Goal: Task Accomplishment & Management: Manage account settings

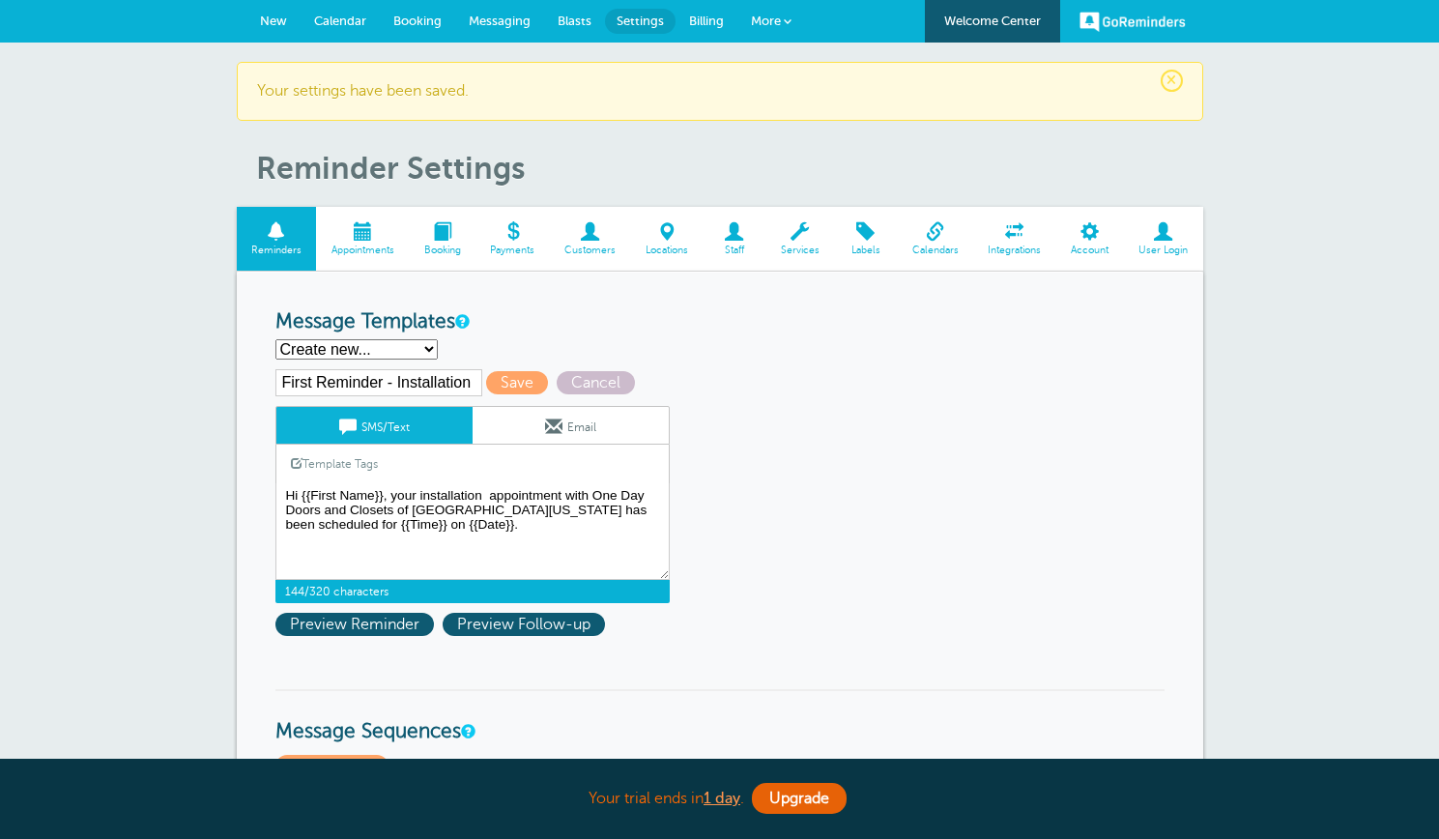
select select
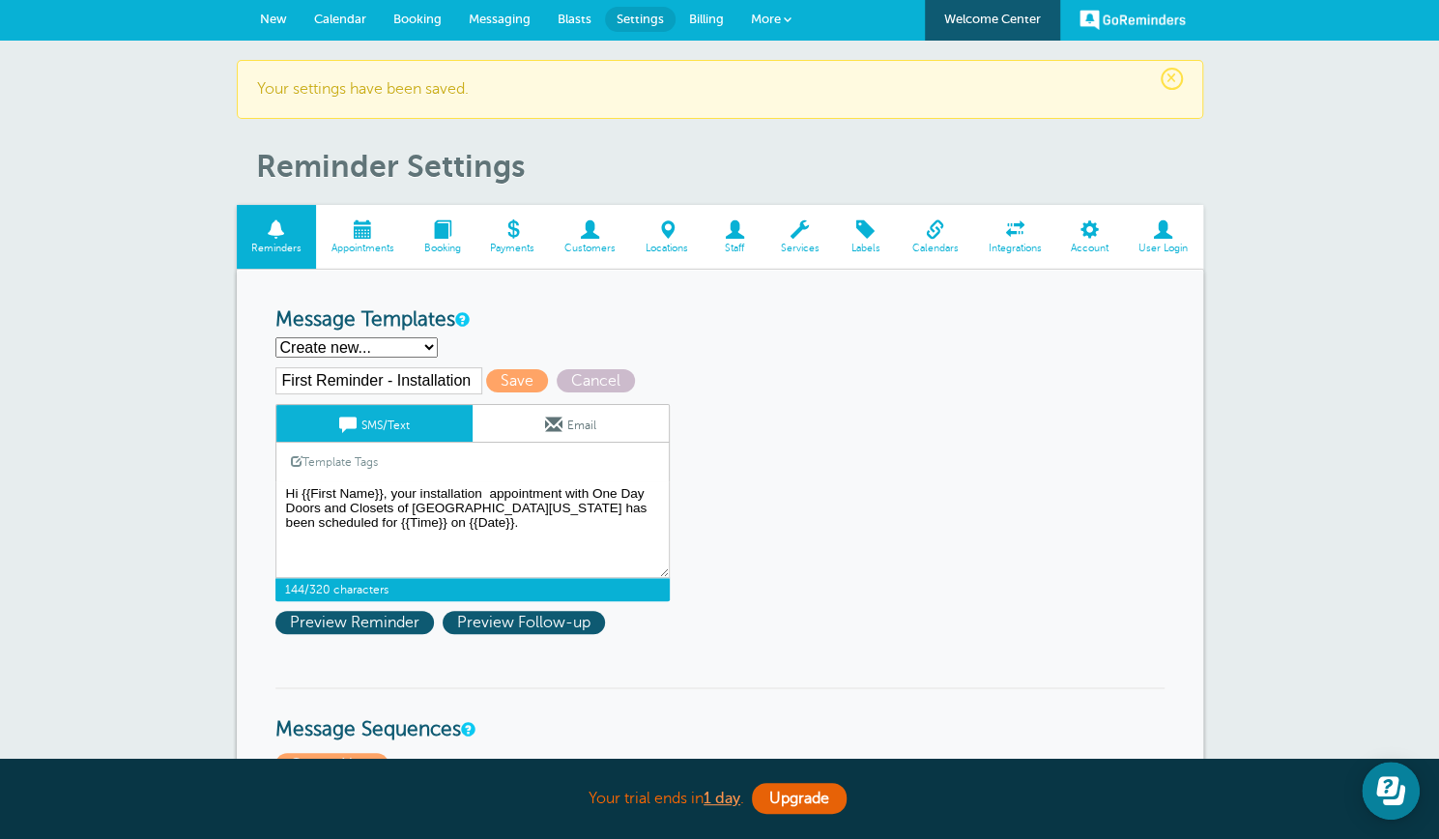
click at [489, 490] on textarea "Hi {{First Name}}, your home inspection appointment with One Day Doors and Clos…" at bounding box center [473, 529] width 394 height 97
type textarea "Hi {{First Name}}, your installation appointment with One Day Doors and Closets…"
click at [567, 416] on link "Email" at bounding box center [571, 423] width 196 height 37
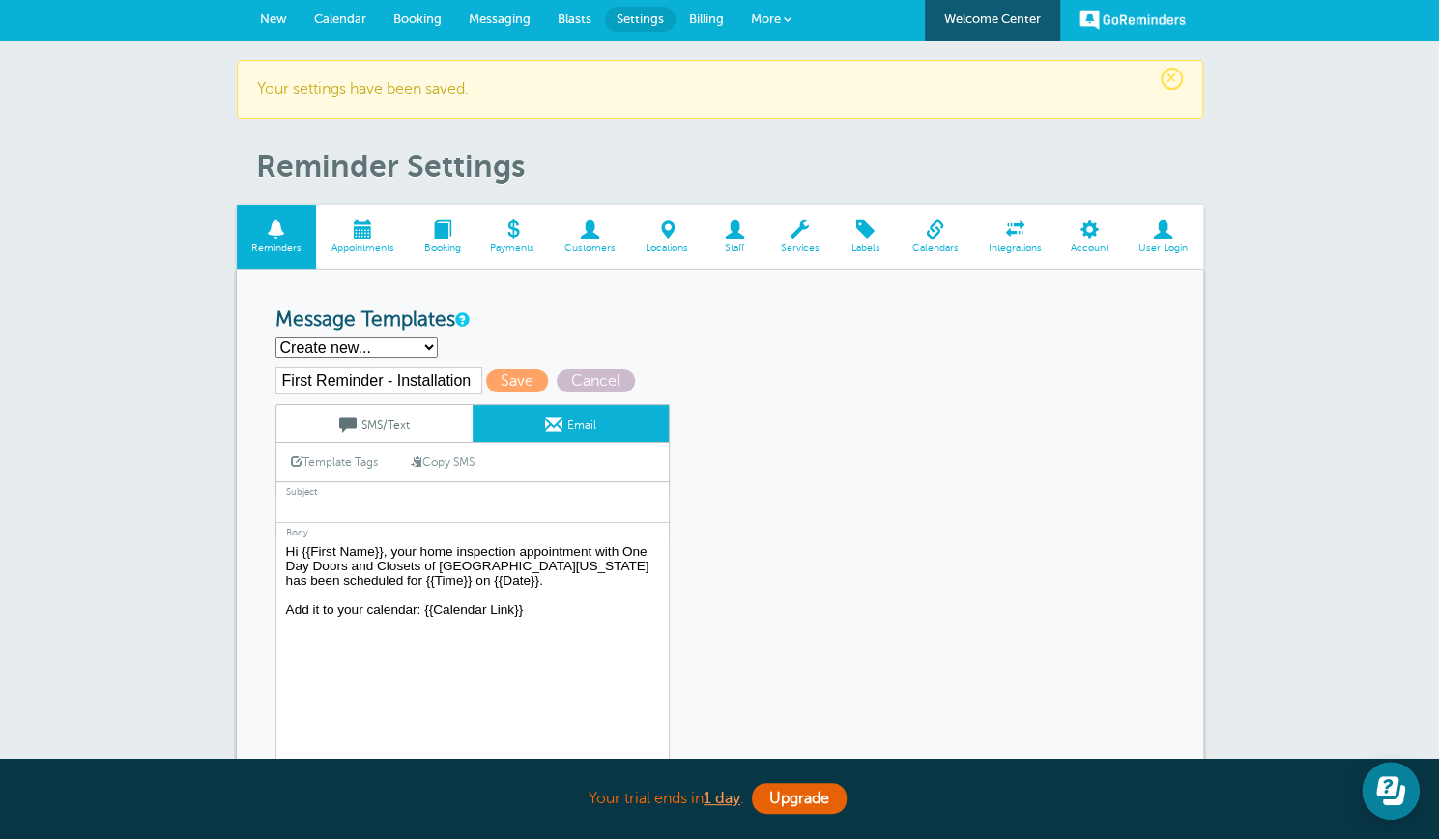
click at [445, 457] on link "Copy SMS" at bounding box center [442, 462] width 93 height 37
type textarea "Hi {{First Name}}, your installation appointment with One Day Doors and Closets…"
click at [369, 502] on input "text" at bounding box center [473, 510] width 394 height 25
type input "One Day Doors and Closets Appointment"
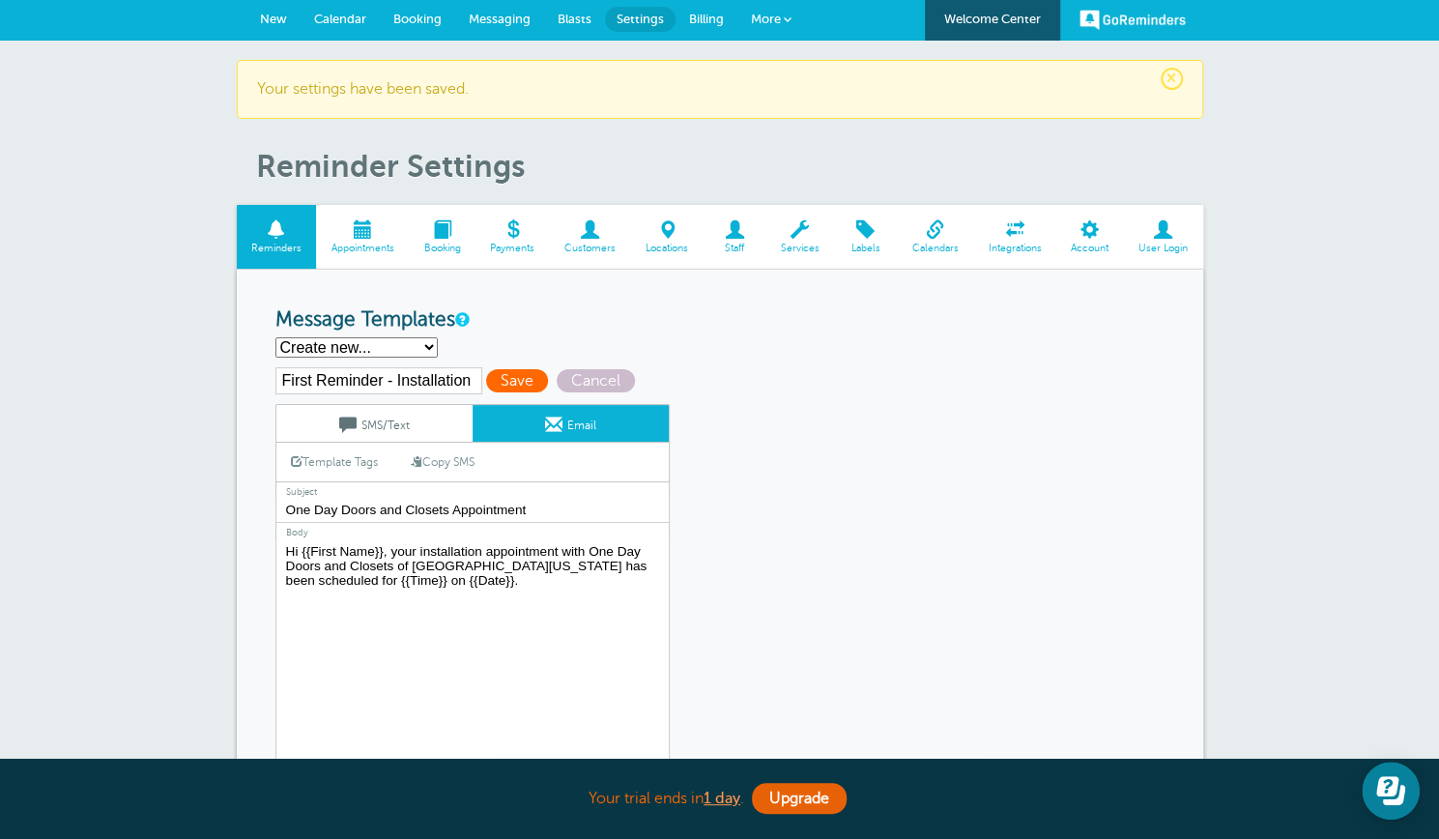
click at [514, 382] on span "Save" at bounding box center [517, 380] width 62 height 23
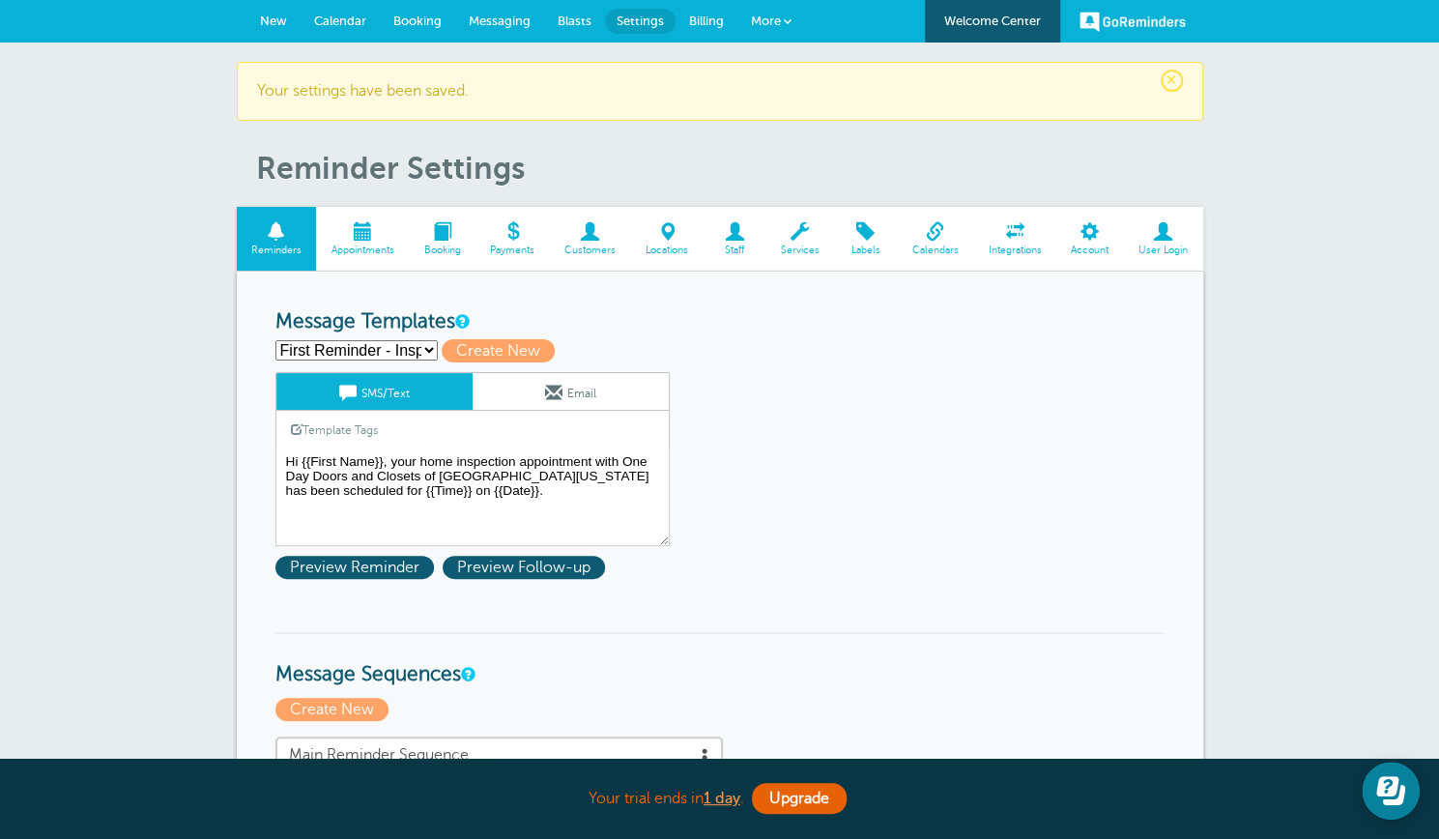
click at [426, 346] on select "First Reminder - Inspection First Reminder - Installation First Reminder - Meas…" at bounding box center [357, 350] width 162 height 20
click at [276, 340] on select "First Reminder - Inspection First Reminder - Installation First Reminder - Meas…" at bounding box center [357, 350] width 162 height 20
click at [409, 351] on select "First Reminder - Inspection First Reminder - Installation First Reminder - Meas…" at bounding box center [357, 350] width 162 height 20
click at [403, 348] on select "First Reminder - Inspection First Reminder - Installation First Reminder - Meas…" at bounding box center [357, 350] width 162 height 20
click at [398, 349] on select "First Reminder - Inspection First Reminder - Installation First Reminder - Meas…" at bounding box center [357, 350] width 162 height 20
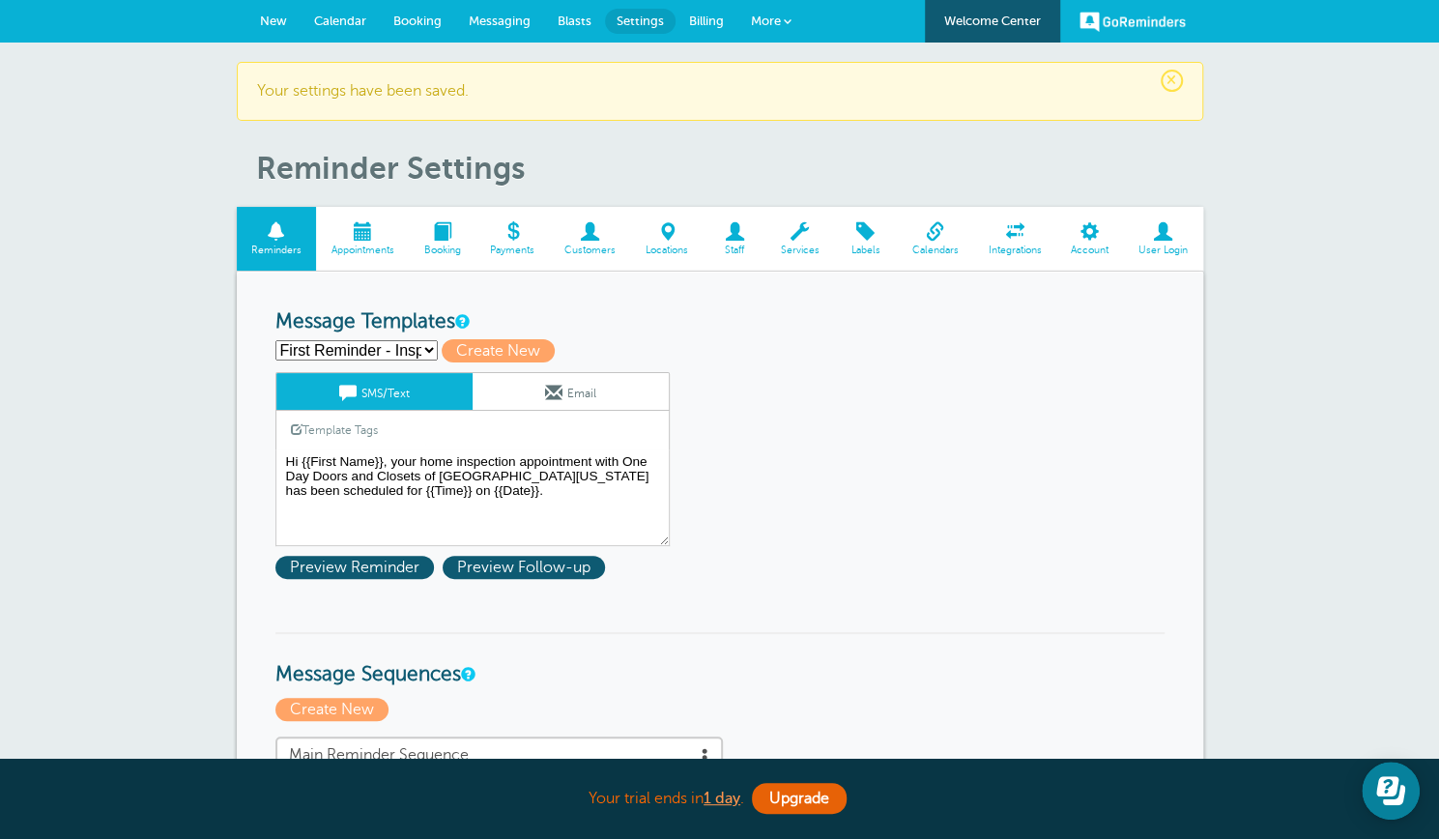
click at [276, 340] on select "First Reminder - Inspection First Reminder - Installation First Reminder - Meas…" at bounding box center [357, 350] width 162 height 20
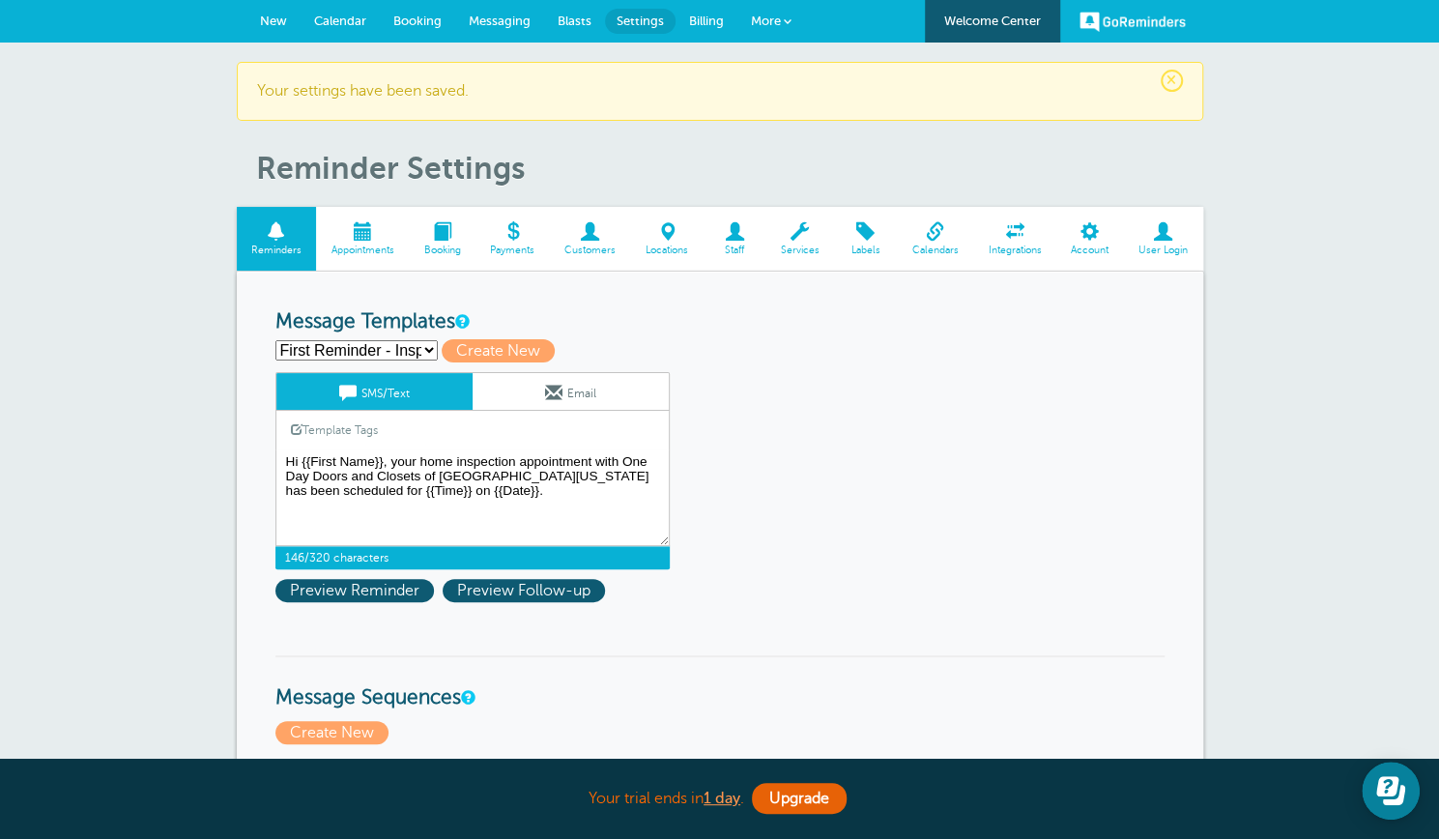
click at [429, 493] on textarea "Hi {{First Name}}, your home inspection appointment with One Day Doors and Clos…" at bounding box center [473, 498] width 394 height 97
click at [383, 341] on select "First Reminder - Inspection First Reminder - Installation First Reminder - Meas…" at bounding box center [357, 350] width 162 height 20
select select "162787"
click at [276, 340] on select "First Reminder - Inspection First Reminder - Installation First Reminder - Meas…" at bounding box center [357, 350] width 162 height 20
type input "First Reminder - Showroom"
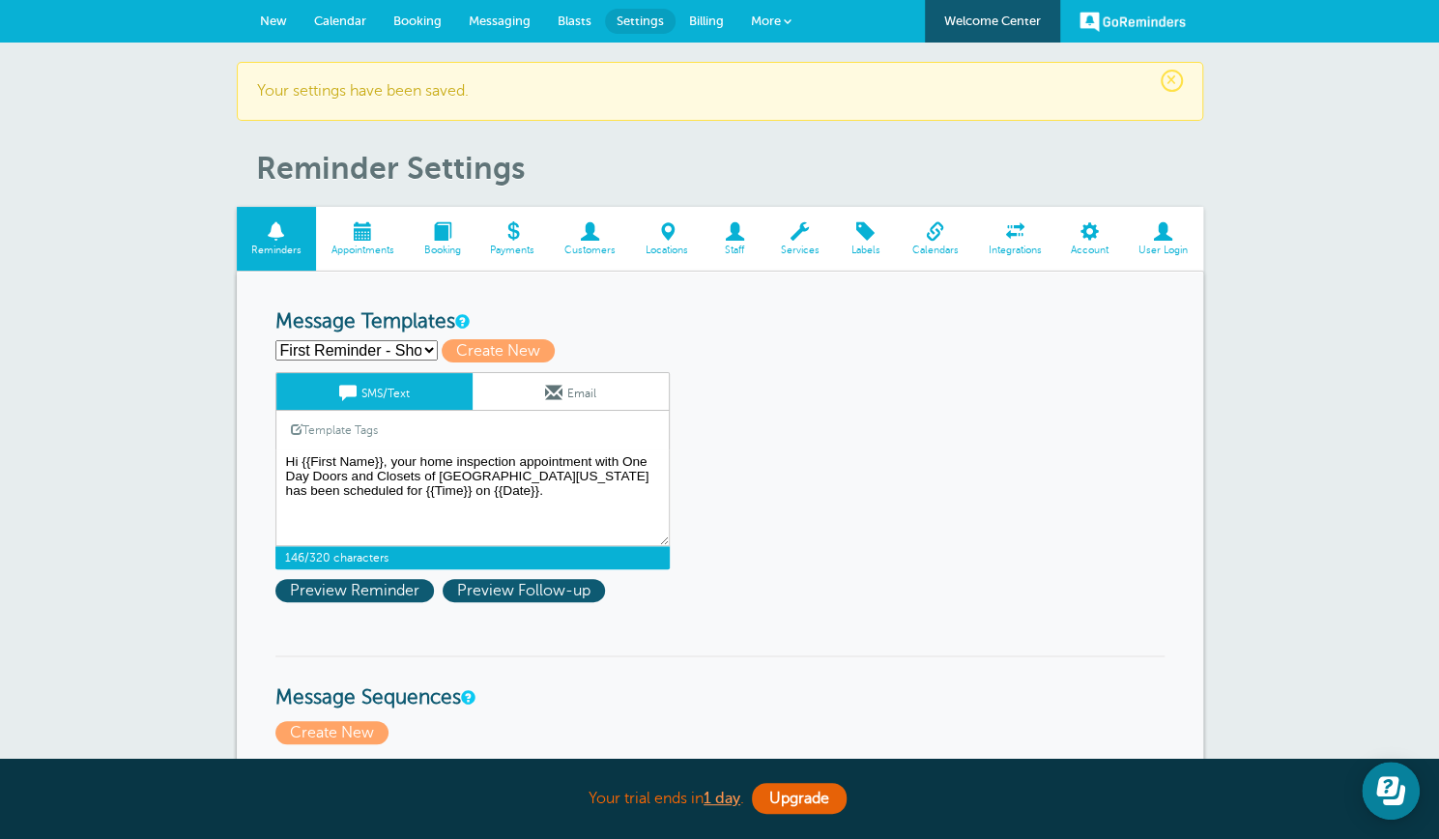
type textarea "Hi {{First Name}}, your showroom home appointment with One Day Doors and Closet…"
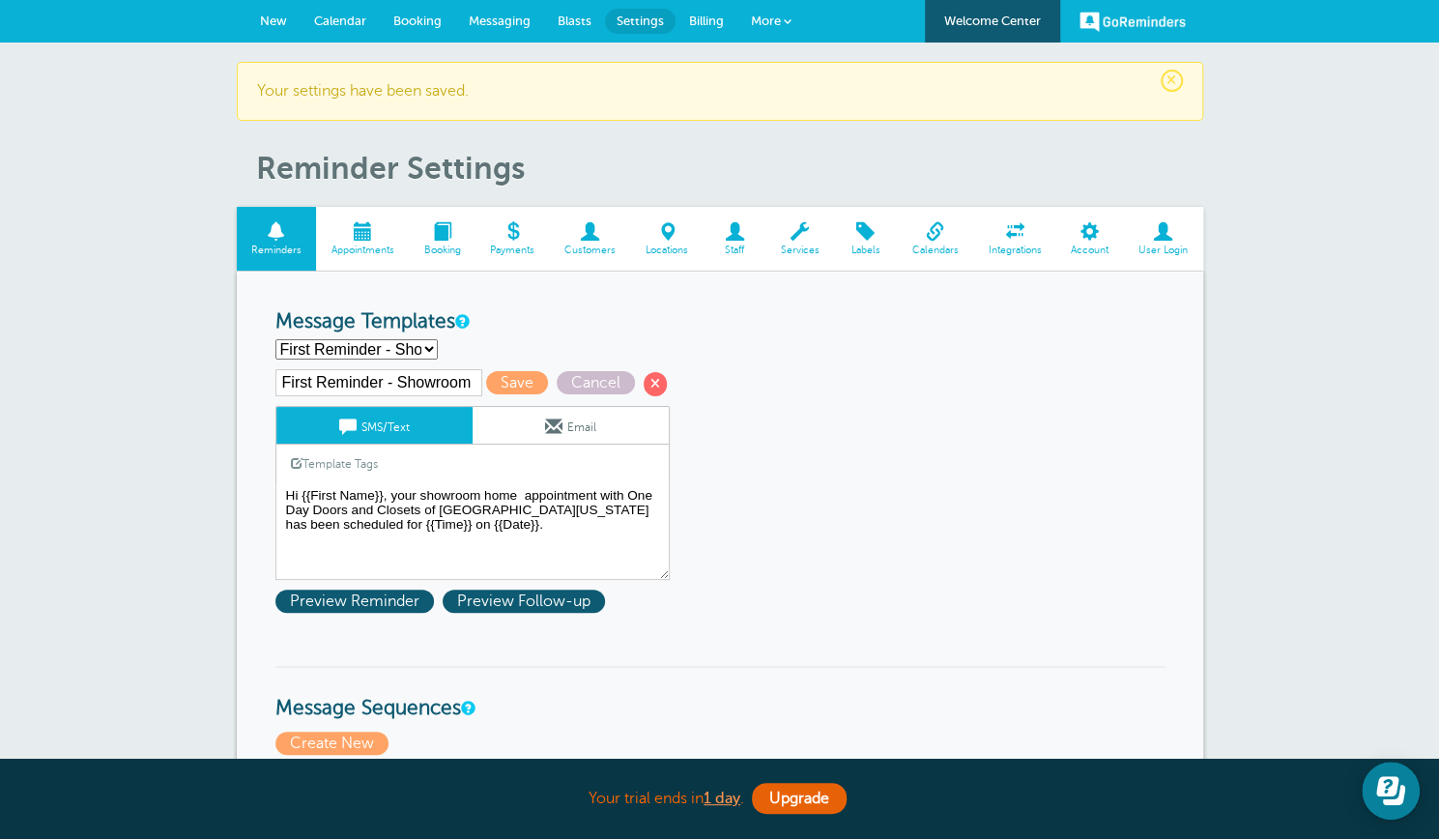
click at [432, 352] on select "First Reminder - Inspection First Reminder - Installation First Reminder - Meas…" at bounding box center [357, 349] width 162 height 20
select select "162812"
click at [276, 339] on select "First Reminder - Inspection First Reminder - Installation First Reminder - Meas…" at bounding box center [357, 349] width 162 height 20
type input "First Reminder - Installation"
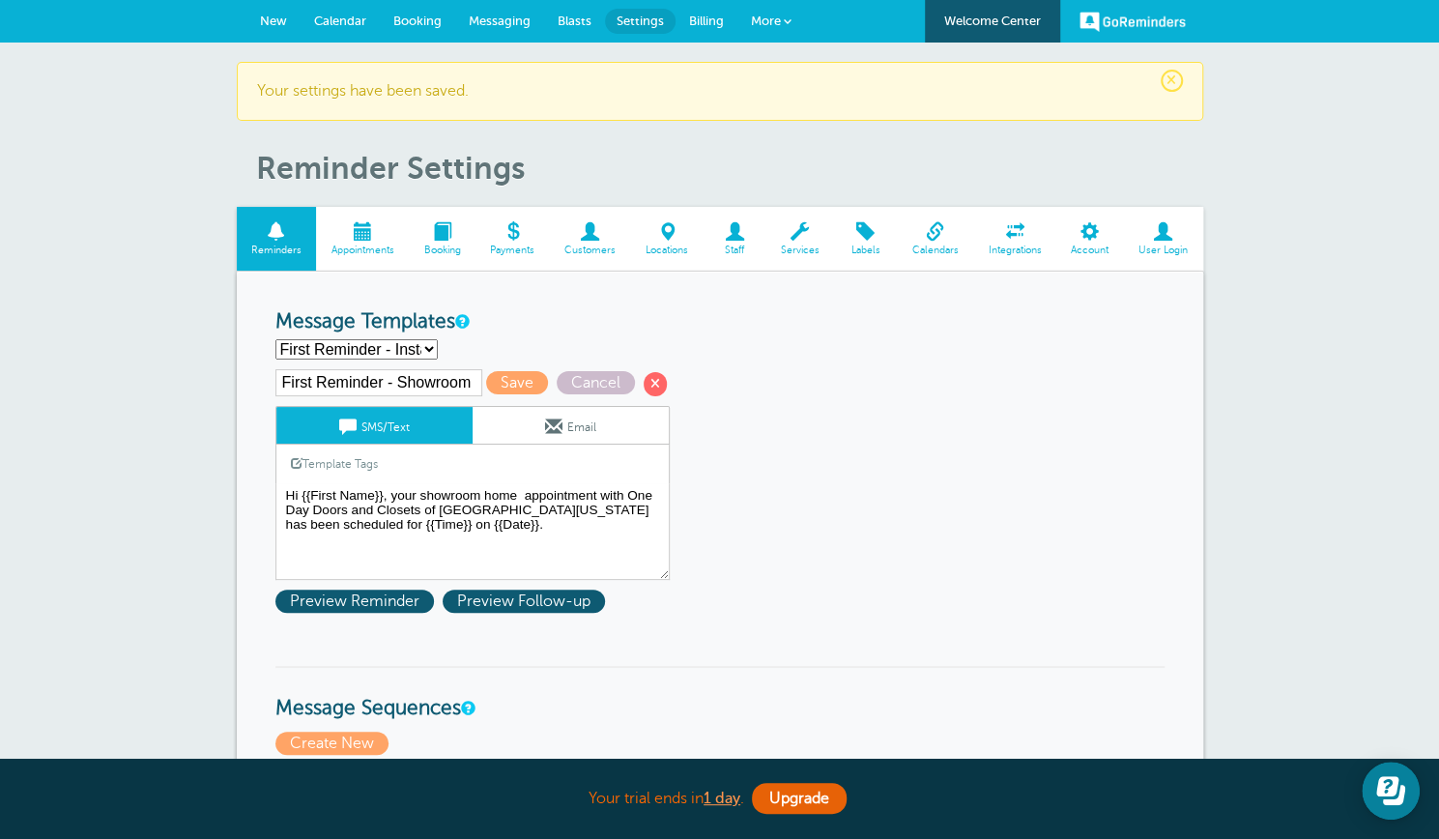
type textarea "Hi {{First Name}}, your installation appointment with One Day Doors and Closets…"
click at [545, 424] on span at bounding box center [553, 426] width 17 height 17
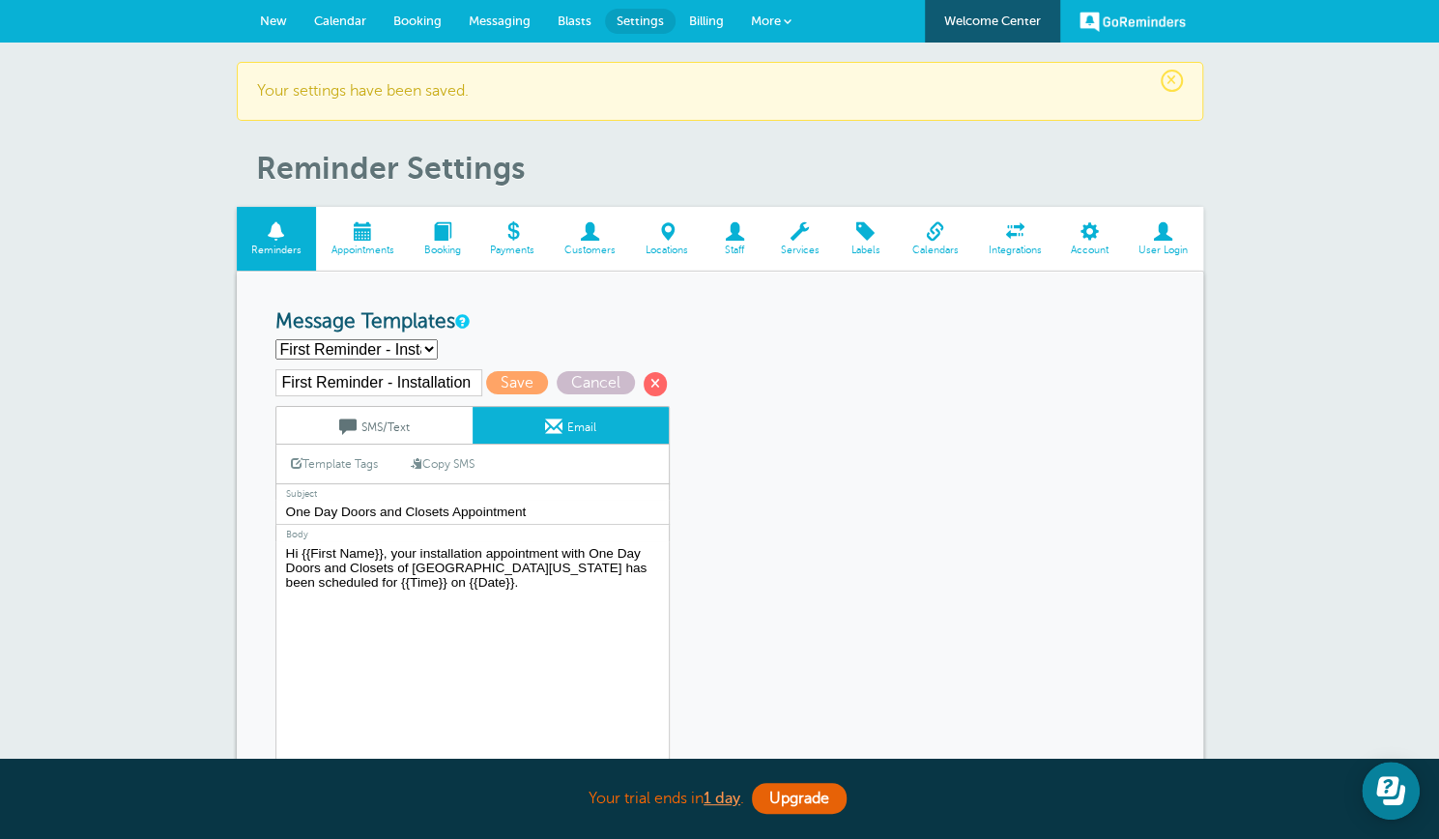
click at [400, 419] on link "SMS/Text" at bounding box center [374, 425] width 196 height 37
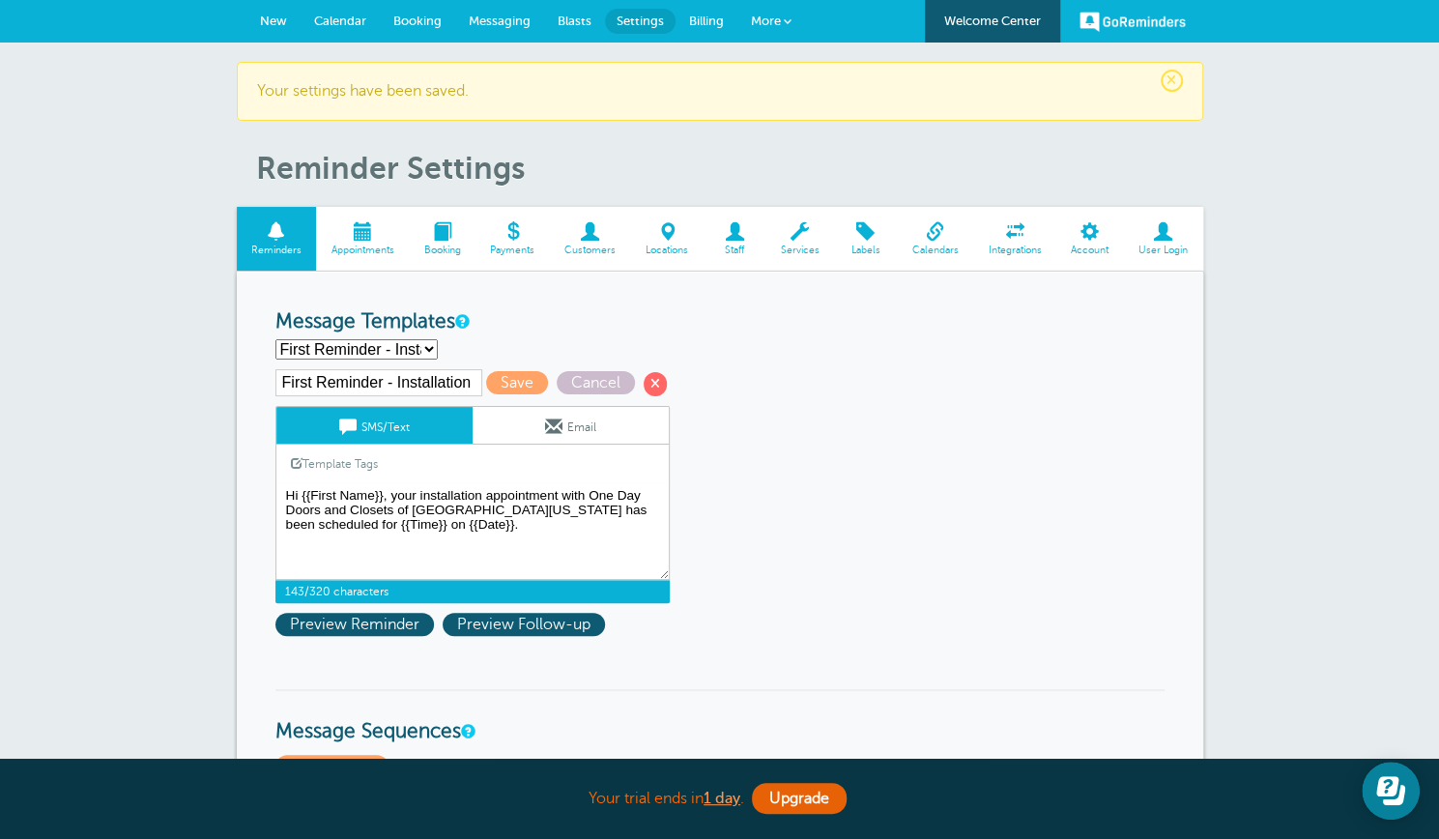
drag, startPoint x: 284, startPoint y: 490, endPoint x: 408, endPoint y: 523, distance: 128.0
click at [408, 523] on textarea "Hi {{First Name}}, your home inspection appointment with One Day Doors and Clos…" at bounding box center [473, 531] width 394 height 97
click at [464, 549] on textarea "Hi {{First Name}}, your home inspection appointment with One Day Doors and Clos…" at bounding box center [473, 531] width 394 height 97
click at [499, 384] on span "Save" at bounding box center [517, 382] width 62 height 23
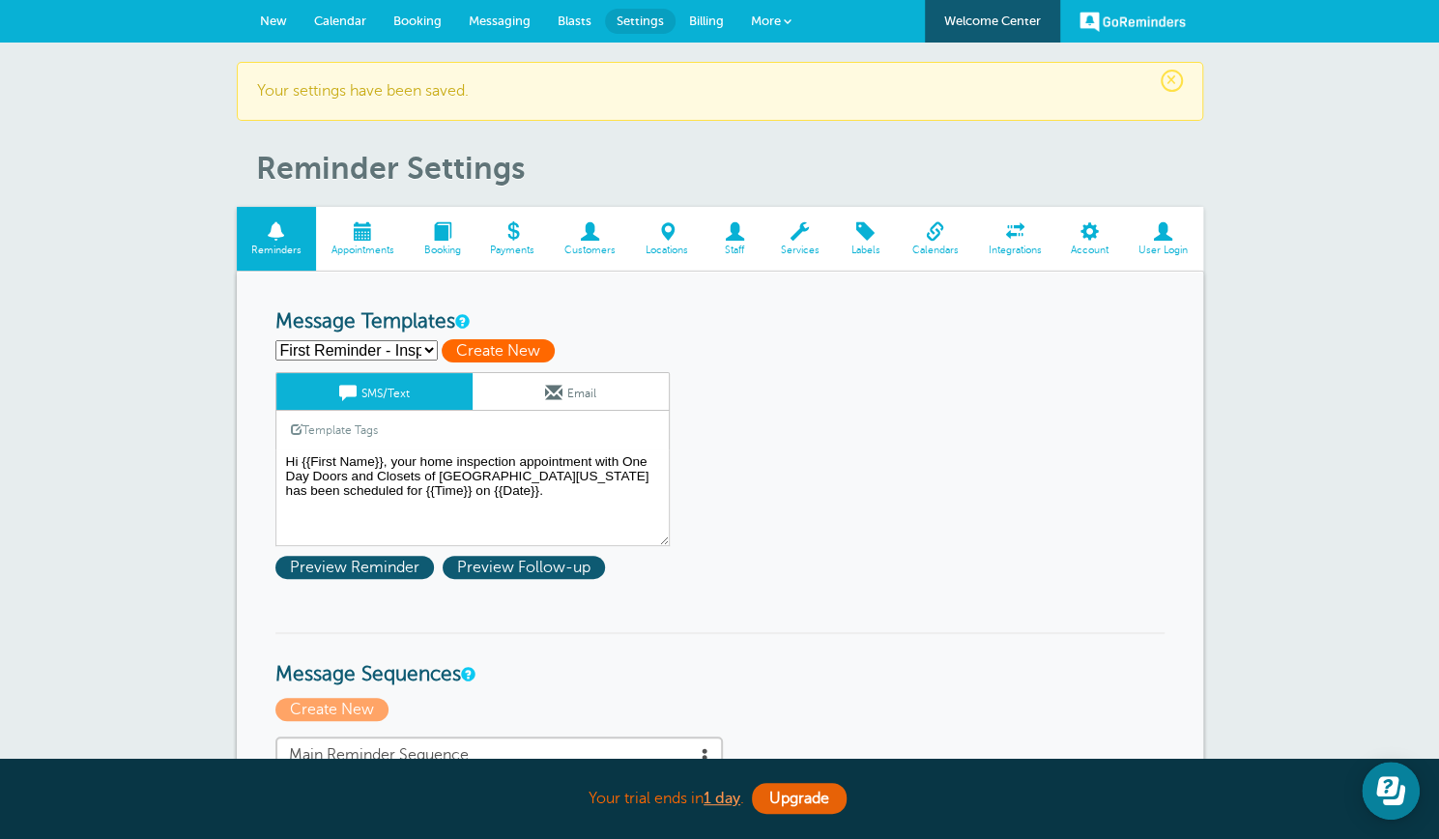
click at [480, 353] on span "Create New" at bounding box center [498, 350] width 113 height 23
select select
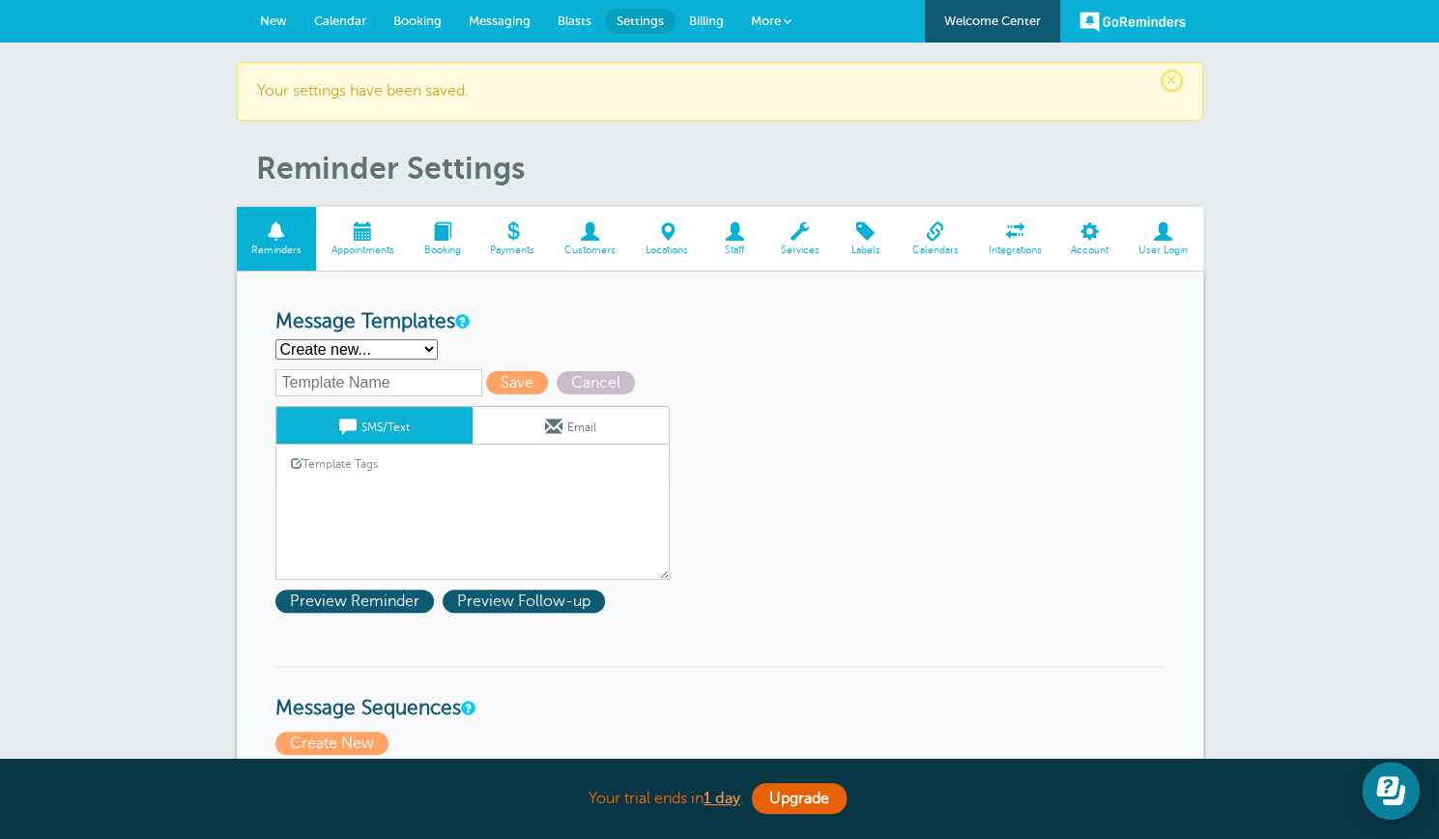
click at [334, 374] on input "text" at bounding box center [379, 382] width 207 height 27
type input "Second Reminder - Install"
click at [336, 479] on link "Template Tags" at bounding box center [334, 464] width 116 height 38
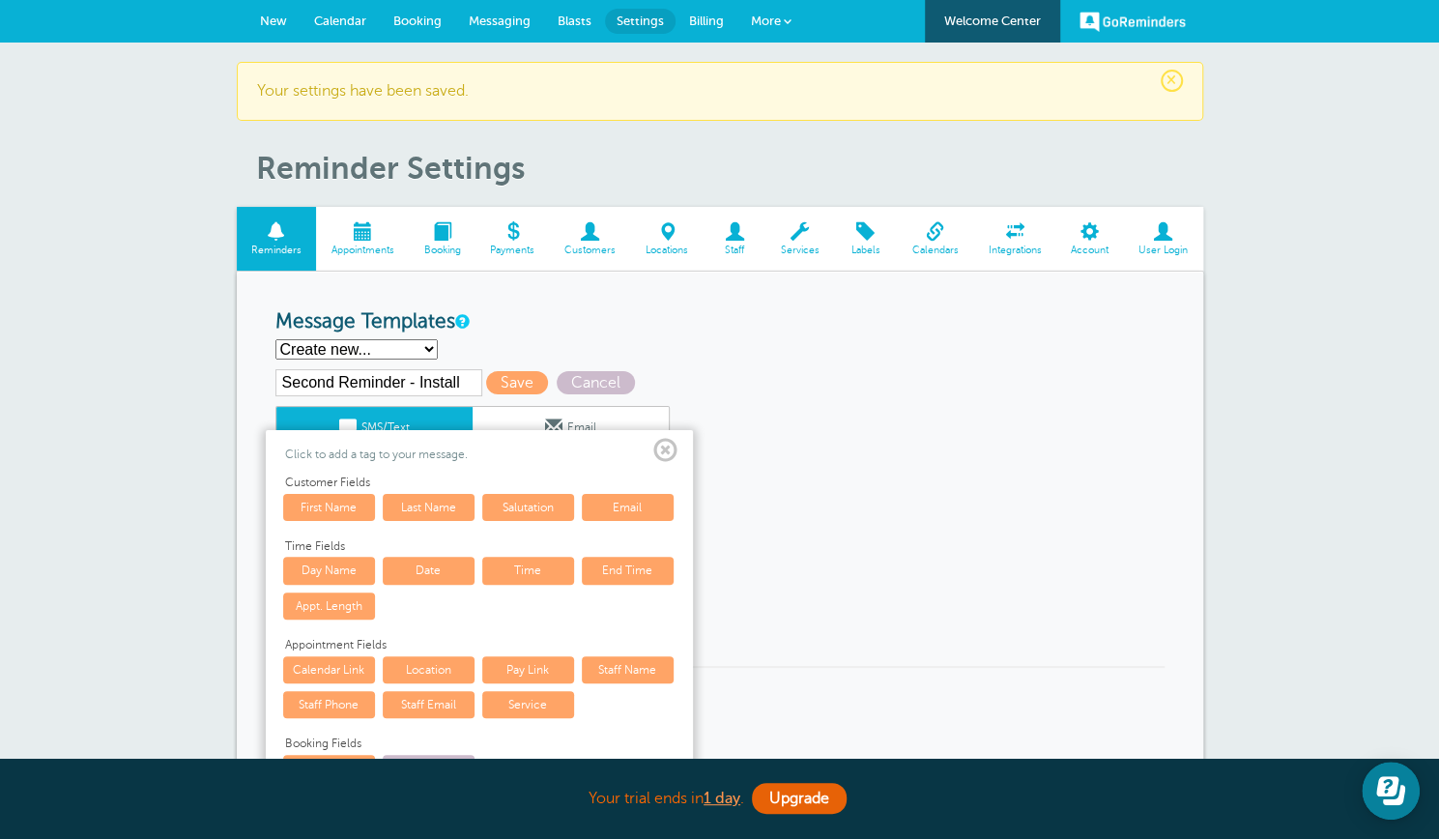
click at [671, 445] on span at bounding box center [666, 451] width 24 height 24
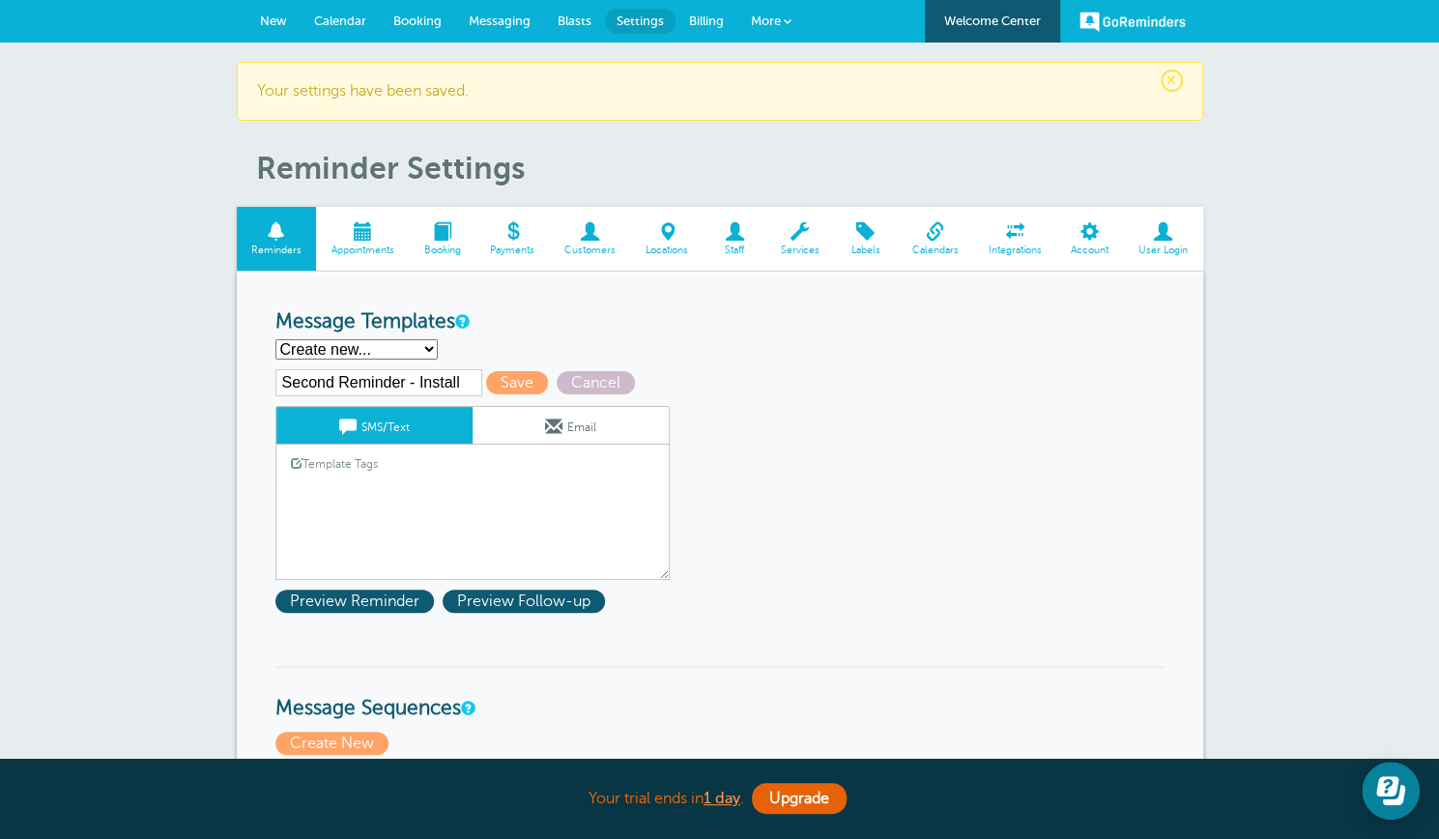
drag, startPoint x: 333, startPoint y: 462, endPoint x: 310, endPoint y: 488, distance: 34.3
click at [310, 488] on textarea "Hi {{First Name}}, your home inspection appointment with One Day Doors and Clos…" at bounding box center [473, 531] width 394 height 97
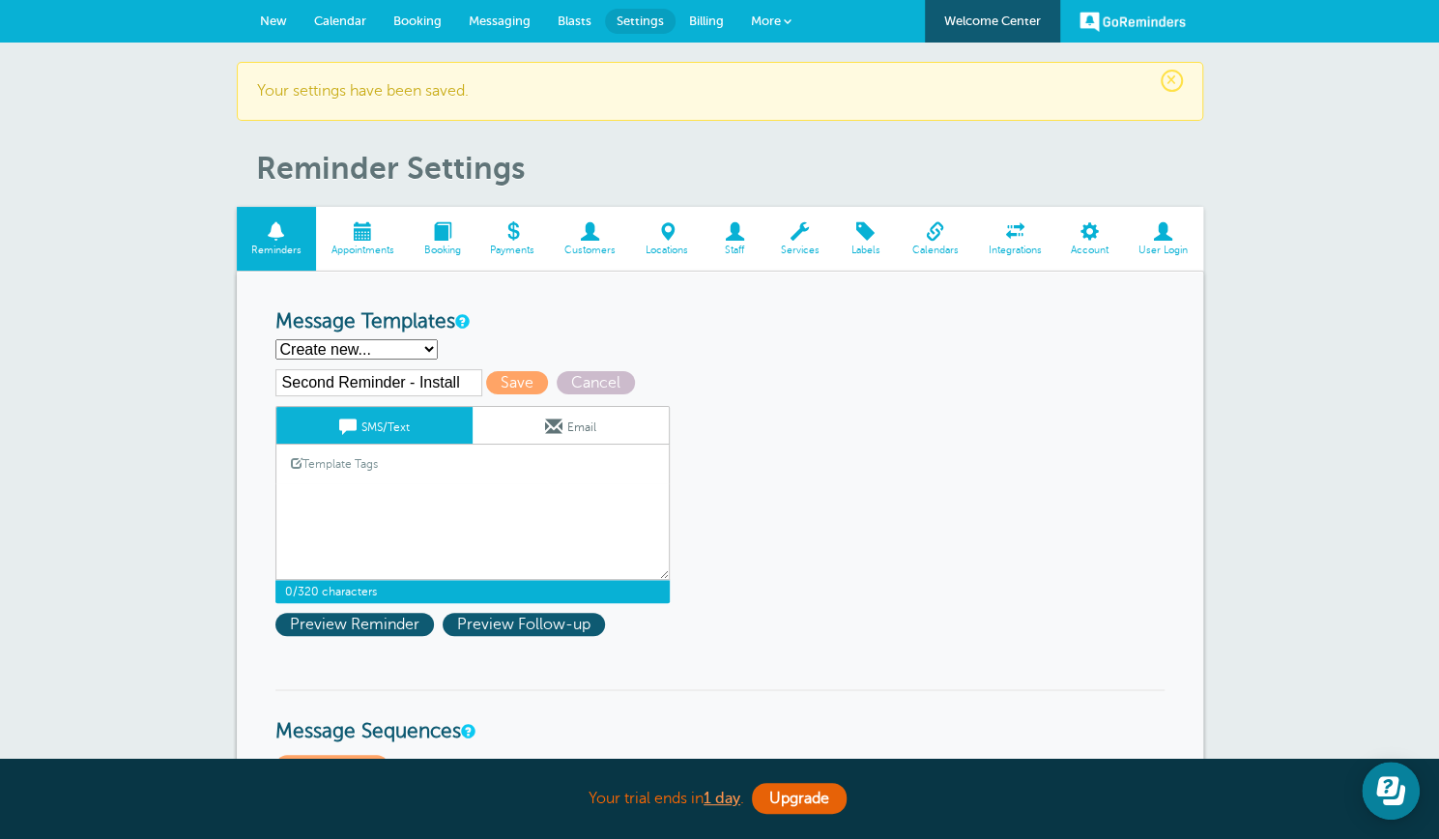
paste textarea "Hi {{First Name}}, your installation appointment with One Day Doors and Closets…"
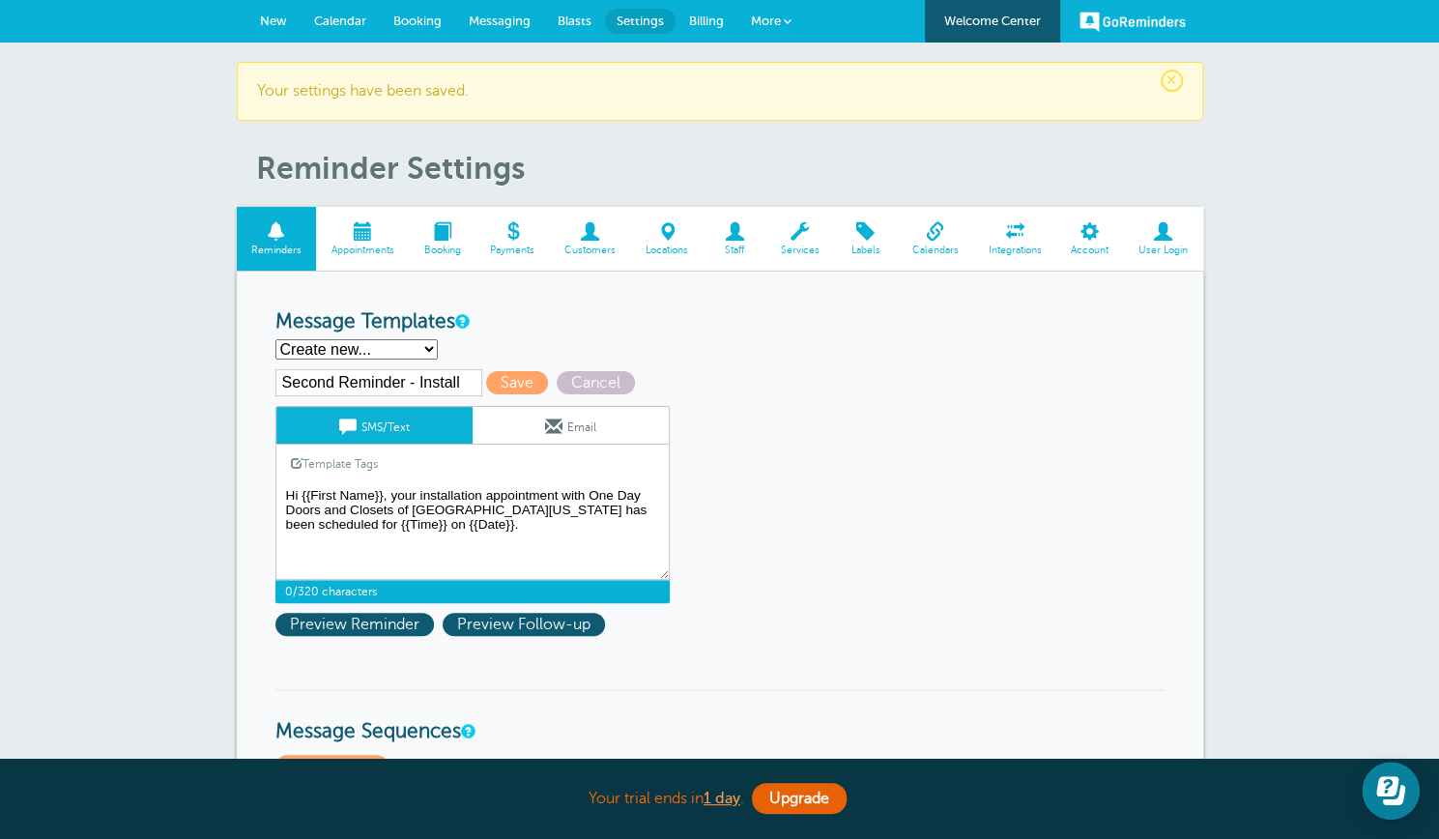
type textarea "Hi {{First Name}}, your installation appointment with One Day Doors and Closets…"
click at [526, 427] on link "Email" at bounding box center [571, 425] width 196 height 37
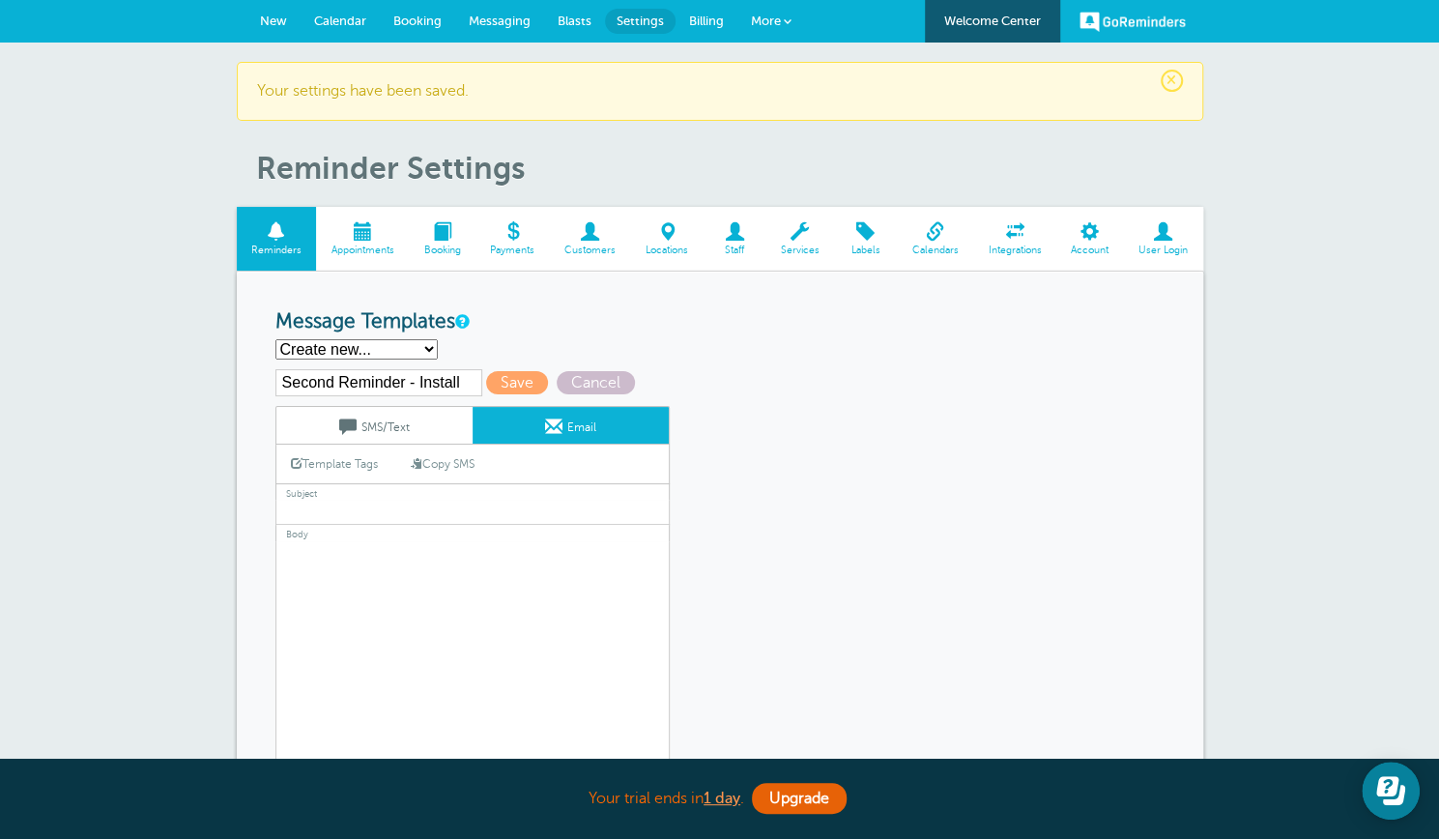
click at [449, 467] on link "Copy SMS" at bounding box center [442, 464] width 93 height 37
type textarea "Hi {{First Name}}, your installation appointment with One Day Doors and Closets…"
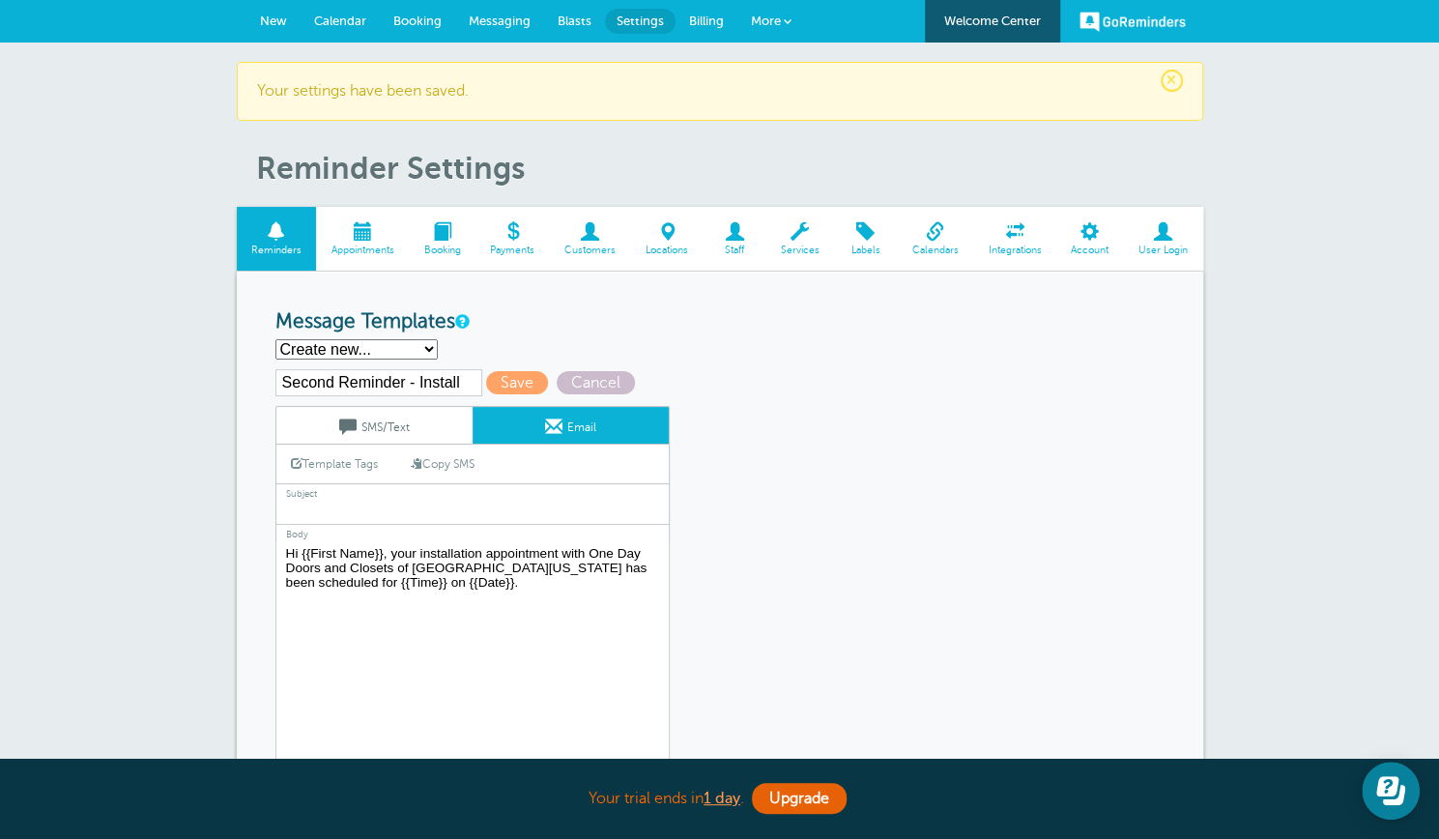
click at [414, 500] on input "text" at bounding box center [473, 512] width 394 height 25
type input "One Day Doors and Closets Appointment"
click at [505, 382] on span "Save" at bounding box center [517, 382] width 62 height 23
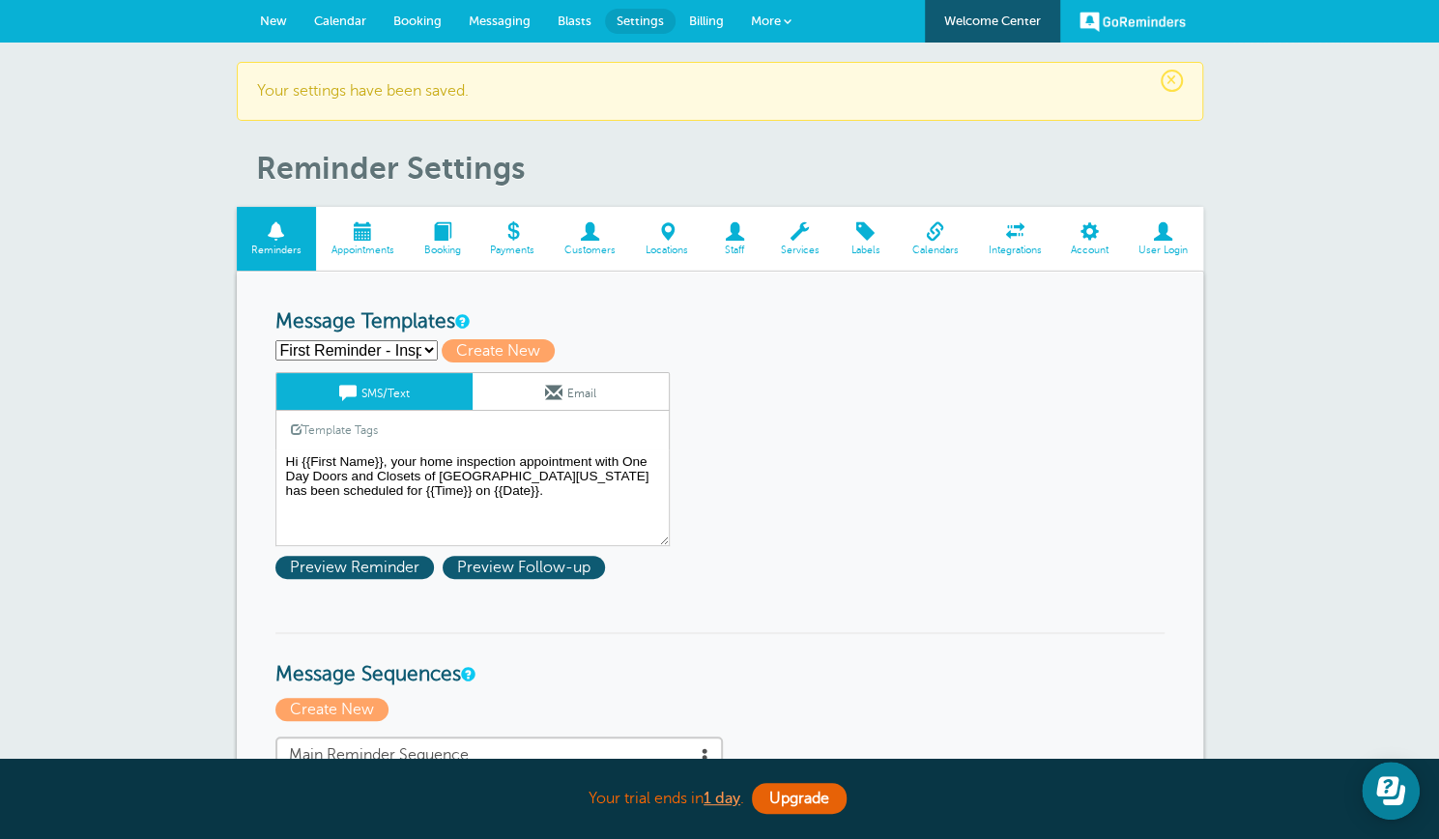
click at [427, 350] on select "First Reminder - Inspection First Reminder - Installation First Reminder - Meas…" at bounding box center [357, 350] width 162 height 20
select select
click at [276, 340] on select "First Reminder - Inspection First Reminder - Installation First Reminder - Meas…" at bounding box center [357, 350] width 162 height 20
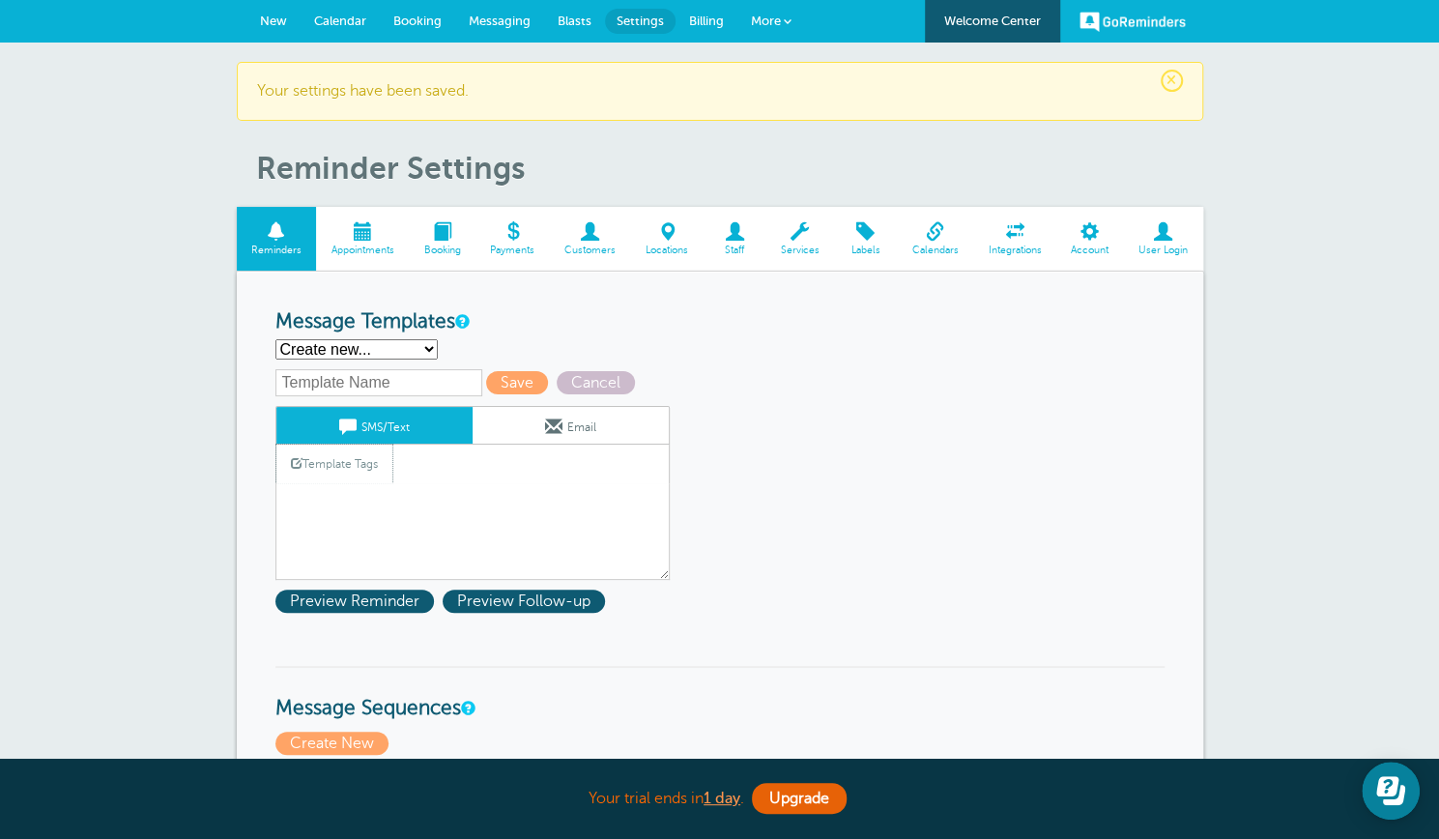
click at [317, 480] on link "Template Tags" at bounding box center [334, 464] width 116 height 38
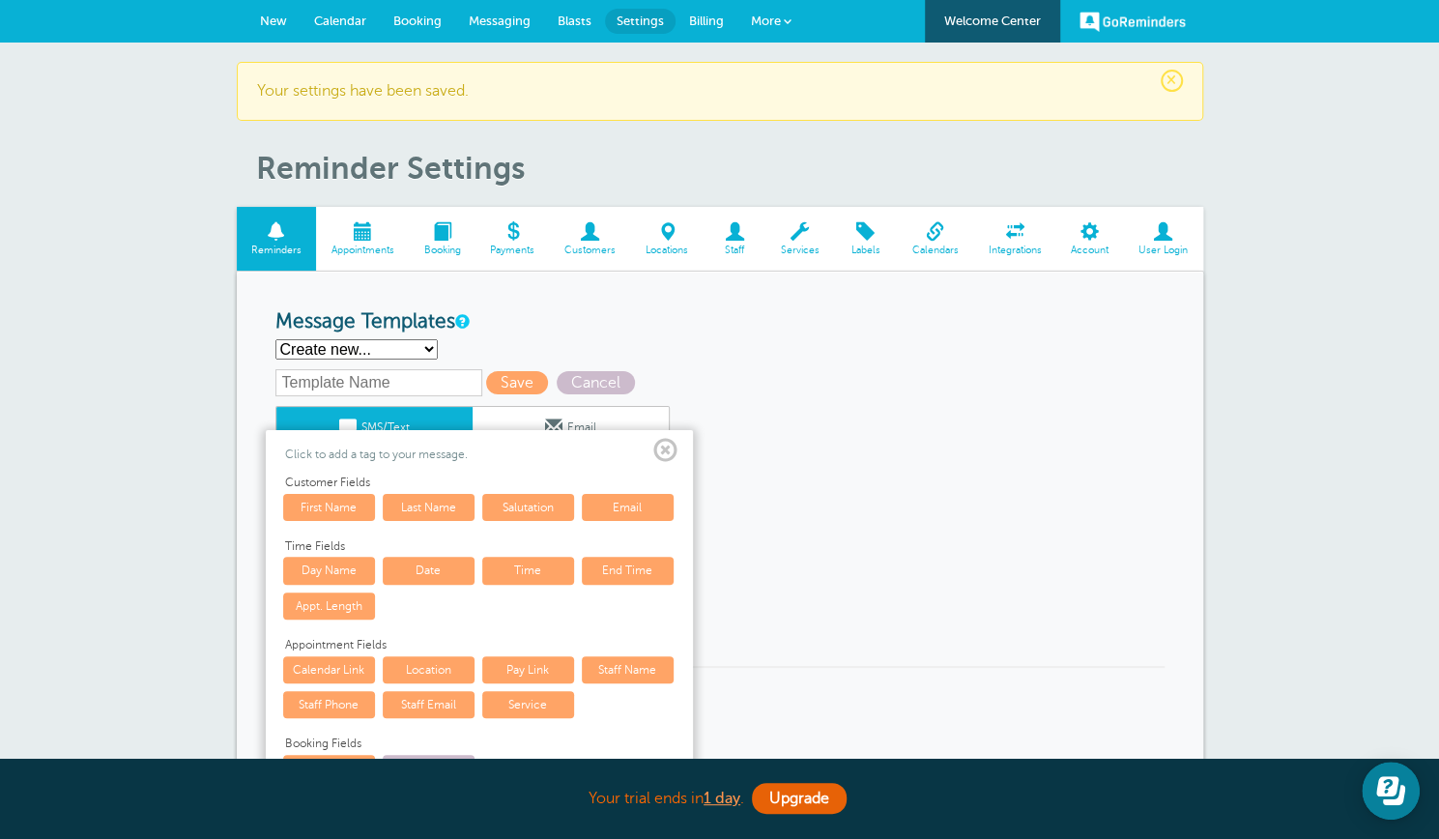
click at [668, 447] on span at bounding box center [666, 451] width 24 height 24
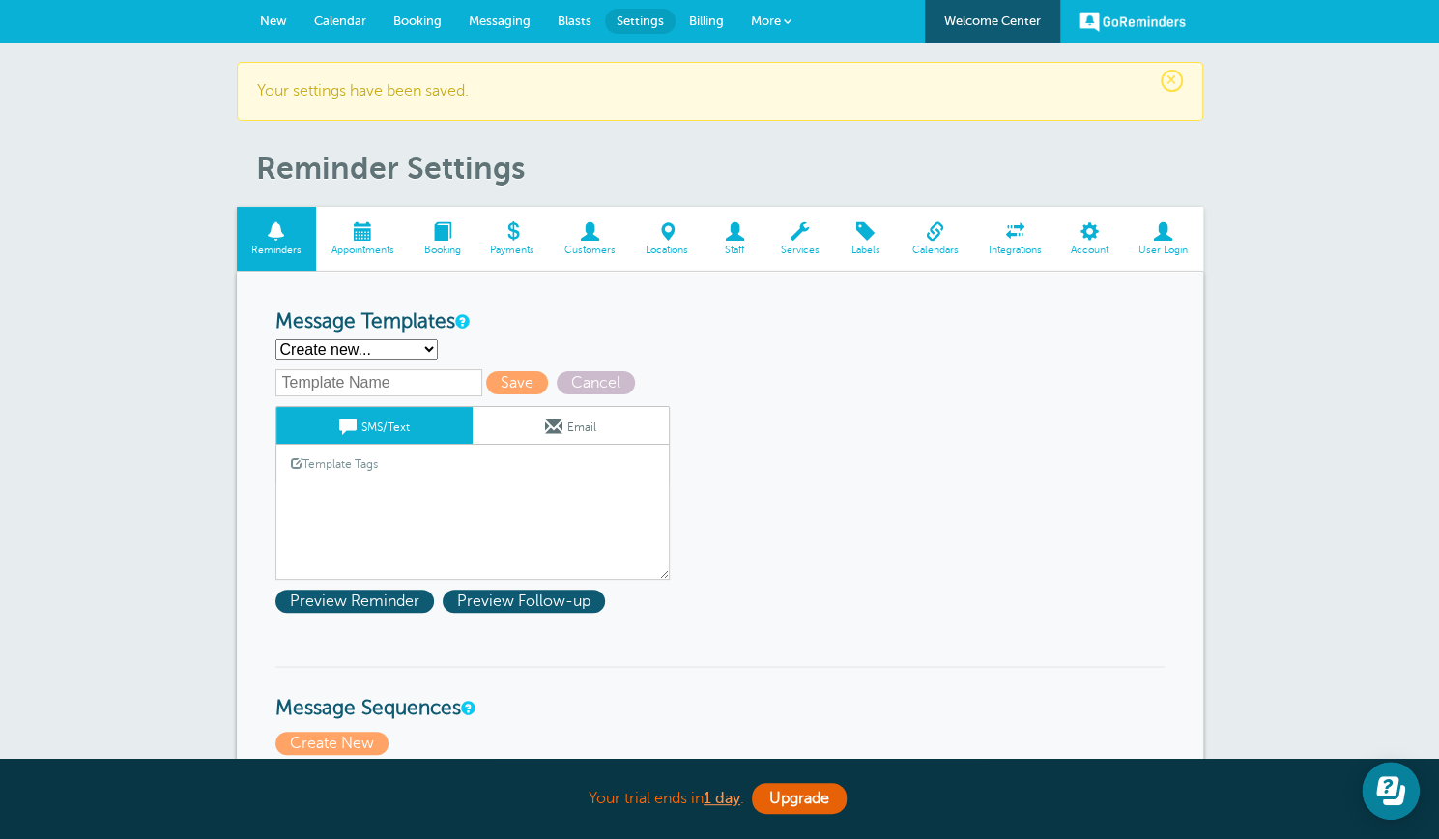
click at [373, 374] on input "text" at bounding box center [379, 382] width 207 height 27
type input "Third Reminder - Install"
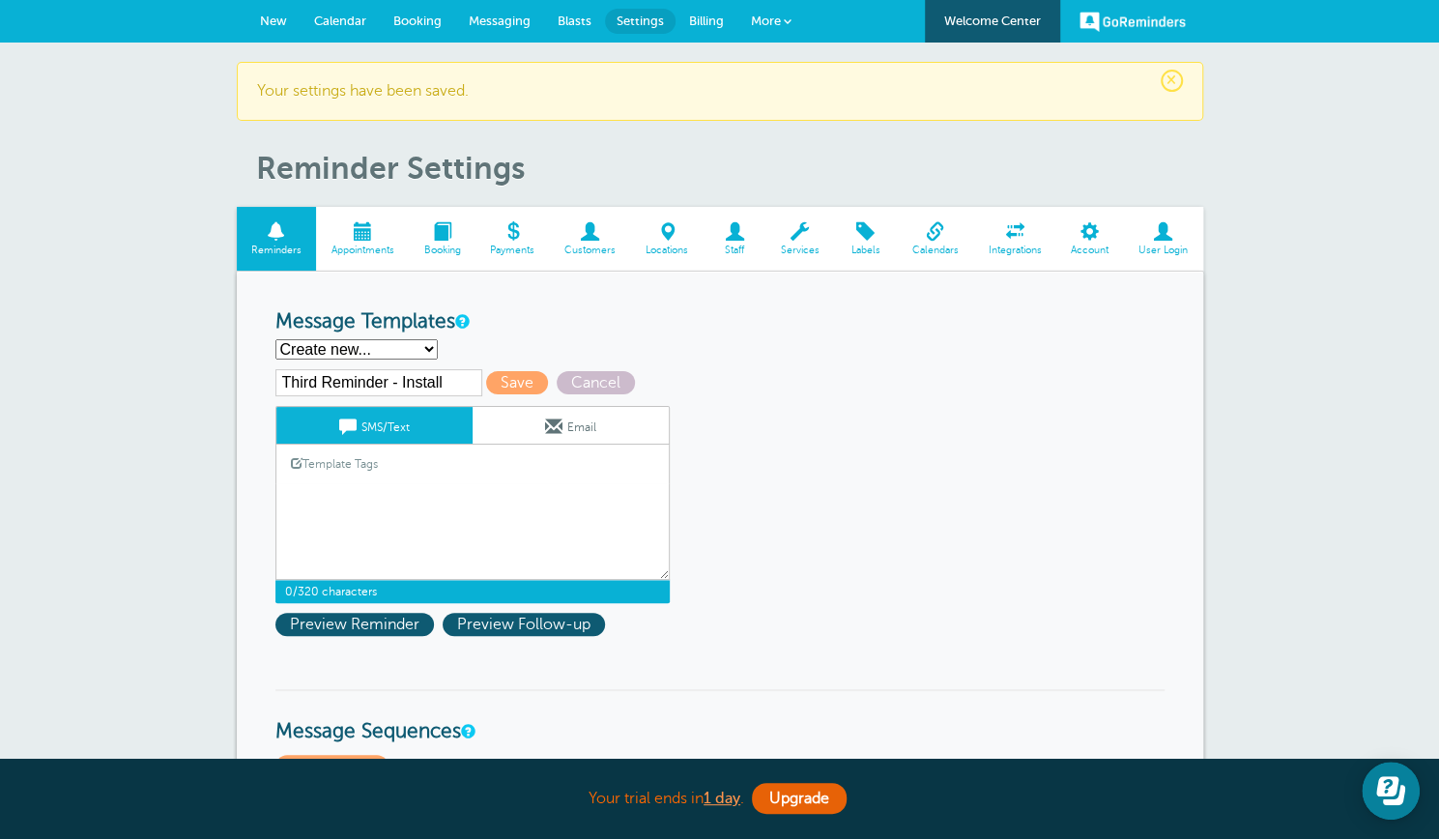
click at [331, 494] on textarea "Hi {{First Name}}, your home inspection appointment with One Day Doors and Clos…" at bounding box center [473, 531] width 394 height 97
click at [304, 492] on textarea "Hi {{First Name}}, your home inspection appointment with One Day Doors and Clos…" at bounding box center [473, 531] width 394 height 97
paste textarea "Hi {{First Name}}, your installation appointment with One Day Doors and Closets…"
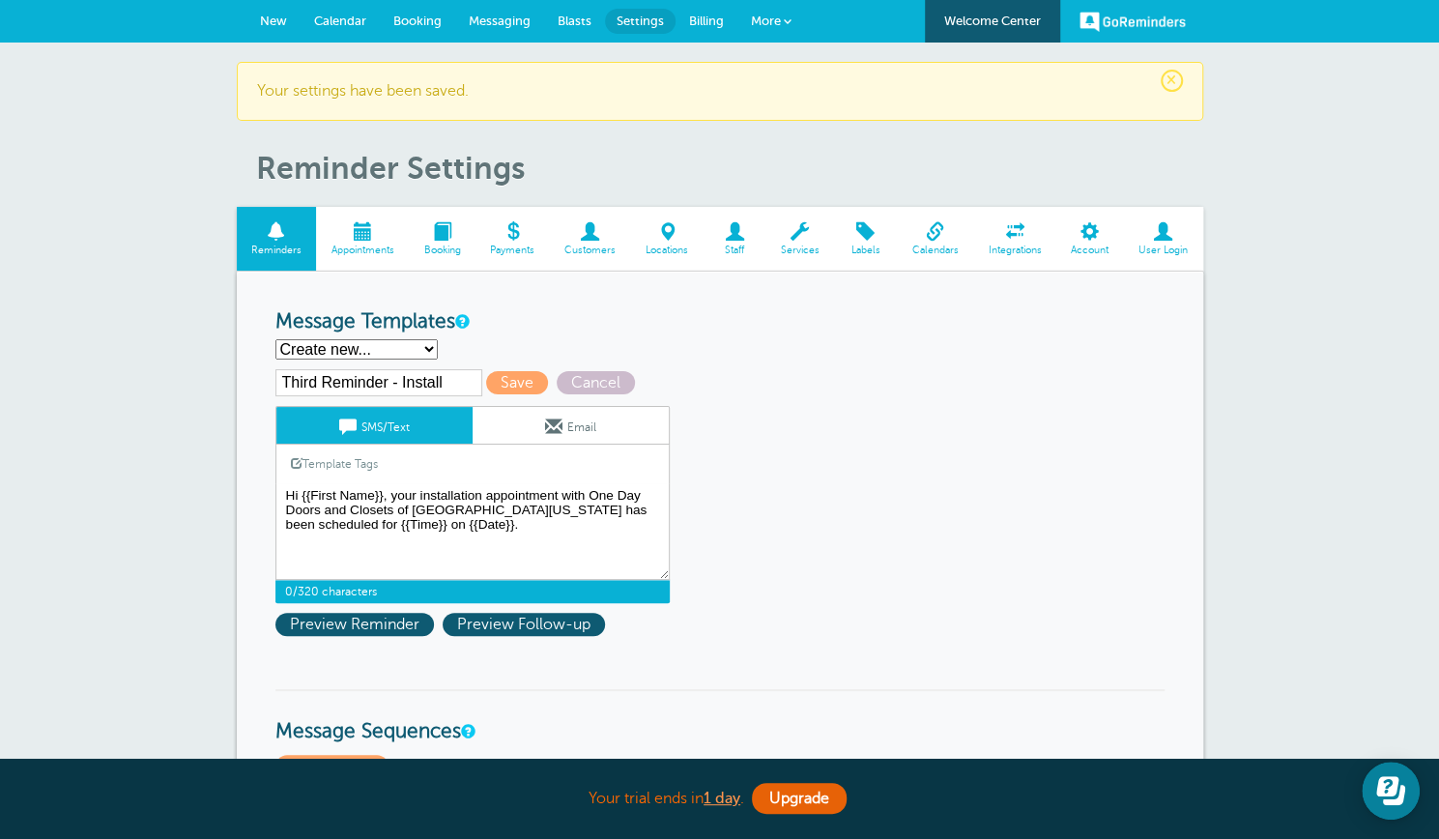
type textarea "Hi {{First Name}}, your installation appointment with One Day Doors and Closets…"
click at [530, 429] on link "Email" at bounding box center [571, 425] width 196 height 37
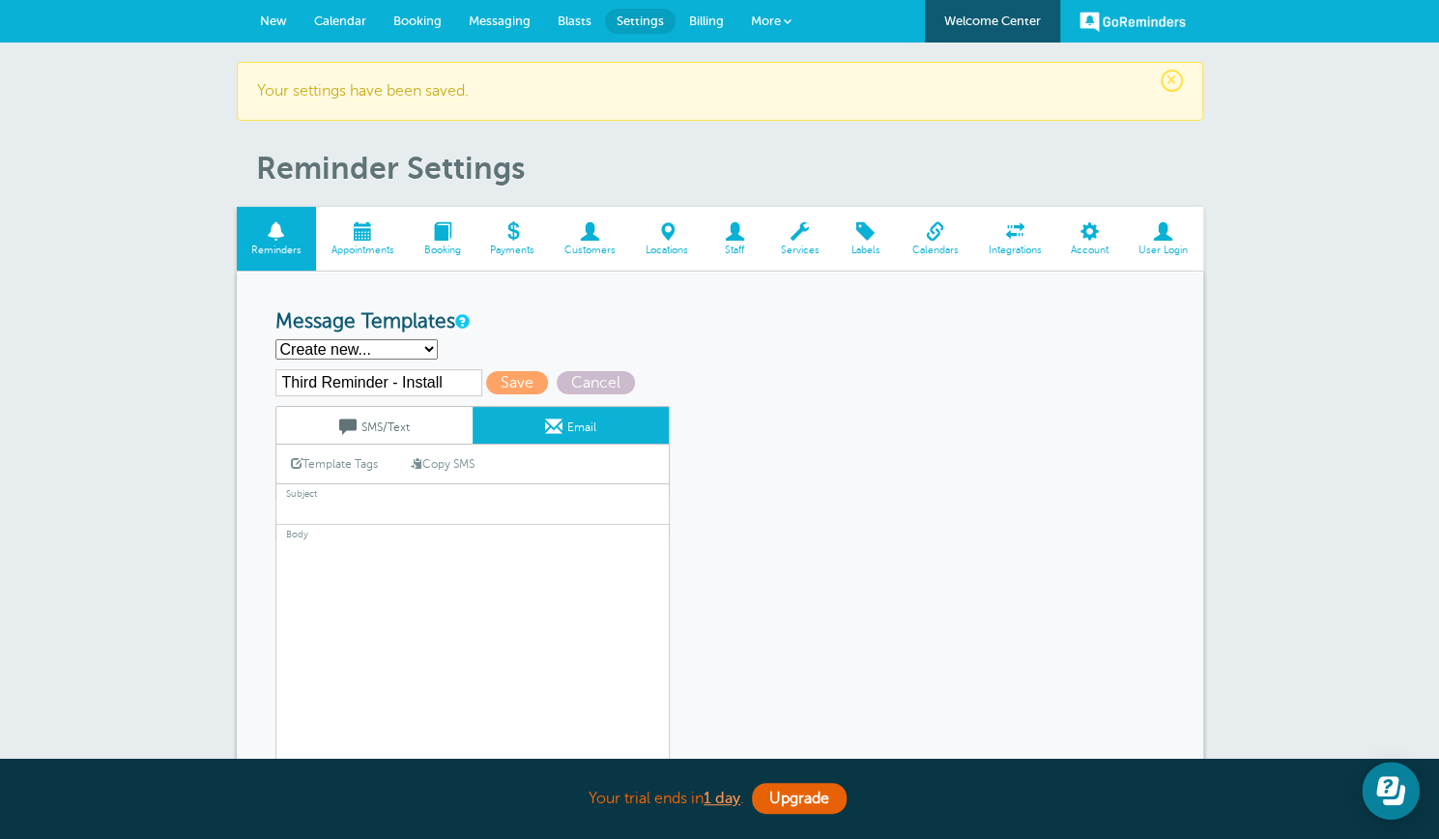
click at [445, 463] on link "Copy SMS" at bounding box center [442, 464] width 93 height 37
type textarea "Hi {{First Name}}, your installation appointment with One Day Doors and Closets…"
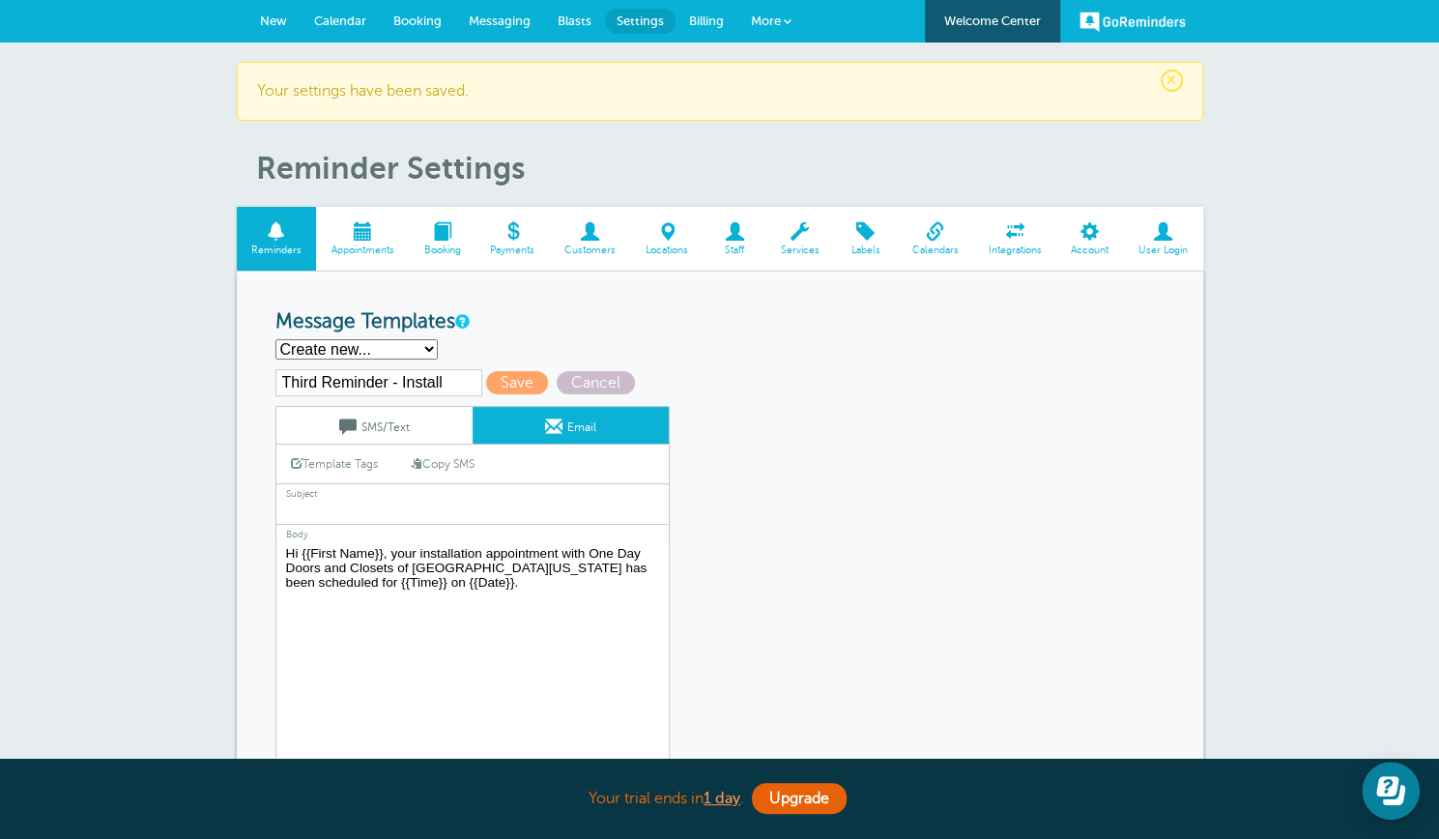
click at [349, 505] on input "text" at bounding box center [473, 512] width 394 height 25
type input "One Day Doors and Closets Appointment"
click at [380, 426] on link "SMS/Text" at bounding box center [374, 425] width 196 height 37
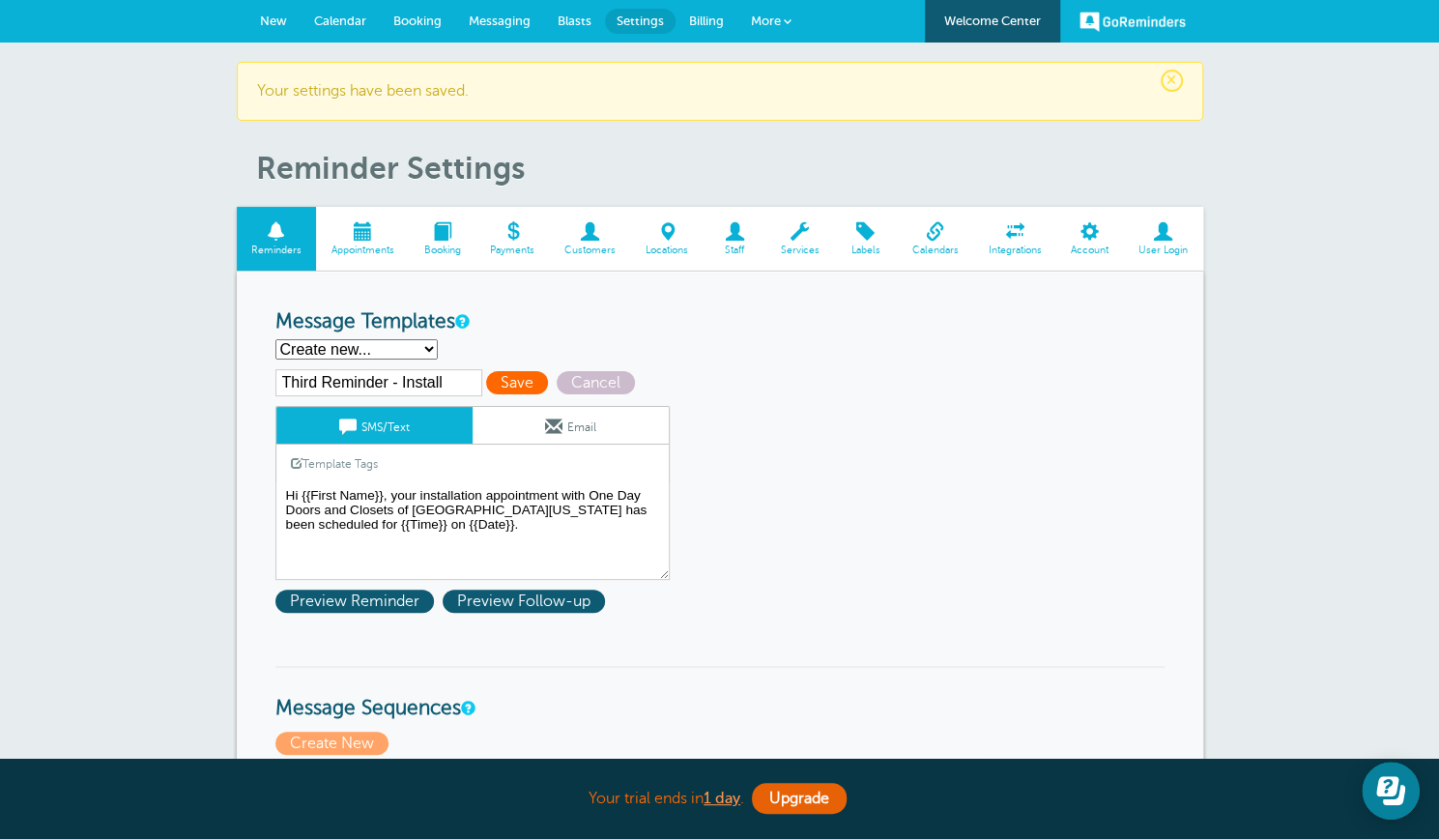
click at [512, 380] on span "Save" at bounding box center [517, 382] width 62 height 23
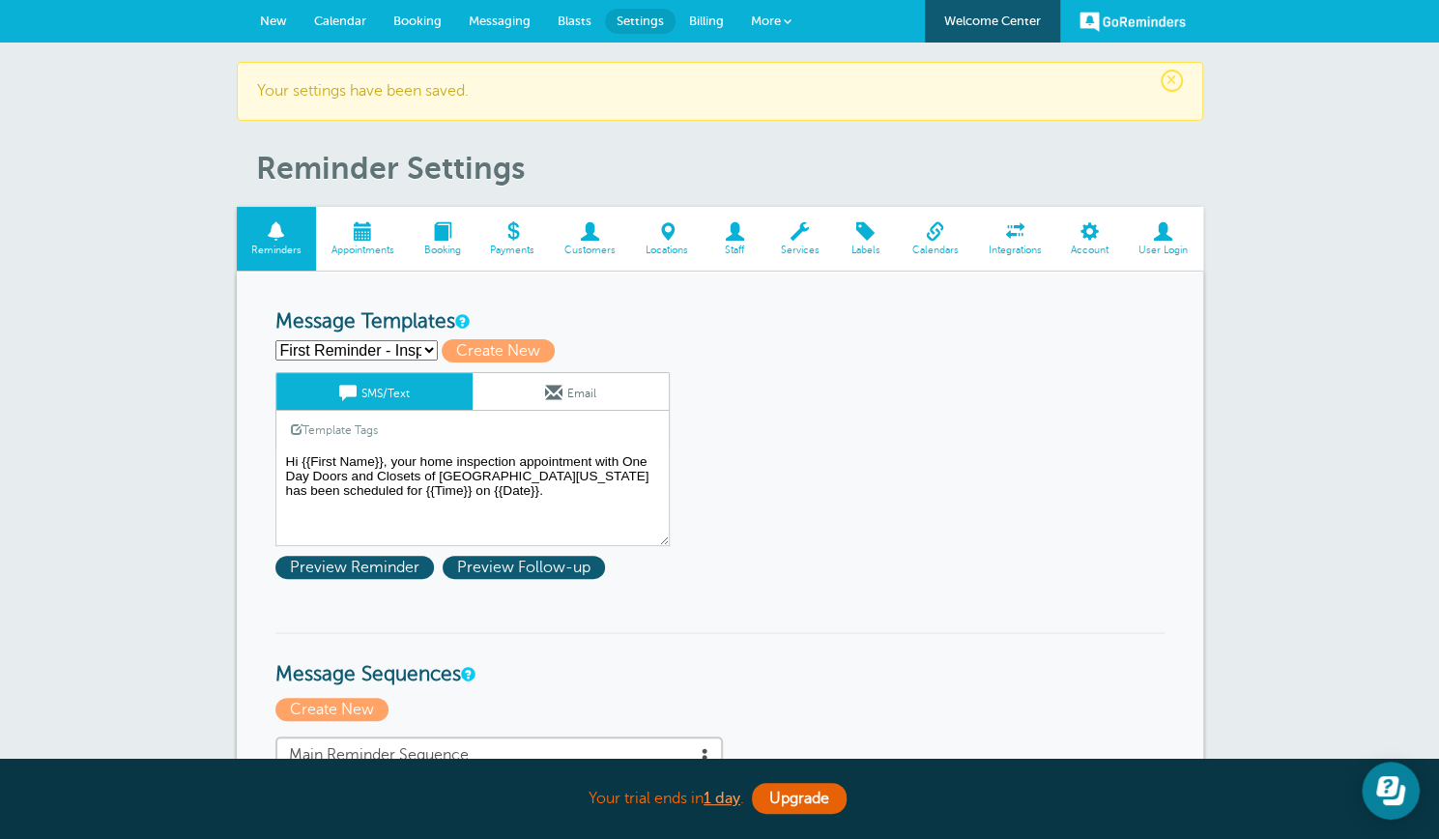
click at [425, 351] on select "First Reminder - Inspection First Reminder - Installation First Reminder - Meas…" at bounding box center [357, 350] width 162 height 20
click at [276, 340] on select "First Reminder - Inspection First Reminder - Installation First Reminder - Meas…" at bounding box center [357, 350] width 162 height 20
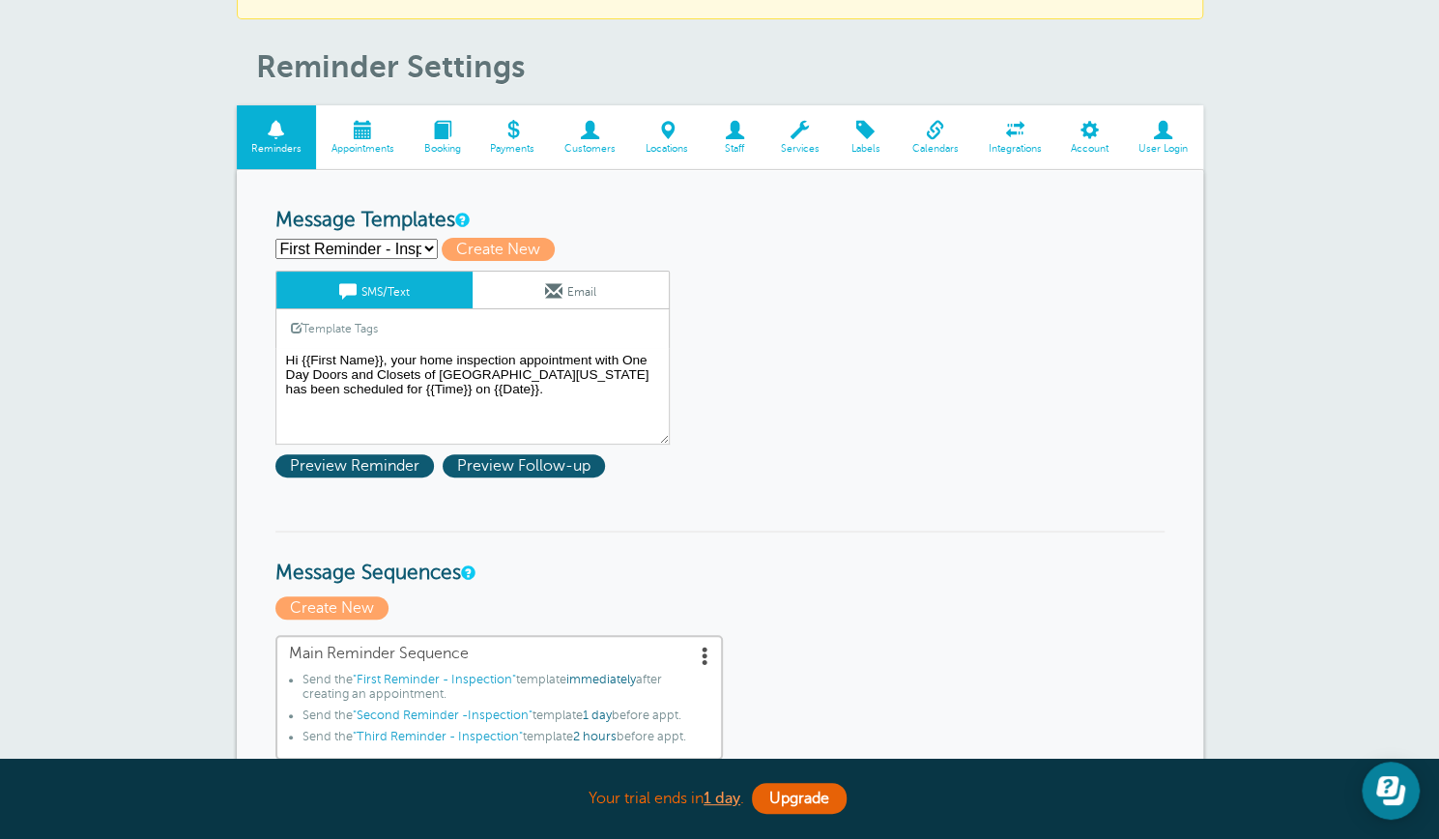
scroll to position [101, 0]
click at [431, 244] on select "First Reminder - Inspection First Reminder - Installation First Reminder - Meas…" at bounding box center [357, 250] width 162 height 20
select select "162812"
click at [276, 240] on select "First Reminder - Inspection First Reminder - Installation First Reminder - Meas…" at bounding box center [357, 250] width 162 height 20
type input "First Reminder - Installation"
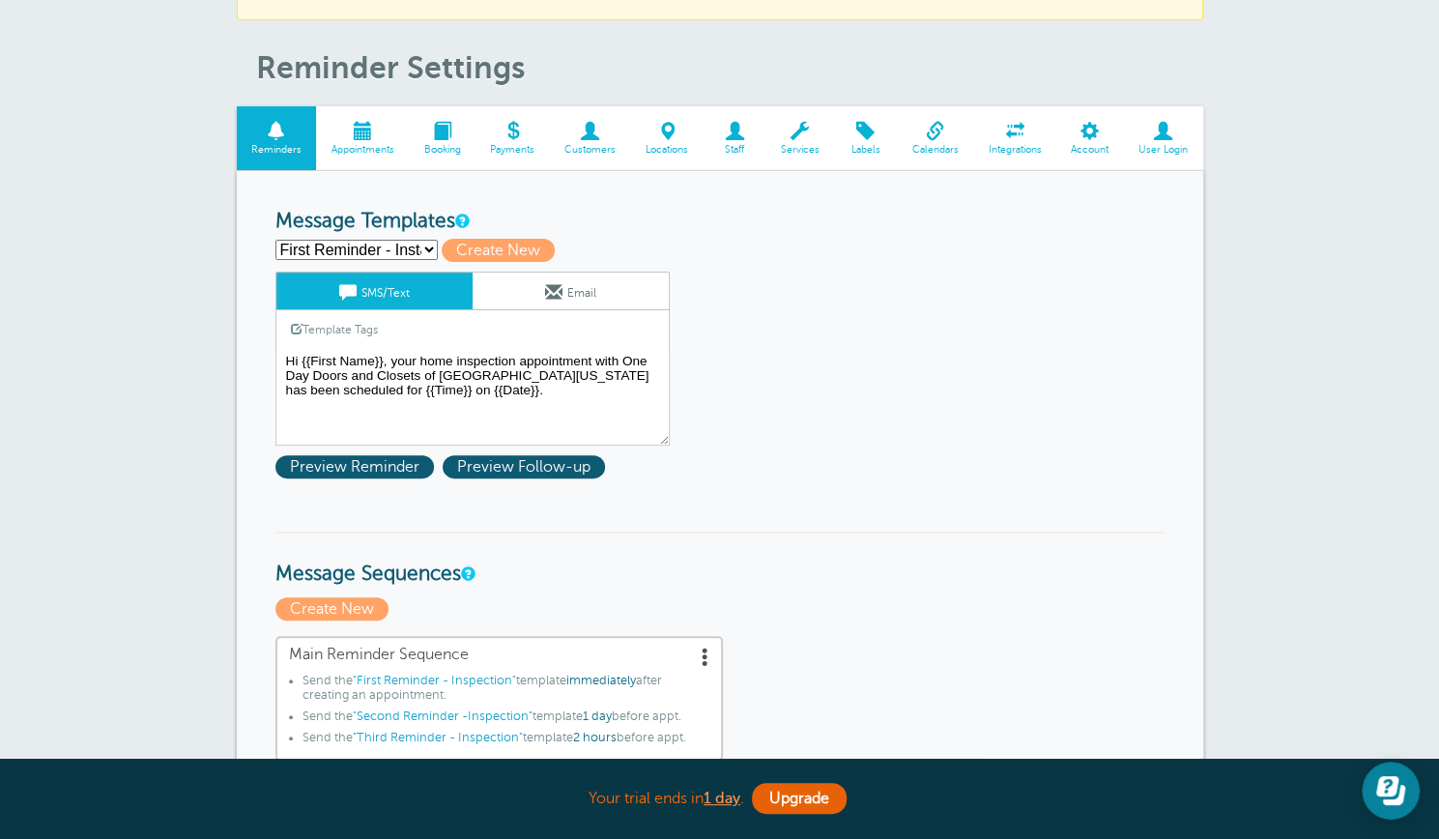
type textarea "Hi {{First Name}}, your installation appointment with One Day Doors and Closets…"
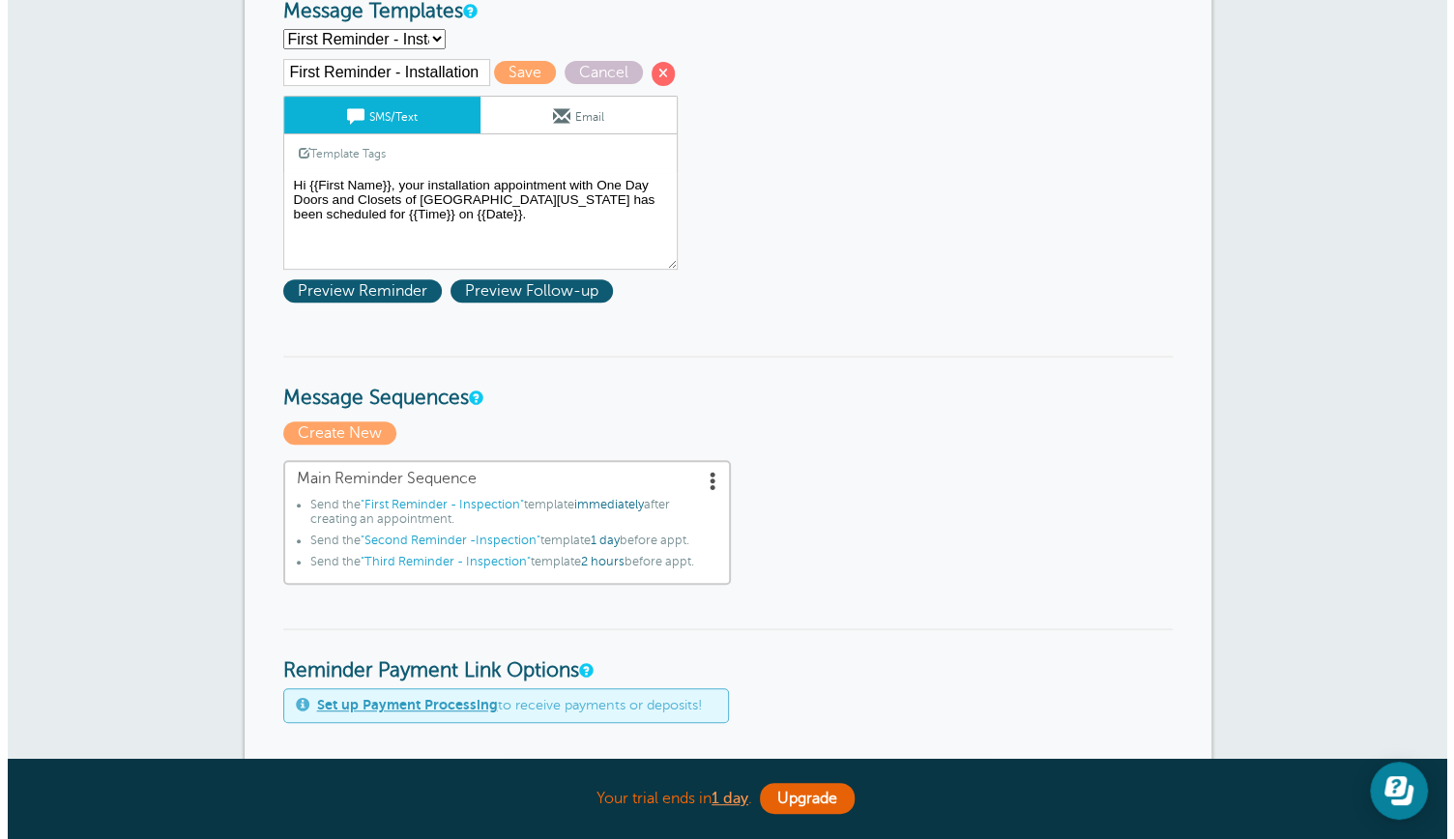
scroll to position [311, 0]
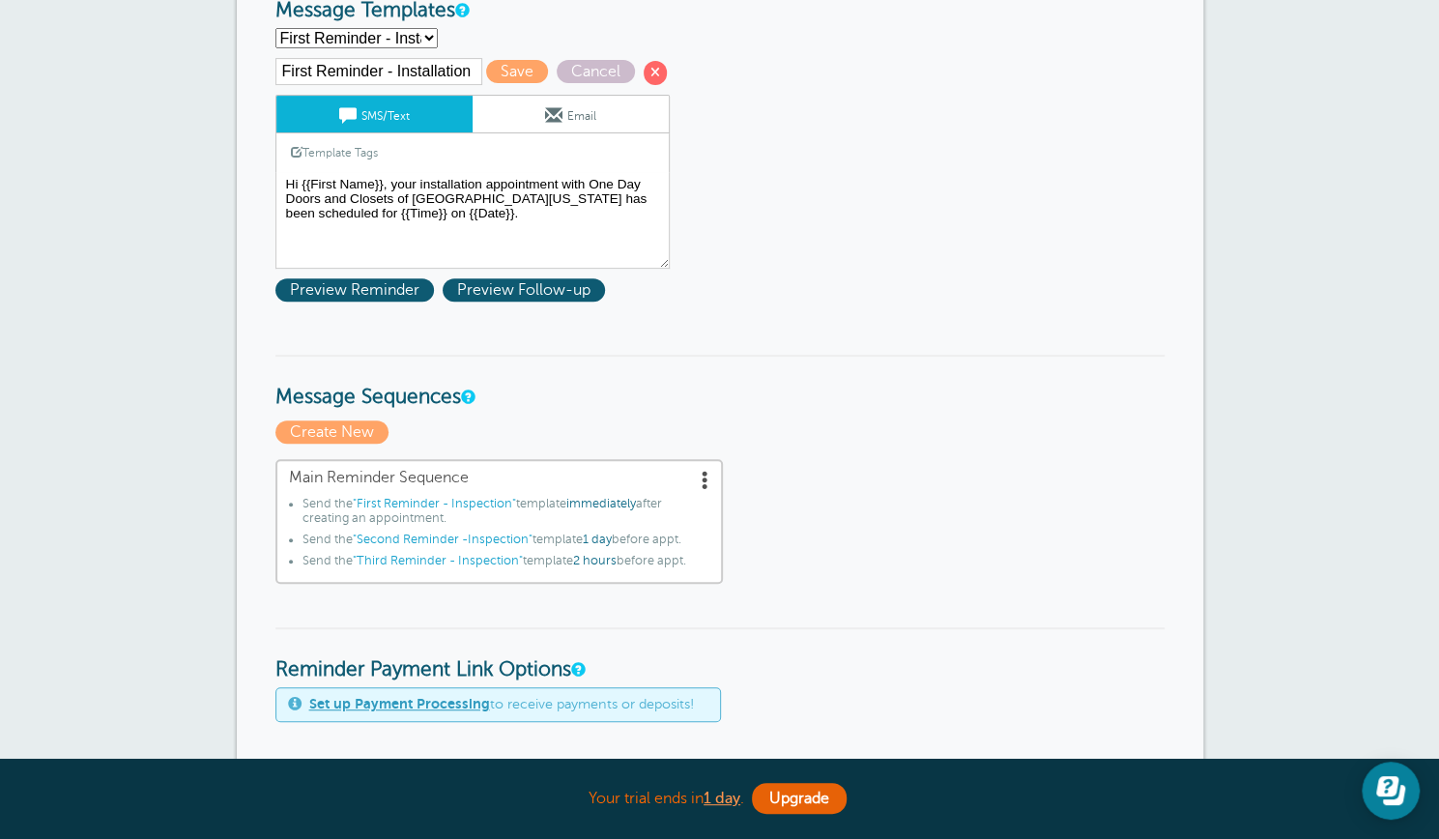
click at [703, 478] on span at bounding box center [705, 479] width 19 height 19
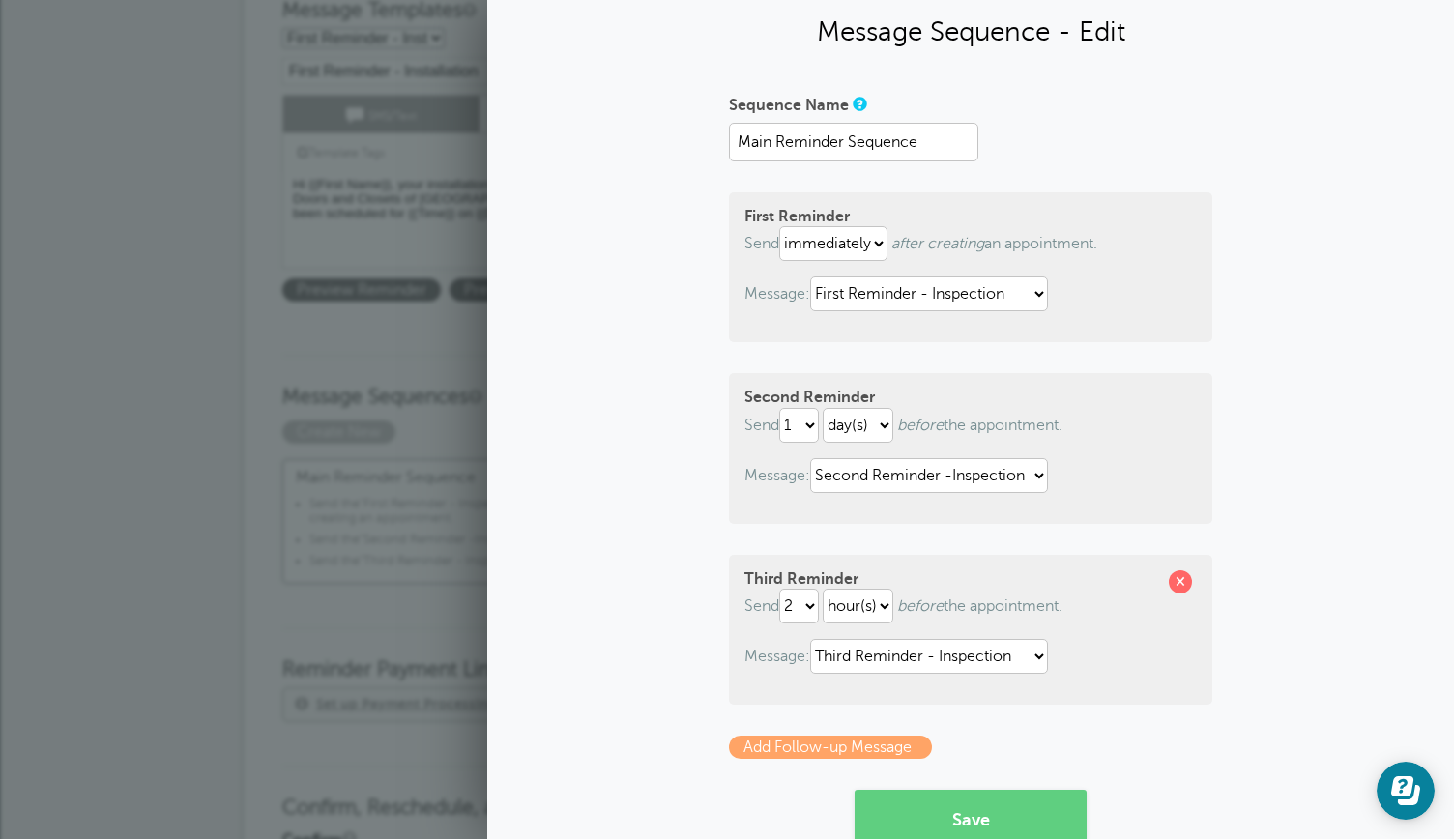
scroll to position [0, 0]
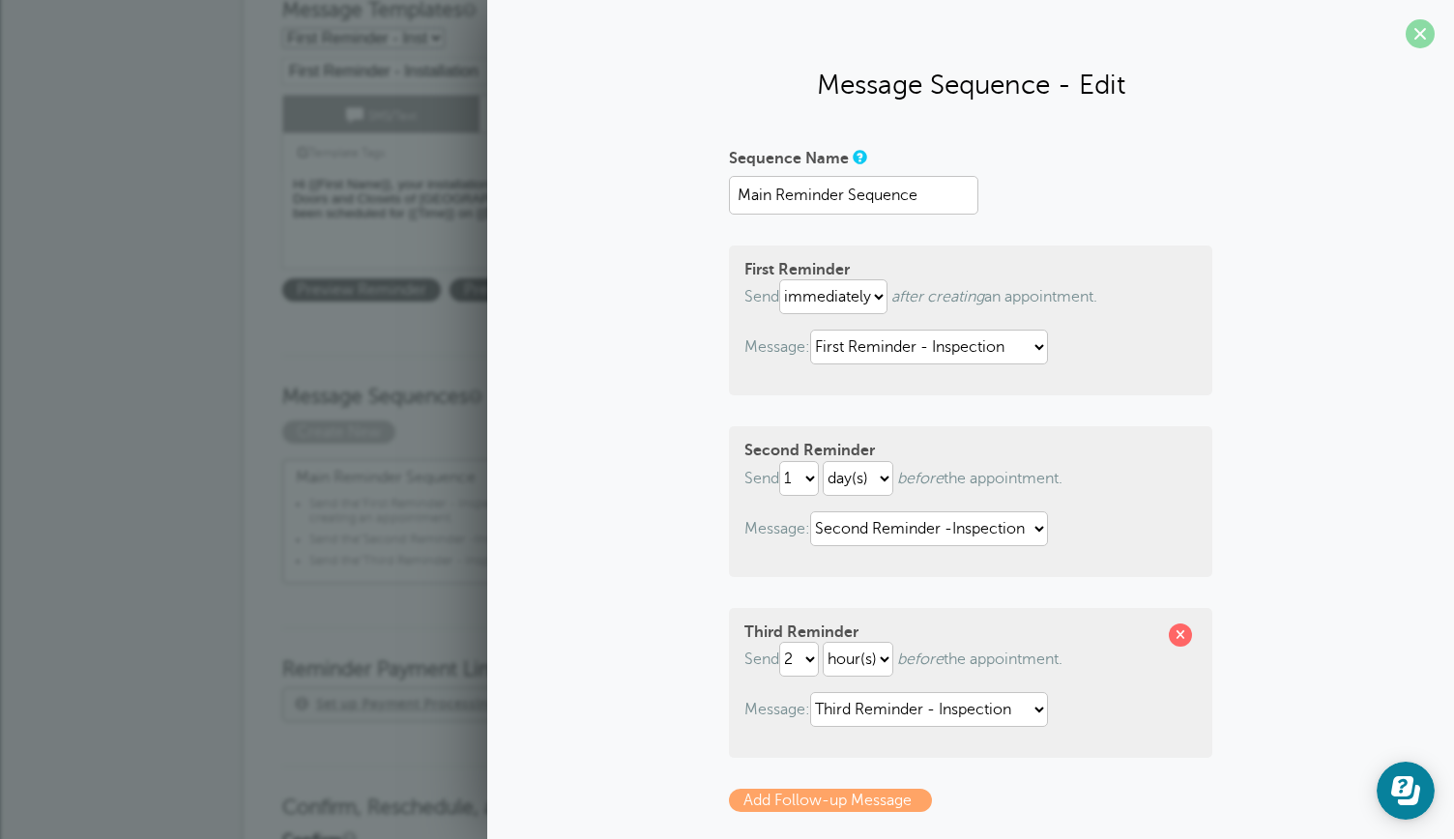
click at [1406, 34] on span at bounding box center [1420, 33] width 29 height 29
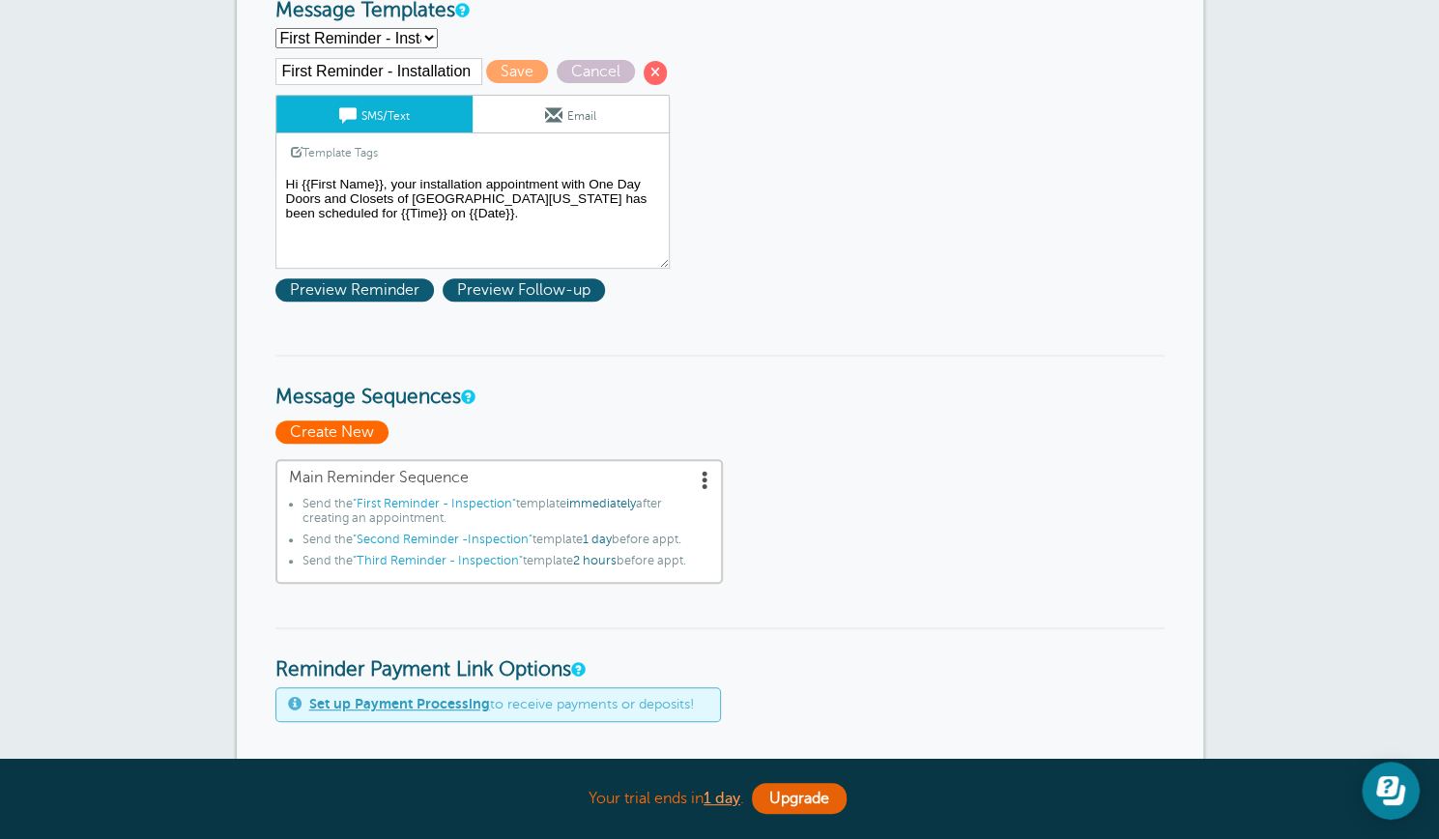
click at [346, 421] on span "Create New" at bounding box center [332, 432] width 113 height 23
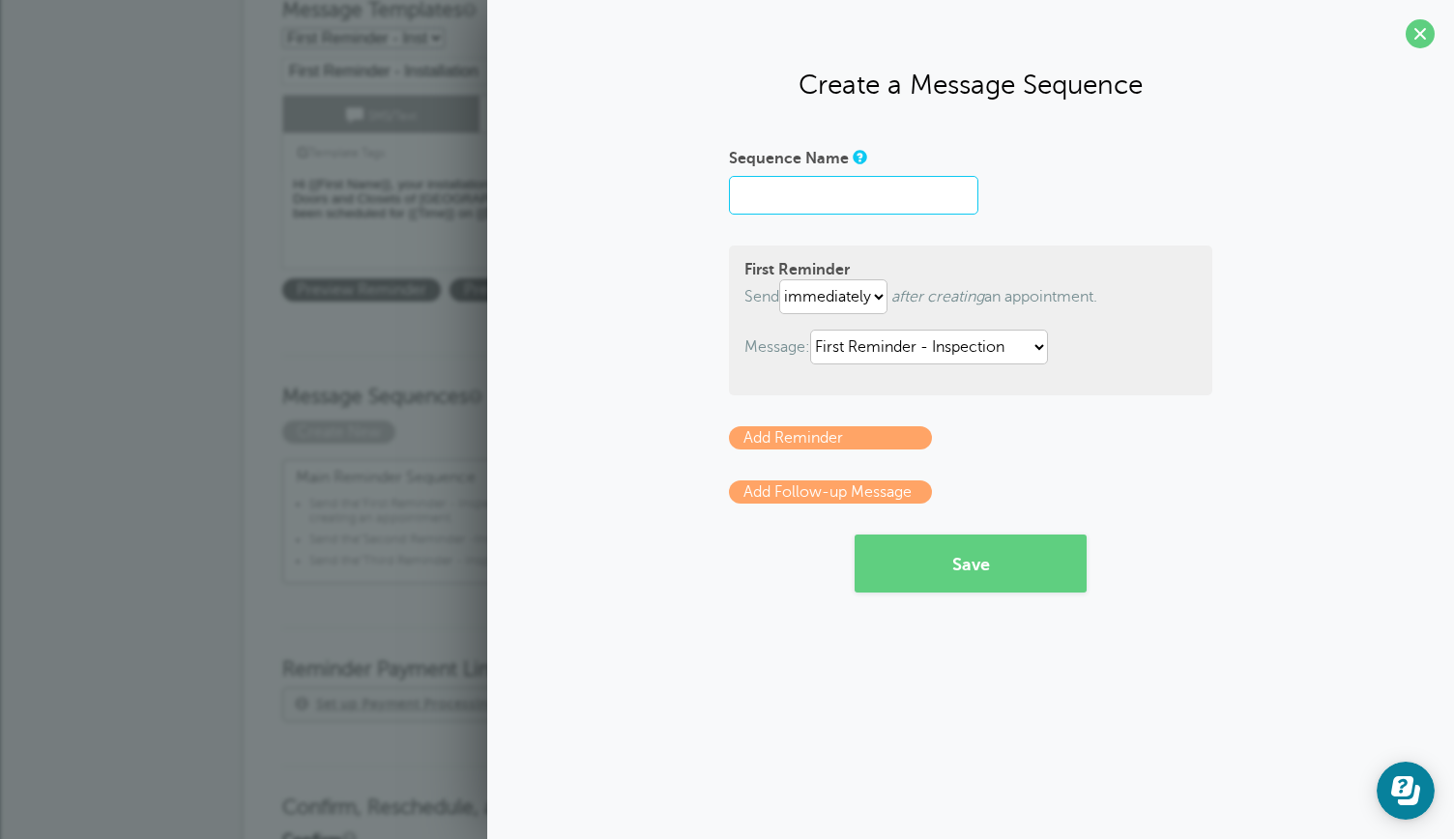
click at [762, 198] on input "Sequence Name" at bounding box center [853, 195] width 249 height 39
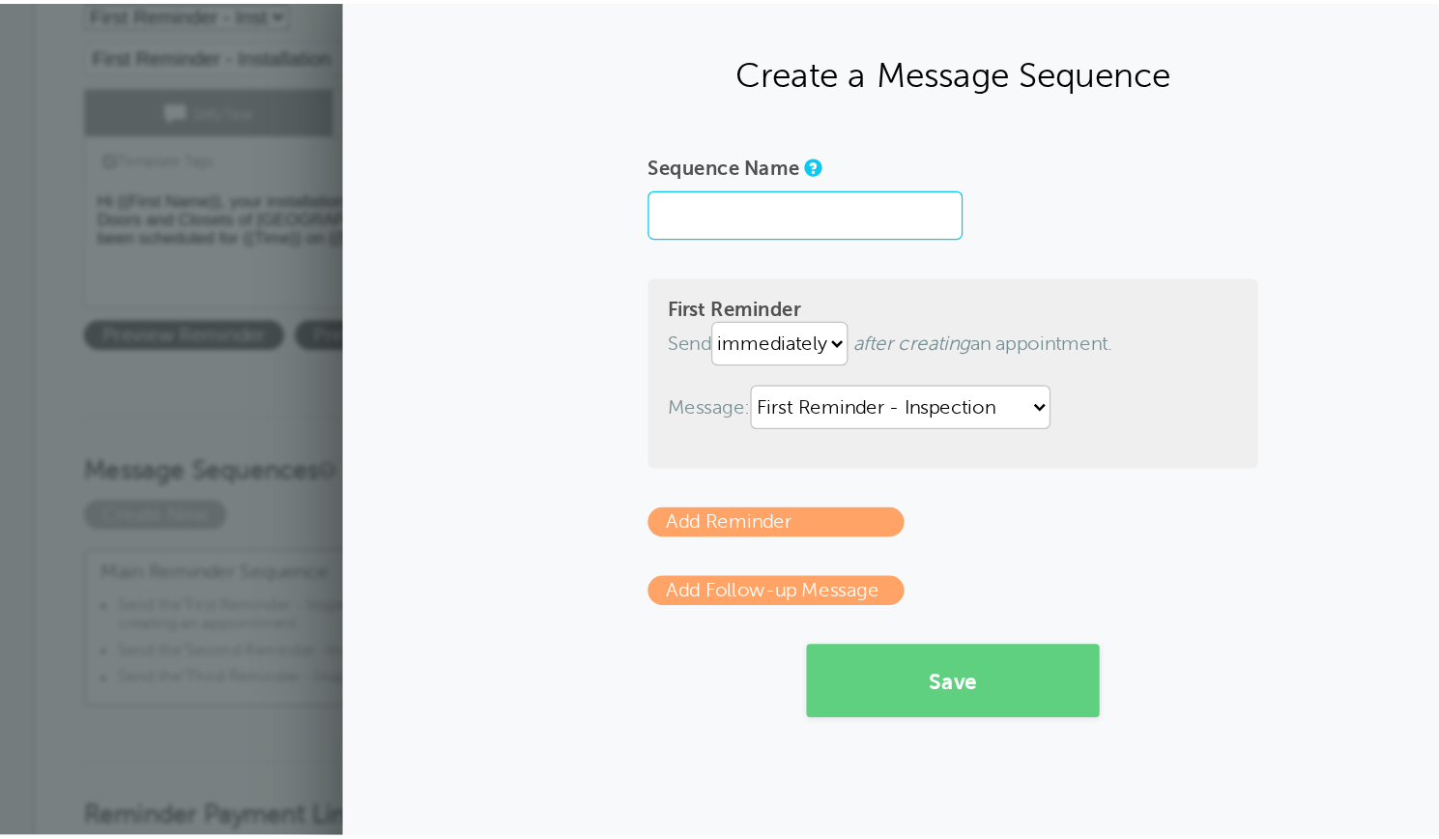
scroll to position [311, 0]
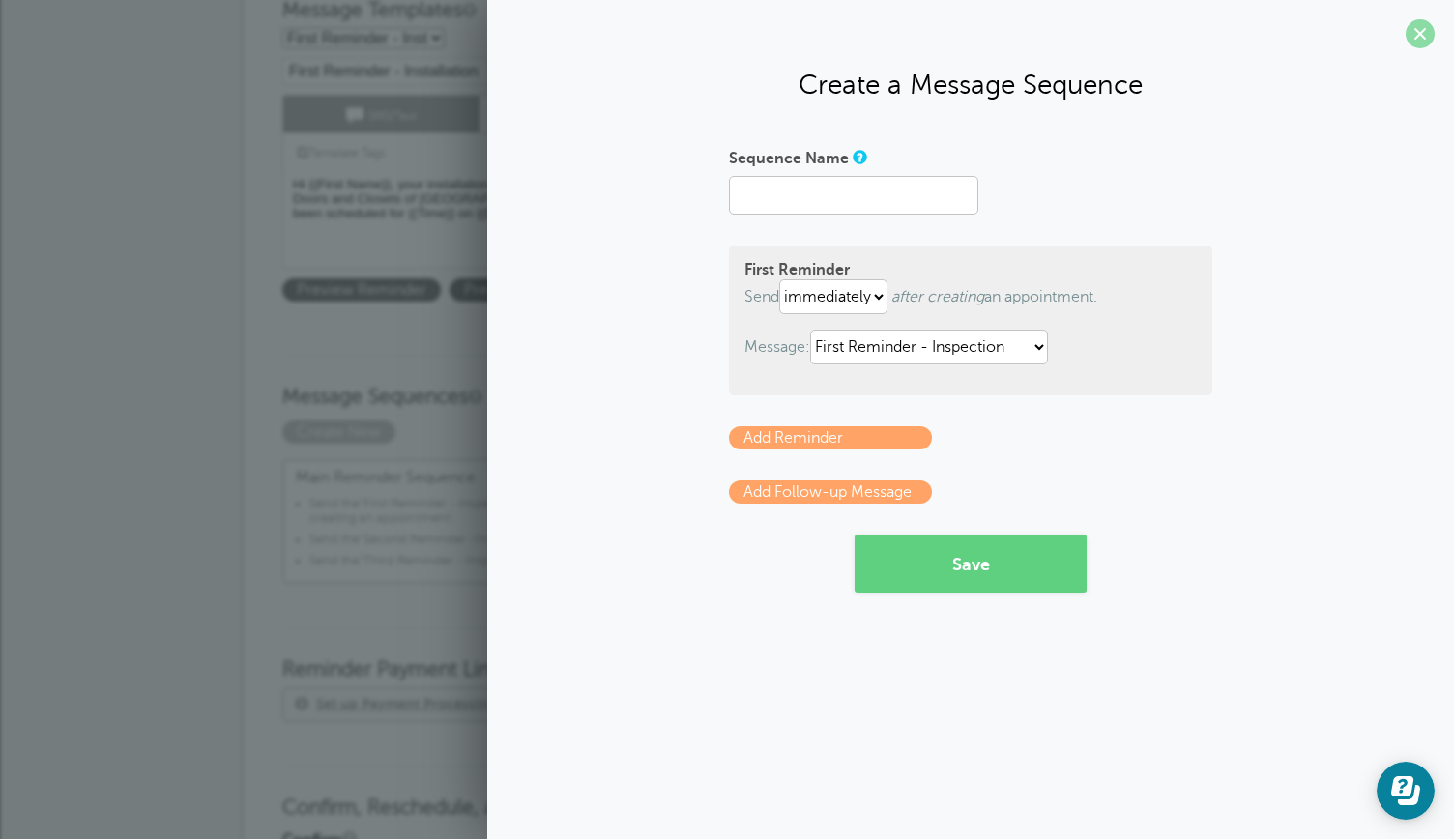
click at [1413, 42] on span at bounding box center [1420, 33] width 29 height 29
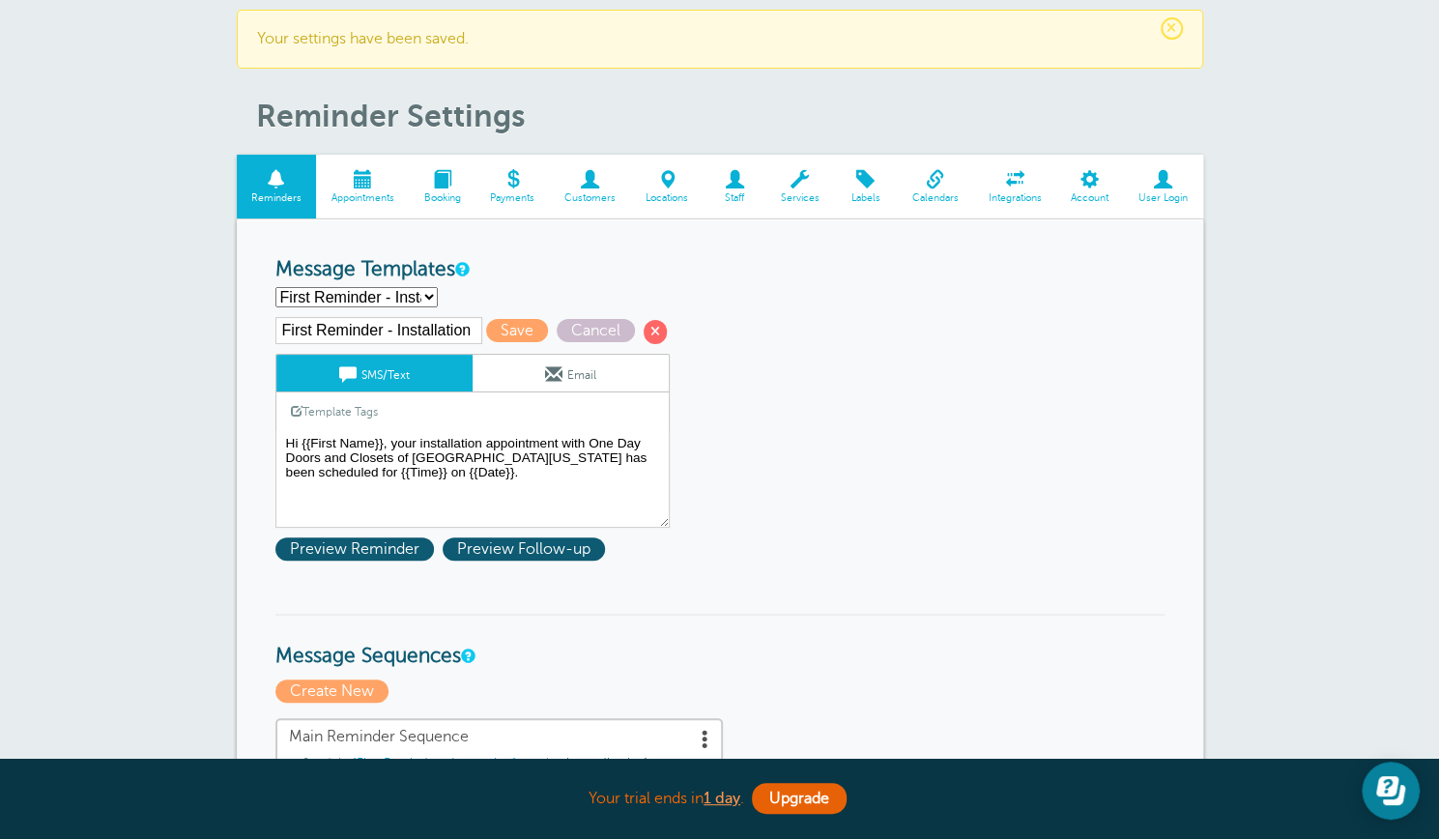
scroll to position [33, 0]
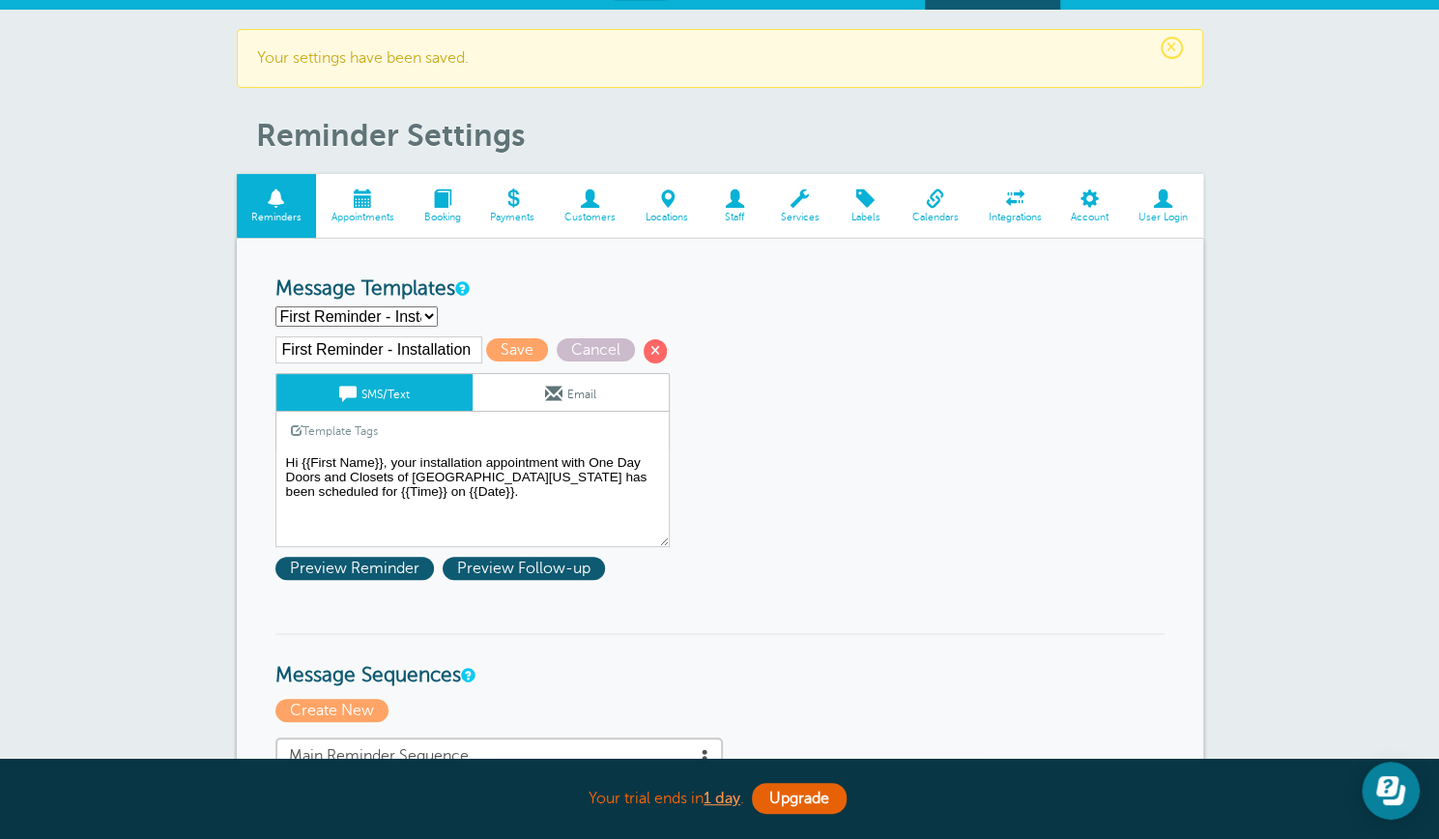
click at [429, 315] on select "First Reminder - Inspection First Reminder - Installation First Reminder - Meas…" at bounding box center [357, 316] width 162 height 20
select select "161715"
click at [276, 306] on select "First Reminder - Inspection First Reminder - Installation First Reminder - Meas…" at bounding box center [357, 316] width 162 height 20
type input "First Reminder - Inspection"
type textarea "Hi {{First Name}}, your home inspection appointment with One Day Doors and Clos…"
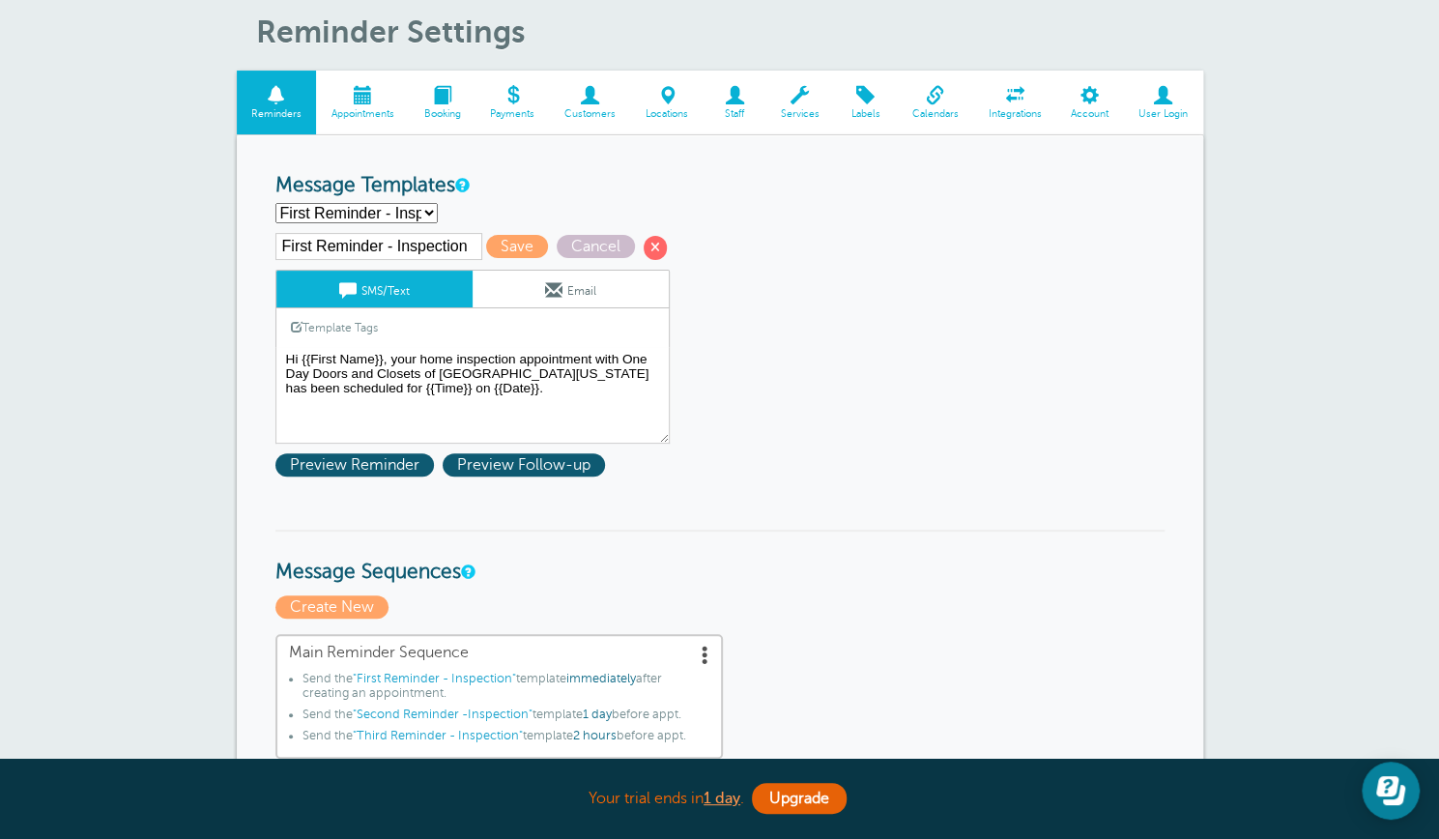
scroll to position [107, 0]
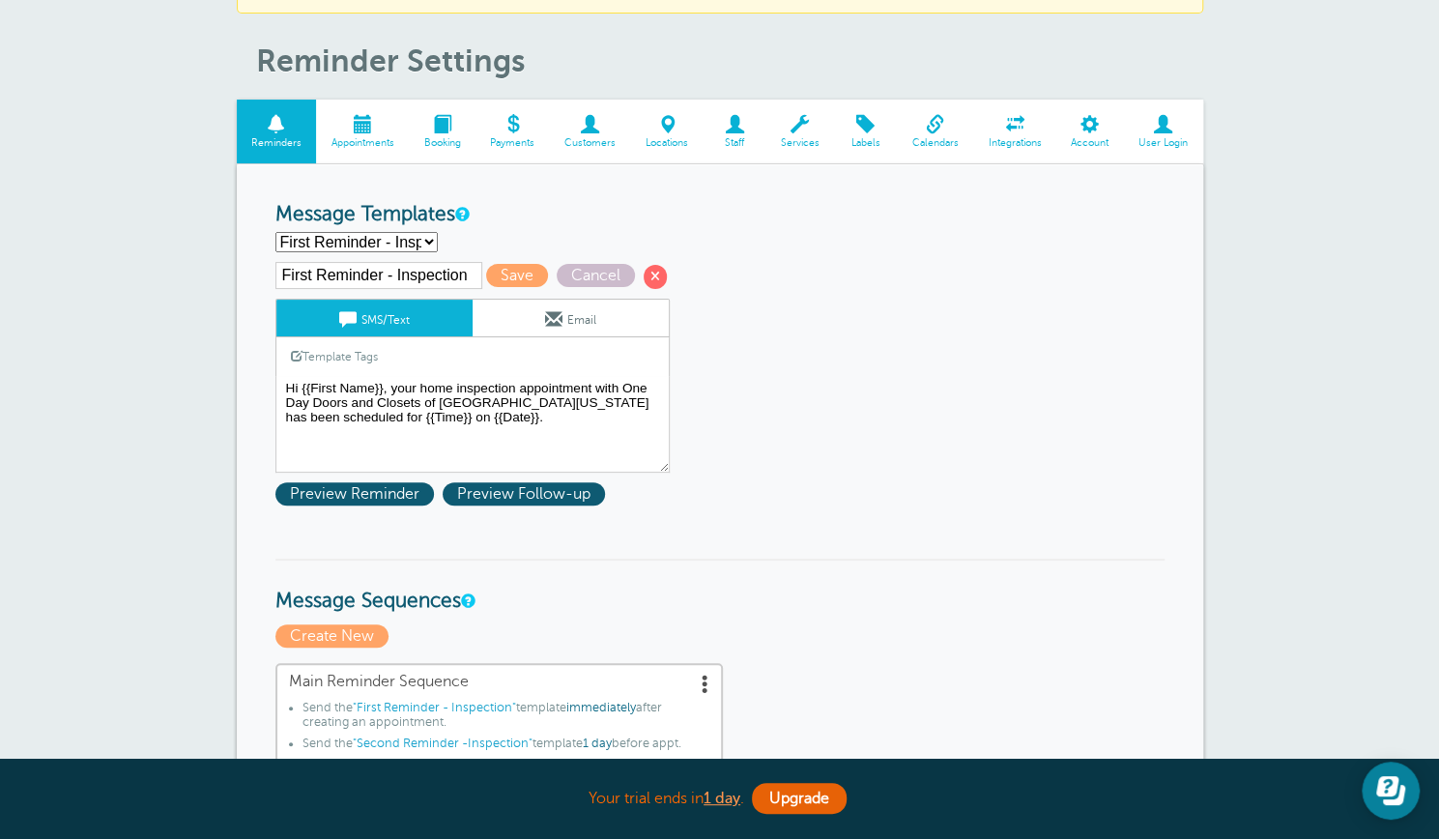
click at [426, 240] on select "First Reminder - Inspection First Reminder - Installation First Reminder - Meas…" at bounding box center [357, 242] width 162 height 20
select select "162812"
click at [276, 232] on select "First Reminder - Inspection First Reminder - Installation First Reminder - Meas…" at bounding box center [357, 242] width 162 height 20
type input "First Reminder - Installation"
type textarea "Hi {{First Name}}, your installation appointment with One Day Doors and Closets…"
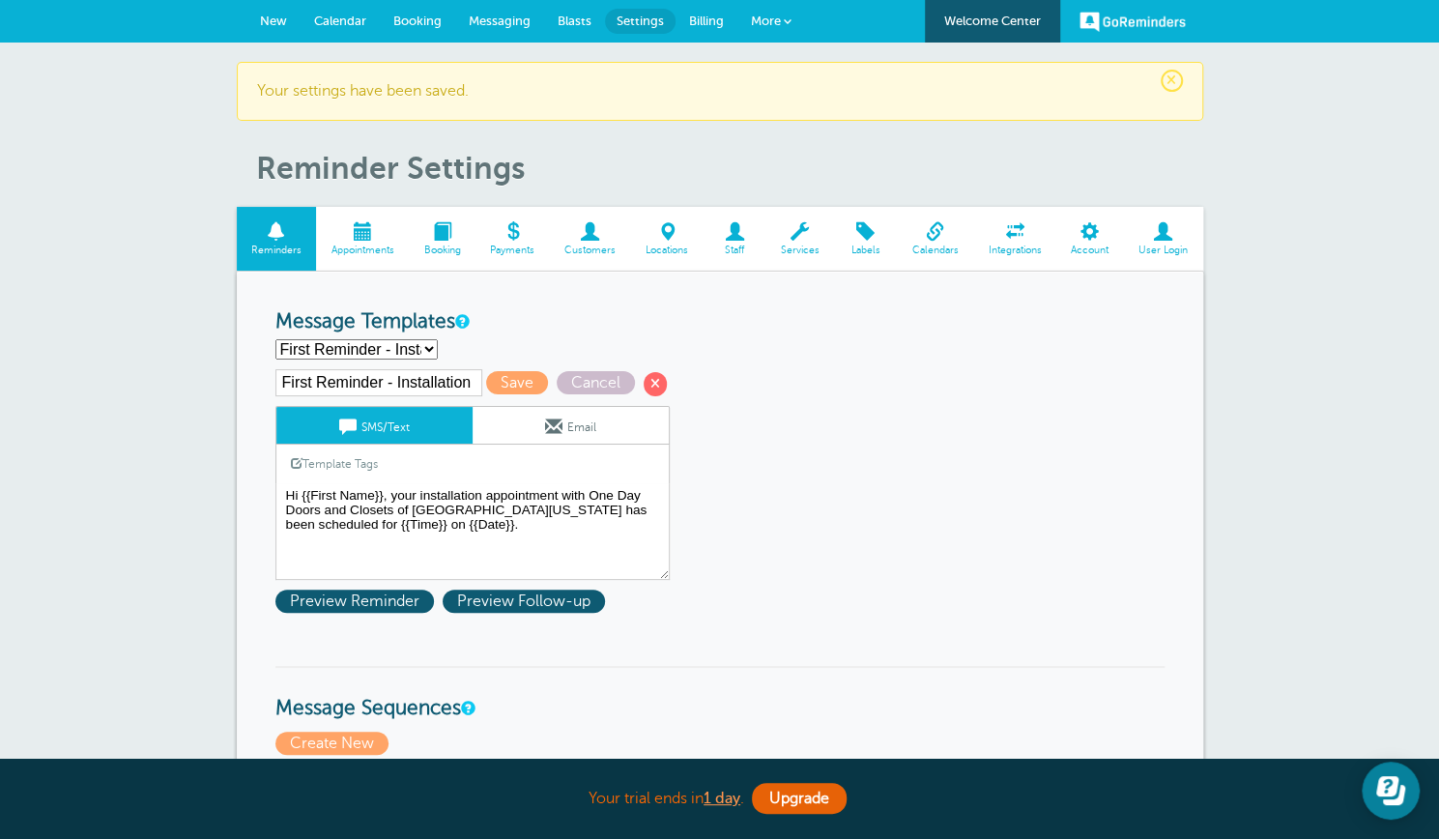
scroll to position [1, 0]
click at [355, 237] on span at bounding box center [362, 230] width 93 height 18
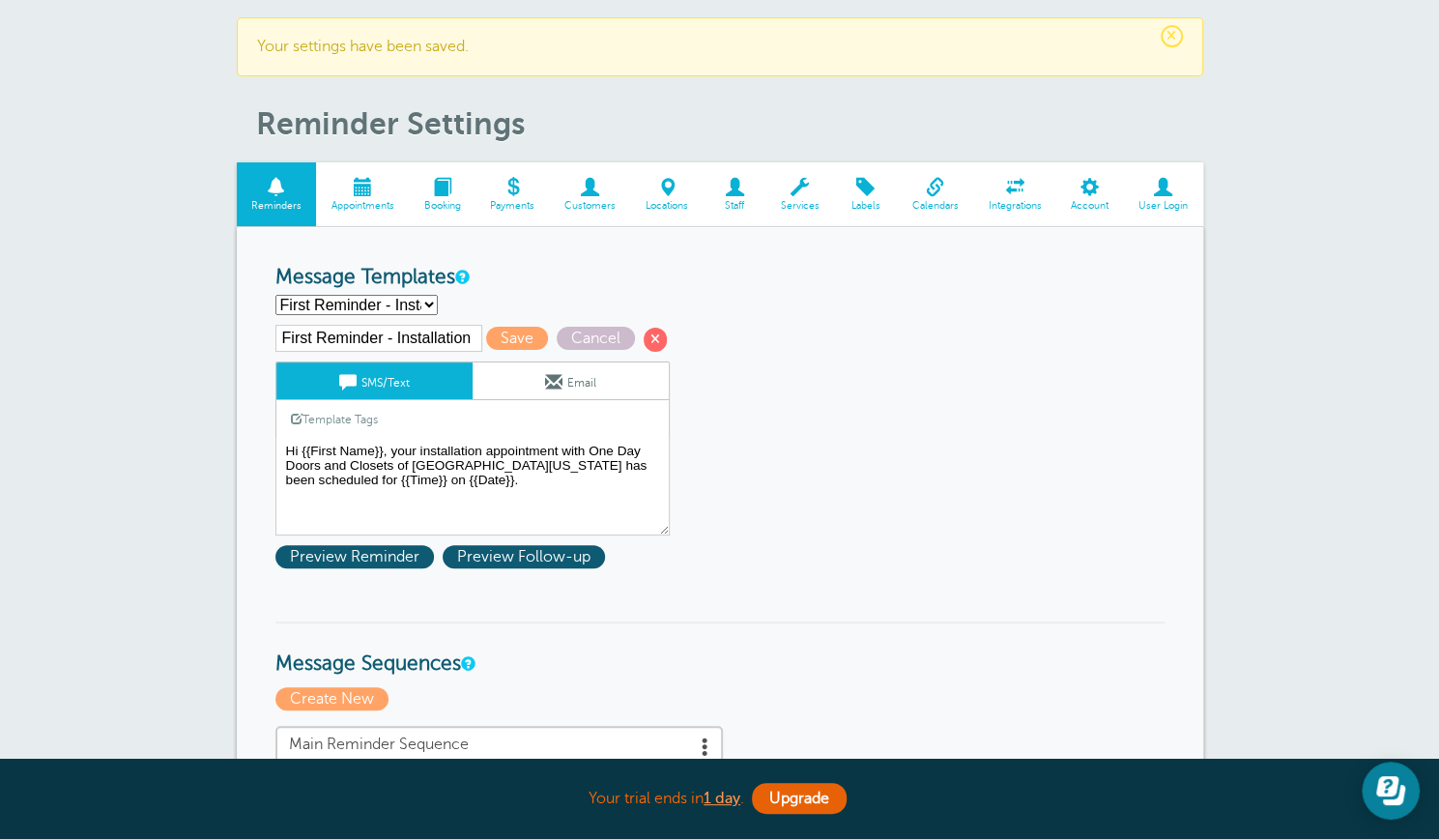
scroll to position [45, 0]
click at [363, 192] on span at bounding box center [362, 186] width 93 height 18
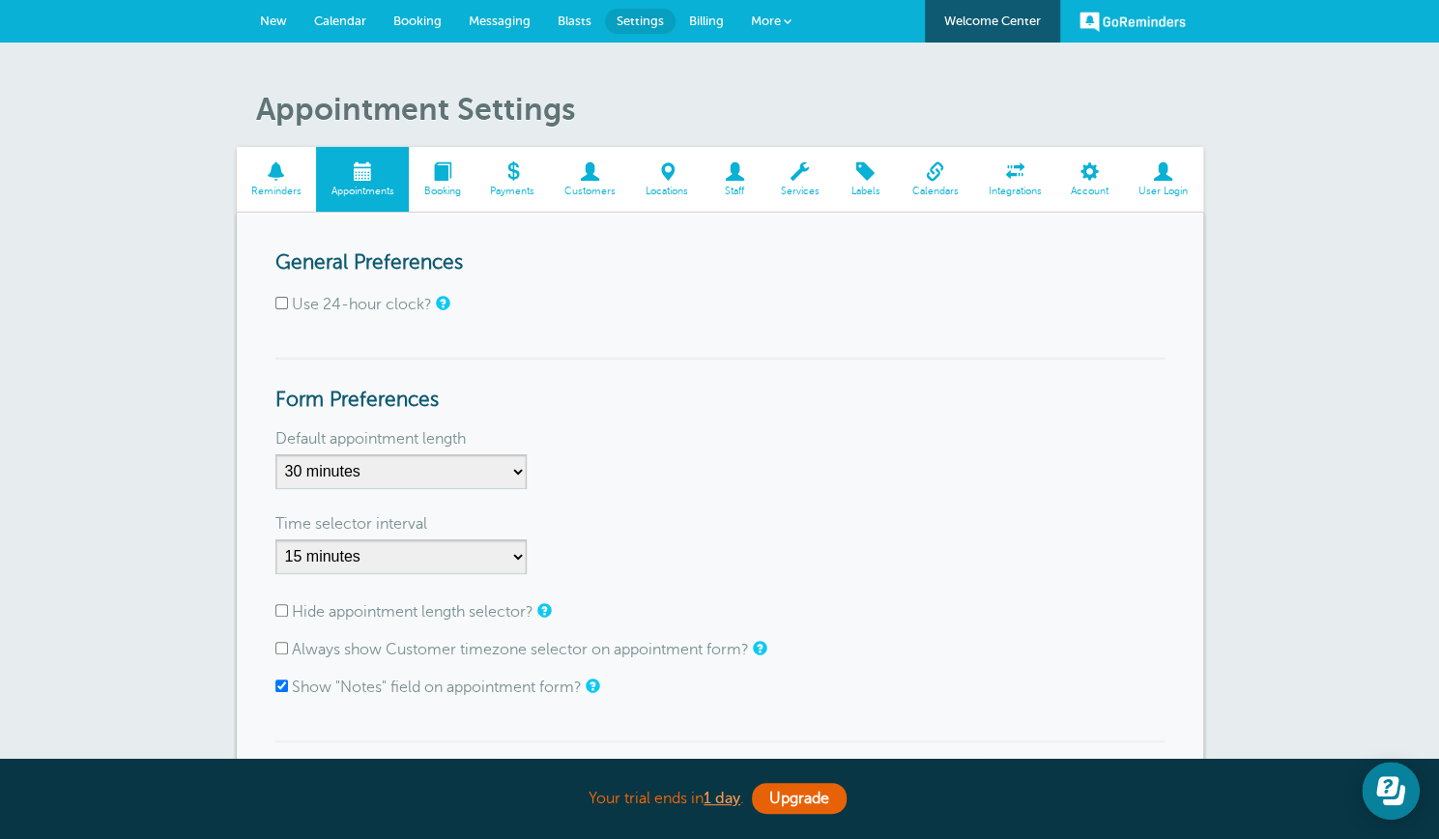
click at [273, 191] on span "Reminders" at bounding box center [277, 192] width 61 height 12
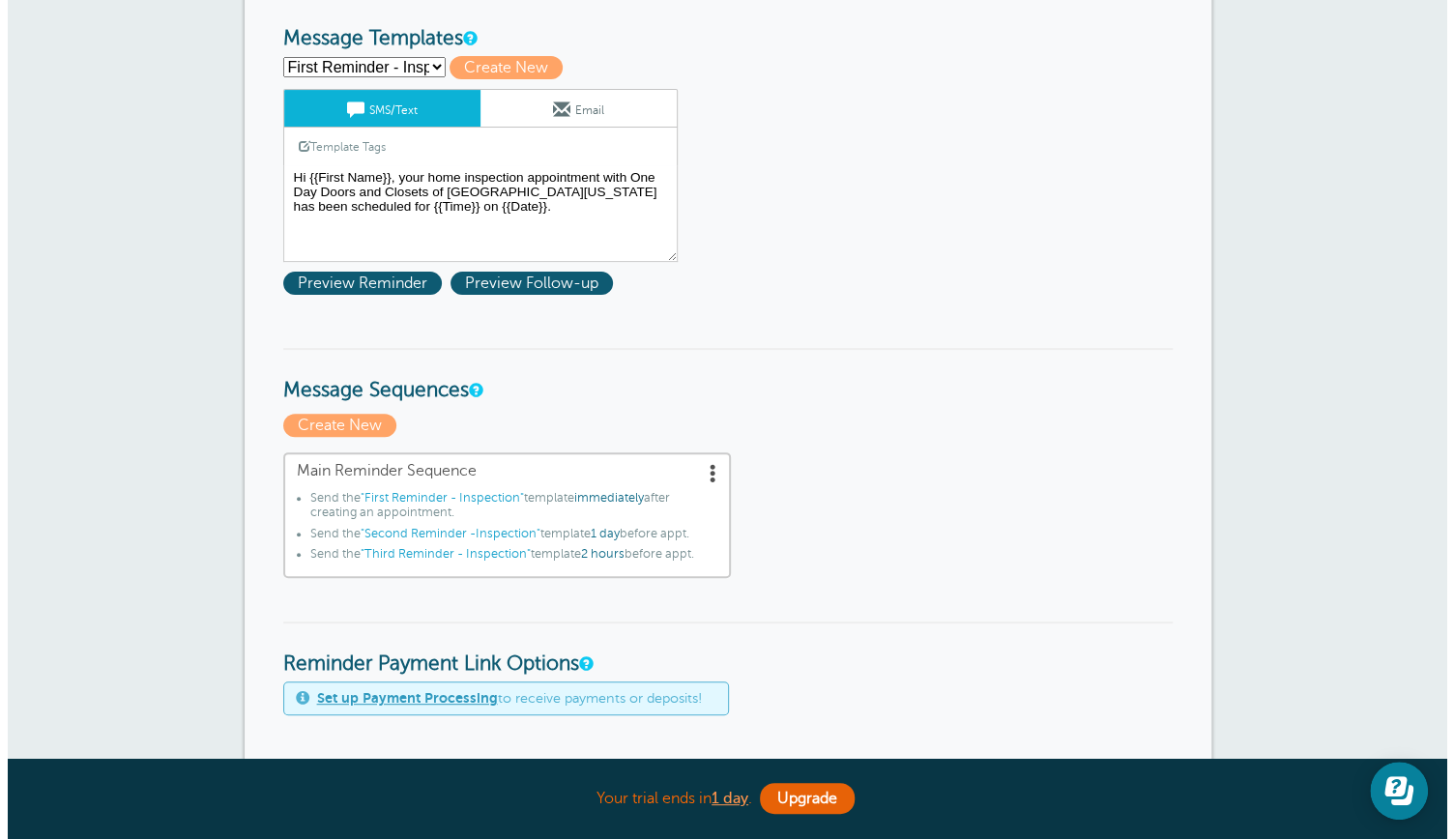
scroll to position [231, 0]
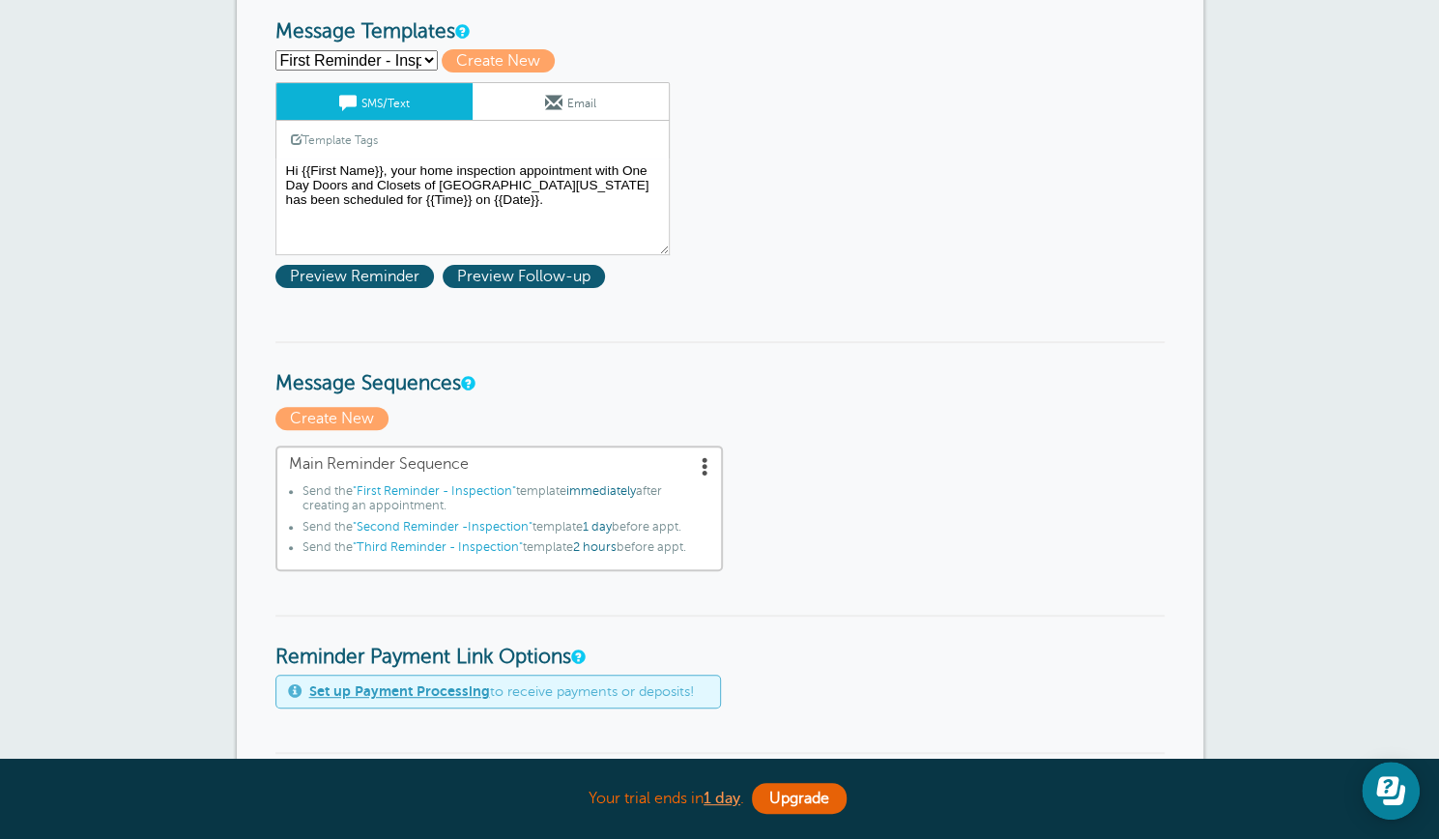
click at [706, 464] on span at bounding box center [705, 465] width 19 height 19
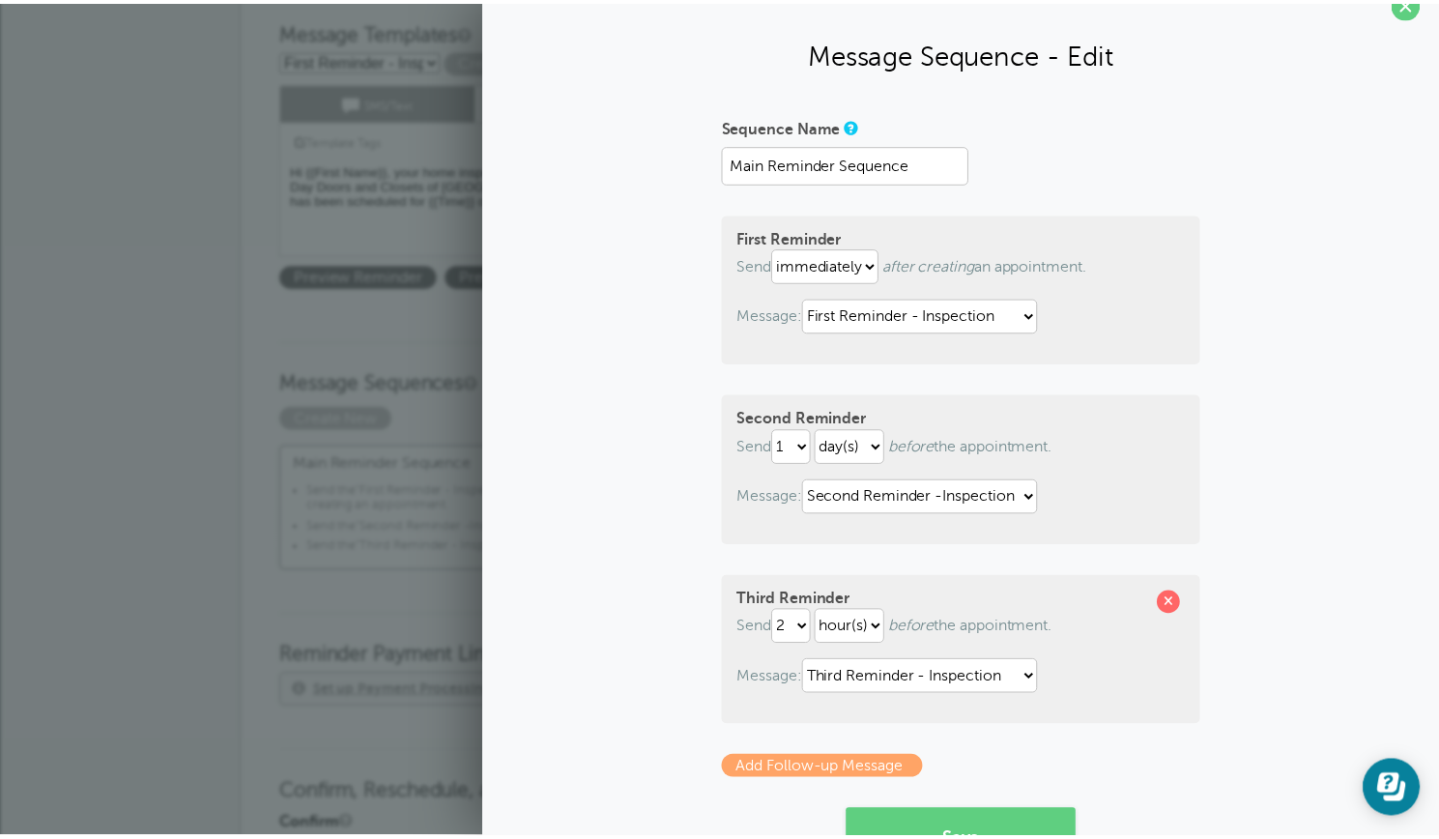
scroll to position [0, 0]
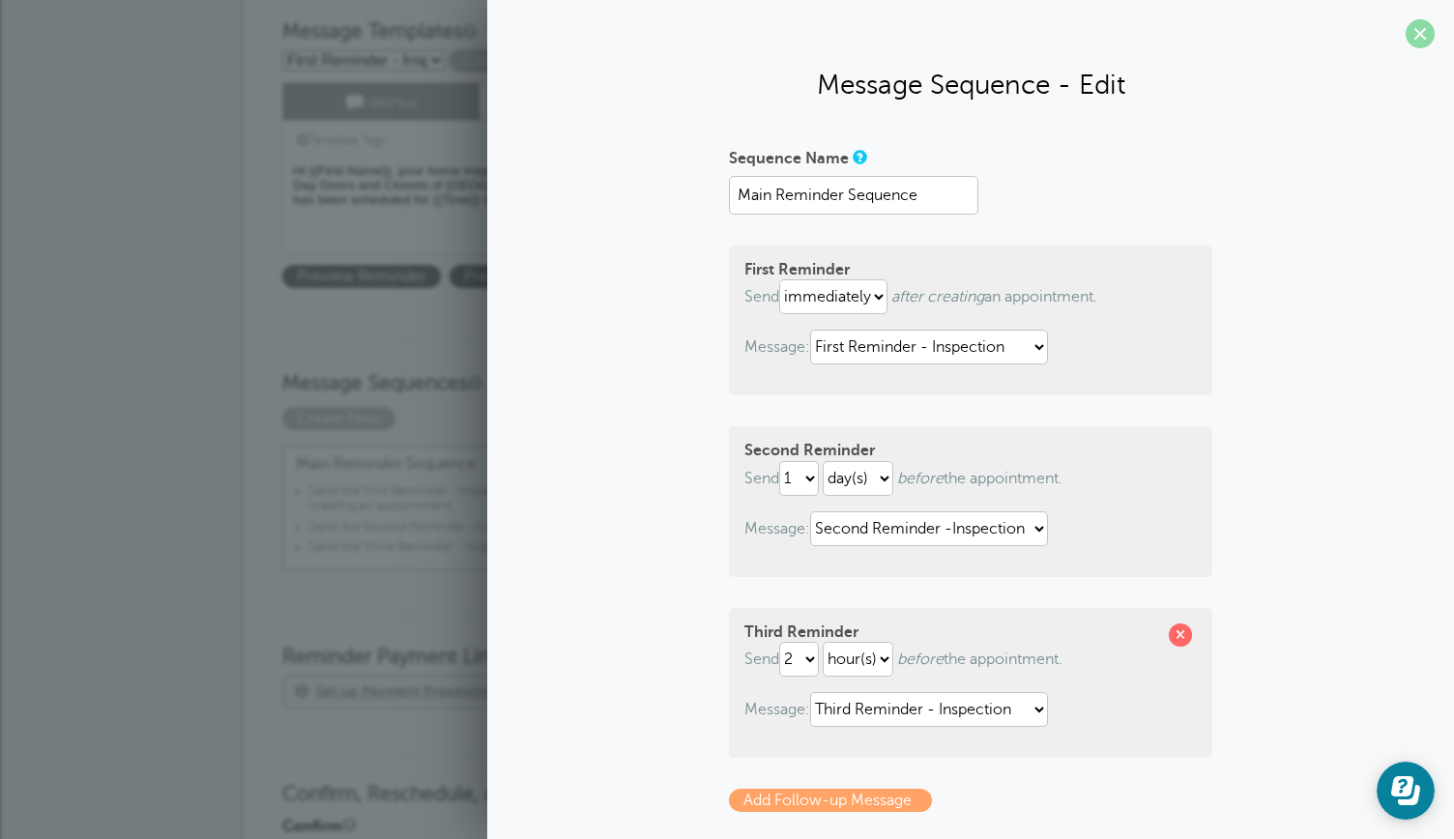
click at [1406, 38] on span at bounding box center [1420, 33] width 29 height 29
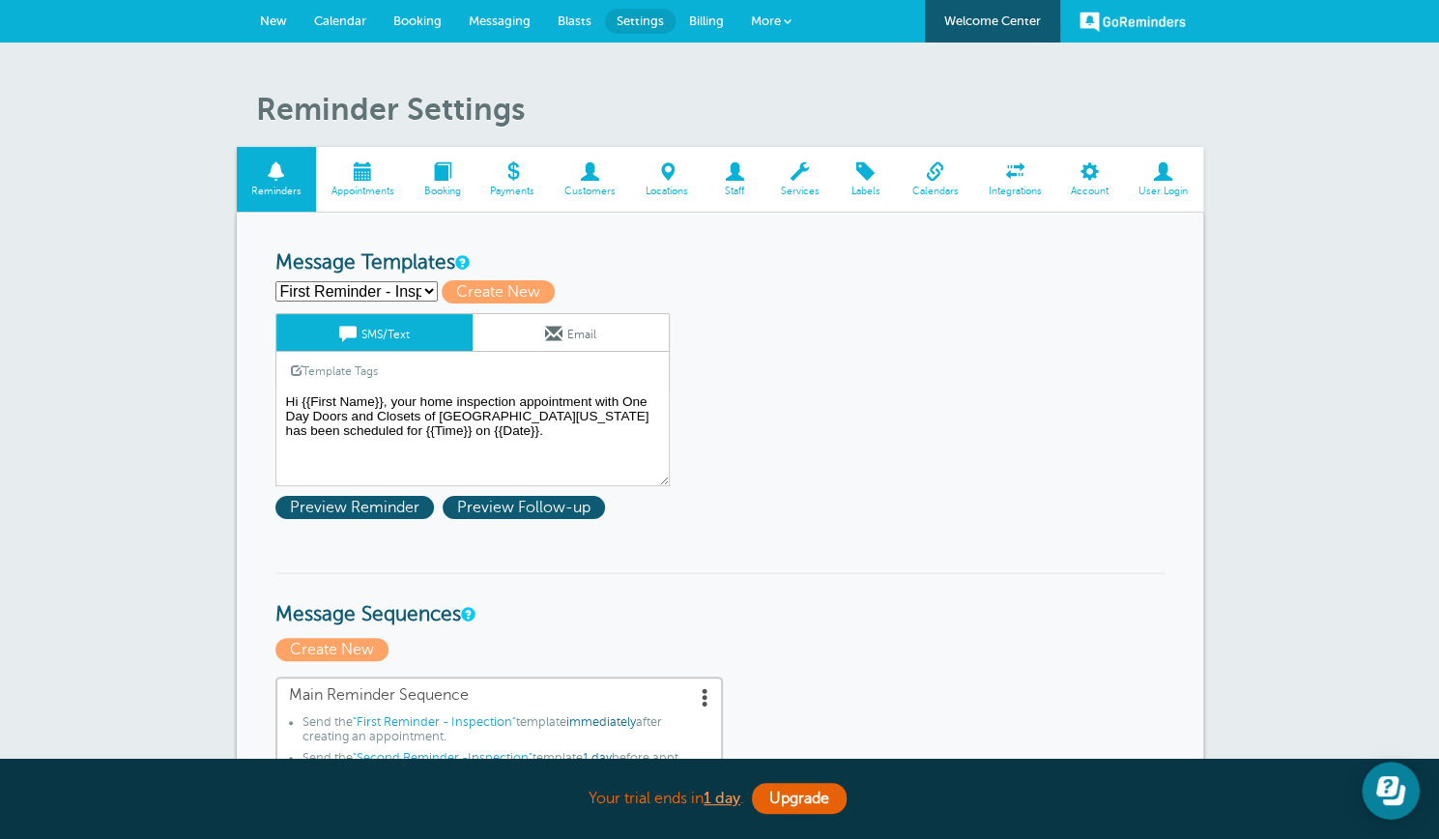
click at [427, 288] on select "First Reminder - Inspection First Reminder - Installation First Reminder - Meas…" at bounding box center [357, 291] width 162 height 20
select select "162812"
click at [276, 281] on select "First Reminder - Inspection First Reminder - Installation First Reminder - Meas…" at bounding box center [357, 291] width 162 height 20
type input "First Reminder - Installation"
type textarea "Hi {{First Name}}, your installation appointment with One Day Doors and Closets…"
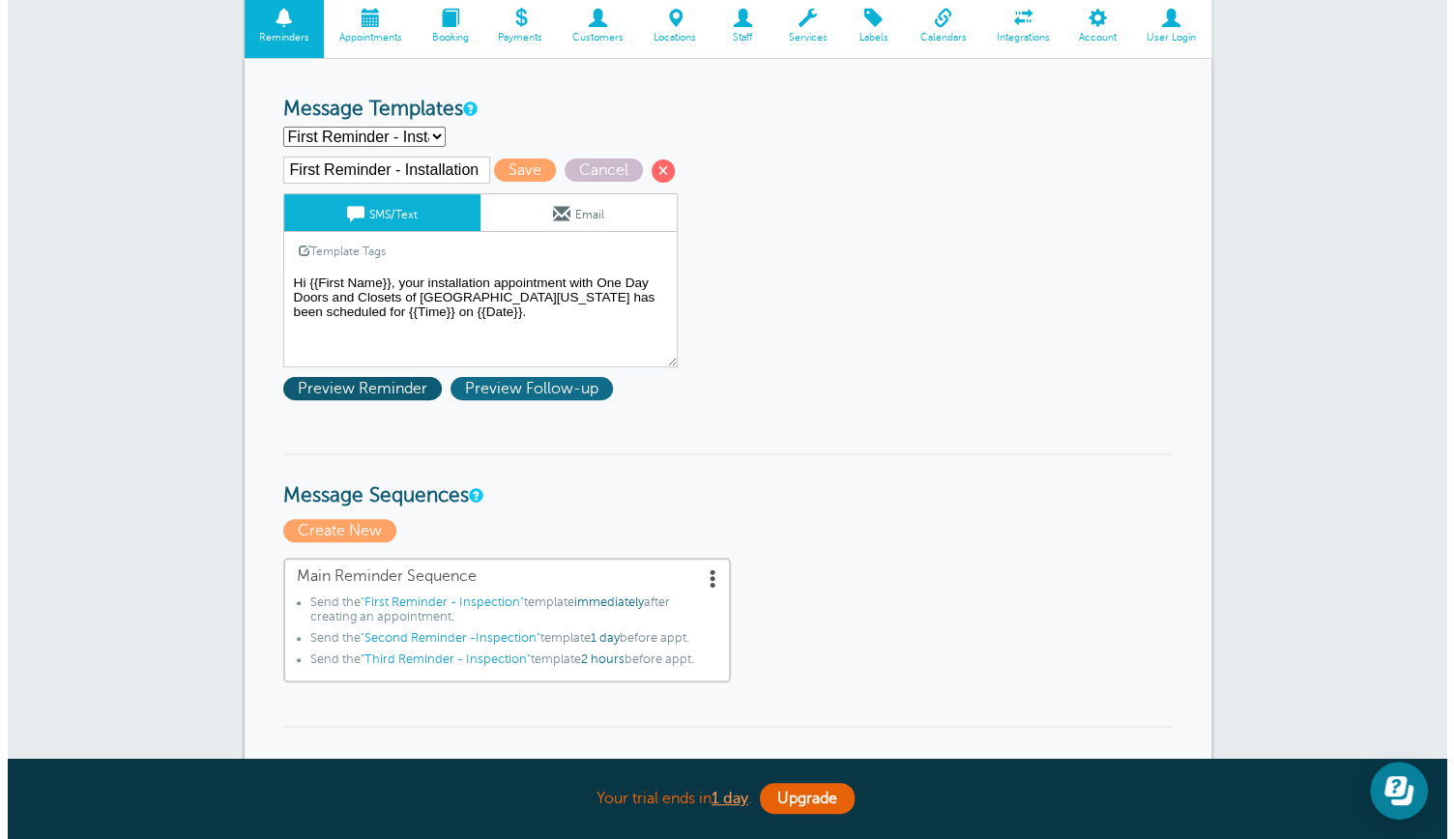
scroll to position [162, 0]
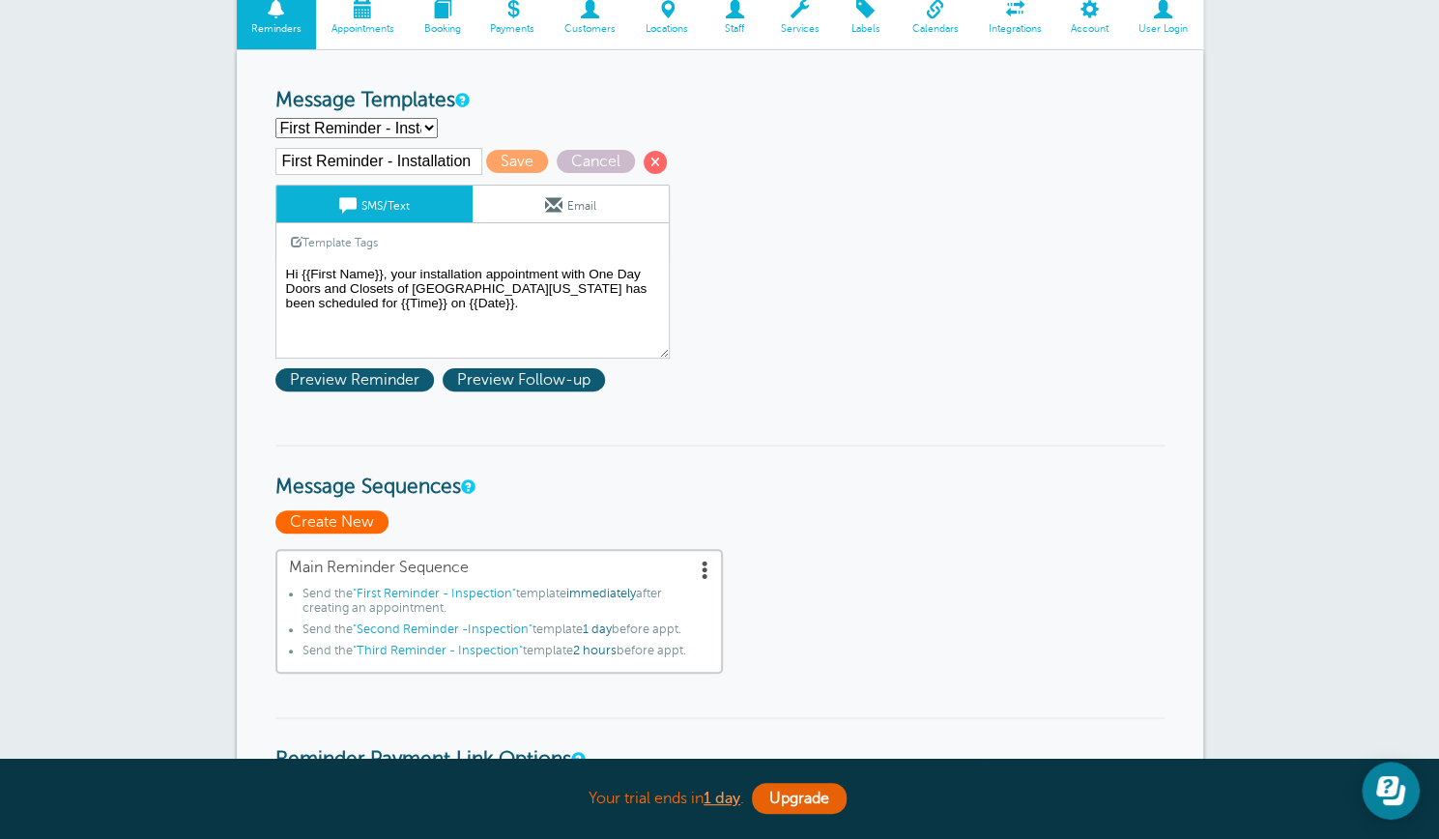
click at [353, 523] on span "Create New" at bounding box center [332, 521] width 113 height 23
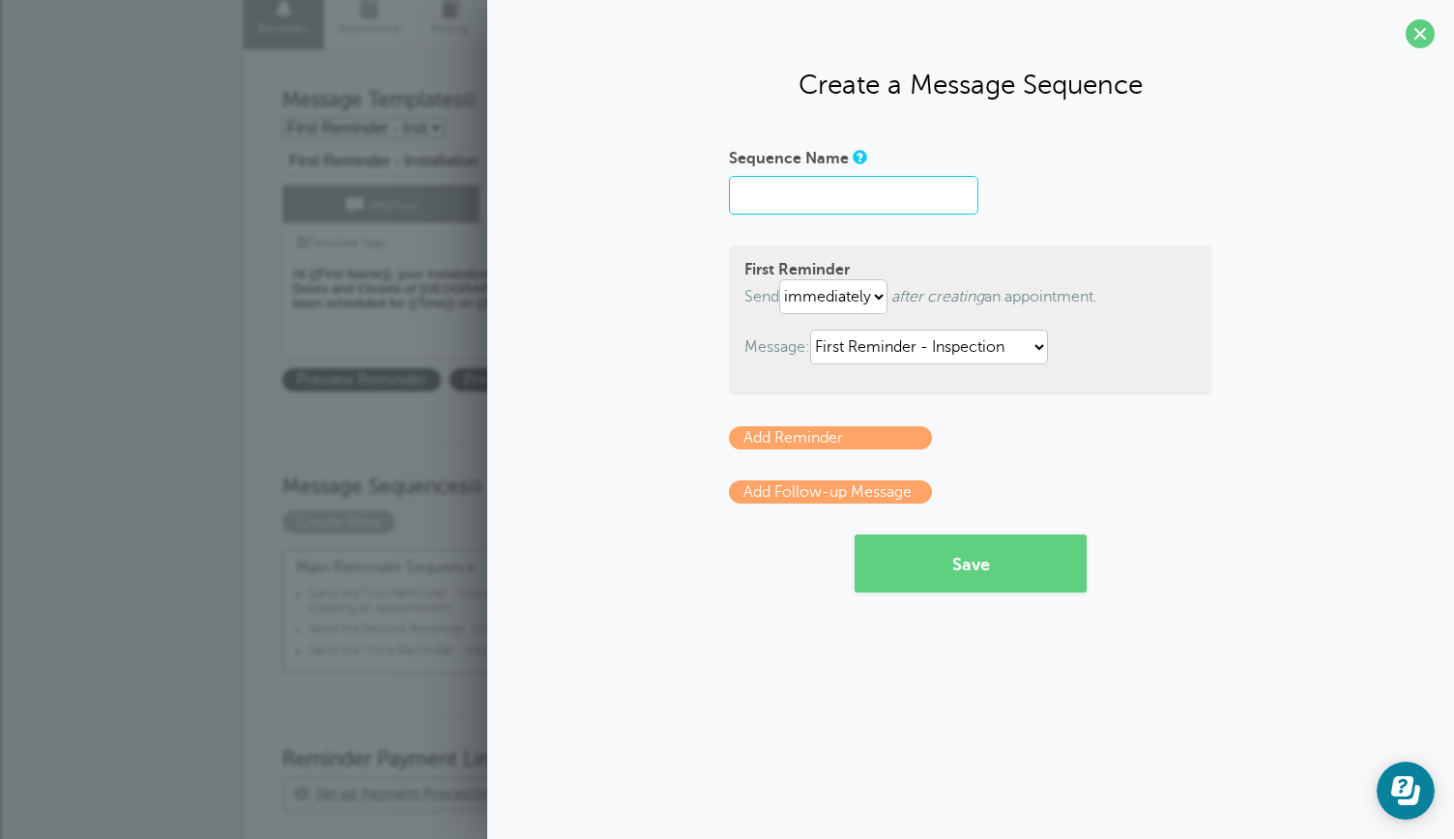
click at [828, 202] on input "Sequence Name" at bounding box center [853, 195] width 249 height 39
type input "Installation"
click at [1041, 351] on select "First Reminder - Inspection First Reminder - Installation First Reminder - Meas…" at bounding box center [929, 347] width 238 height 35
select select "162812"
click at [814, 330] on select "First Reminder - Inspection First Reminder - Installation First Reminder - Meas…" at bounding box center [929, 347] width 238 height 35
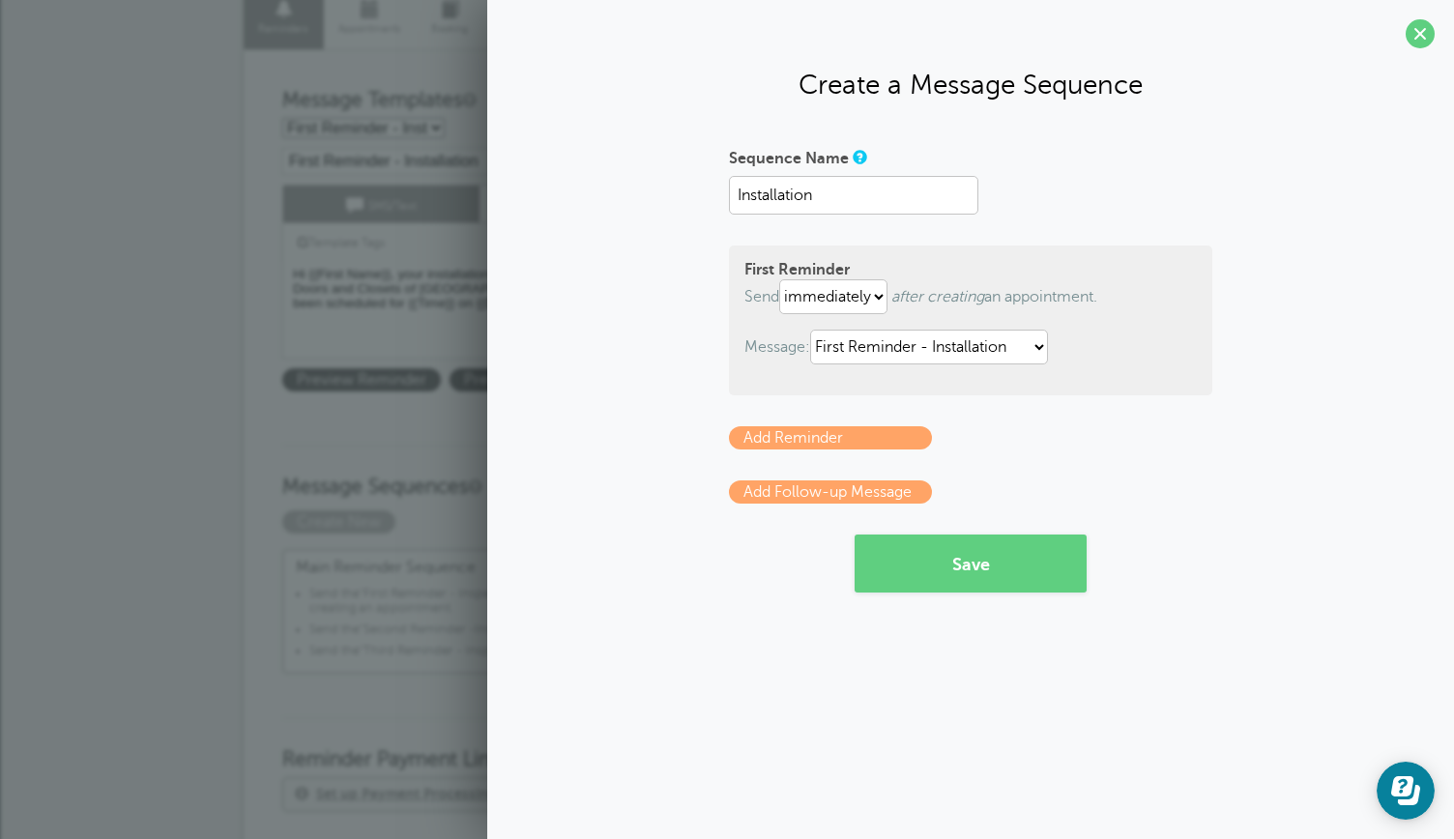
click at [849, 434] on link "Add Reminder" at bounding box center [830, 437] width 203 height 23
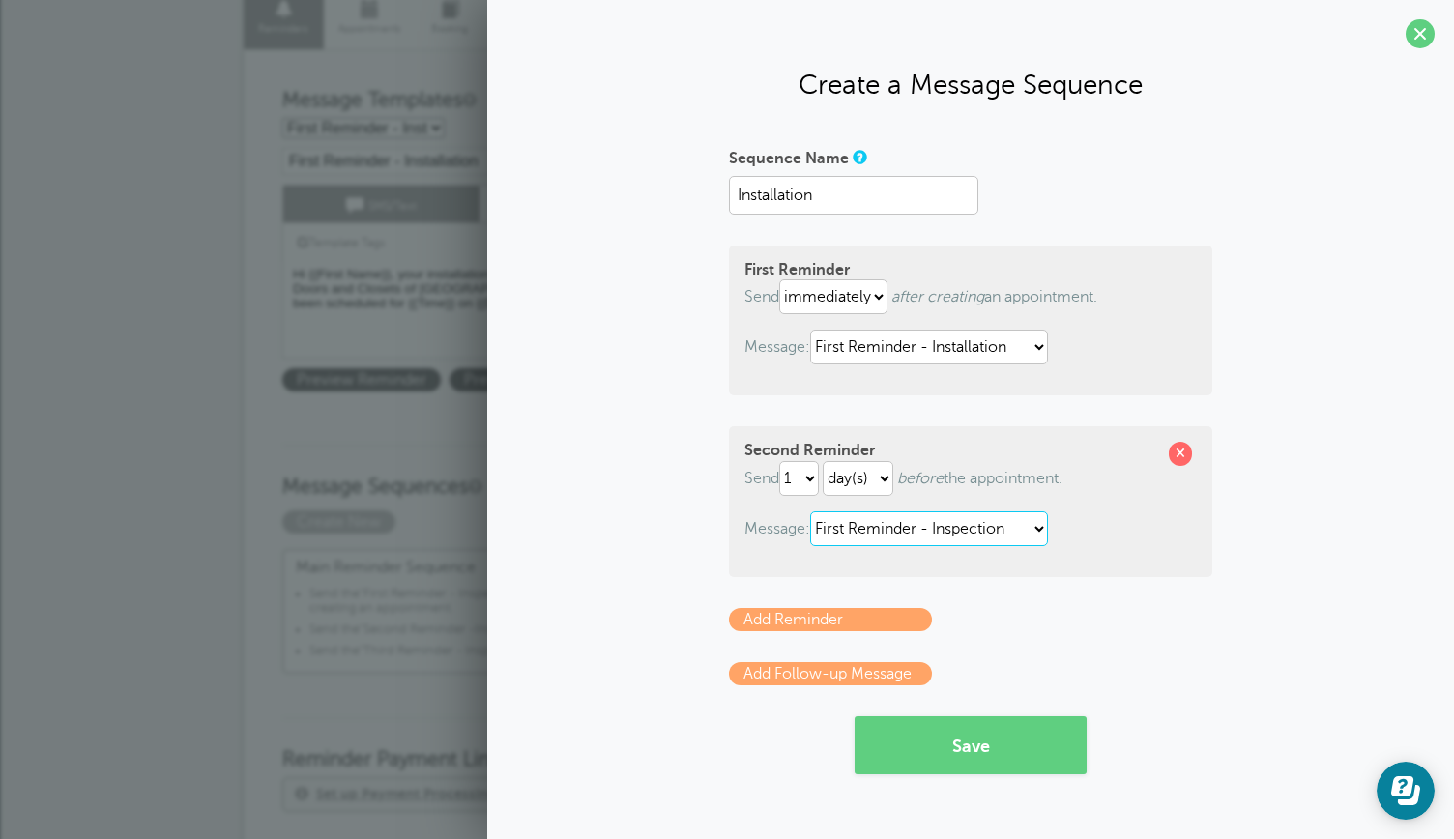
click at [1036, 524] on select "First Reminder - Inspection First Reminder - Installation First Reminder - Meas…" at bounding box center [929, 528] width 238 height 35
select select "162813"
click at [814, 511] on select "First Reminder - Inspection First Reminder - Installation First Reminder - Meas…" at bounding box center [929, 528] width 238 height 35
click at [876, 614] on link "Add Reminder" at bounding box center [830, 619] width 203 height 23
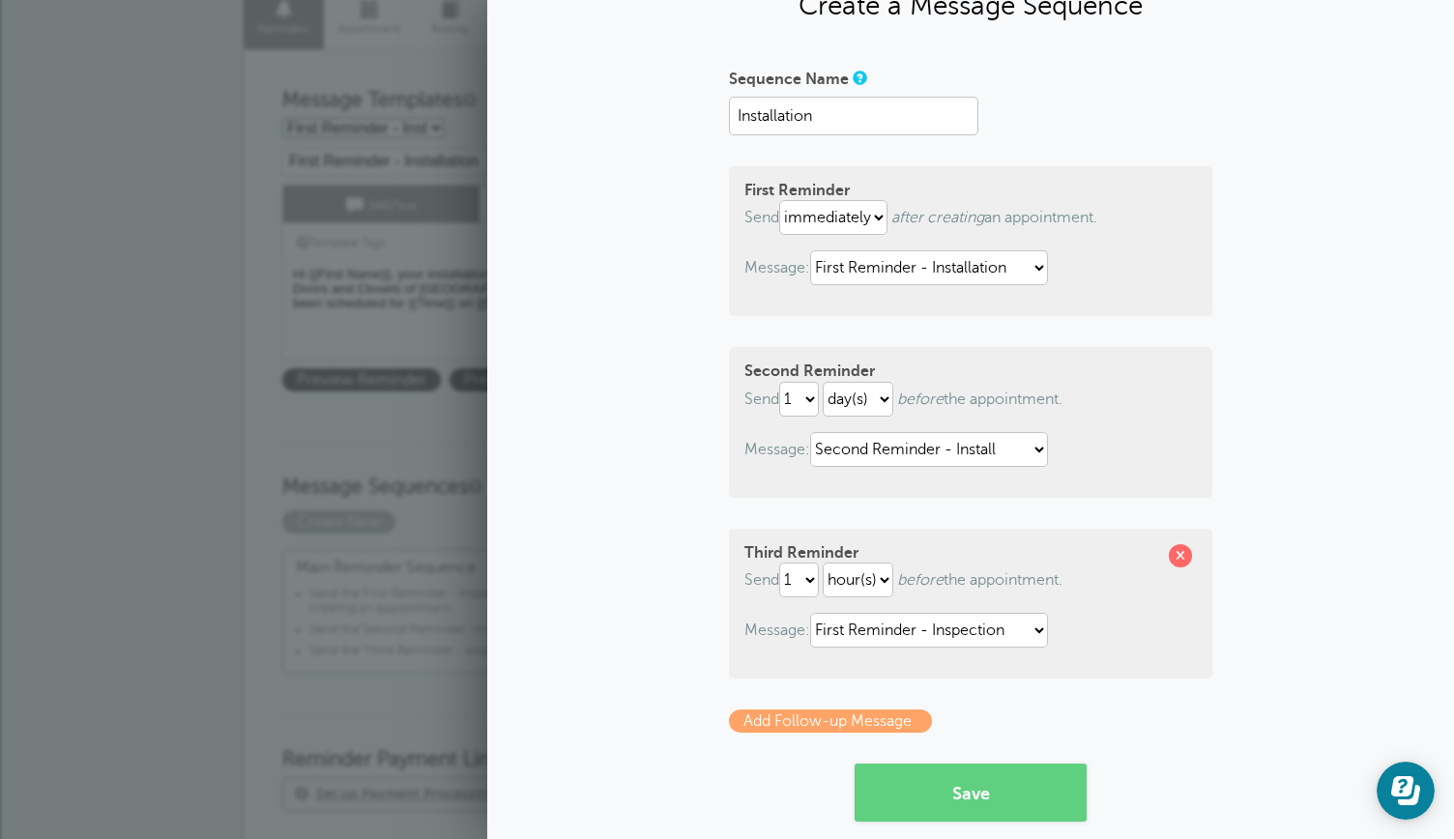
scroll to position [83, 0]
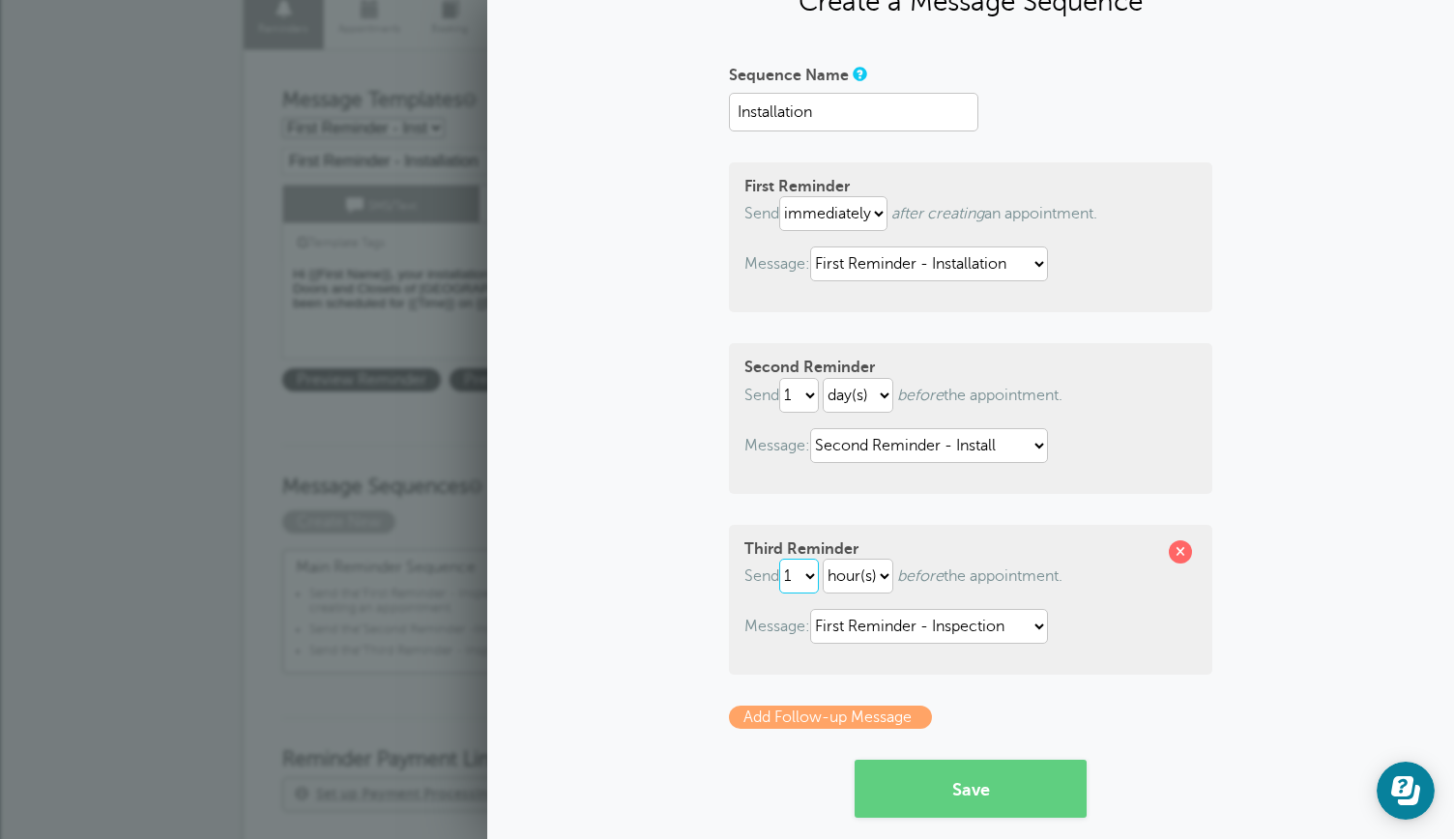
click at [808, 577] on select "1 2 3 4 5 6 7 8 9 10 11 12 13 14 15 16 17 18 19 20 21 22 23 24 25 26 27 28 29 30" at bounding box center [799, 576] width 40 height 35
select select "2"
click at [779, 560] on select "1 2 3 4 5 6 7 8 9 10 11 12 13 14 15 16 17 18 19 20 21 22 23 24 25 26 27 28 29 30" at bounding box center [799, 576] width 40 height 35
click at [1037, 625] on select "First Reminder - Inspection First Reminder - Installation First Reminder - Meas…" at bounding box center [929, 626] width 238 height 35
select select "162814"
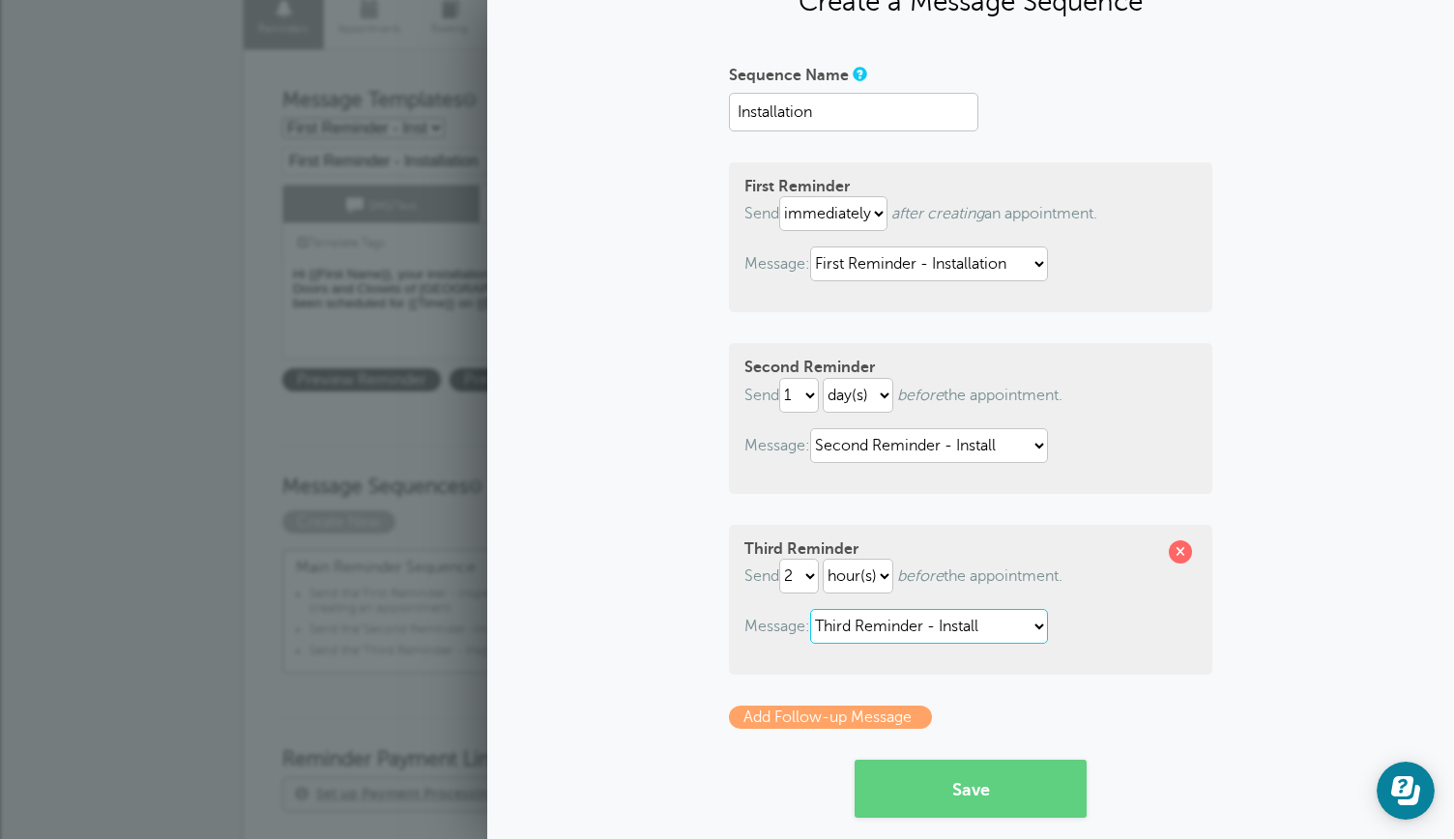
click at [810, 610] on select "First Reminder - Inspection First Reminder - Installation First Reminder - Meas…" at bounding box center [929, 626] width 238 height 35
click at [931, 789] on button "Save" at bounding box center [971, 789] width 232 height 58
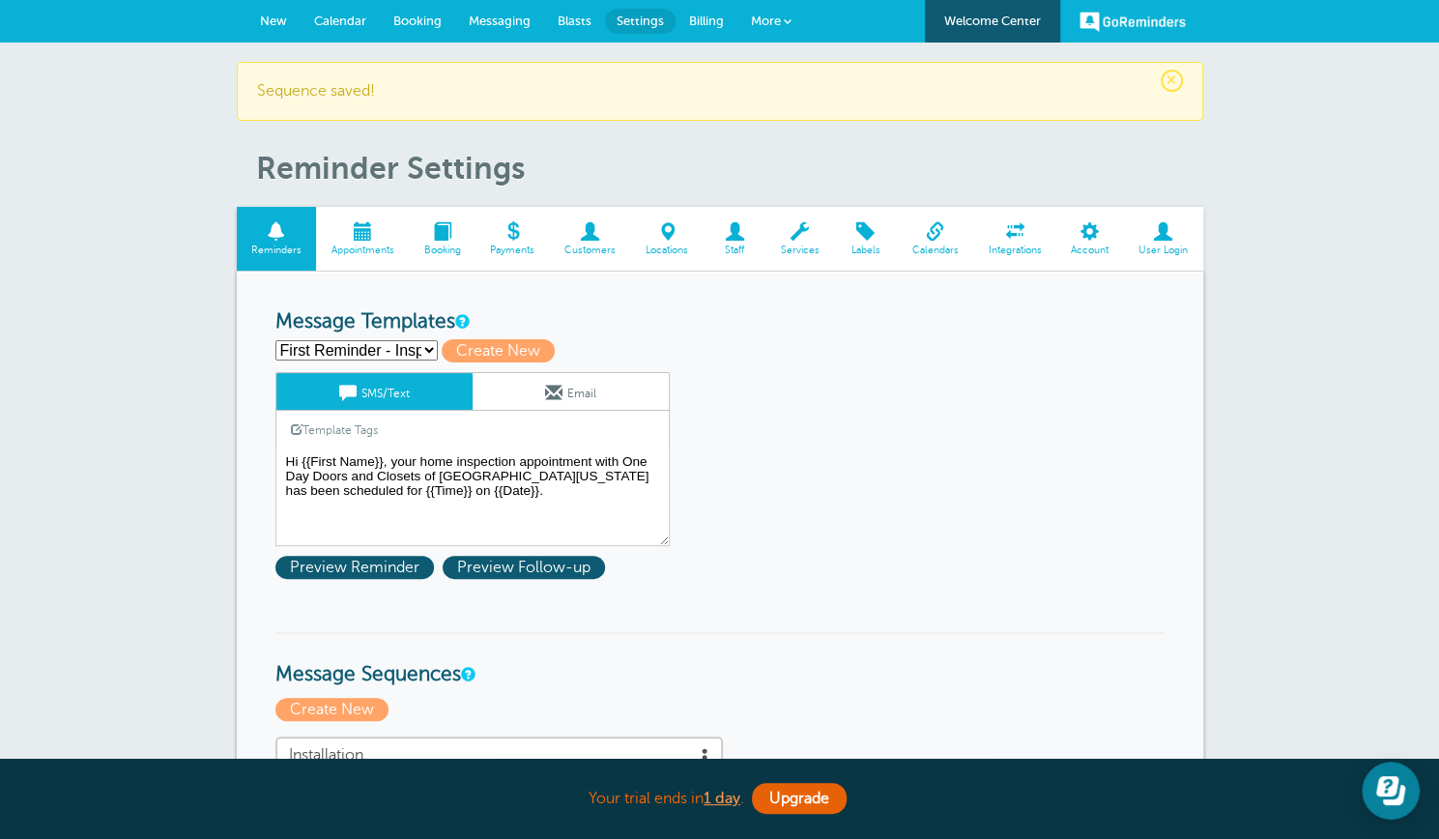
click at [425, 344] on select "First Reminder - Inspection First Reminder - Installation First Reminder - Meas…" at bounding box center [357, 350] width 162 height 20
click at [276, 340] on select "First Reminder - Inspection First Reminder - Installation First Reminder - Meas…" at bounding box center [357, 350] width 162 height 20
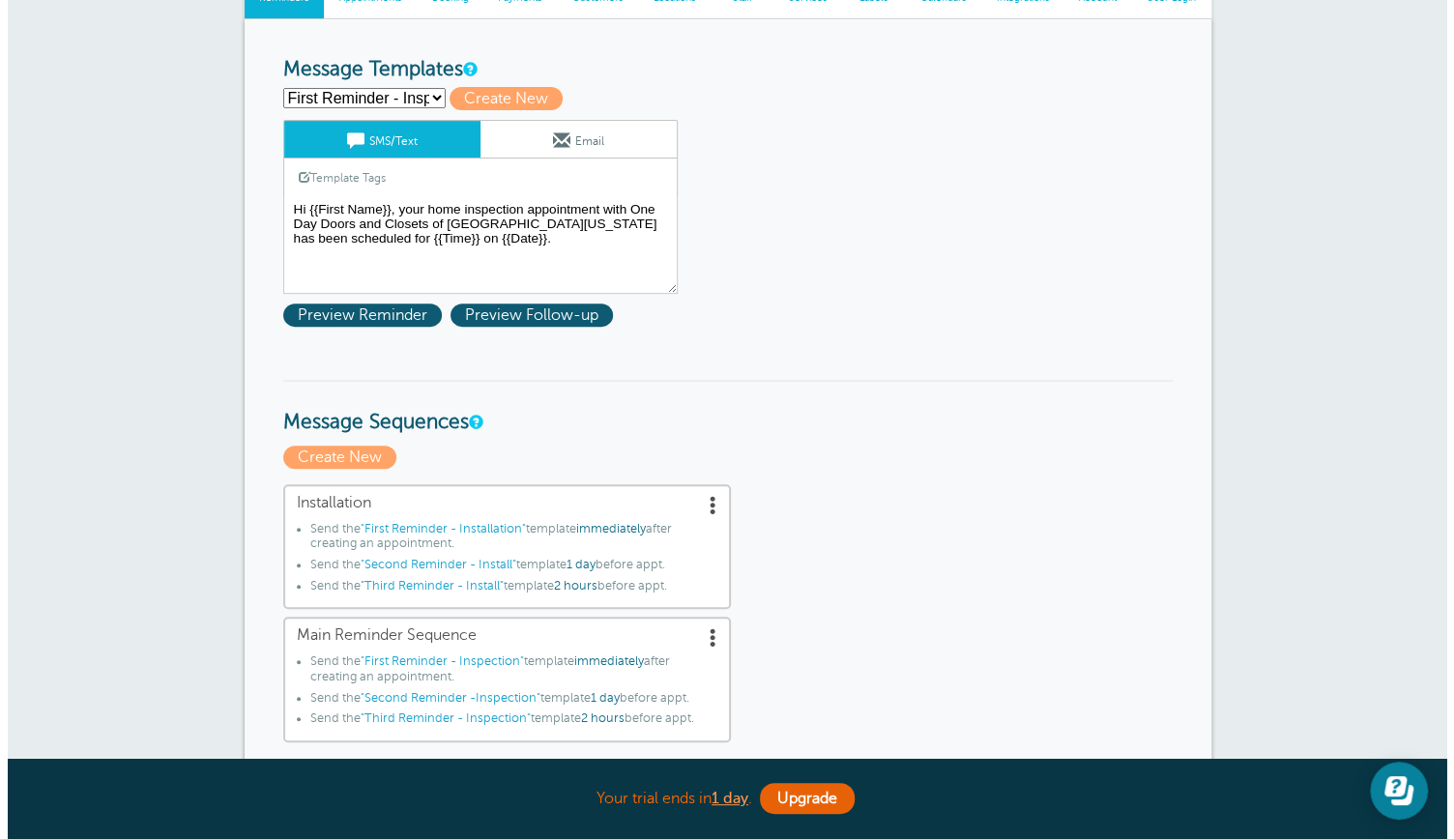
scroll to position [263, 0]
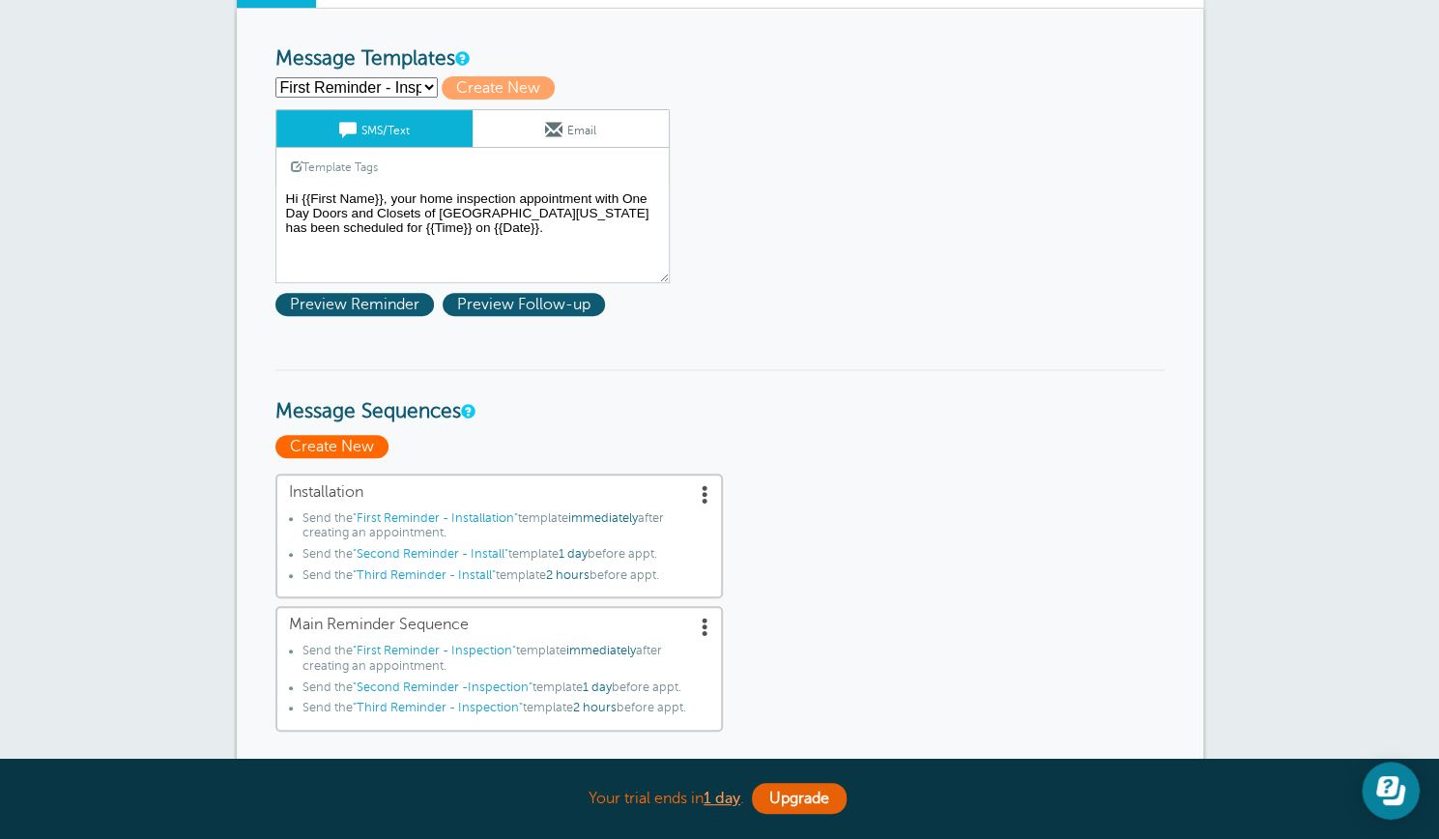
click at [348, 441] on span "Create New" at bounding box center [332, 446] width 113 height 23
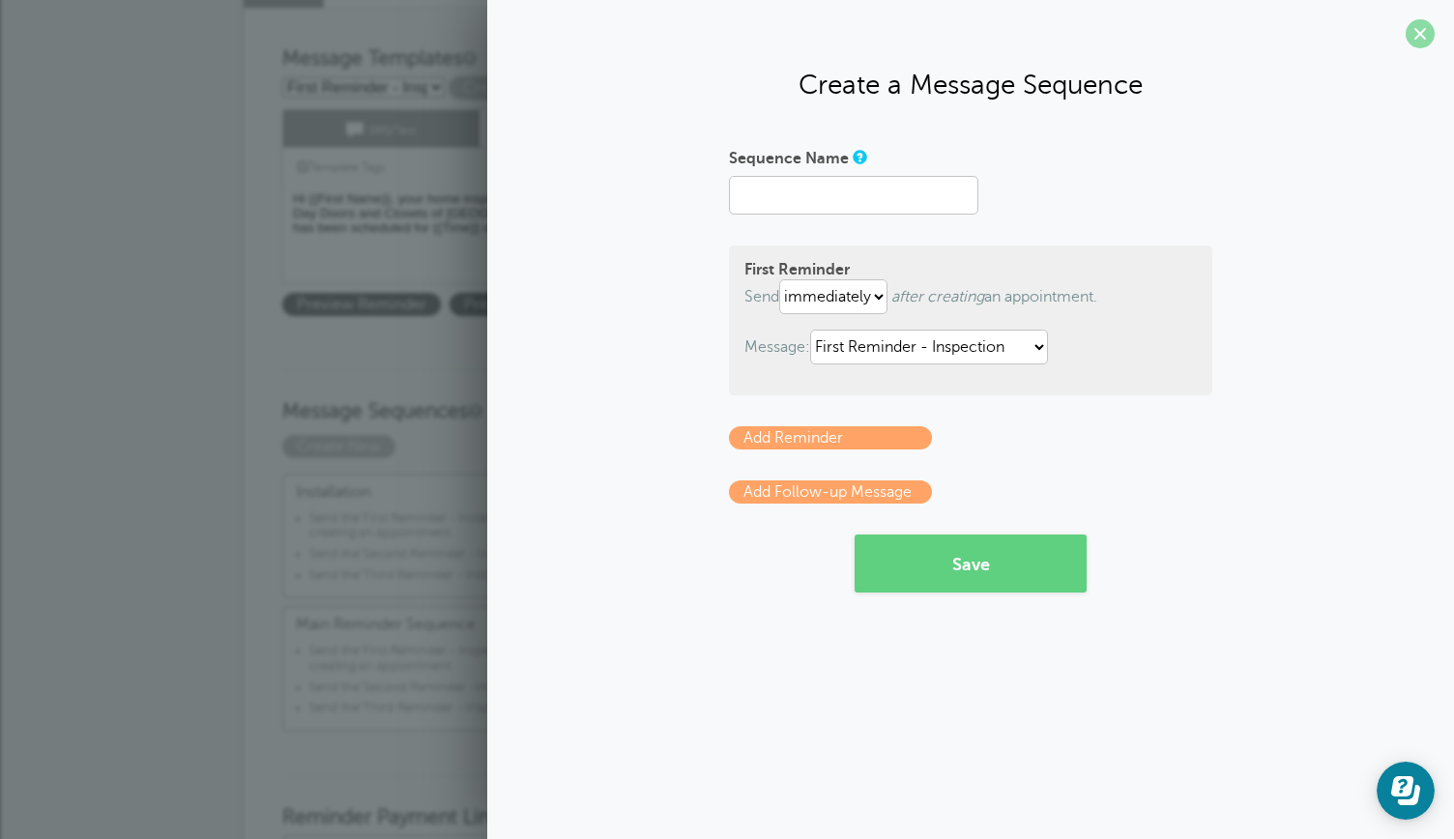
click at [1424, 40] on span at bounding box center [1420, 33] width 29 height 29
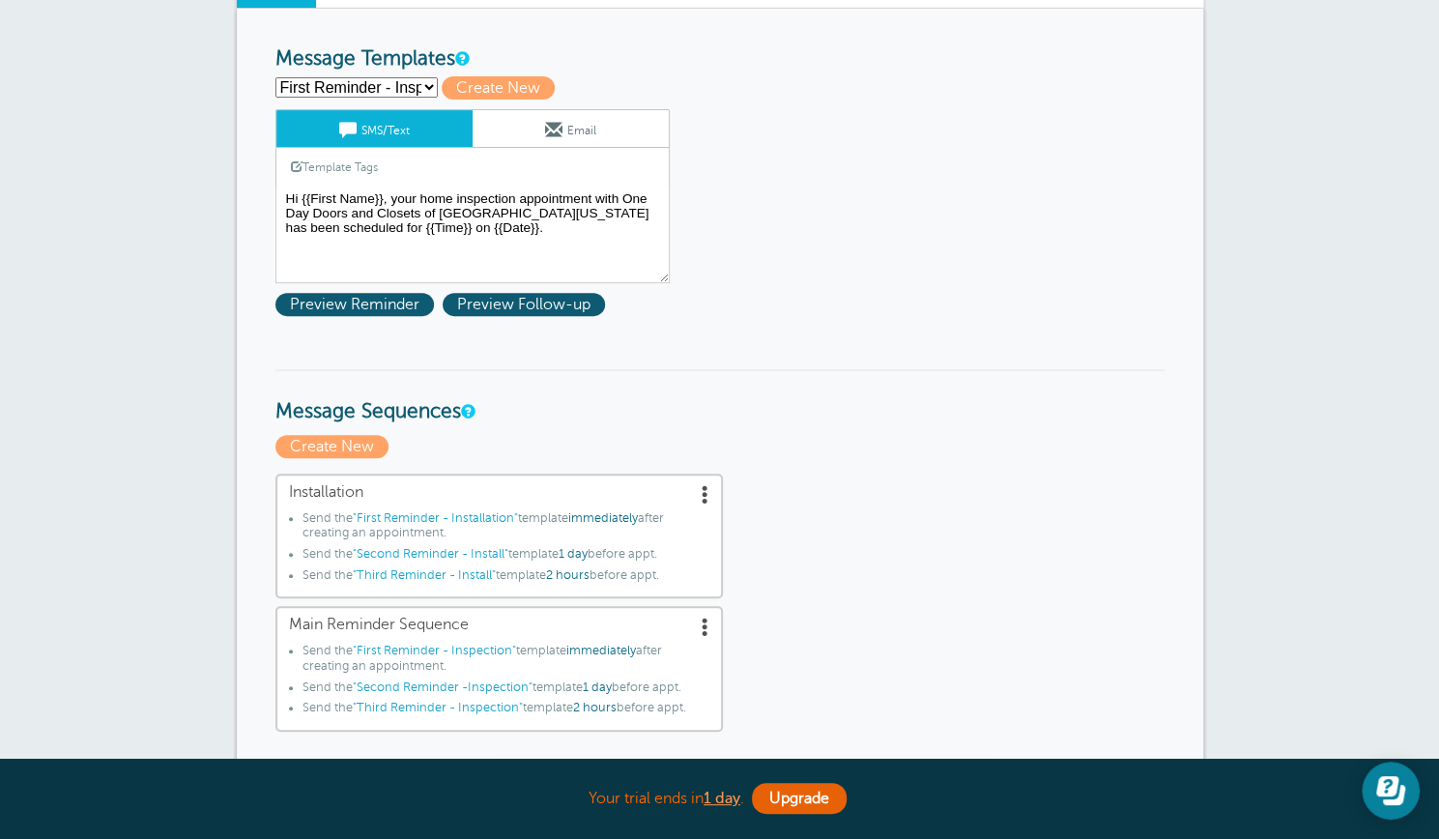
click at [319, 488] on span "Installation" at bounding box center [499, 492] width 421 height 18
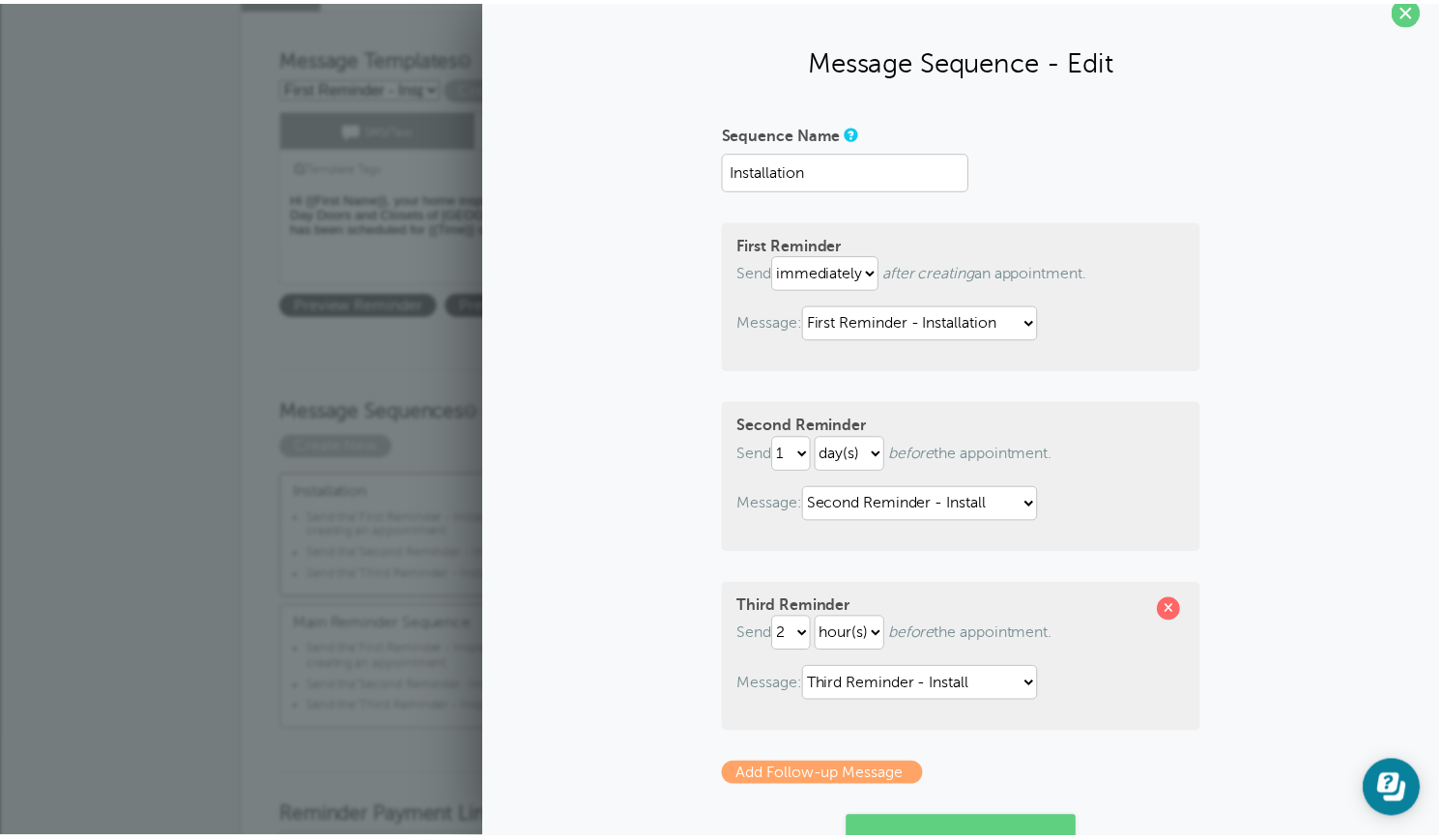
scroll to position [0, 0]
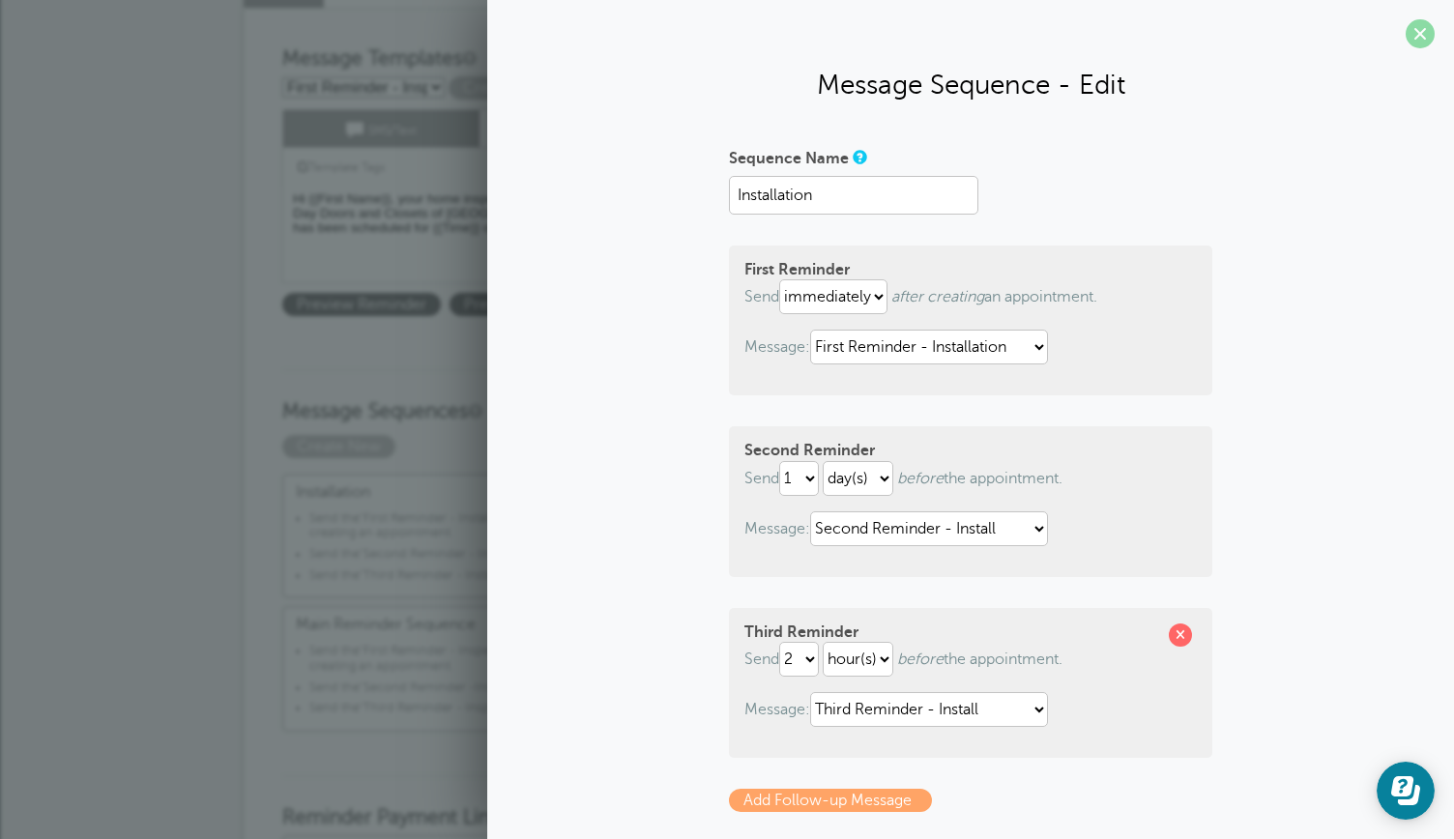
click at [1410, 33] on span at bounding box center [1420, 33] width 29 height 29
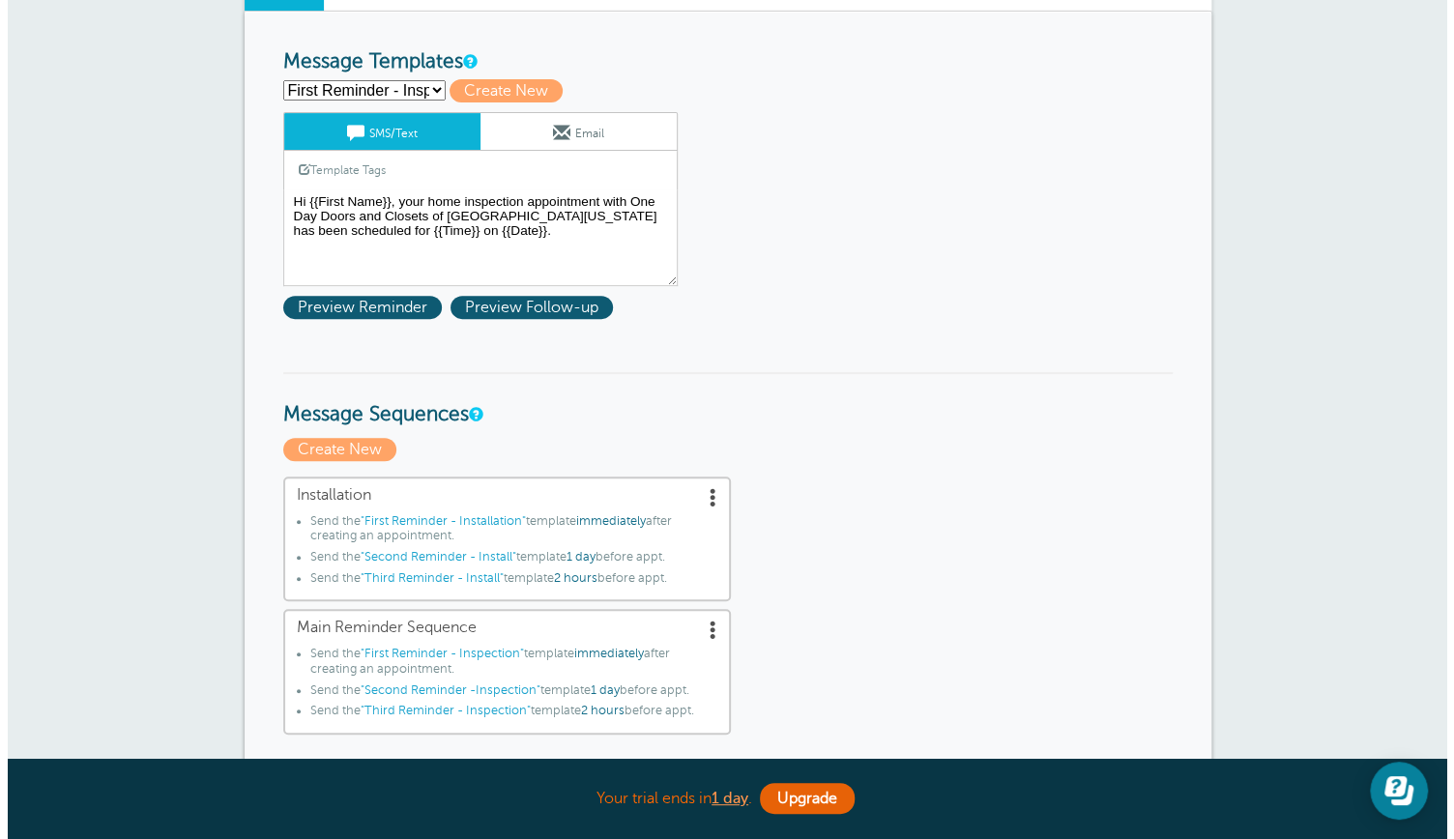
scroll to position [285, 0]
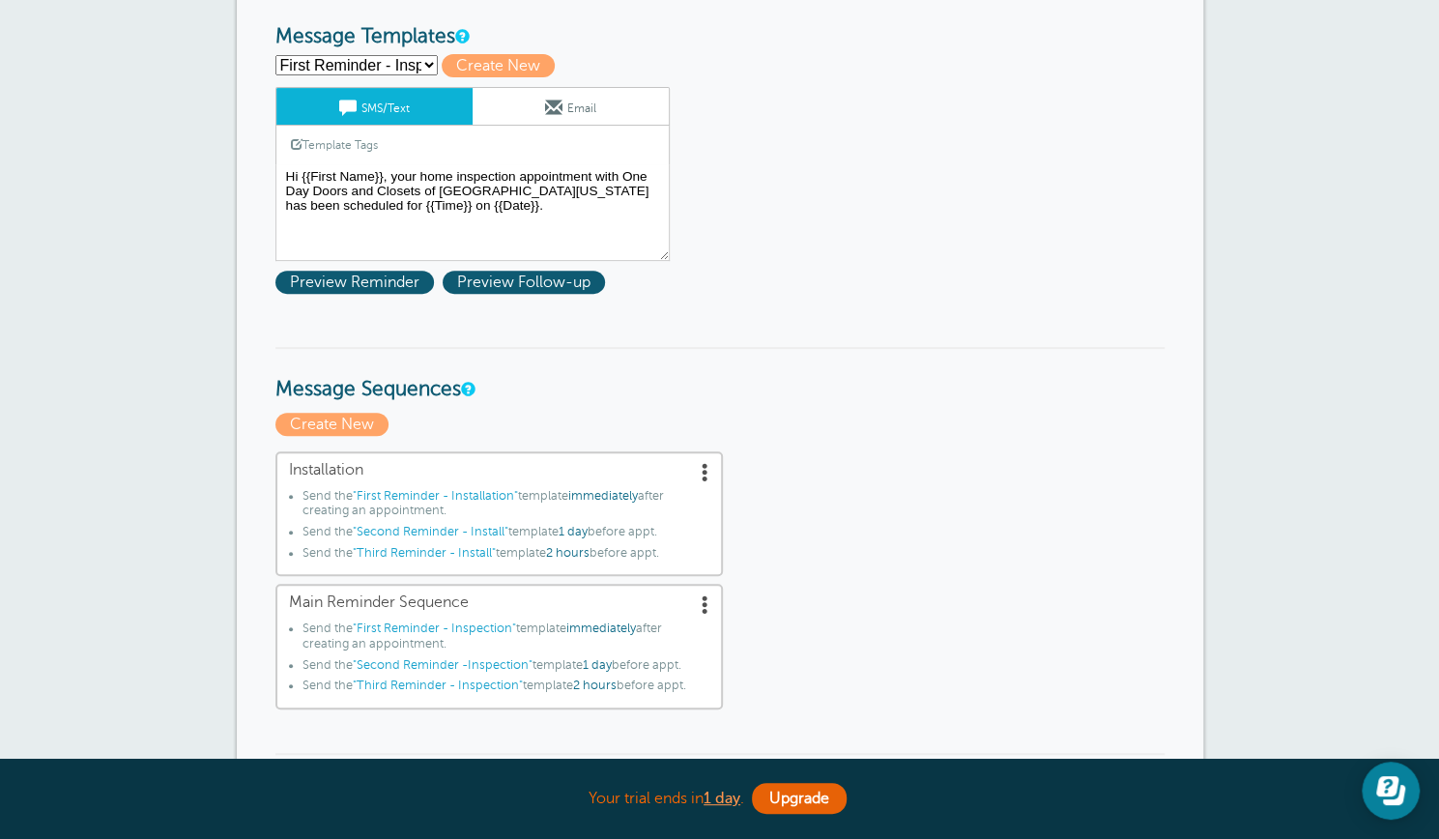
click at [429, 596] on span "Main Reminder Sequence" at bounding box center [499, 603] width 421 height 18
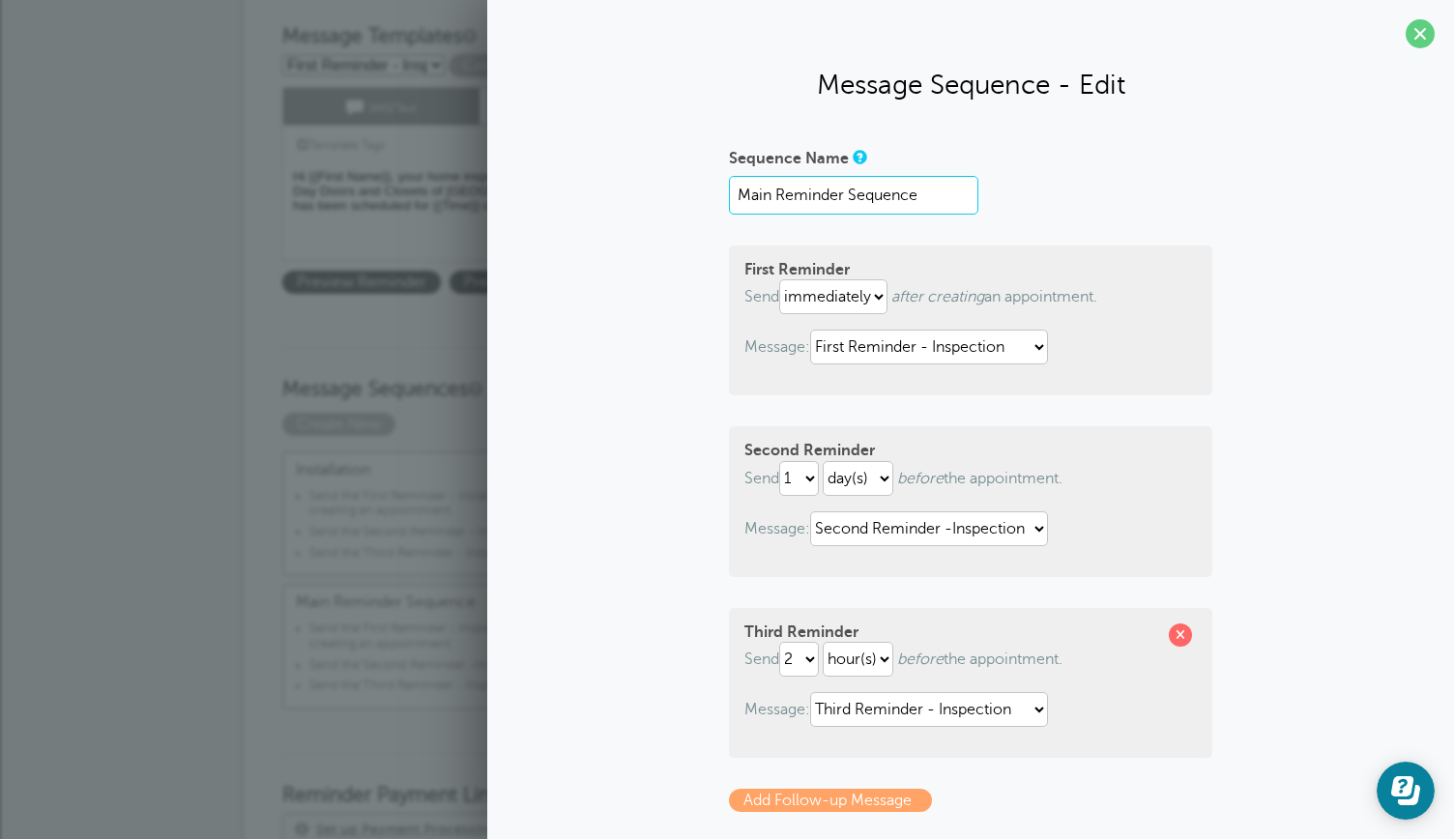
drag, startPoint x: 915, startPoint y: 193, endPoint x: 723, endPoint y: 219, distance: 193.2
click at [729, 219] on form "Sequence Name Main Reminder Sequence First Reminder Send immediately 1 2 3 4 5 …" at bounding box center [970, 521] width 483 height 759
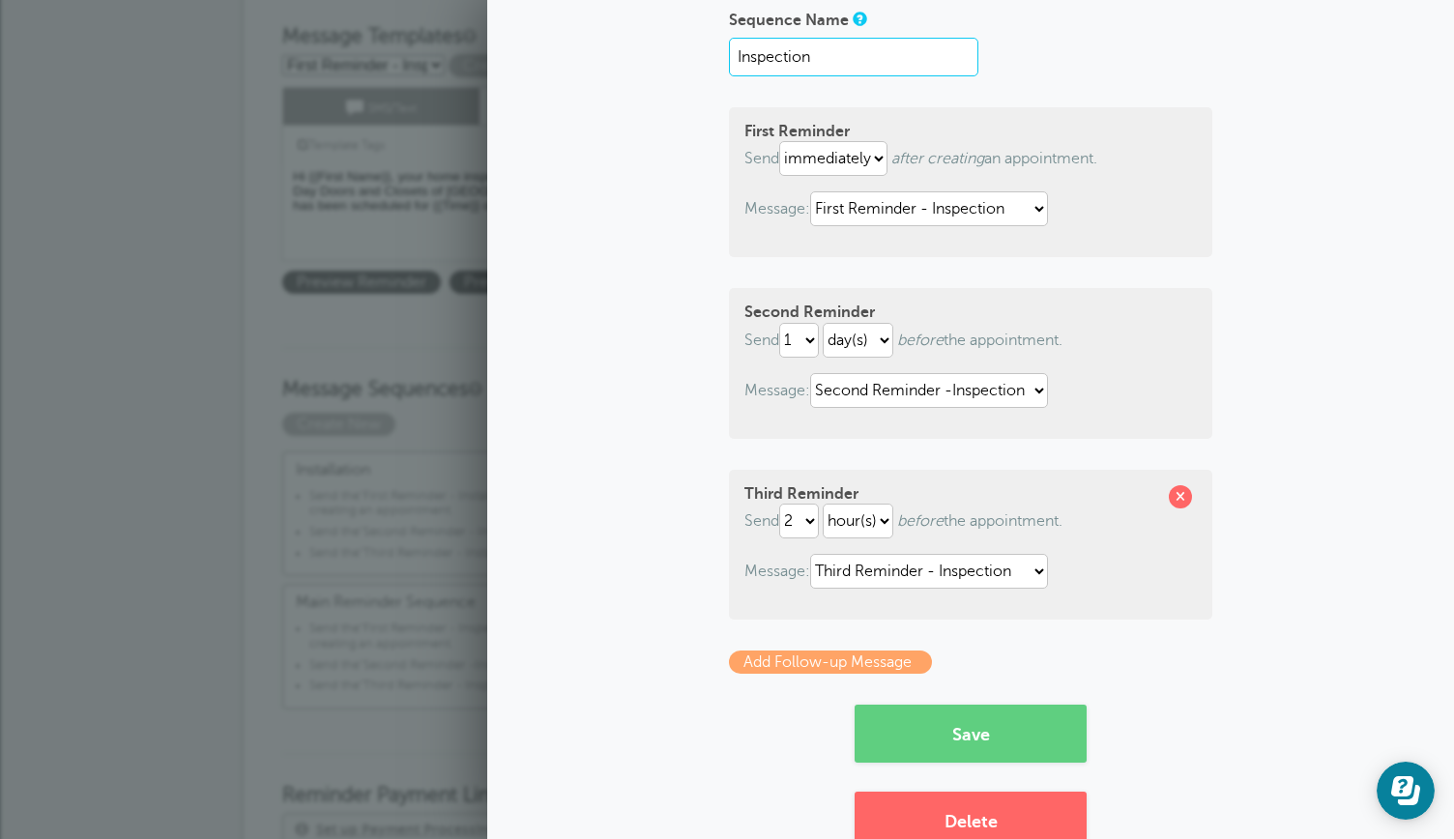
scroll to position [193, 0]
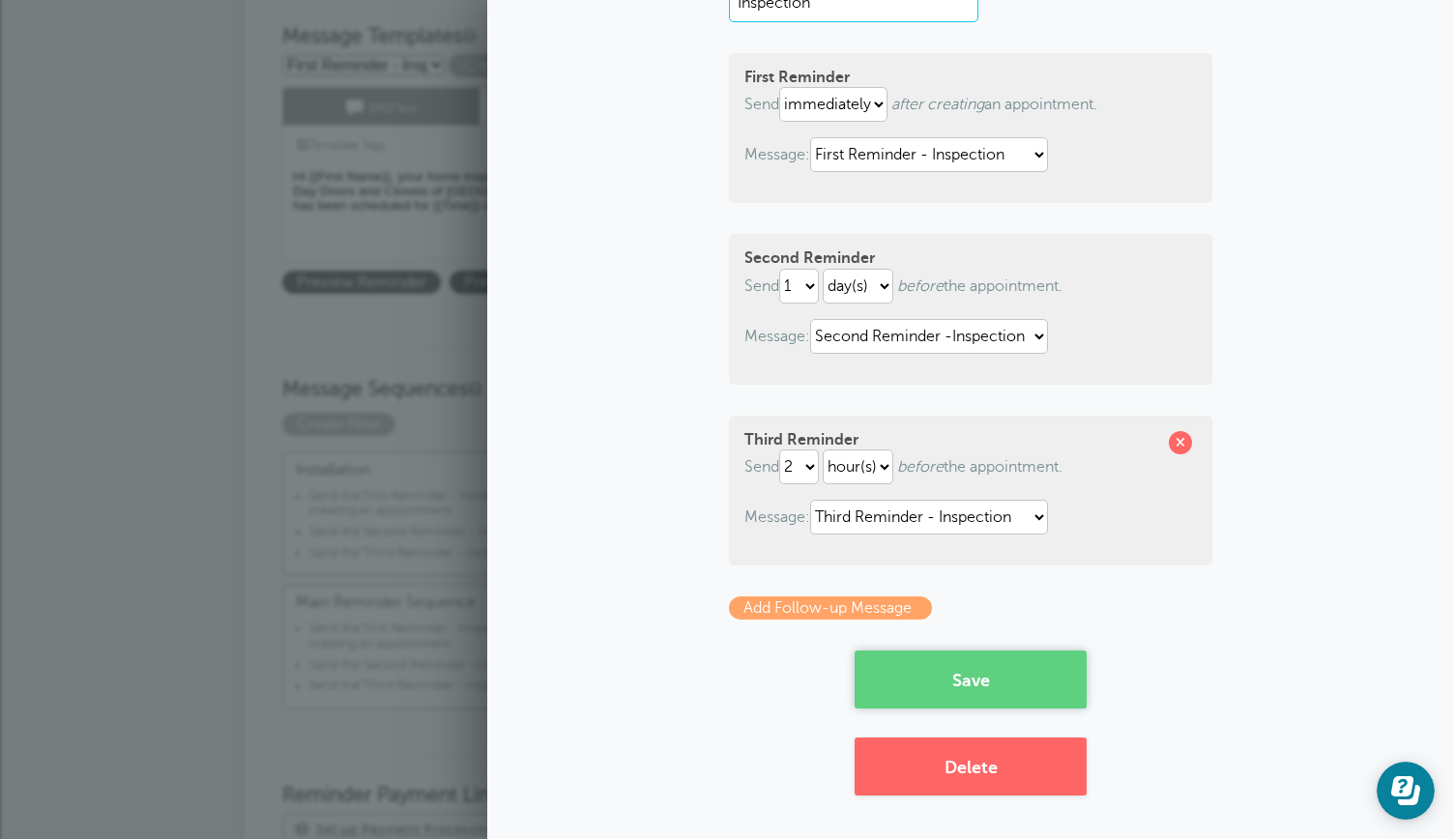
type input "Inspection"
click at [940, 684] on button "Save" at bounding box center [971, 680] width 232 height 58
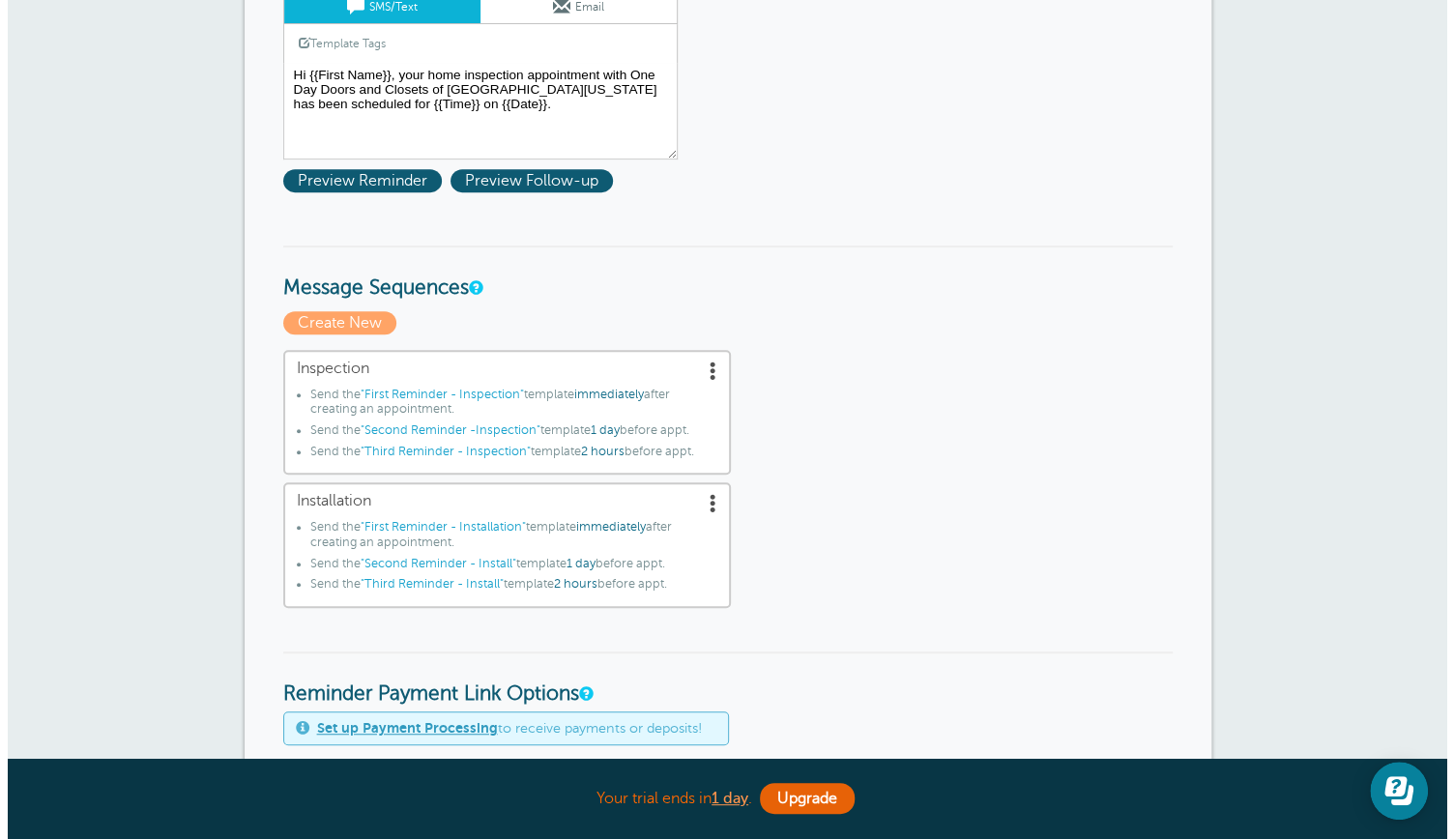
scroll to position [413, 0]
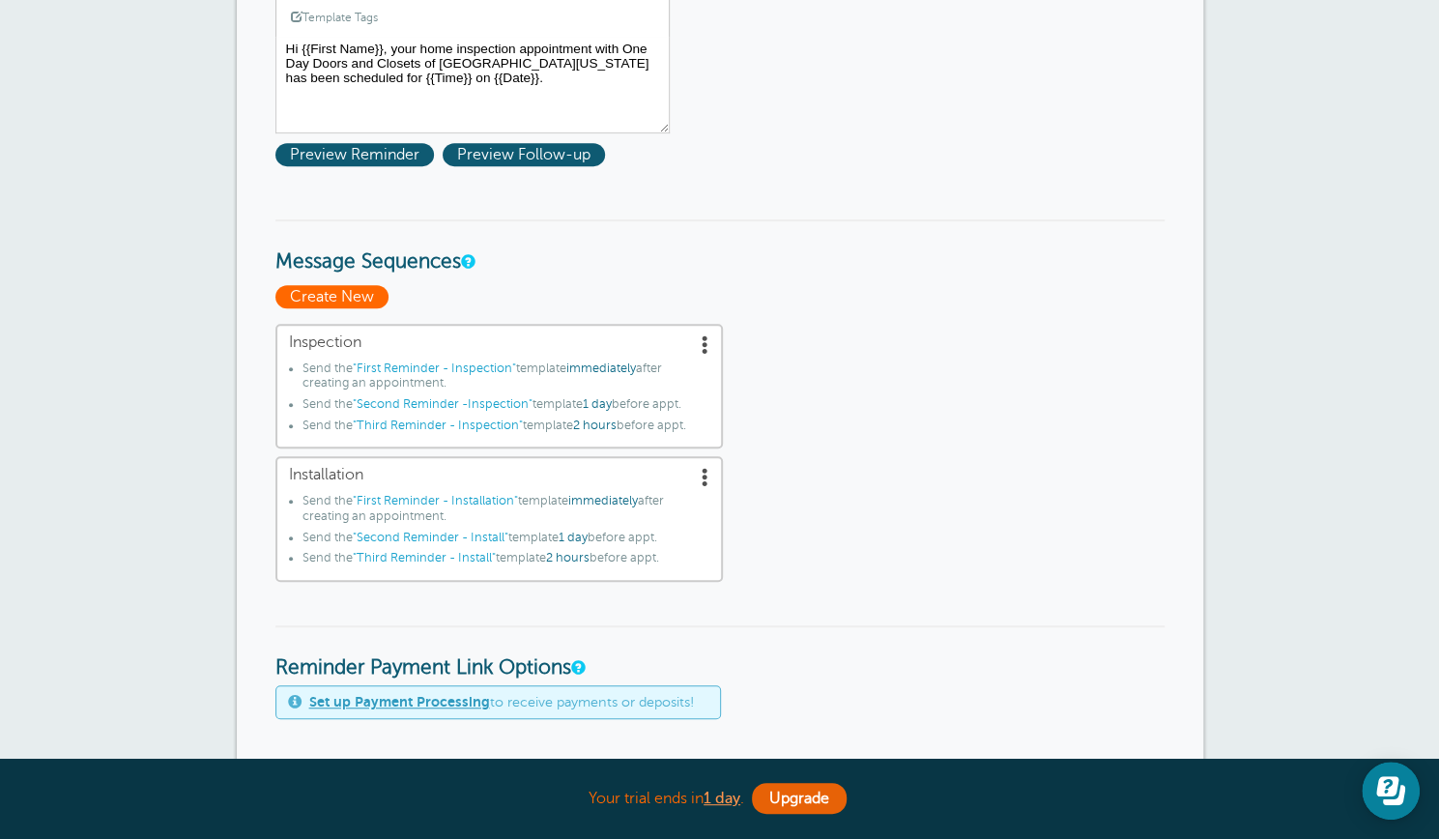
click at [338, 291] on span "Create New" at bounding box center [332, 296] width 113 height 23
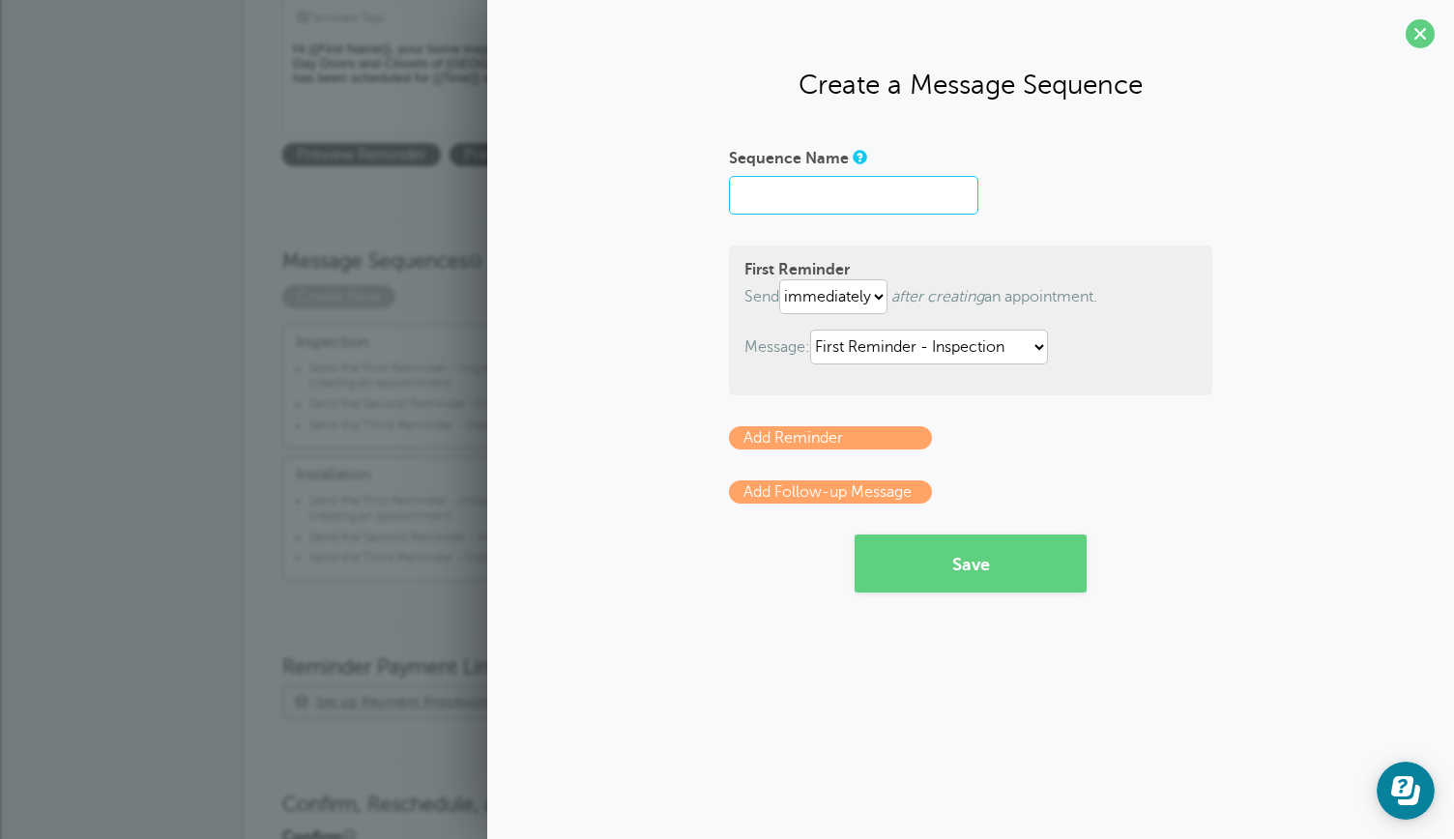
click at [758, 191] on input "Sequence Name" at bounding box center [853, 195] width 249 height 39
type input "Measure tech"
click at [1040, 348] on select "First Reminder - Inspection First Reminder - Installation First Reminder - Meas…" at bounding box center [929, 347] width 238 height 35
select select "162790"
click at [814, 330] on select "First Reminder - Inspection First Reminder - Installation First Reminder - Meas…" at bounding box center [929, 347] width 238 height 35
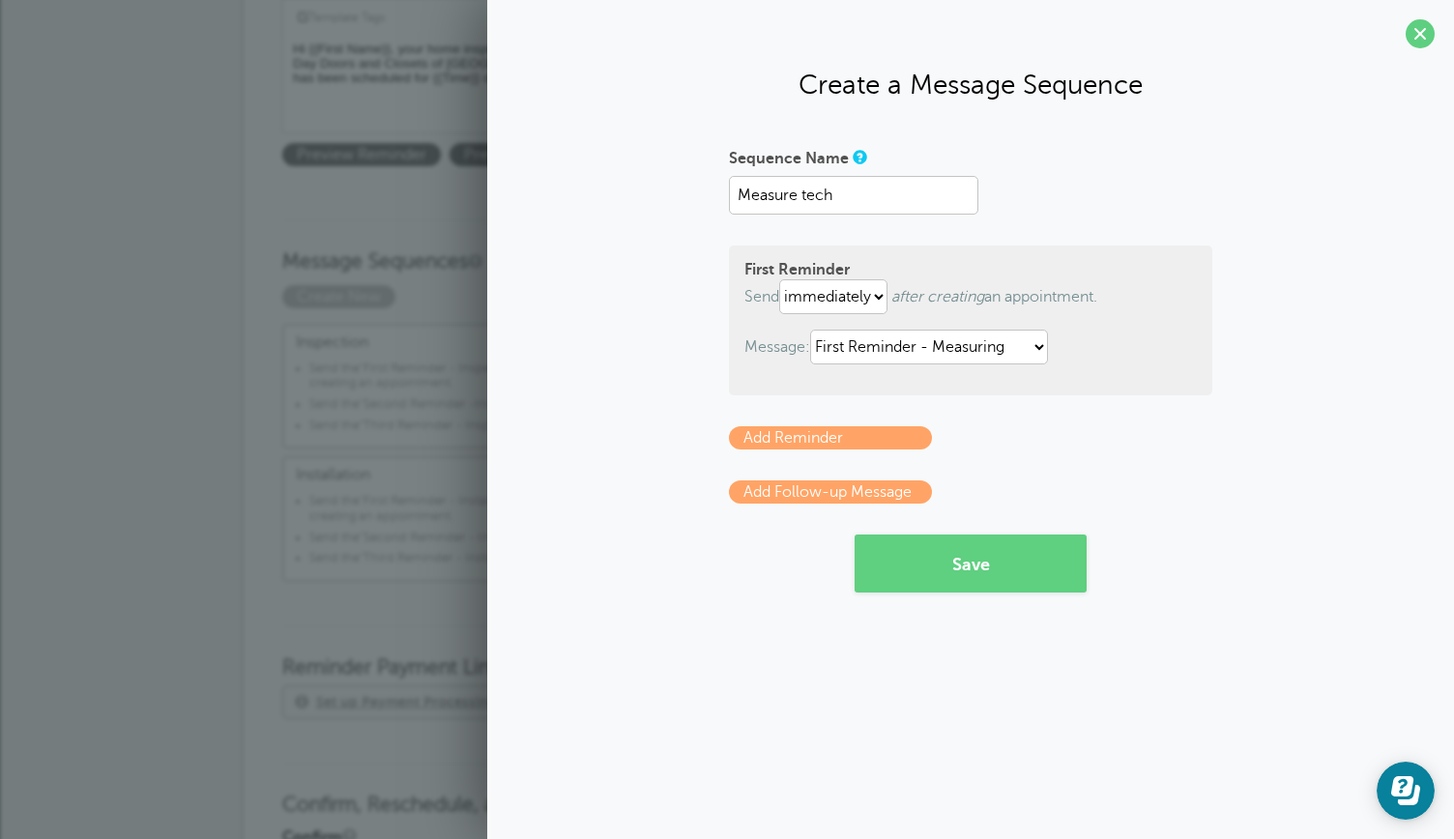
click at [876, 433] on link "Add Reminder" at bounding box center [830, 437] width 203 height 23
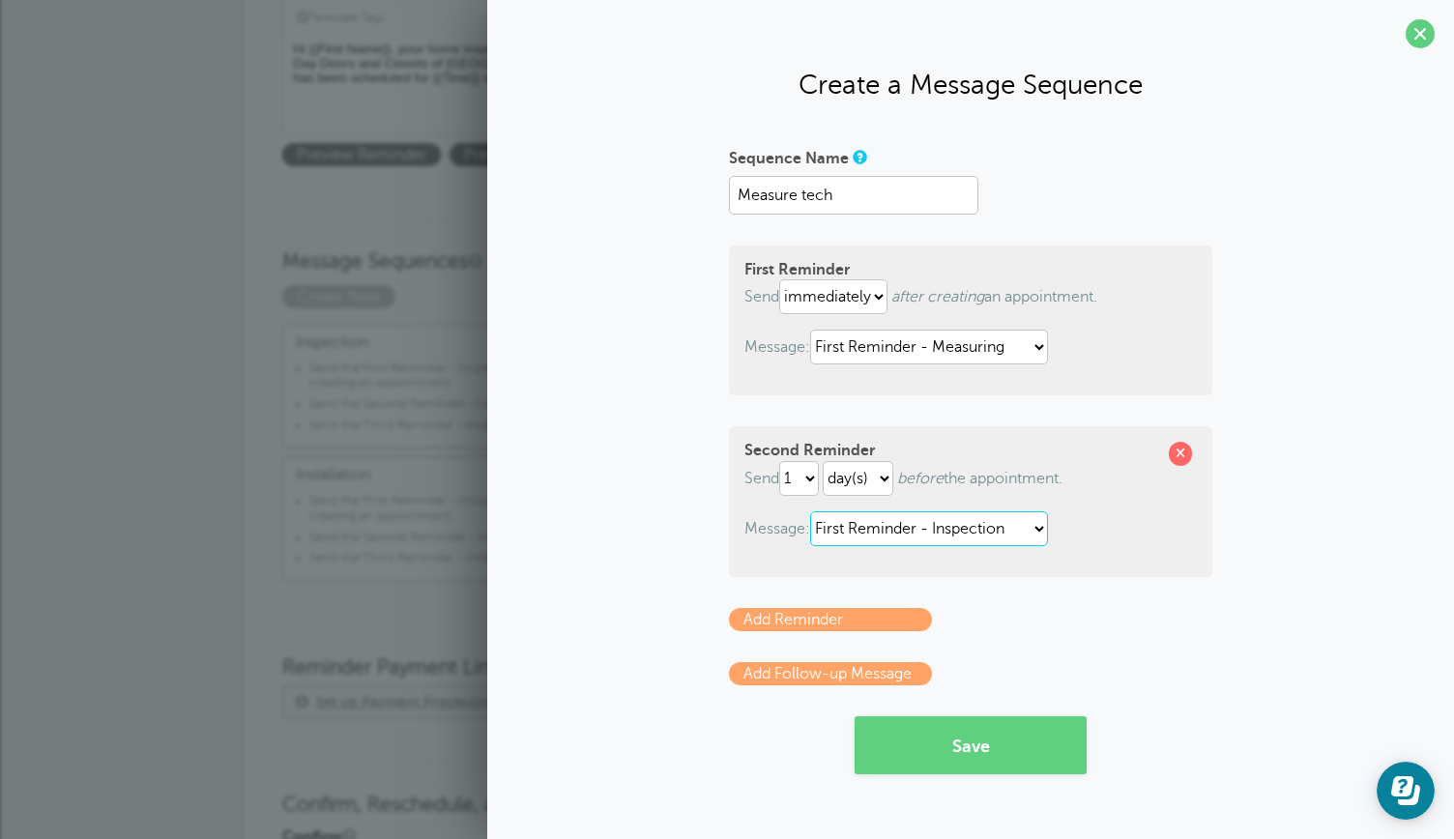
click at [1042, 526] on select "First Reminder - Inspection First Reminder - Installation First Reminder - Meas…" at bounding box center [929, 528] width 238 height 35
select select "162791"
click at [814, 511] on select "First Reminder - Inspection First Reminder - Installation First Reminder - Meas…" at bounding box center [929, 528] width 238 height 35
click at [858, 616] on link "Add Reminder" at bounding box center [830, 619] width 203 height 23
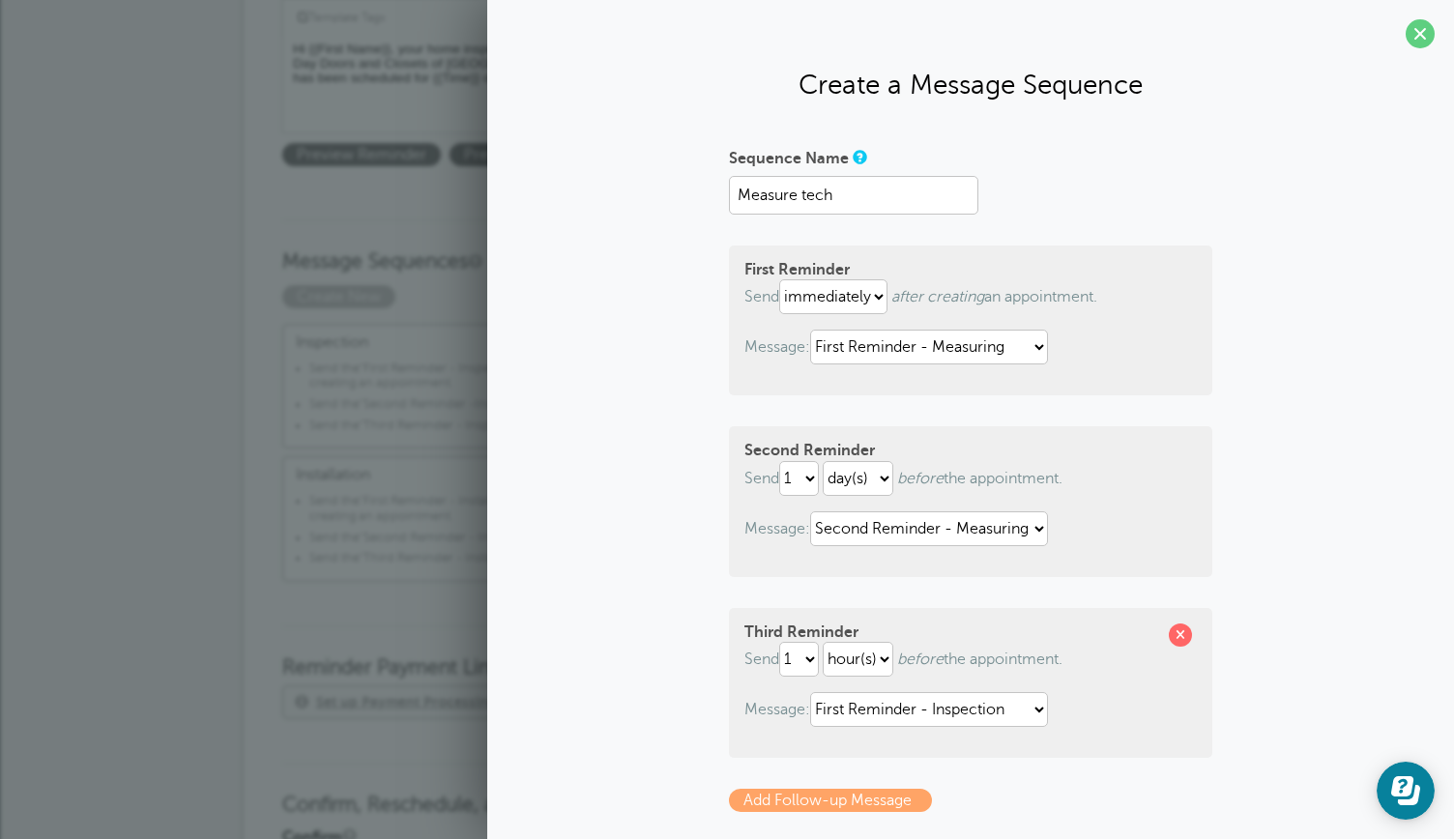
scroll to position [106, 0]
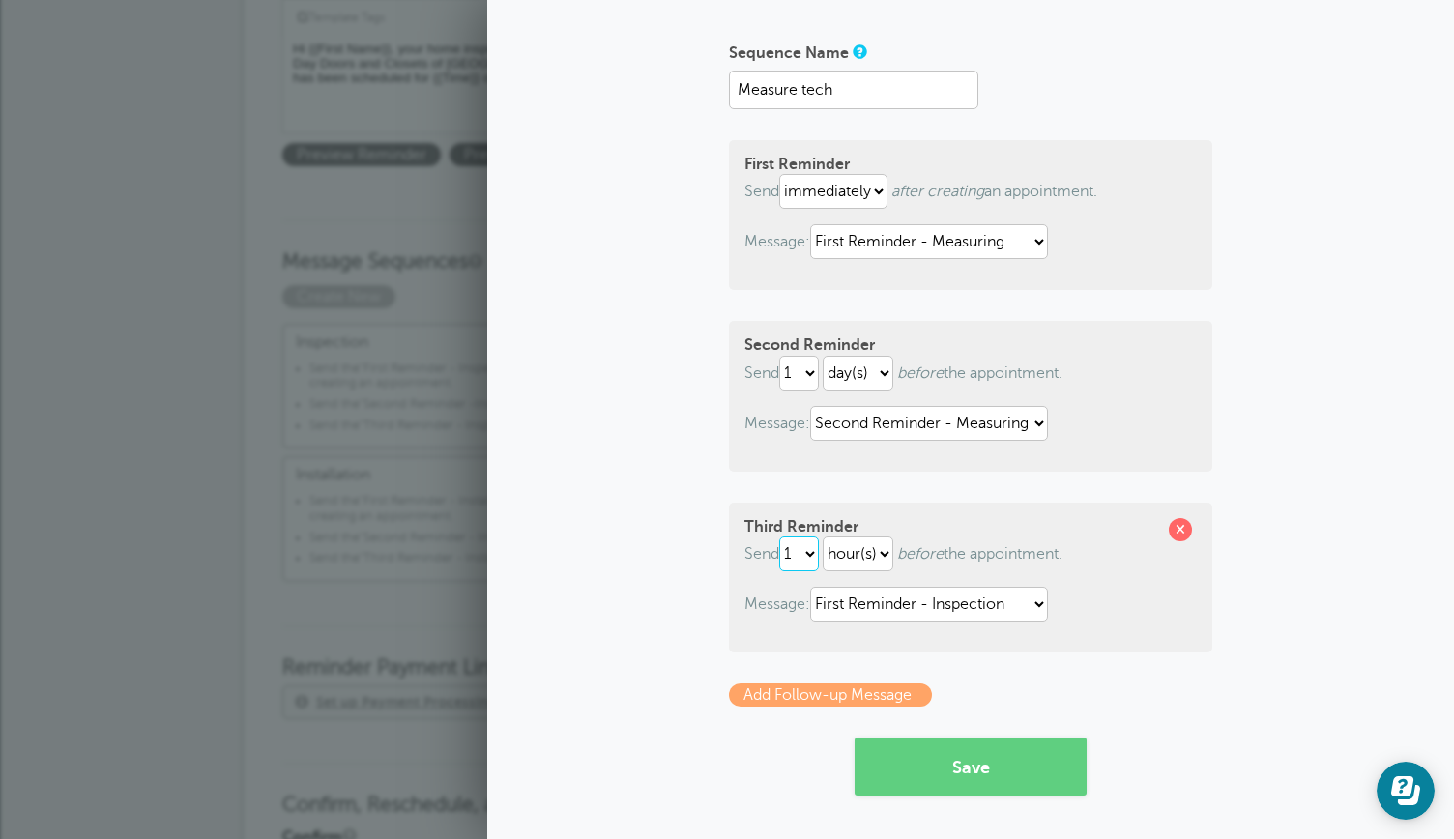
click at [808, 558] on select "1 2 3 4 5 6 7 8 9 10 11 12 13 14 15 16 17 18 19 20 21 22 23 24 25 26 27 28 29 30" at bounding box center [799, 554] width 40 height 35
select select "2"
click at [779, 537] on select "1 2 3 4 5 6 7 8 9 10 11 12 13 14 15 16 17 18 19 20 21 22 23 24 25 26 27 28 29 30" at bounding box center [799, 554] width 40 height 35
click at [1033, 602] on select "First Reminder - Inspection First Reminder - Installation First Reminder - Meas…" at bounding box center [929, 604] width 238 height 35
select select "162792"
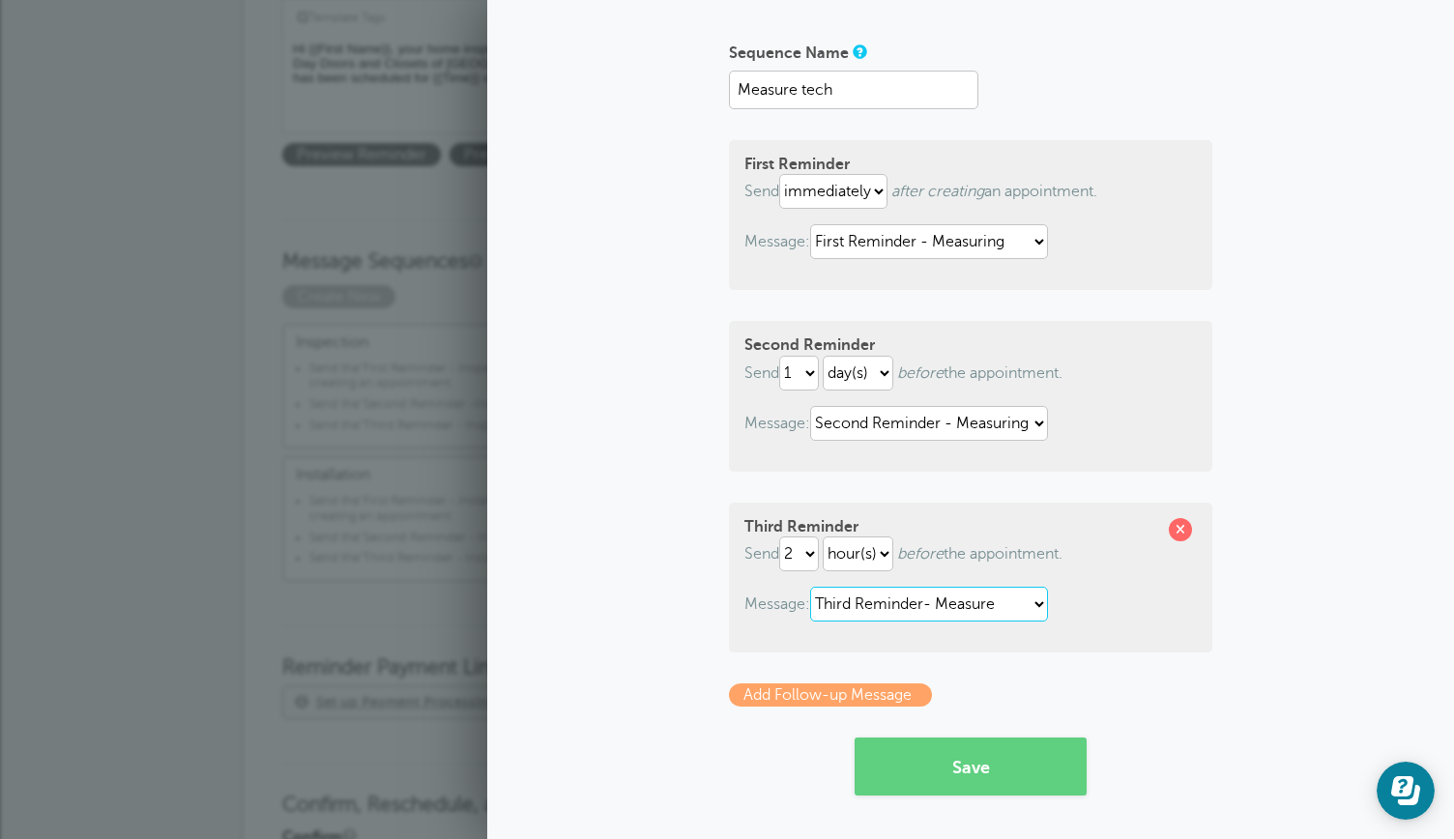
click at [810, 587] on select "First Reminder - Inspection First Reminder - Installation First Reminder - Meas…" at bounding box center [929, 604] width 238 height 35
click at [934, 770] on button "Save" at bounding box center [971, 767] width 232 height 58
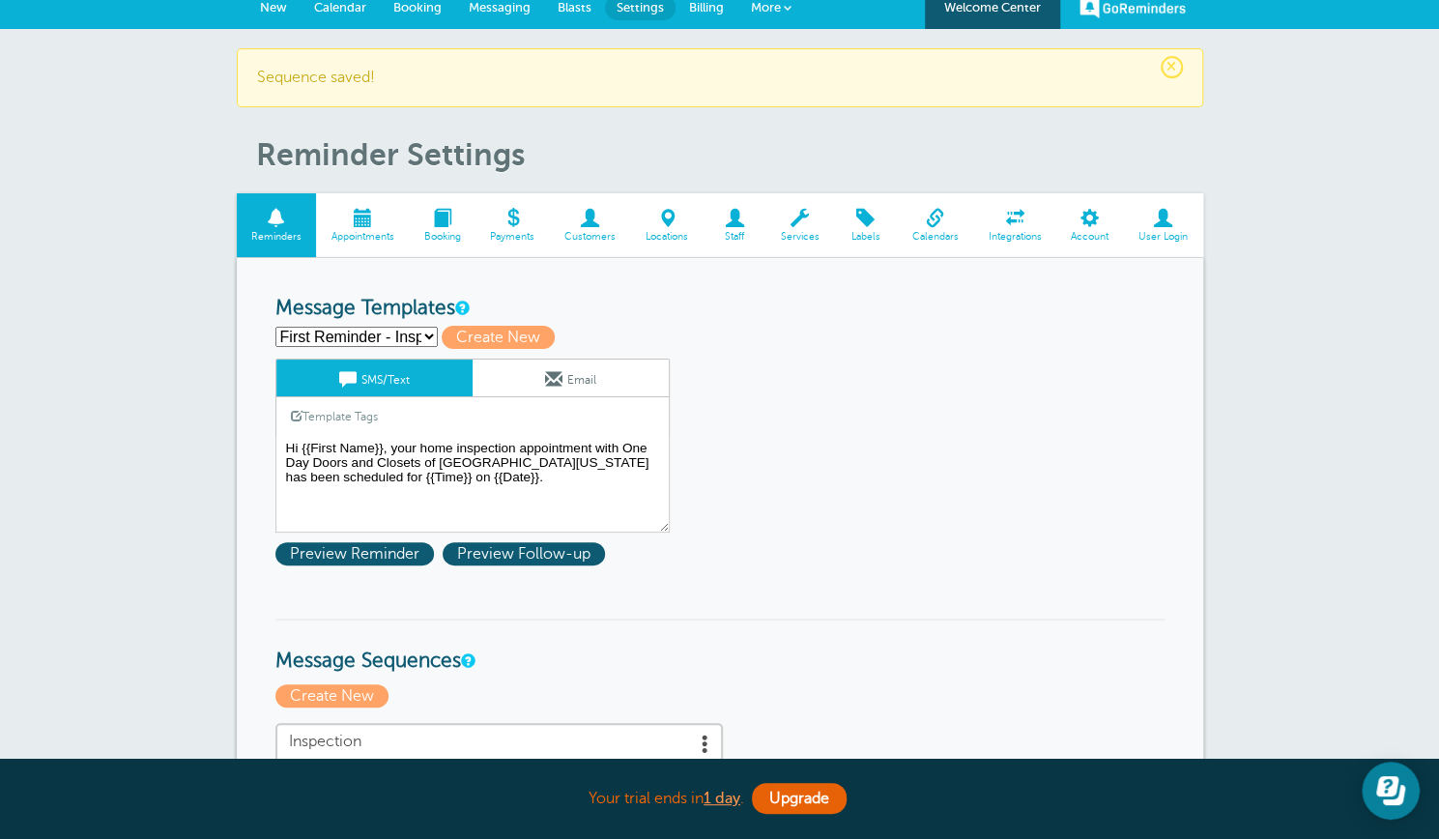
scroll to position [28, 0]
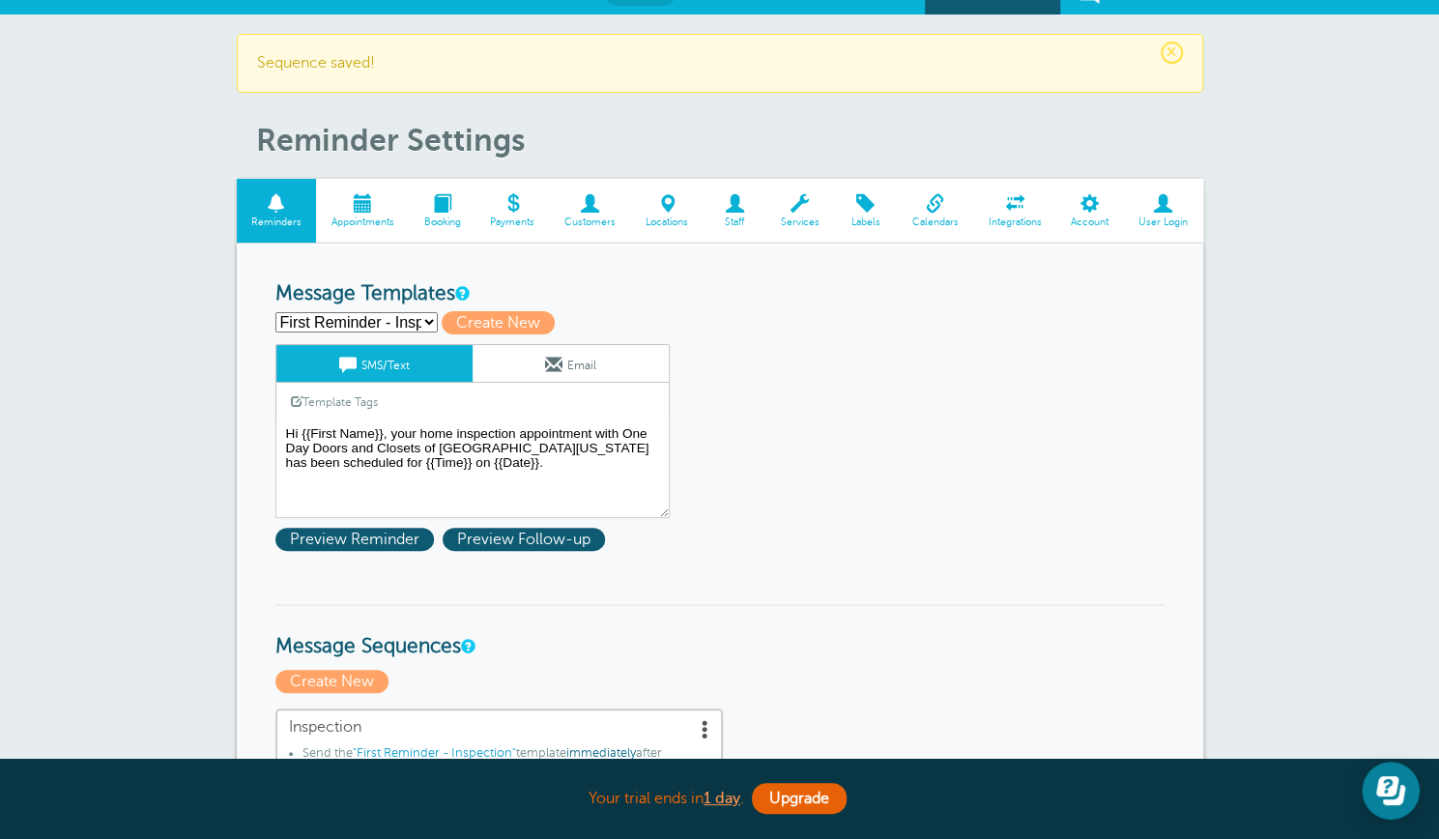
click at [428, 322] on select "First Reminder - Inspection First Reminder - Installation First Reminder - Meas…" at bounding box center [357, 322] width 162 height 20
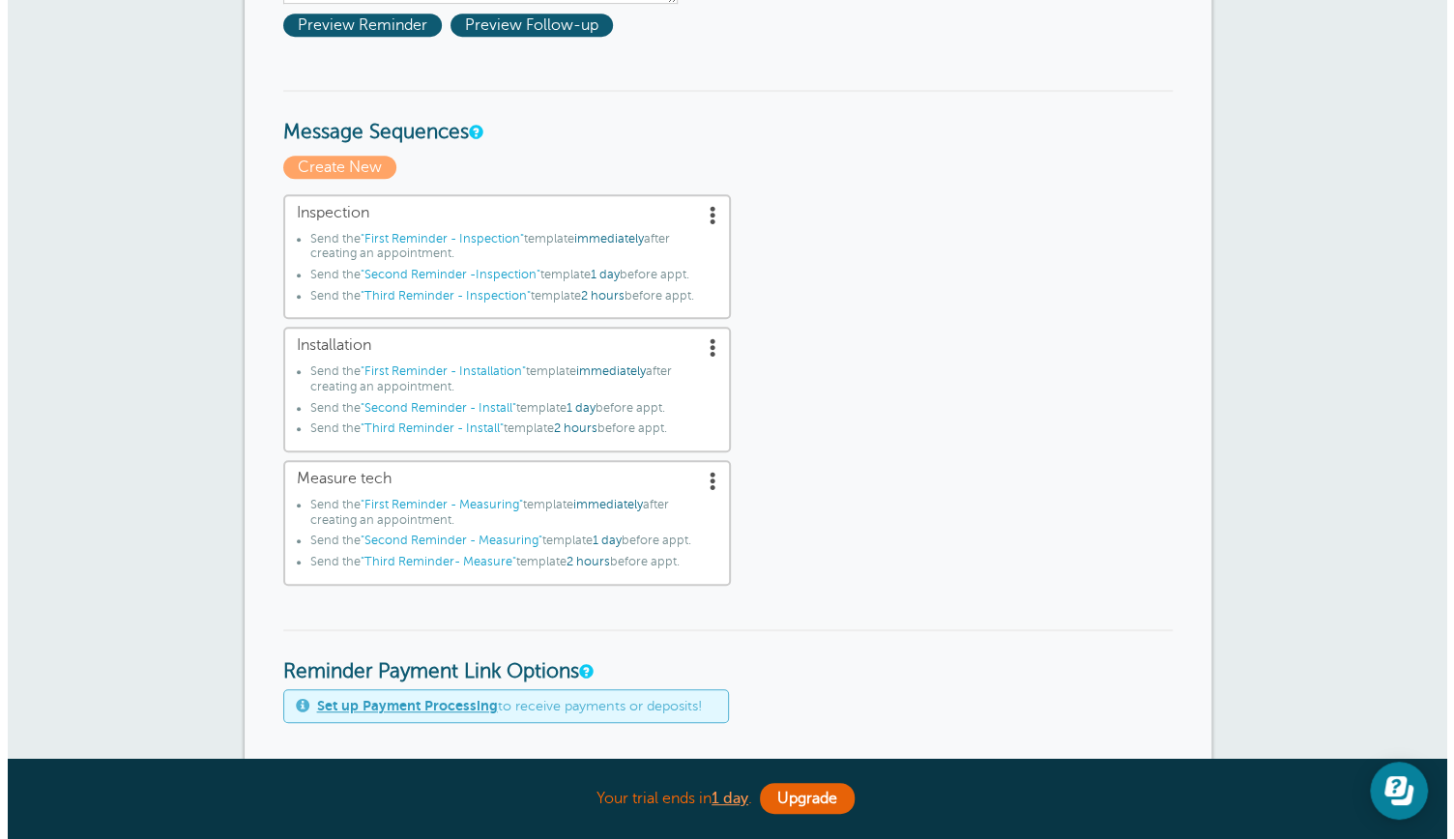
scroll to position [544, 0]
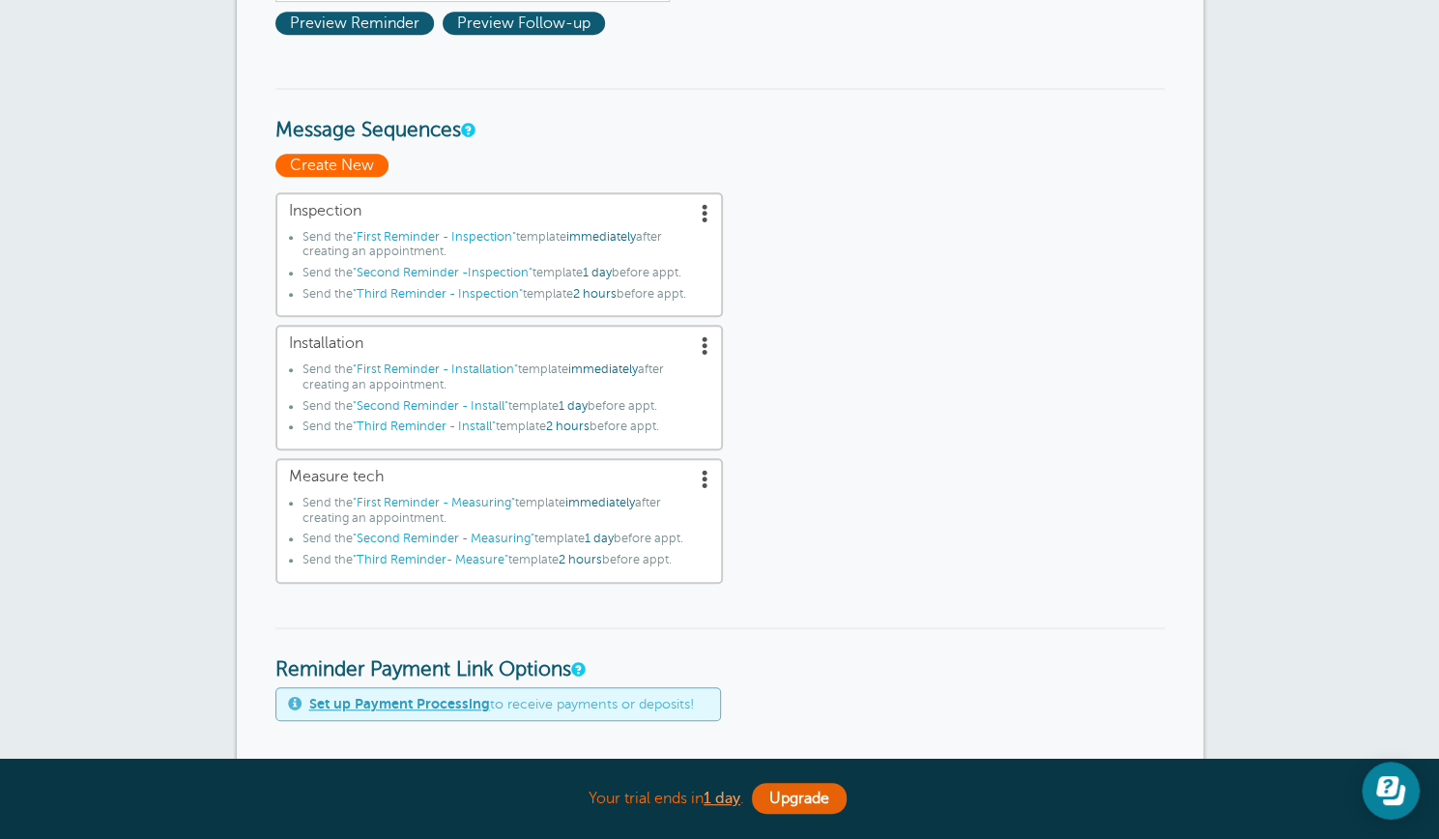
click at [345, 158] on span "Create New" at bounding box center [332, 165] width 113 height 23
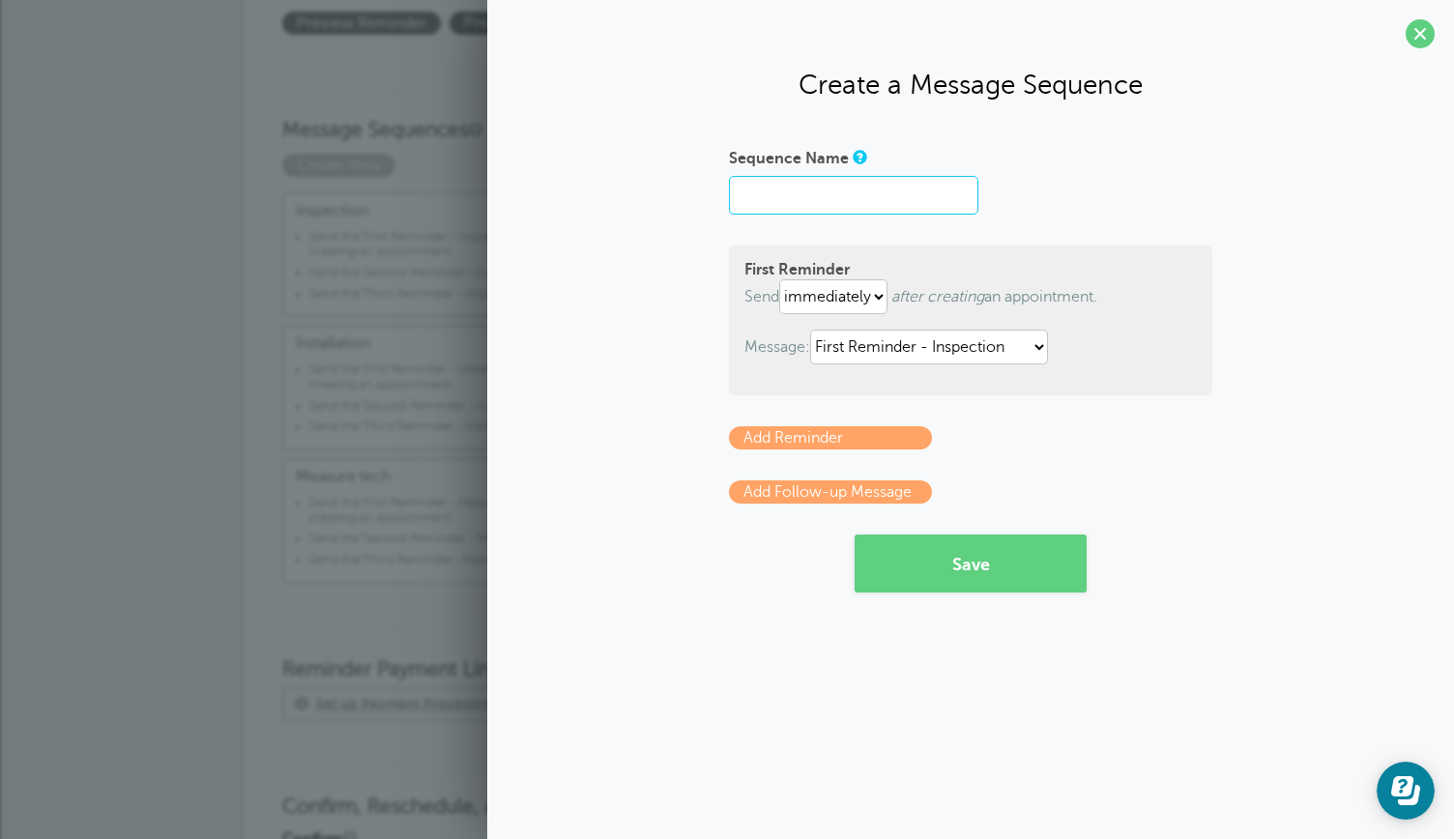
click at [760, 194] on input "Sequence Name" at bounding box center [853, 195] width 249 height 39
type input "Showroom Appointment"
click at [1039, 347] on select "First Reminder - Inspection First Reminder - Installation First Reminder - Meas…" at bounding box center [929, 347] width 238 height 35
select select "162787"
click at [814, 330] on select "First Reminder - Inspection First Reminder - Installation First Reminder - Meas…" at bounding box center [929, 347] width 238 height 35
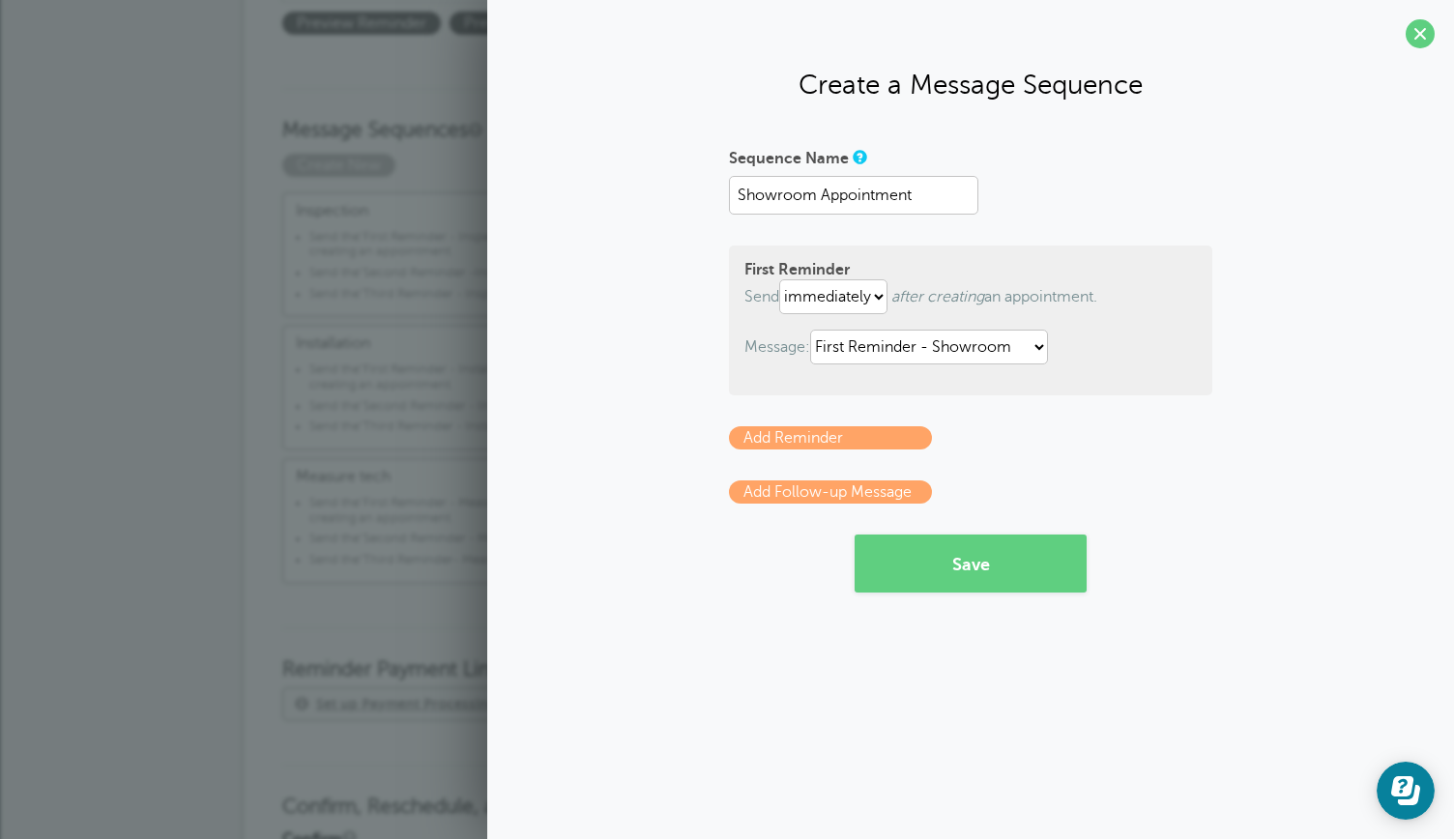
click at [851, 436] on link "Add Reminder" at bounding box center [830, 437] width 203 height 23
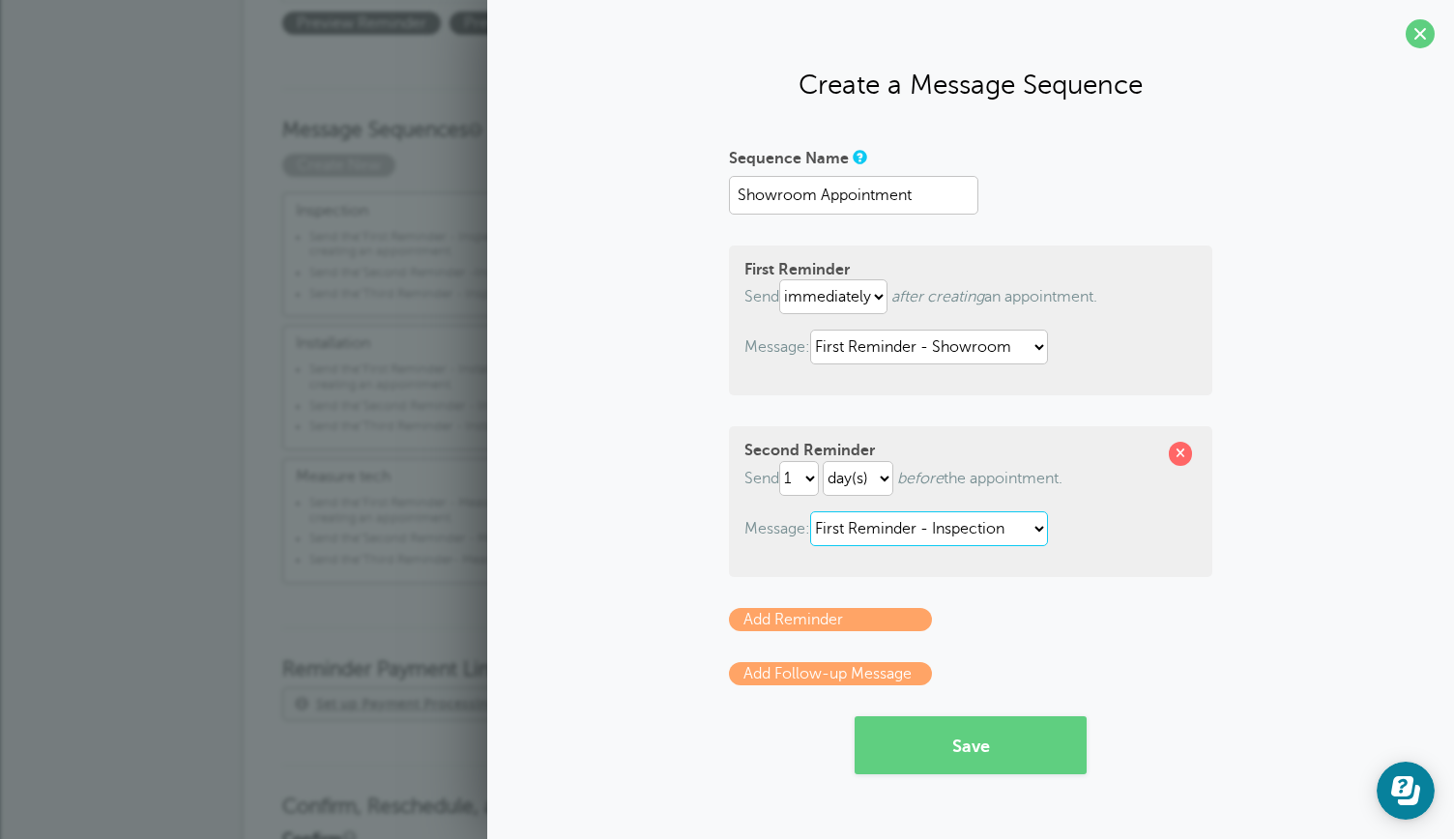
click at [1038, 527] on select "First Reminder - Inspection First Reminder - Installation First Reminder - Meas…" at bounding box center [929, 528] width 238 height 35
click at [814, 511] on select "First Reminder - Inspection First Reminder - Installation First Reminder - Meas…" at bounding box center [929, 528] width 238 height 35
click at [1043, 531] on select "First Reminder - Inspection First Reminder - Installation First Reminder - Meas…" at bounding box center [929, 528] width 238 height 35
select select "162788"
click at [814, 511] on select "First Reminder - Inspection First Reminder - Installation First Reminder - Meas…" at bounding box center [929, 528] width 238 height 35
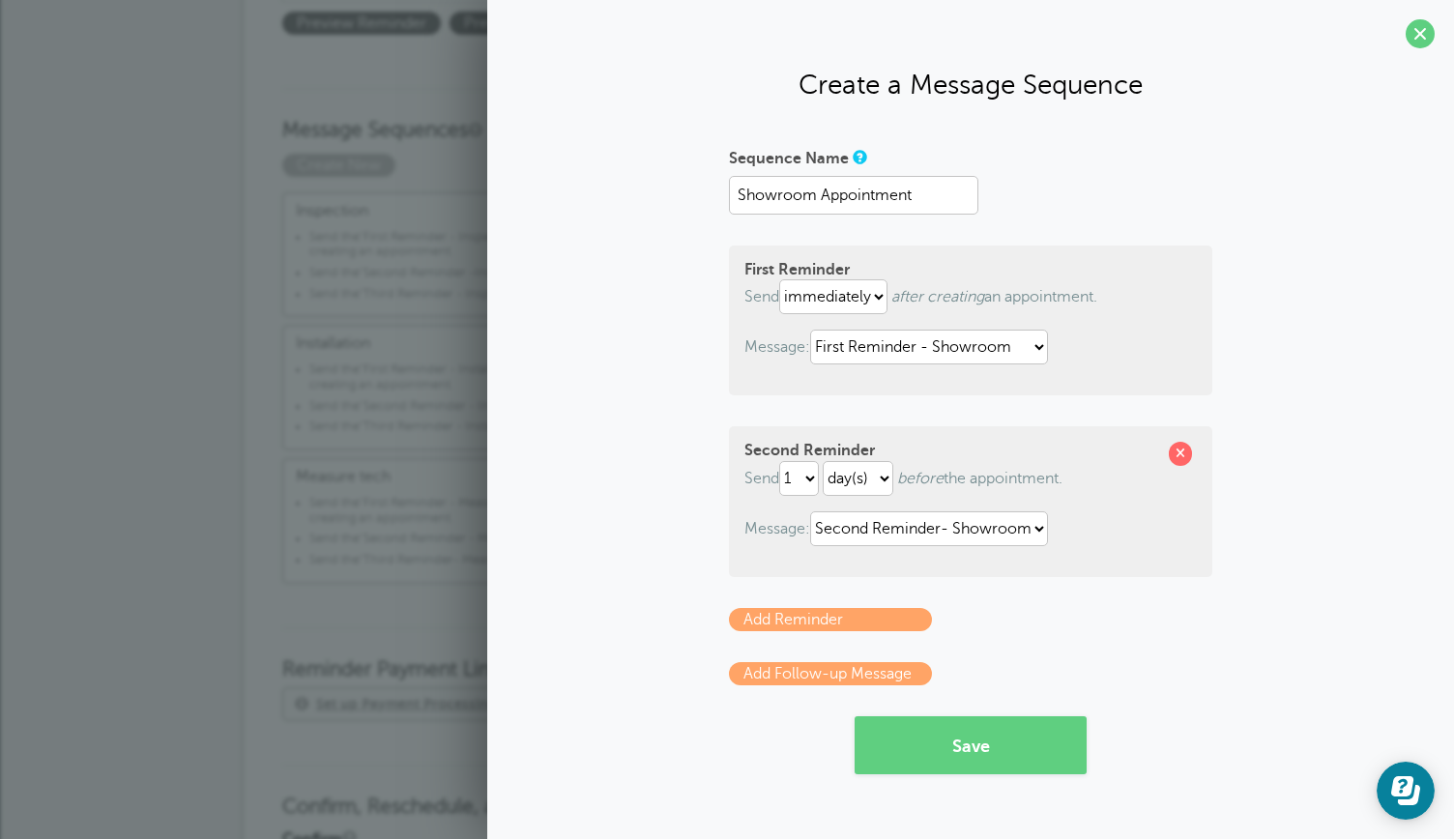
click at [808, 614] on link "Add Reminder" at bounding box center [830, 619] width 203 height 23
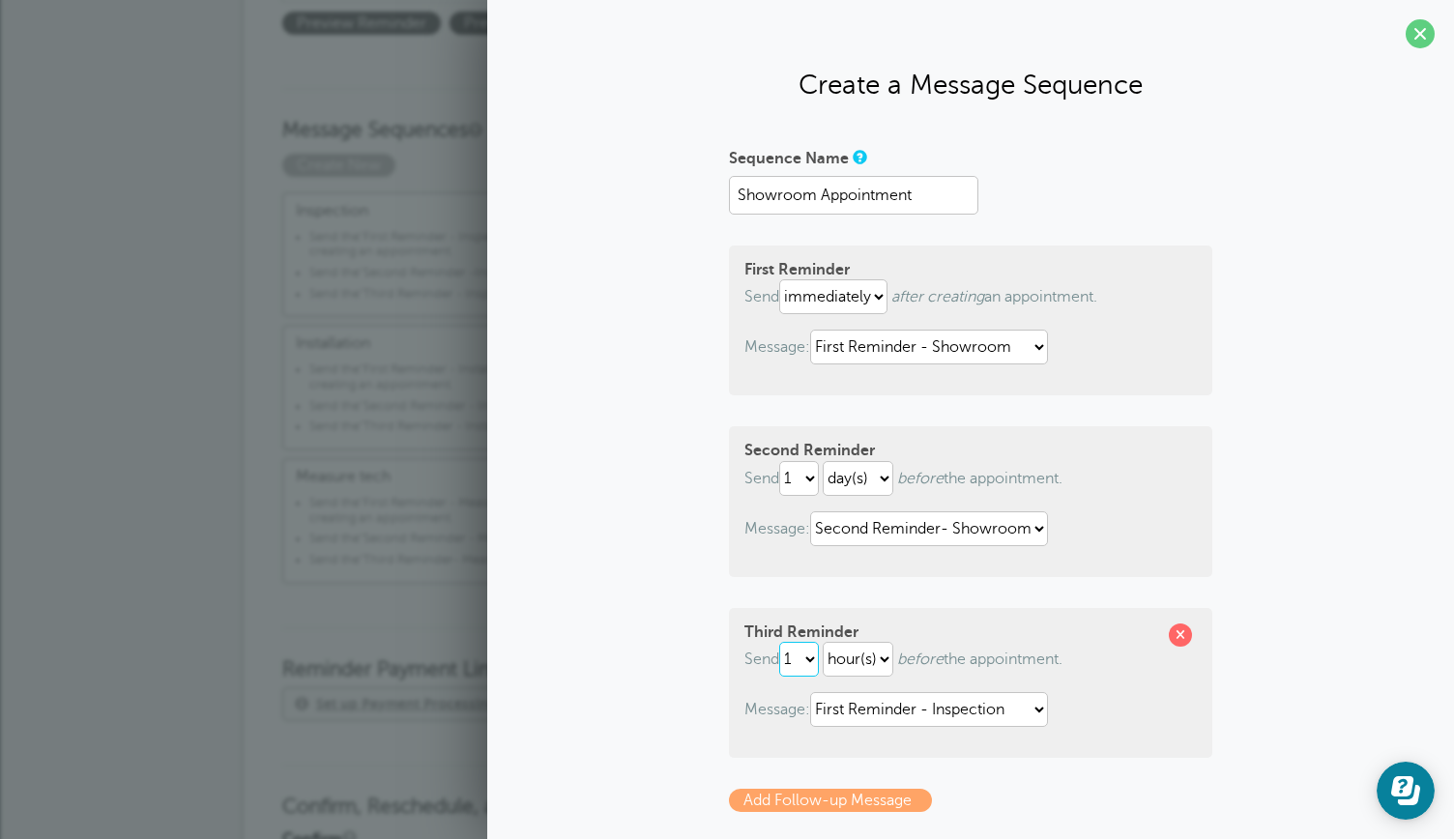
click at [811, 658] on select "1 2 3 4 5 6 7 8 9 10 11 12 13 14 15 16 17 18 19 20 21 22 23 24 25 26 27 28 29 30" at bounding box center [799, 659] width 40 height 35
select select "2"
click at [779, 643] on select "1 2 3 4 5 6 7 8 9 10 11 12 13 14 15 16 17 18 19 20 21 22 23 24 25 26 27 28 29 30" at bounding box center [799, 659] width 40 height 35
click at [1033, 707] on select "First Reminder - Inspection First Reminder - Installation First Reminder - Meas…" at bounding box center [929, 709] width 238 height 35
select select "162789"
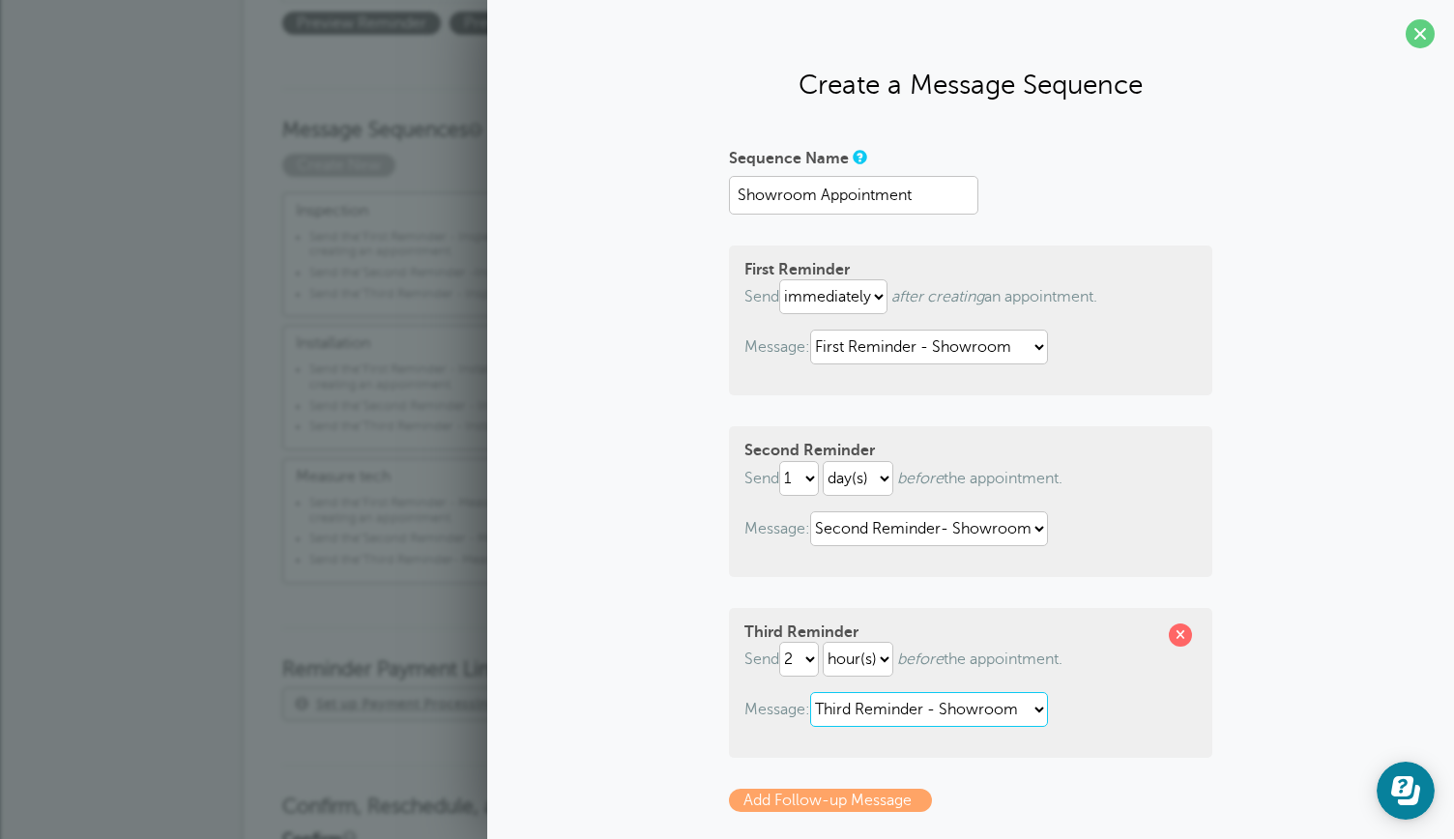
click at [810, 693] on select "First Reminder - Inspection First Reminder - Installation First Reminder - Meas…" at bounding box center [929, 709] width 238 height 35
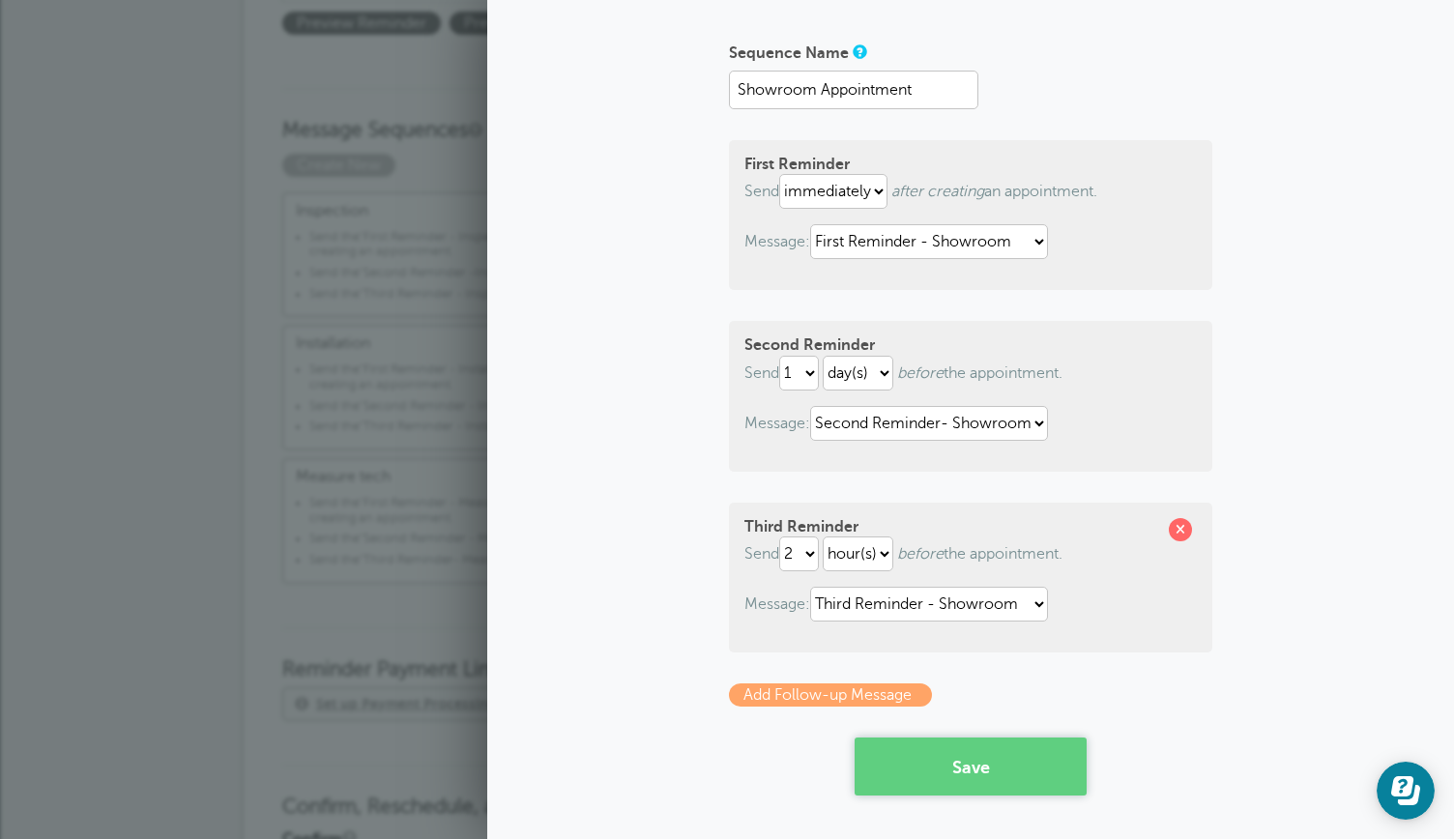
click at [949, 768] on button "Save" at bounding box center [971, 767] width 232 height 58
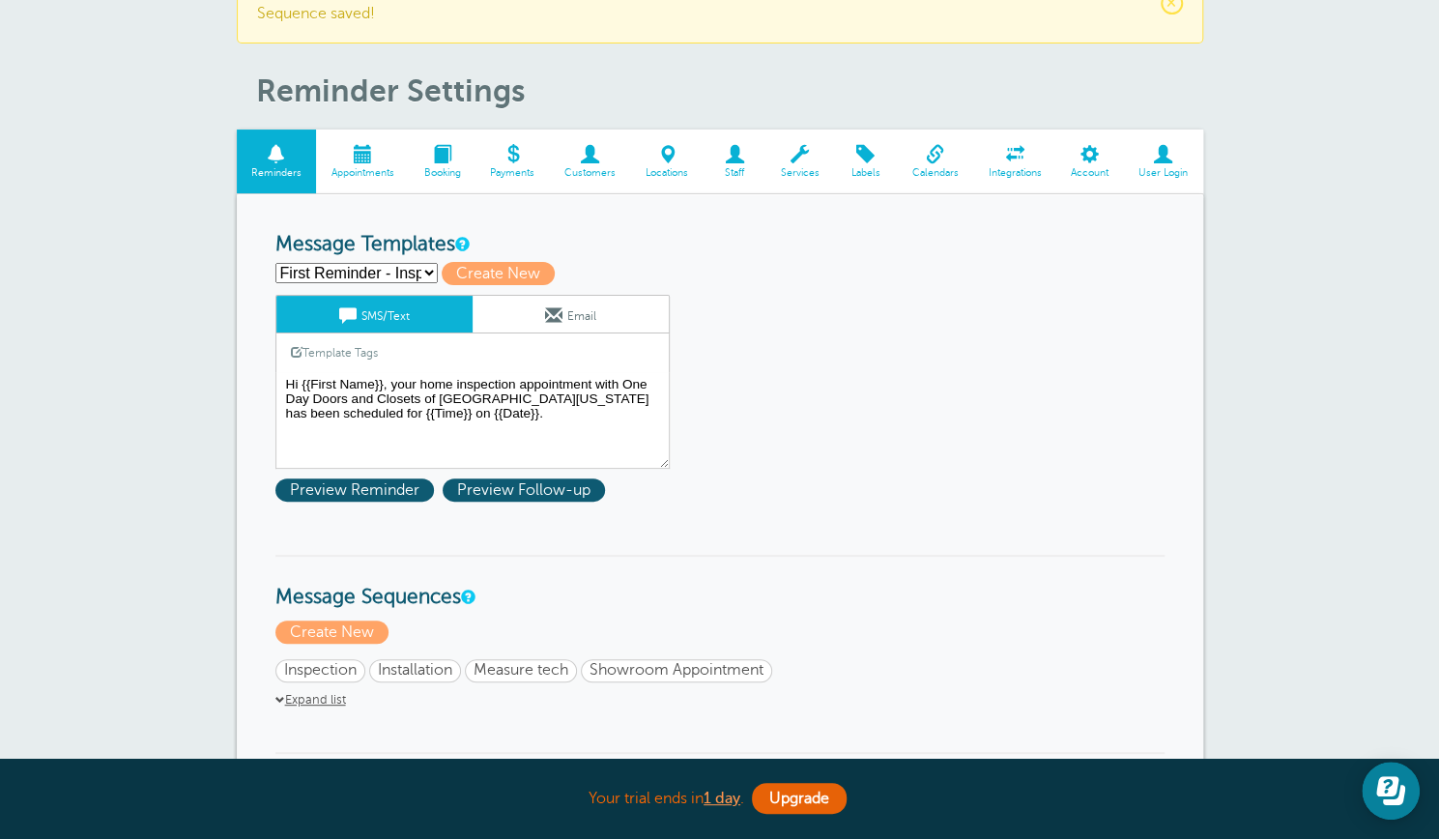
scroll to position [75, 0]
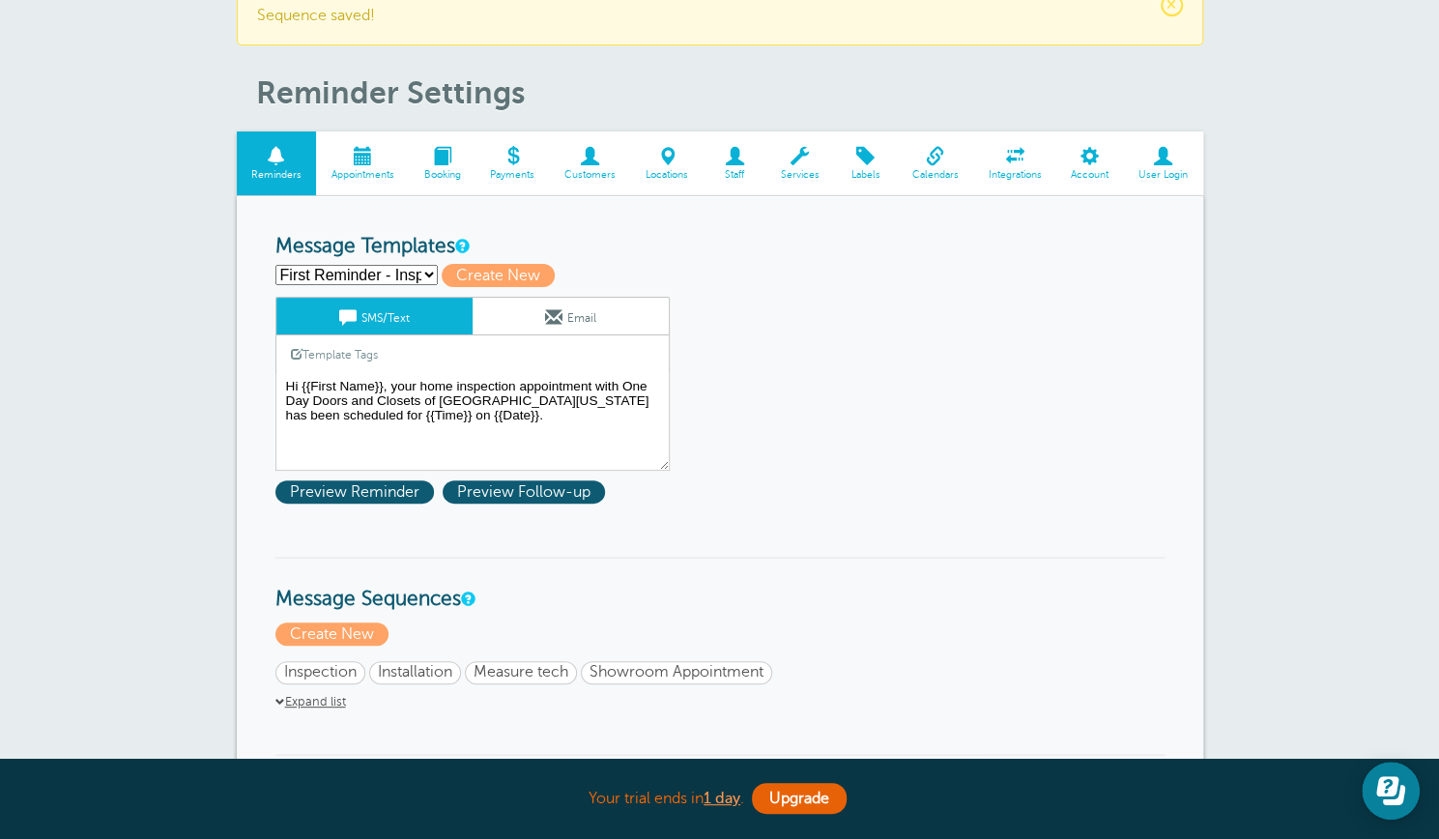
click at [429, 275] on select "First Reminder - Inspection First Reminder - Installation First Reminder - Meas…" at bounding box center [357, 275] width 162 height 20
select select "161717"
click at [276, 265] on select "First Reminder - Inspection First Reminder - Installation First Reminder - Meas…" at bounding box center [357, 275] width 162 height 20
type input "Second Reminder -Inspection"
type textarea "Hi {{First Name}}, you have a home inspection appointment with One Day Doors an…"
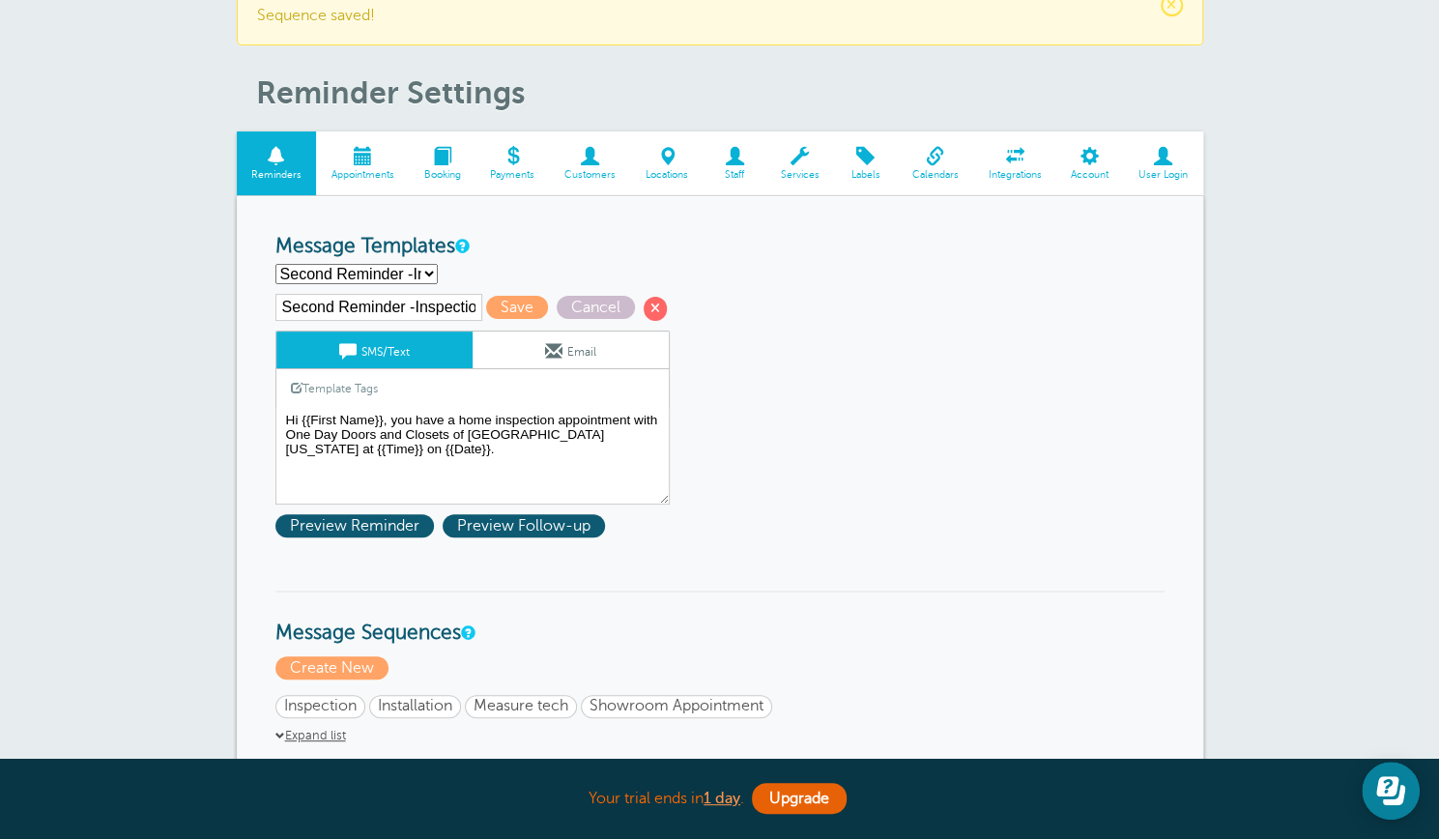
click at [430, 272] on select "First Reminder - Inspection First Reminder - Installation First Reminder - Meas…" at bounding box center [357, 274] width 162 height 20
select select "161718"
click at [276, 264] on select "First Reminder - Inspection First Reminder - Installation First Reminder - Meas…" at bounding box center [357, 274] width 162 height 20
type input "Third Reminder - Inspection"
type textarea "Hi {{First Name}}, you have a home inspection an appointment with One Day Doors…"
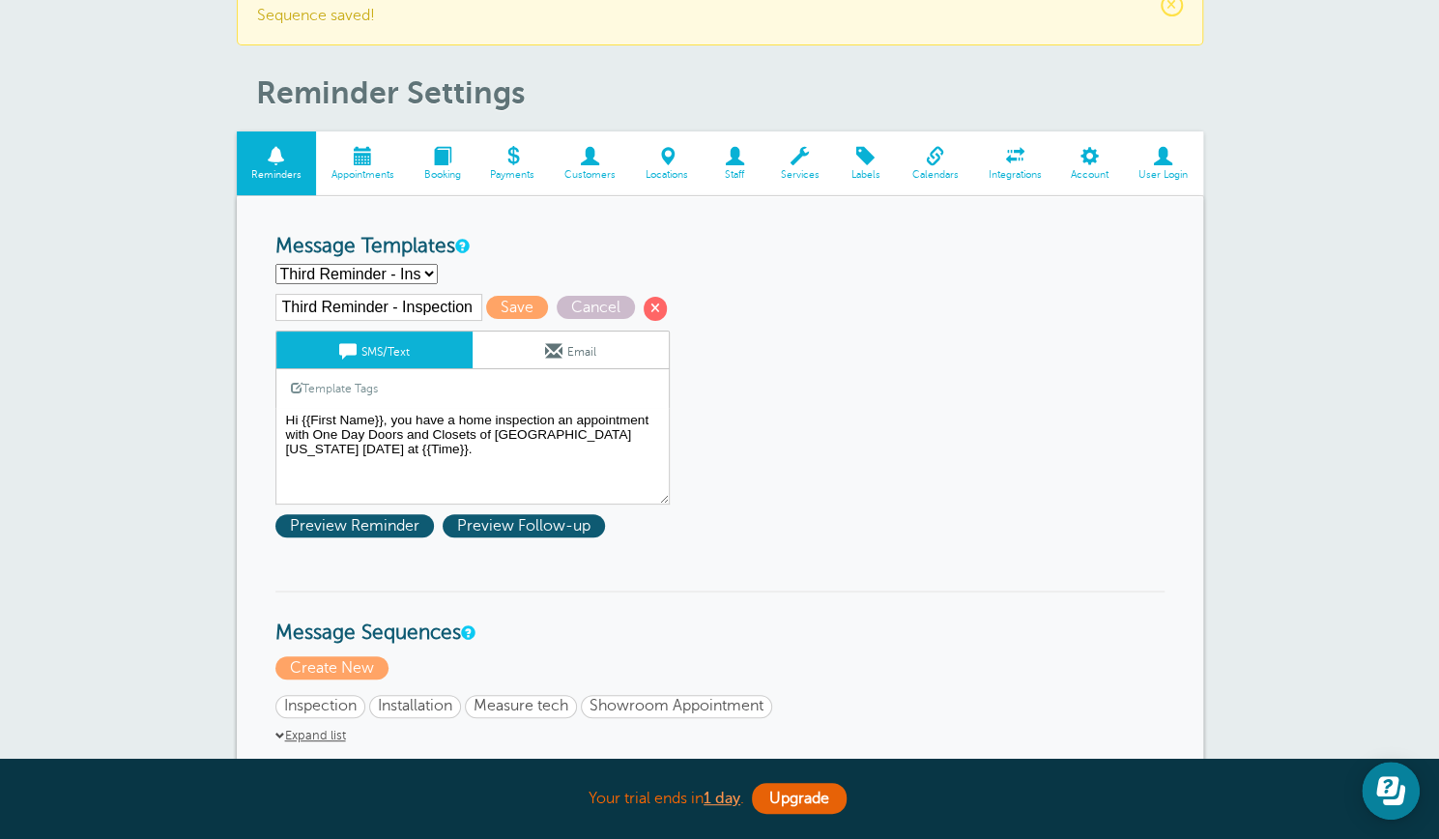
click at [569, 350] on link "Email" at bounding box center [571, 350] width 196 height 37
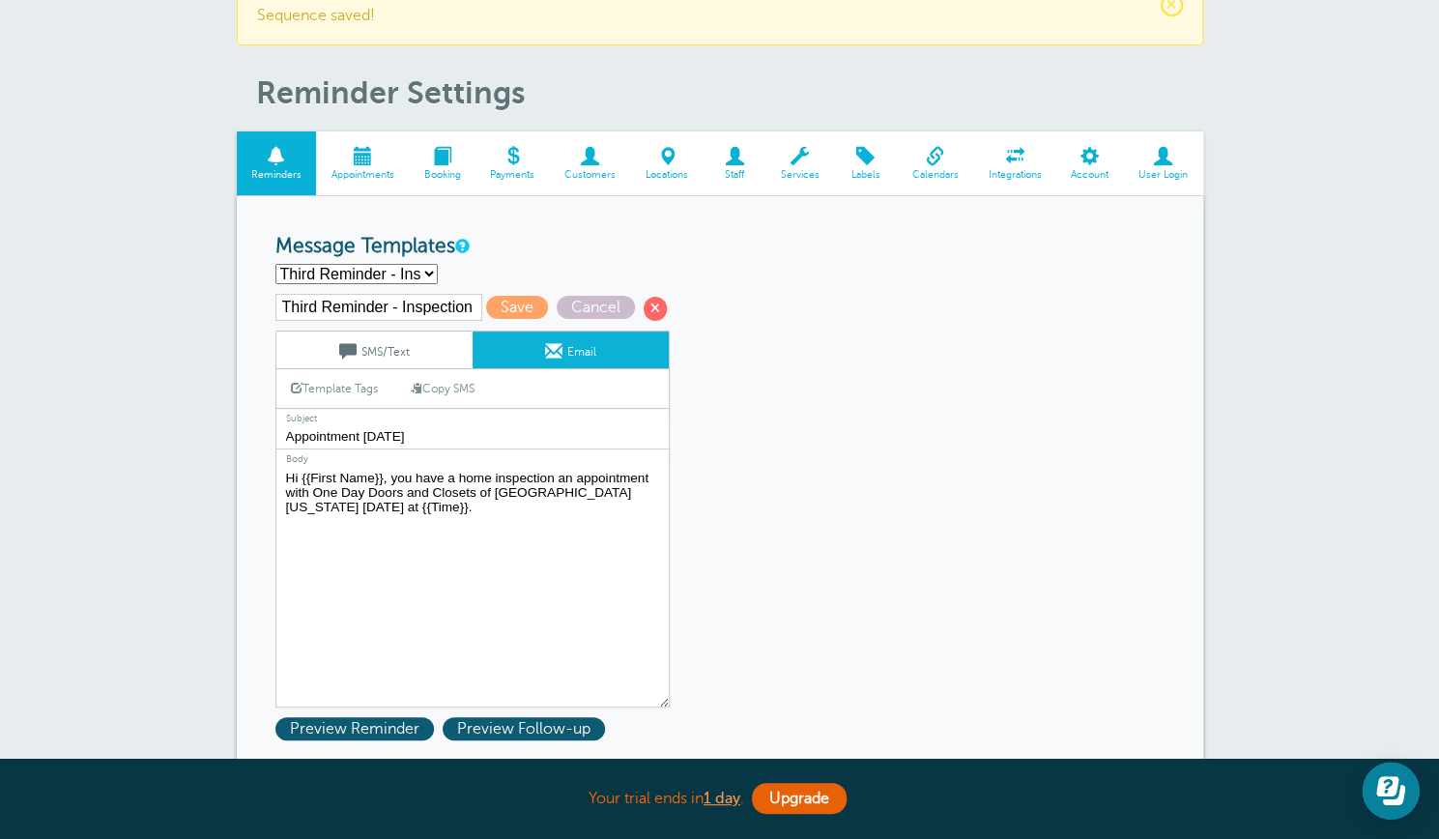
click at [426, 277] on select "First Reminder - Inspection First Reminder - Installation First Reminder - Meas…" at bounding box center [357, 274] width 162 height 20
select select "161717"
click at [276, 264] on select "First Reminder - Inspection First Reminder - Installation First Reminder - Meas…" at bounding box center [357, 274] width 162 height 20
type input "Second Reminder -Inspection"
type input "Appointment [DATE]"
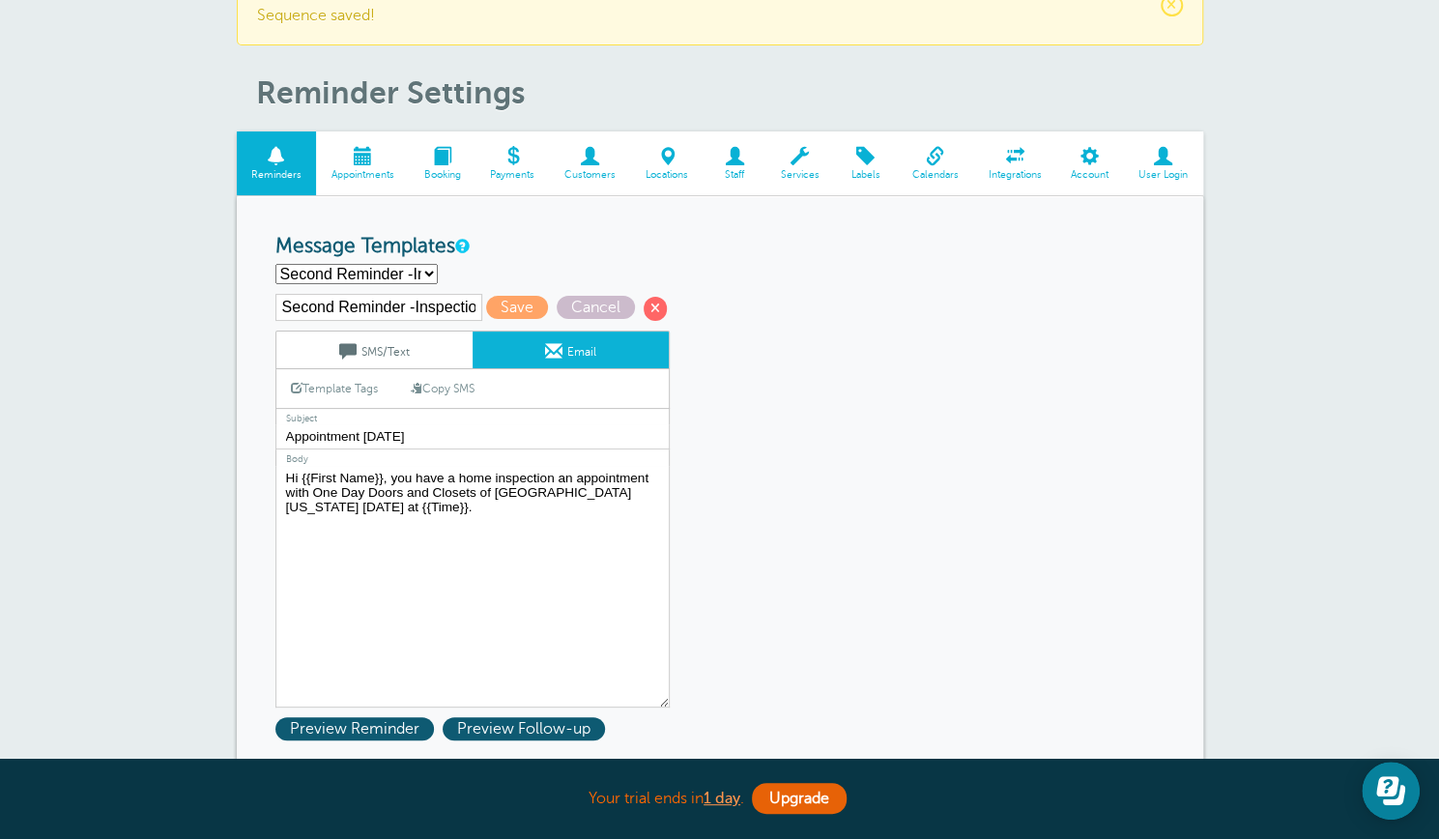
type textarea "Hi {{First Name}}, you have a home inspection appointment with One Day Doors an…"
click at [386, 341] on link "SMS/Text" at bounding box center [374, 350] width 196 height 37
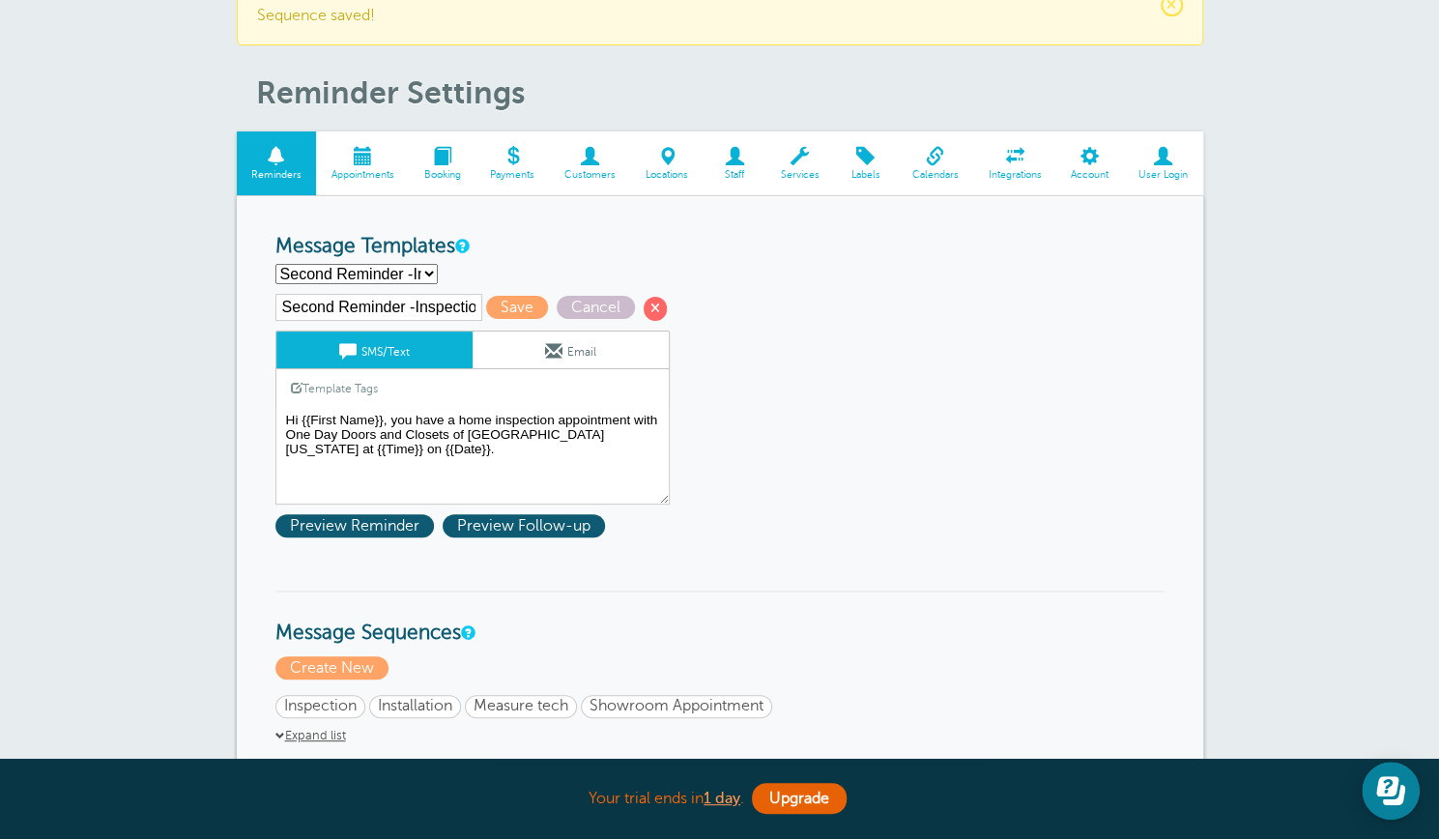
click at [430, 273] on select "First Reminder - Inspection First Reminder - Installation First Reminder - Meas…" at bounding box center [357, 274] width 162 height 20
select select "161718"
click at [276, 264] on select "First Reminder - Inspection First Reminder - Installation First Reminder - Meas…" at bounding box center [357, 274] width 162 height 20
type input "Third Reminder - Inspection"
type textarea "Hi {{First Name}}, you have a home inspection an appointment with One Day Doors…"
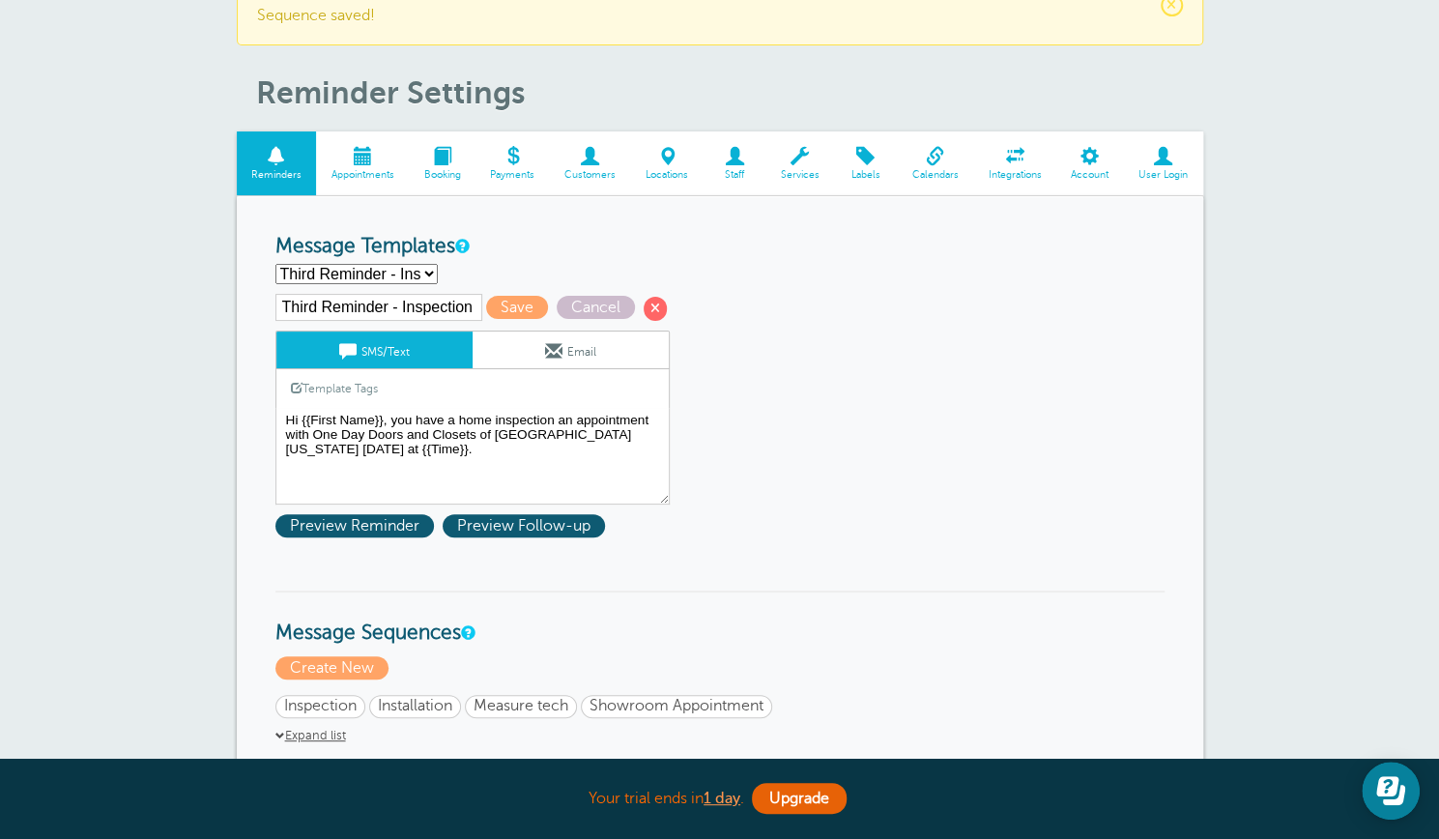
click at [580, 349] on link "Email" at bounding box center [571, 350] width 196 height 37
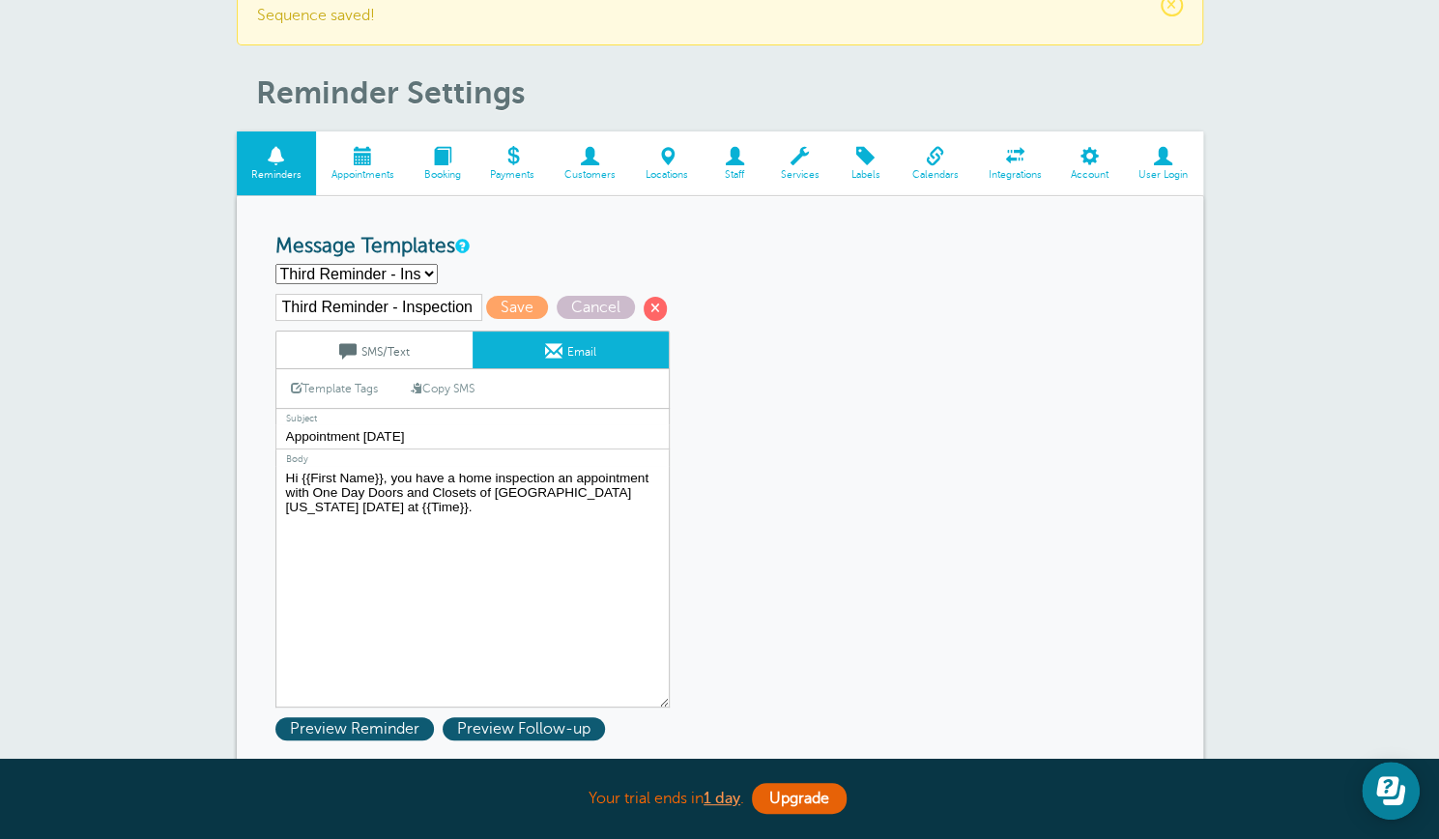
click at [571, 471] on textarea "Hi {{First Name}}, your home inspection appointment with One Day Doors and Clos…" at bounding box center [473, 587] width 394 height 242
type textarea "Hi {{First Name}}, you have a home inspection appointment with One Day Doors an…"
drag, startPoint x: 393, startPoint y: 436, endPoint x: 278, endPoint y: 444, distance: 115.3
click at [278, 444] on input "Appointment Today" at bounding box center [473, 436] width 394 height 25
click at [398, 438] on input "Appointment Today" at bounding box center [473, 436] width 394 height 25
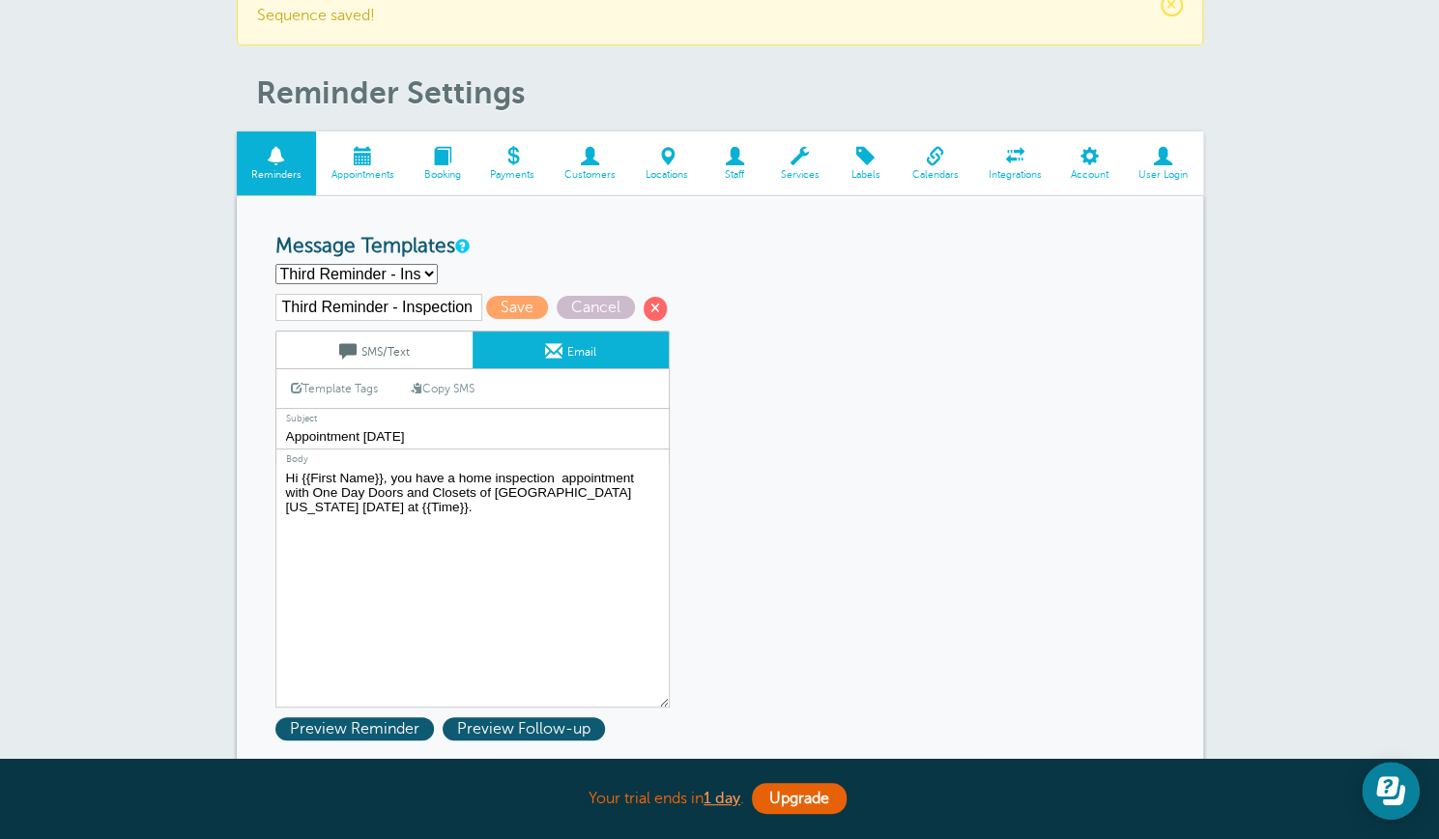
click at [398, 438] on input "Appointment Today" at bounding box center [473, 436] width 394 height 25
type input "A"
type input "One Day Doors and Closets Appointment"
click at [510, 301] on span "Save" at bounding box center [517, 307] width 62 height 23
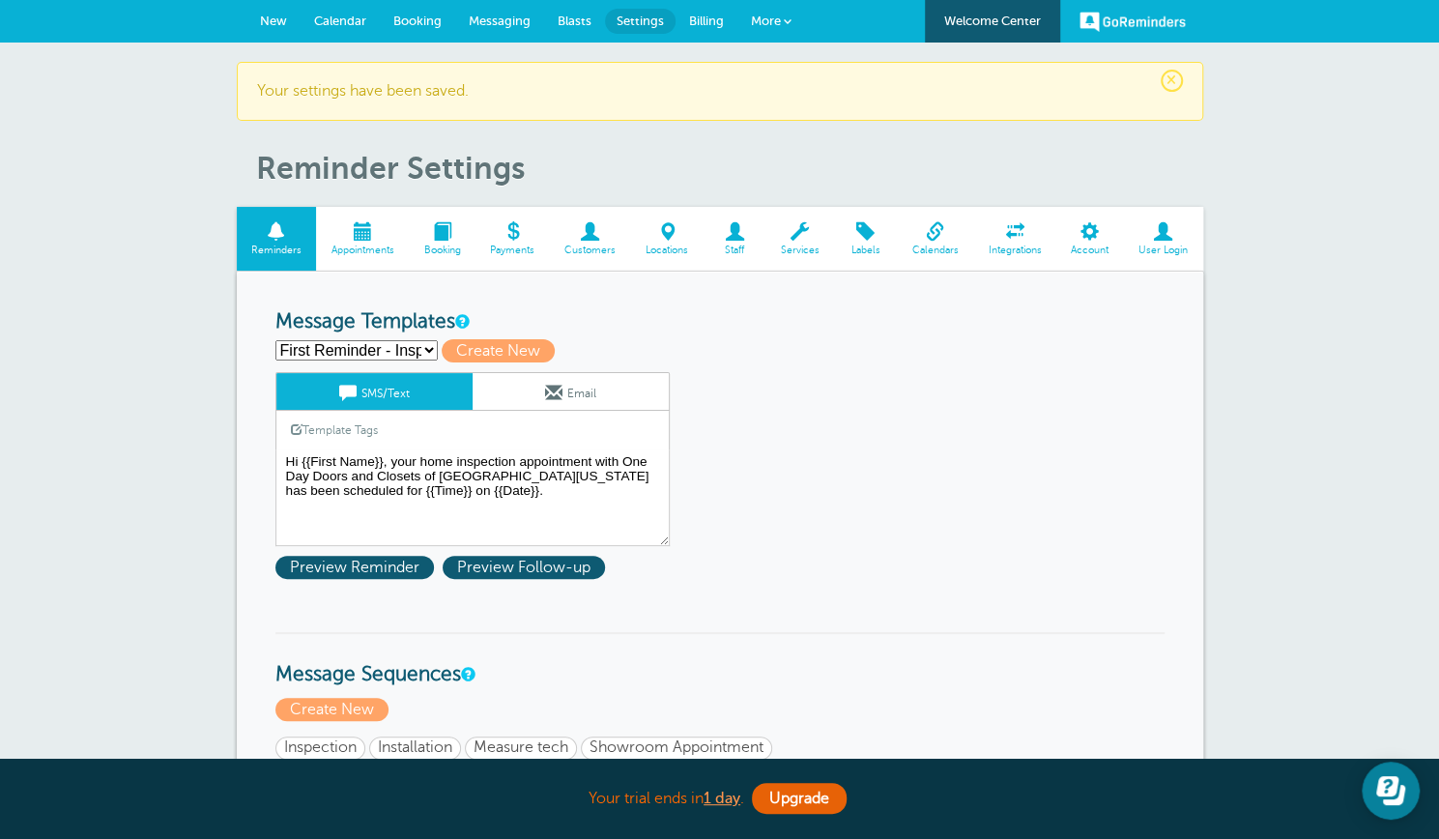
click at [426, 351] on select "First Reminder - Inspection First Reminder - Installation First Reminder - Meas…" at bounding box center [357, 350] width 162 height 20
select select "161717"
click at [276, 340] on select "First Reminder - Inspection First Reminder - Installation First Reminder - Meas…" at bounding box center [357, 350] width 162 height 20
type input "Second Reminder -Inspection"
type textarea "Hi {{First Name}}, you have a home inspection appointment with One Day Doors an…"
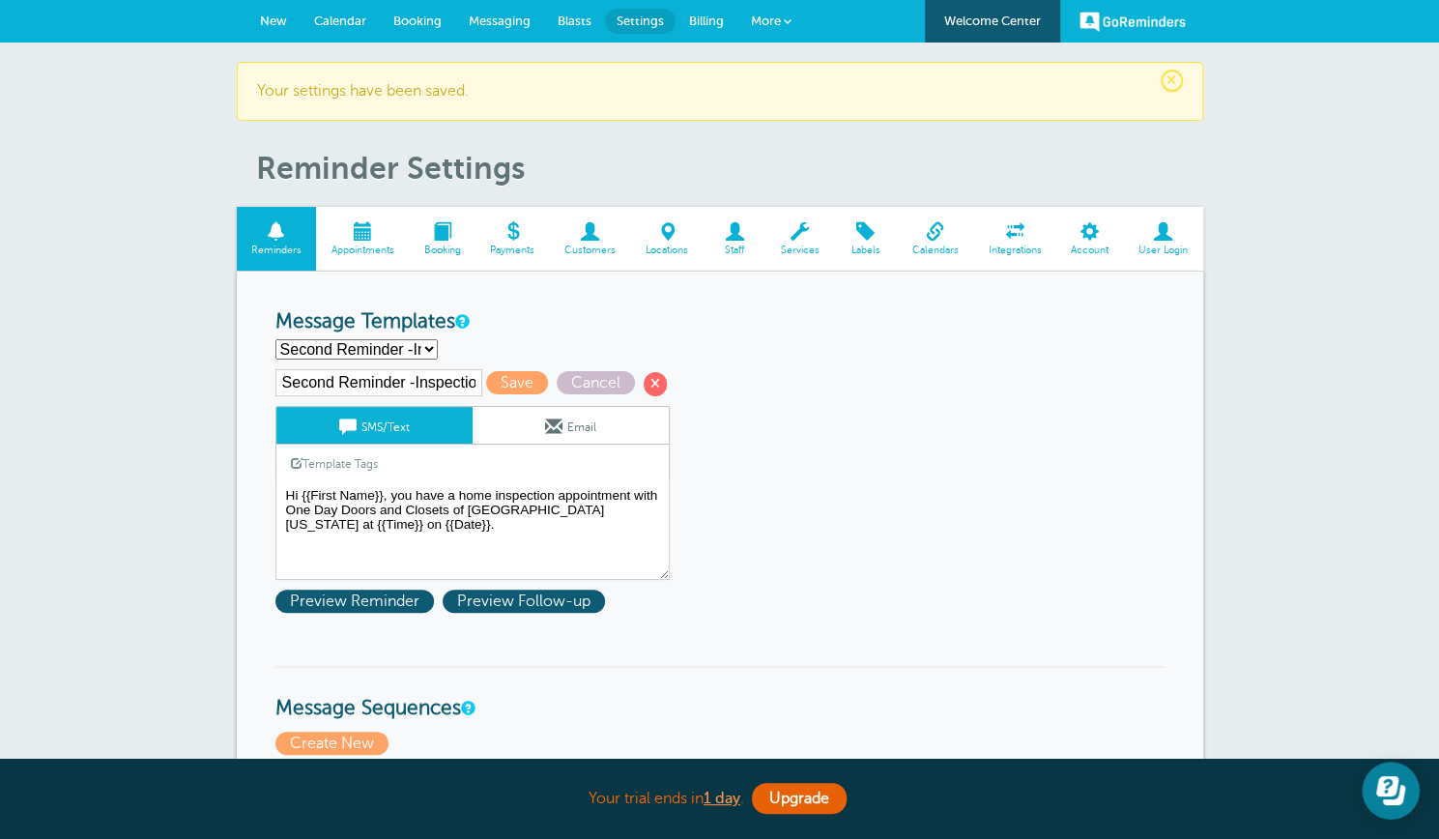
click at [431, 346] on select "First Reminder - Inspection First Reminder - Installation First Reminder - Meas…" at bounding box center [357, 349] width 162 height 20
select select "162814"
click at [276, 339] on select "First Reminder - Inspection First Reminder - Installation First Reminder - Meas…" at bounding box center [357, 349] width 162 height 20
type input "Third Reminder - Install"
click at [638, 506] on textarea "Hi {{First Name}}, your home inspection appointment with One Day Doors and Clos…" at bounding box center [473, 531] width 394 height 97
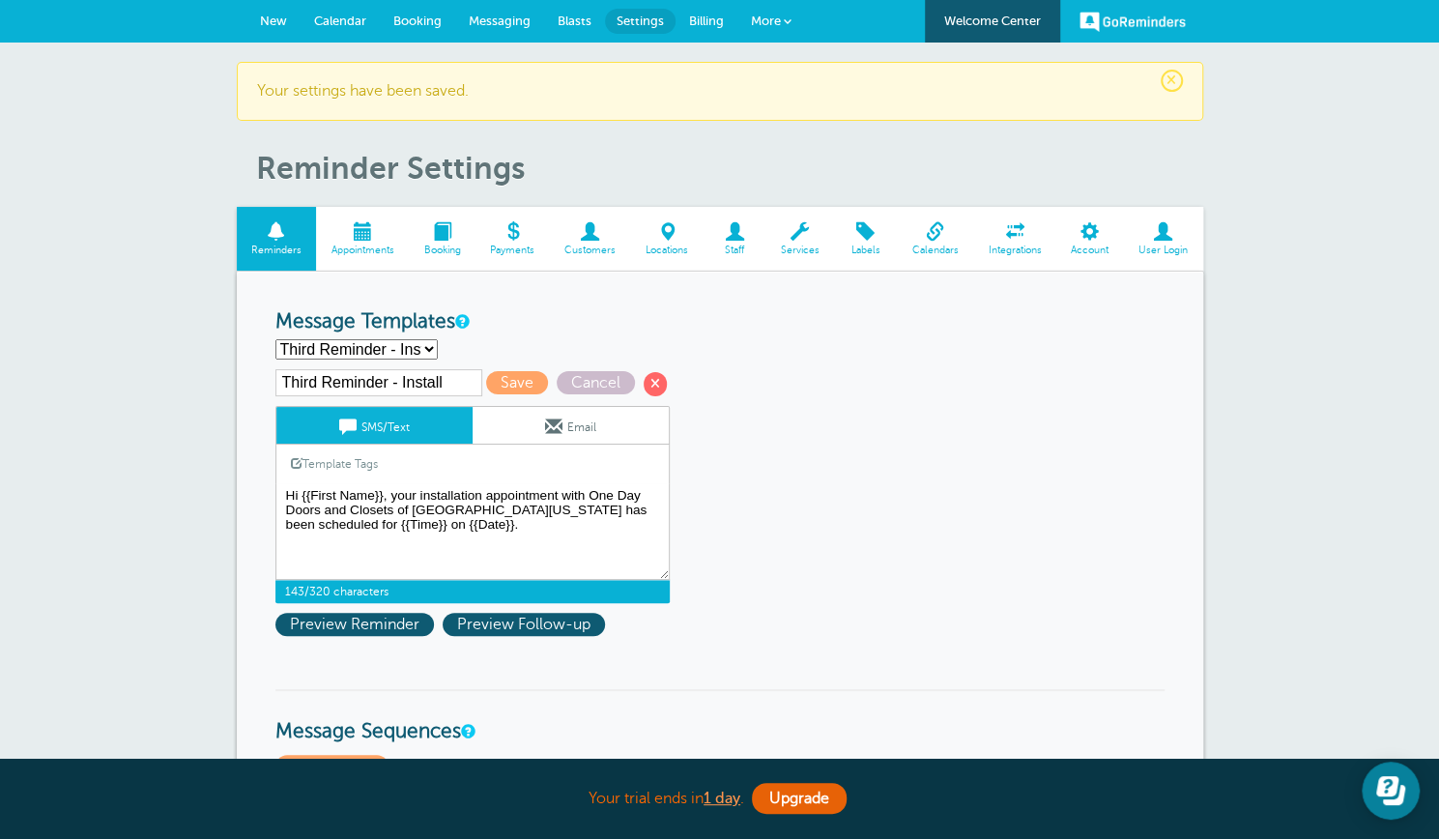
click at [641, 506] on textarea "Hi {{First Name}}, your home inspection appointment with One Day Doors and Clos…" at bounding box center [473, 531] width 394 height 97
click at [420, 526] on textarea "Hi {{First Name}}, your home inspection appointment with One Day Doors and Clos…" at bounding box center [473, 531] width 394 height 97
type textarea "Hi {{First Name}}, your installation appointment with One Day Doors and Closets…"
click at [517, 378] on span "Save" at bounding box center [517, 382] width 62 height 23
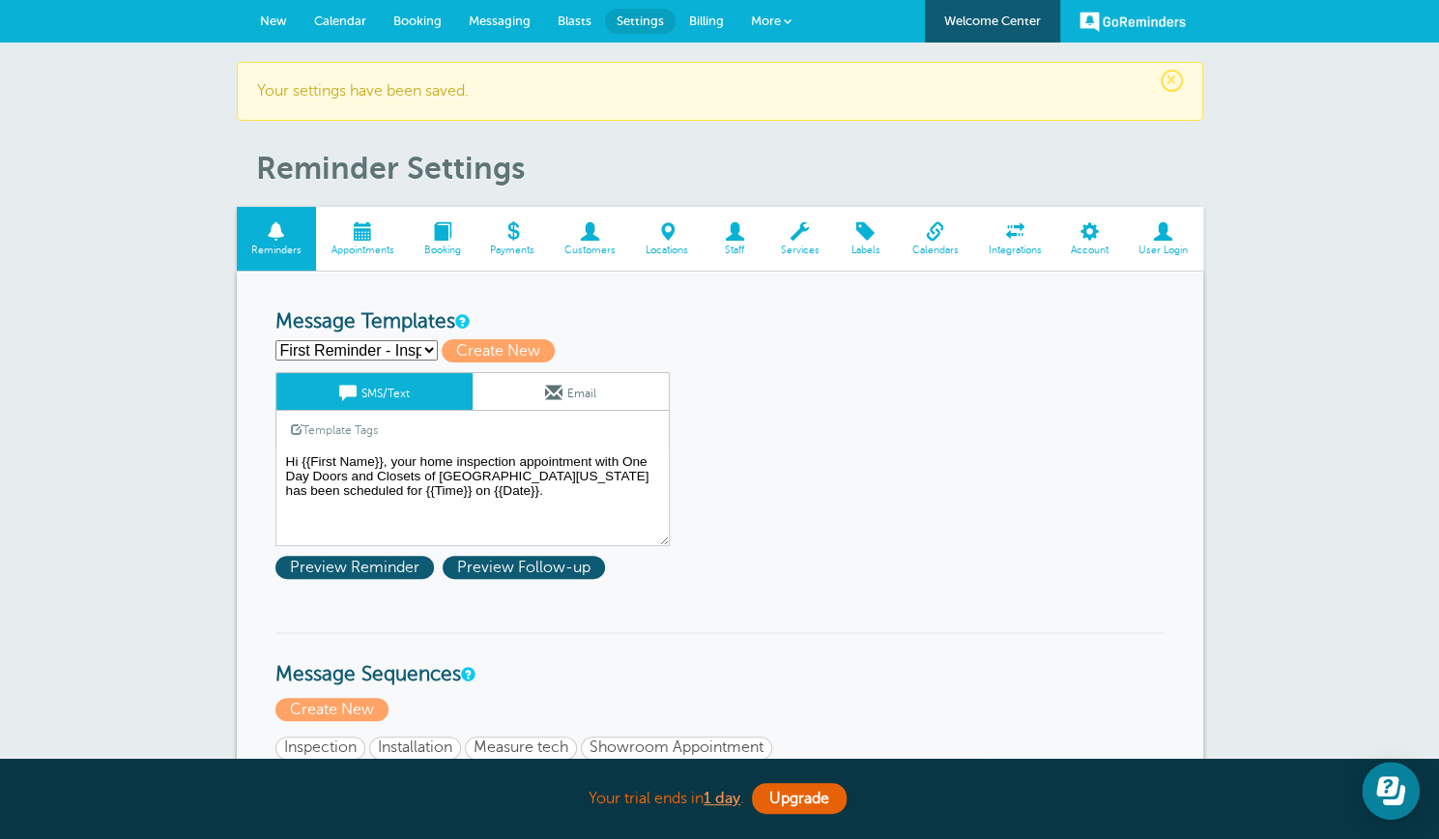
click at [425, 351] on select "First Reminder - Inspection First Reminder - Installation First Reminder - Meas…" at bounding box center [357, 350] width 162 height 20
select select "161718"
click at [276, 340] on select "First Reminder - Inspection First Reminder - Installation First Reminder - Meas…" at bounding box center [357, 350] width 162 height 20
type input "Third Reminder - Inspection"
type textarea "Hi {{First Name}}, you have a home inspection an appointment with One Day Doors…"
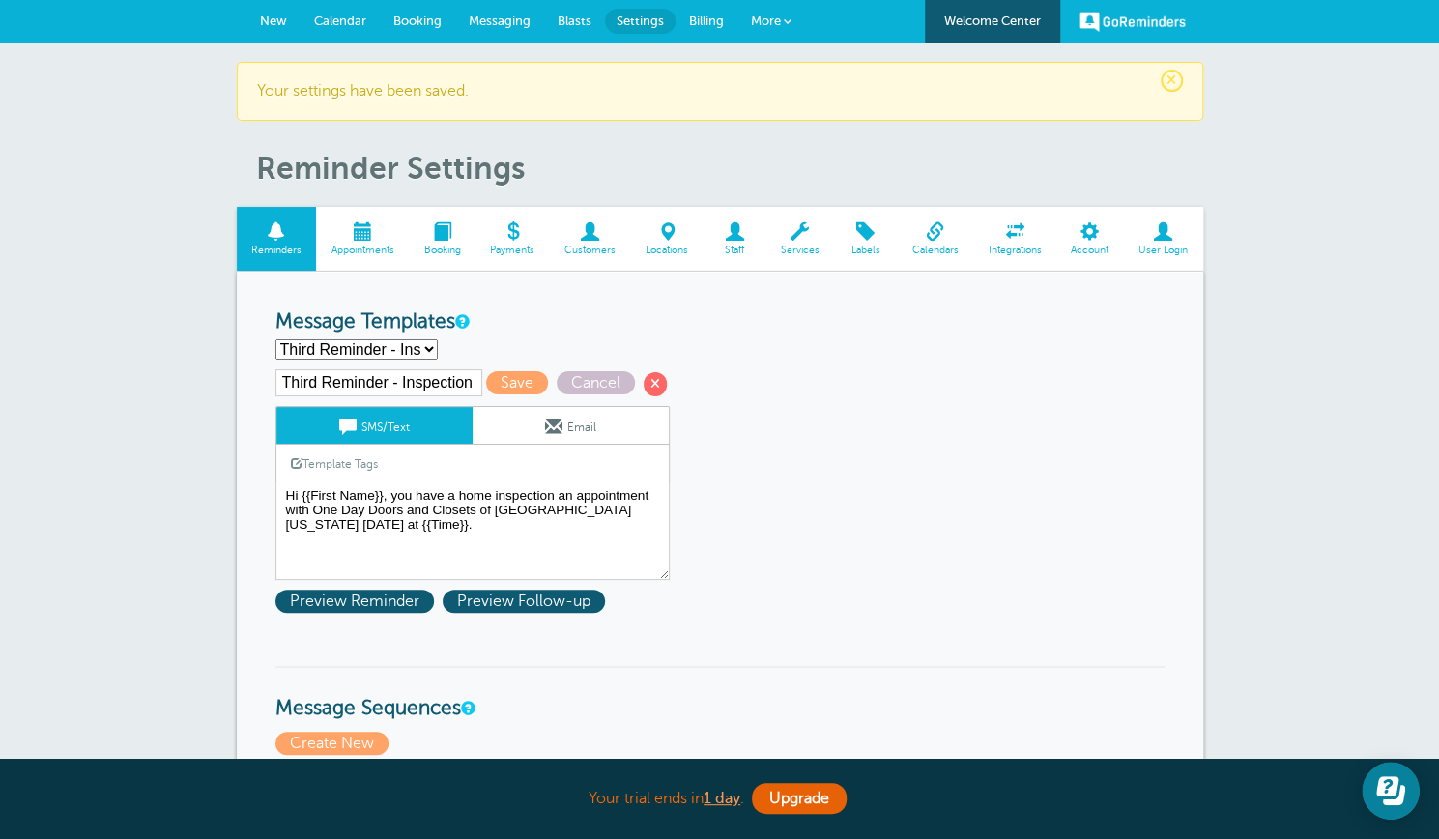
click at [431, 352] on select "First Reminder - Inspection First Reminder - Installation First Reminder - Meas…" at bounding box center [357, 349] width 162 height 20
select select "162814"
click at [276, 339] on select "First Reminder - Inspection First Reminder - Installation First Reminder - Meas…" at bounding box center [357, 349] width 162 height 20
type input "Third Reminder - Install"
type textarea "Hi {{First Name}}, your installation appointment with One Day Doors and Closets…"
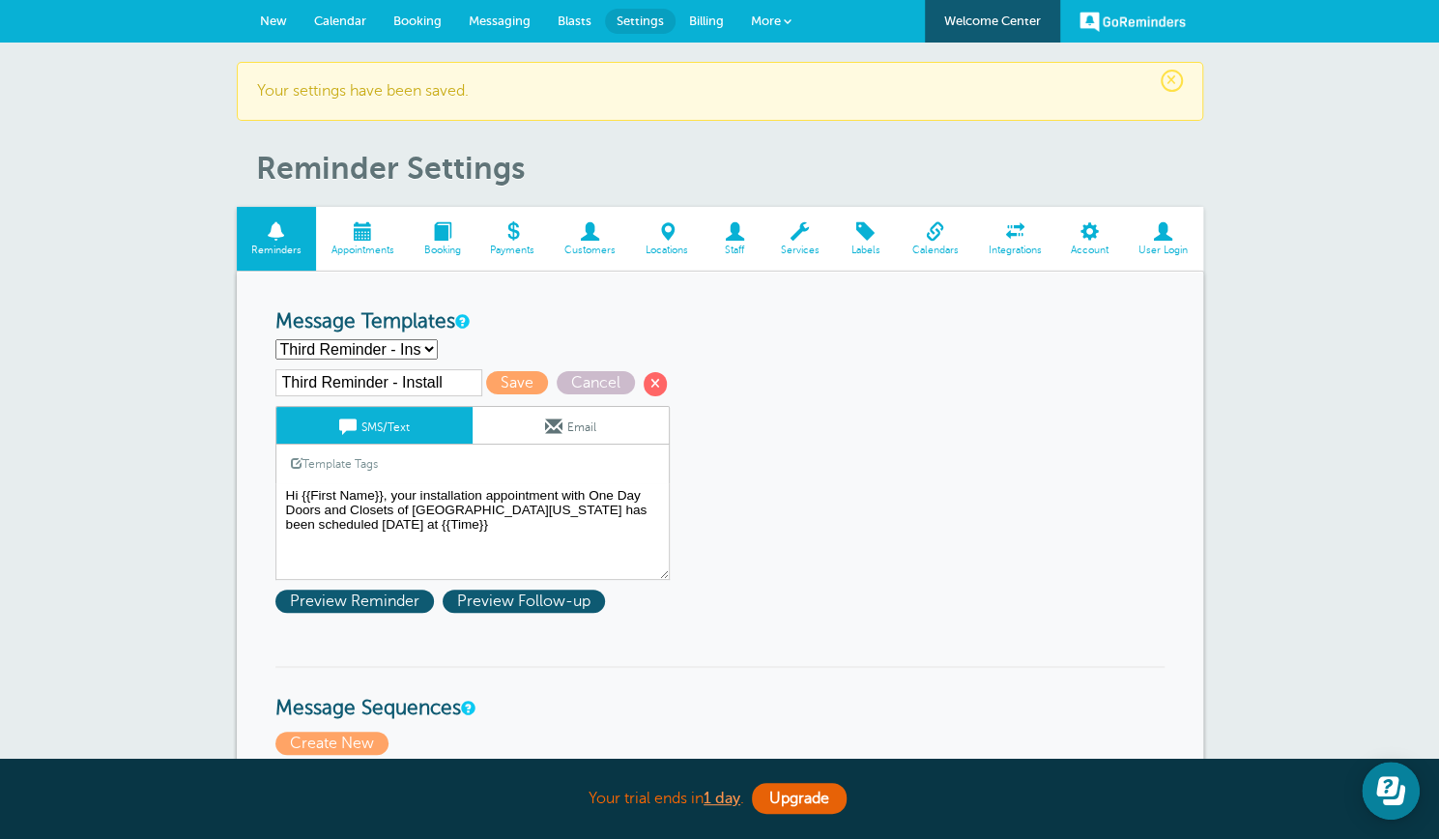
click at [427, 345] on select "First Reminder - Inspection First Reminder - Installation First Reminder - Meas…" at bounding box center [357, 349] width 162 height 20
select select "162789"
click at [276, 339] on select "First Reminder - Inspection First Reminder - Installation First Reminder - Meas…" at bounding box center [357, 349] width 162 height 20
type input "Third Reminder - Showroom"
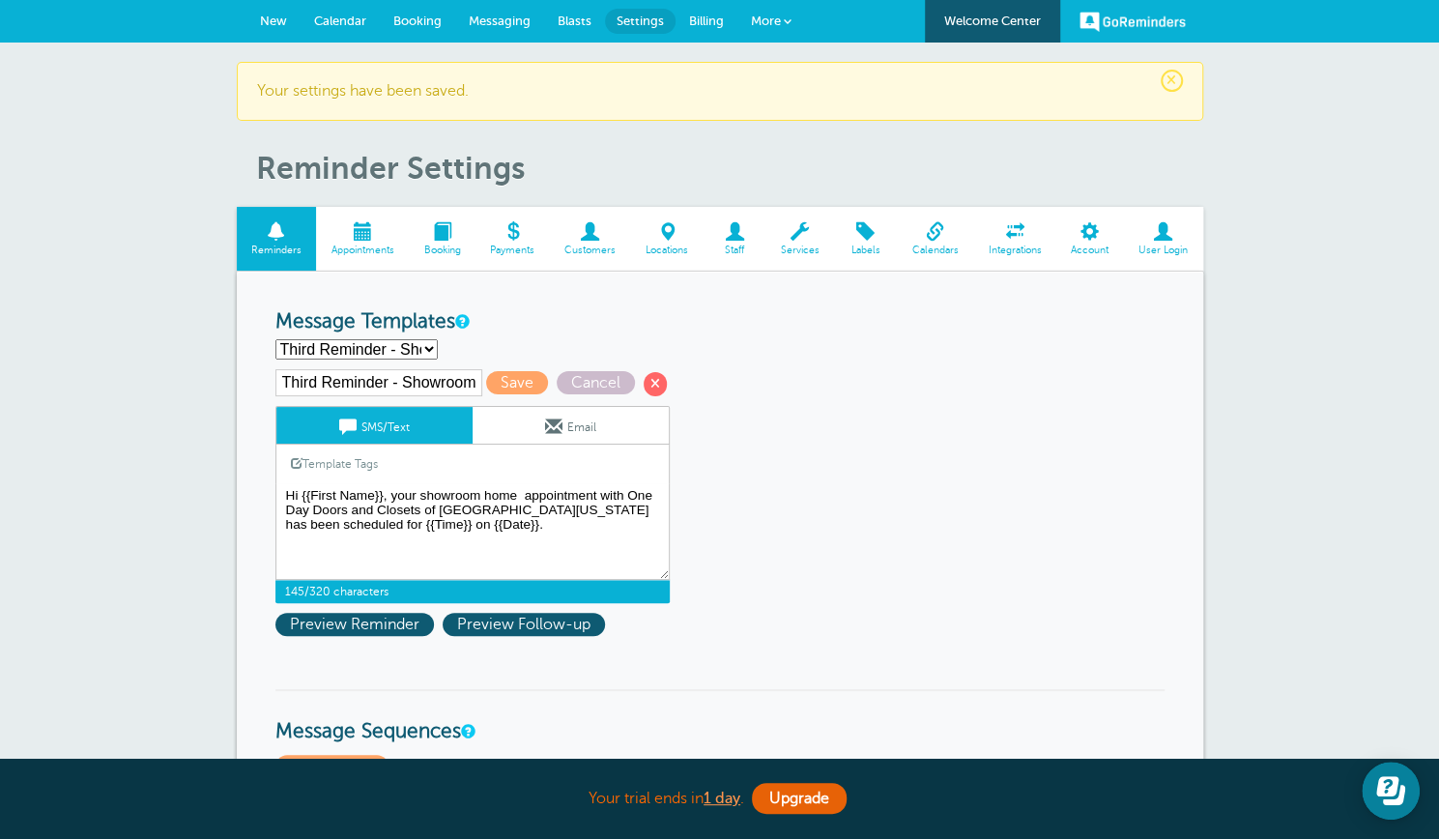
click at [422, 522] on textarea "Hi {{First Name}}, your home inspection appointment with One Day Doors and Clos…" at bounding box center [473, 531] width 394 height 97
click at [302, 519] on textarea "Hi {{First Name}}, your home inspection appointment with One Day Doors and Clos…" at bounding box center [473, 531] width 394 height 97
click at [466, 525] on textarea "Hi {{First Name}}, your home inspection appointment with One Day Doors and Clos…" at bounding box center [473, 531] width 394 height 97
type textarea "Hi {{First Name}}, your showroom home appointment with One Day Doors and Closet…"
click at [523, 378] on span "Save" at bounding box center [517, 382] width 62 height 23
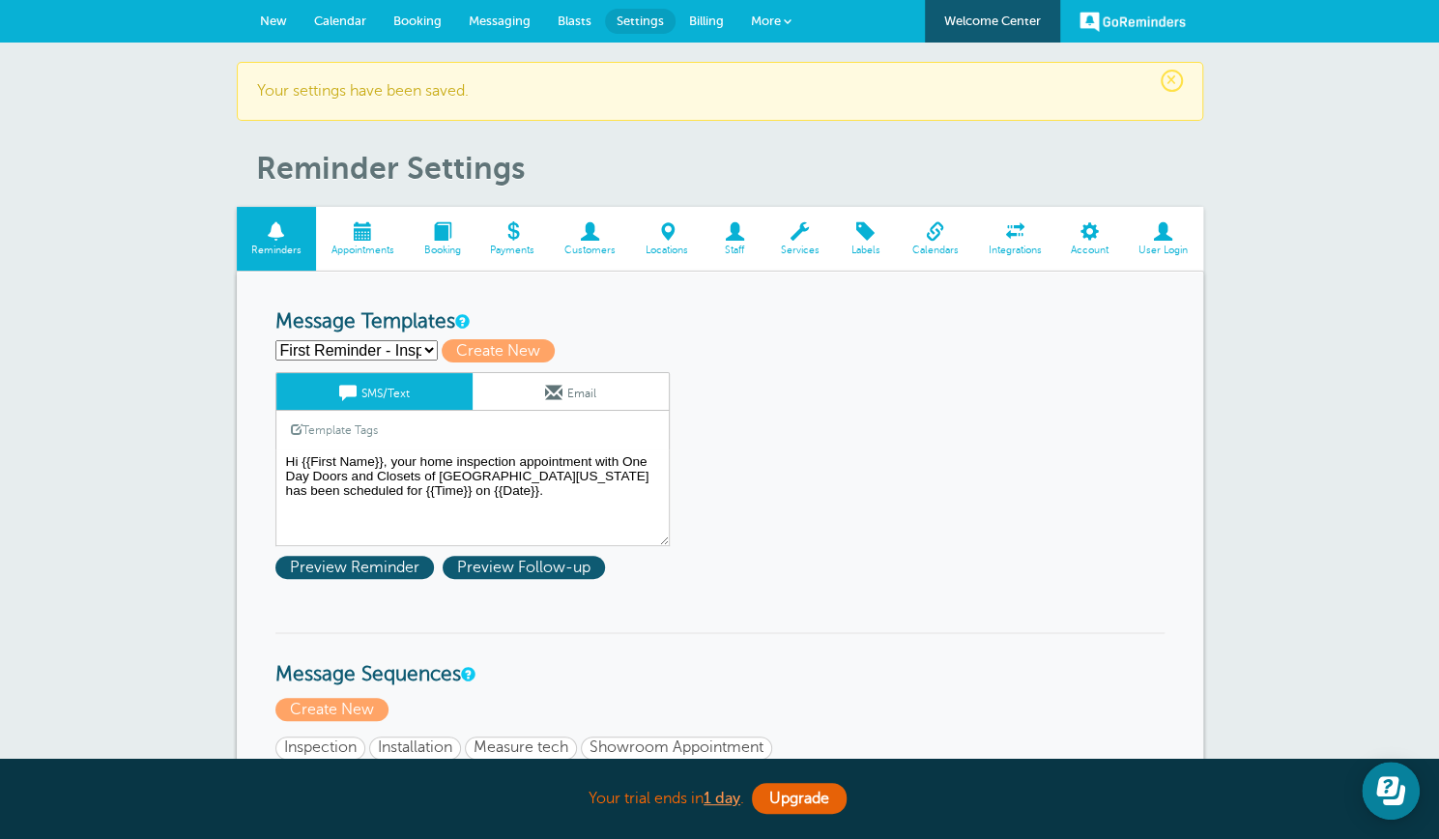
click at [426, 350] on select "First Reminder - Inspection First Reminder - Installation First Reminder - Meas…" at bounding box center [357, 350] width 162 height 20
click at [425, 349] on select "First Reminder - Inspection First Reminder - Installation First Reminder - Meas…" at bounding box center [357, 350] width 162 height 20
click at [435, 348] on select "First Reminder - Inspection First Reminder - Installation First Reminder - Meas…" at bounding box center [357, 350] width 162 height 20
select select "161718"
click at [276, 340] on select "First Reminder - Inspection First Reminder - Installation First Reminder - Meas…" at bounding box center [357, 350] width 162 height 20
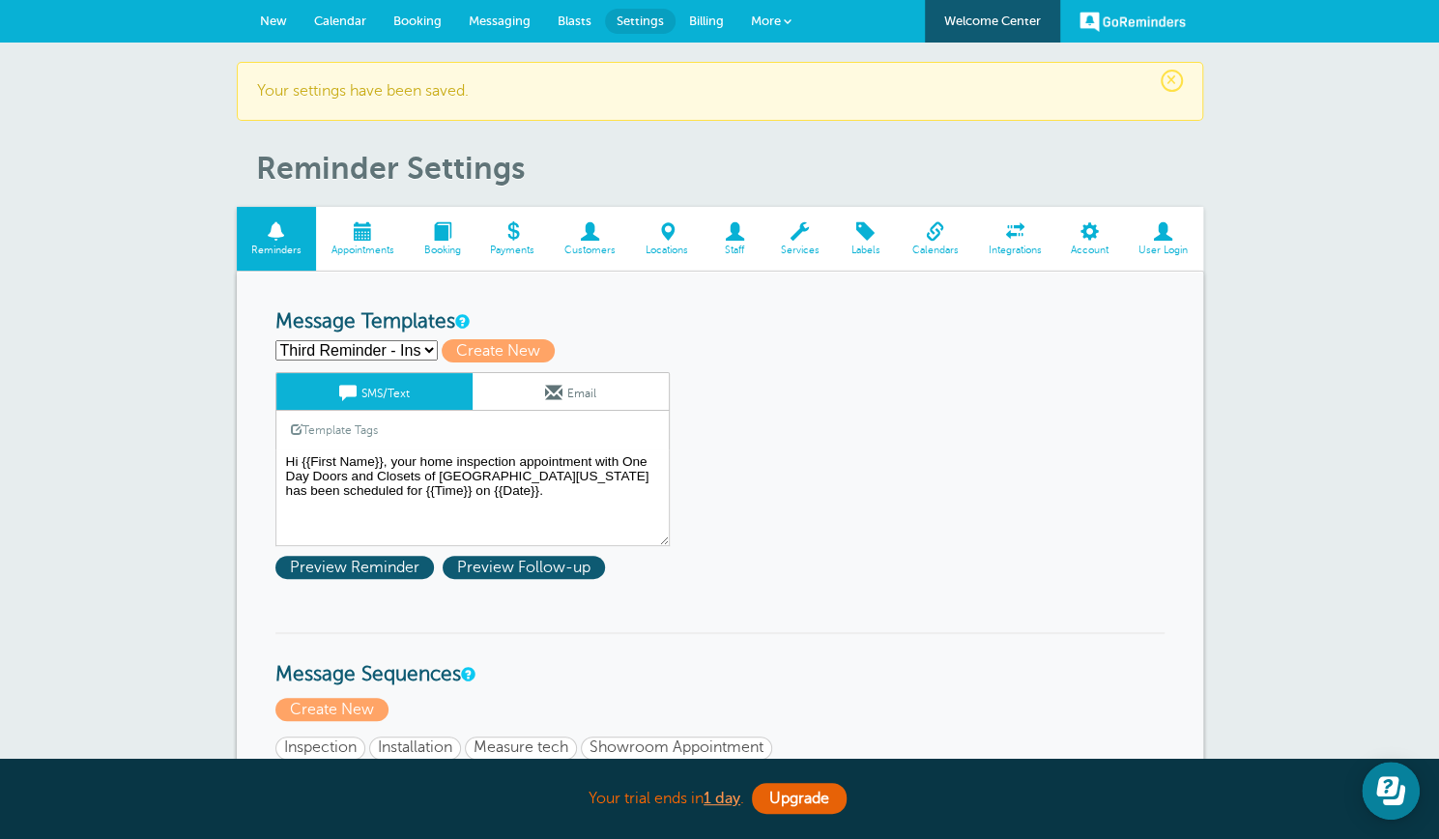
type input "Third Reminder - Inspection"
type textarea "Hi {{First Name}}, you have a home inspection an appointment with One Day Doors…"
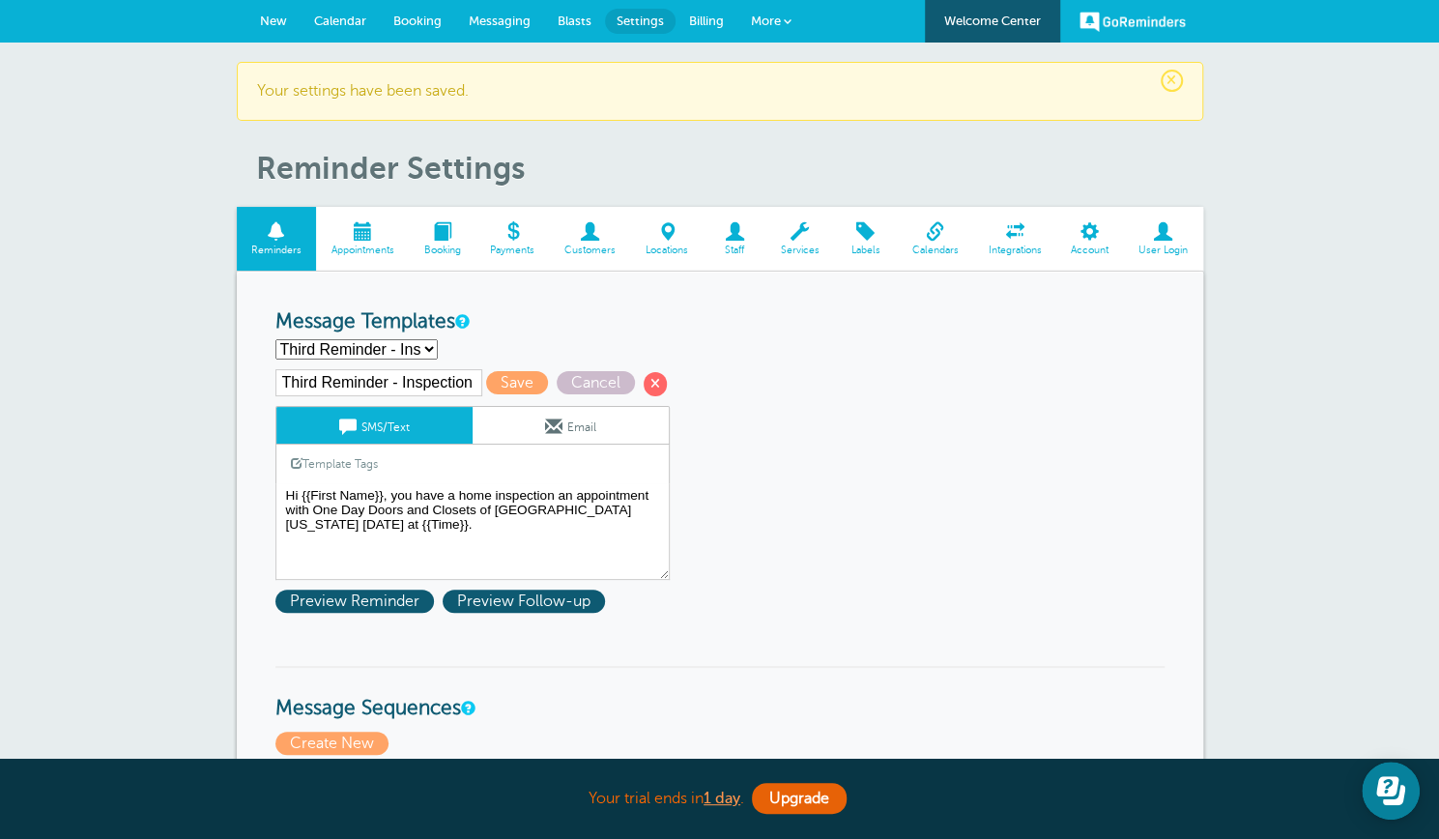
click at [426, 347] on select "First Reminder - Inspection First Reminder - Installation First Reminder - Meas…" at bounding box center [357, 349] width 162 height 20
select select "162814"
click at [276, 339] on select "First Reminder - Inspection First Reminder - Installation First Reminder - Meas…" at bounding box center [357, 349] width 162 height 20
type input "Third Reminder - Install"
type textarea "Hi {{First Name}}, your installation appointment with One Day Doors and Closets…"
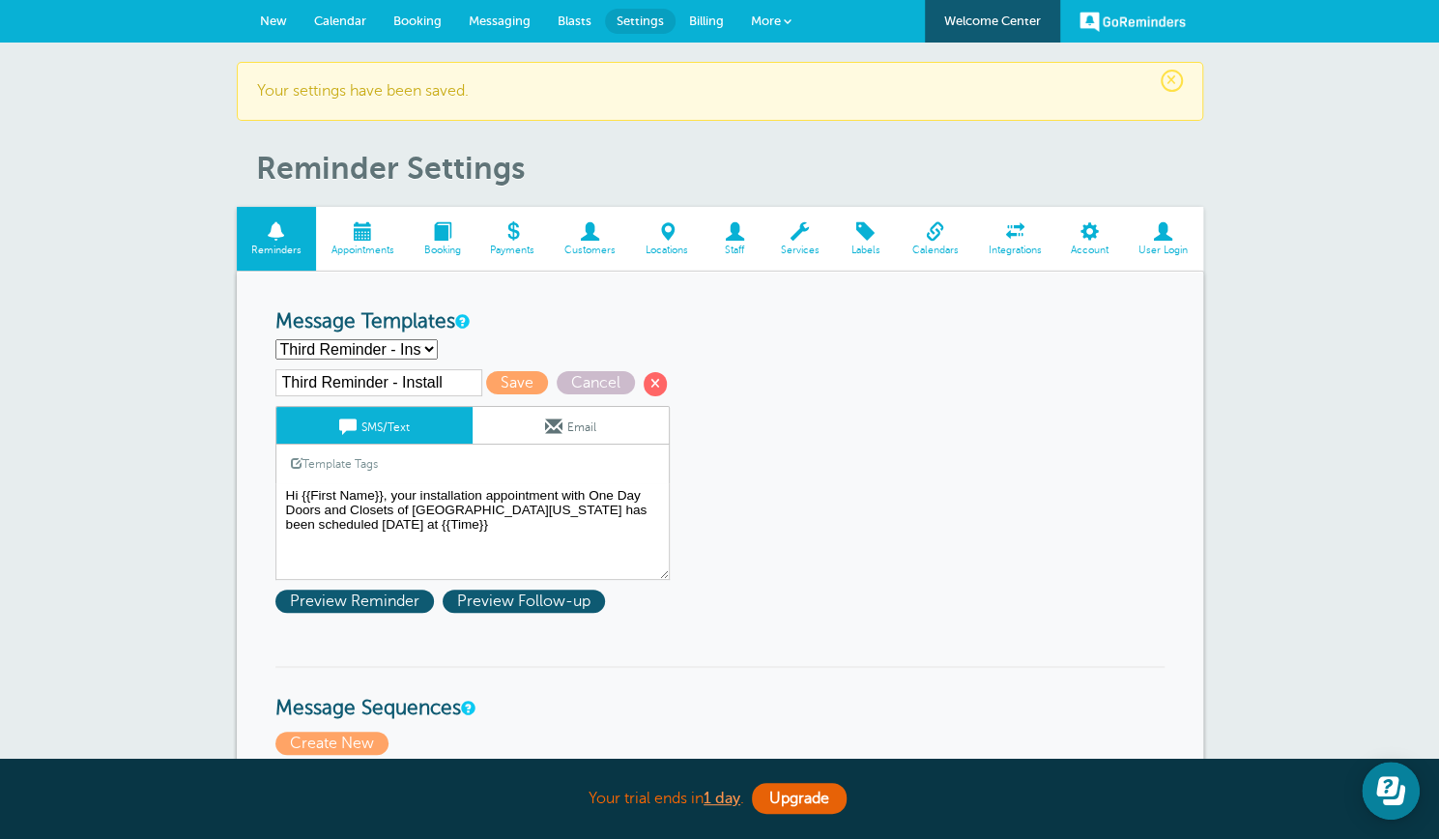
click at [427, 347] on select "First Reminder - Inspection First Reminder - Installation First Reminder - Meas…" at bounding box center [357, 349] width 162 height 20
select select "162789"
click at [276, 339] on select "First Reminder - Inspection First Reminder - Installation First Reminder - Meas…" at bounding box center [357, 349] width 162 height 20
type input "Third Reminder - Showroom"
type textarea "Hi {{First Name}}, your showroom home appointment with One Day Doors and Closet…"
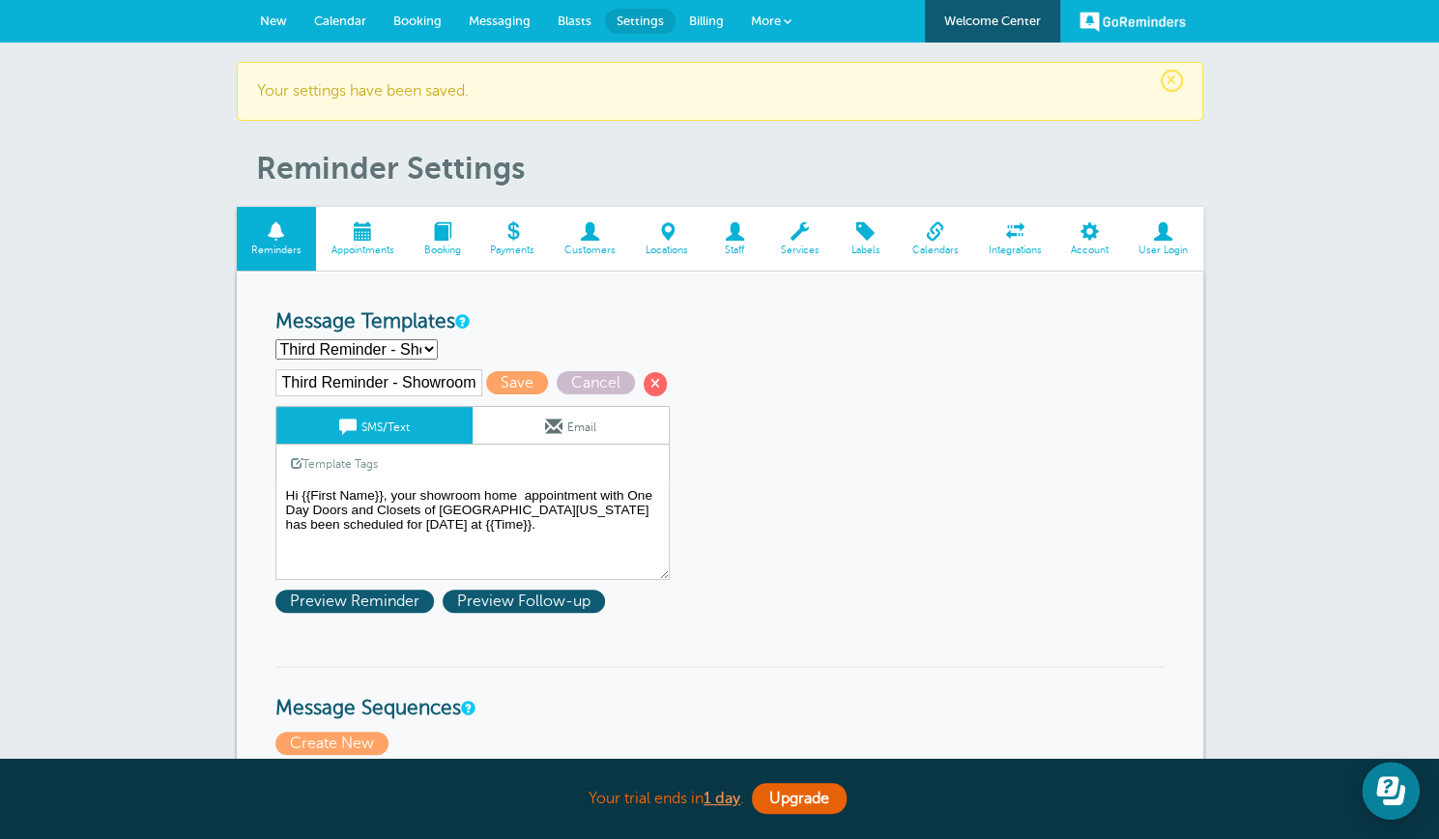
click at [427, 346] on select "First Reminder - Inspection First Reminder - Installation First Reminder - Meas…" at bounding box center [357, 349] width 162 height 20
select select "162792"
click at [276, 339] on select "First Reminder - Inspection First Reminder - Installation First Reminder - Meas…" at bounding box center [357, 349] width 162 height 20
type input "Third Reminder- Measure"
click at [368, 517] on textarea "Hi {{First Name}}, your home inspection appointment with One Day Doors and Clos…" at bounding box center [473, 531] width 394 height 97
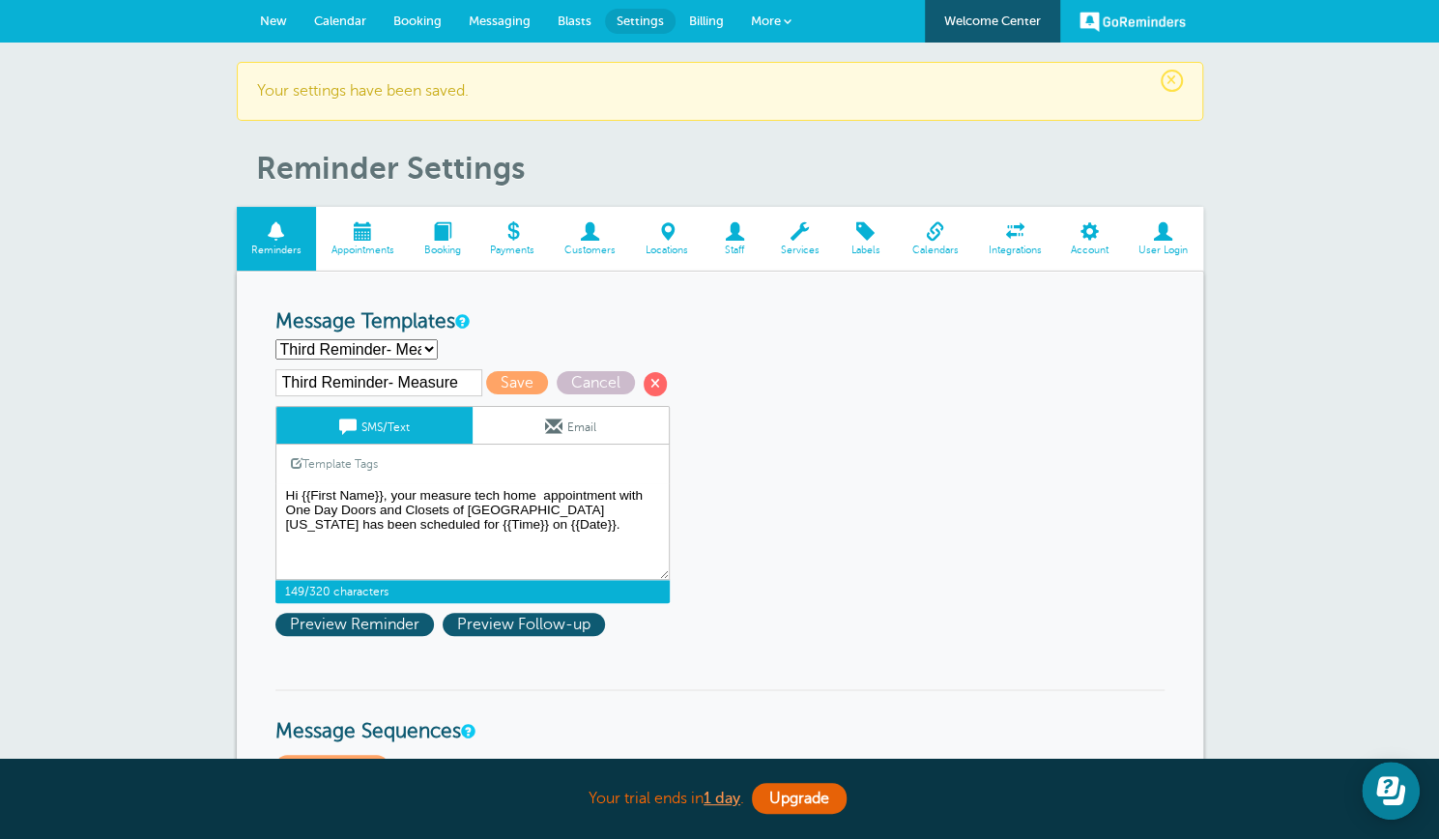
click at [375, 515] on textarea "Hi {{First Name}}, your home inspection appointment with One Day Doors and Clos…" at bounding box center [473, 531] width 394 height 97
click at [364, 521] on textarea "Hi {{First Name}}, your home inspection appointment with One Day Doors and Clos…" at bounding box center [473, 531] width 394 height 97
click at [530, 519] on textarea "Hi {{First Name}}, your home inspection appointment with One Day Doors and Clos…" at bounding box center [473, 531] width 394 height 97
type textarea "Hi {{First Name}}, your measure tech home appointment with One Day Doors and Cl…"
click at [508, 384] on span "Save" at bounding box center [517, 382] width 62 height 23
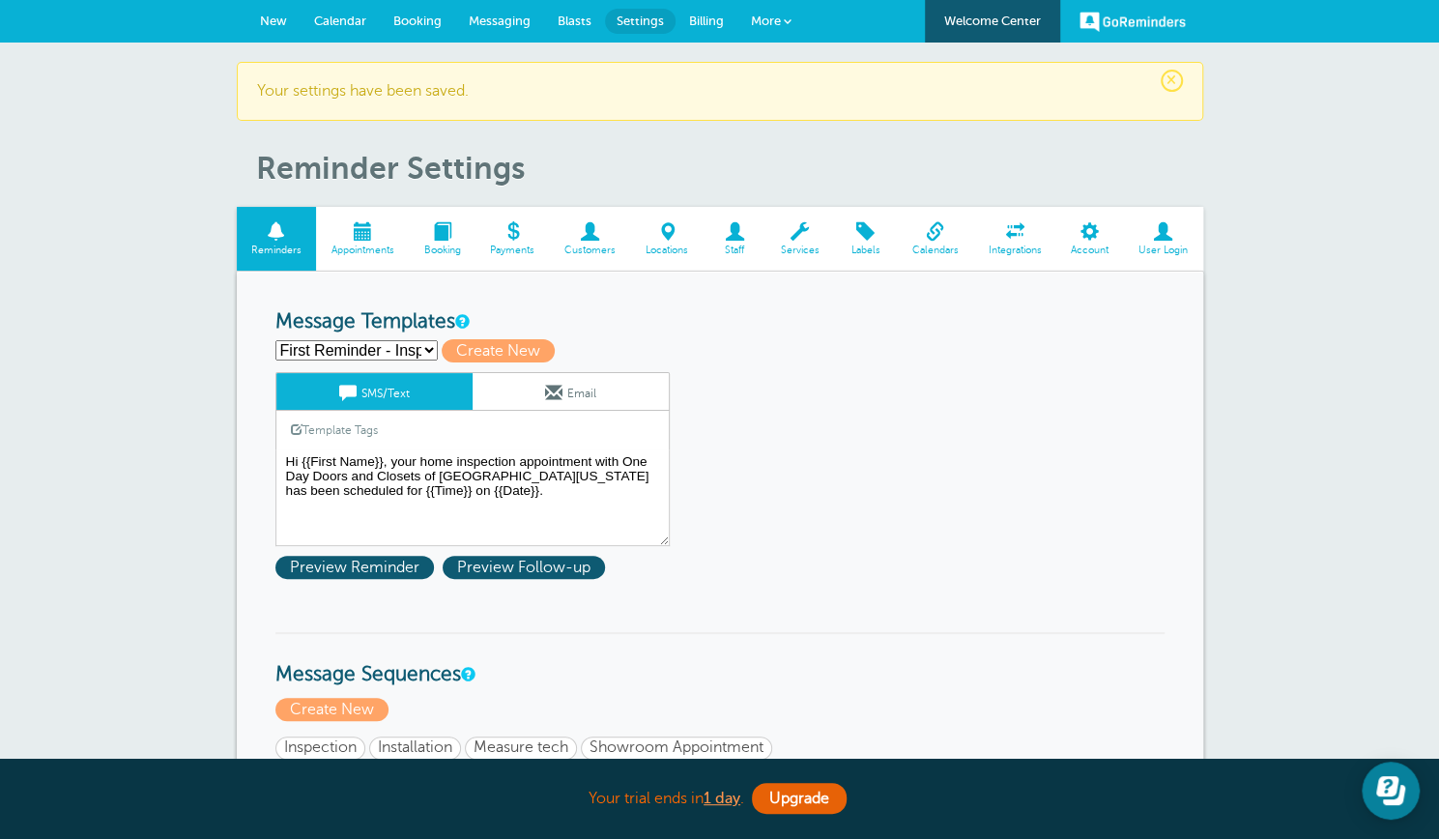
click at [430, 344] on select "First Reminder - Inspection First Reminder - Installation First Reminder - Meas…" at bounding box center [357, 350] width 162 height 20
select select "162792"
click at [276, 340] on select "First Reminder - Inspection First Reminder - Installation First Reminder - Meas…" at bounding box center [357, 350] width 162 height 20
type input "Third Reminder- Measure"
type textarea "Hi {{First Name}}, your measure tech home appointment with One Day Doors and Cl…"
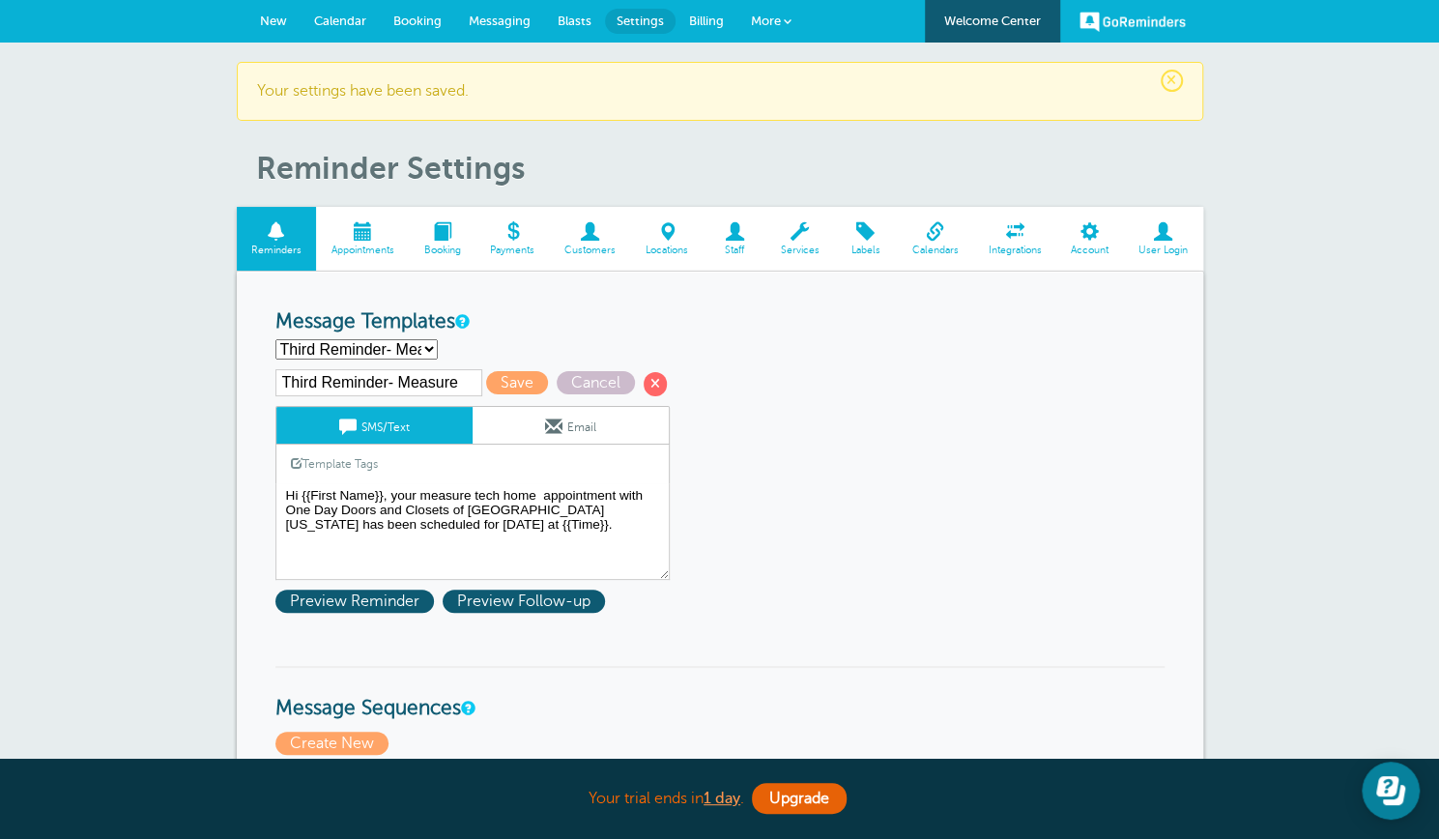
click at [561, 421] on link "Email" at bounding box center [571, 425] width 196 height 37
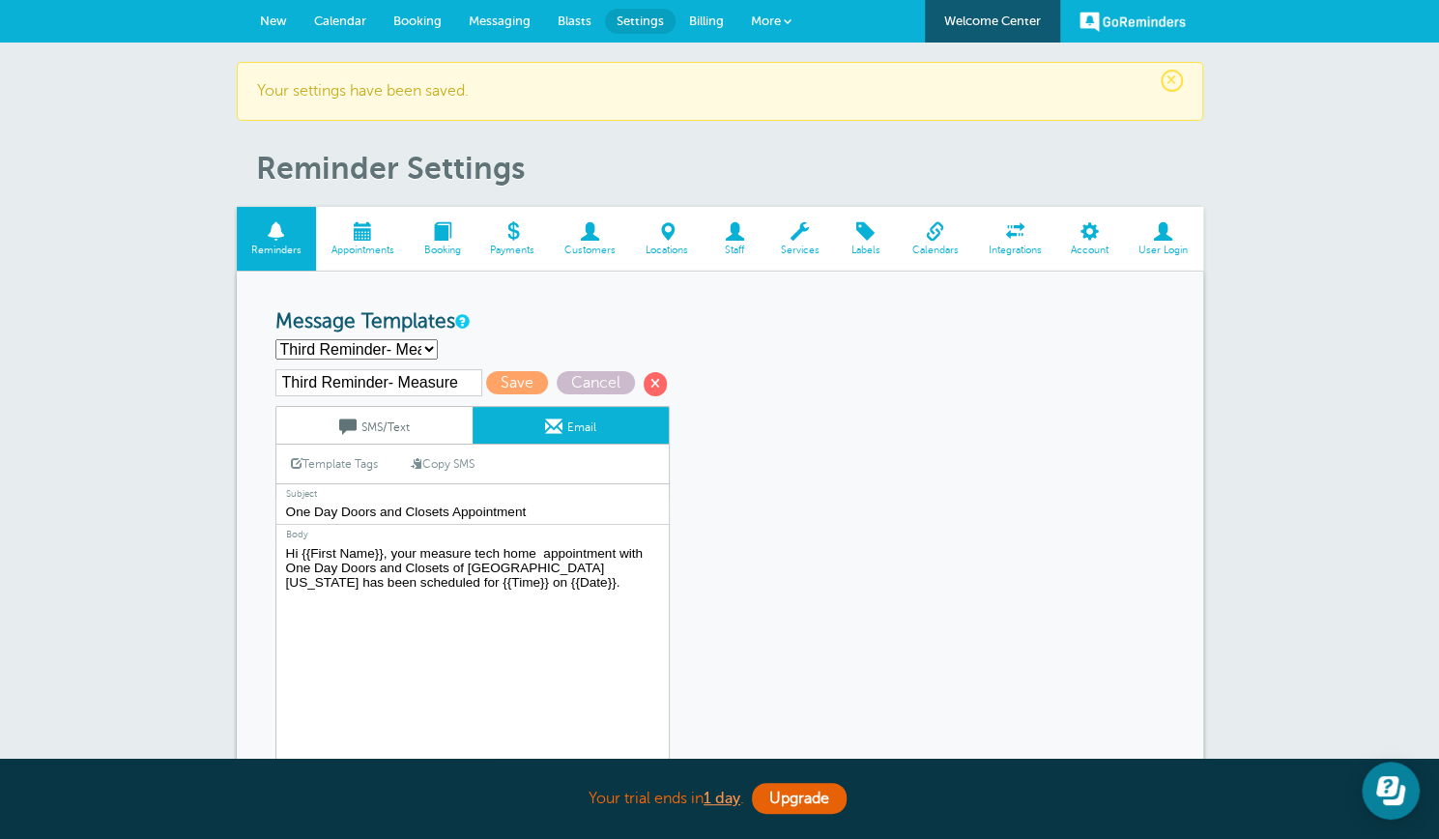
click at [364, 579] on textarea "Hi {{First Name}}, your home inspection appointment with One Day Doors and Clos…" at bounding box center [473, 662] width 394 height 242
type textarea "Hi {{First Name}}, your measure tech home appointment with One Day Doors and Cl…"
click at [513, 378] on span "Save" at bounding box center [517, 382] width 62 height 23
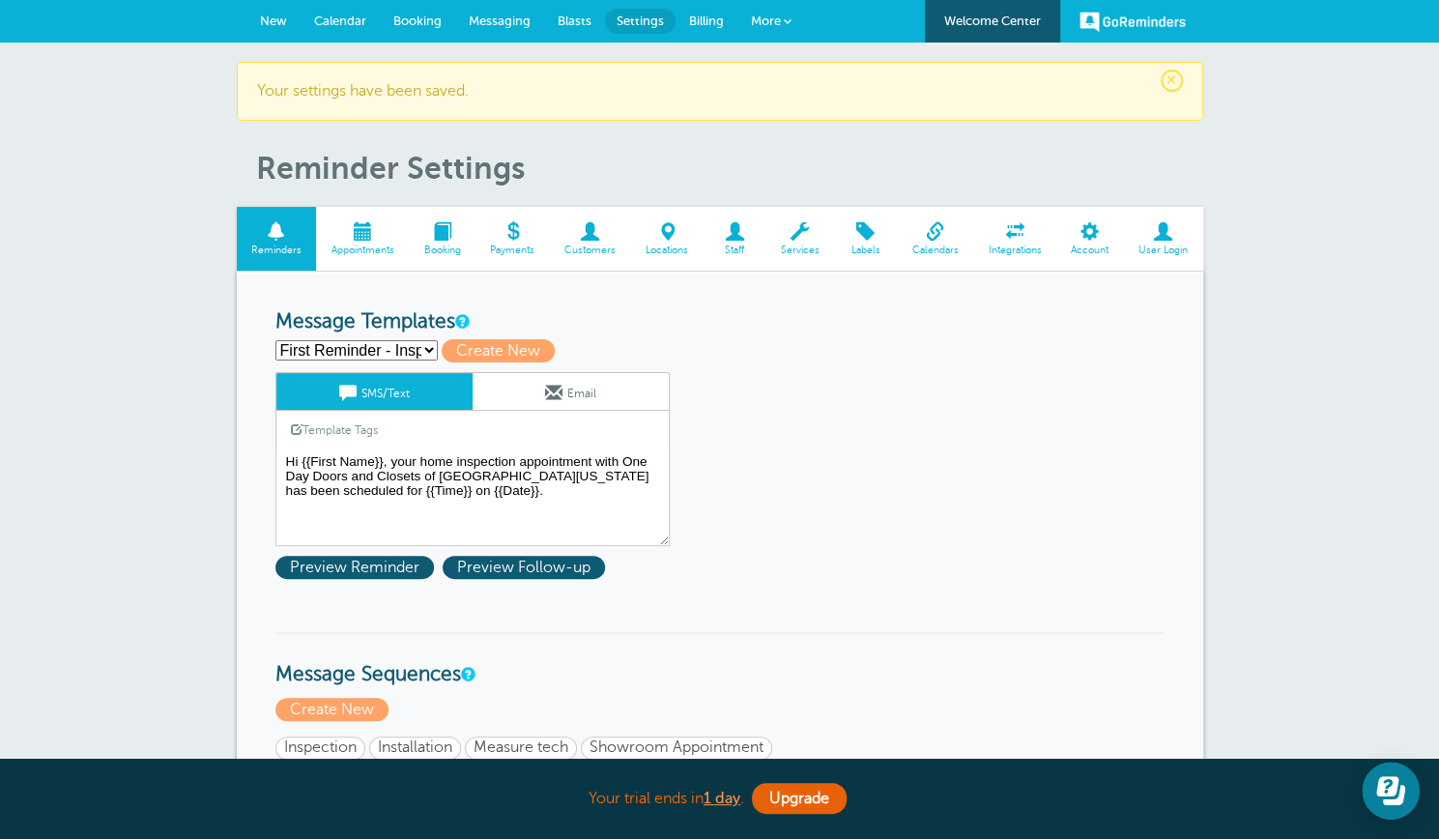
click at [427, 345] on select "First Reminder - Inspection First Reminder - Installation First Reminder - Meas…" at bounding box center [357, 350] width 162 height 20
select select "162792"
click at [276, 340] on select "First Reminder - Inspection First Reminder - Installation First Reminder - Meas…" at bounding box center [357, 350] width 162 height 20
type input "Third Reminder- Measure"
type textarea "Hi {{First Name}}, your measure tech home appointment with One Day Doors and Cl…"
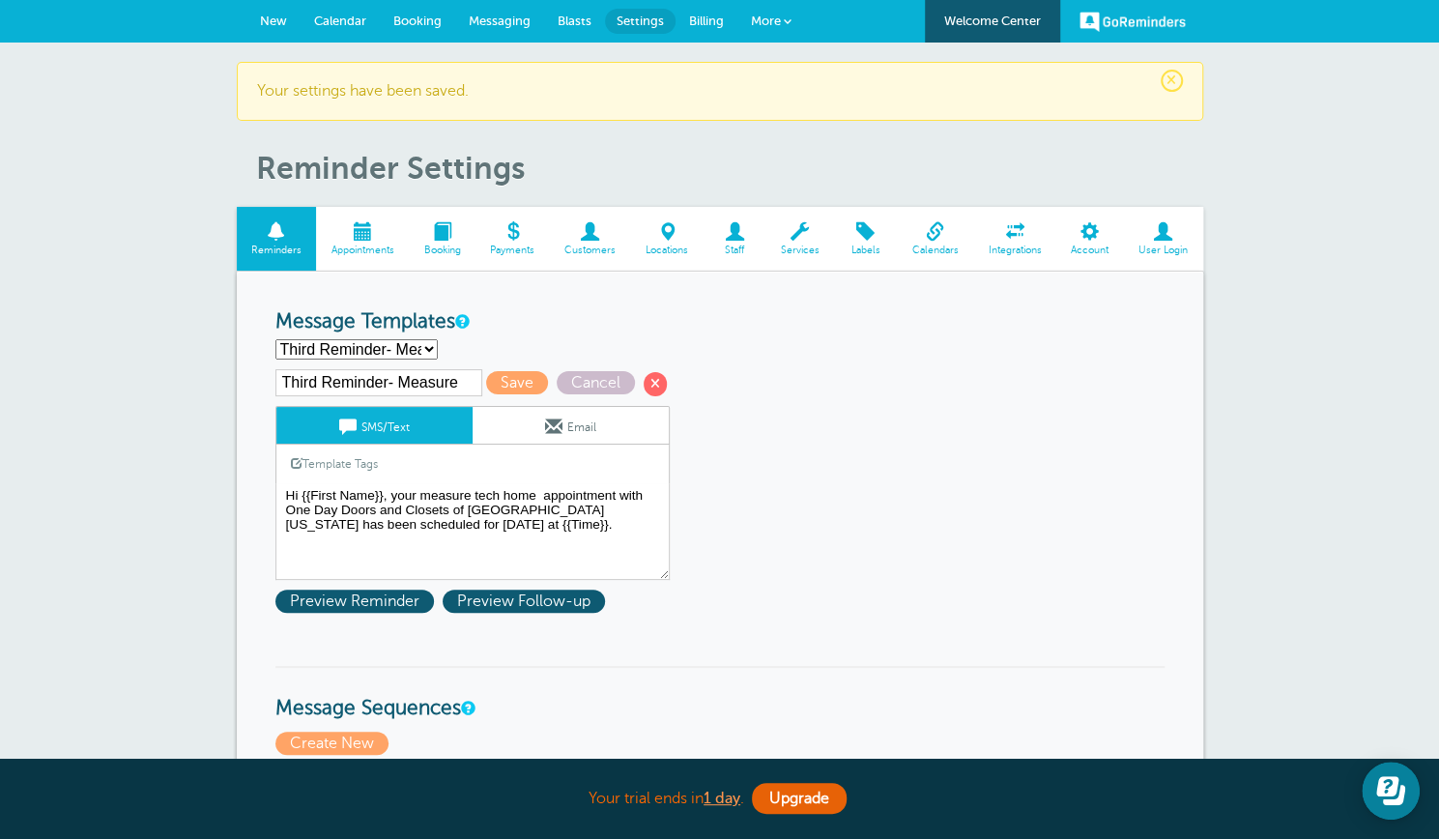
click at [522, 404] on div "Third Reminder- Measure Save Cancel SMS/Text Email Template Tags Copy SMS Click…" at bounding box center [498, 474] width 445 height 210
click at [524, 426] on link "Email" at bounding box center [571, 425] width 196 height 37
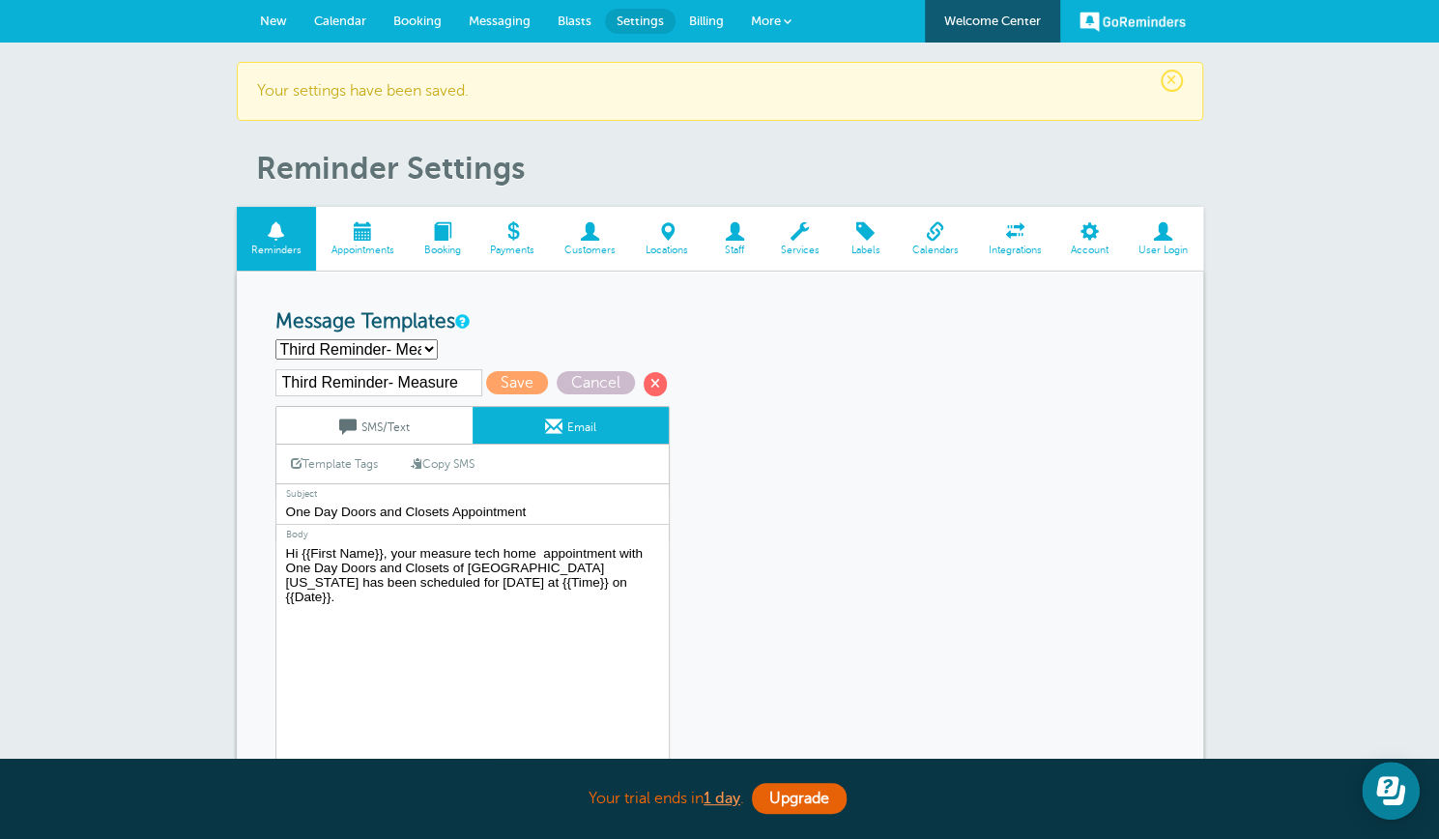
click at [427, 347] on select "First Reminder - Inspection First Reminder - Installation First Reminder - Meas…" at bounding box center [357, 349] width 162 height 20
select select "162789"
click at [276, 339] on select "First Reminder - Inspection First Reminder - Installation First Reminder - Meas…" at bounding box center [357, 349] width 162 height 20
type input "Third Reminder - Showroom"
click at [300, 581] on textarea "Hi {{First Name}}, your home inspection appointment with One Day Doors and Clos…" at bounding box center [473, 662] width 394 height 242
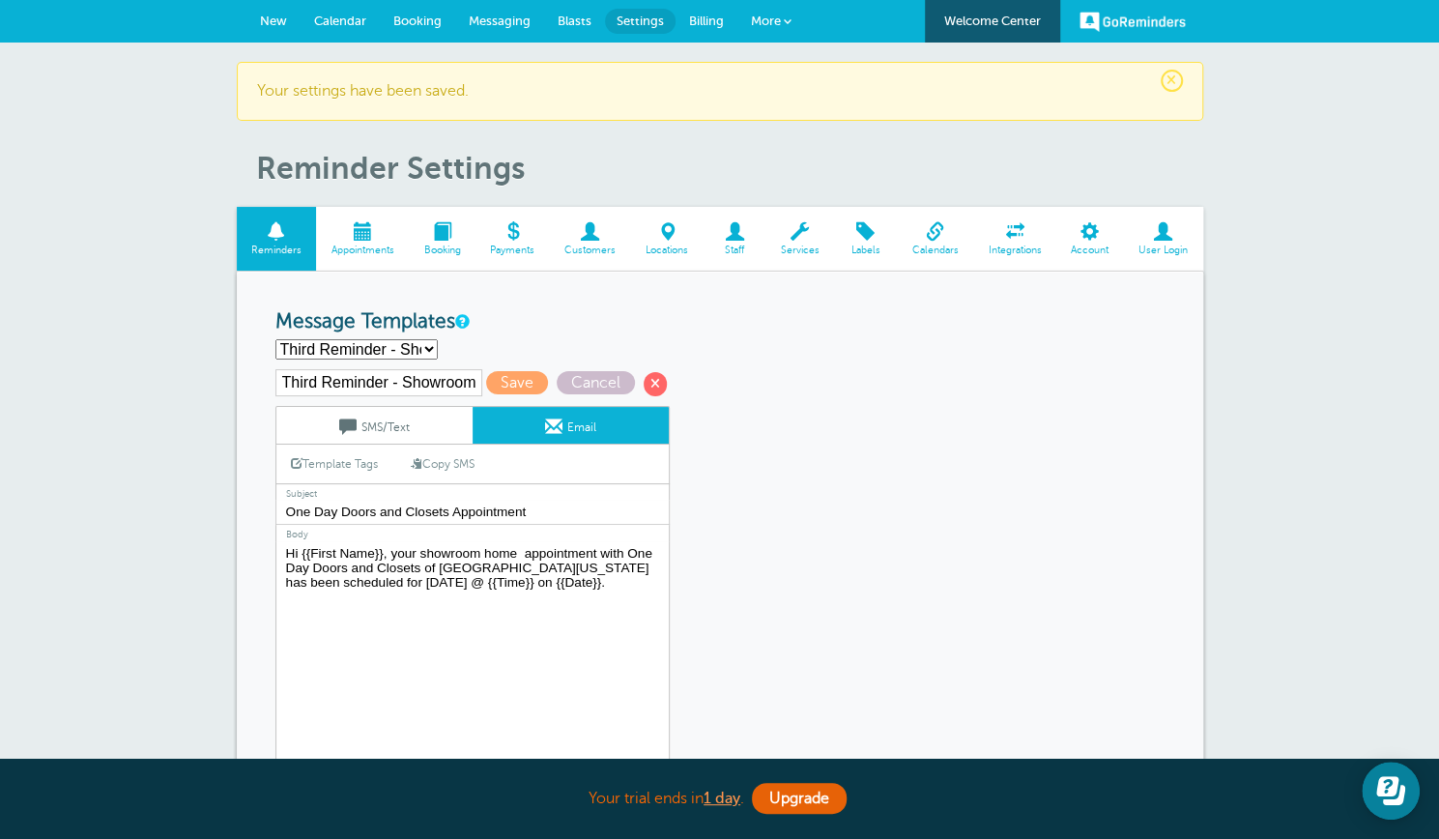
type textarea "Hi {{First Name}}, your showroom home appointment with One Day Doors and Closet…"
click at [405, 419] on link "SMS/Text" at bounding box center [374, 425] width 196 height 37
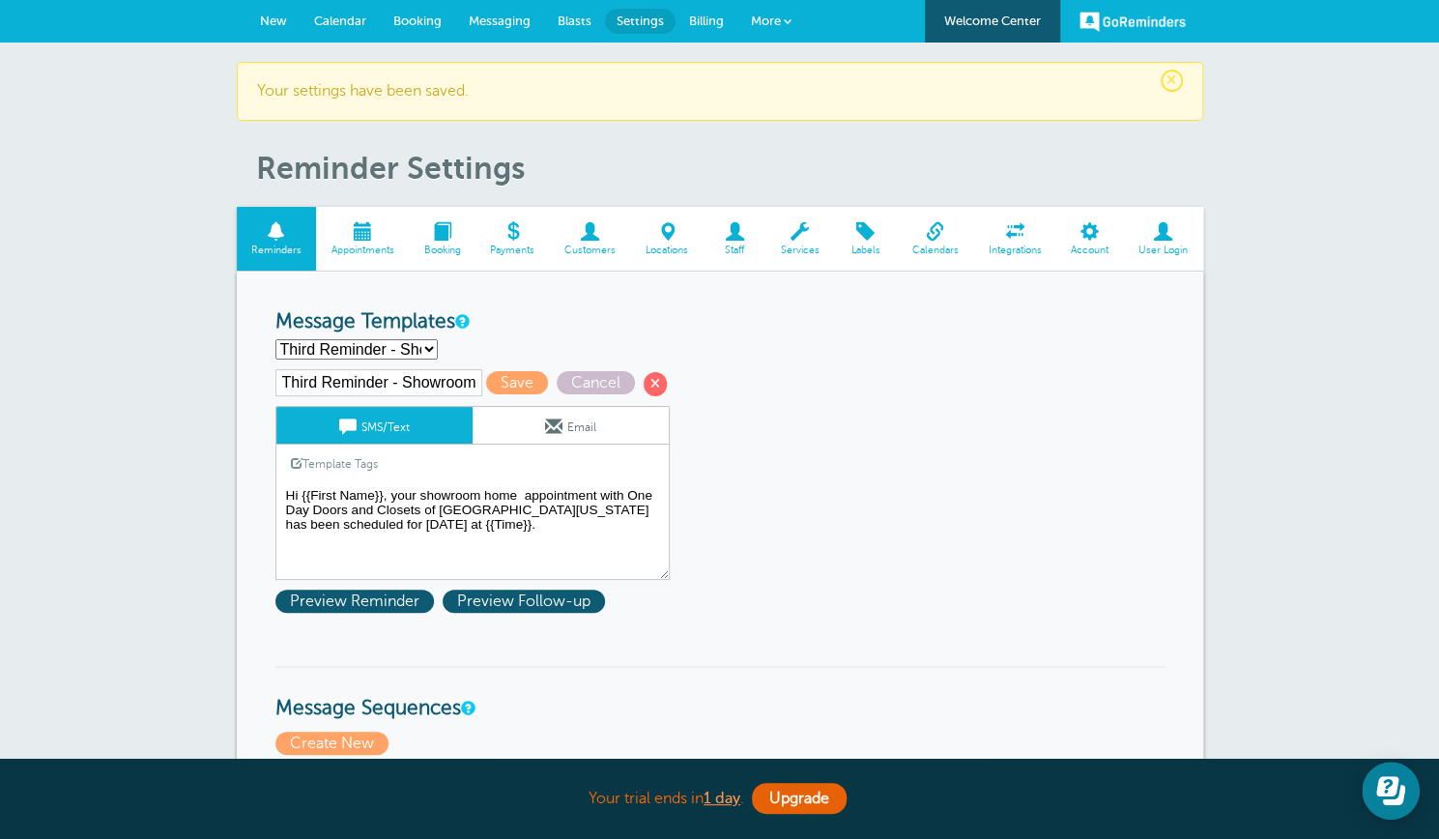
click at [408, 519] on textarea "Hi {{First Name}}, your home inspection appointment with One Day Doors and Clos…" at bounding box center [473, 531] width 394 height 97
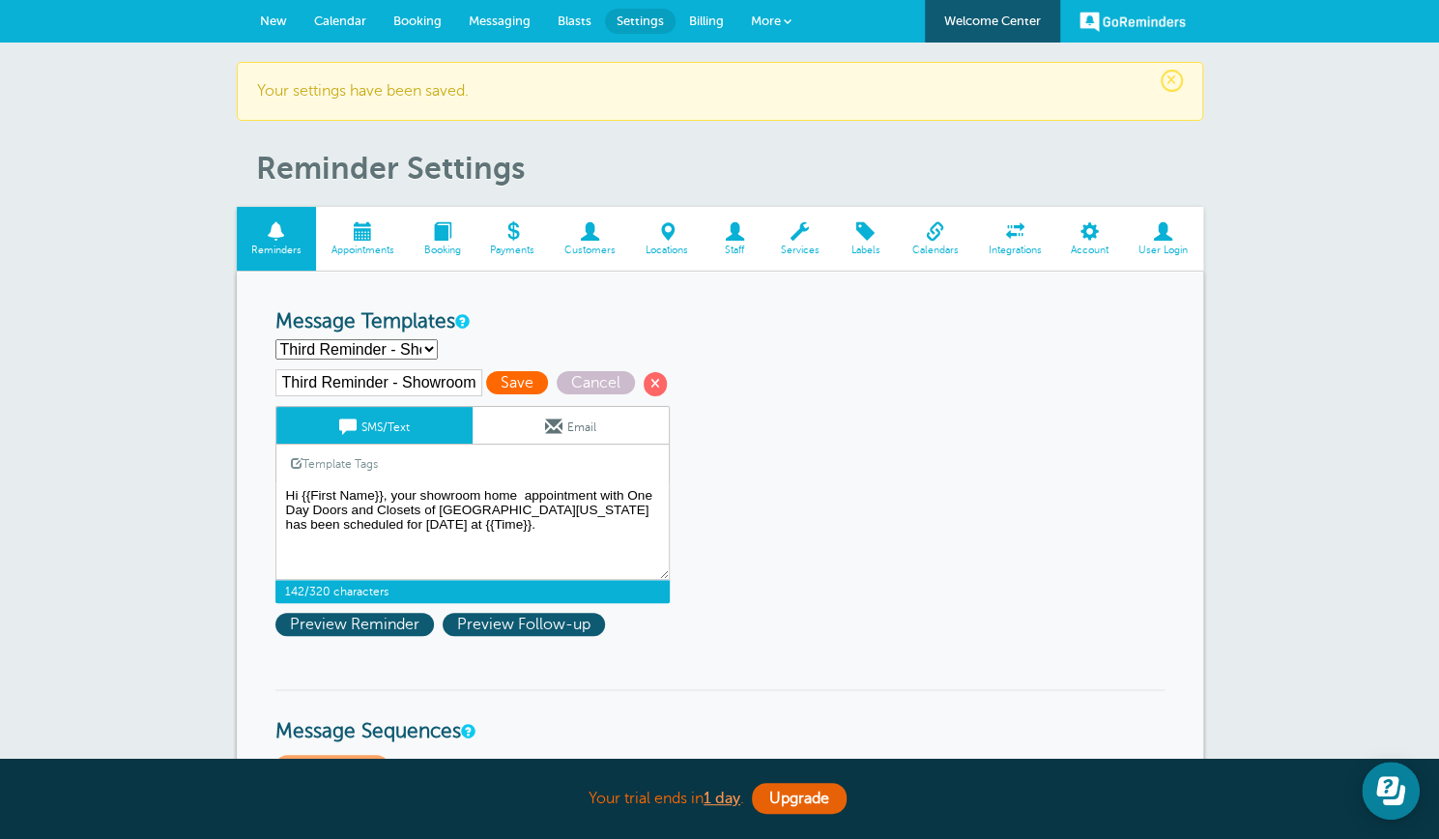
click at [522, 380] on span "Save" at bounding box center [517, 382] width 62 height 23
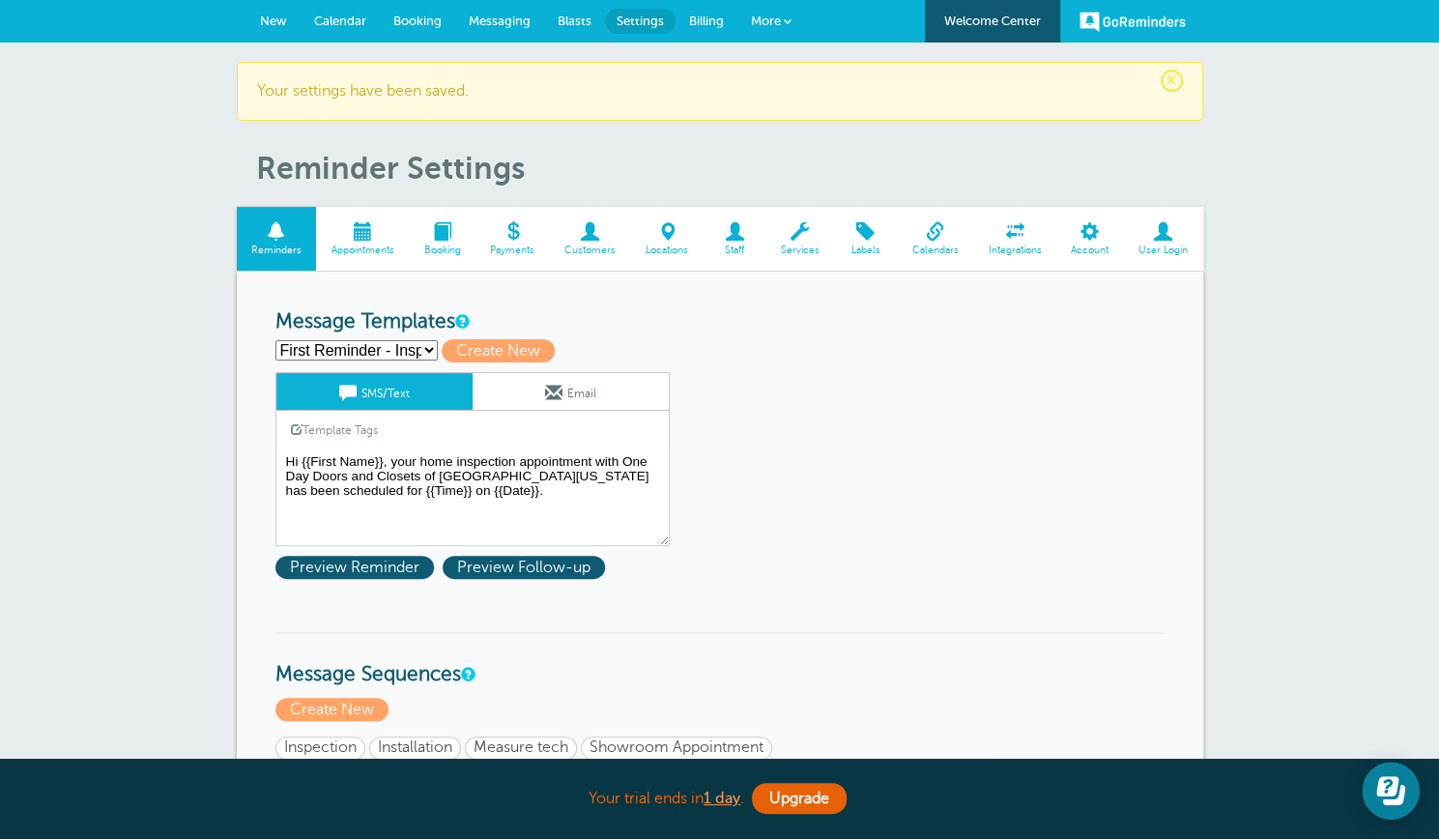
click at [431, 352] on select "First Reminder - Inspection First Reminder - Installation First Reminder - Meas…" at bounding box center [357, 350] width 162 height 20
select select "162814"
click at [276, 340] on select "First Reminder - Inspection First Reminder - Installation First Reminder - Meas…" at bounding box center [357, 350] width 162 height 20
type input "Third Reminder - Install"
type textarea "Hi {{First Name}}, your installation appointment with One Day Doors and Closets…"
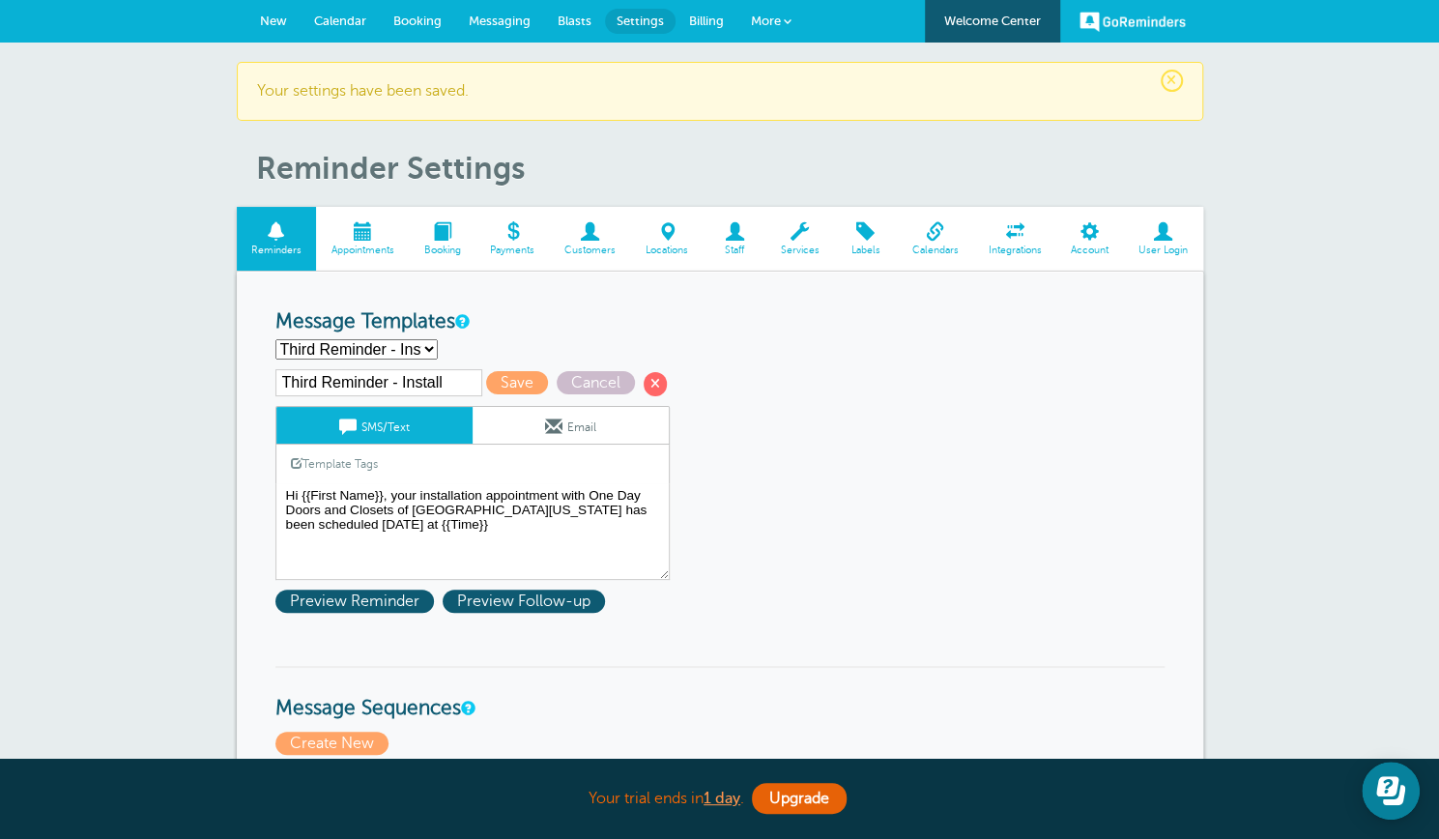
click at [510, 420] on link "Email" at bounding box center [571, 425] width 196 height 37
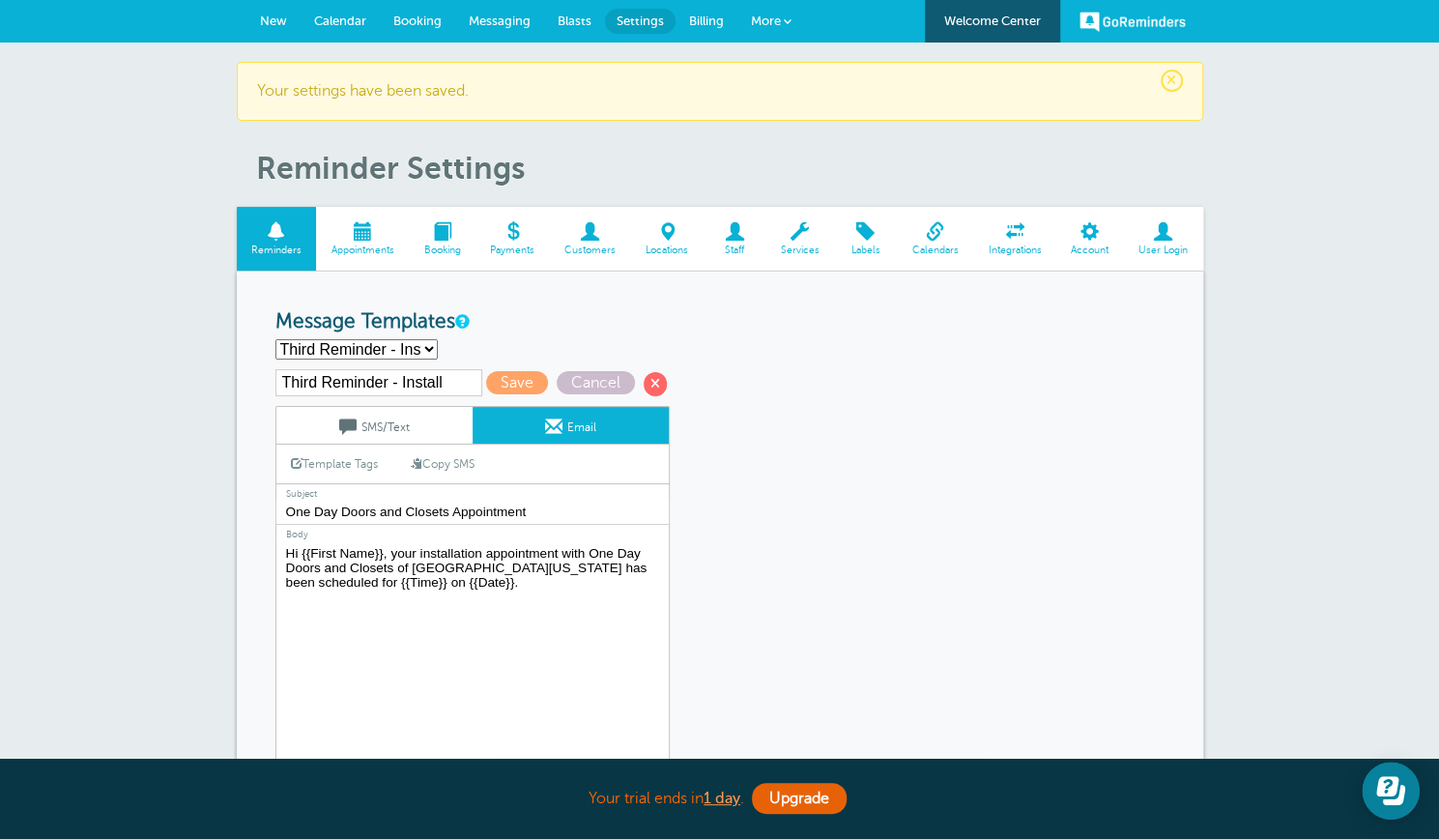
click at [642, 565] on textarea "Hi {{First Name}}, your home inspection appointment with One Day Doors and Clos…" at bounding box center [473, 662] width 394 height 242
click at [385, 581] on textarea "Hi {{First Name}}, your home inspection appointment with One Day Doors and Clos…" at bounding box center [473, 662] width 394 height 242
type textarea "Hi {{First Name}}, your installation appointment with One Day Doors and Closets…"
click at [510, 380] on span "Save" at bounding box center [517, 382] width 62 height 23
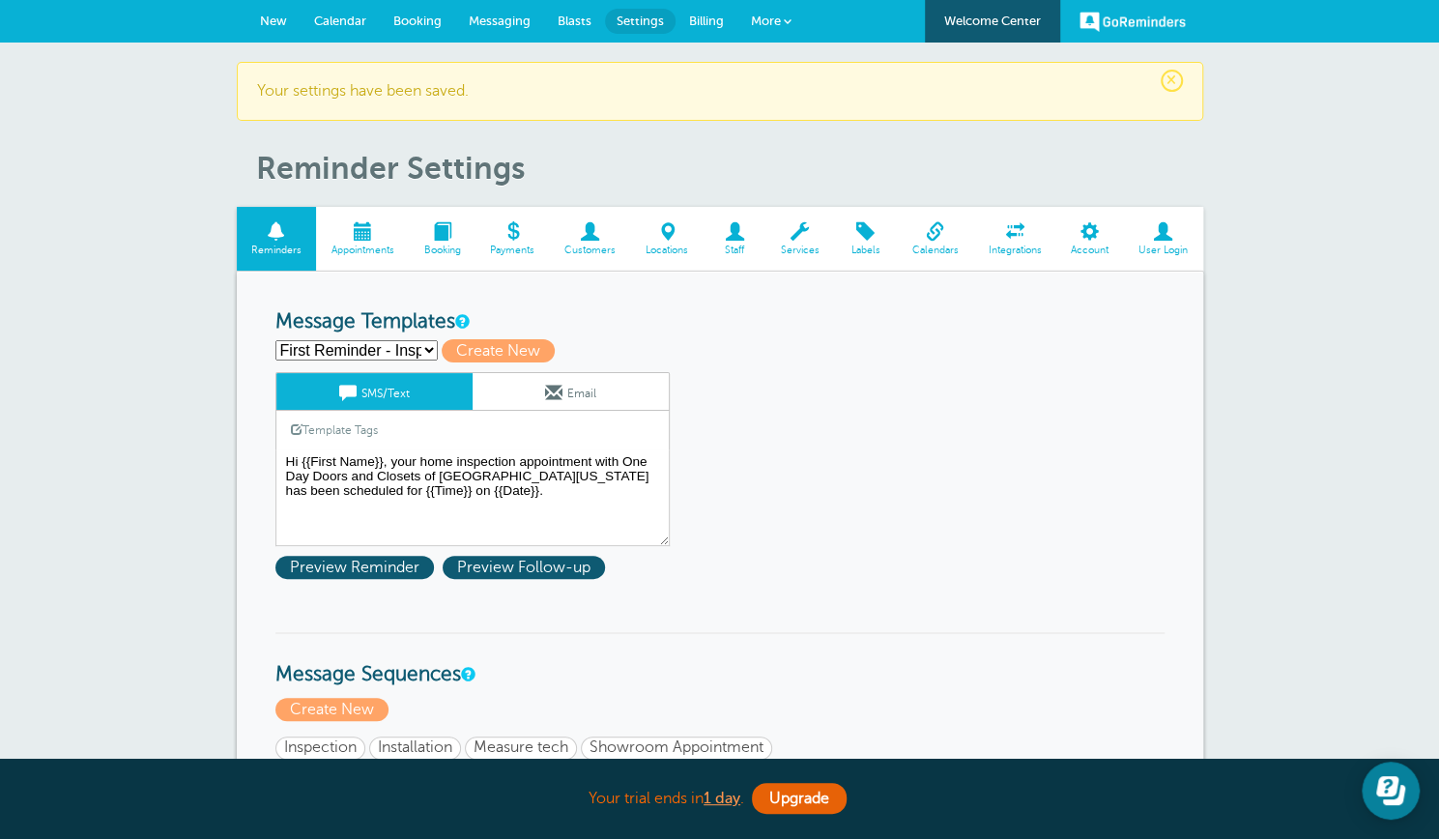
click at [427, 347] on select "First Reminder - Inspection First Reminder - Installation First Reminder - Meas…" at bounding box center [357, 350] width 162 height 20
select select "161718"
click at [276, 340] on select "First Reminder - Inspection First Reminder - Installation First Reminder - Meas…" at bounding box center [357, 350] width 162 height 20
type input "Third Reminder - Inspection"
type textarea "Hi {{First Name}}, you have a home inspection an appointment with One Day Doors…"
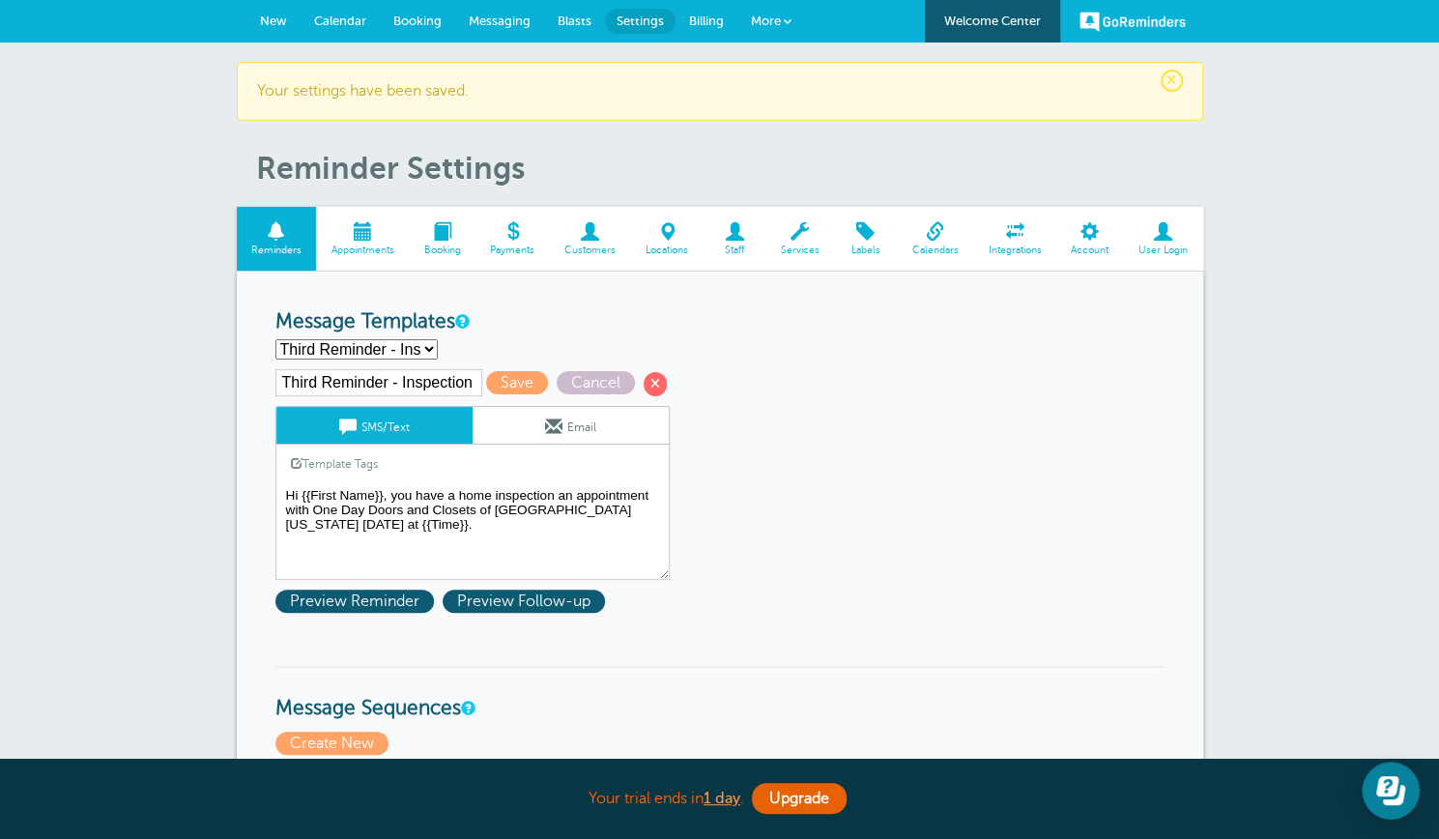
click at [533, 421] on link "Email" at bounding box center [571, 425] width 196 height 37
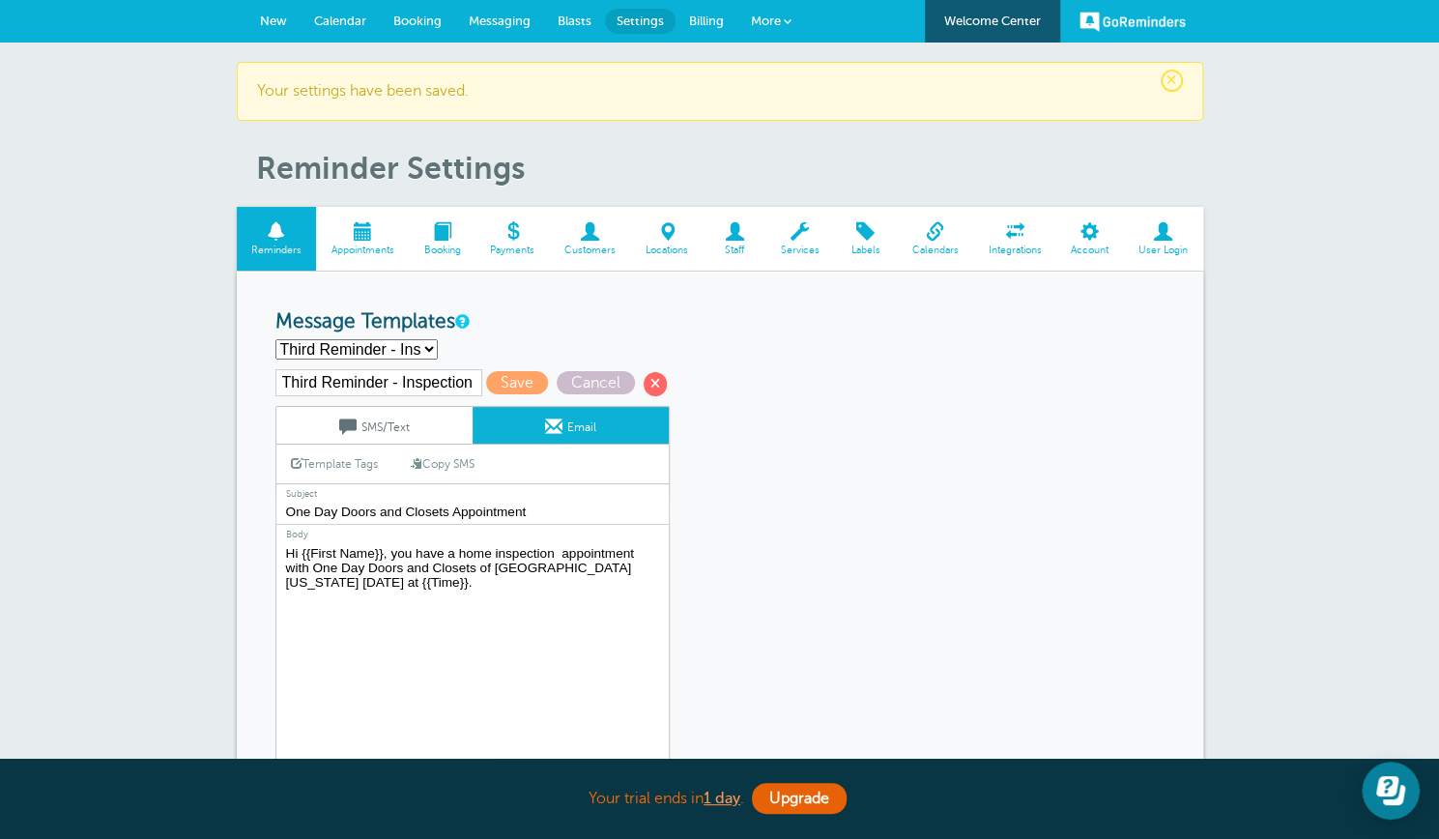
click at [338, 581] on textarea "Hi {{First Name}}, your home inspection appointment with One Day Doors and Clos…" at bounding box center [473, 662] width 394 height 242
click at [302, 460] on link "Template Tags" at bounding box center [334, 464] width 116 height 38
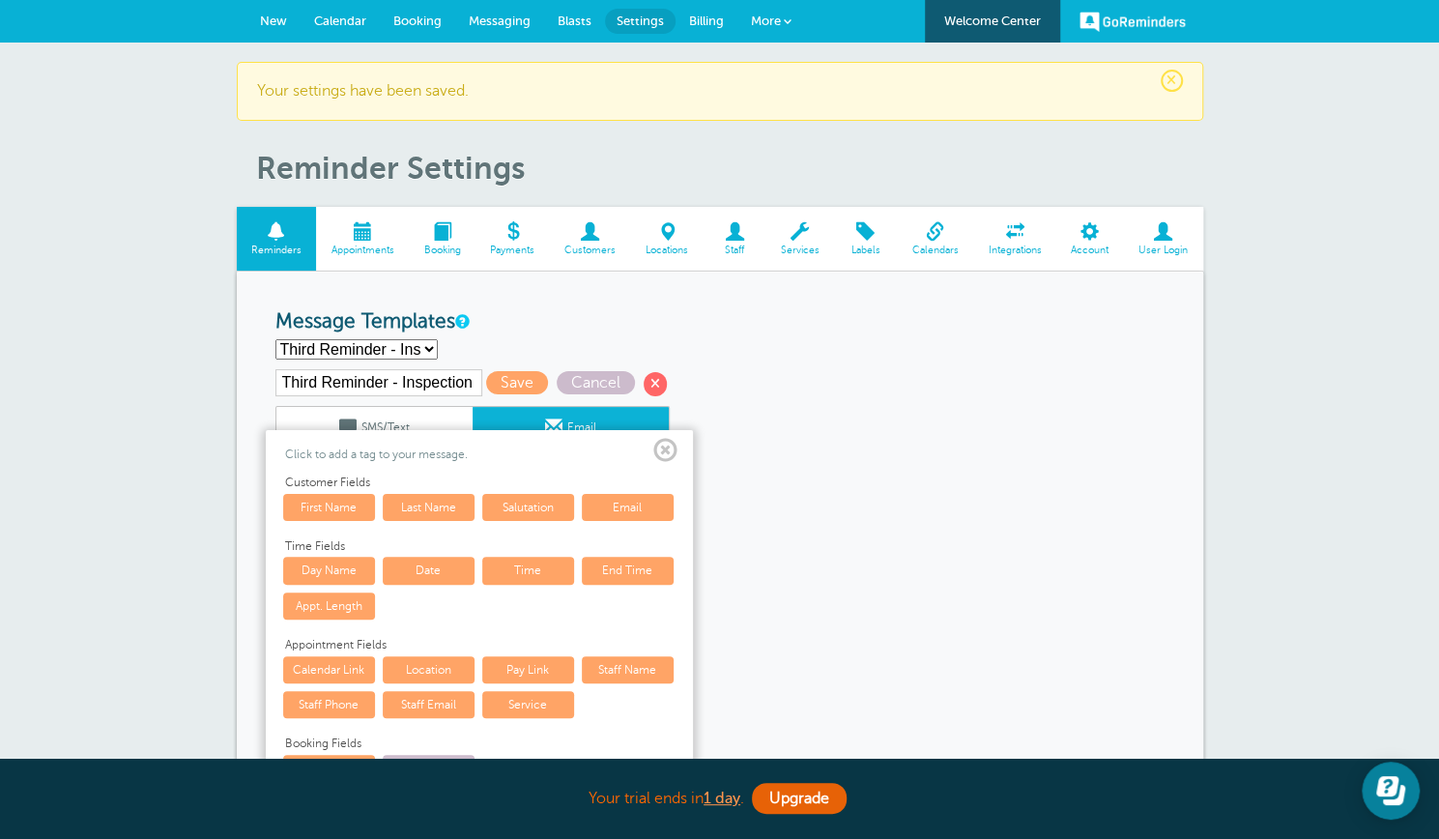
click at [442, 567] on link "Date" at bounding box center [429, 570] width 92 height 27
type textarea "Hi {{First Name}}, you have a home inspection appointment with One Day Doors an…"
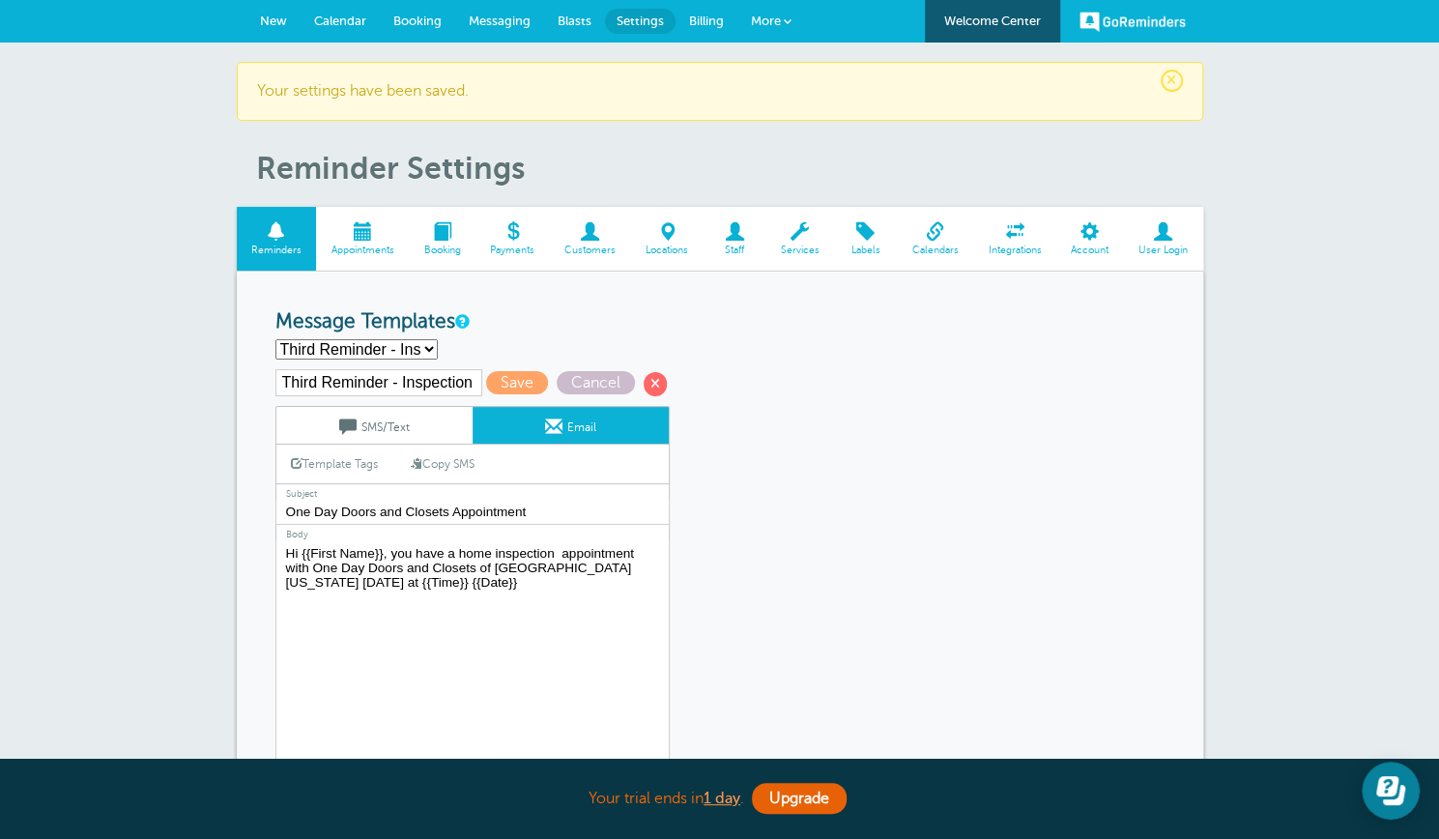
click at [428, 349] on select "First Reminder - Inspection First Reminder - Installation First Reminder - Meas…" at bounding box center [357, 349] width 162 height 20
select select "162788"
click at [276, 339] on select "First Reminder - Inspection First Reminder - Installation First Reminder - Meas…" at bounding box center [357, 349] width 162 height 20
type input "Second Reminder- Showroom"
type textarea "Hi {{First Name}}, your showroom home appointment with One Day Doors and Closet…"
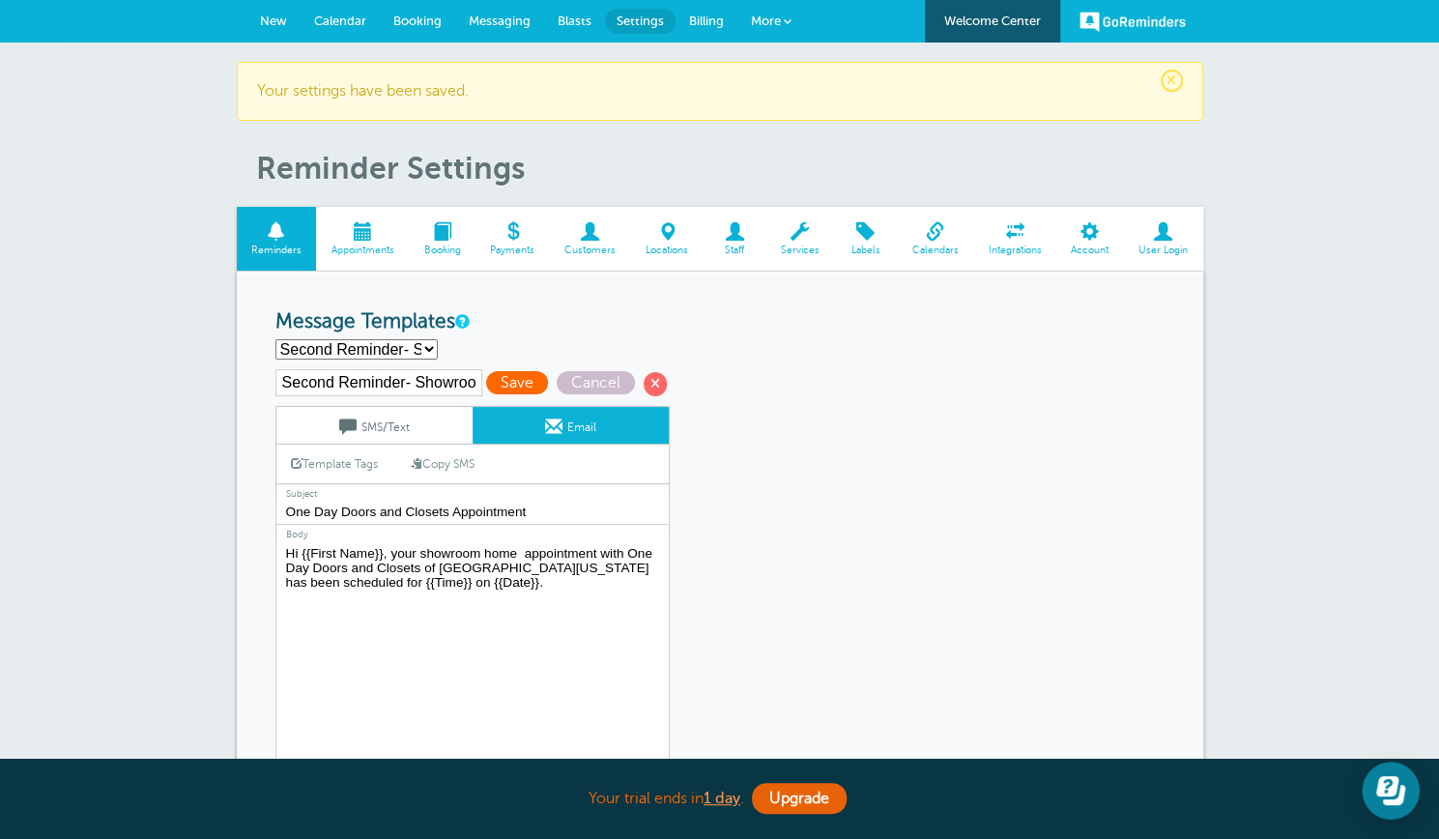
click at [508, 386] on span "Save" at bounding box center [517, 382] width 62 height 23
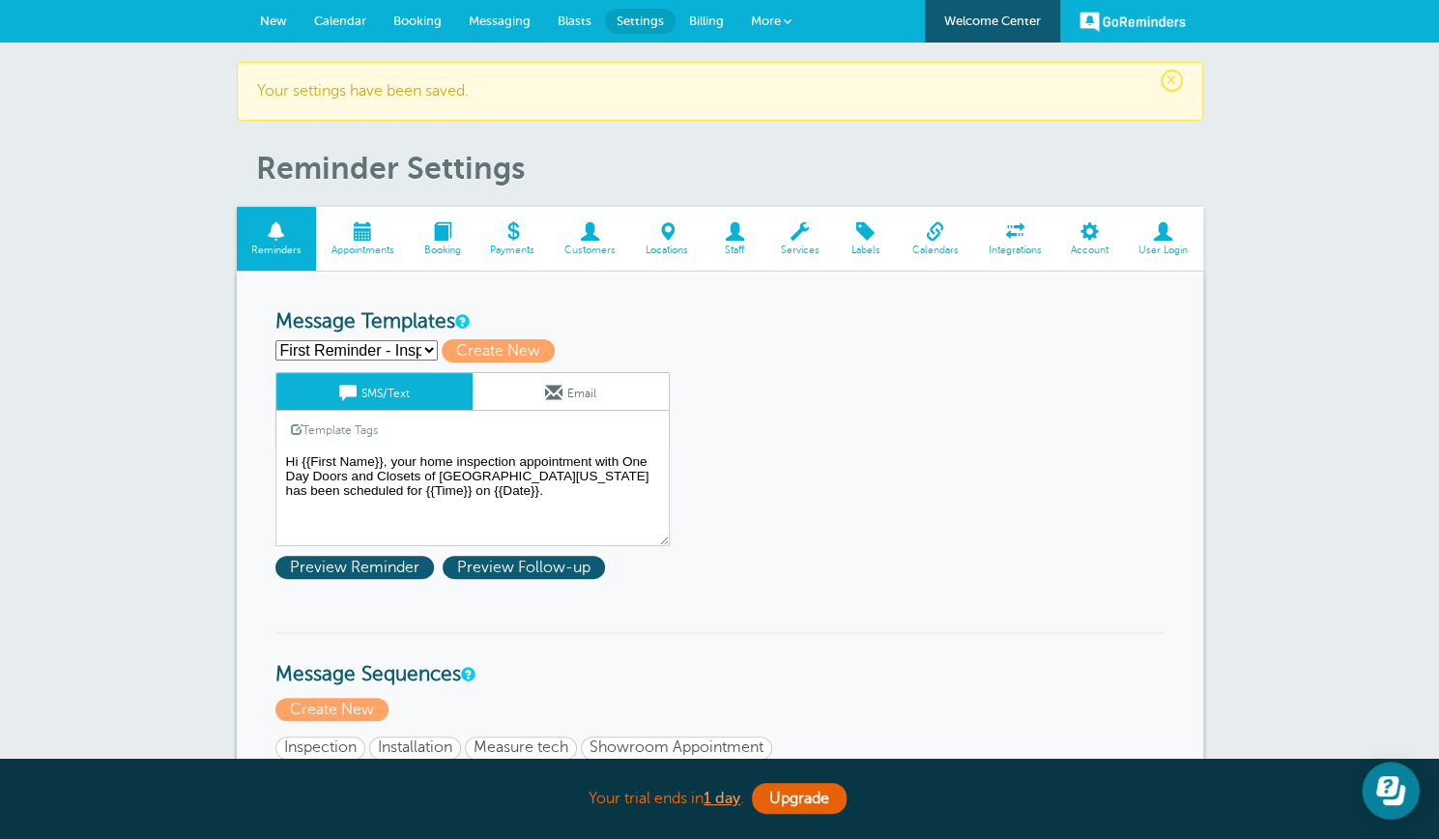
click at [431, 349] on select "First Reminder - Inspection First Reminder - Installation First Reminder - Meas…" at bounding box center [357, 350] width 162 height 20
select select "161718"
click at [276, 340] on select "First Reminder - Inspection First Reminder - Installation First Reminder - Meas…" at bounding box center [357, 350] width 162 height 20
type input "Third Reminder - Inspection"
type textarea "Hi {{First Name}}, you have a home inspection an appointment with One Day Doors…"
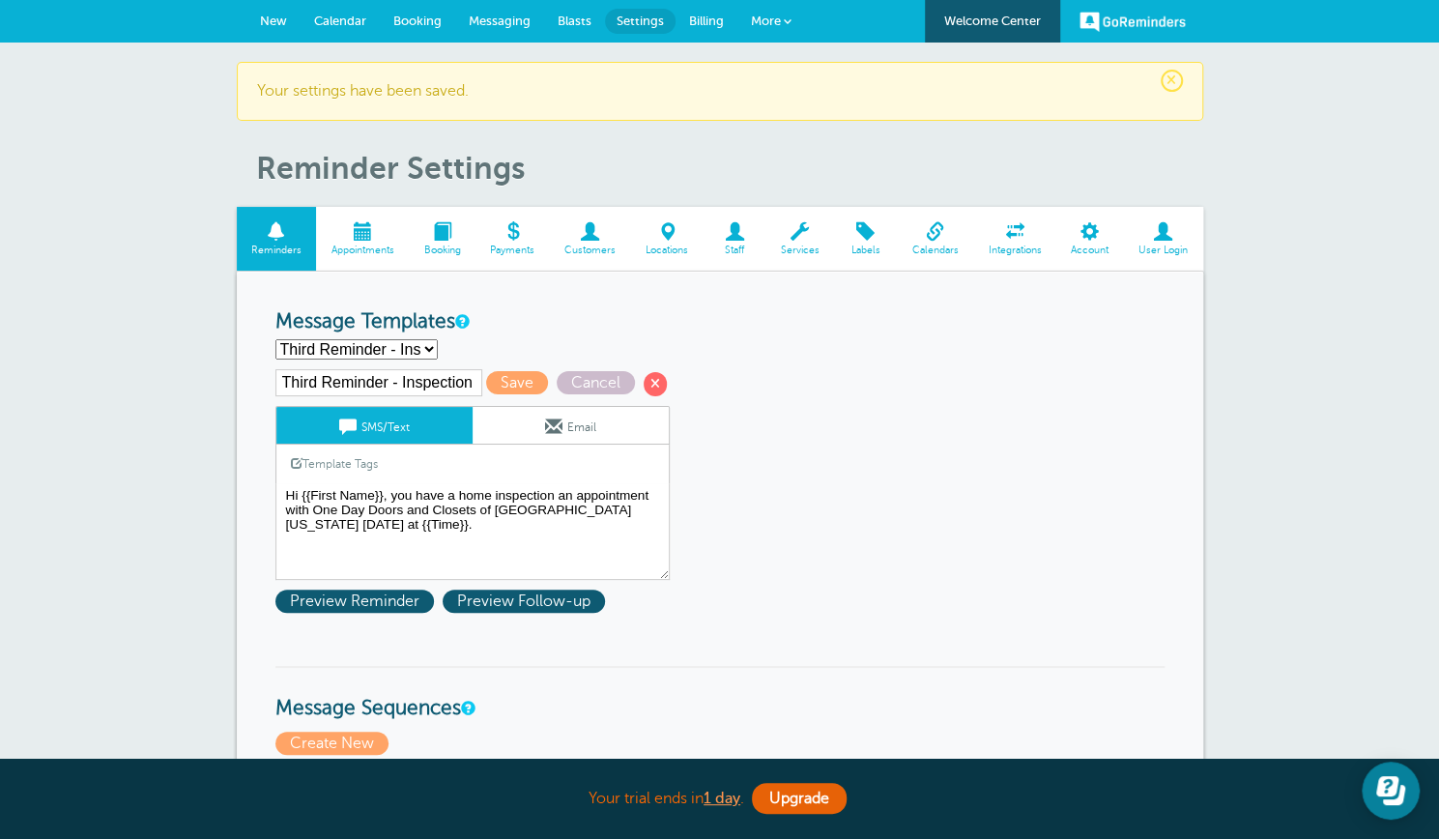
click at [521, 419] on link "Email" at bounding box center [571, 425] width 196 height 37
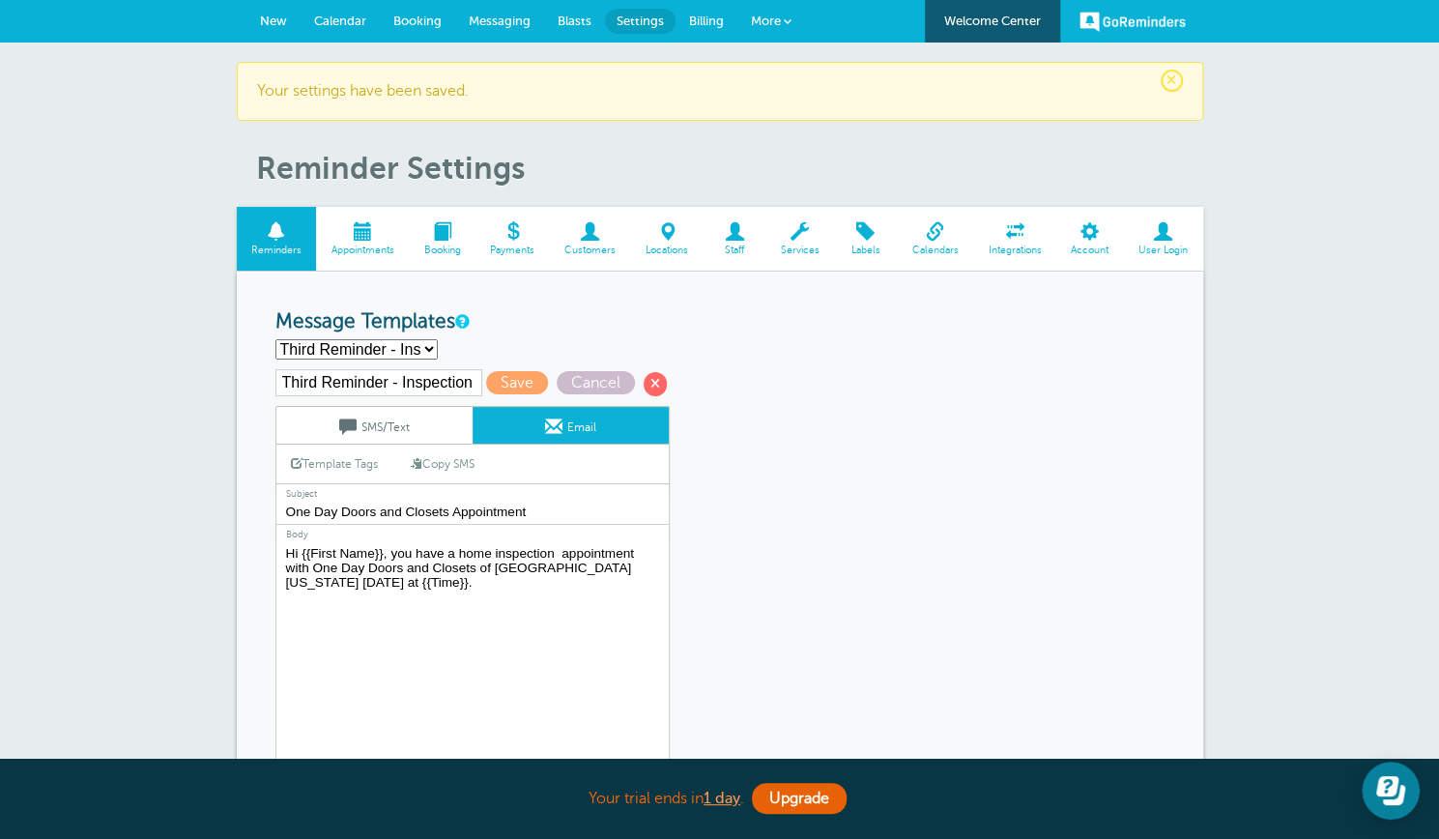
click at [429, 353] on select "First Reminder - Inspection First Reminder - Installation First Reminder - Meas…" at bounding box center [357, 349] width 162 height 20
select select "162788"
click at [276, 339] on select "First Reminder - Inspection First Reminder - Installation First Reminder - Meas…" at bounding box center [357, 349] width 162 height 20
type input "Second Reminder- Showroom"
type textarea "Hi {{First Name}}, your showroom home appointment with One Day Doors and Closet…"
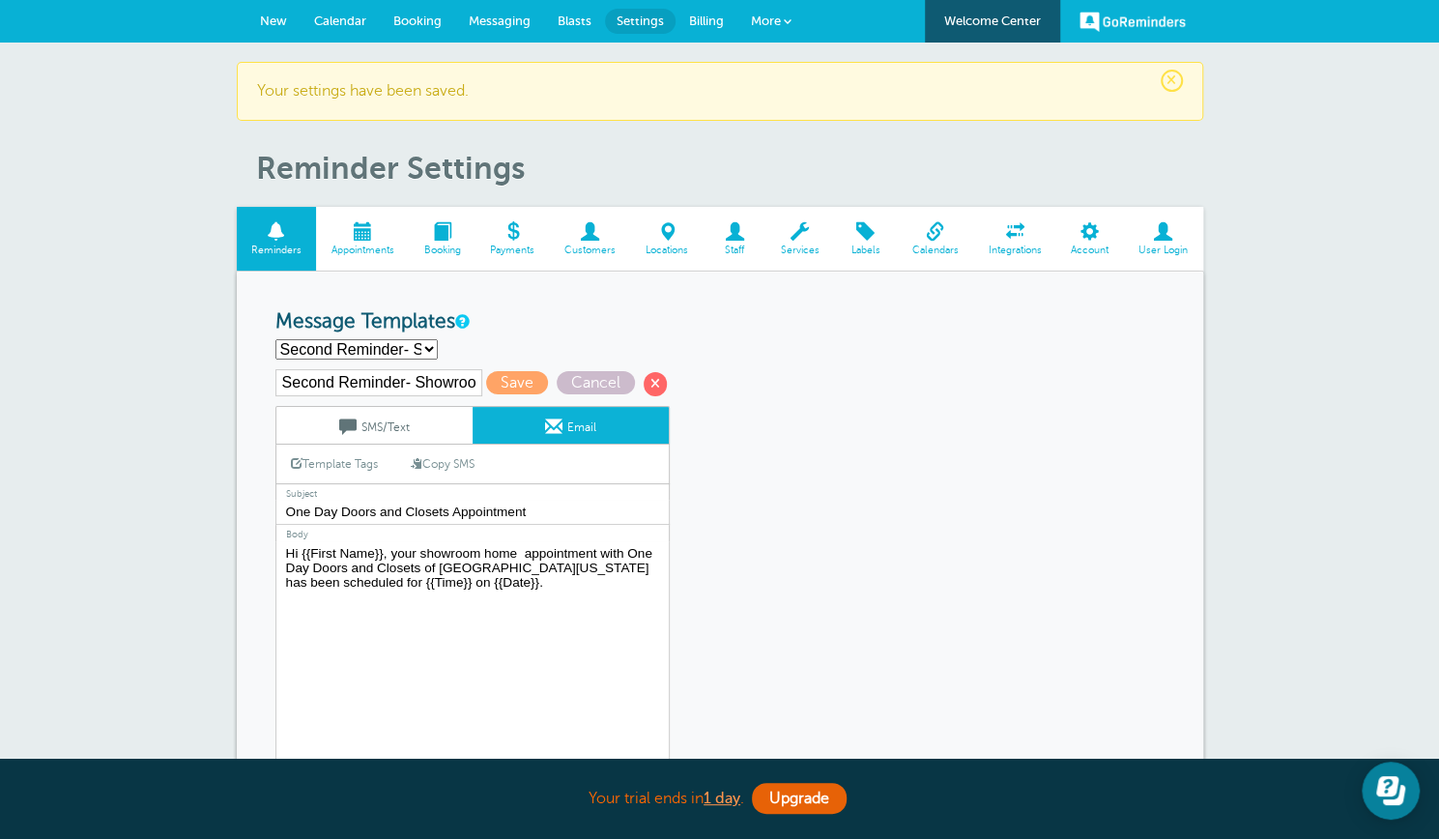
click at [426, 412] on link "SMS/Text" at bounding box center [374, 425] width 196 height 37
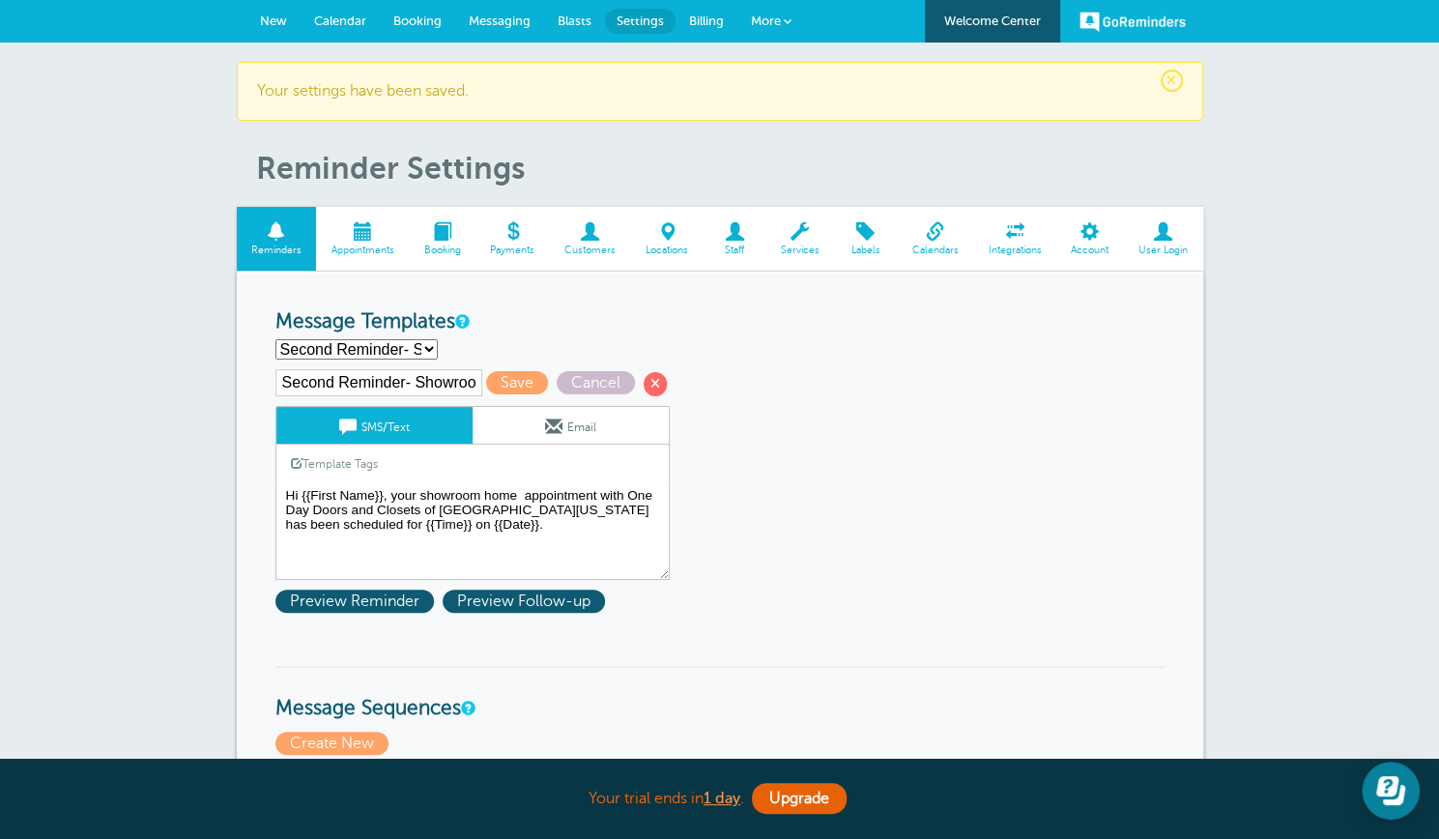
click at [519, 492] on textarea "Hi {{First Name}}, your home inspection appointment with One Day Doors and Clos…" at bounding box center [473, 531] width 394 height 97
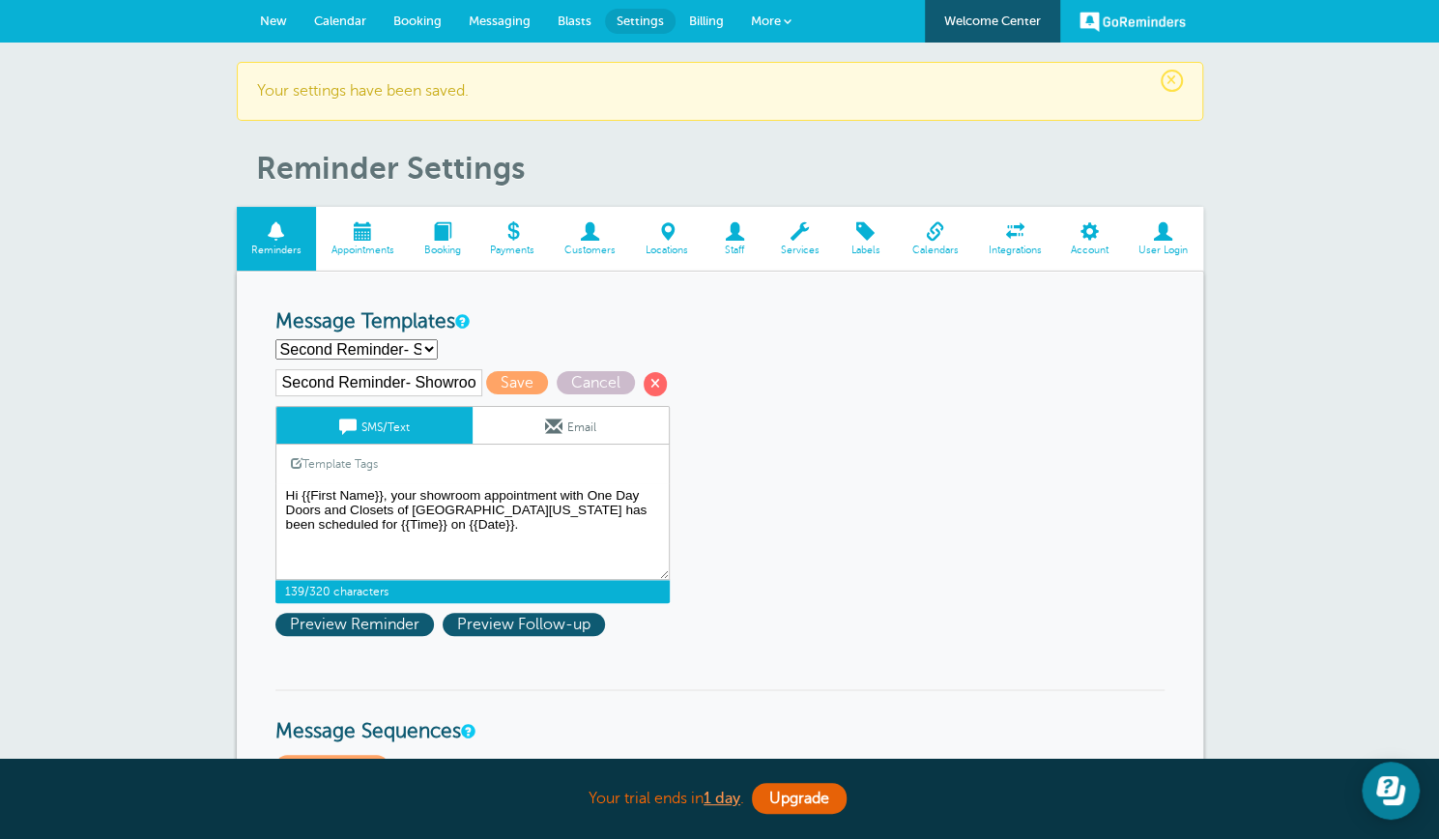
type textarea "Hi {{First Name}}, your showroom appointment with One Day Doors and Closets of …"
click at [526, 421] on link "Email" at bounding box center [571, 425] width 196 height 37
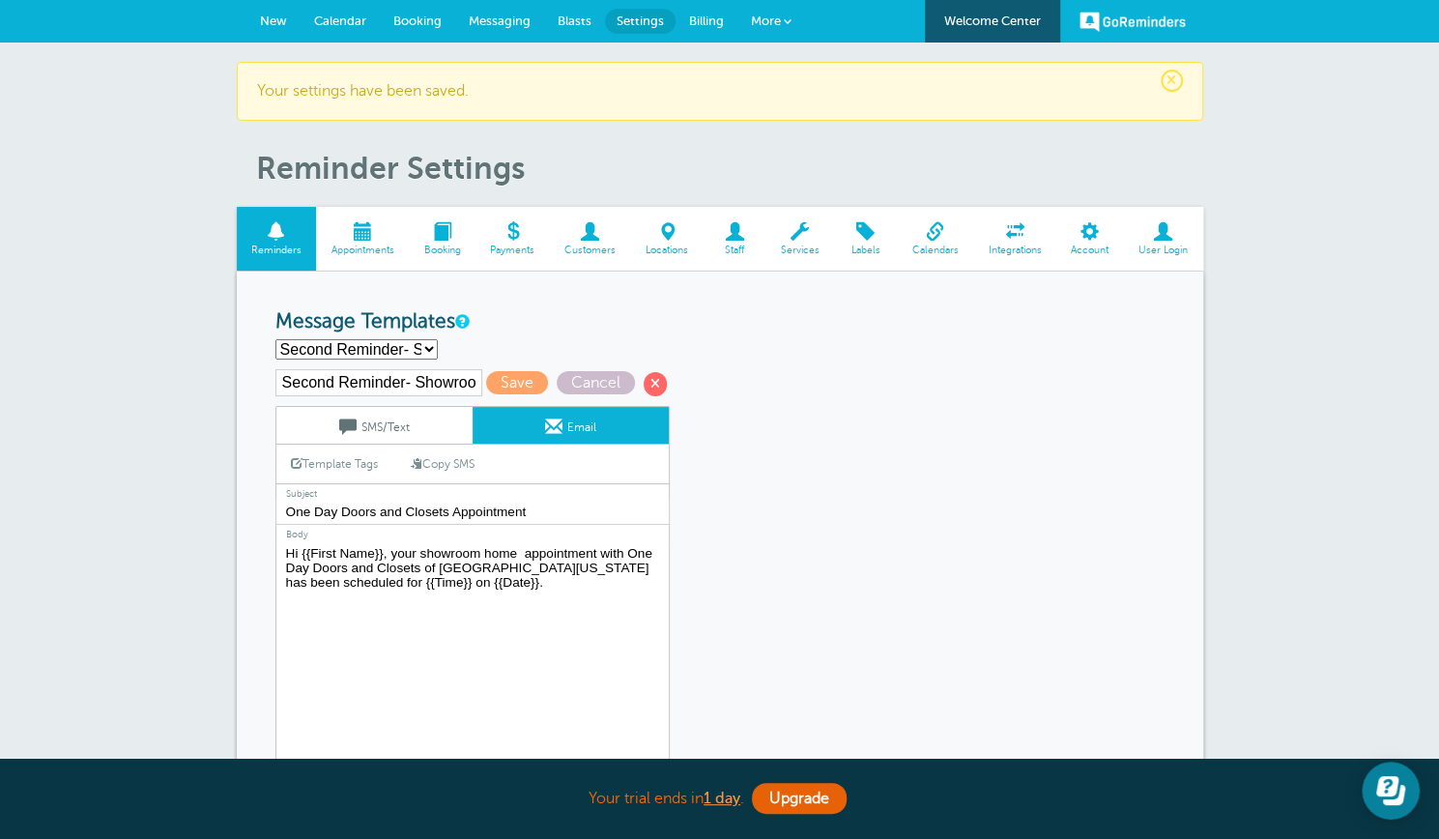
click at [525, 552] on textarea "Hi {{First Name}}, your home inspection appointment with One Day Doors and Clos…" at bounding box center [473, 662] width 394 height 242
type textarea "Hi {{First Name}}, your showroom appointment with One Day Doors and Closets of …"
click at [511, 380] on span "Save" at bounding box center [517, 382] width 62 height 23
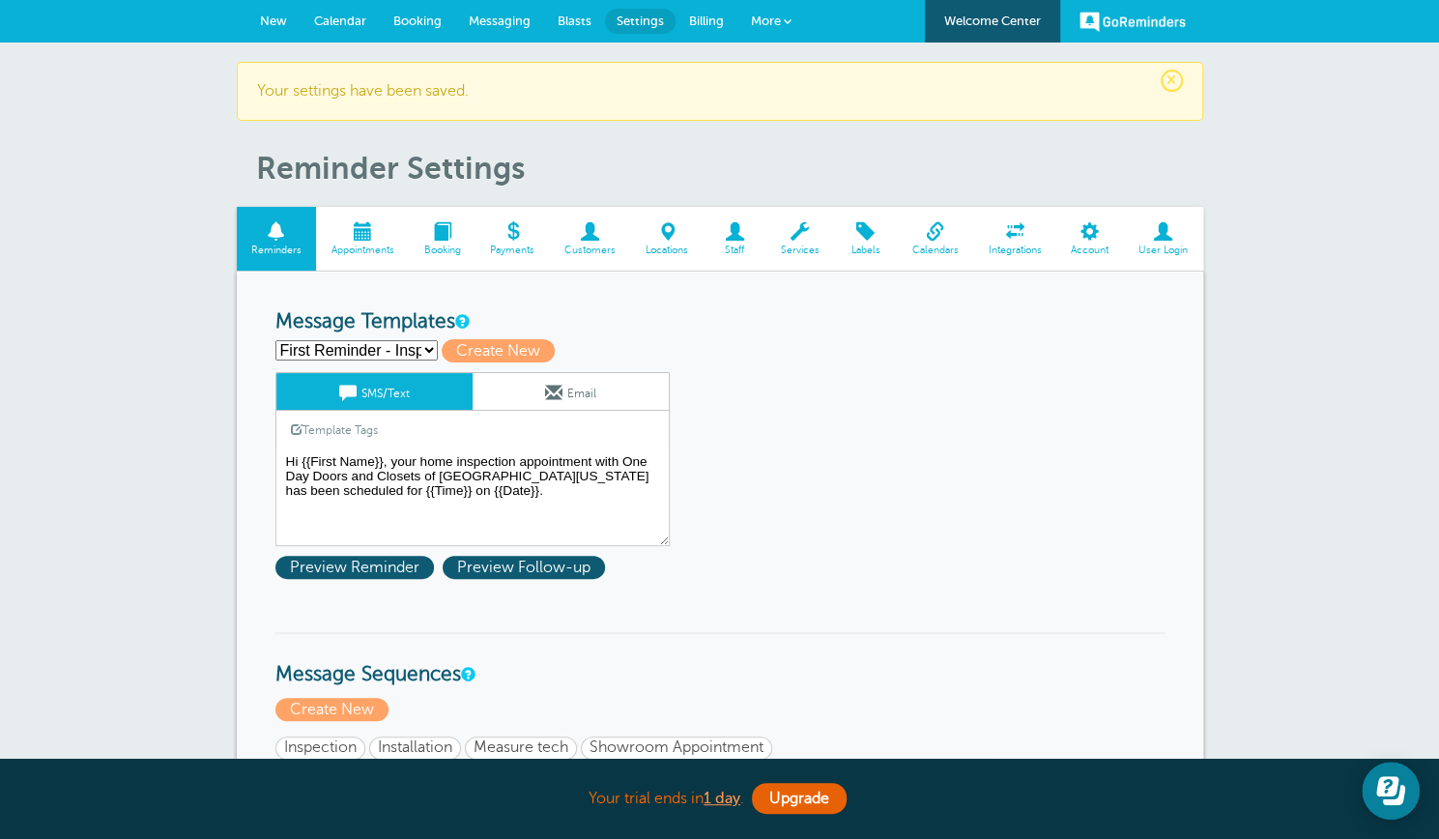
click at [425, 348] on select "First Reminder - Inspection First Reminder - Installation First Reminder - Meas…" at bounding box center [357, 350] width 162 height 20
select select "162788"
click at [276, 340] on select "First Reminder - Inspection First Reminder - Installation First Reminder - Meas…" at bounding box center [357, 350] width 162 height 20
type input "Second Reminder- Showroom"
type textarea "Hi {{First Name}}, your showroom appointment with One Day Doors and Closets of …"
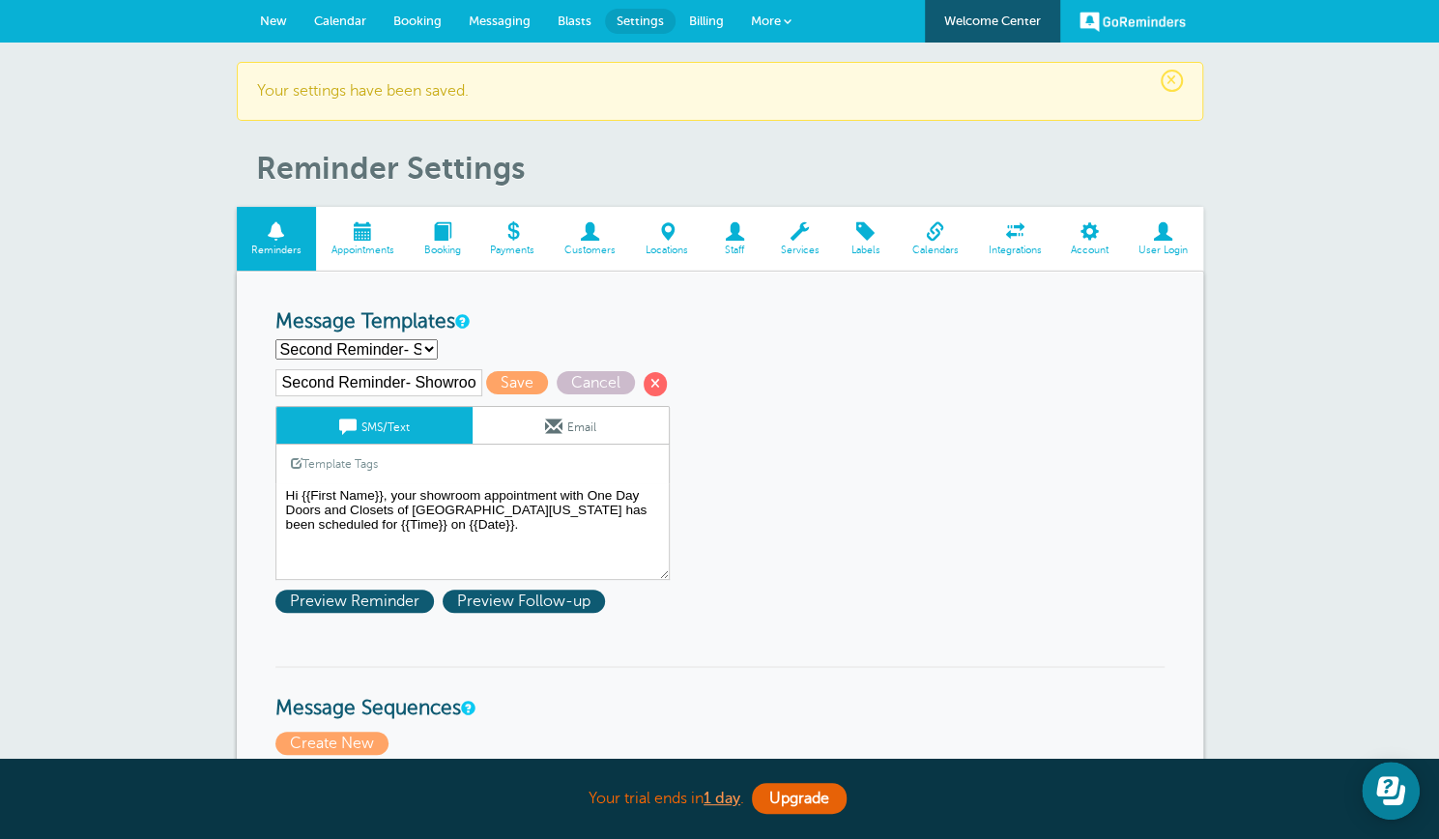
click at [525, 423] on link "Email" at bounding box center [571, 425] width 196 height 37
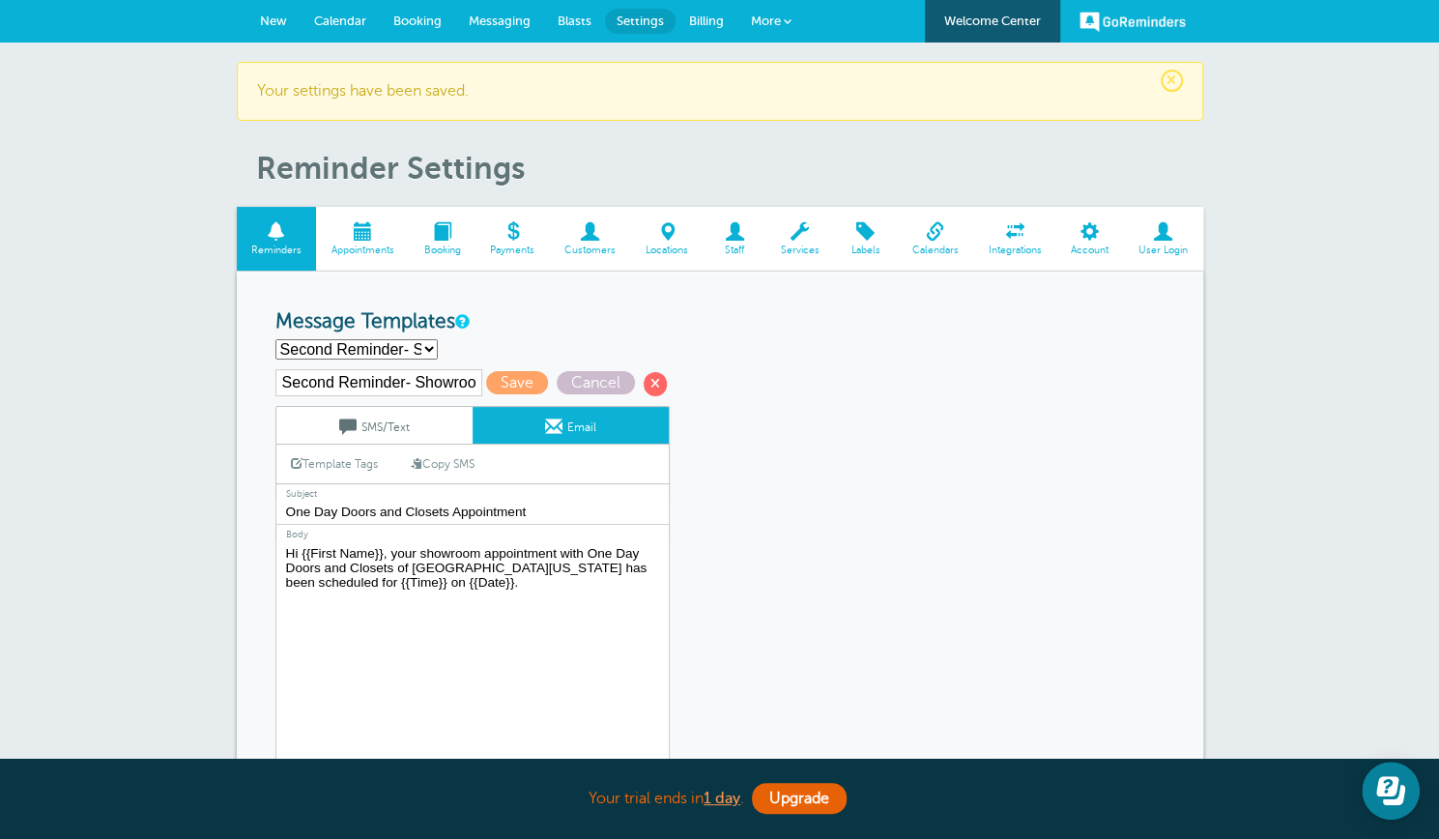
click at [427, 349] on select "First Reminder - Inspection First Reminder - Installation First Reminder - Meas…" at bounding box center [357, 349] width 162 height 20
select select "161717"
click at [276, 339] on select "First Reminder - Inspection First Reminder - Installation First Reminder - Meas…" at bounding box center [357, 349] width 162 height 20
type input "Second Reminder -Inspection"
type input "Appointment Tomorrow"
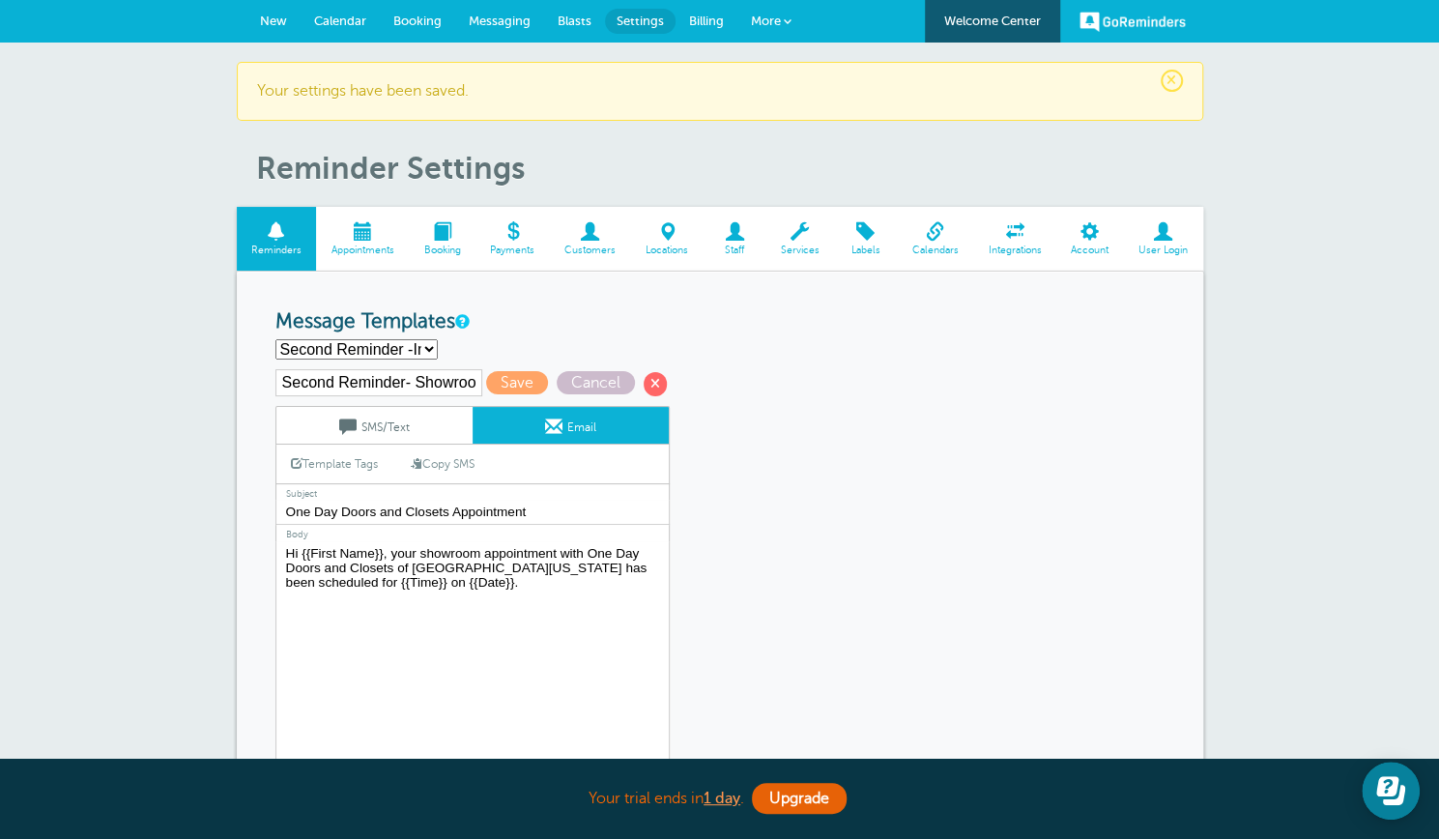
type textarea "Hi {{First Name}}, you have a home inspection appointment with One Day Doors an…"
click at [418, 437] on link "SMS/Text" at bounding box center [374, 425] width 196 height 37
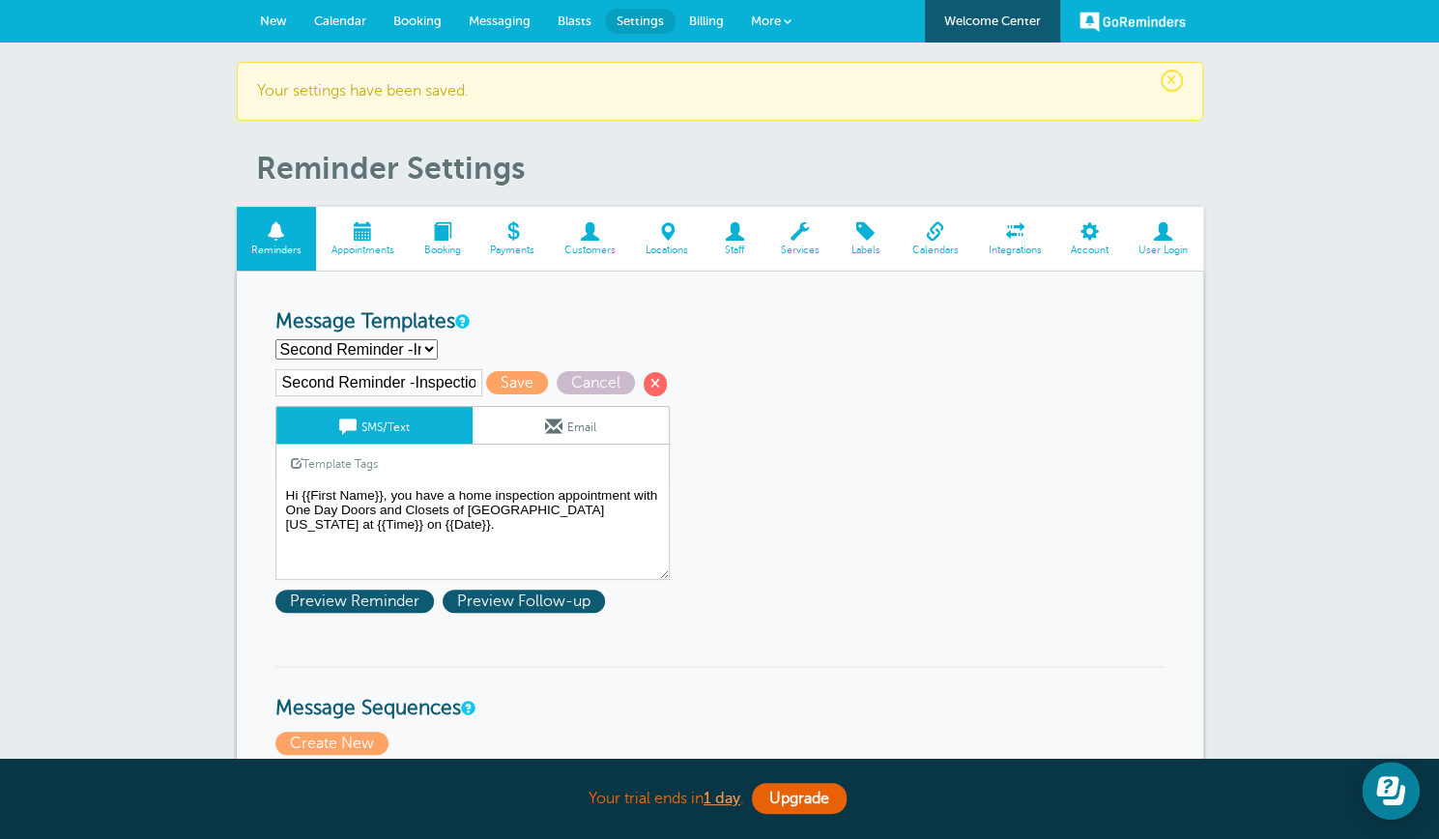
click at [427, 349] on select "First Reminder - Inspection First Reminder - Installation First Reminder - Meas…" at bounding box center [357, 349] width 162 height 20
select select "162791"
click at [276, 339] on select "First Reminder - Inspection First Reminder - Installation First Reminder - Meas…" at bounding box center [357, 349] width 162 height 20
type input "Second Reminder - Measuring"
type textarea "Hi {{First Name}}, your measure tech home appointment with One Day Doors and Cl…"
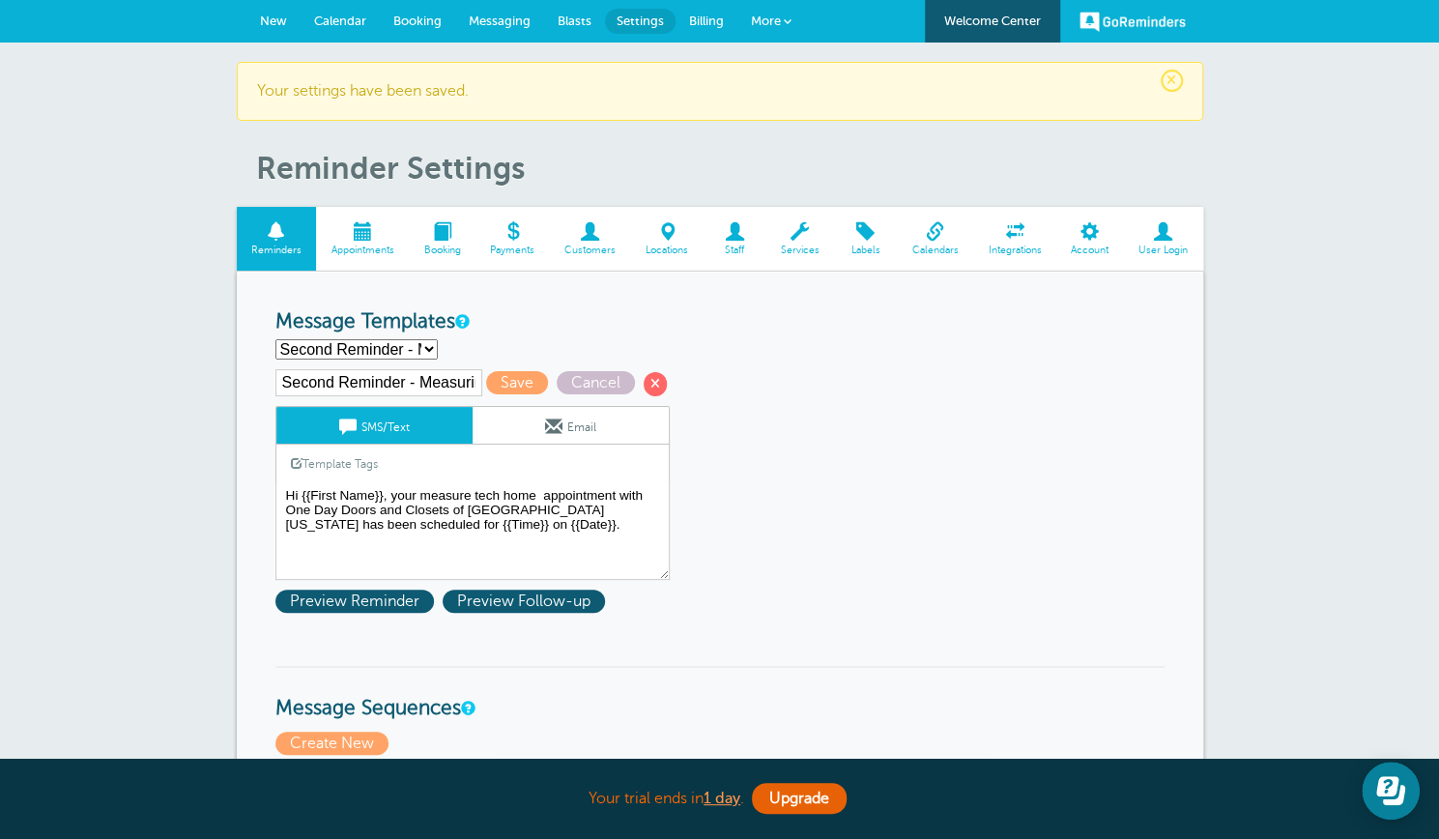
click at [576, 424] on link "Email" at bounding box center [571, 425] width 196 height 37
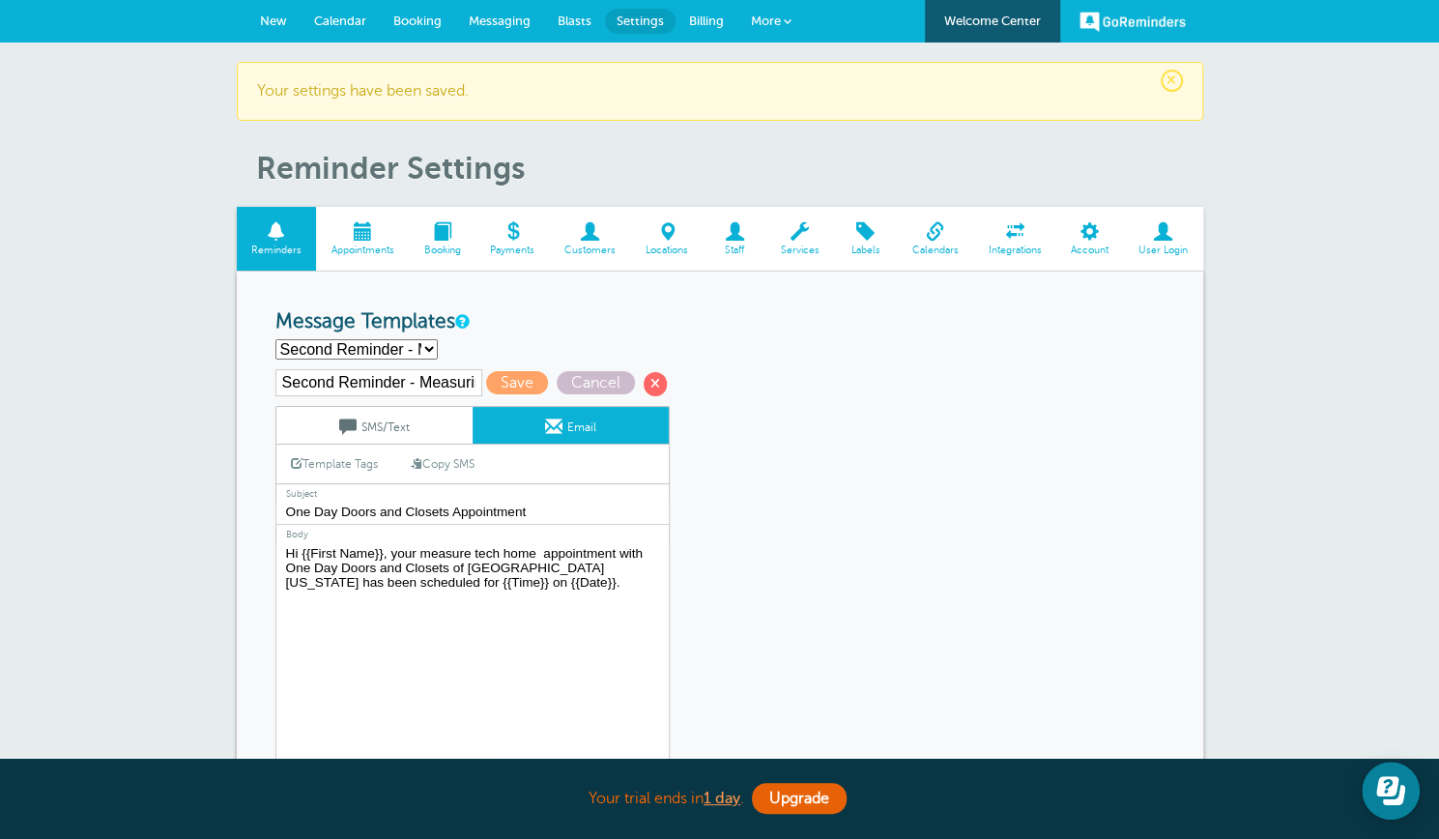
click at [428, 347] on select "First Reminder - Inspection First Reminder - Installation First Reminder - Meas…" at bounding box center [357, 349] width 162 height 20
select select "162813"
click at [276, 339] on select "First Reminder - Inspection First Reminder - Installation First Reminder - Meas…" at bounding box center [357, 349] width 162 height 20
type input "Second Reminder - Install"
type textarea "Hi {{First Name}}, your installation appointment with One Day Doors and Closets…"
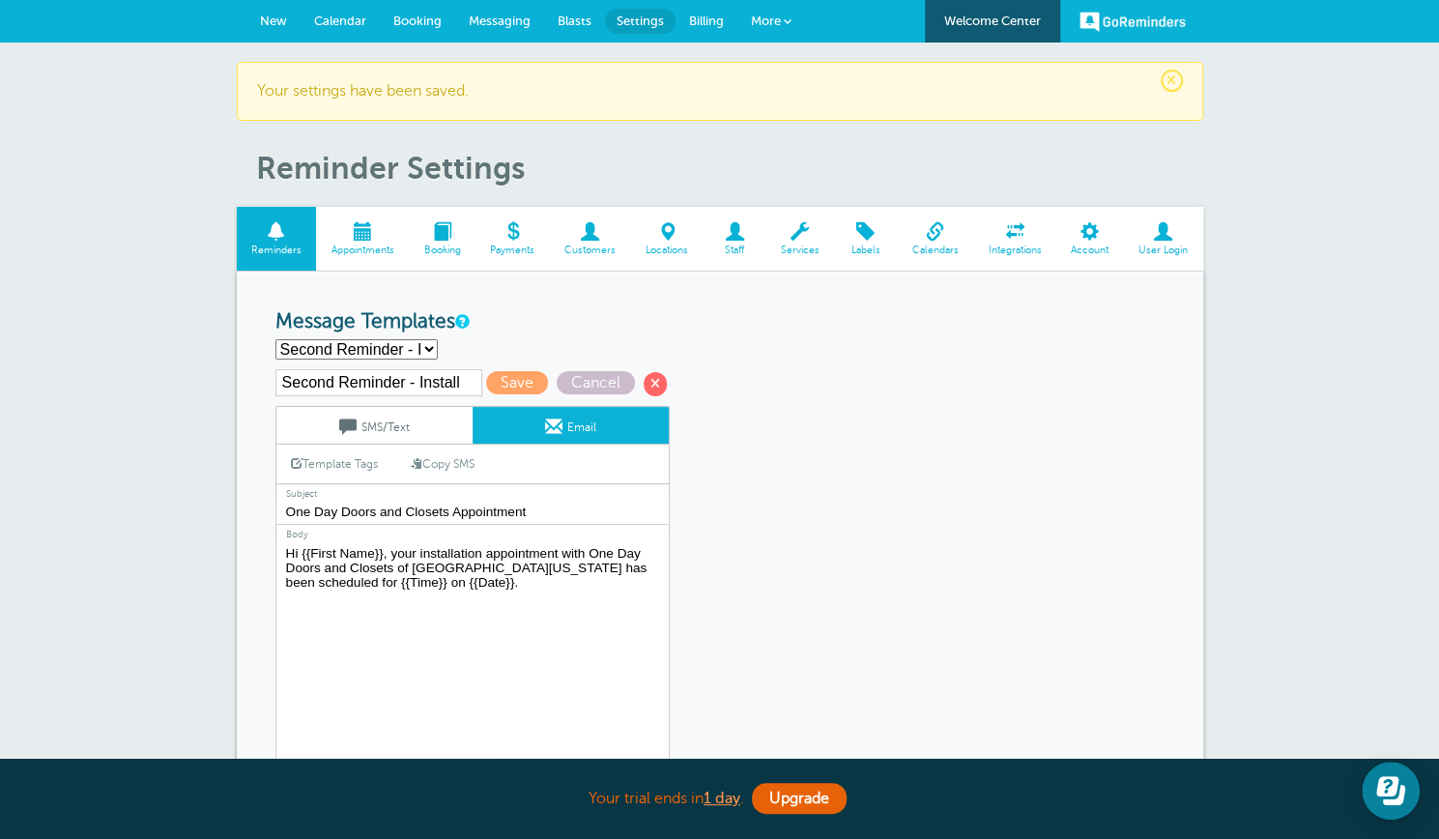
click at [426, 426] on link "SMS/Text" at bounding box center [374, 425] width 196 height 37
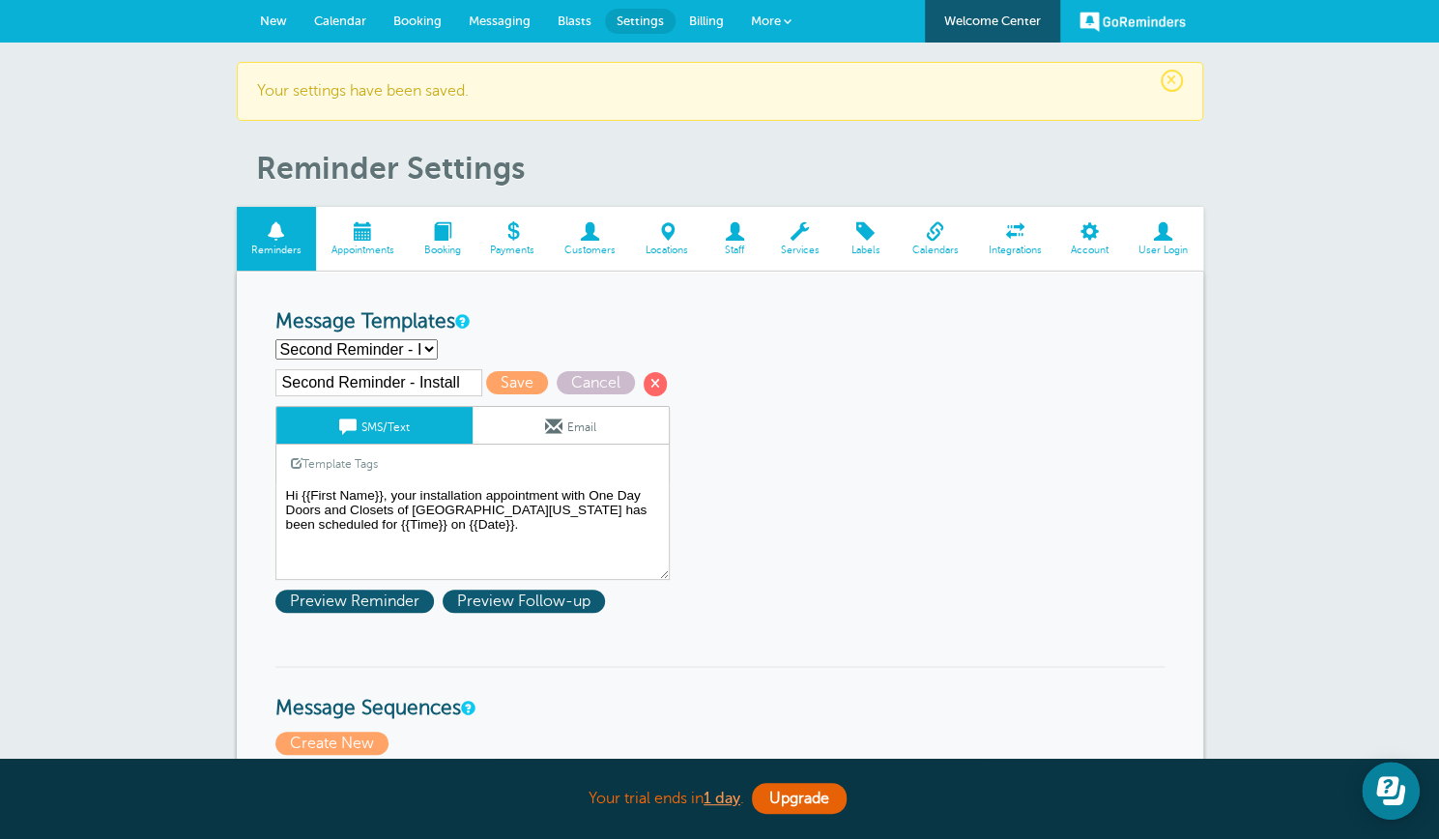
click at [430, 343] on select "First Reminder - Inspection First Reminder - Installation First Reminder - Meas…" at bounding box center [357, 349] width 162 height 20
select select "161715"
click at [276, 339] on select "First Reminder - Inspection First Reminder - Installation First Reminder - Meas…" at bounding box center [357, 349] width 162 height 20
type input "First Reminder - Inspection"
type textarea "Hi {{First Name}}, your home inspection appointment with One Day Doors and Clos…"
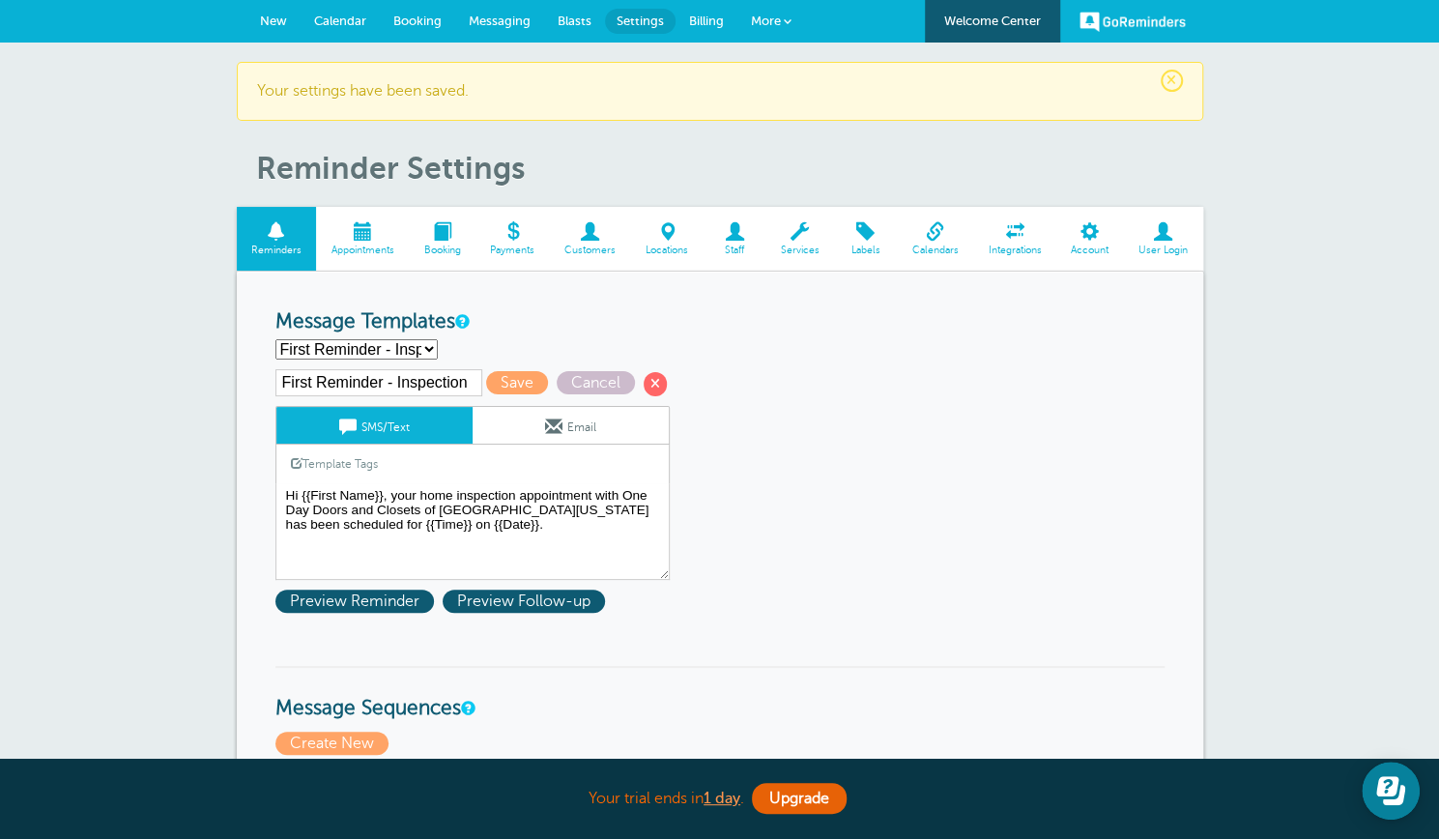
click at [425, 351] on select "First Reminder - Inspection First Reminder - Installation First Reminder - Meas…" at bounding box center [357, 349] width 162 height 20
select select "162812"
click at [276, 339] on select "First Reminder - Inspection First Reminder - Installation First Reminder - Meas…" at bounding box center [357, 349] width 162 height 20
type input "First Reminder - Installation"
type textarea "Hi {{First Name}}, your installation appointment with One Day Doors and Closets…"
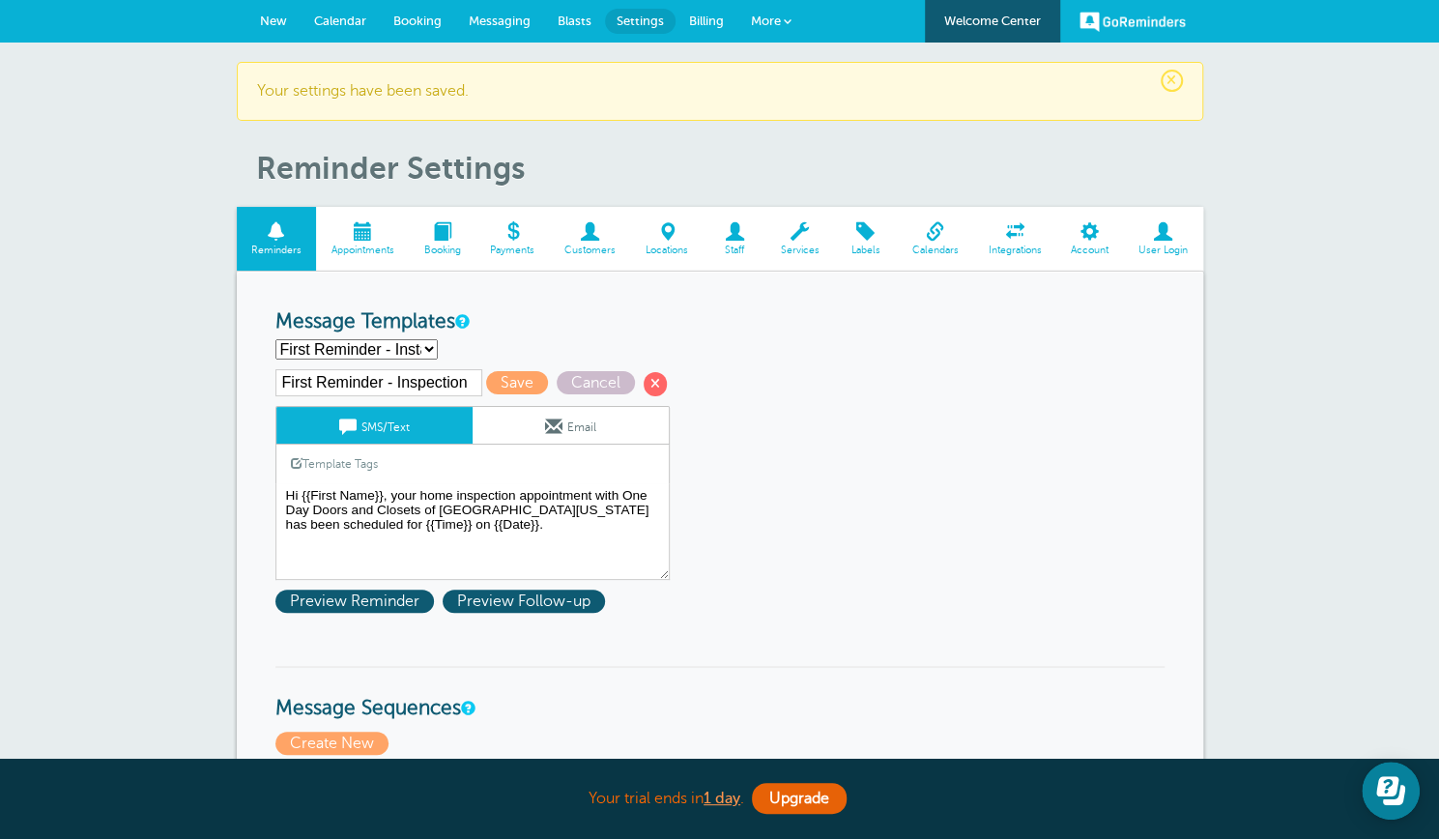
type input "One Day Doors and Closets Appointment"
type textarea "Hi {{First Name}}, your installation appointment with One Day Doors and Closets…"
click at [535, 420] on link "Email" at bounding box center [571, 425] width 196 height 37
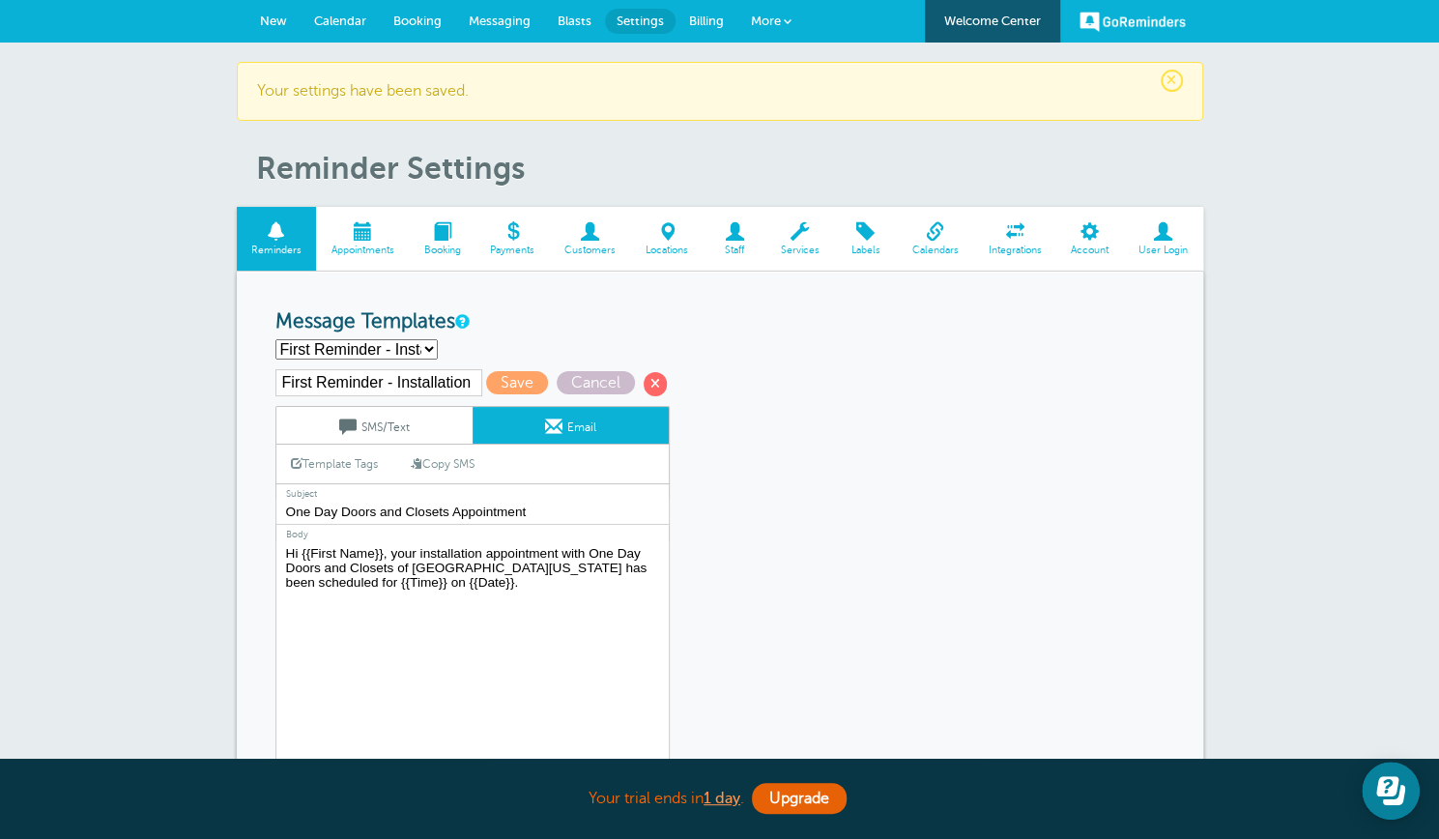
click at [431, 350] on select "First Reminder - Inspection First Reminder - Installation First Reminder - Meas…" at bounding box center [357, 349] width 162 height 20
select select "162790"
click at [276, 339] on select "First Reminder - Inspection First Reminder - Installation First Reminder - Meas…" at bounding box center [357, 349] width 162 height 20
type input "First Reminder - Measuring"
type textarea "Hi {{First Name}}, your measure tech home appointment with One Day Doors and Cl…"
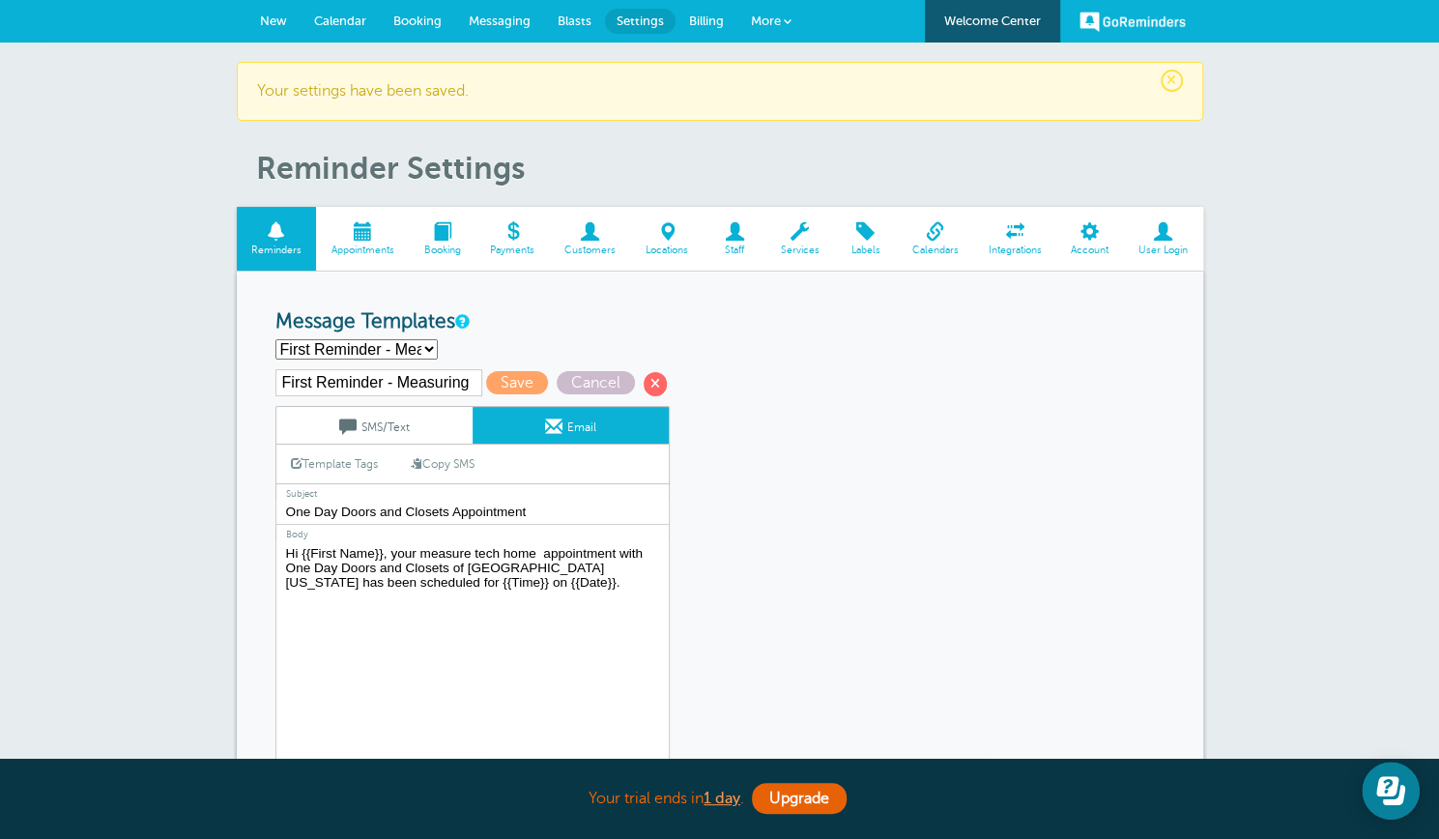
click at [425, 422] on link "SMS/Text" at bounding box center [374, 425] width 196 height 37
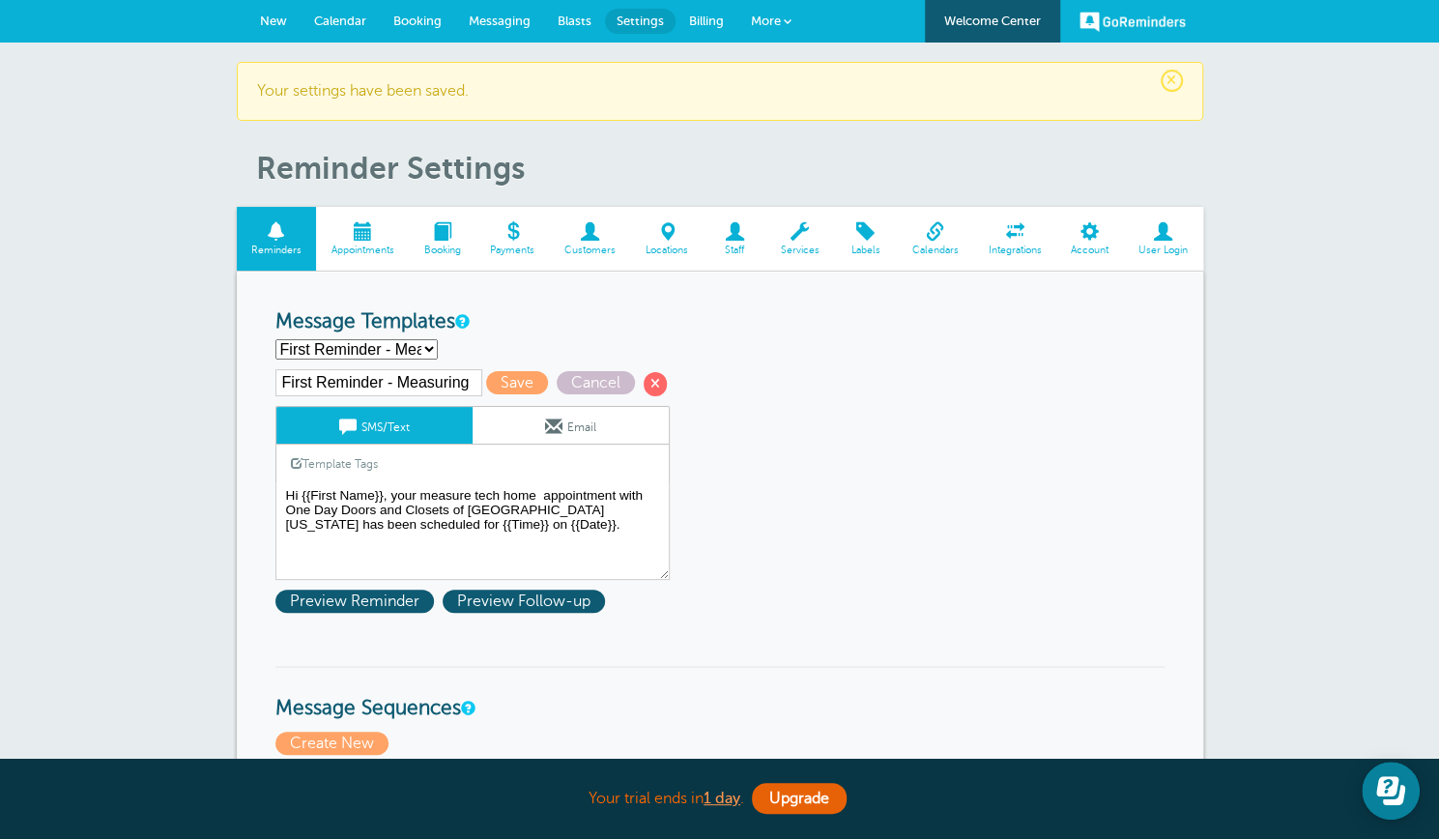
click at [429, 340] on select "First Reminder - Inspection First Reminder - Installation First Reminder - Meas…" at bounding box center [357, 349] width 162 height 20
select select "162787"
click at [276, 339] on select "First Reminder - Inspection First Reminder - Installation First Reminder - Meas…" at bounding box center [357, 349] width 162 height 20
type input "First Reminder - Showroom"
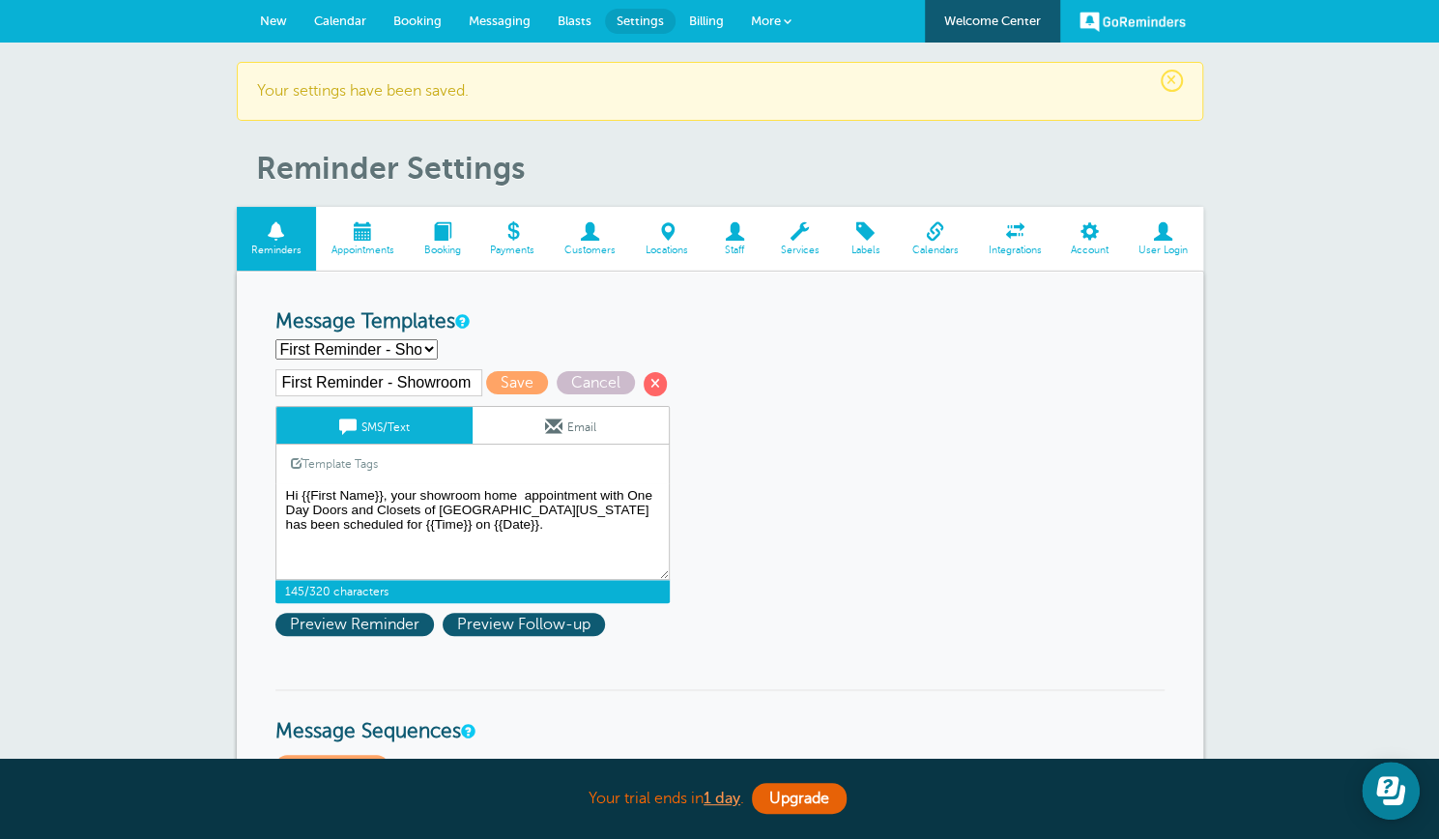
click at [518, 494] on textarea "Hi {{First Name}}, your home inspection appointment with One Day Doors and Clos…" at bounding box center [473, 531] width 394 height 97
click at [496, 490] on textarea "Hi {{First Name}}, your home inspection appointment with One Day Doors and Clos…" at bounding box center [473, 531] width 394 height 97
click at [487, 490] on textarea "Hi {{First Name}}, your home inspection appointment with One Day Doors and Clos…" at bounding box center [473, 531] width 394 height 97
type textarea "Hi {{First Name}}, your showroom appointment with One Day Doors and Closets of …"
click at [519, 421] on link "Email" at bounding box center [571, 425] width 196 height 37
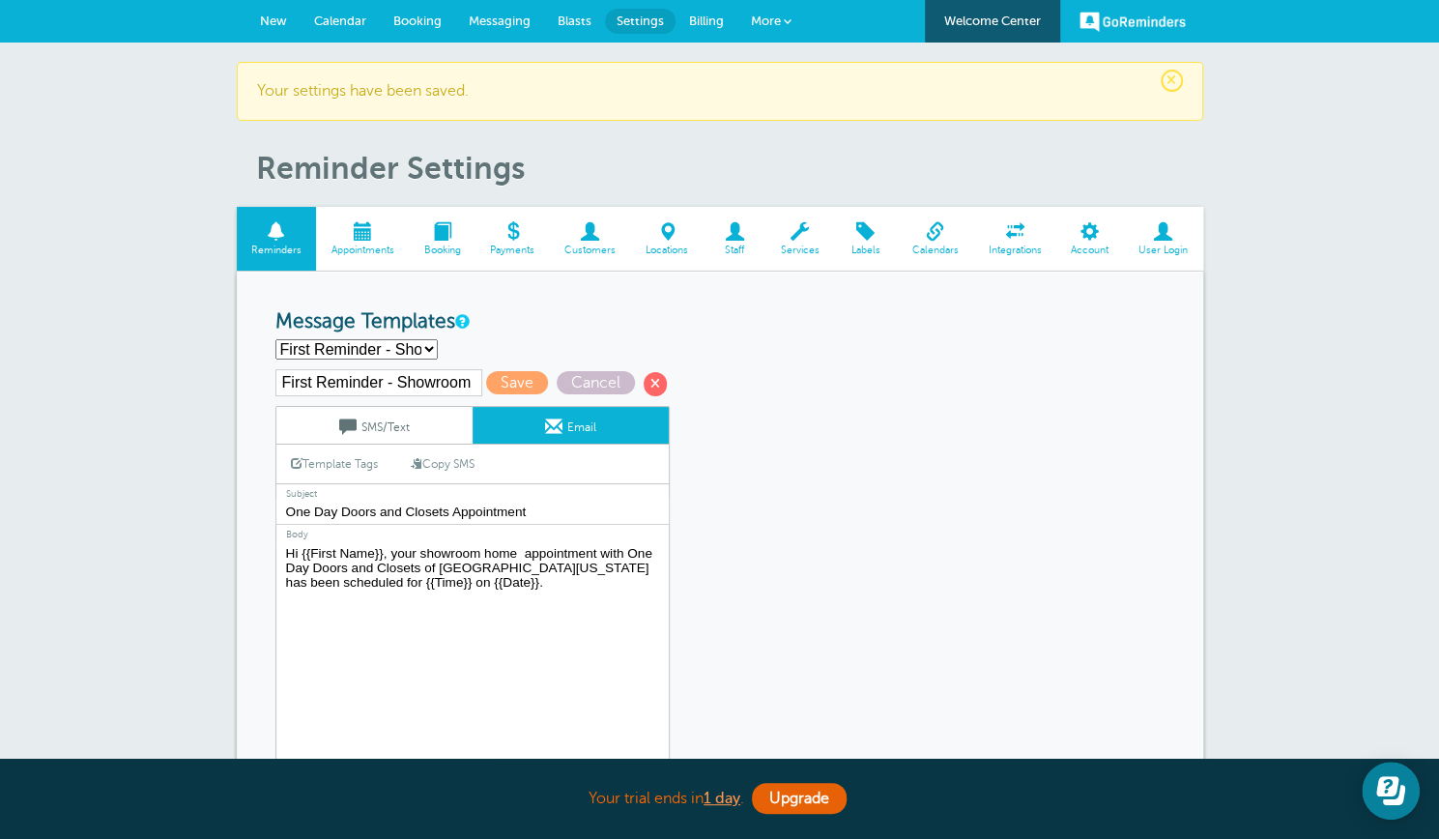
click at [522, 546] on textarea "Hi {{First Name}}, your home inspection appointment with One Day Doors and Clos…" at bounding box center [473, 662] width 394 height 242
type textarea "Hi {{First Name}}, your showroom appointment with One Day Doors and Closets of …"
click at [507, 389] on span "Save" at bounding box center [517, 382] width 62 height 23
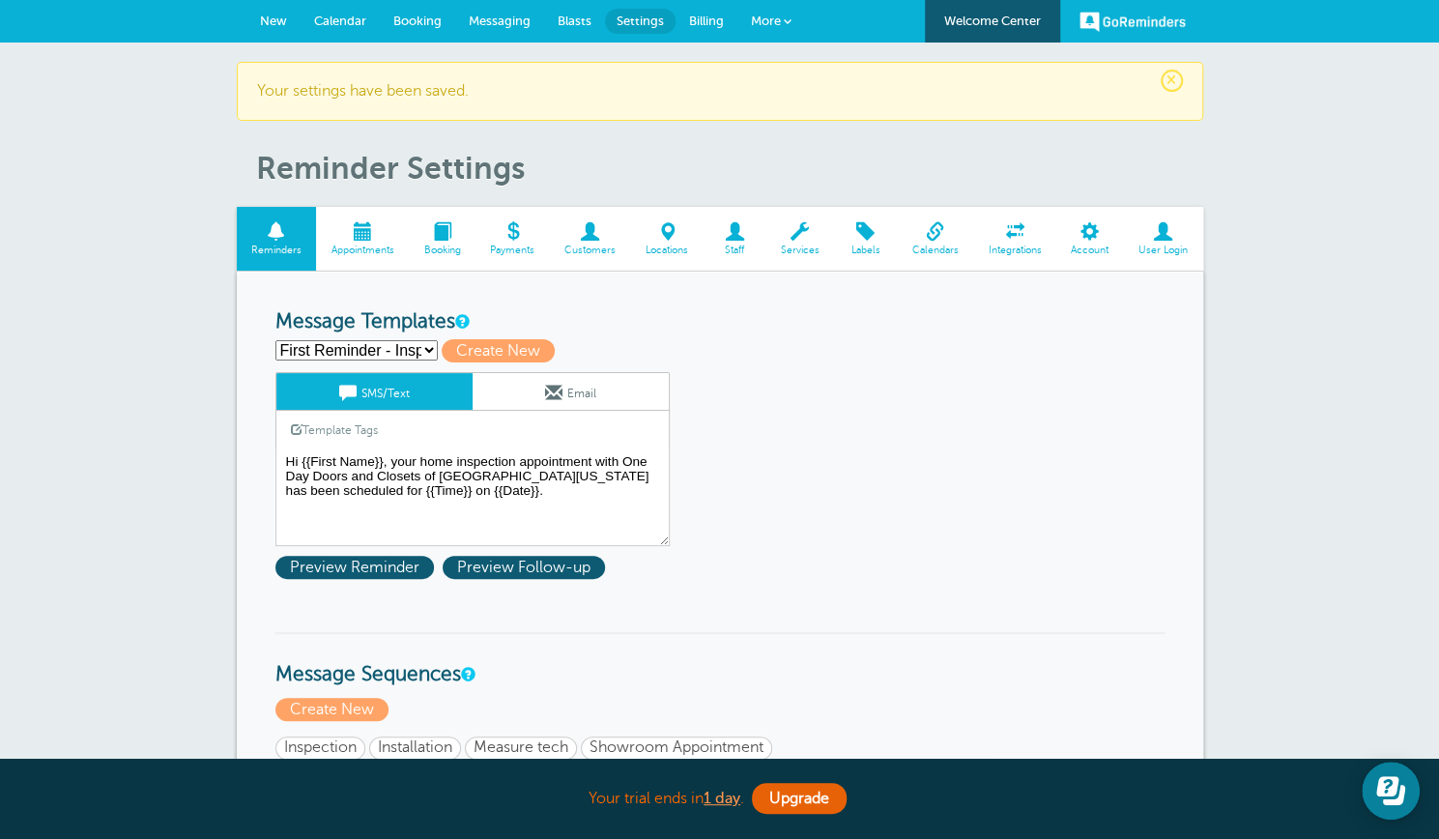
click at [427, 350] on select "First Reminder - Inspection First Reminder - Installation First Reminder - Meas…" at bounding box center [357, 350] width 162 height 20
select select "162788"
click at [276, 340] on select "First Reminder - Inspection First Reminder - Installation First Reminder - Meas…" at bounding box center [357, 350] width 162 height 20
type input "Second Reminder- Showroom"
type textarea "Hi {{First Name}}, your showroom appointment with One Day Doors and Closets of …"
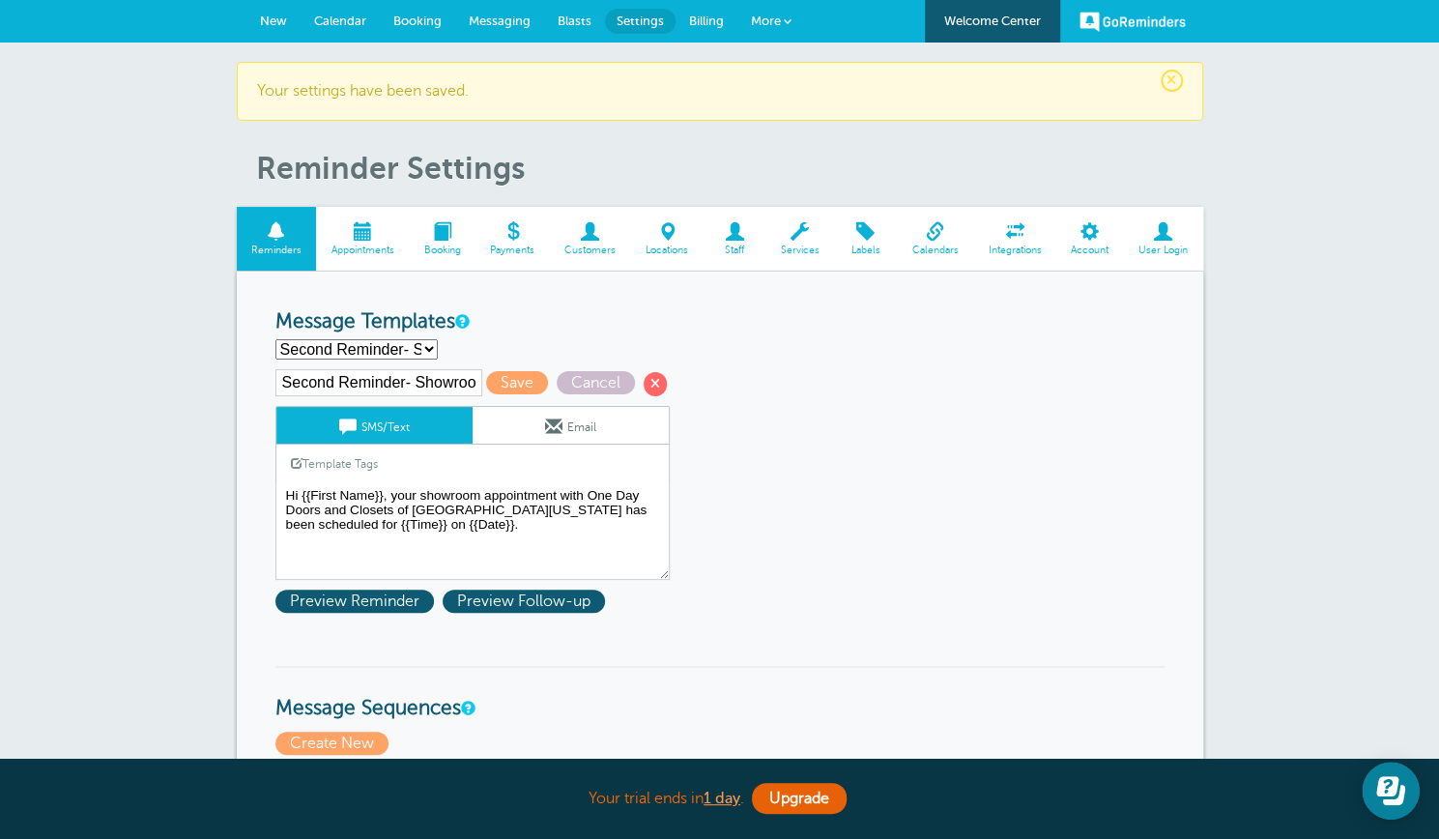
click at [429, 344] on select "First Reminder - Inspection First Reminder - Installation First Reminder - Meas…" at bounding box center [357, 349] width 162 height 20
select select "162789"
click at [276, 339] on select "First Reminder - Inspection First Reminder - Installation First Reminder - Meas…" at bounding box center [357, 349] width 162 height 20
type input "Third Reminder - Showroom"
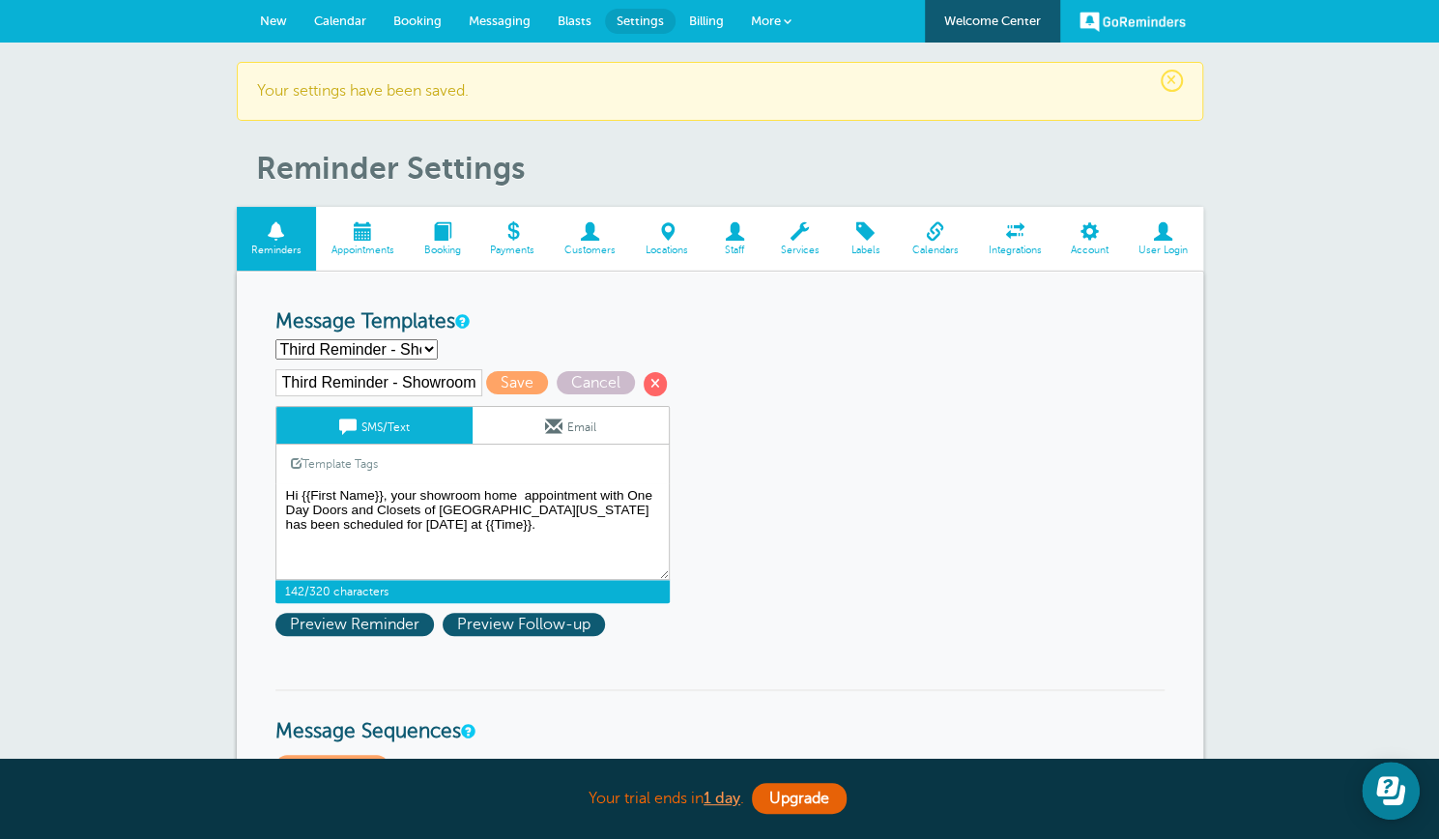
click at [522, 488] on textarea "Hi {{First Name}}, your home inspection appointment with One Day Doors and Clos…" at bounding box center [473, 531] width 394 height 97
type textarea "Hi {{First Name}}, your showroom appointment with One Day Doors and Closets of …"
click at [512, 415] on link "Email" at bounding box center [571, 425] width 196 height 37
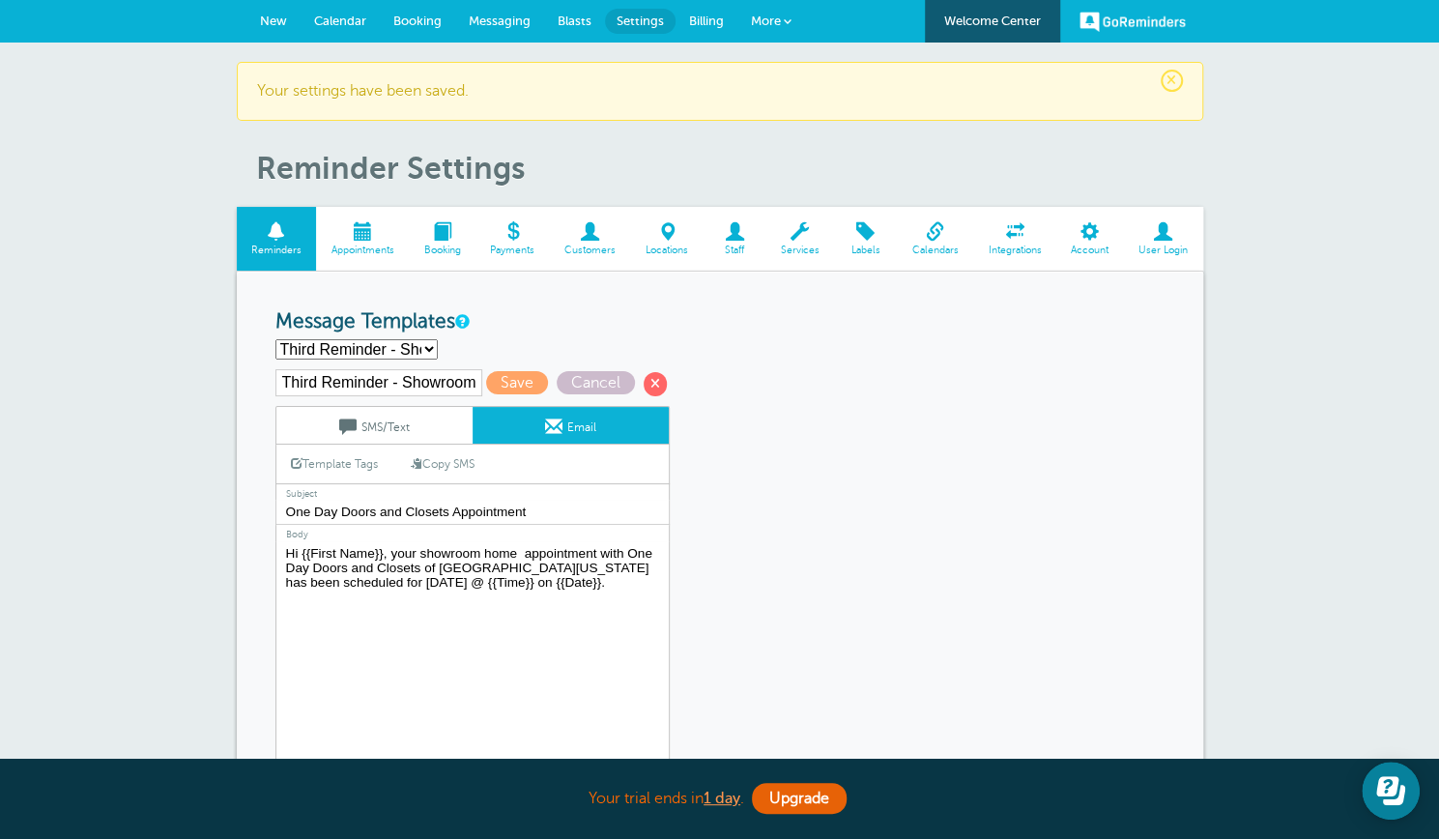
click at [524, 548] on textarea "Hi {{First Name}}, your home inspection appointment with One Day Doors and Clos…" at bounding box center [473, 662] width 394 height 242
type textarea "Hi {{First Name}}, your showroom appointment with One Day Doors and Closets of …"
click at [495, 375] on span "Save" at bounding box center [517, 382] width 62 height 23
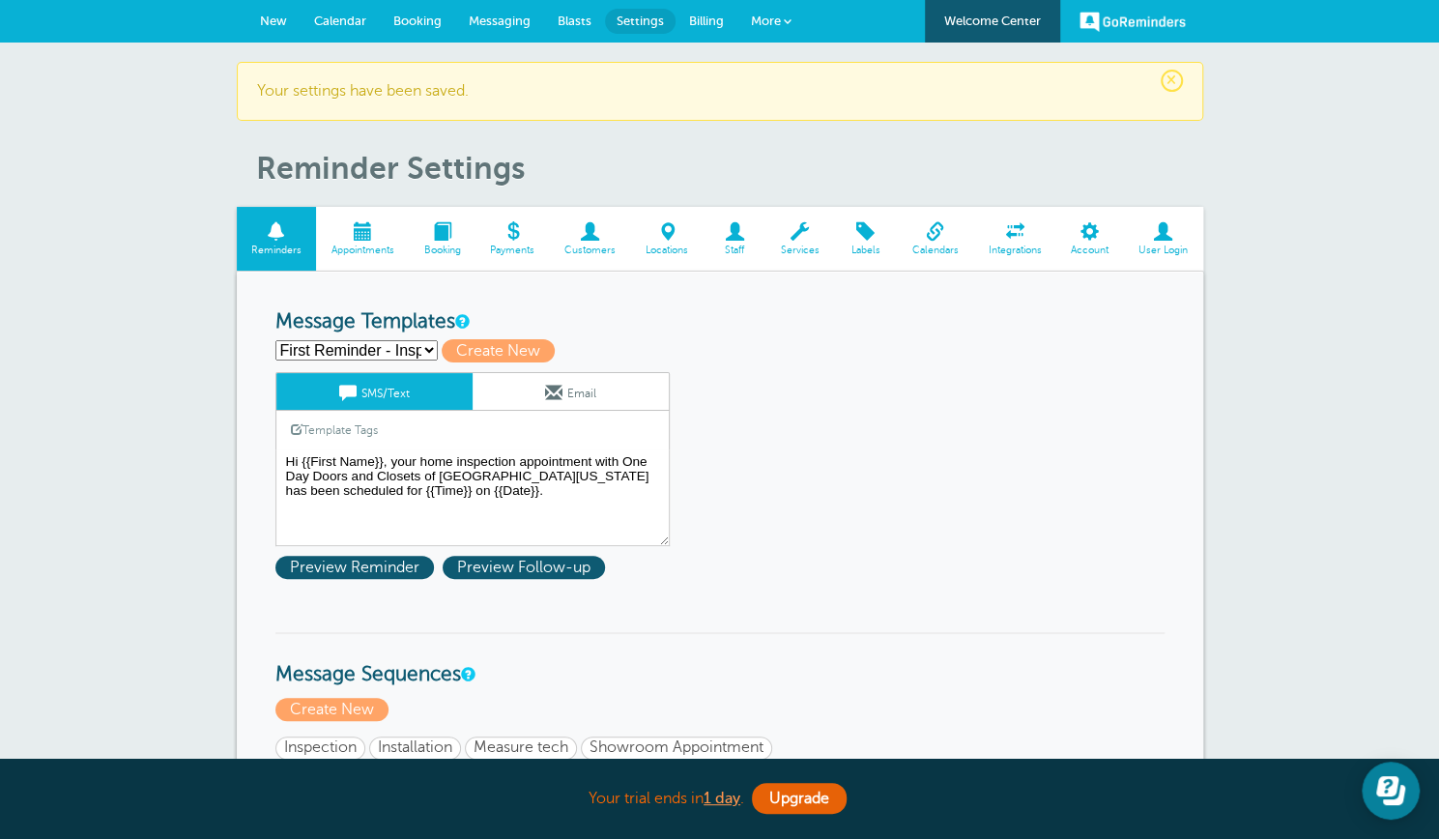
click at [430, 350] on select "First Reminder - Inspection First Reminder - Installation First Reminder - Meas…" at bounding box center [357, 350] width 162 height 20
select select "162789"
click at [276, 340] on select "First Reminder - Inspection First Reminder - Installation First Reminder - Meas…" at bounding box center [357, 350] width 162 height 20
type input "Third Reminder - Showroom"
type textarea "Hi {{First Name}}, your showroom appointment with One Day Doors and Closets of …"
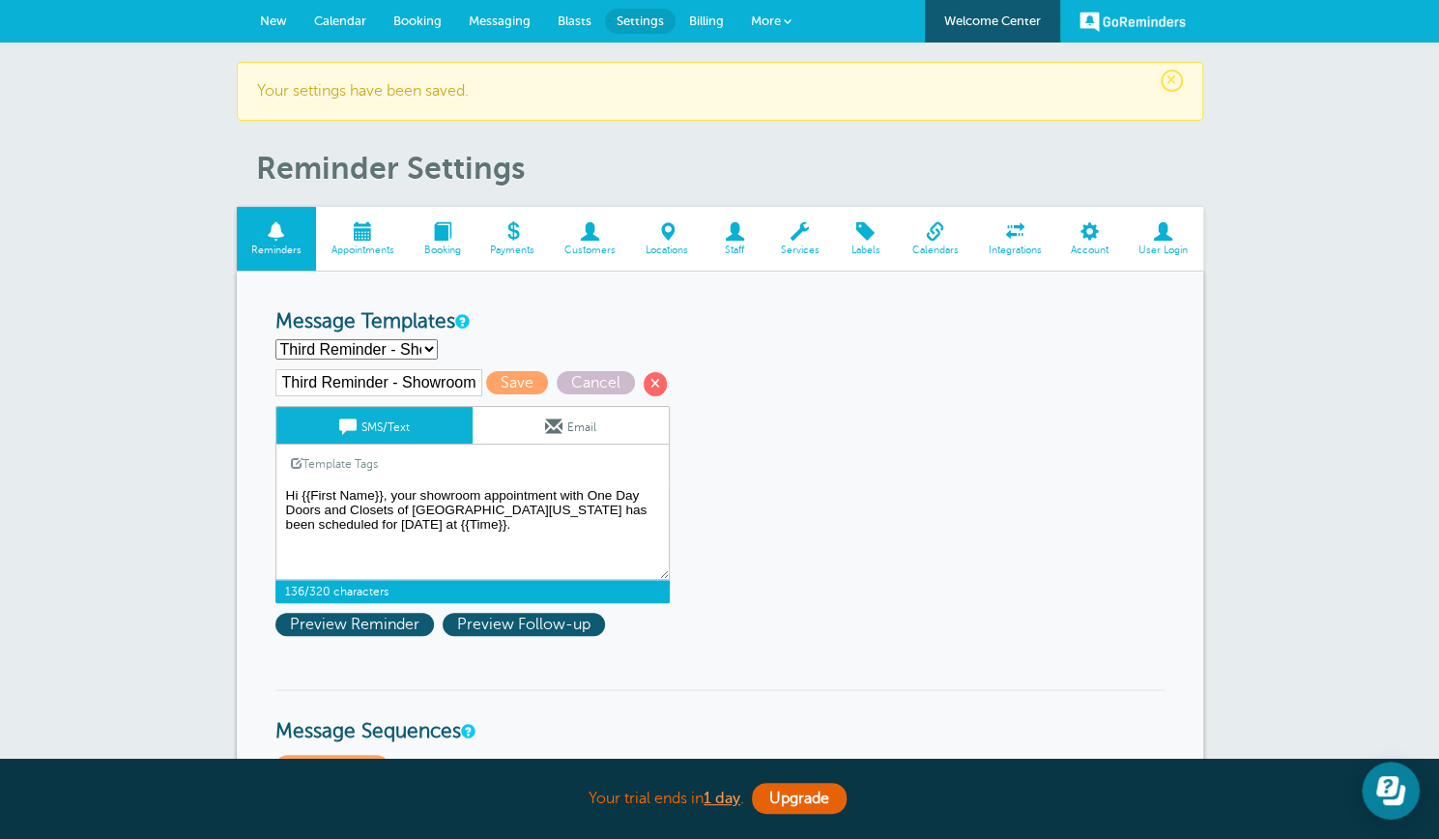
click at [571, 492] on textarea "Hi {{First Name}}, your home inspection appointment with One Day Doors and Clos…" at bounding box center [473, 531] width 394 height 97
click at [368, 233] on span at bounding box center [362, 231] width 93 height 18
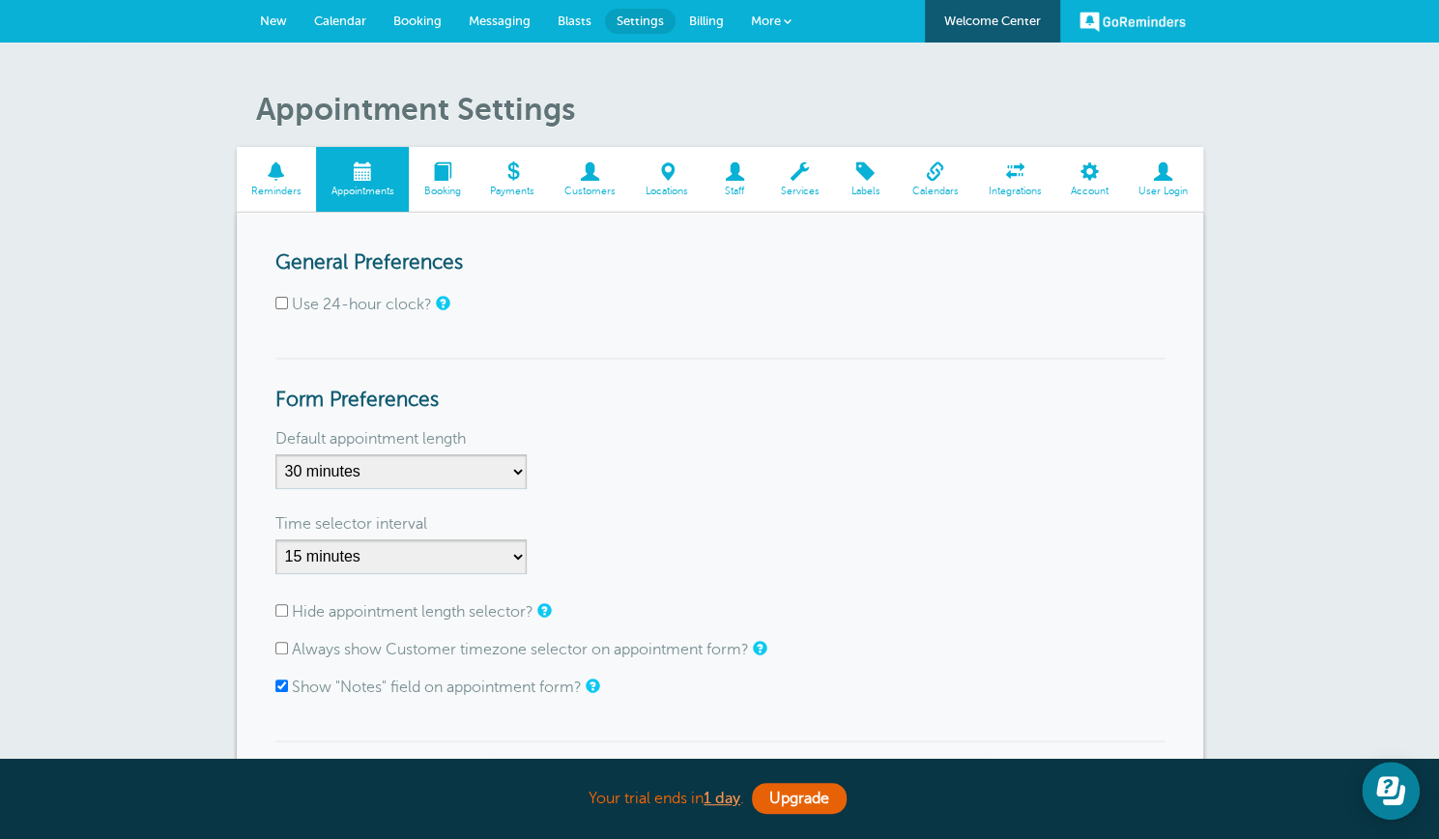
click at [275, 178] on span at bounding box center [277, 171] width 80 height 18
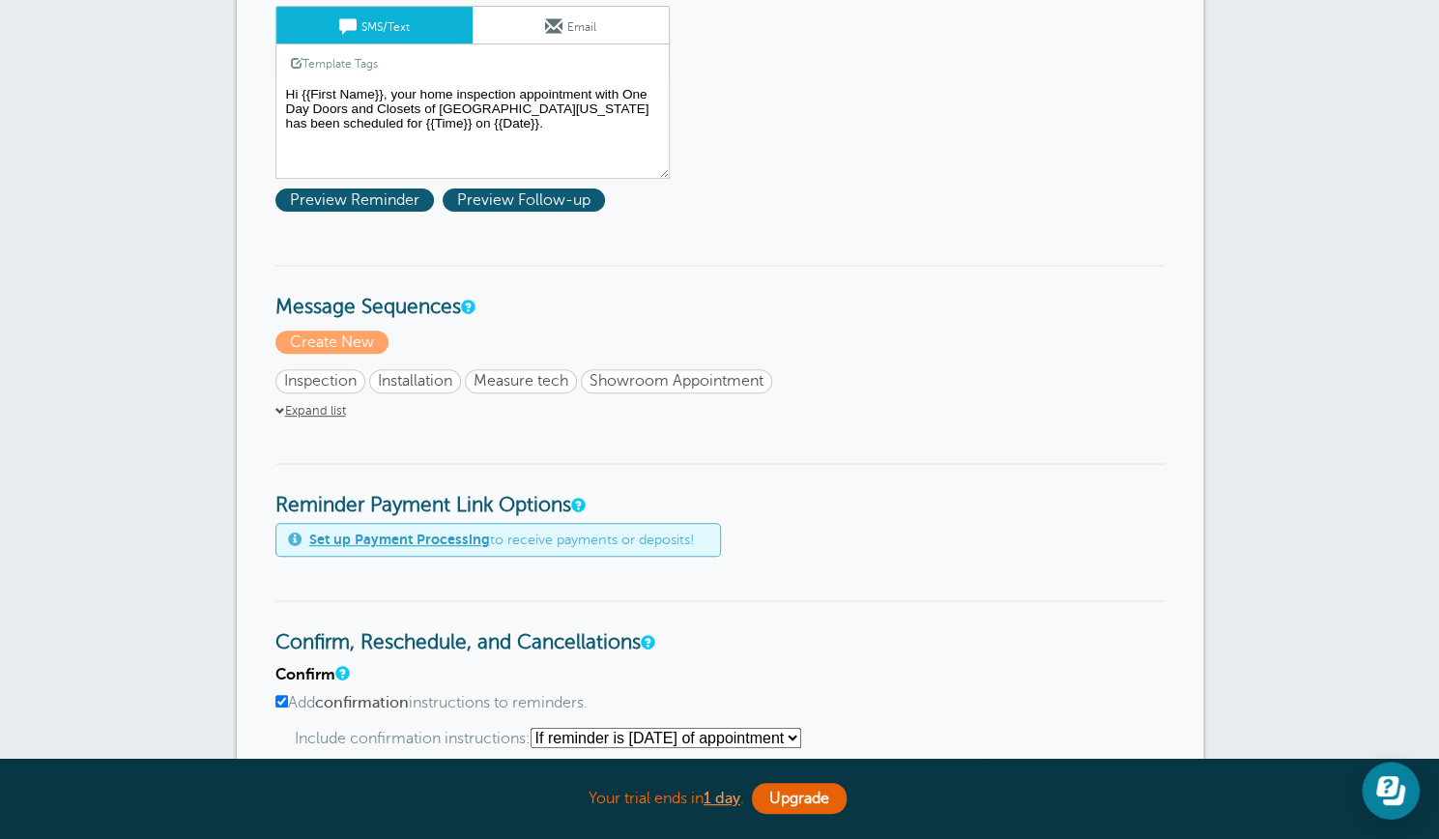
scroll to position [283, 0]
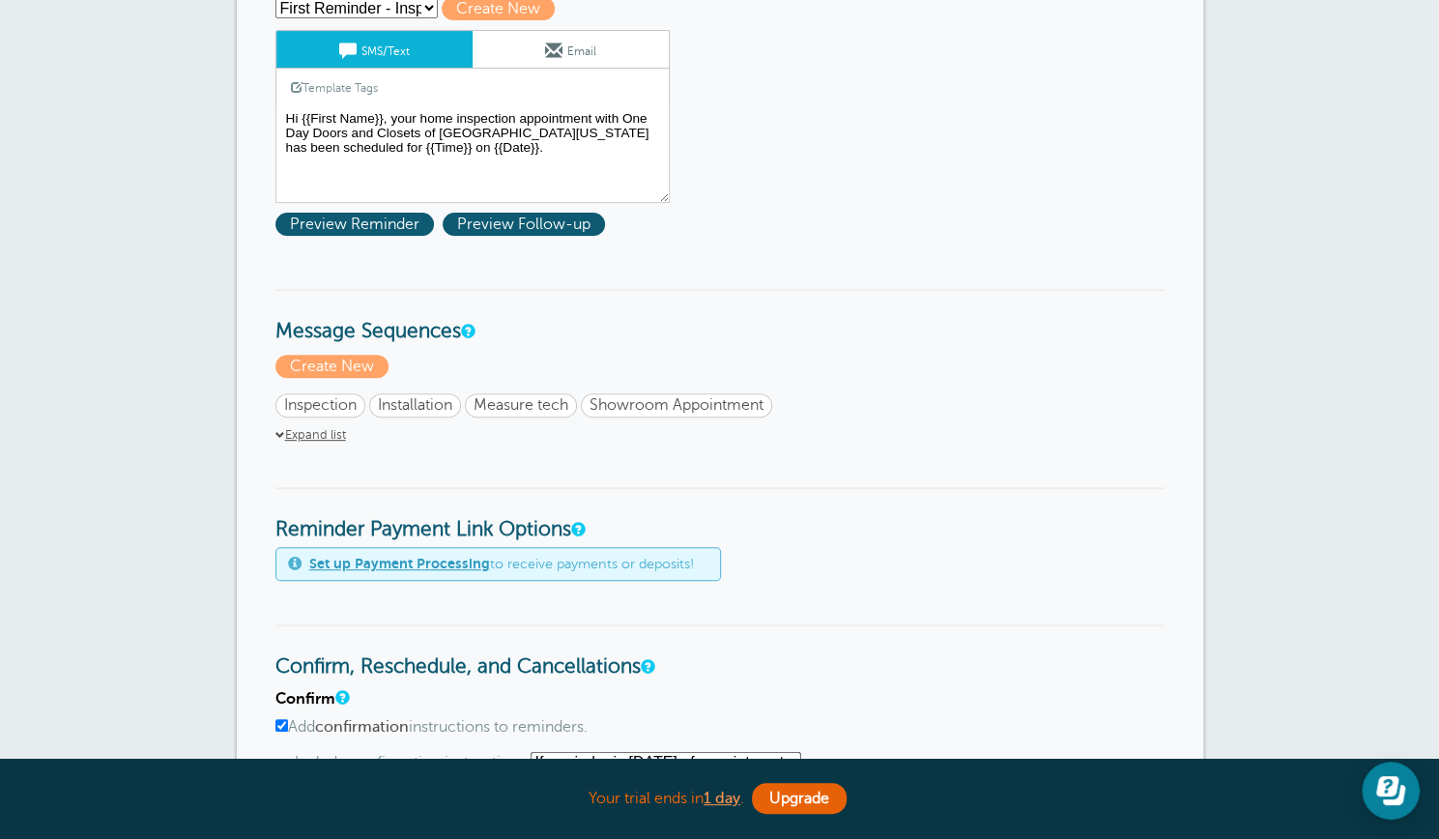
click at [313, 436] on link "Expand list" at bounding box center [311, 435] width 71 height 14
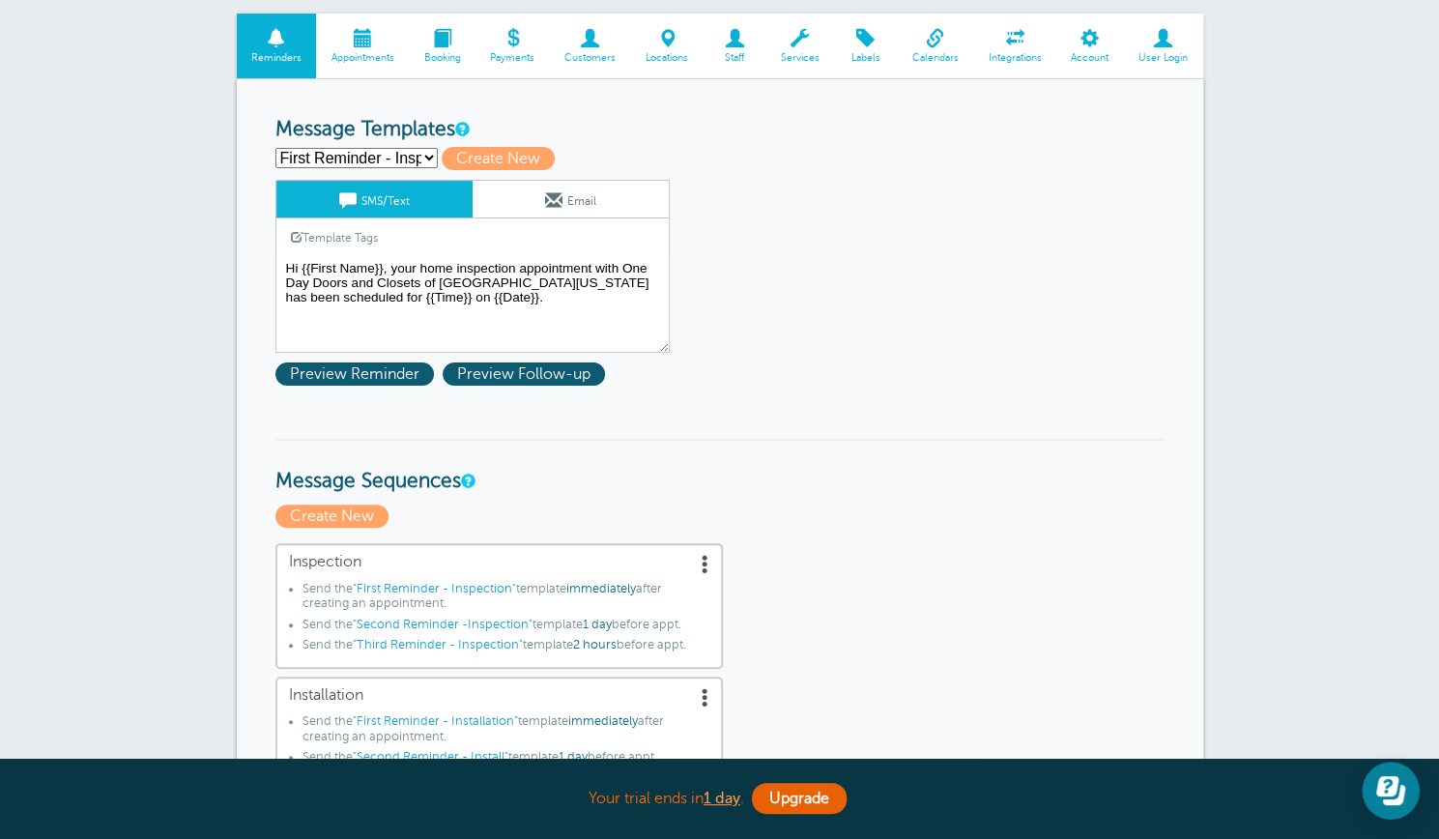
scroll to position [0, 0]
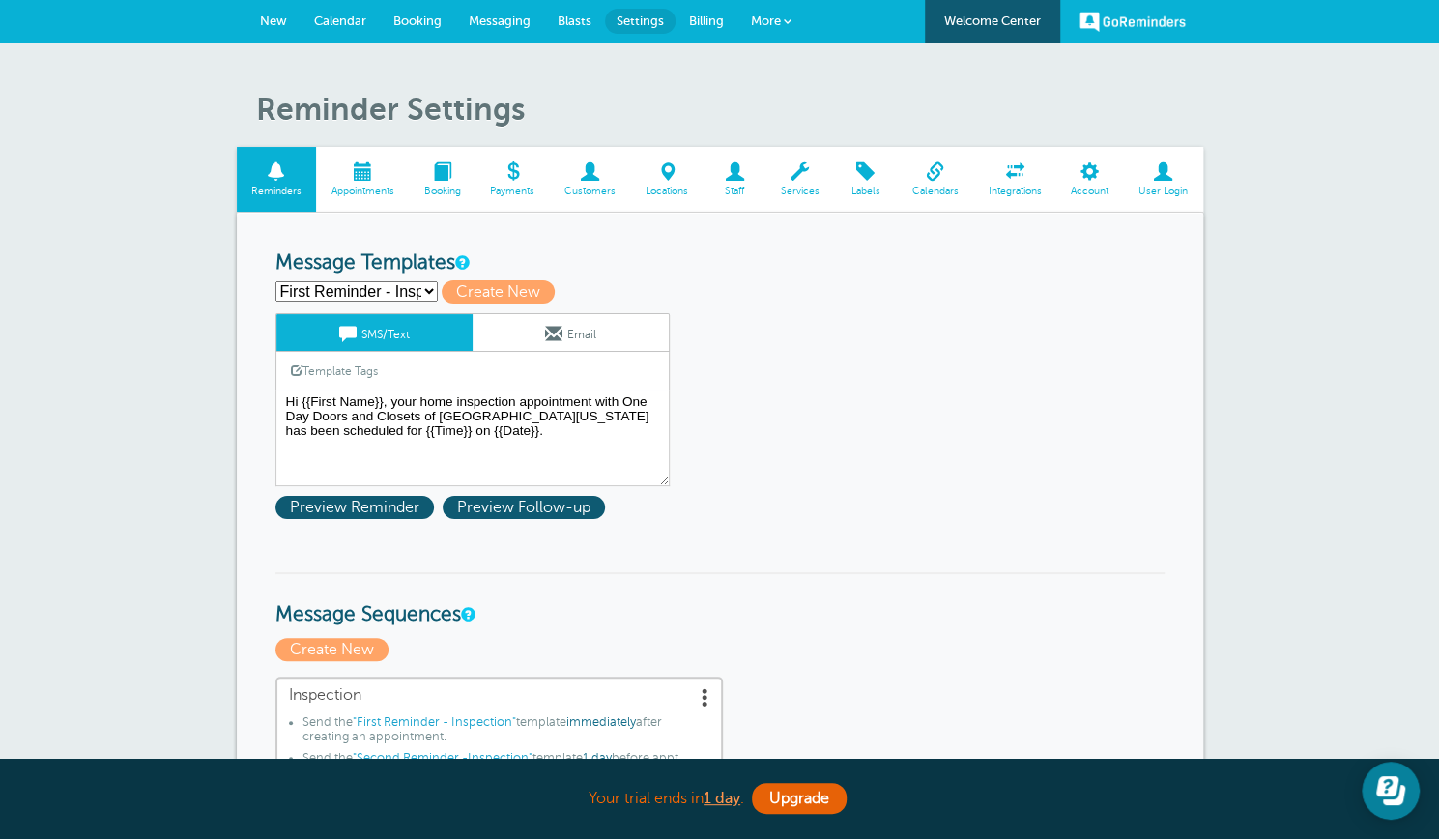
click at [276, 18] on span "New" at bounding box center [273, 21] width 27 height 15
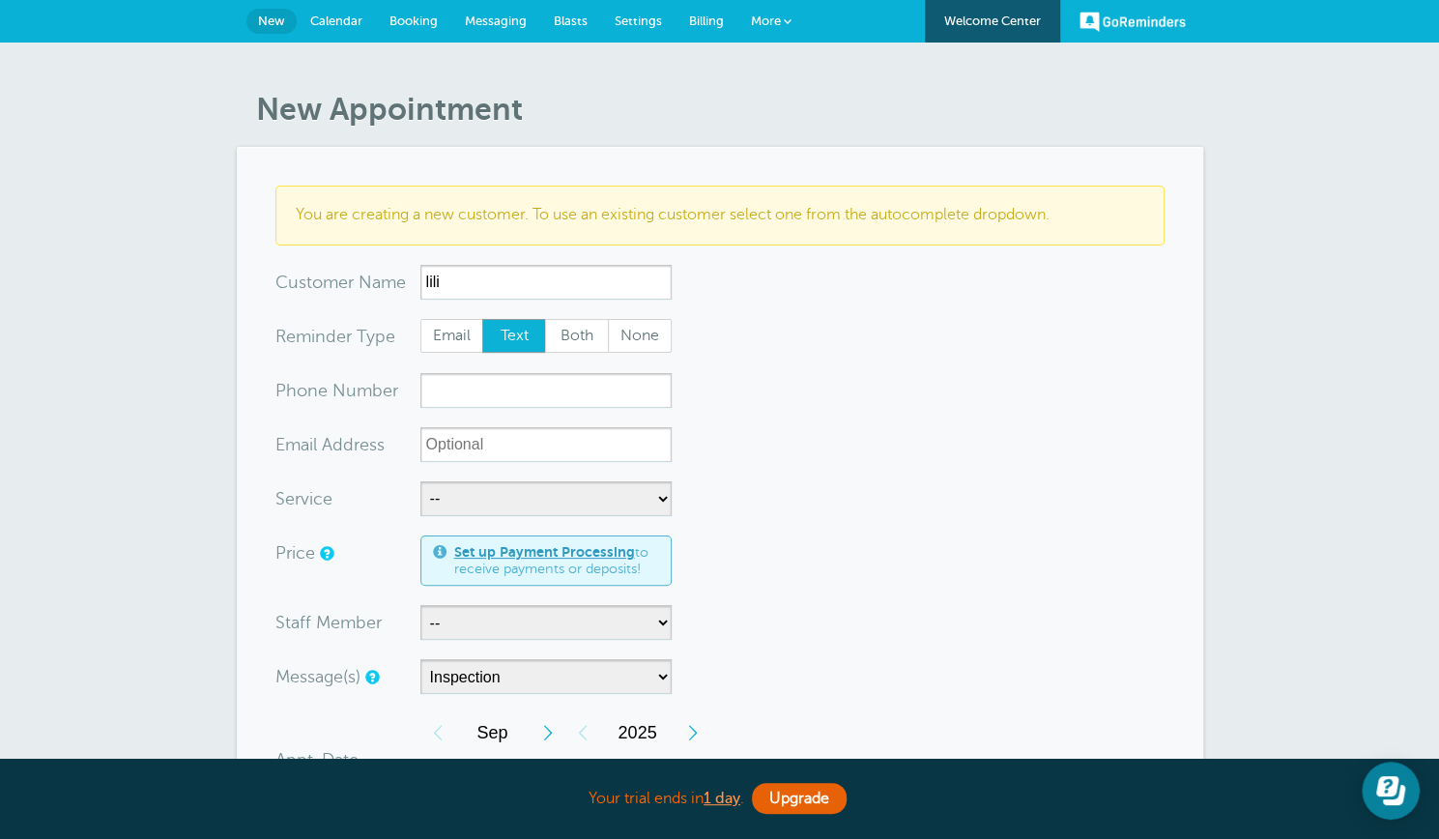
type input "lili"
click at [446, 393] on input "xxx-no-autofill" at bounding box center [546, 390] width 251 height 35
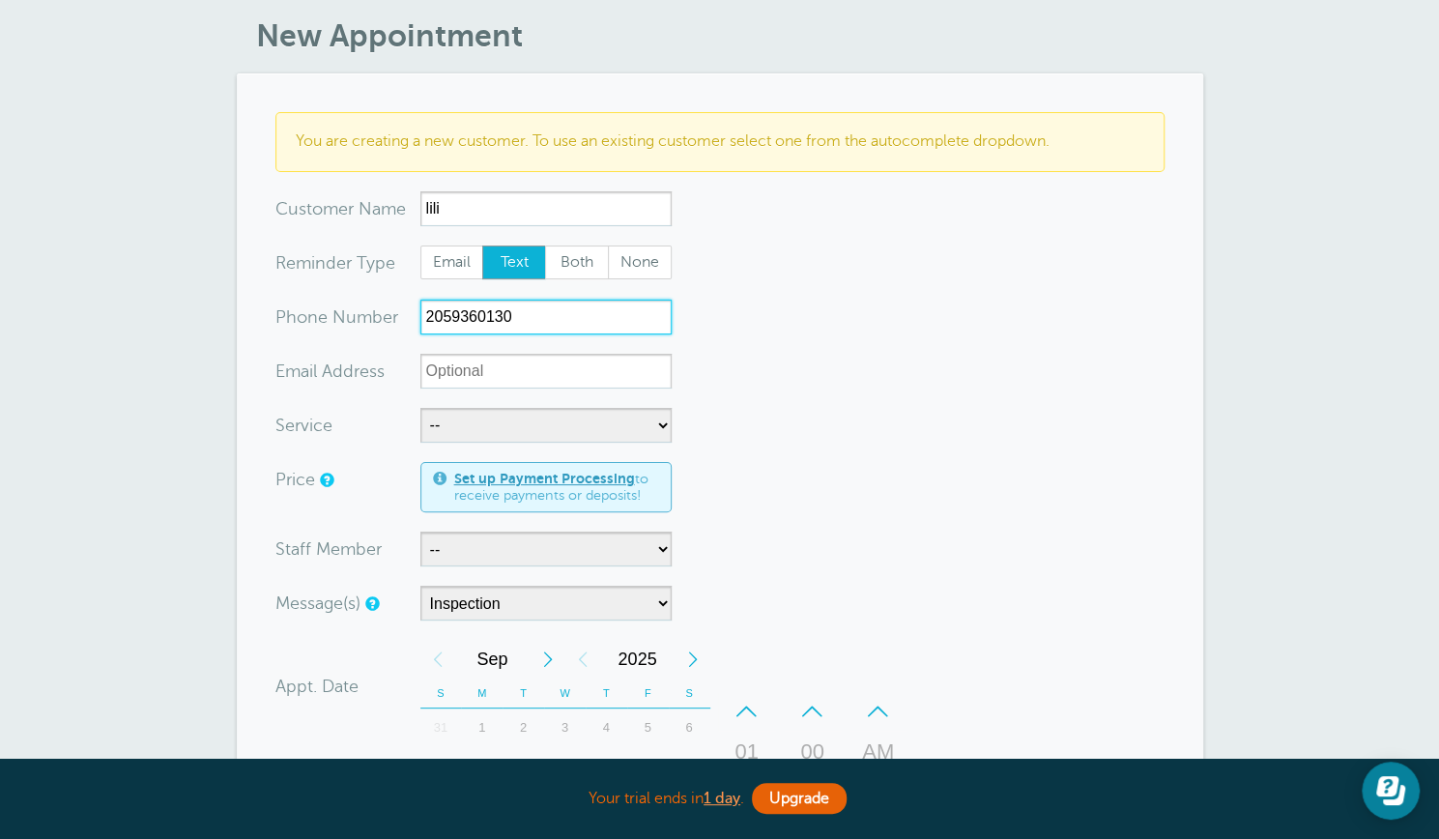
scroll to position [76, 0]
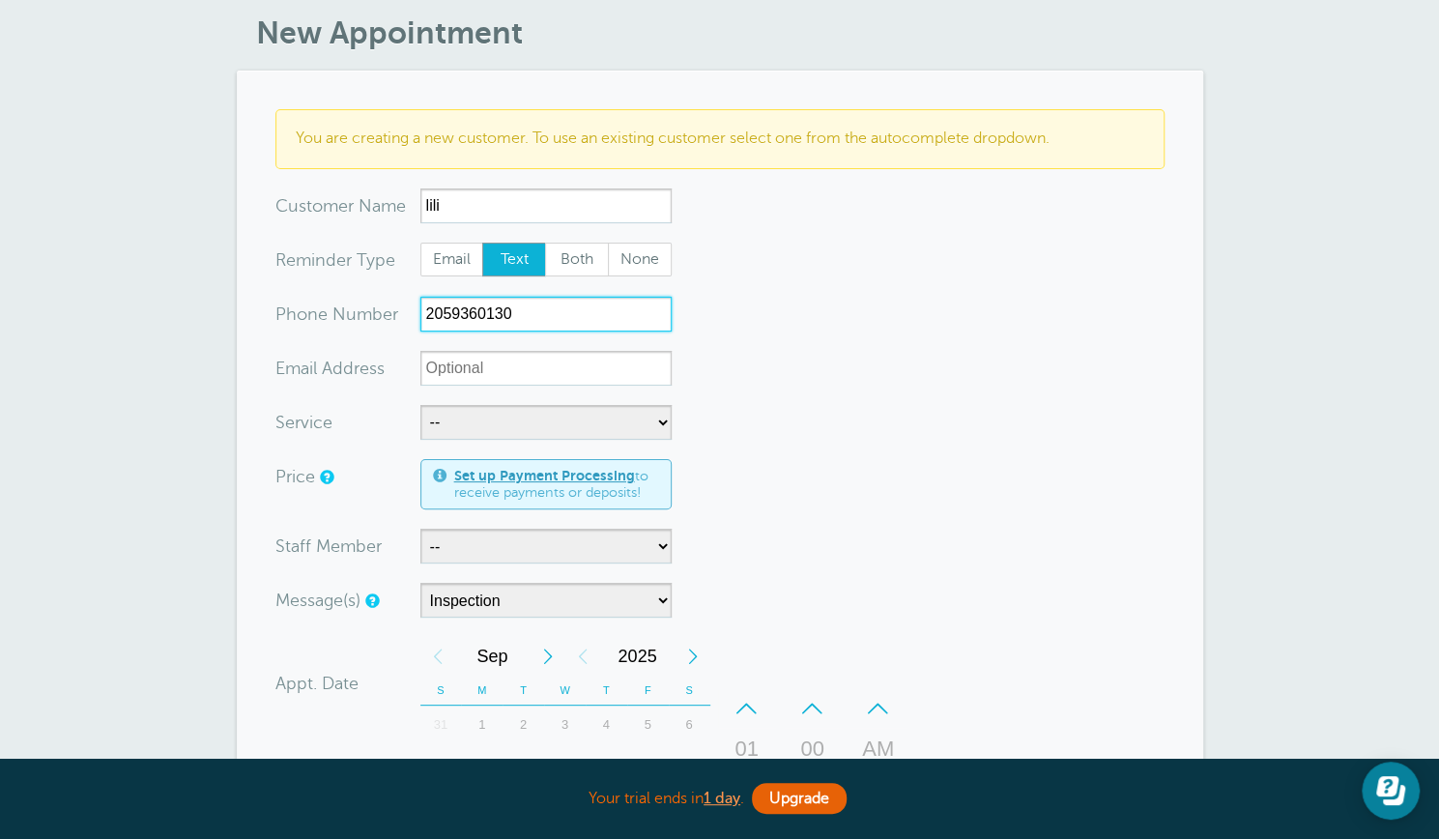
type input "2059360130"
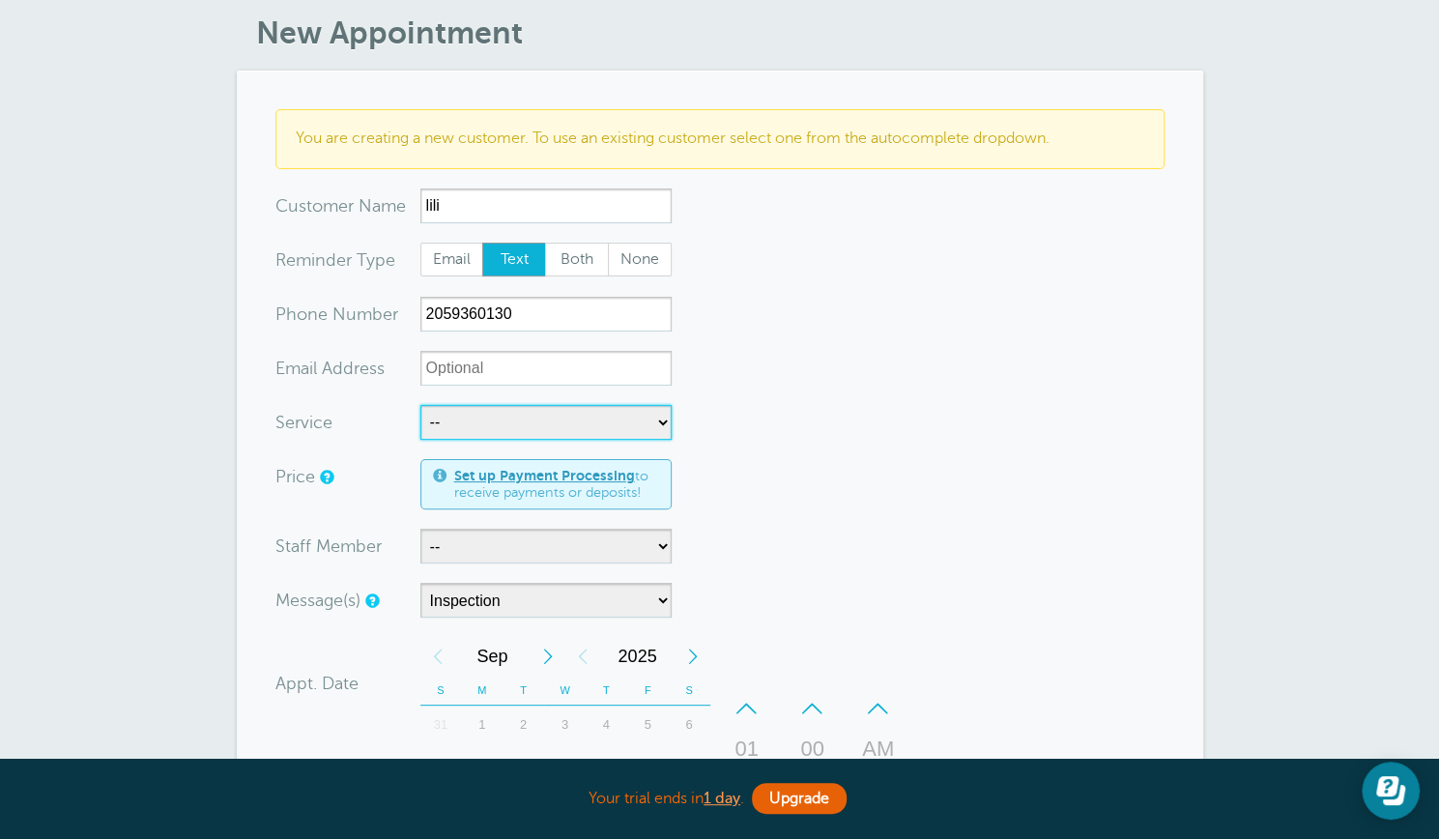
click at [665, 423] on select "-- Inspection Installation - closets Installation- doors Measuring Showroom app…" at bounding box center [546, 422] width 251 height 35
select select "28222"
click at [421, 405] on select "-- Inspection Installation - closets Installation- doors Measuring Showroom app…" at bounding box center [546, 422] width 251 height 35
select select "90"
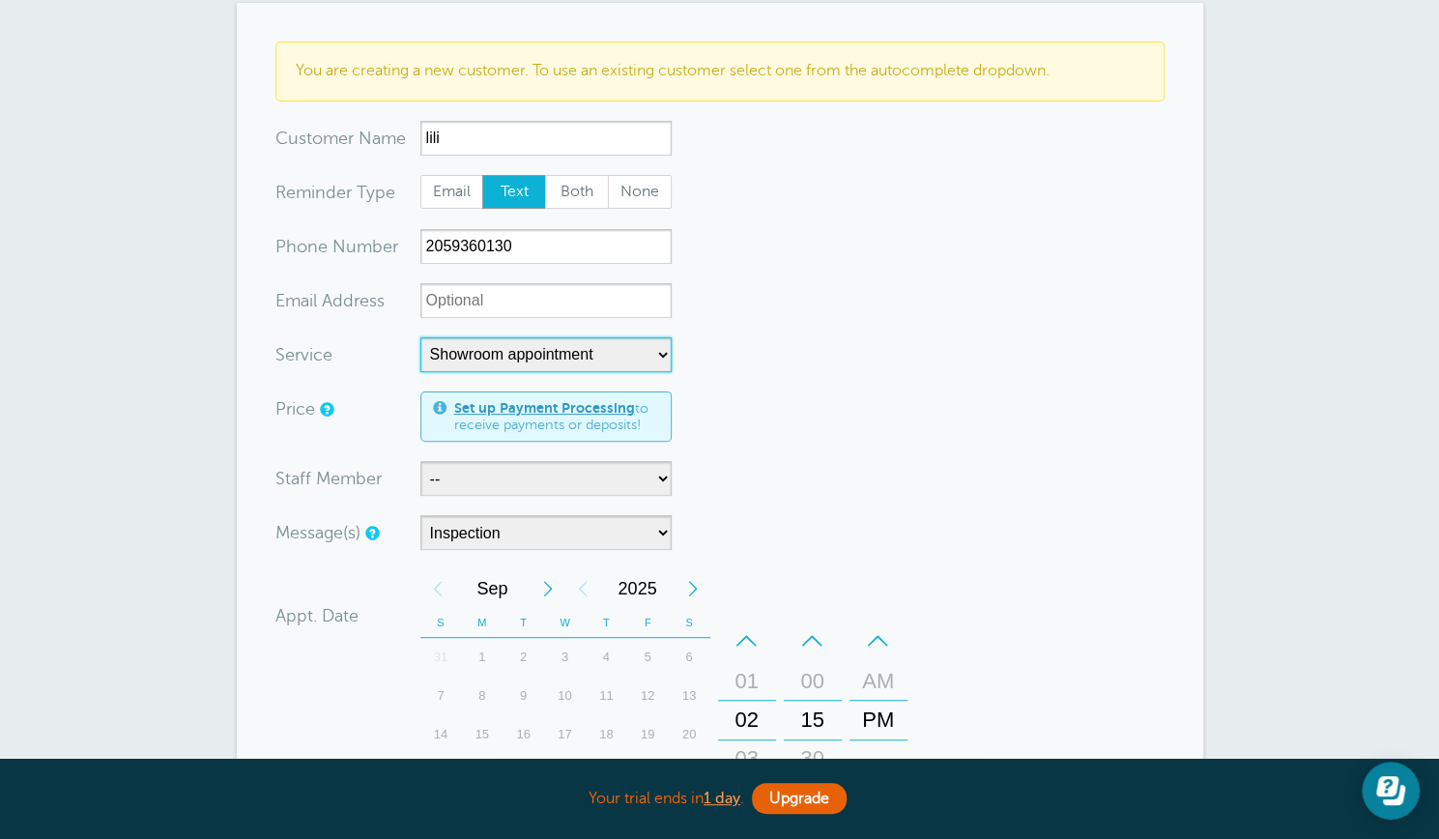
scroll to position [143, 0]
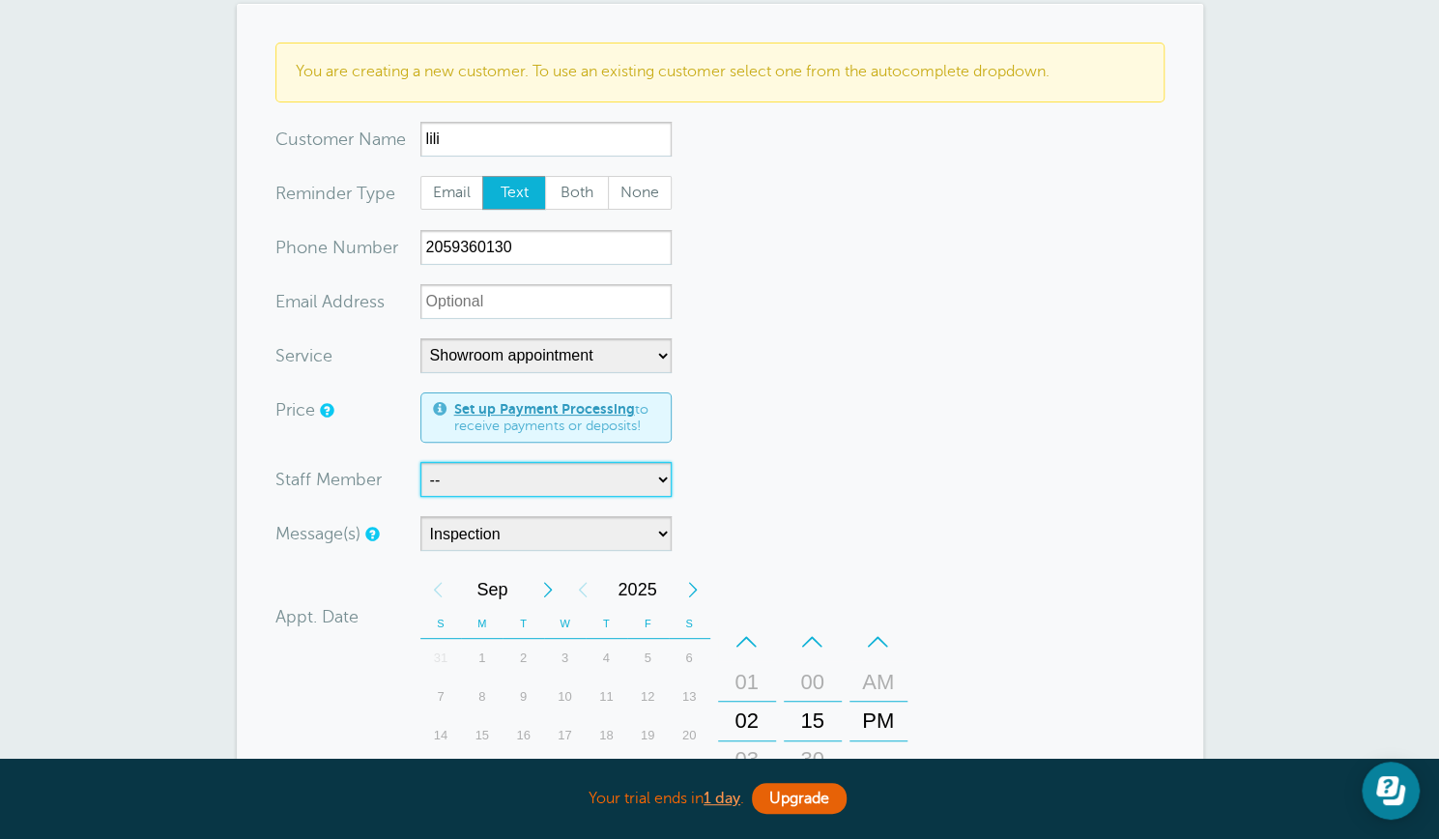
click at [663, 479] on select "-- Lisa Polhill" at bounding box center [546, 479] width 251 height 35
select select "21605"
click at [421, 462] on select "-- Lisa Polhill" at bounding box center [546, 479] width 251 height 35
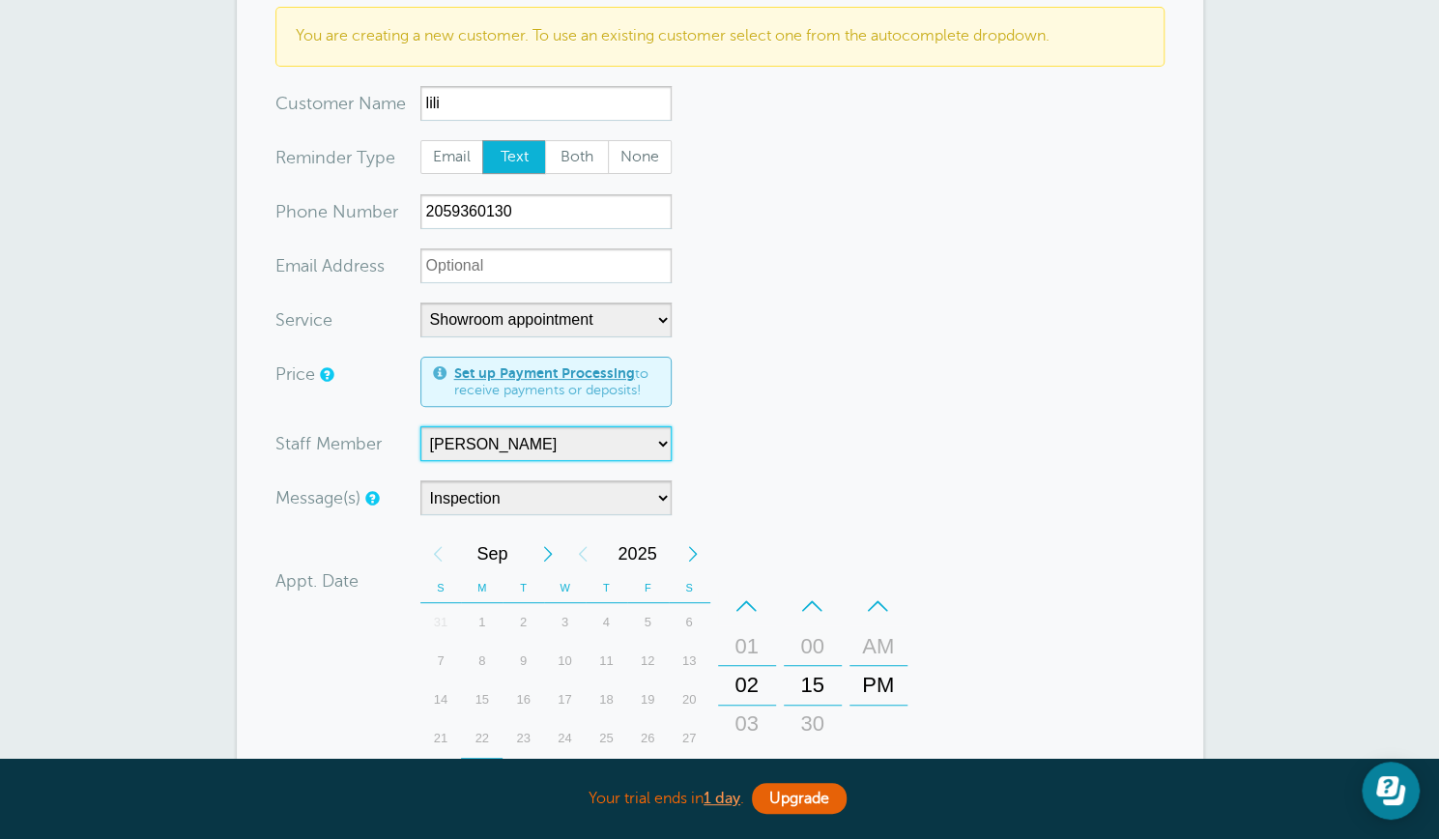
scroll to position [181, 0]
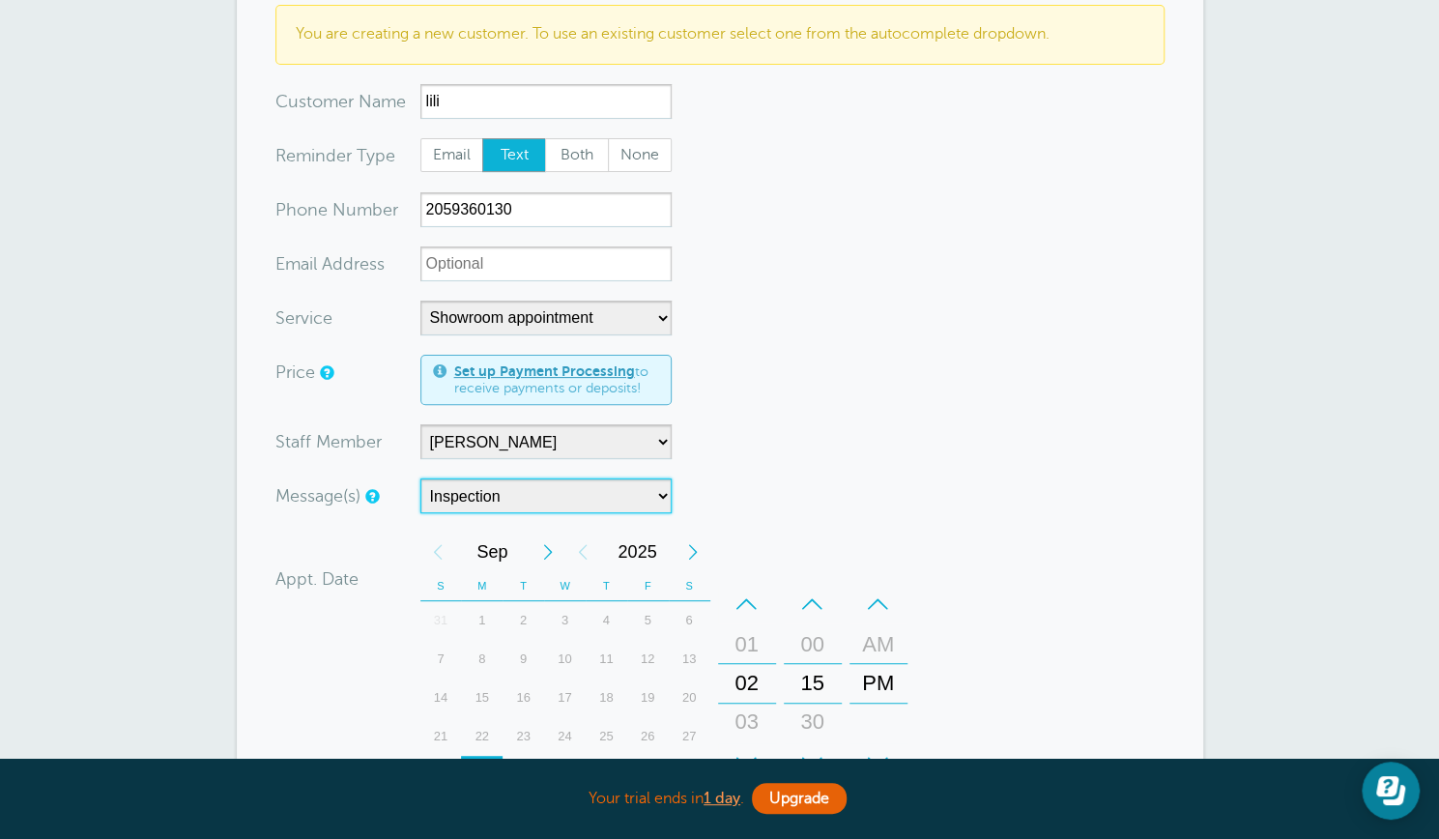
click at [664, 496] on select "Inspection Installation Measure tech Showroom Appointment" at bounding box center [546, 496] width 251 height 35
select select "162818"
click at [421, 479] on select "Inspection Installation Measure tech Showroom Appointment" at bounding box center [546, 496] width 251 height 35
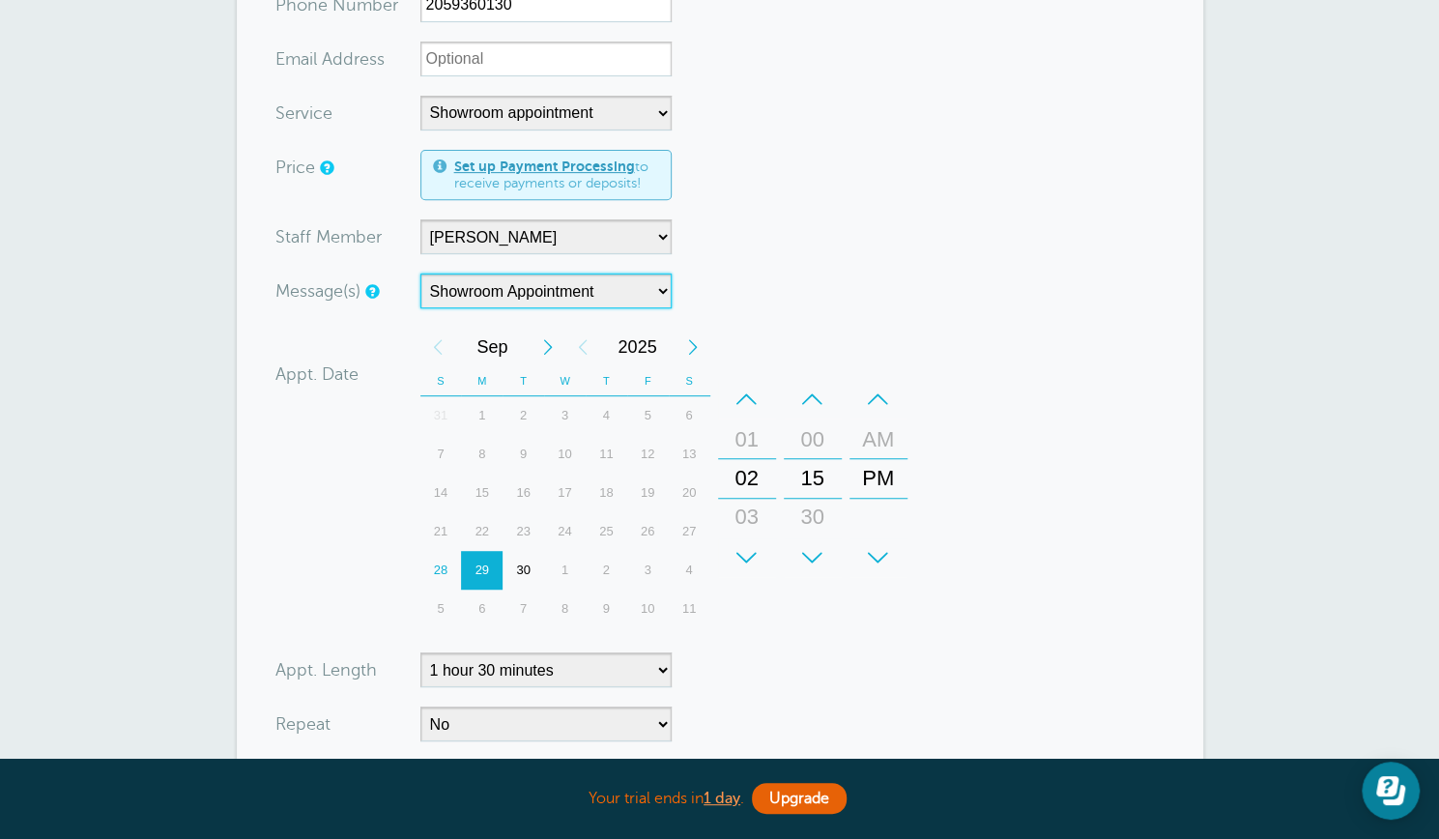
scroll to position [384, 0]
click at [567, 565] on div "1" at bounding box center [565, 572] width 42 height 39
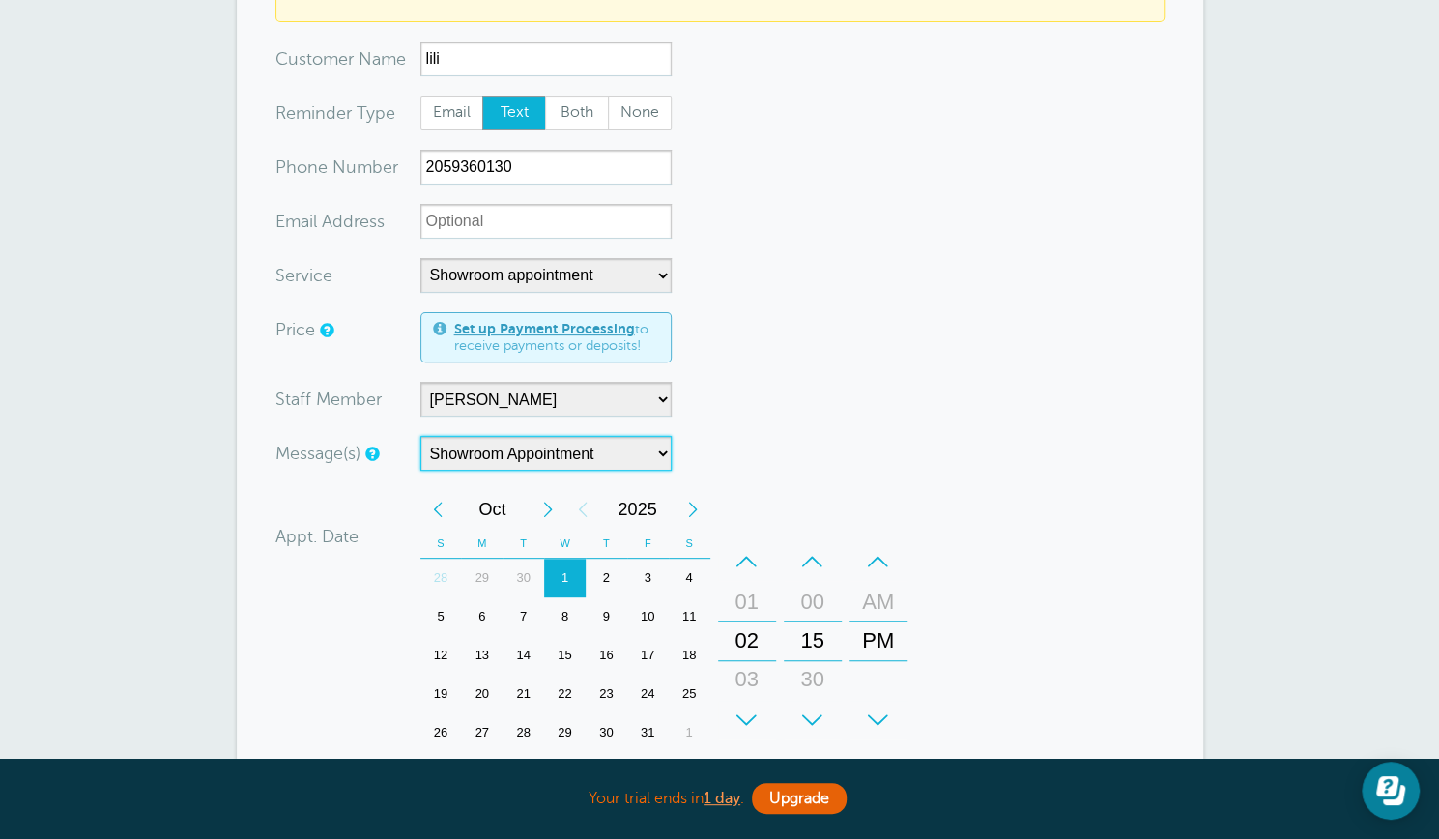
scroll to position [137, 0]
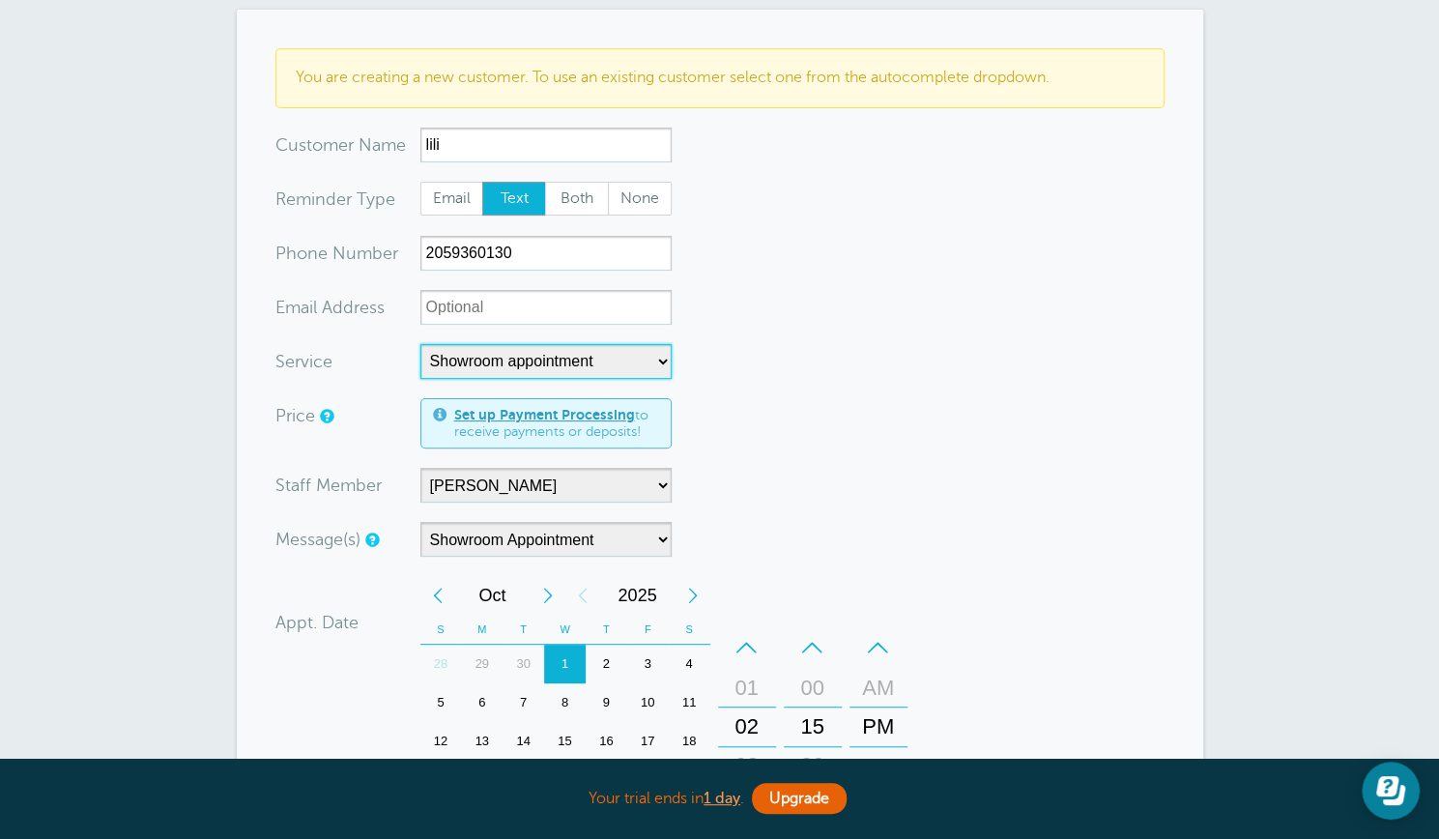
click at [665, 359] on select "-- Inspection Installation - closets Installation- doors Measuring Showroom app…" at bounding box center [546, 361] width 251 height 35
click at [421, 344] on select "-- Inspection Installation - closets Installation- doors Measuring Showroom app…" at bounding box center [546, 361] width 251 height 35
click at [665, 363] on select "-- Inspection Installation - closets Installation- doors Measuring Showroom app…" at bounding box center [546, 361] width 251 height 35
select select "28222"
click at [421, 344] on select "-- Inspection Installation - closets Installation- doors Measuring Showroom app…" at bounding box center [546, 361] width 251 height 35
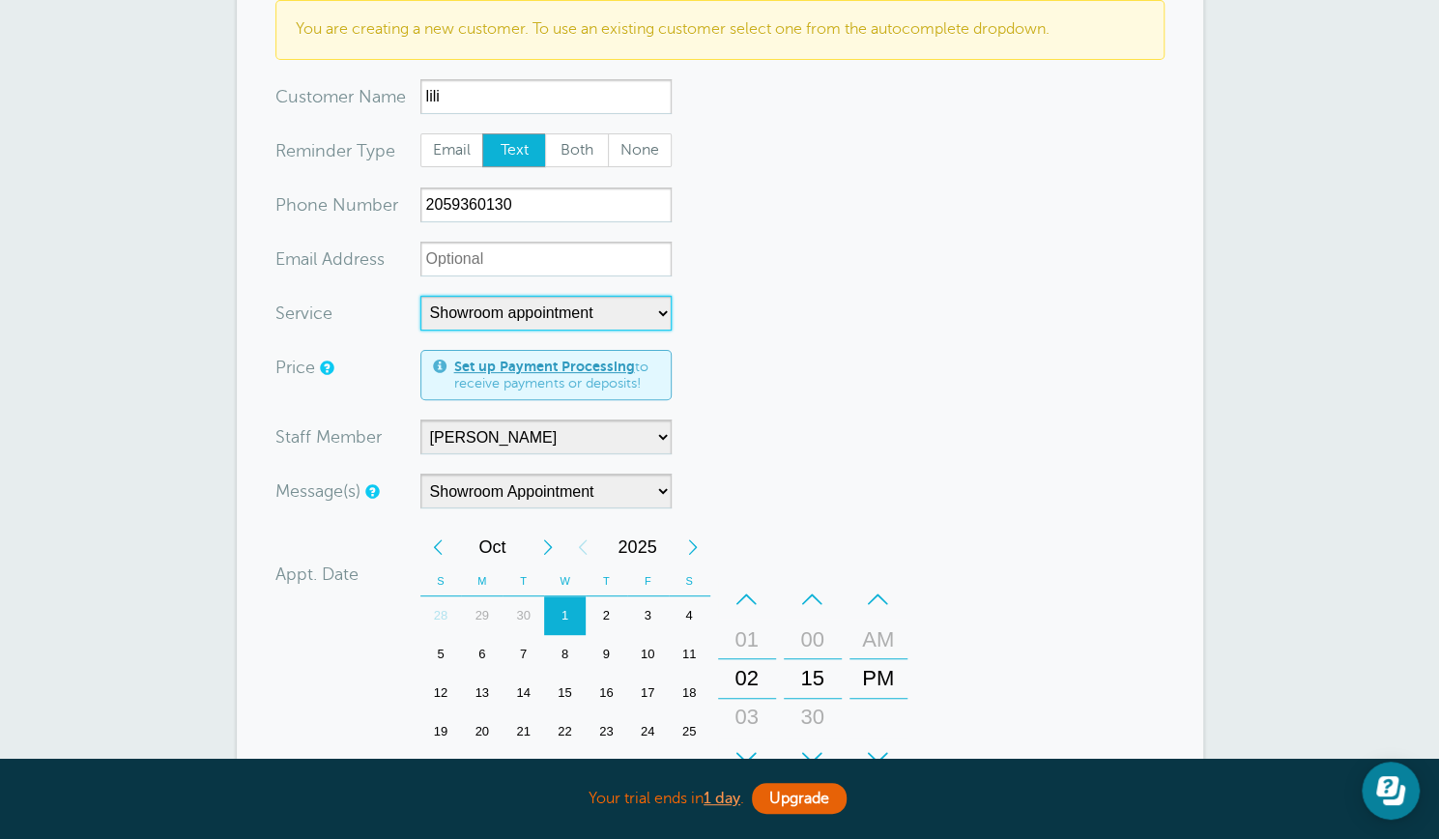
scroll to position [187, 0]
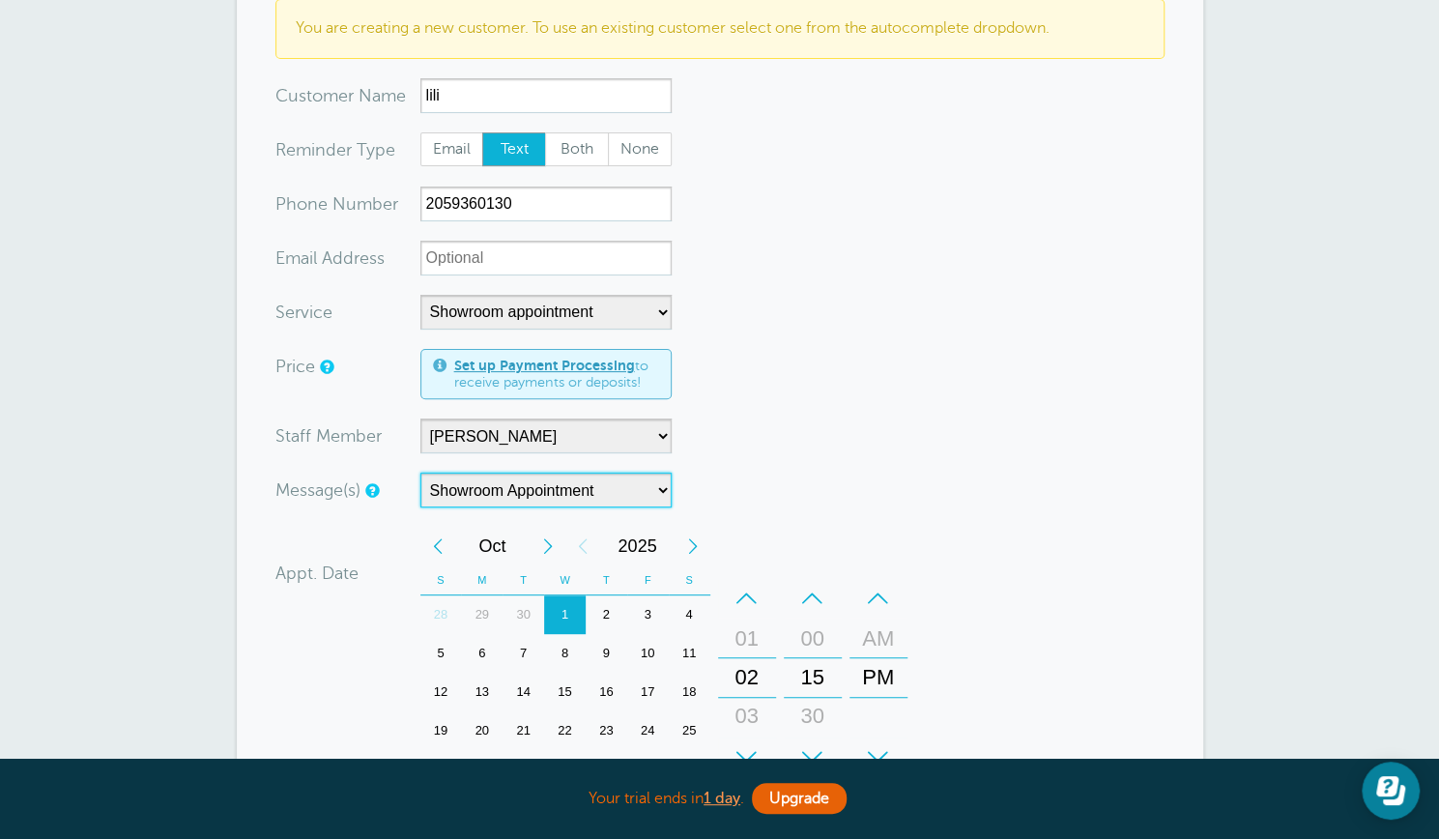
click at [659, 492] on select "Inspection Installation Measure tech Showroom Appointment" at bounding box center [546, 490] width 251 height 35
click at [710, 474] on div "Message(s) Inspection Installation Measure tech Showroom Appointment Custom Mes…" at bounding box center [590, 490] width 628 height 35
click at [663, 306] on select "-- Inspection Installation - closets Installation- doors Measuring Showroom app…" at bounding box center [546, 312] width 251 height 35
select select
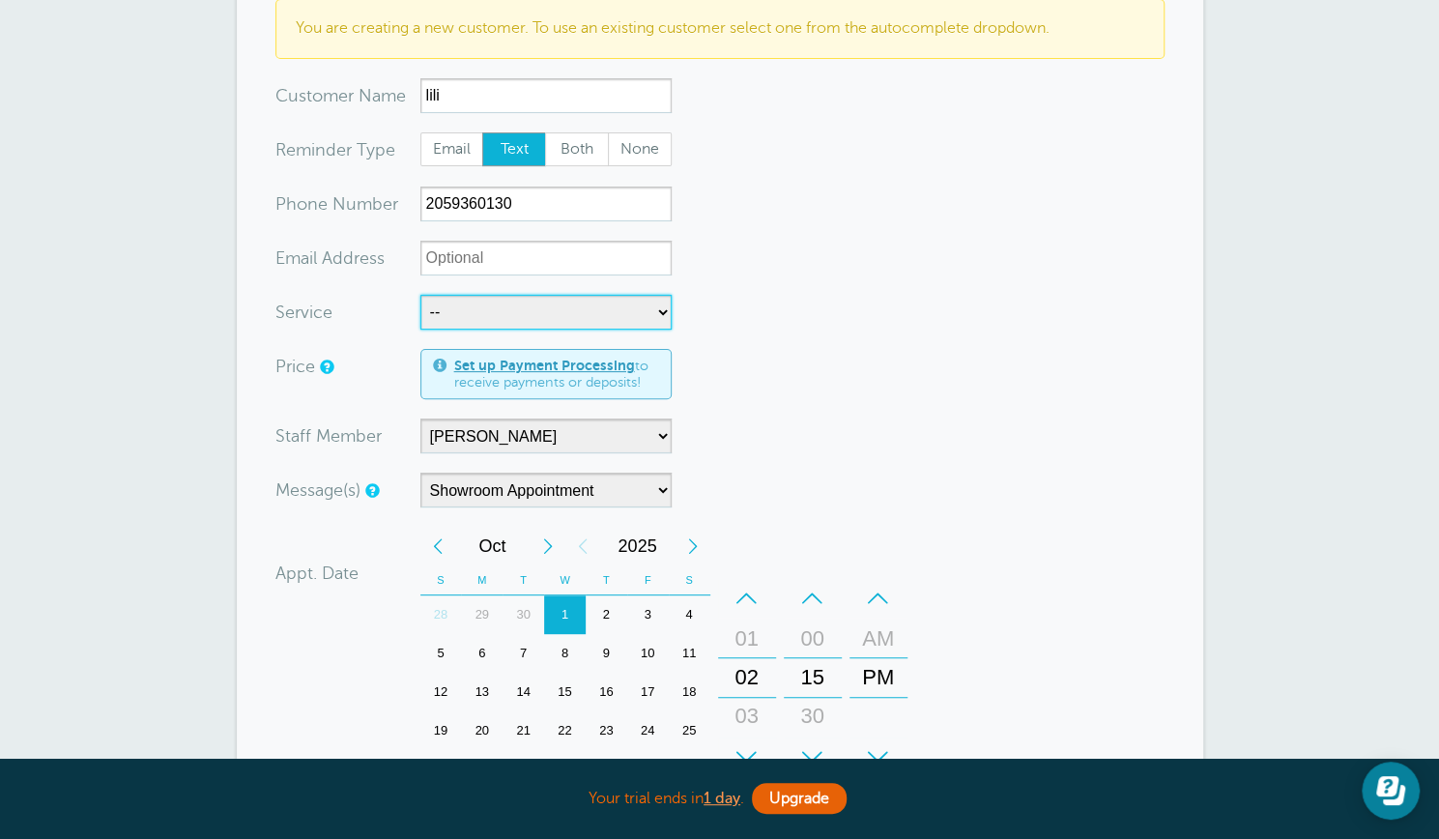
click at [421, 295] on select "-- Inspection Installation - closets Installation- doors Measuring Showroom app…" at bounding box center [546, 312] width 251 height 35
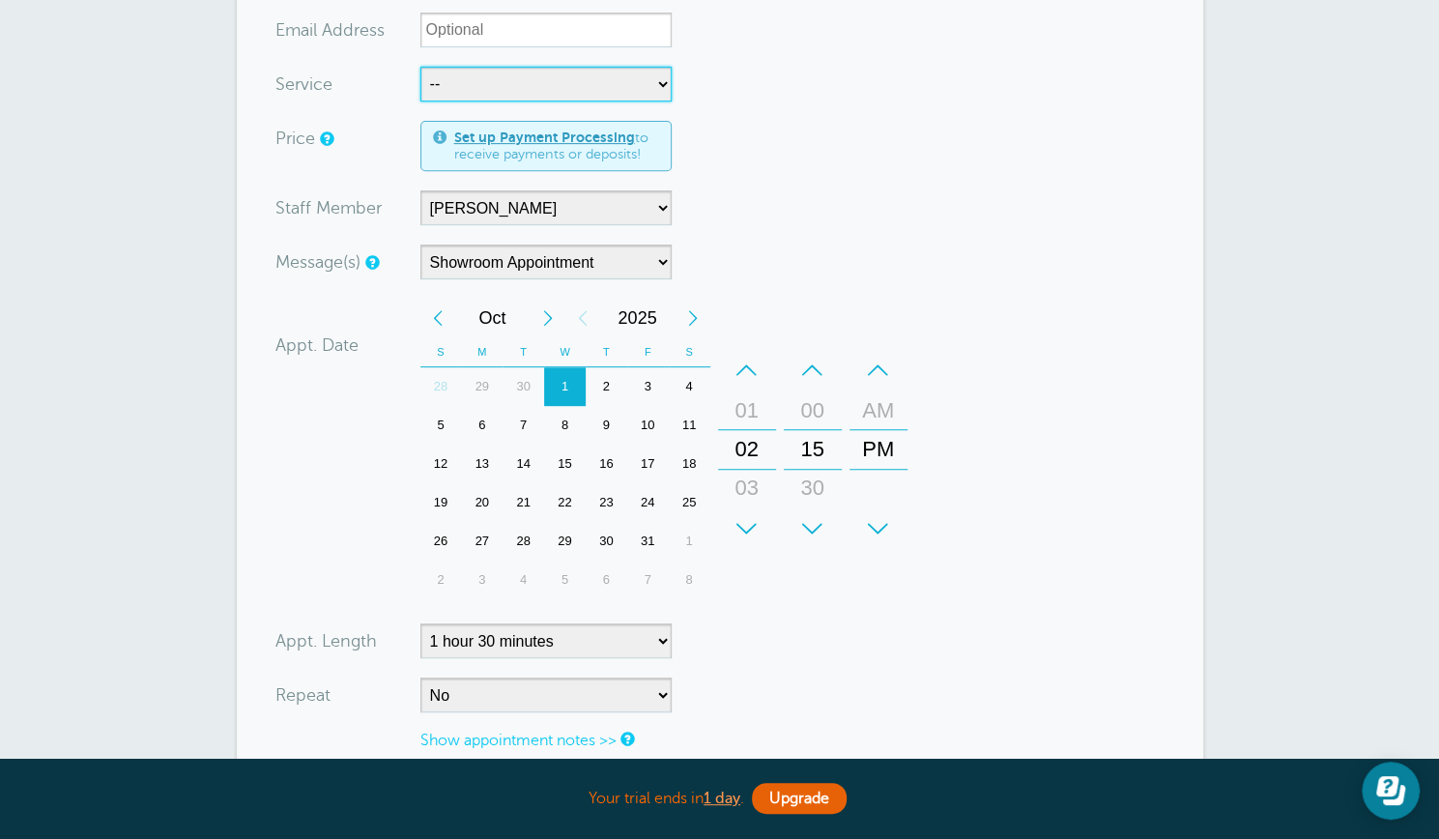
scroll to position [414, 0]
click at [528, 385] on div "30" at bounding box center [524, 387] width 42 height 39
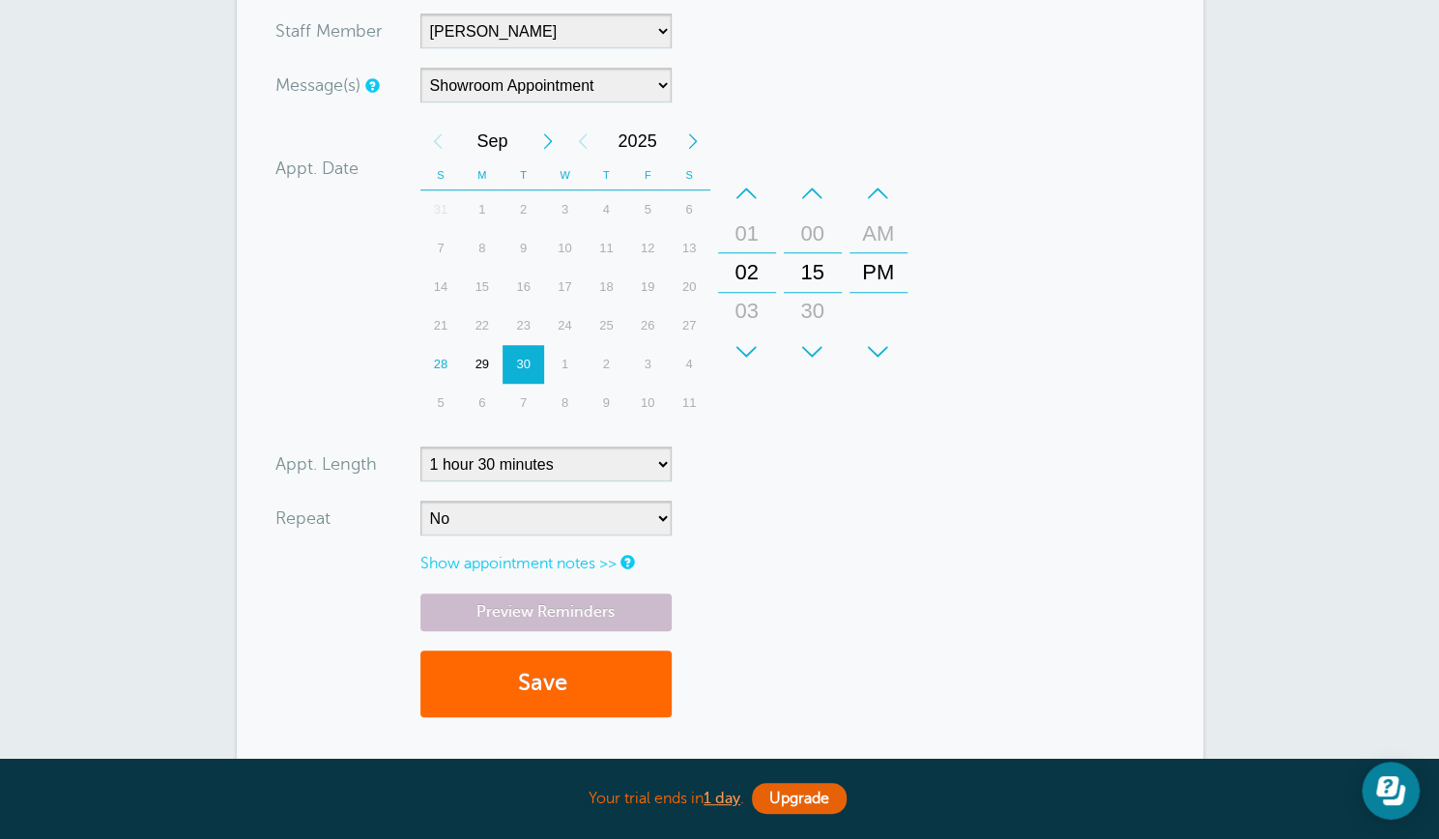
scroll to position [593, 0]
click at [549, 683] on button "Save" at bounding box center [546, 683] width 251 height 67
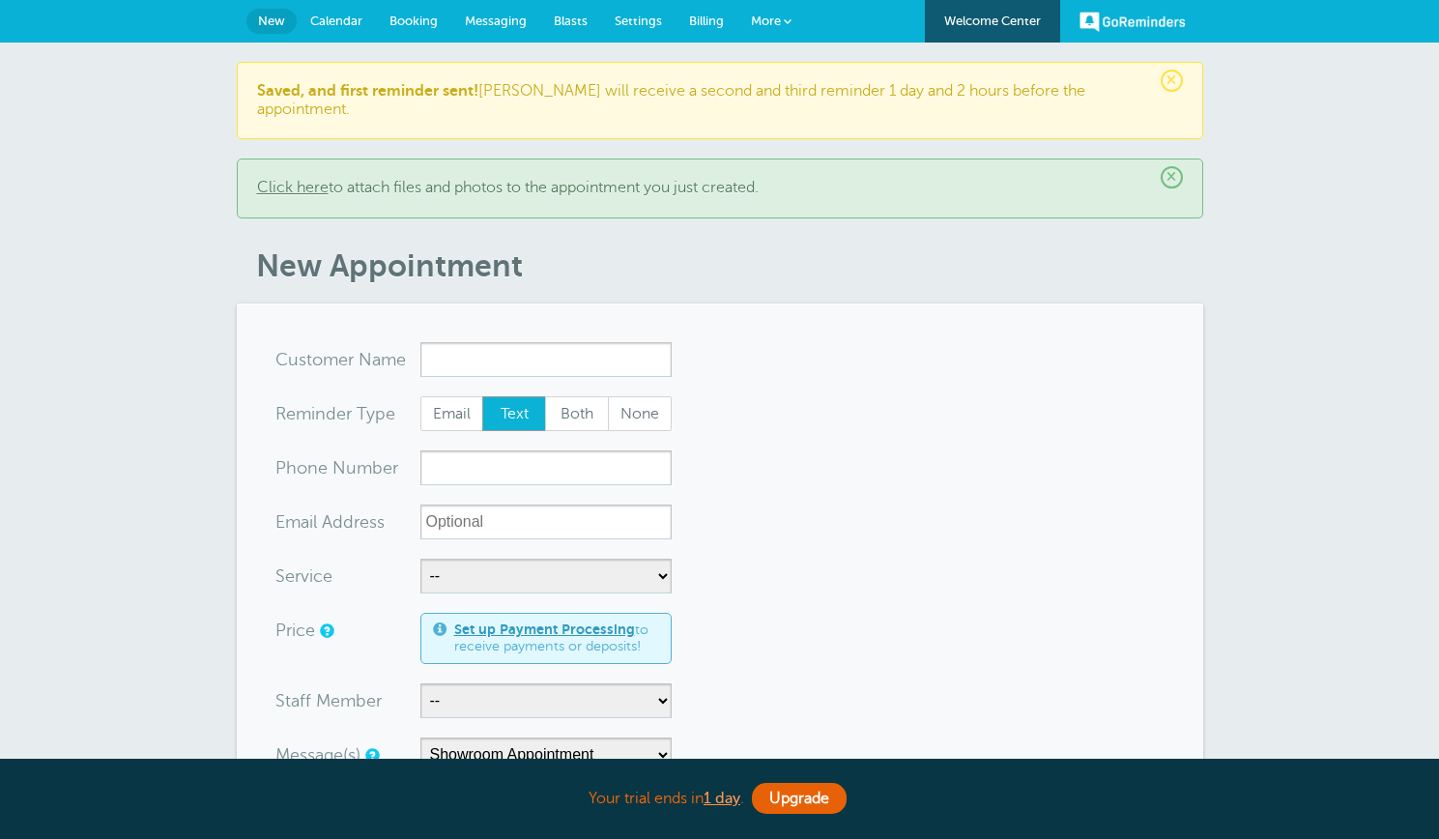
select select "162818"
click at [465, 342] on input "x-no-autofill" at bounding box center [546, 359] width 251 height 35
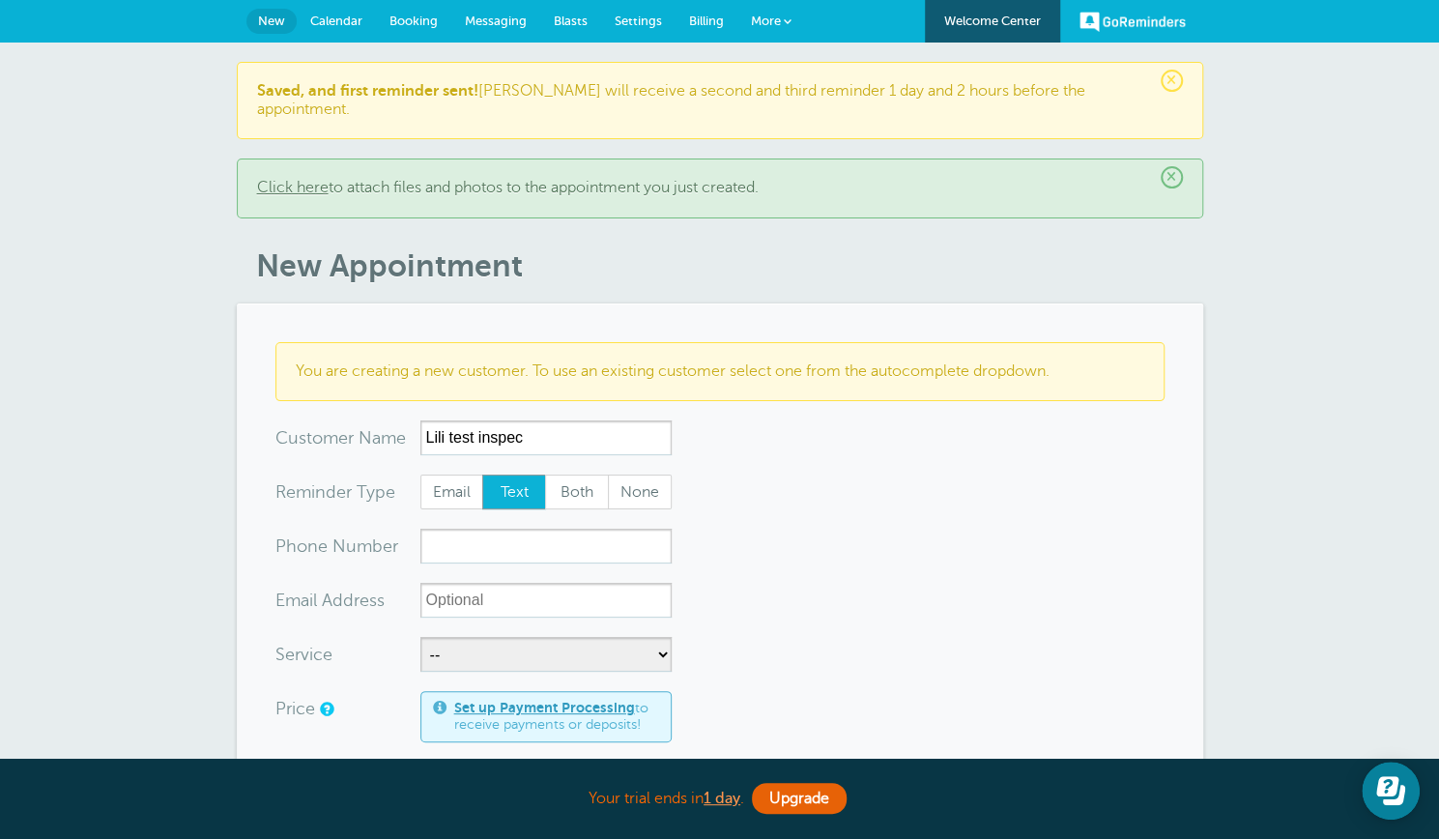
type input "Lili test inspec"
click at [468, 531] on input "xxx-no-autofill" at bounding box center [546, 546] width 251 height 35
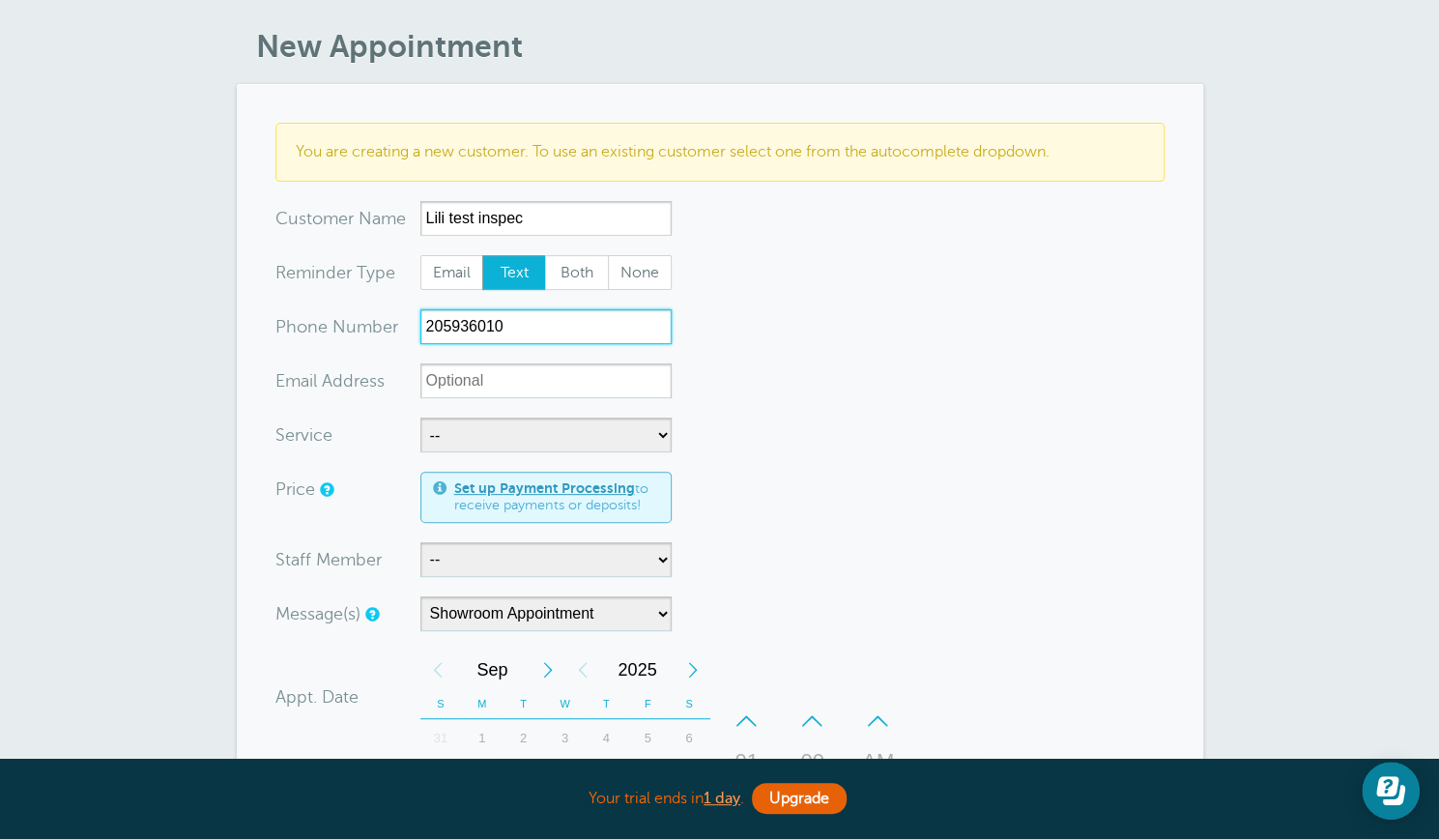
scroll to position [225, 0]
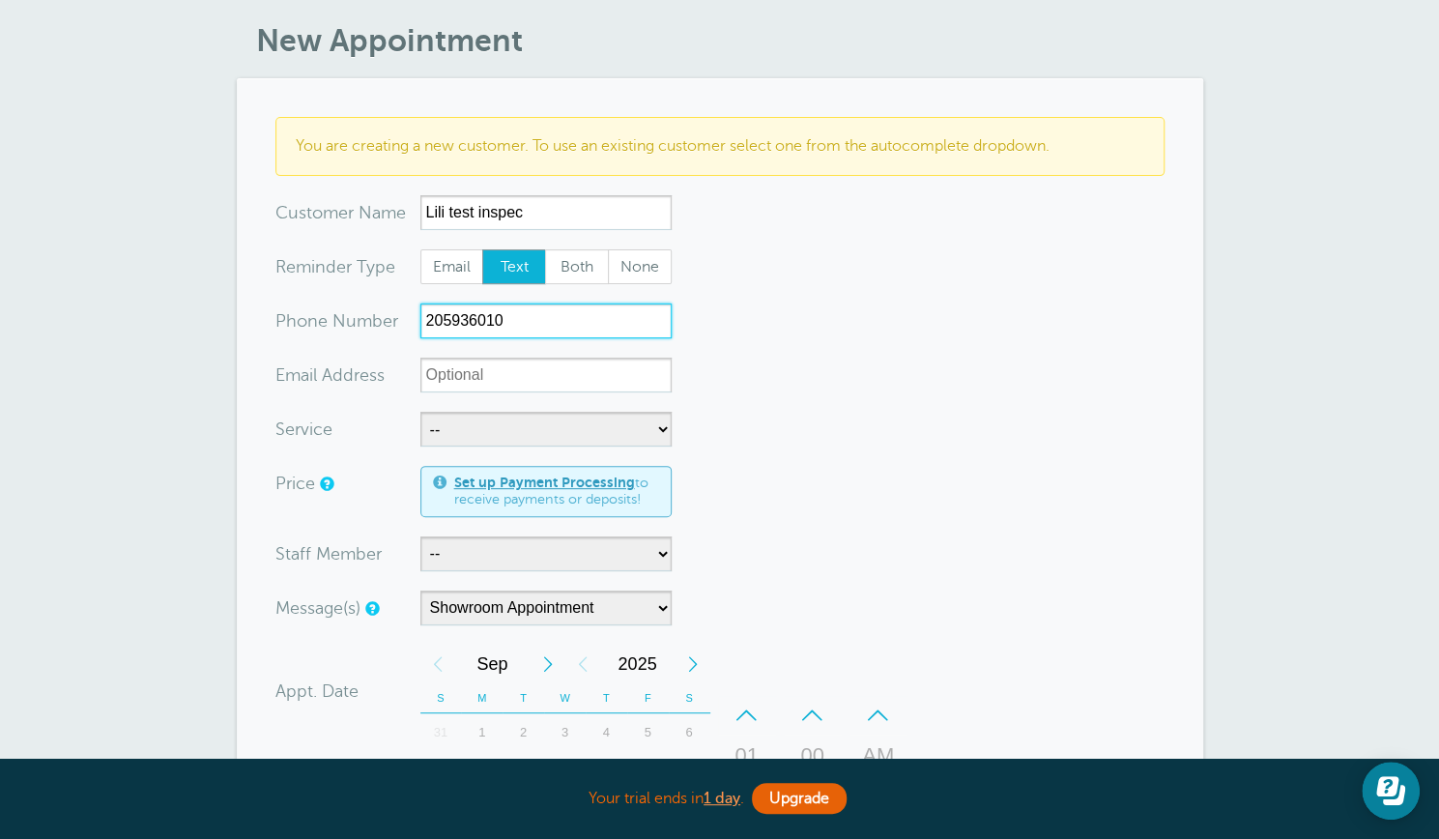
type input "205936010"
click at [660, 591] on select "Inspection Installation Measure tech Showroom Appointment" at bounding box center [546, 608] width 251 height 35
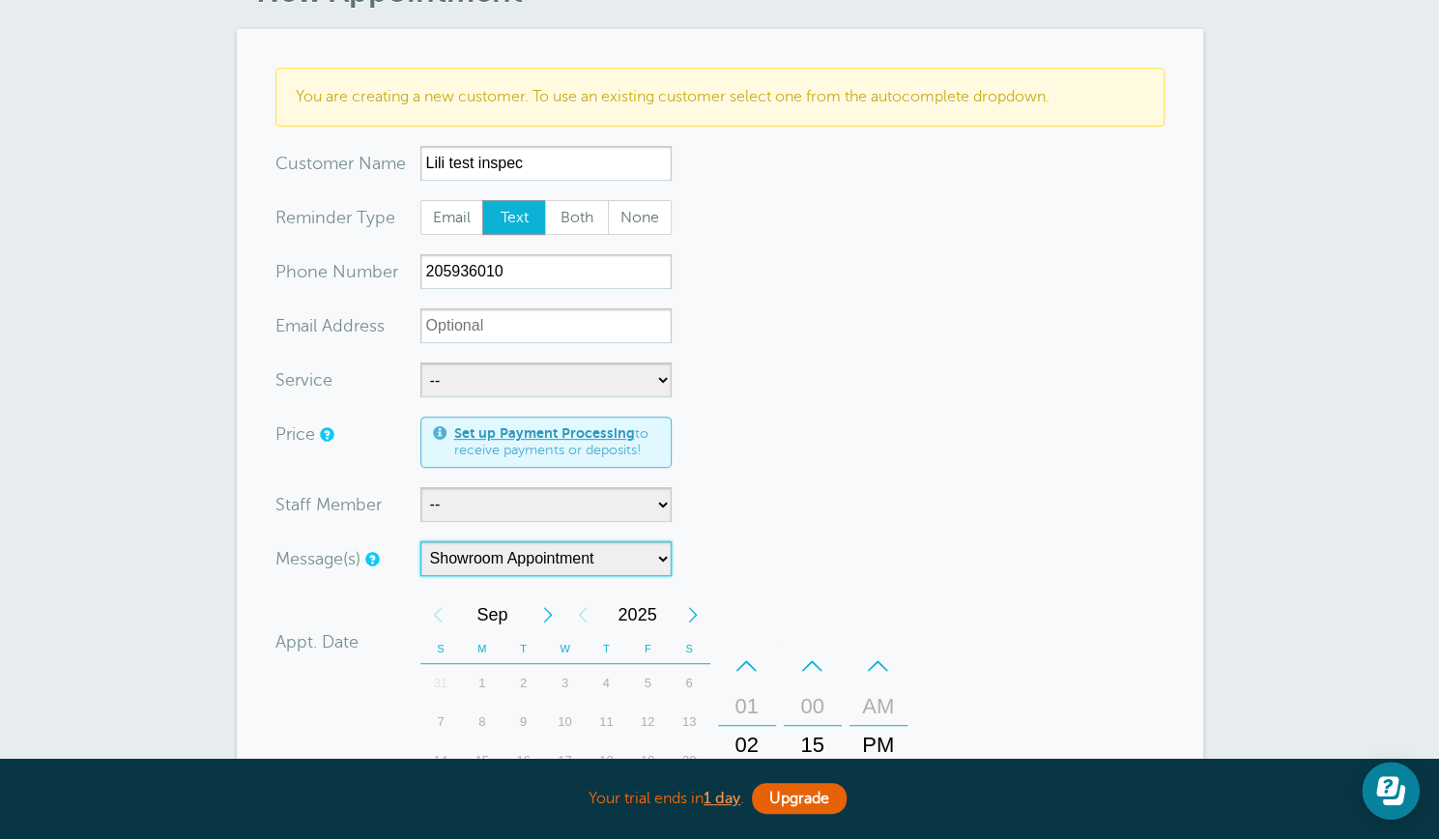
scroll to position [0, 0]
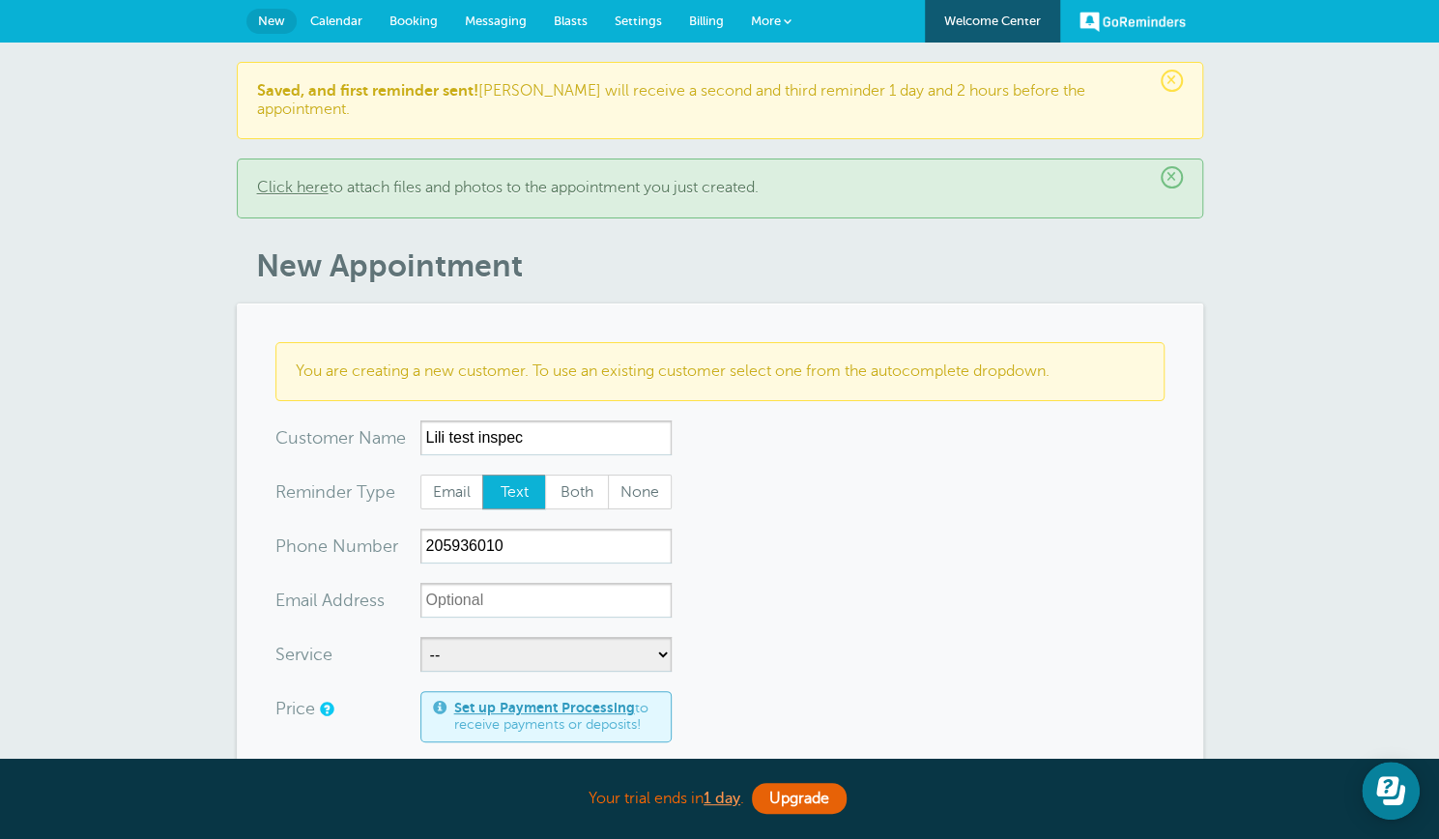
click at [271, 24] on span "New" at bounding box center [271, 21] width 27 height 15
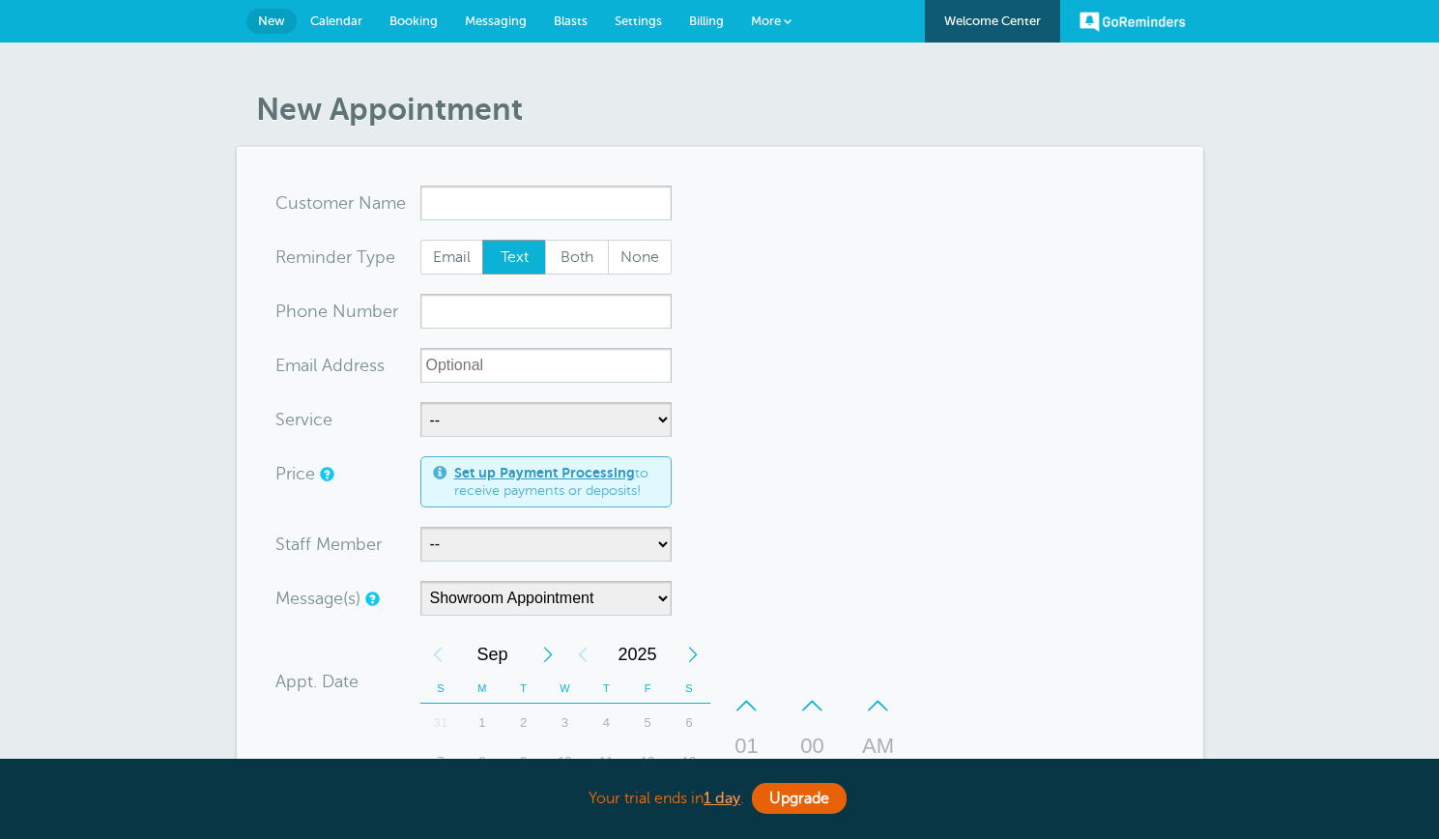
select select "162818"
click at [631, 15] on span "Settings" at bounding box center [638, 21] width 47 height 15
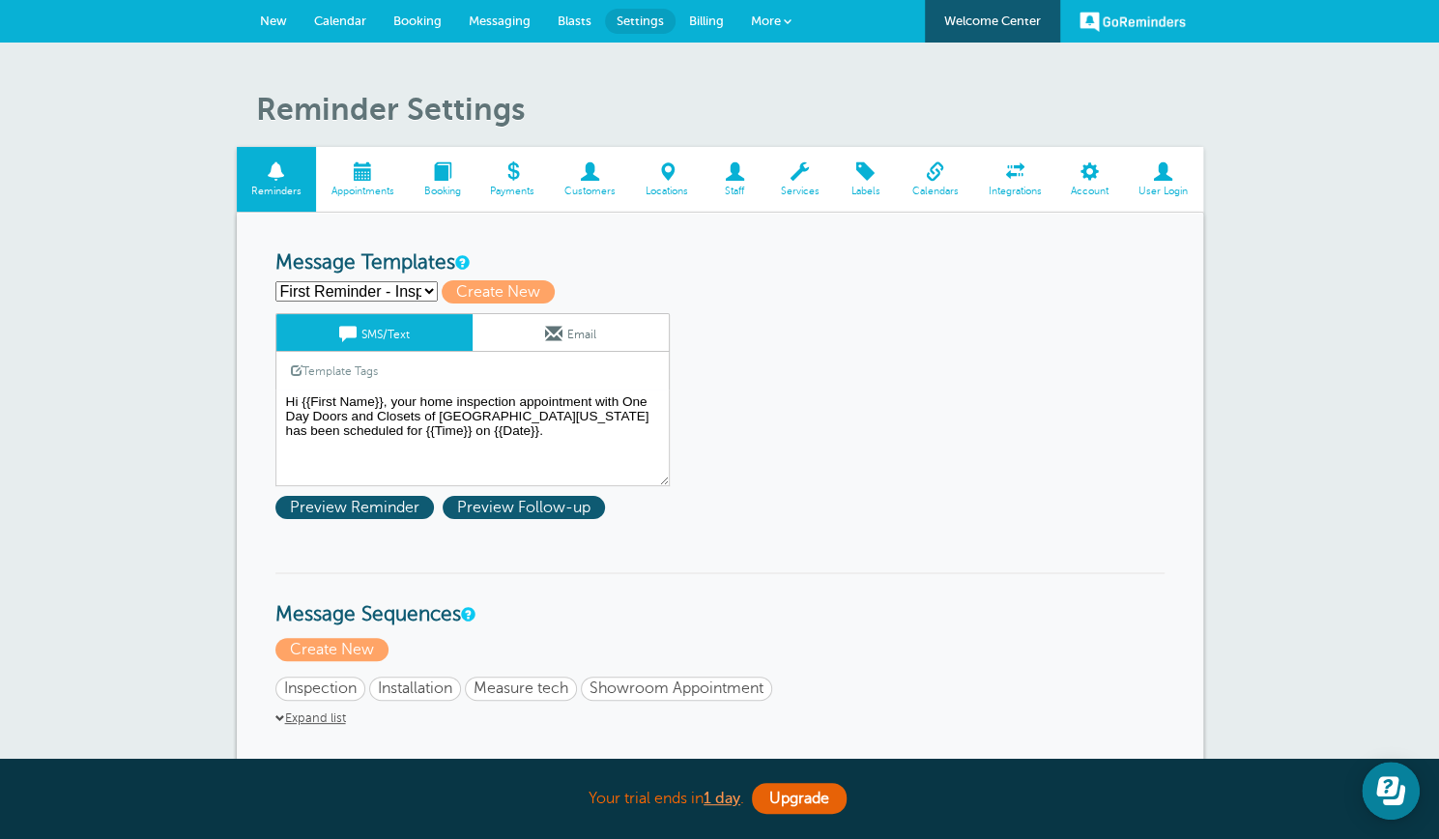
click at [428, 291] on select "First Reminder - Inspection First Reminder - Installation First Reminder - Meas…" at bounding box center [357, 291] width 162 height 20
select select "162787"
click at [276, 281] on select "First Reminder - Inspection First Reminder - Installation First Reminder - Meas…" at bounding box center [357, 291] width 162 height 20
type input "First Reminder - Showroom"
type textarea "Hi {{First Name}}, your showroom appointment with One Day Doors and Closets of …"
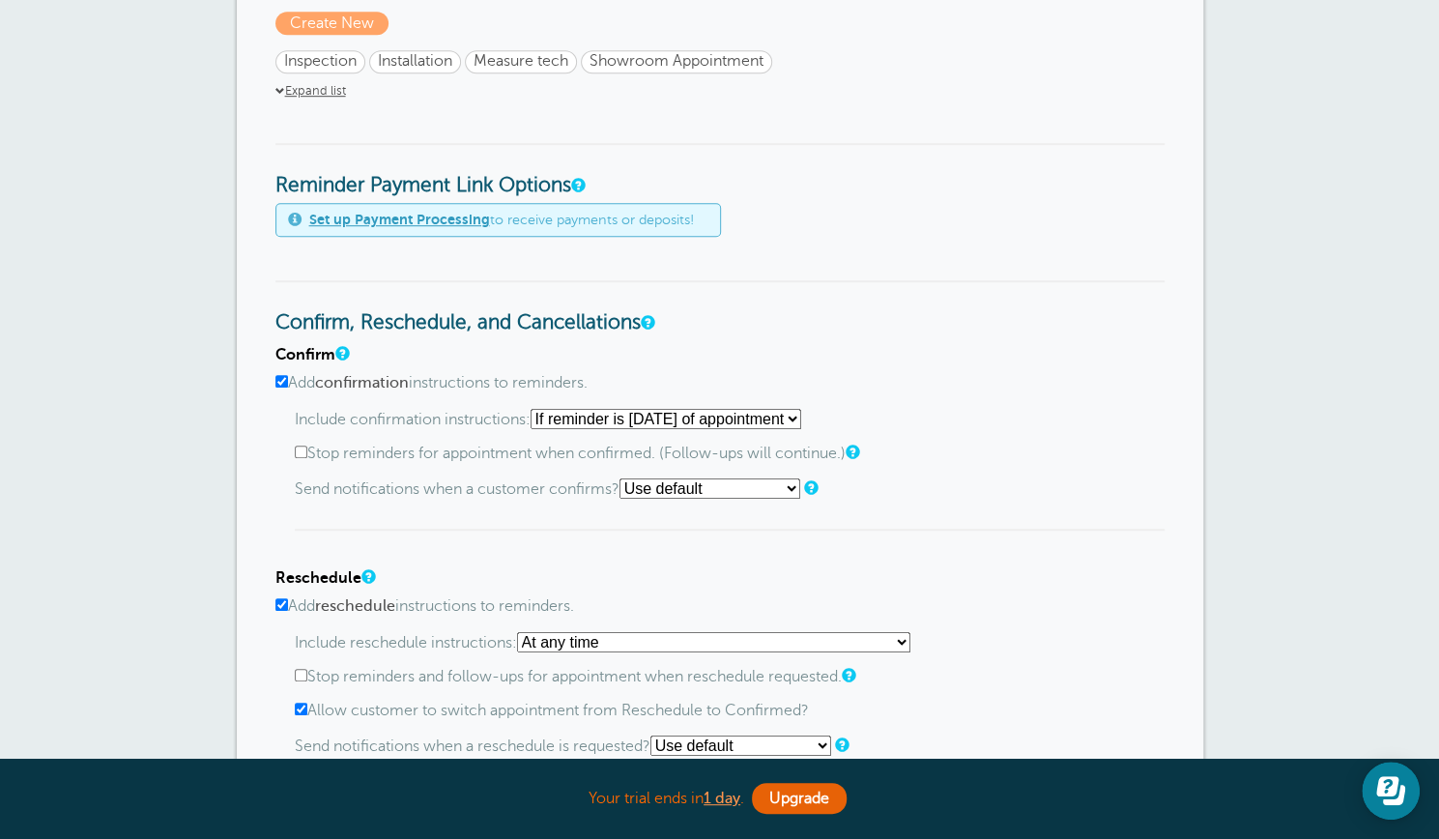
scroll to position [671, 0]
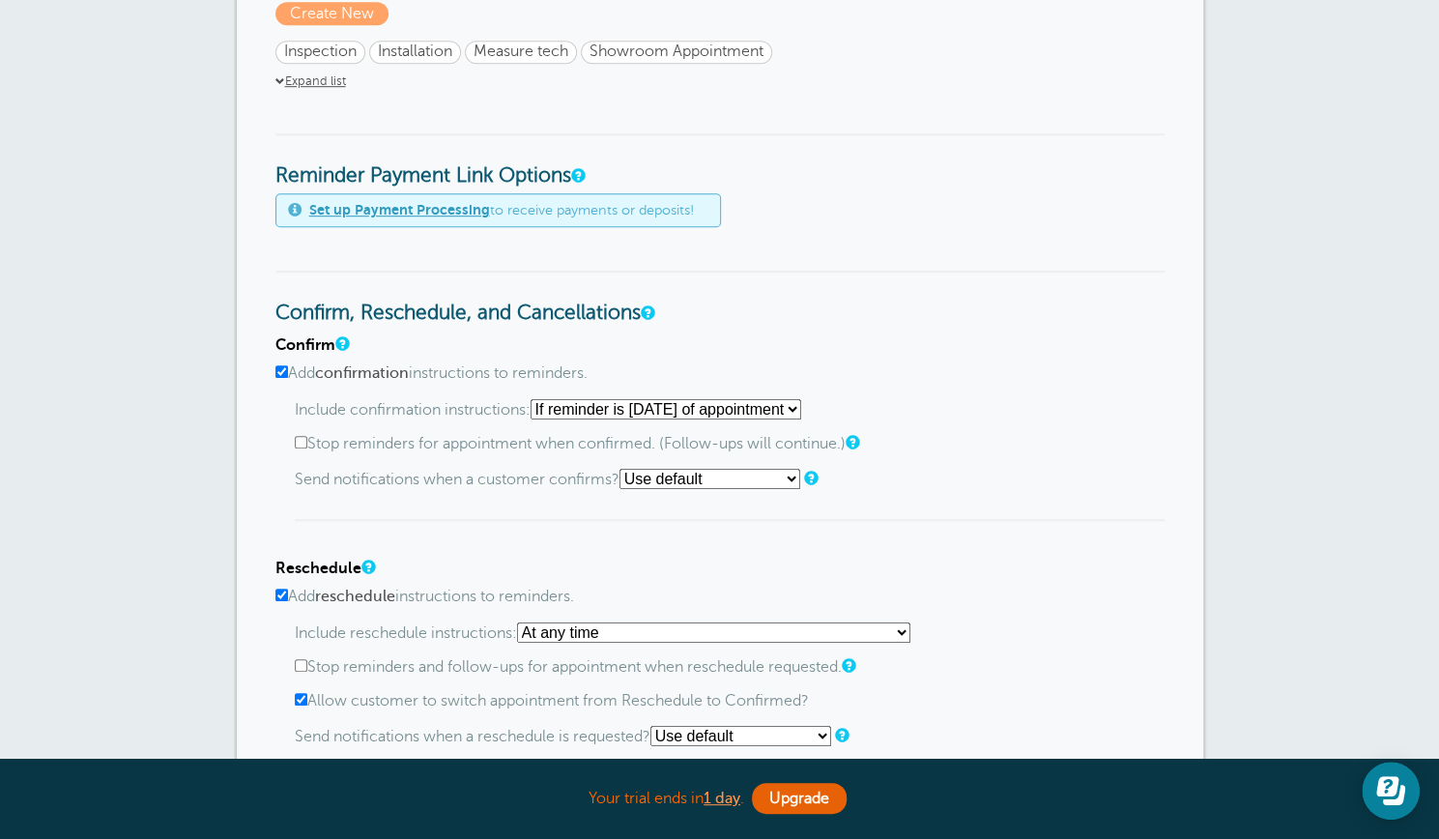
click at [799, 477] on select "Use default Text me Email me Don't send notifications" at bounding box center [710, 479] width 181 height 20
select select "4"
click at [625, 469] on select "Use default Text me Email me Don't send notifications" at bounding box center [710, 479] width 181 height 20
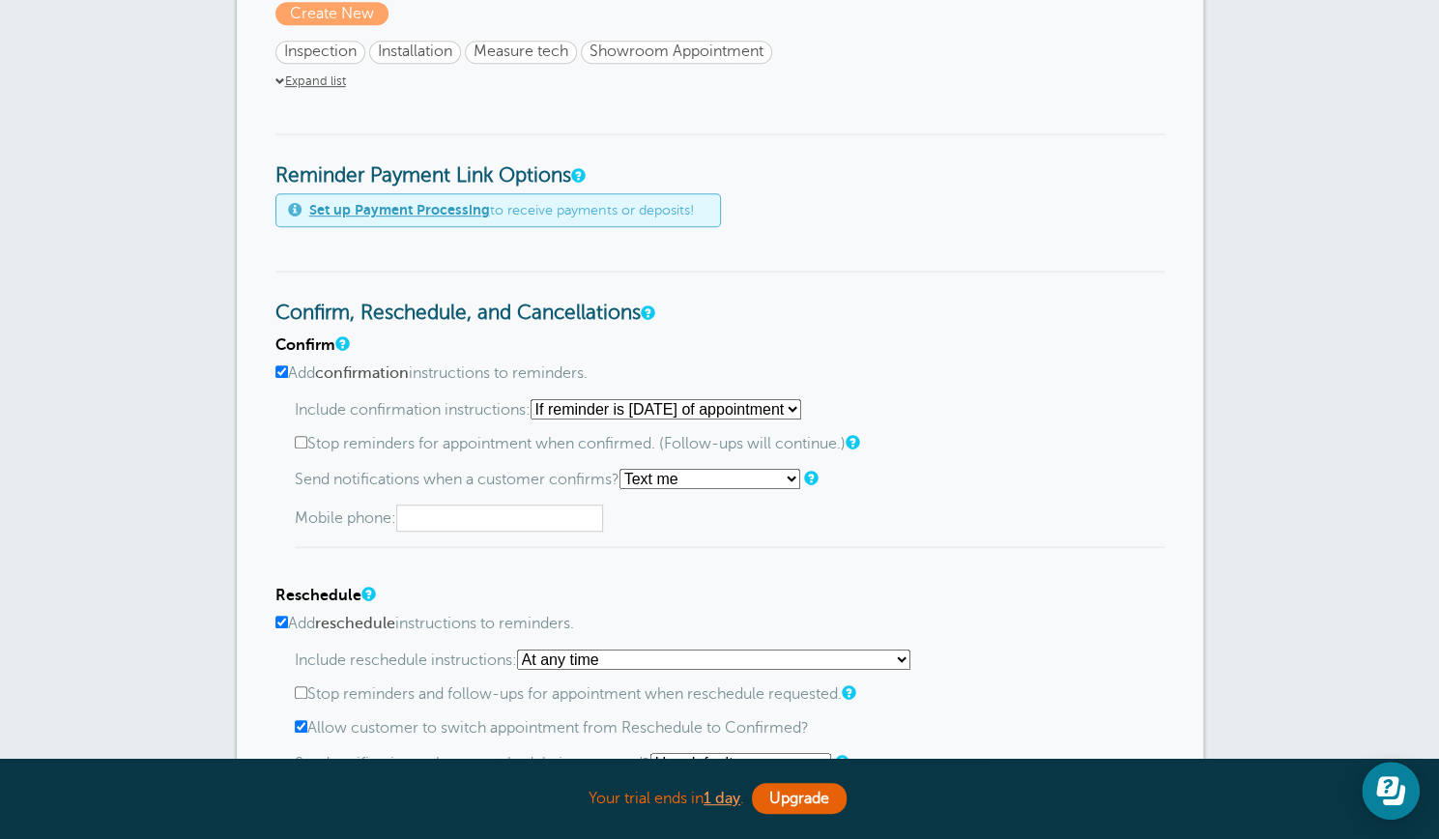
click at [464, 515] on input "text" at bounding box center [499, 518] width 207 height 27
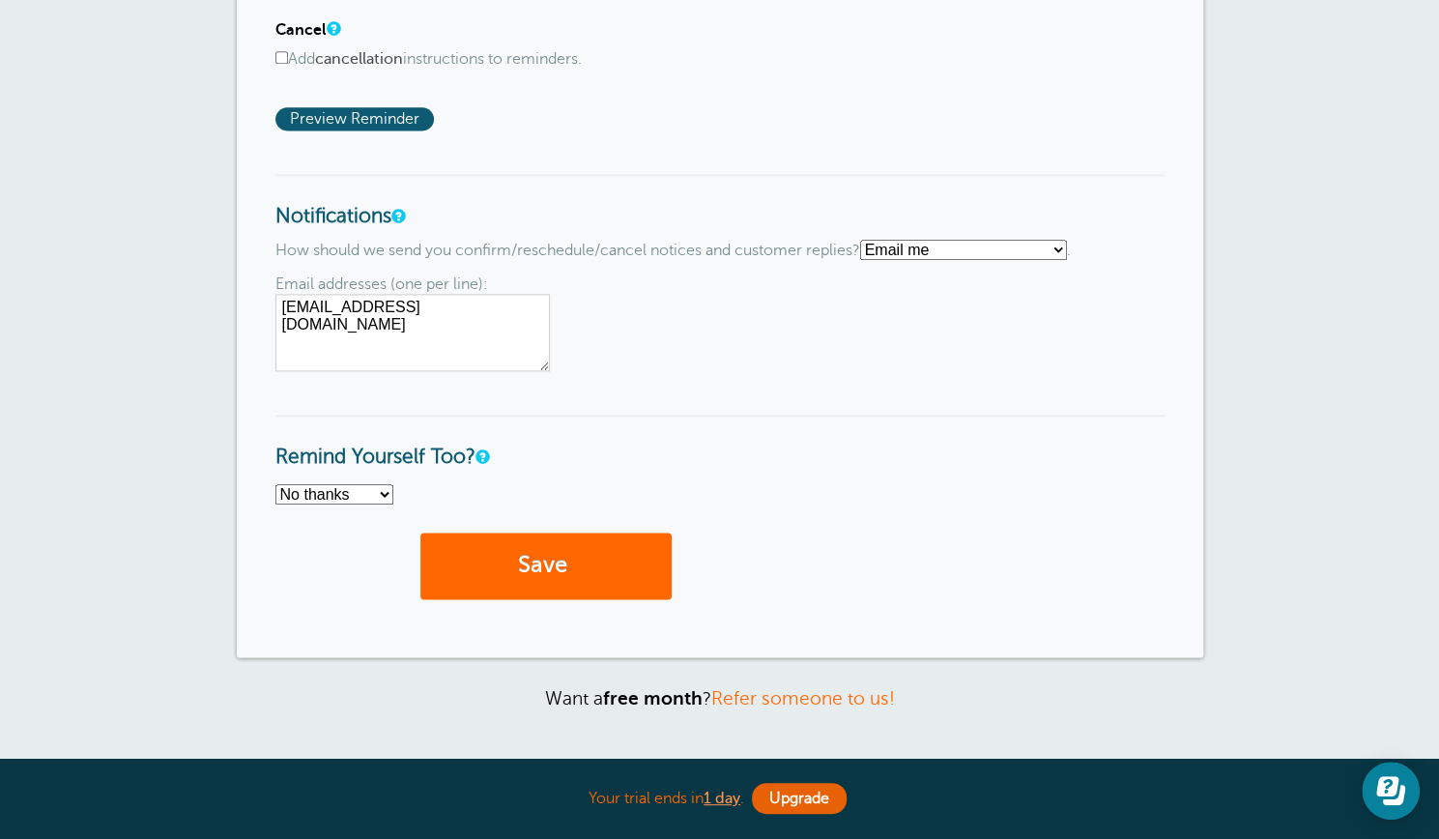
scroll to position [1506, 0]
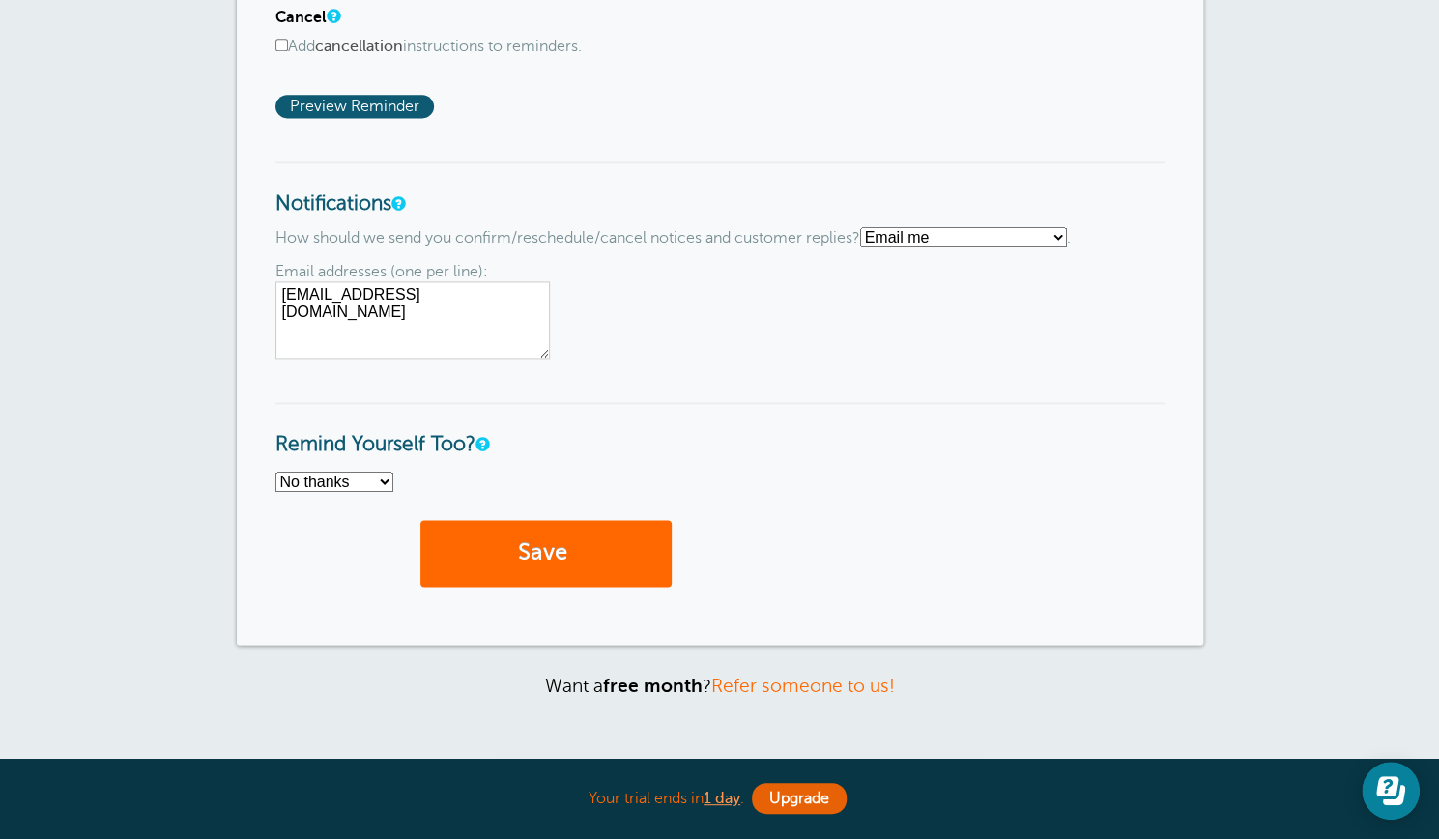
type input "2059360130"
click at [384, 485] on select "No thanks Yes, text me Yes, email me" at bounding box center [335, 482] width 118 height 20
select select "4"
click at [276, 472] on select "No thanks Yes, text me Yes, email me" at bounding box center [335, 482] width 118 height 20
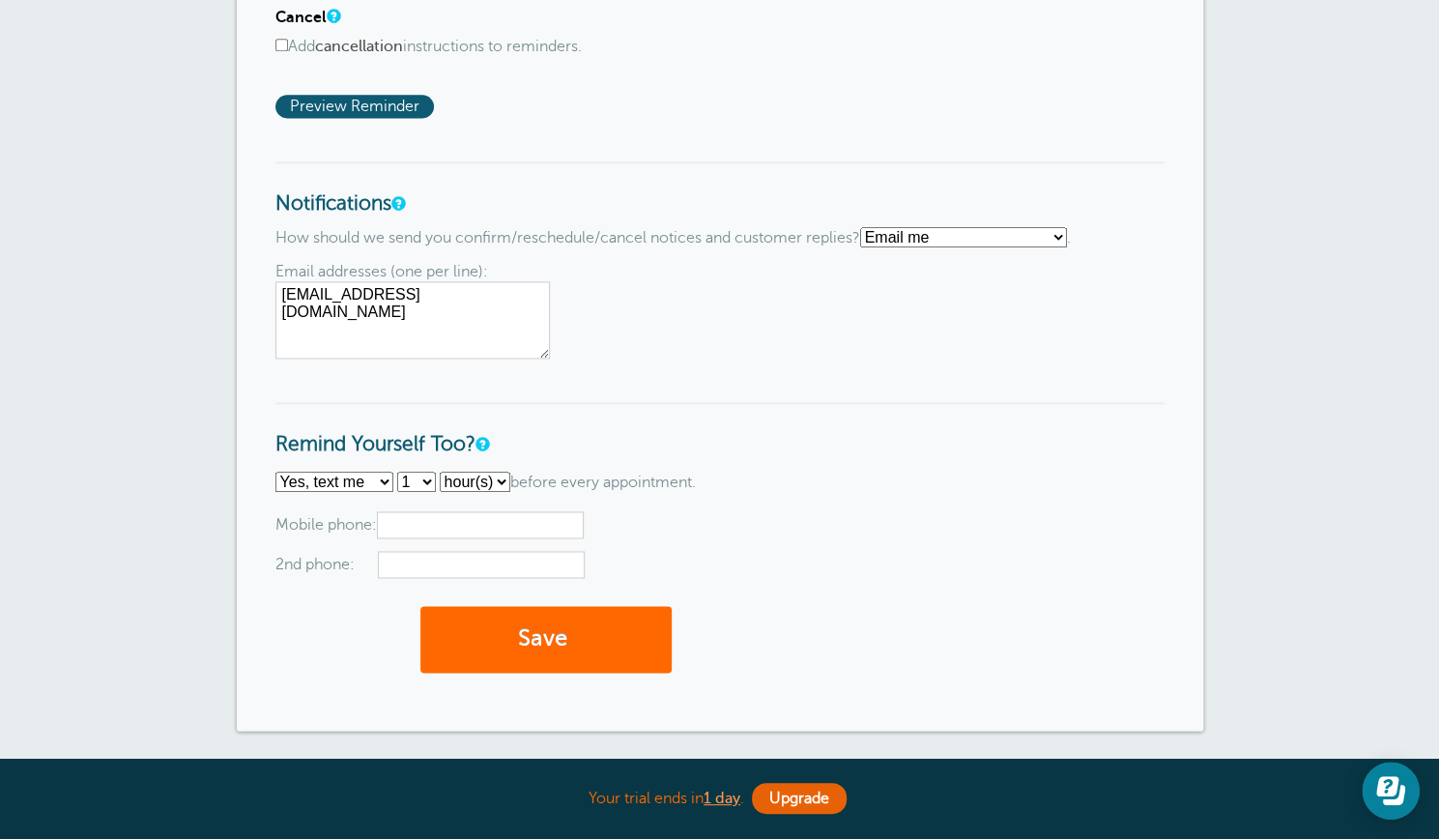
click at [702, 451] on h3 "Remind Yourself Too?" at bounding box center [720, 429] width 889 height 55
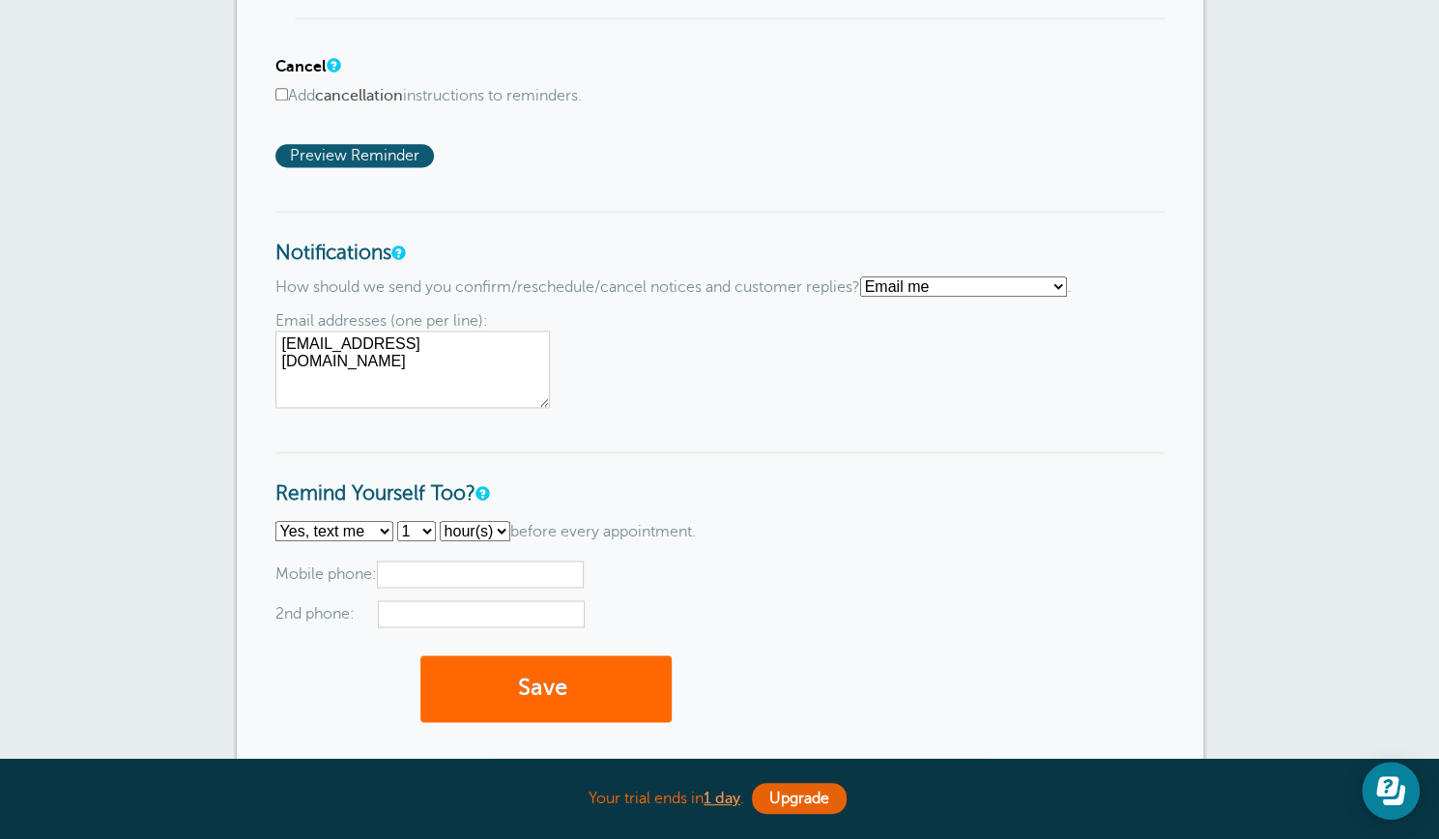
scroll to position [1703, 0]
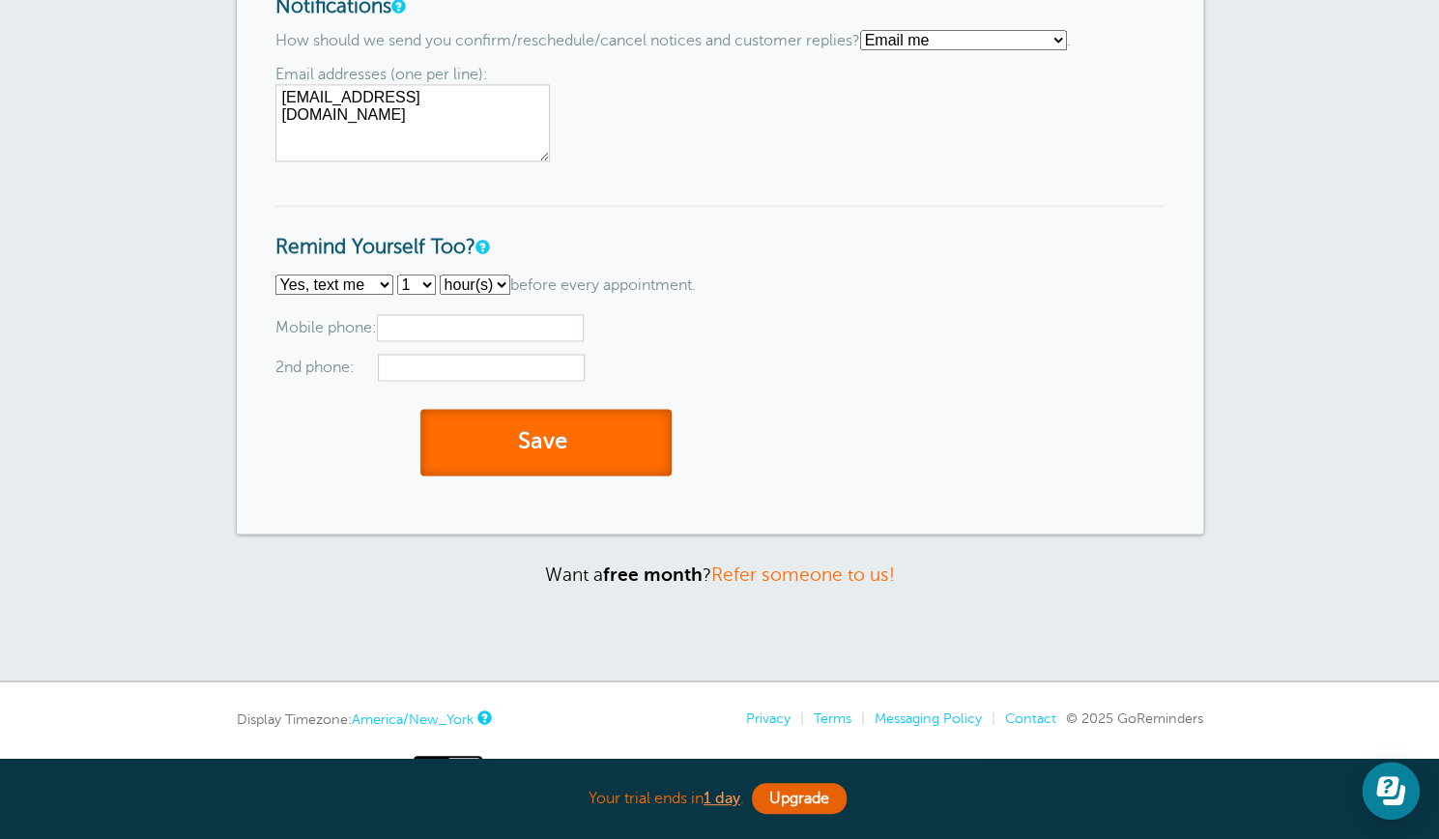
click at [556, 453] on button "Save" at bounding box center [546, 442] width 251 height 67
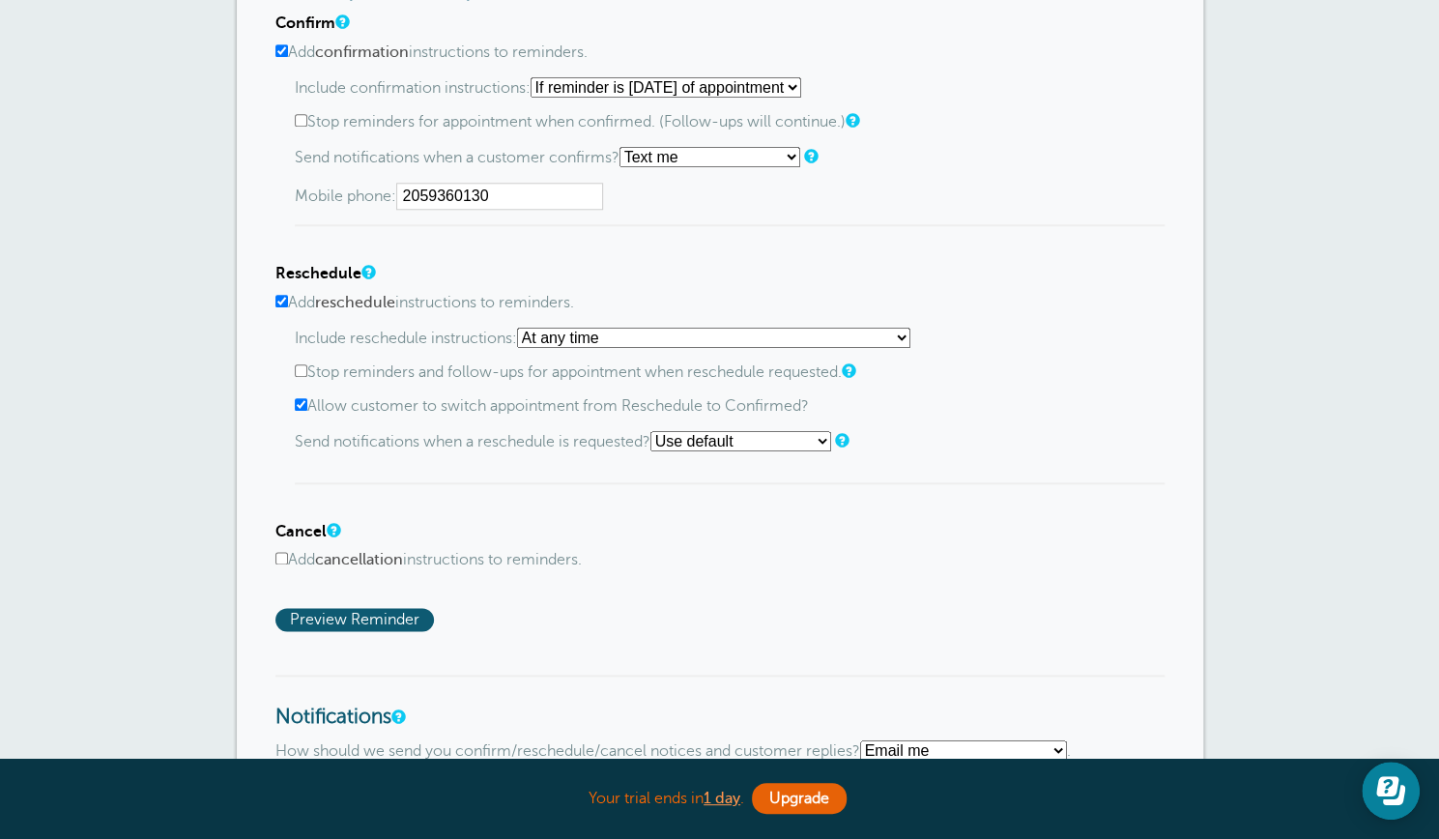
scroll to position [1002, 0]
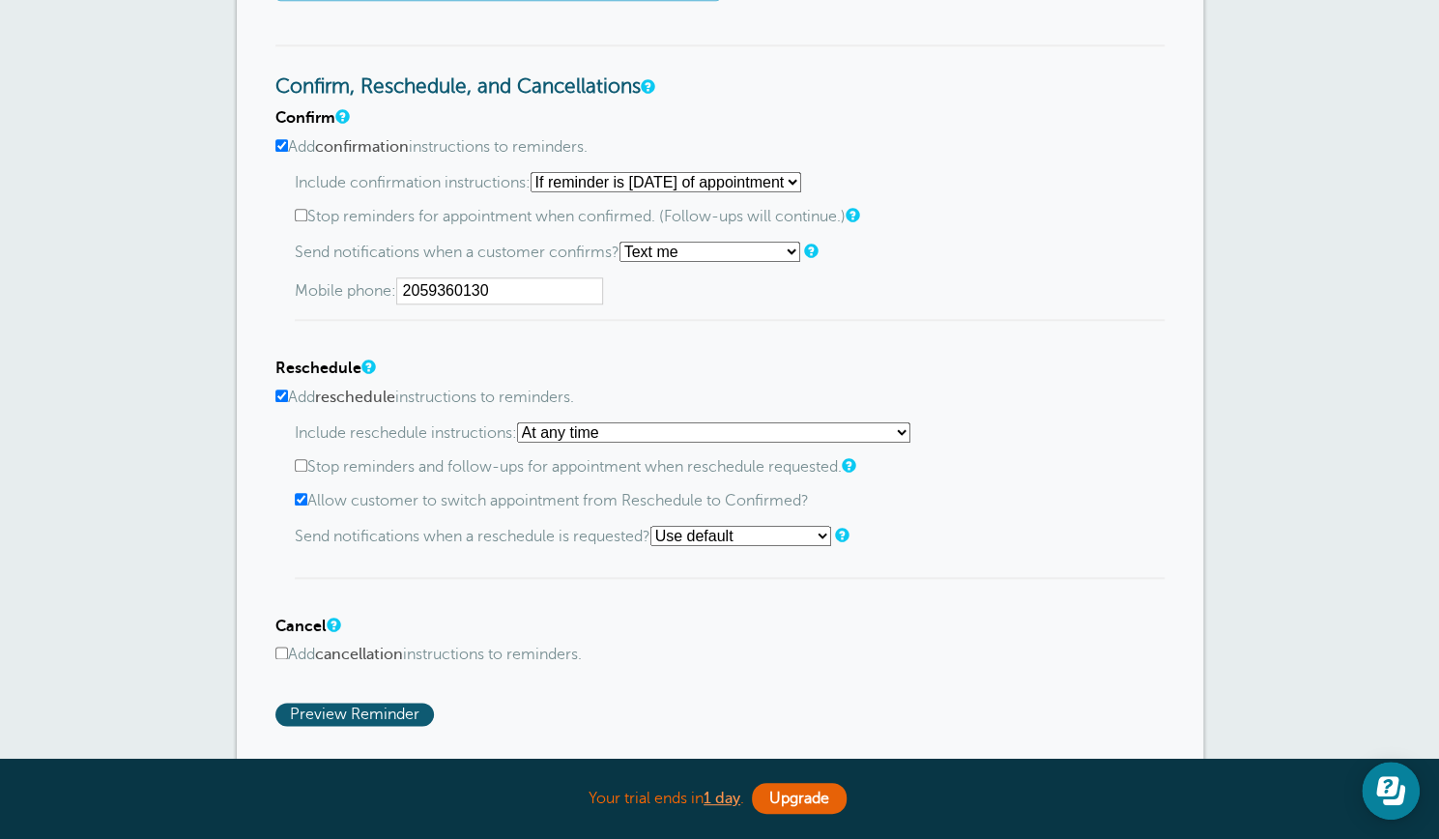
click at [499, 289] on input "2059360130" at bounding box center [499, 290] width 207 height 27
type input "2"
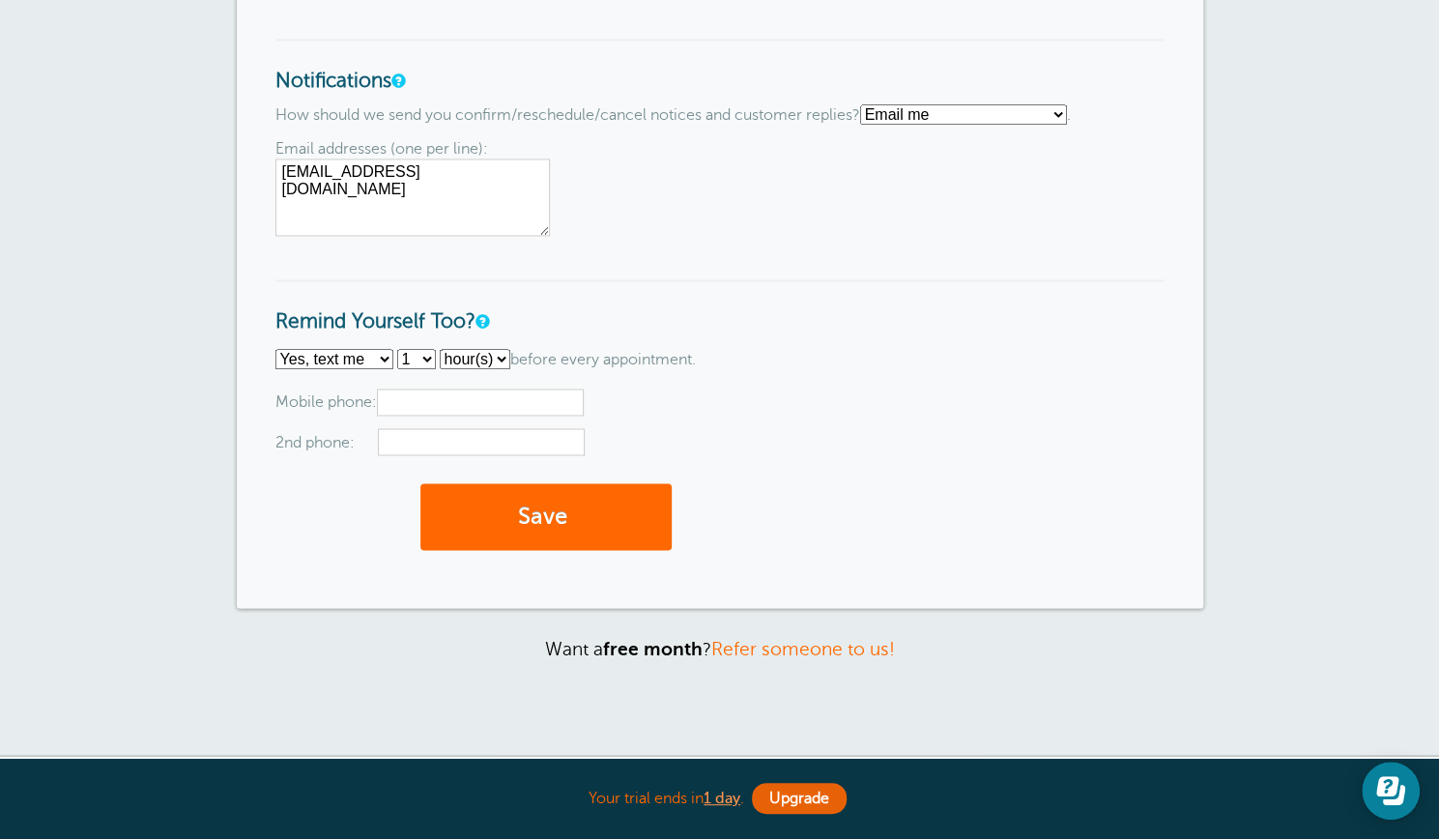
scroll to position [1736, 0]
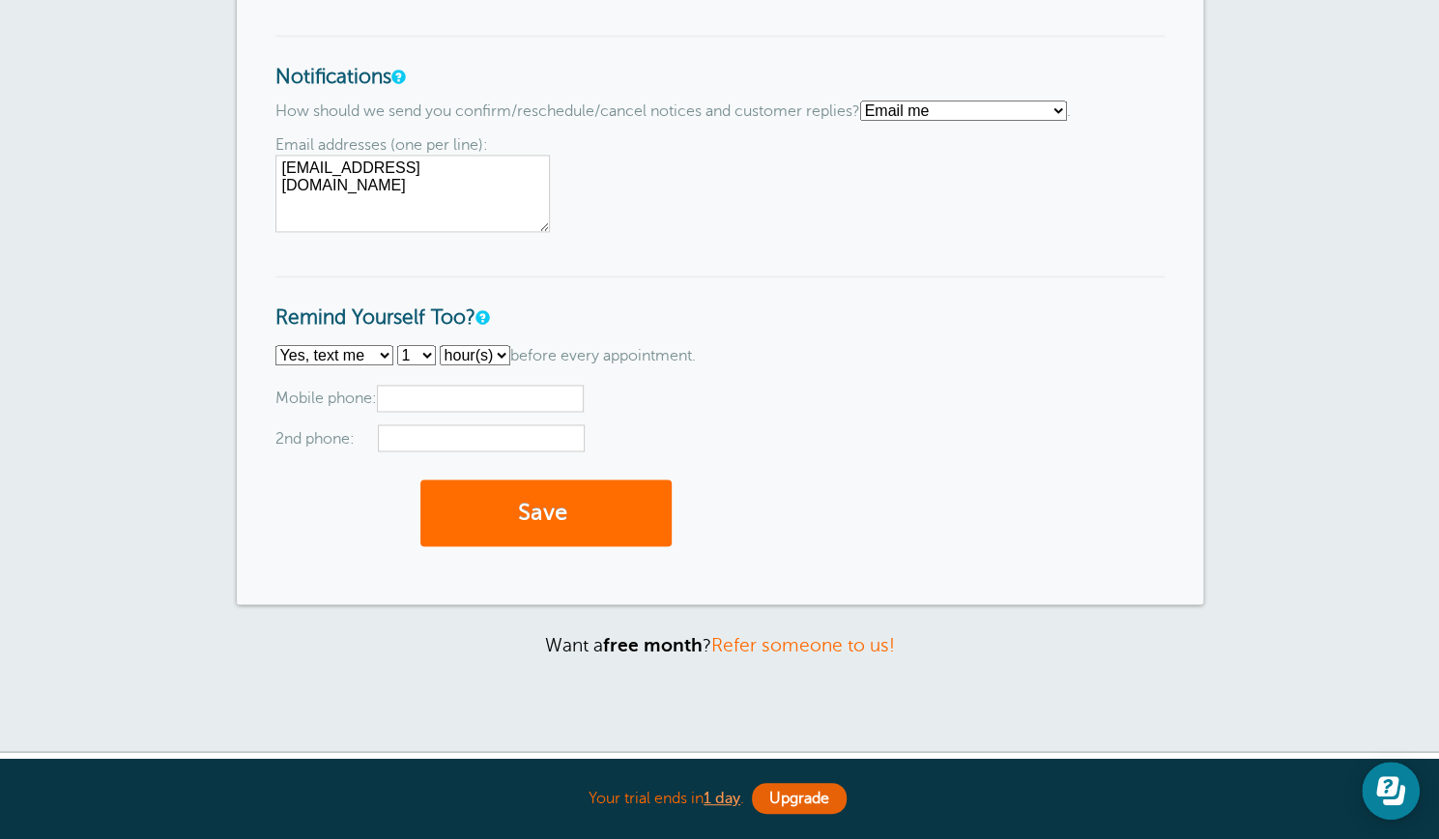
type input "[PHONE_NUMBER]"
click at [545, 509] on button "Save" at bounding box center [546, 513] width 251 height 67
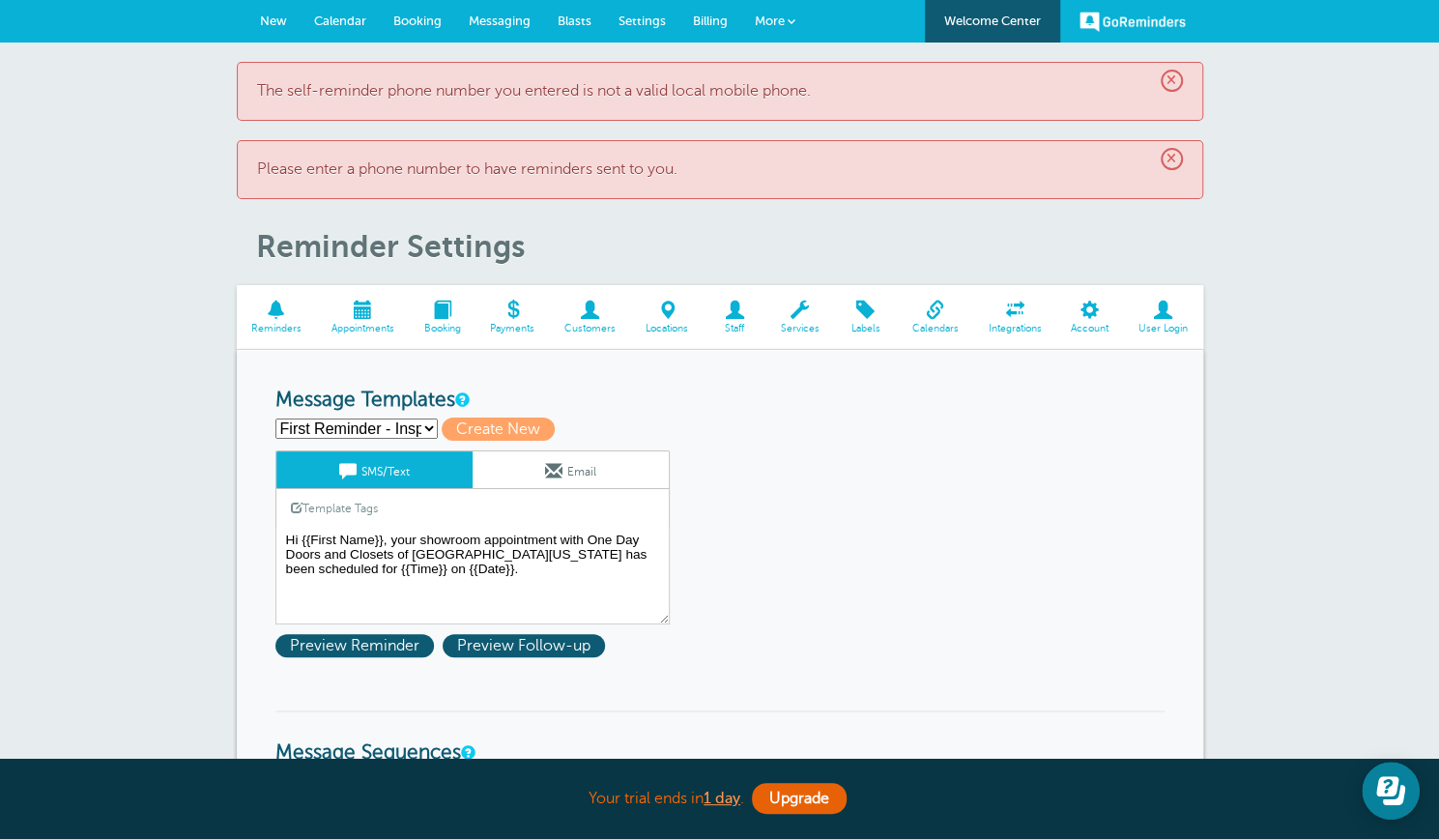
click at [1171, 154] on span "×" at bounding box center [1172, 159] width 22 height 22
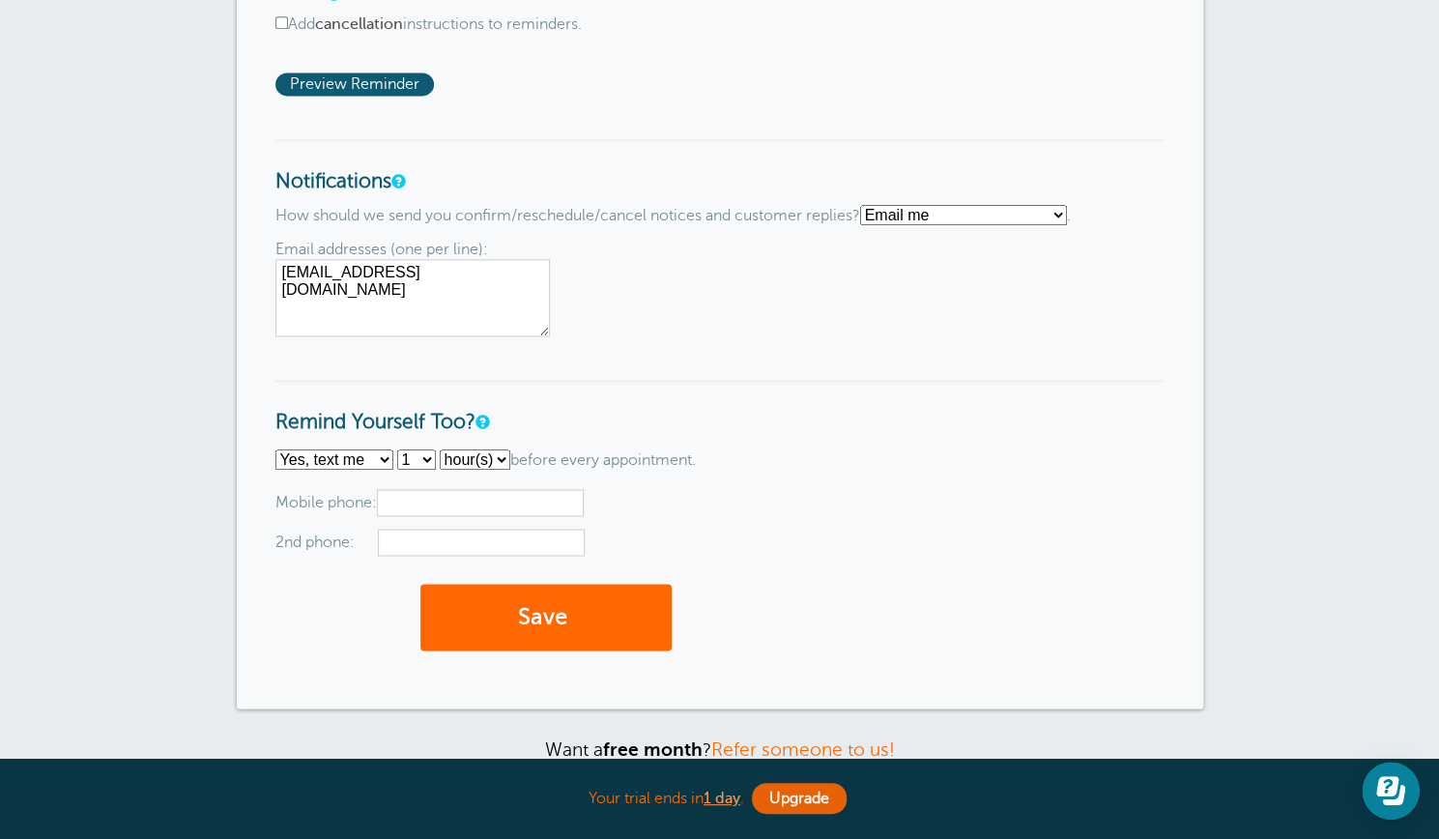
scroll to position [1556, 0]
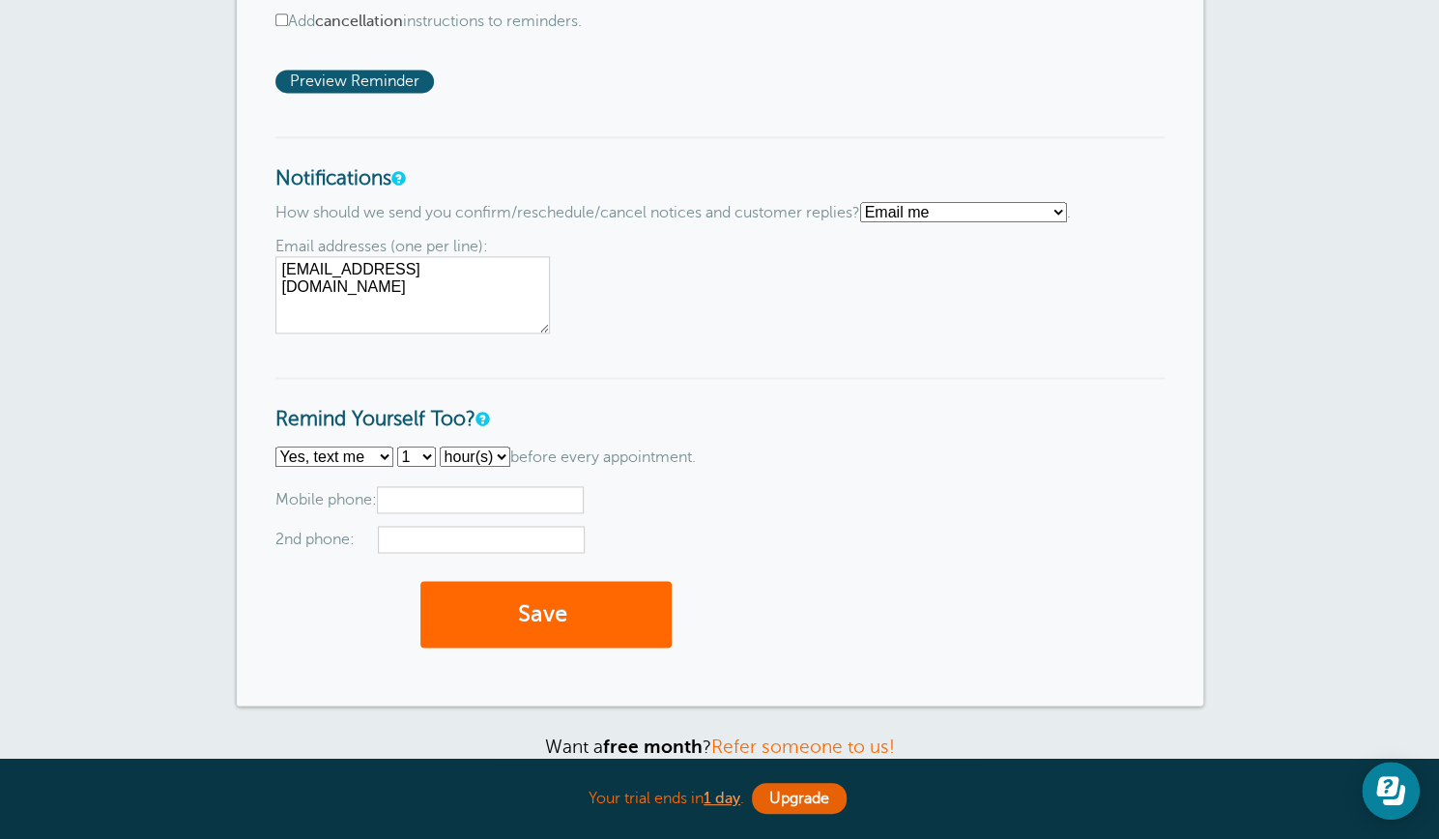
click at [379, 451] on select "No thanks Yes, text me Yes, email me" at bounding box center [335, 457] width 118 height 20
select select "5"
click at [276, 447] on select "No thanks Yes, text me Yes, email me" at bounding box center [335, 457] width 118 height 20
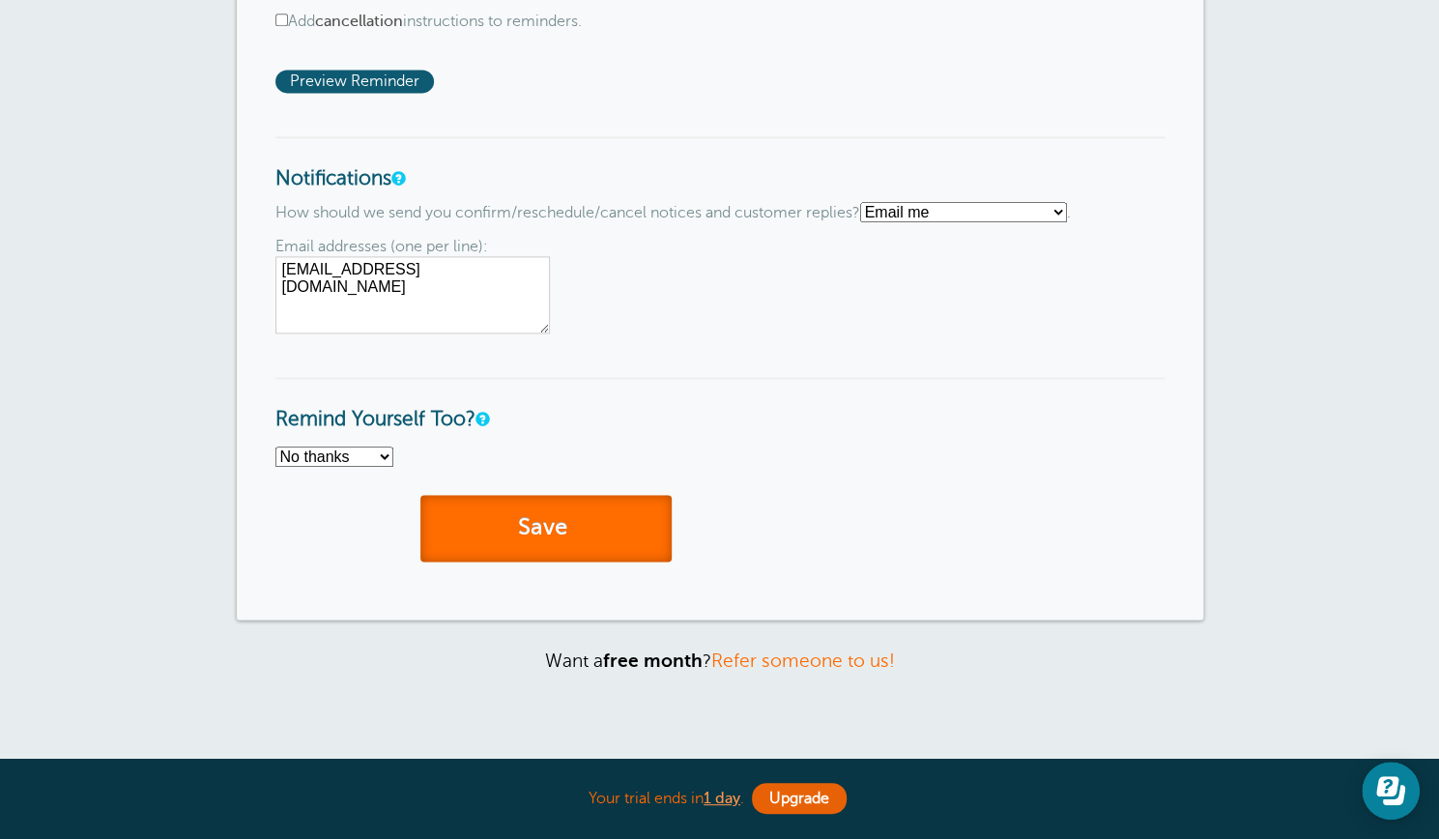
click at [544, 528] on button "Save" at bounding box center [546, 528] width 251 height 67
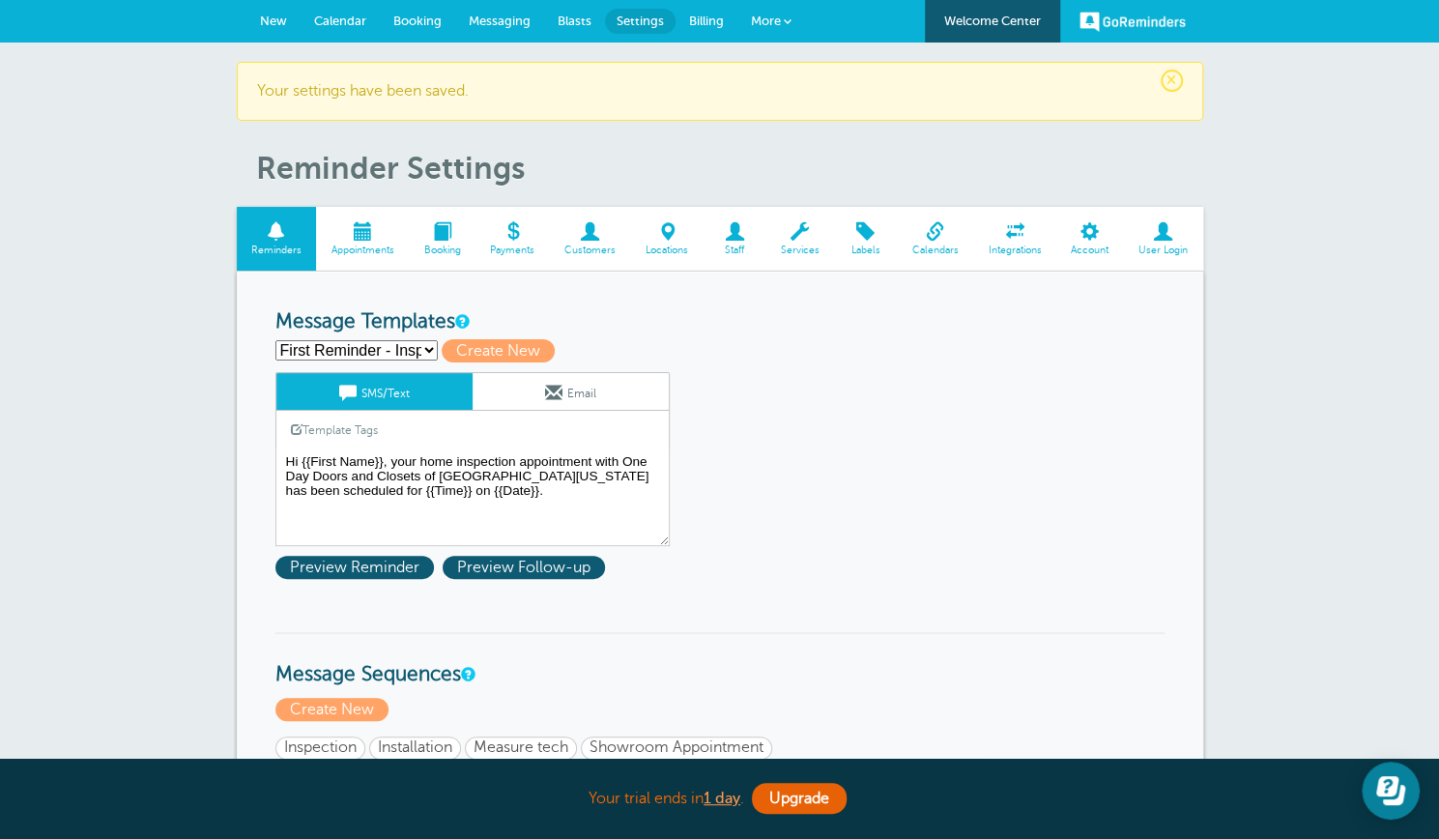
scroll to position [1, 0]
click at [279, 17] on span "New" at bounding box center [273, 20] width 27 height 15
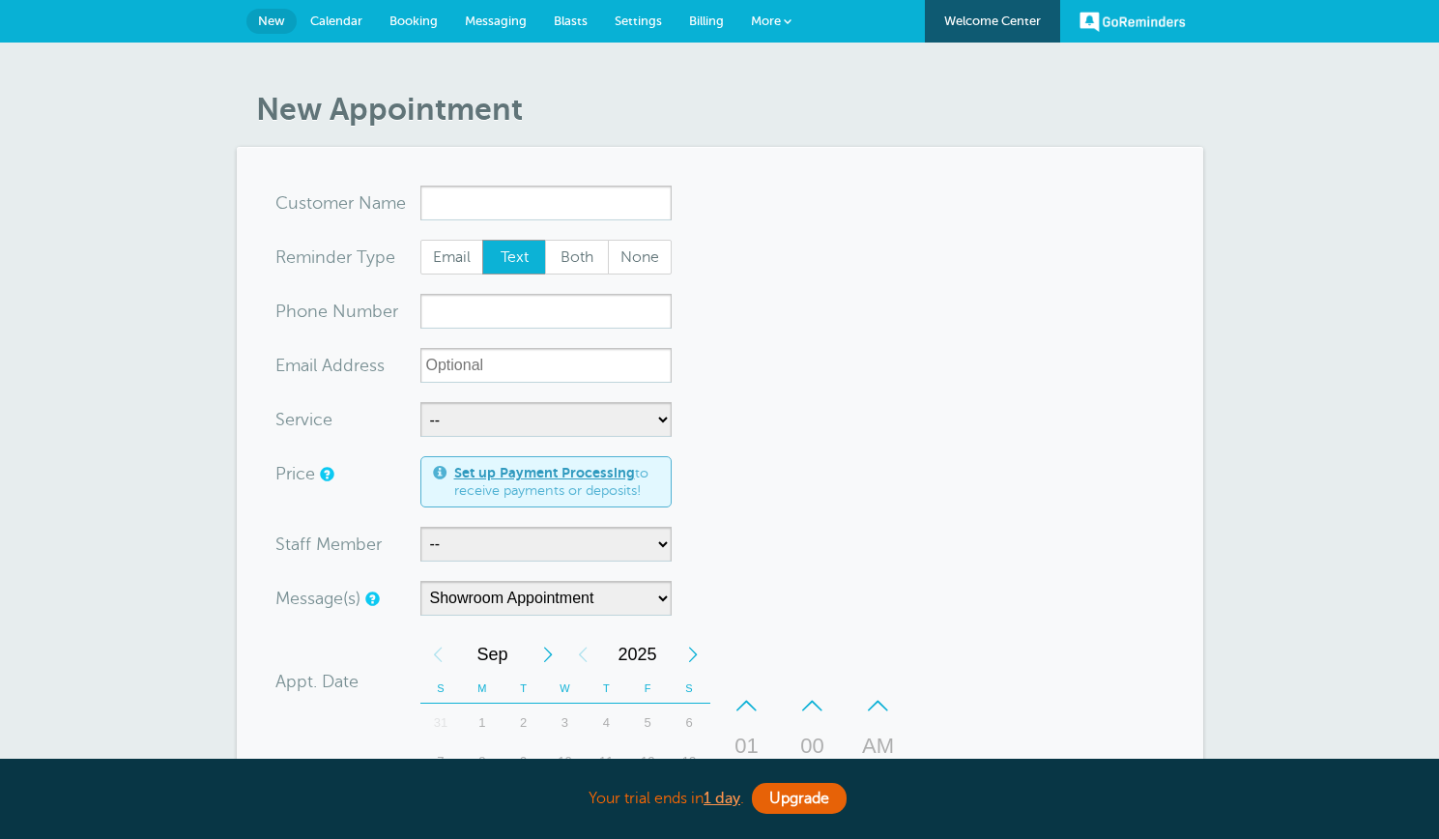
select select "162818"
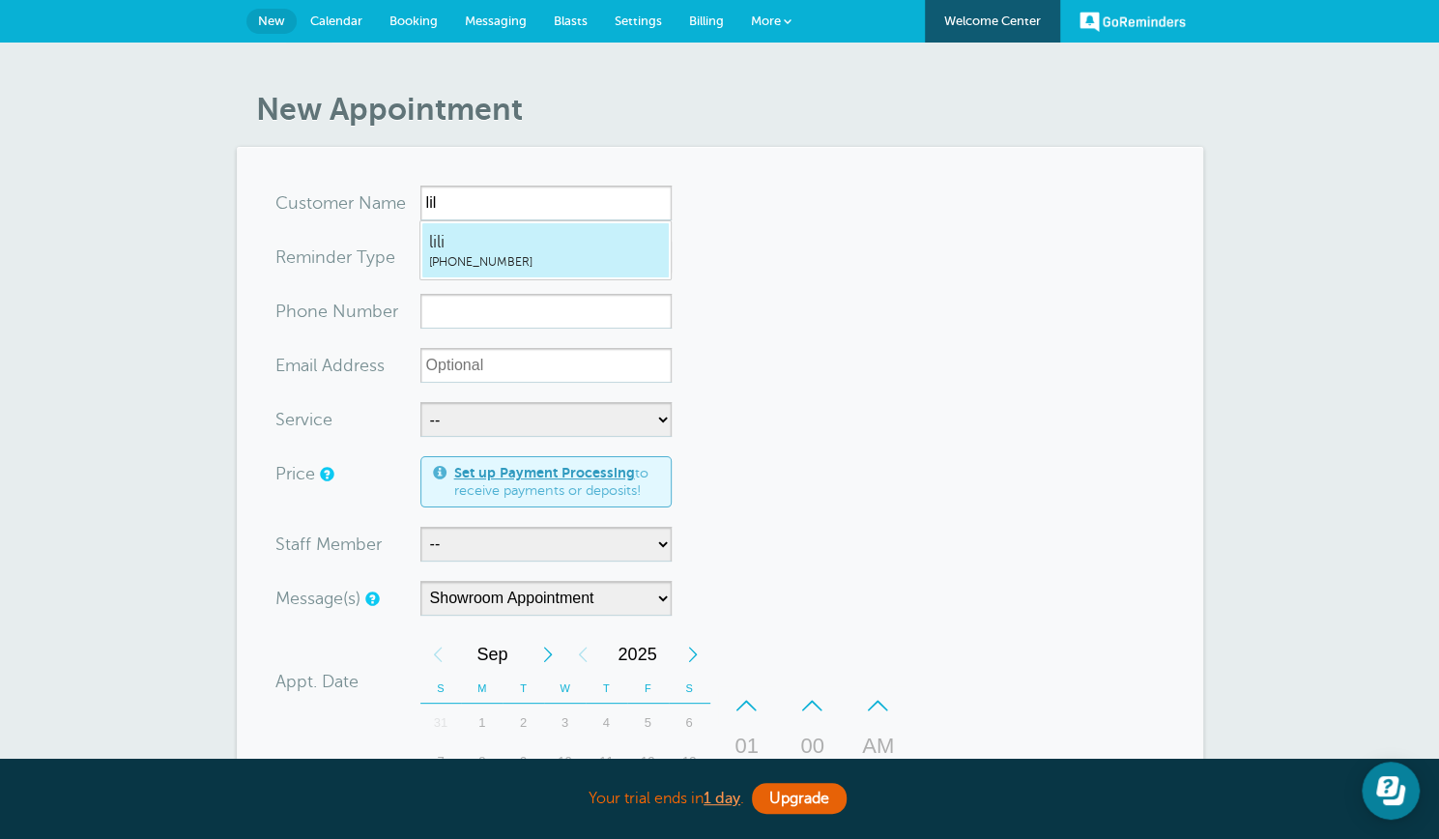
click at [457, 248] on span "lili" at bounding box center [545, 242] width 233 height 24
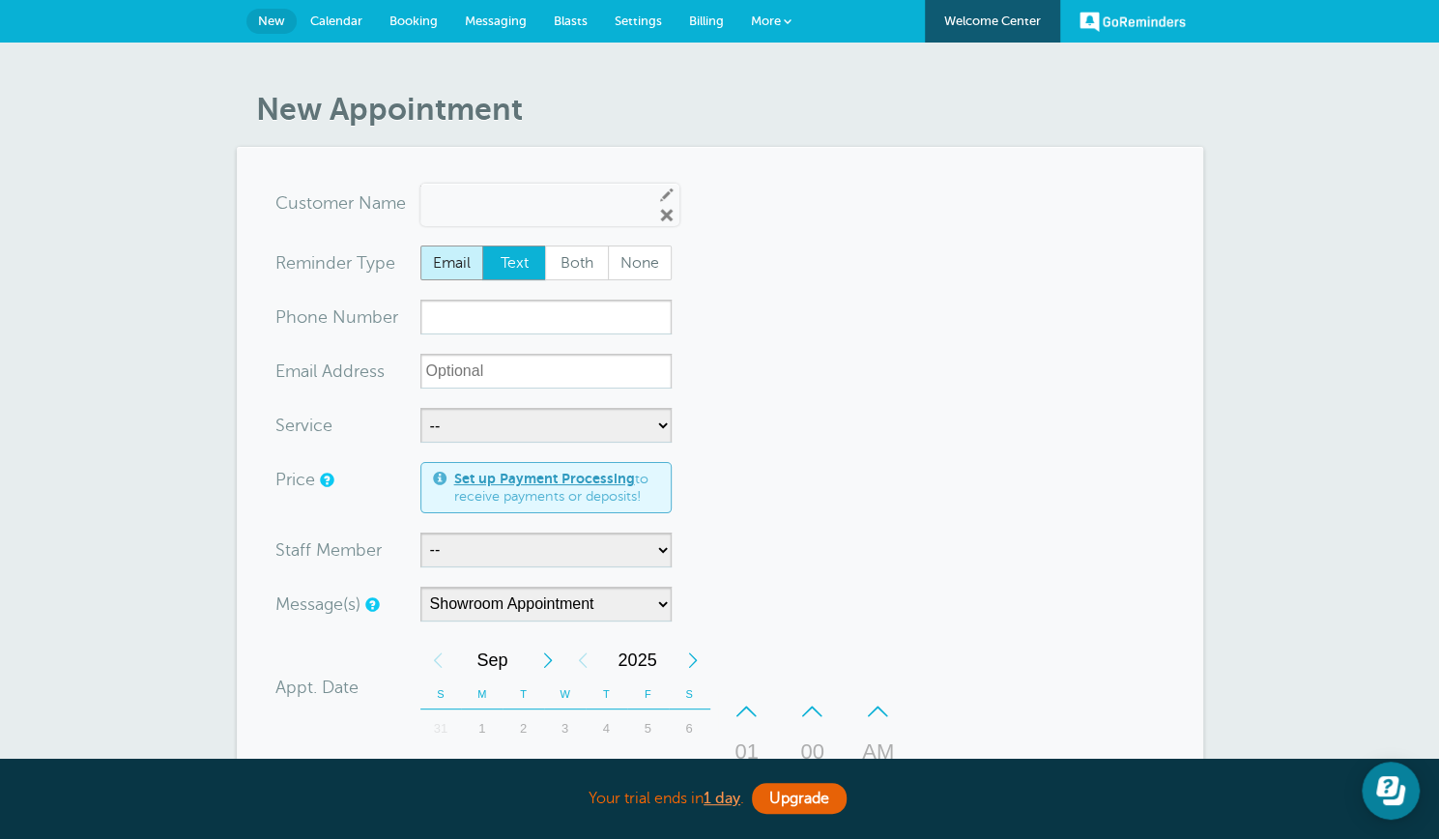
type input "lili2059360130"
type input "lili"
type input "(205) 936-0130"
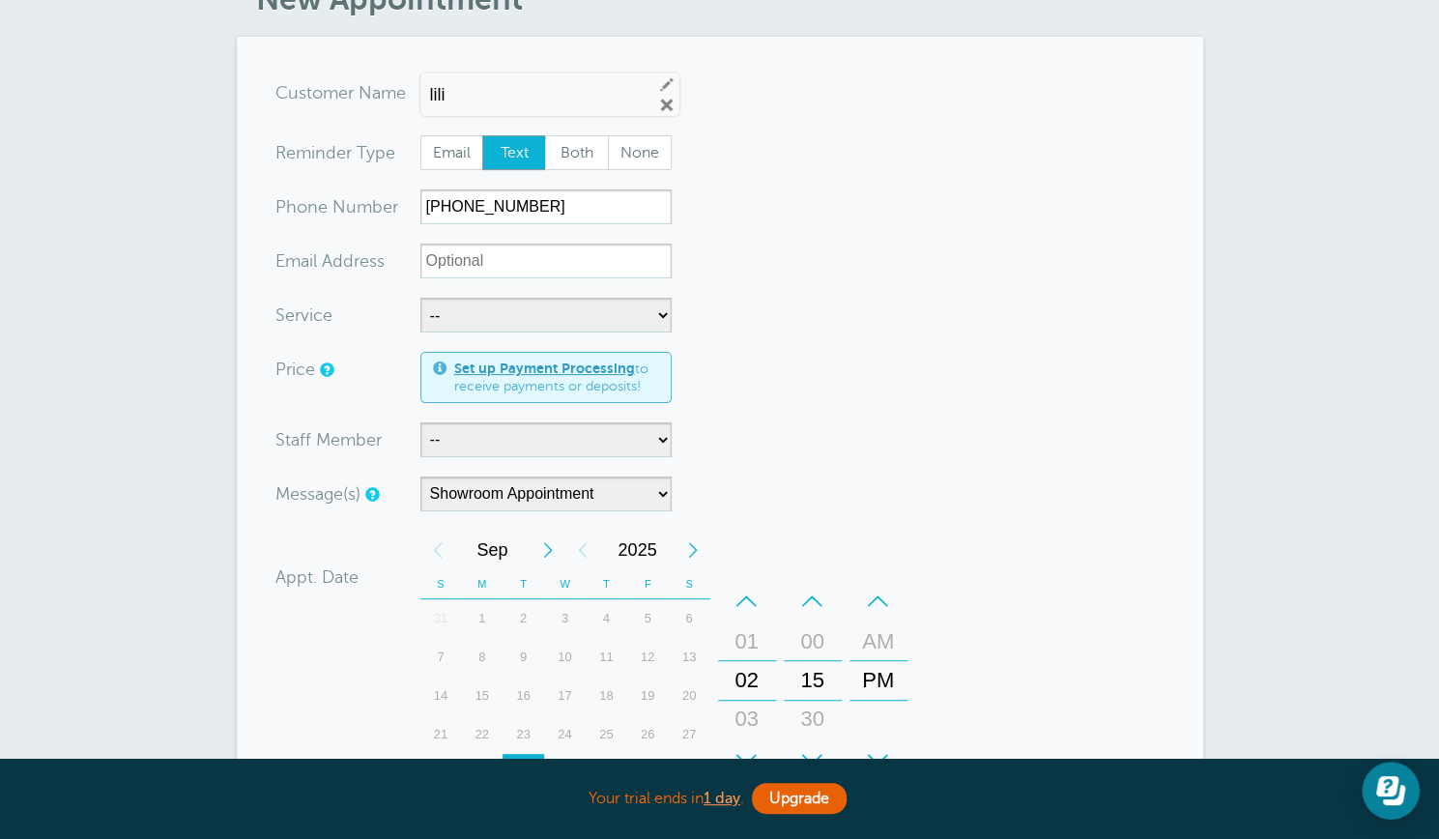
scroll to position [115, 0]
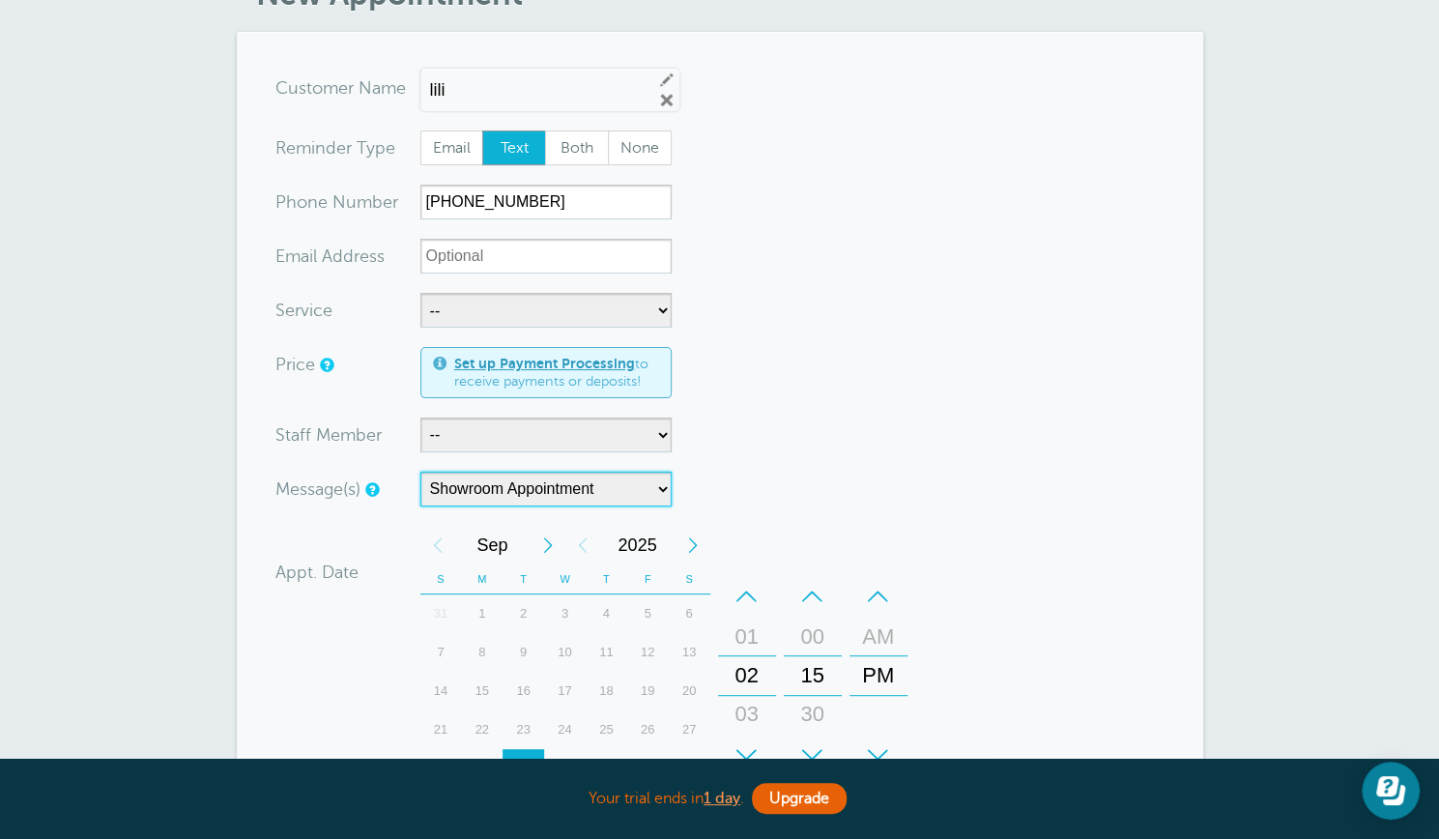
click at [666, 484] on select "Inspection Installation Measure tech Showroom Appointment" at bounding box center [546, 489] width 251 height 35
select select "161716"
click at [421, 472] on select "Inspection Installation Measure tech Showroom Appointment" at bounding box center [546, 489] width 251 height 35
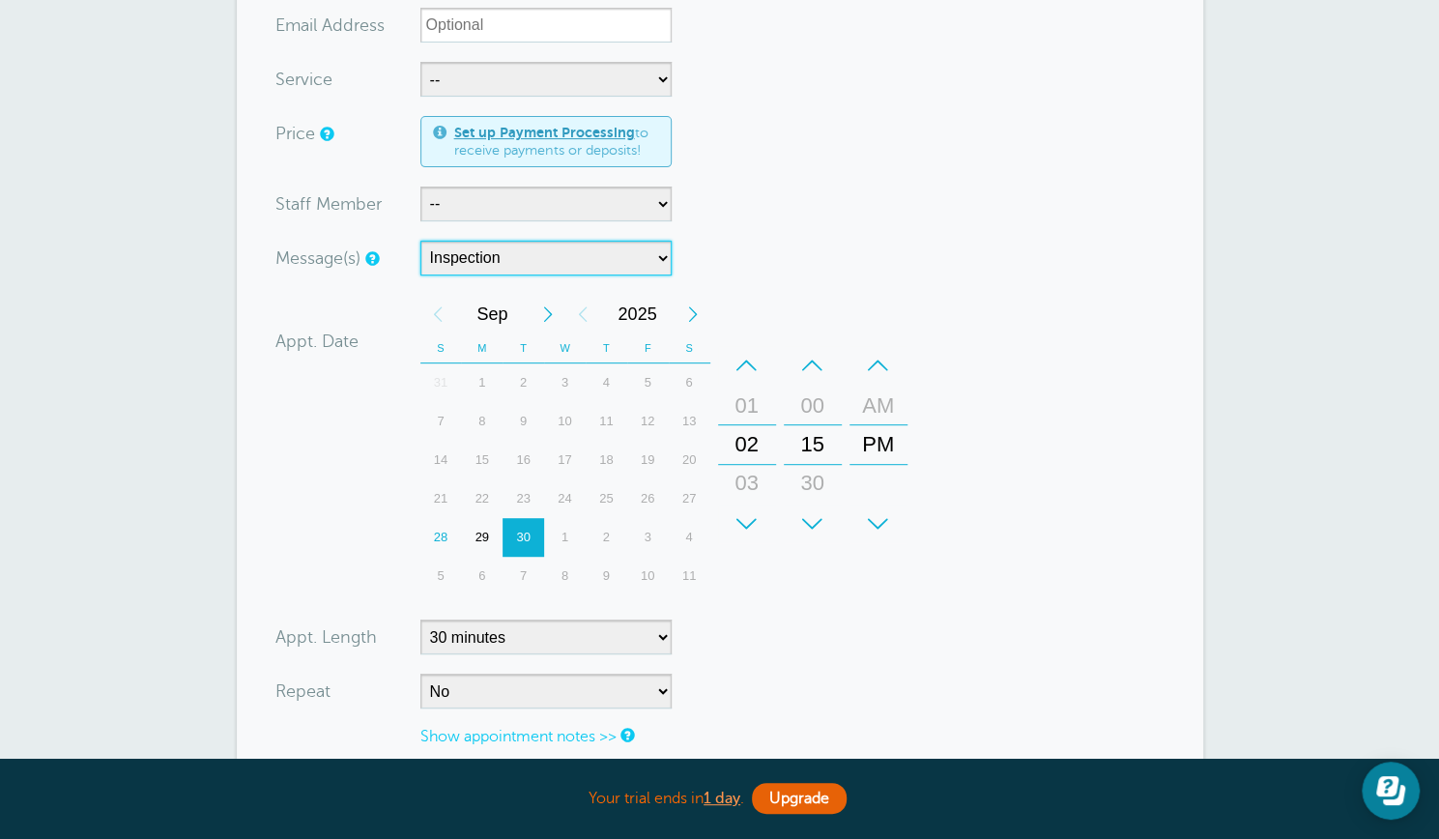
scroll to position [388, 0]
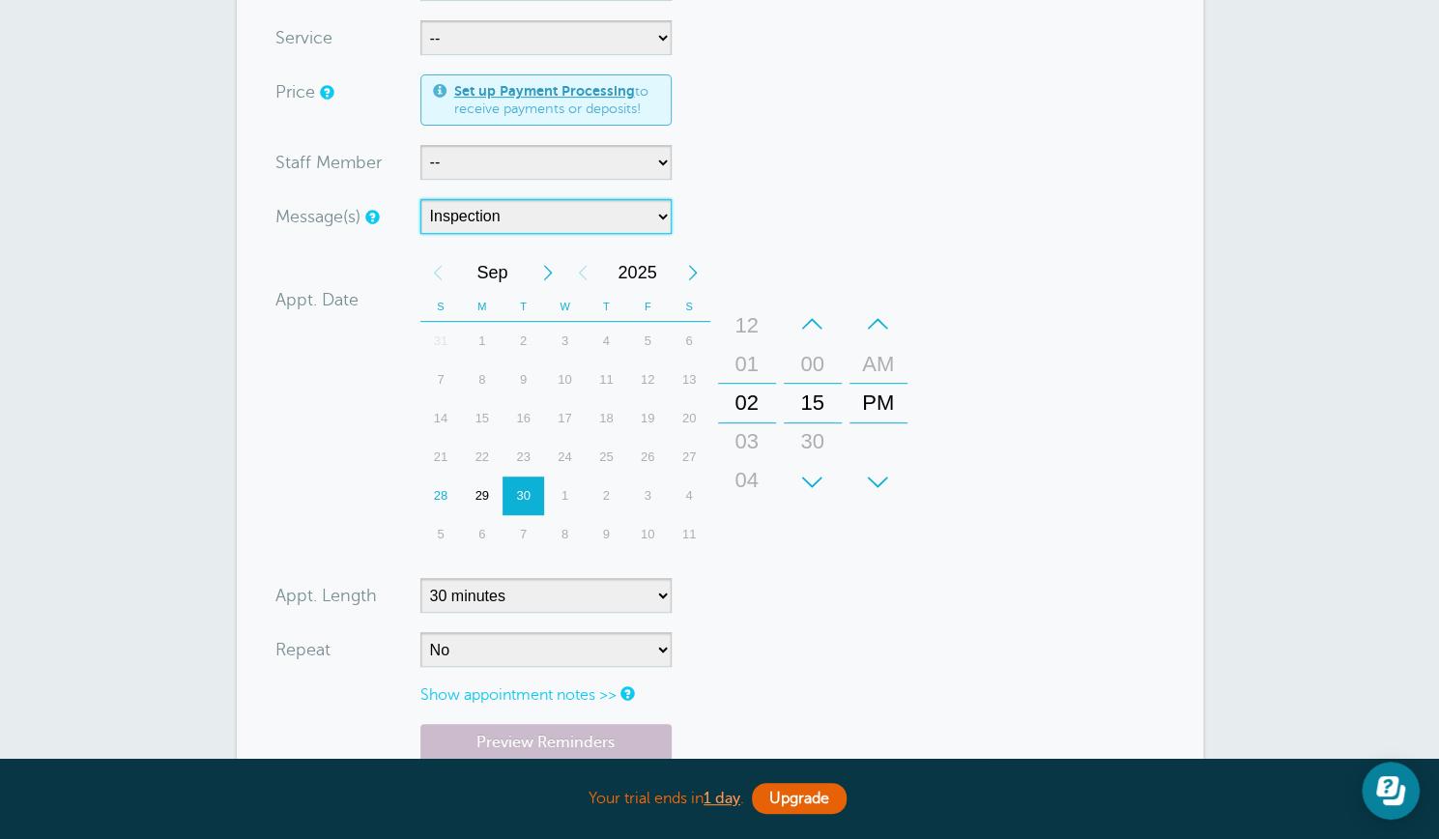
click at [751, 363] on div "01" at bounding box center [747, 364] width 46 height 39
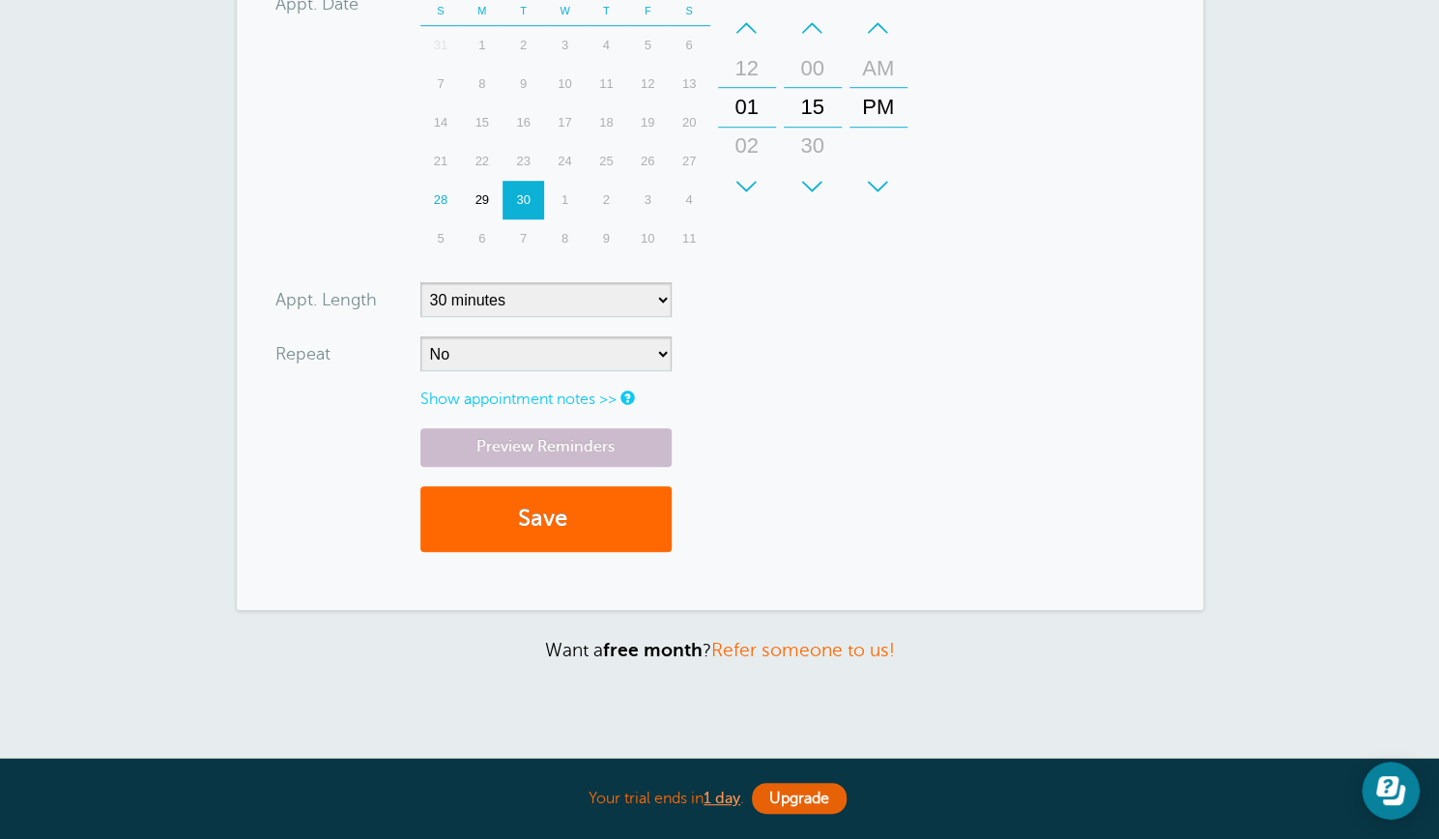
scroll to position [697, 0]
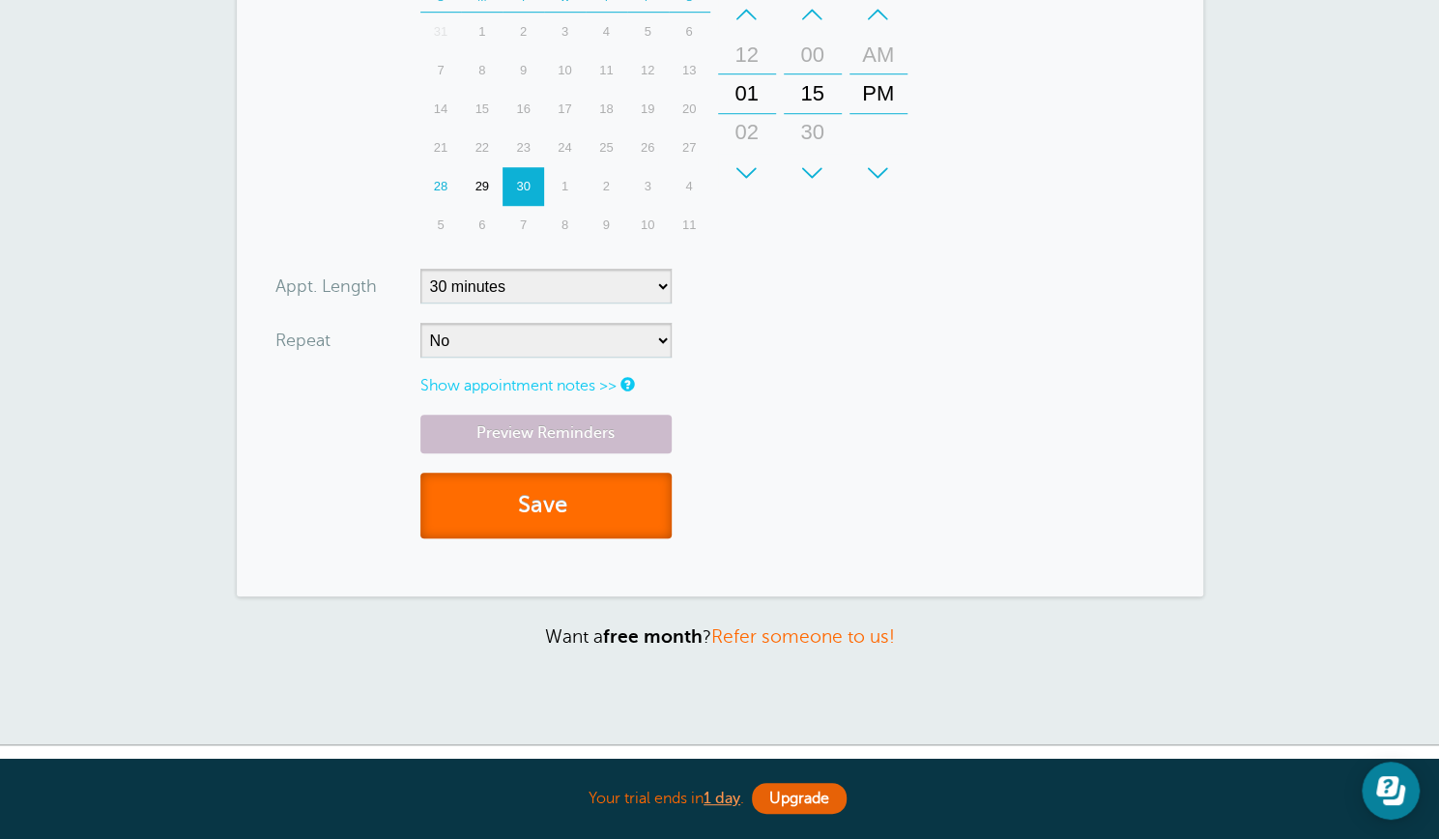
click at [525, 496] on button "Save" at bounding box center [546, 506] width 251 height 67
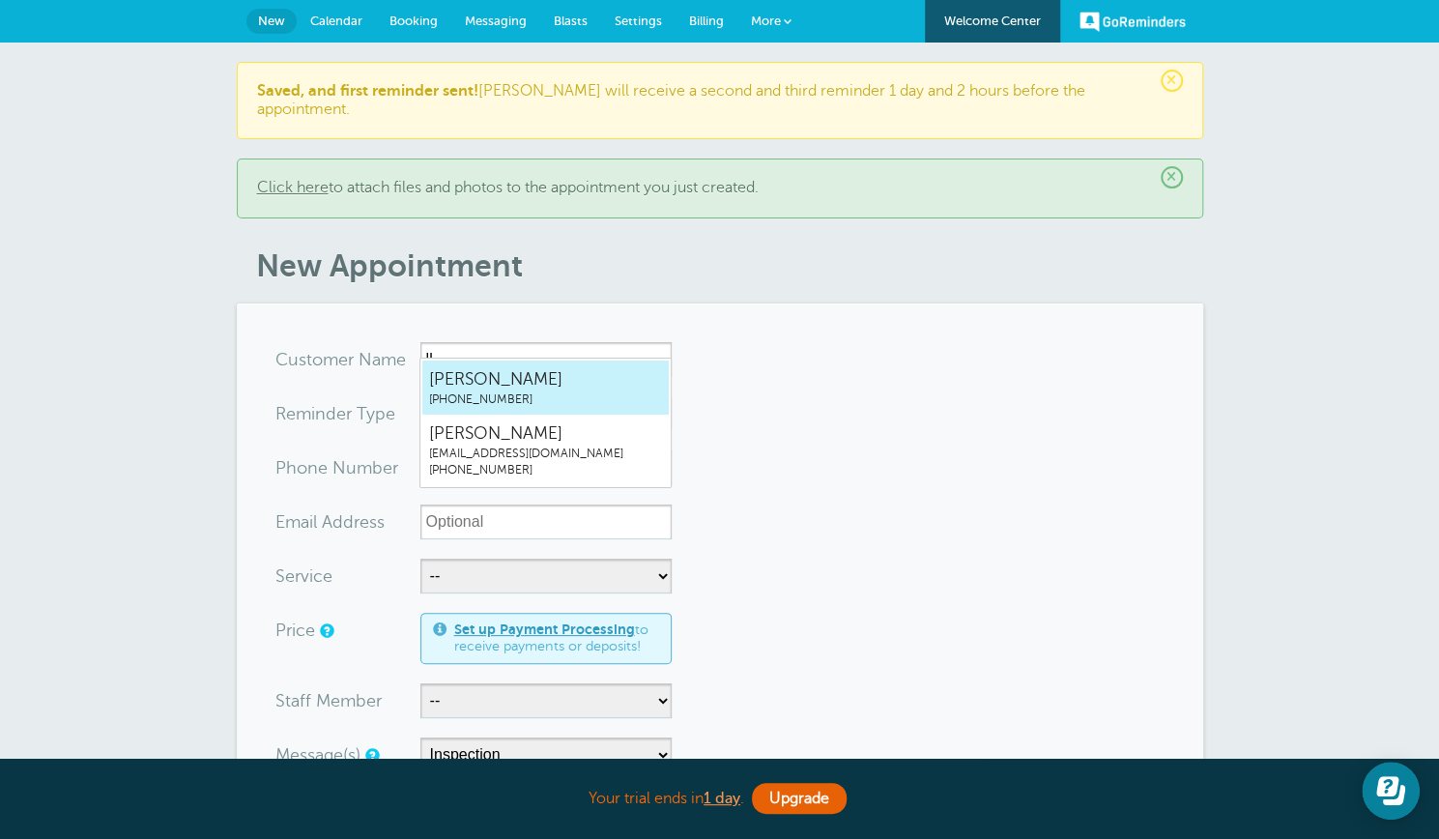
click at [513, 397] on span "(205) 966-2040" at bounding box center [545, 400] width 233 height 16
type input "lloyd2059662040"
type input "lloyd"
type input "(205) 966-2040"
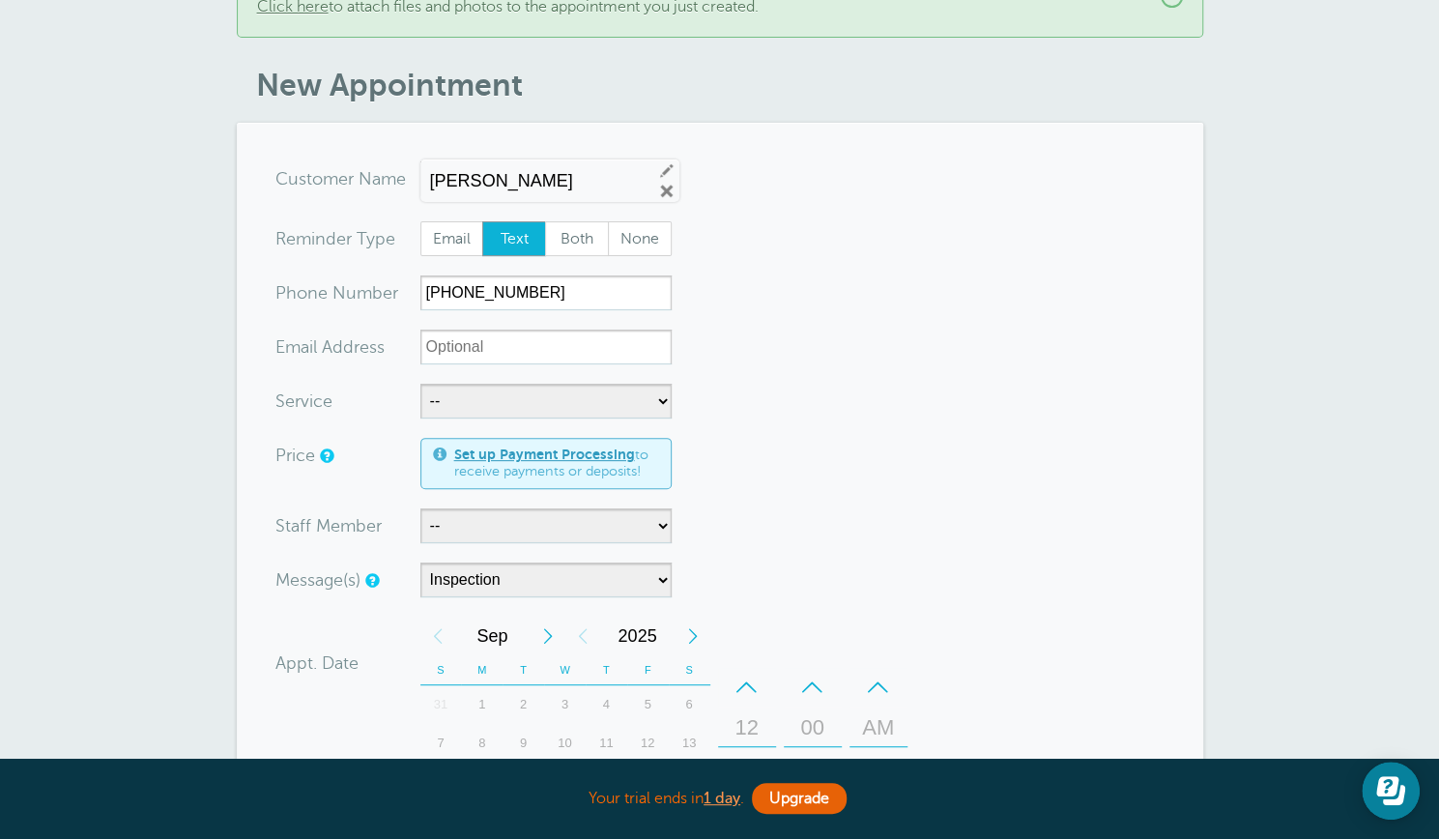
scroll to position [185, 0]
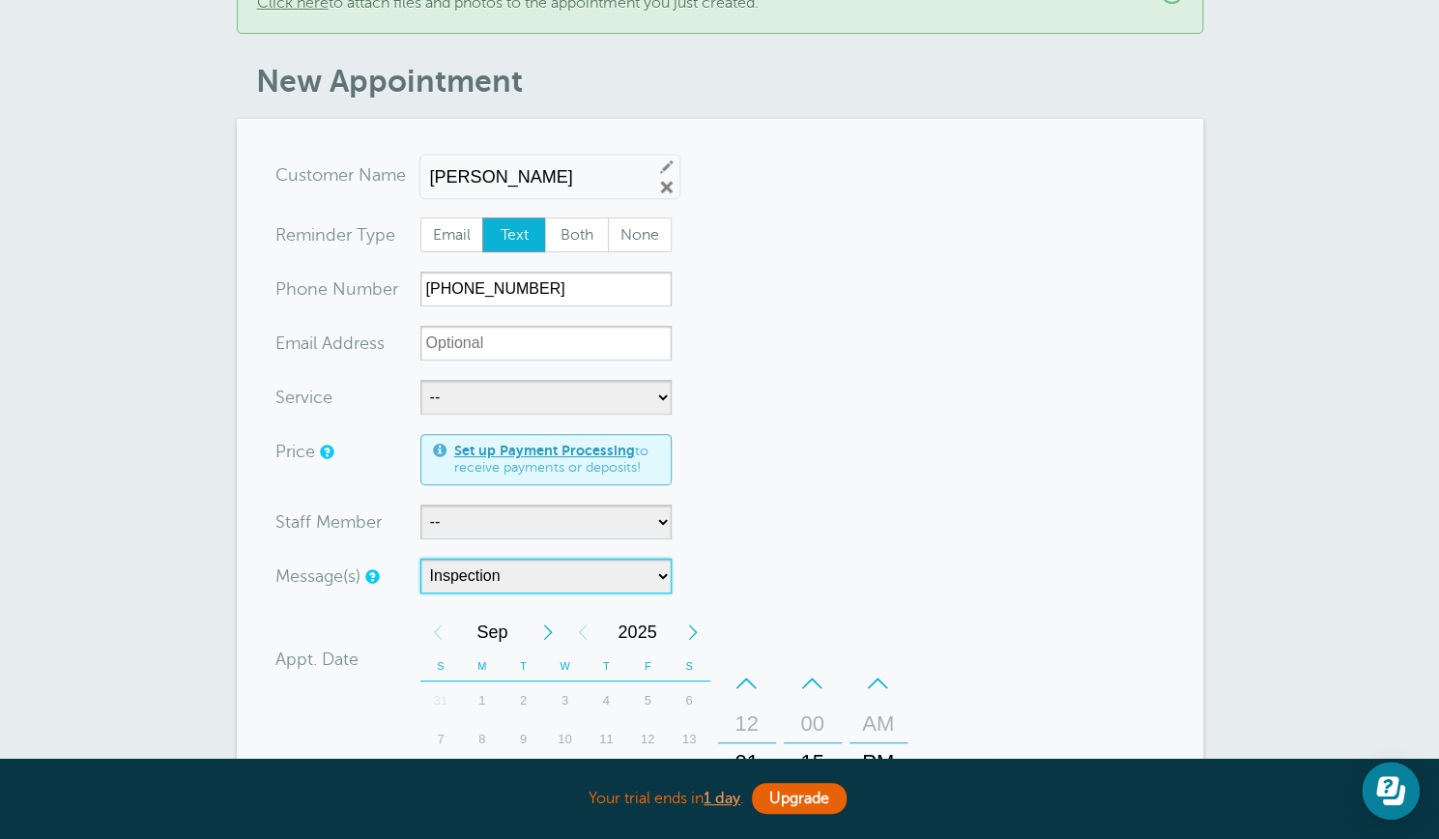
click at [657, 559] on select "Inspection Installation Measure tech Showroom Appointment" at bounding box center [546, 576] width 251 height 35
click at [421, 559] on select "Inspection Installation Measure tech Showroom Appointment" at bounding box center [546, 576] width 251 height 35
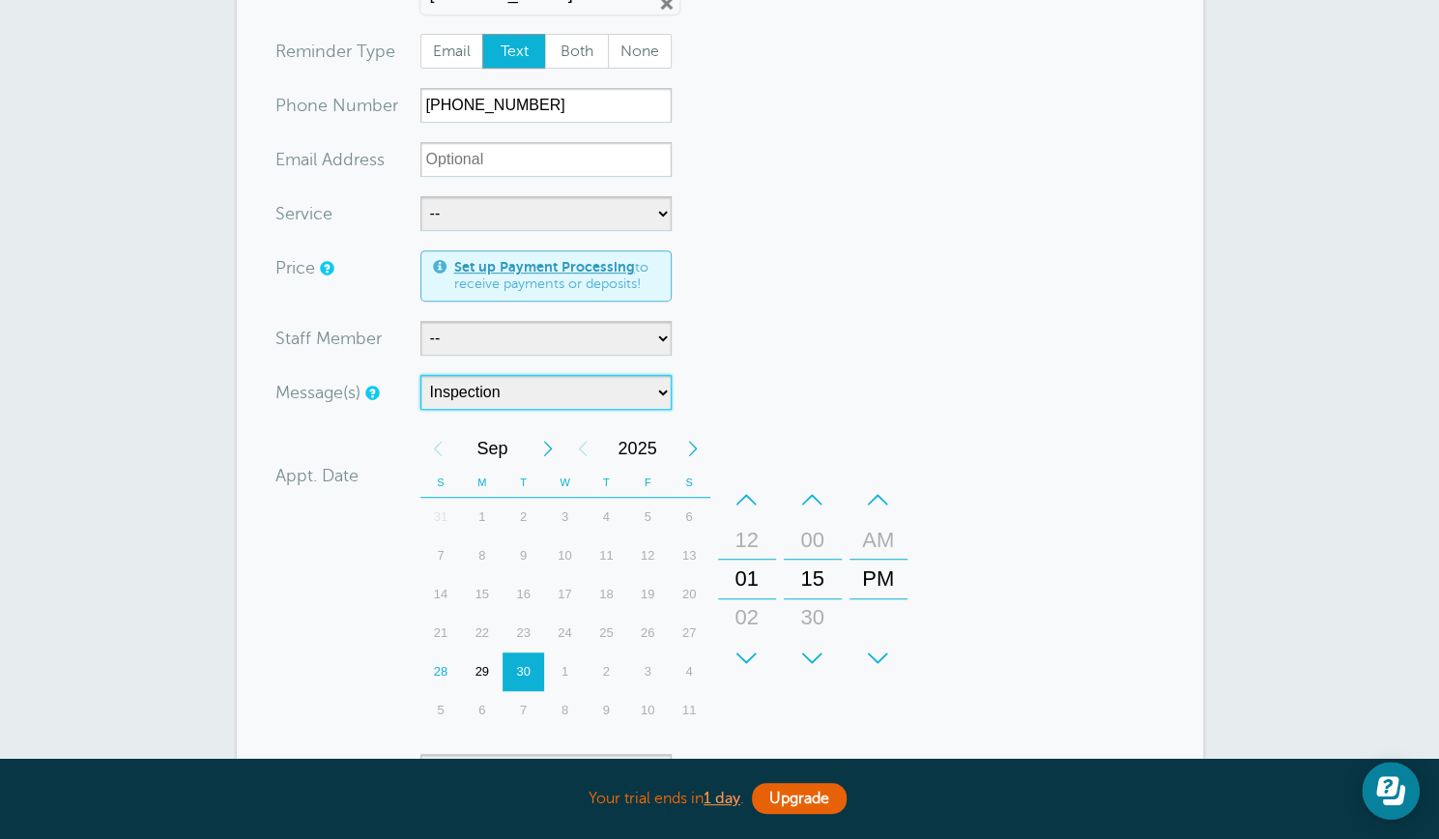
scroll to position [369, 0]
click at [752, 520] on div "12" at bounding box center [747, 539] width 46 height 39
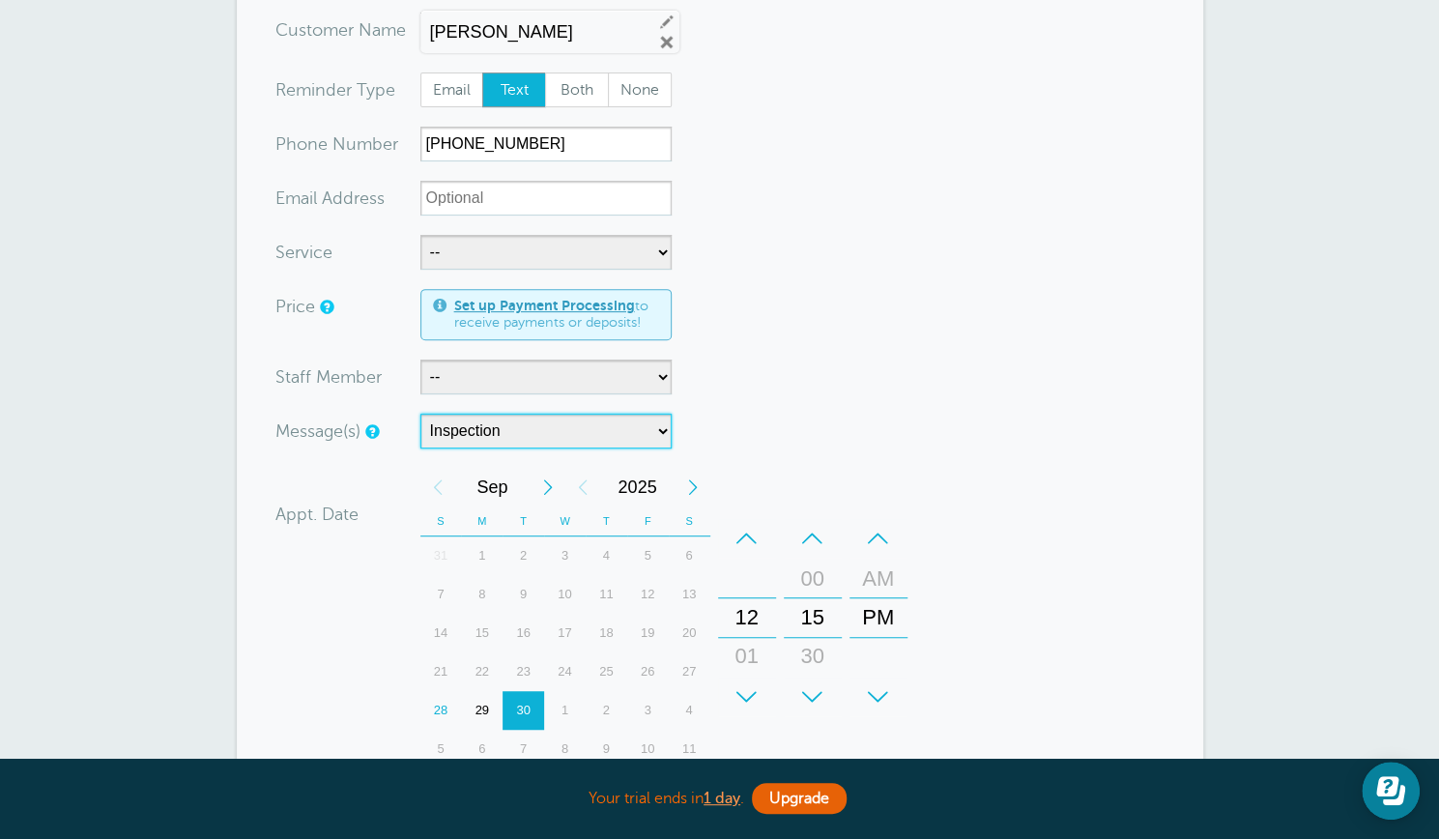
scroll to position [363, 0]
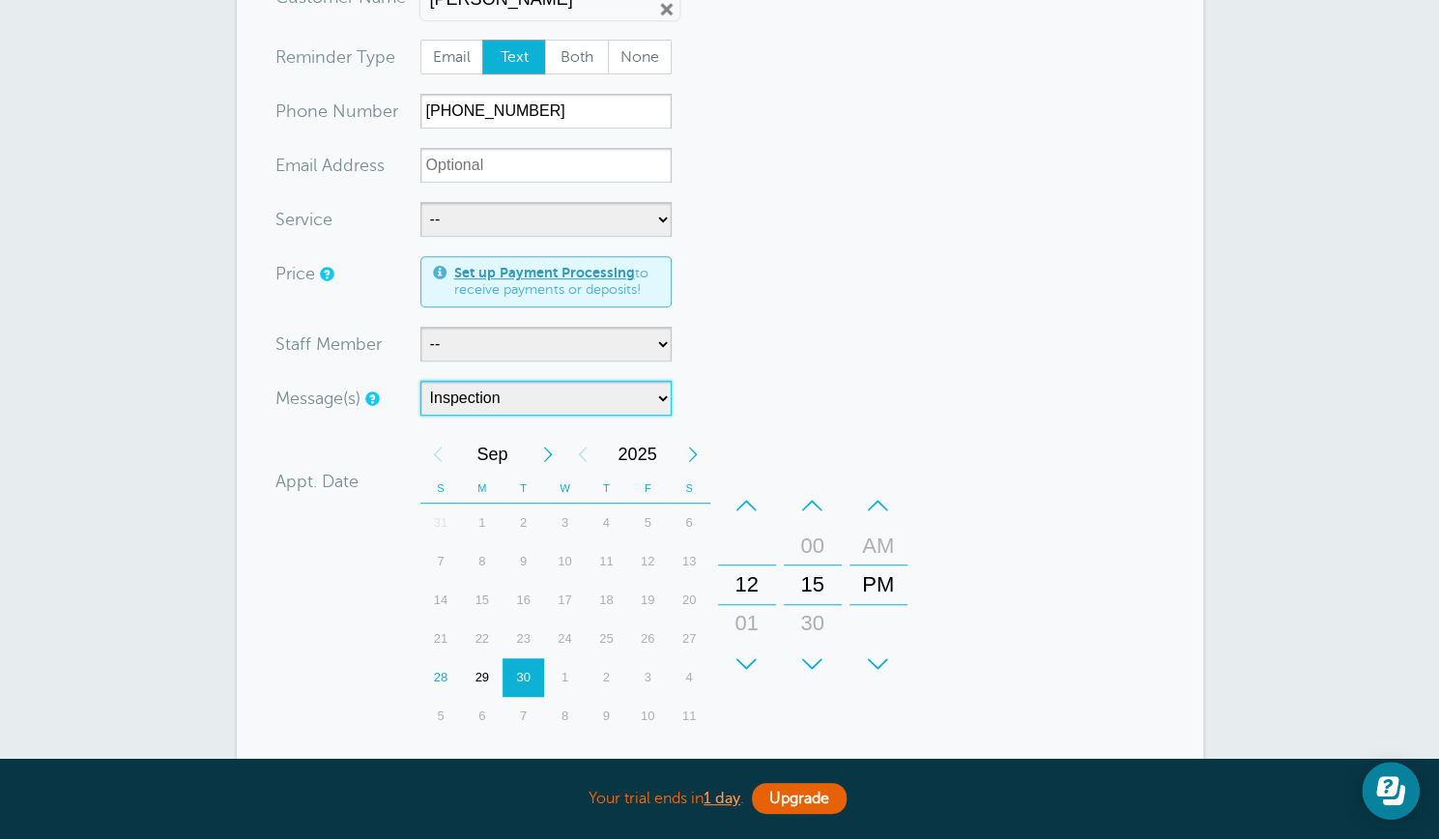
click at [663, 381] on select "Inspection Installation Measure tech Showroom Appointment" at bounding box center [546, 398] width 251 height 35
click at [421, 381] on select "Inspection Installation Measure tech Showroom Appointment" at bounding box center [546, 398] width 251 height 35
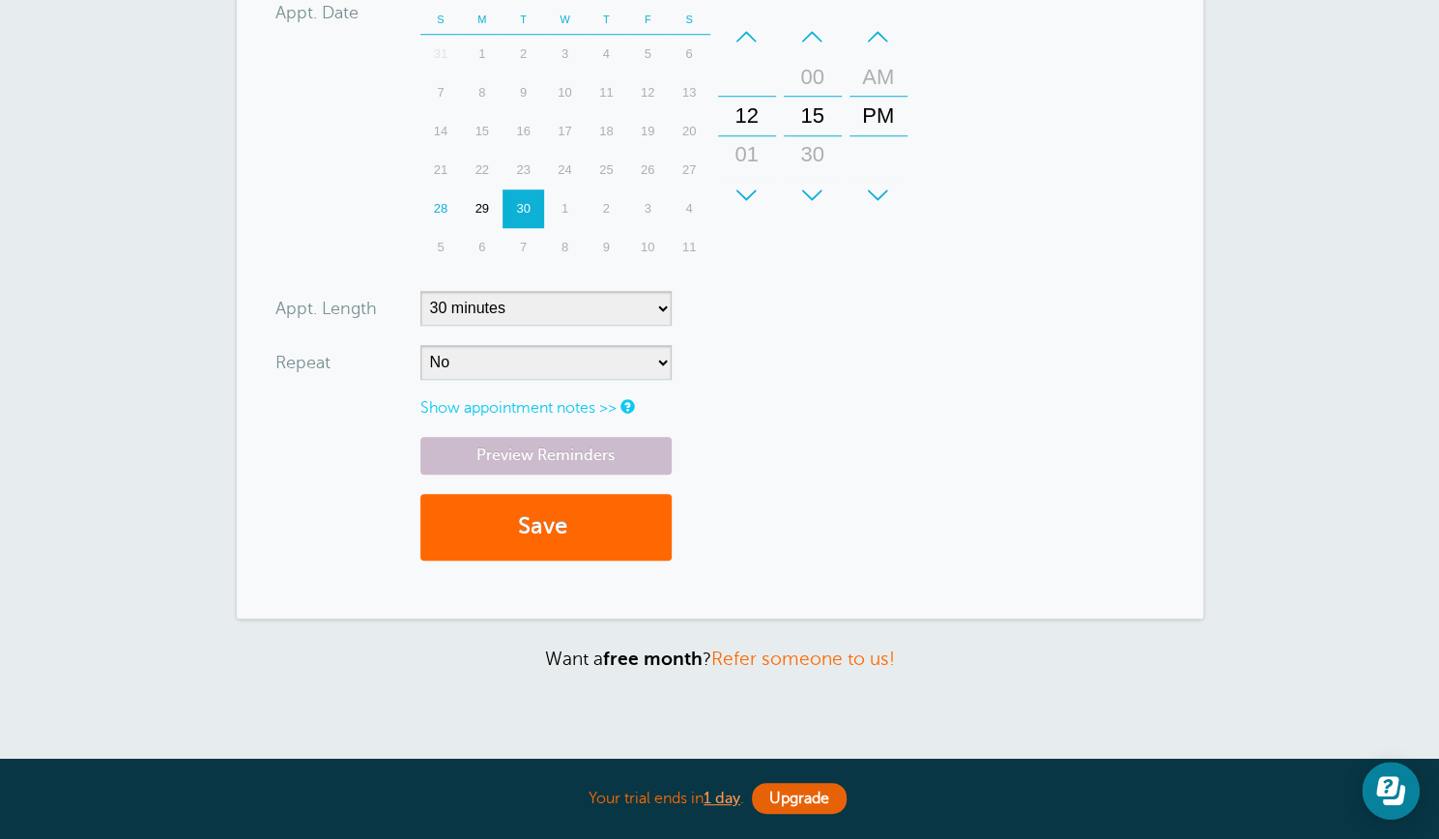
scroll to position [833, 0]
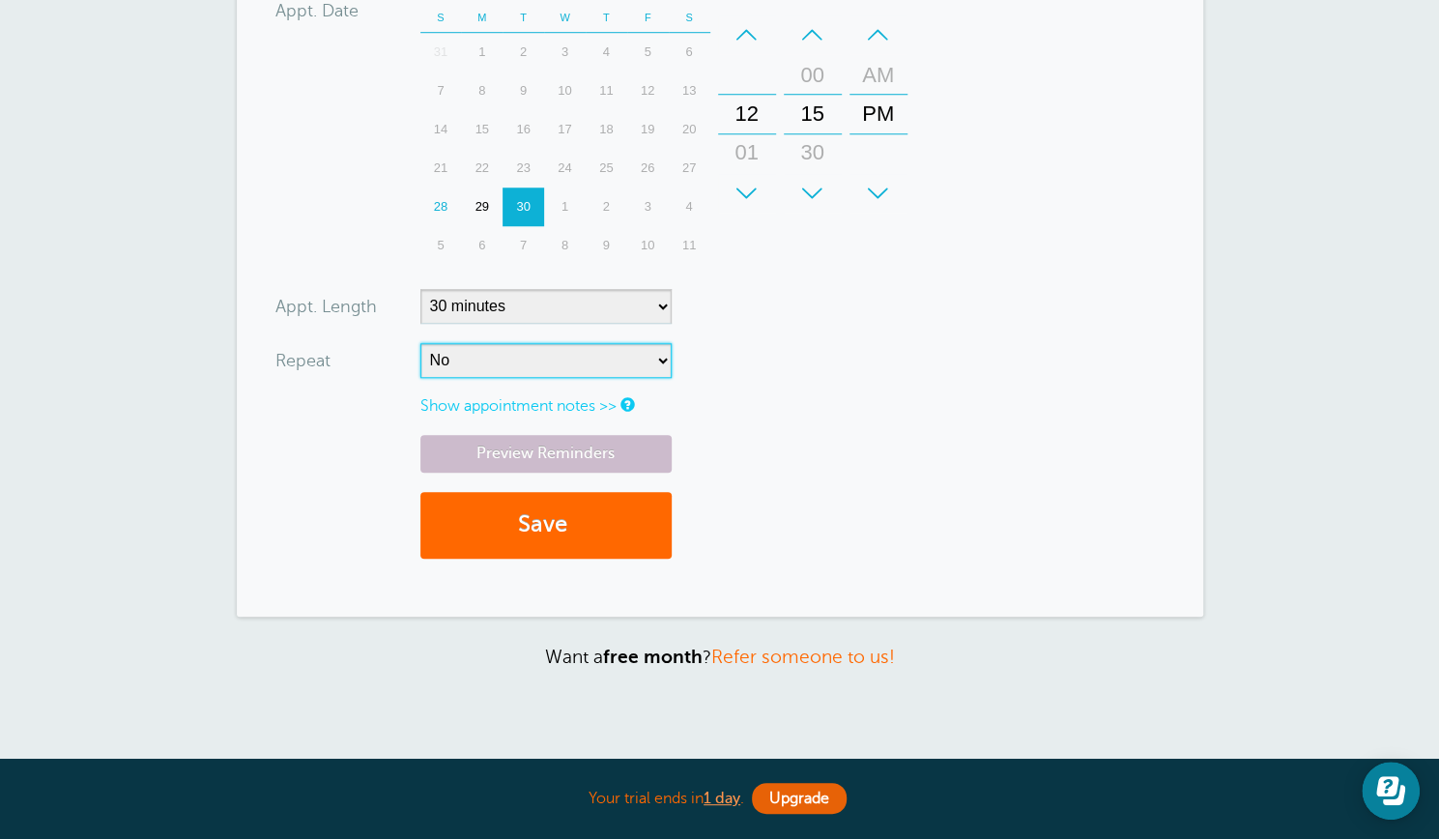
click at [665, 343] on select "No Daily Weekly Every 2 weeks Every 3 weeks Every 4 weeks Monthly Every 5 weeks…" at bounding box center [546, 360] width 251 height 35
click at [421, 343] on select "No Daily Weekly Every 2 weeks Every 3 weeks Every 4 weeks Monthly Every 5 weeks…" at bounding box center [546, 360] width 251 height 35
click at [540, 508] on button "Save" at bounding box center [546, 525] width 251 height 67
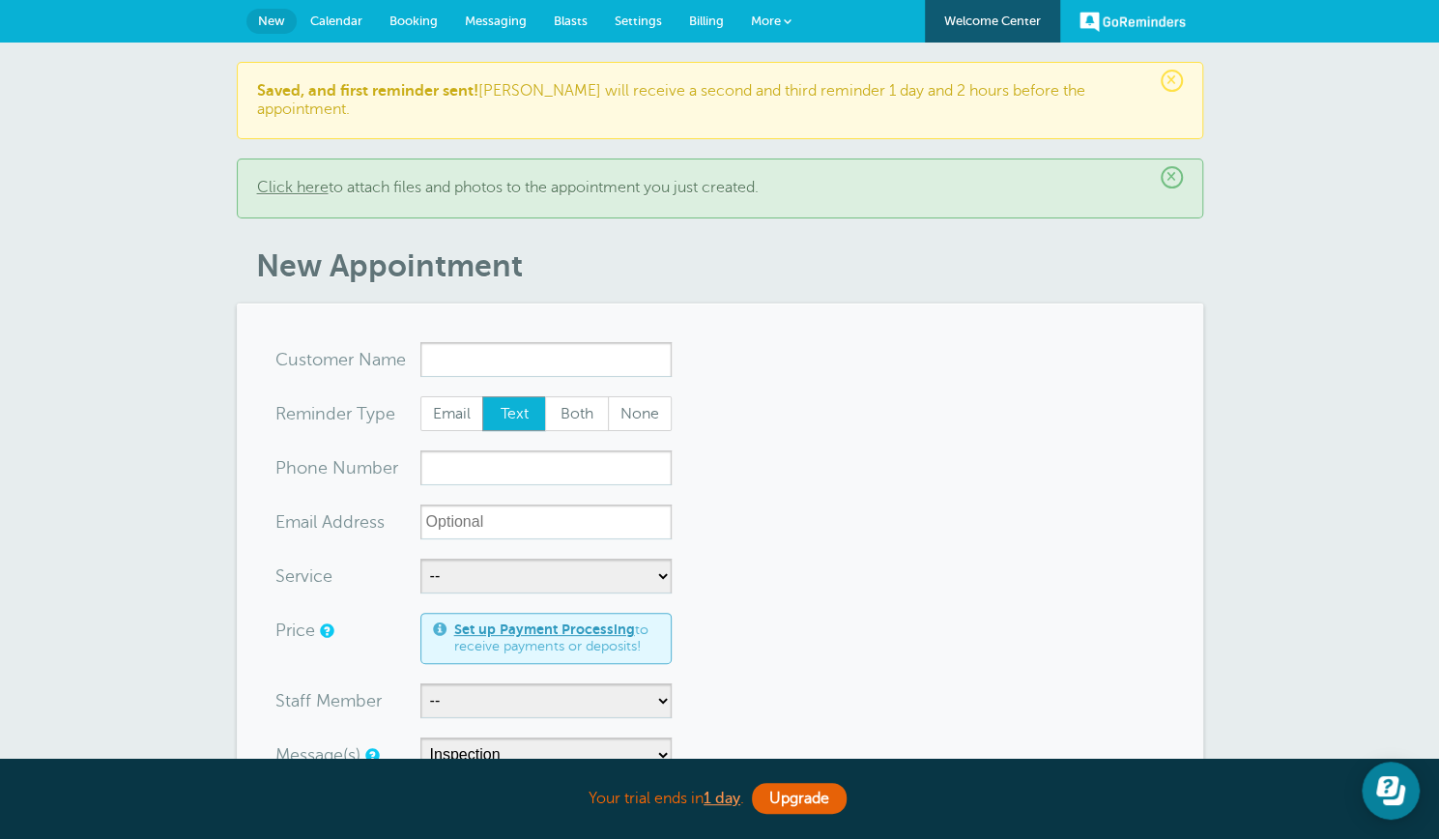
click at [1125, 13] on link "GoReminders" at bounding box center [1133, 21] width 106 height 43
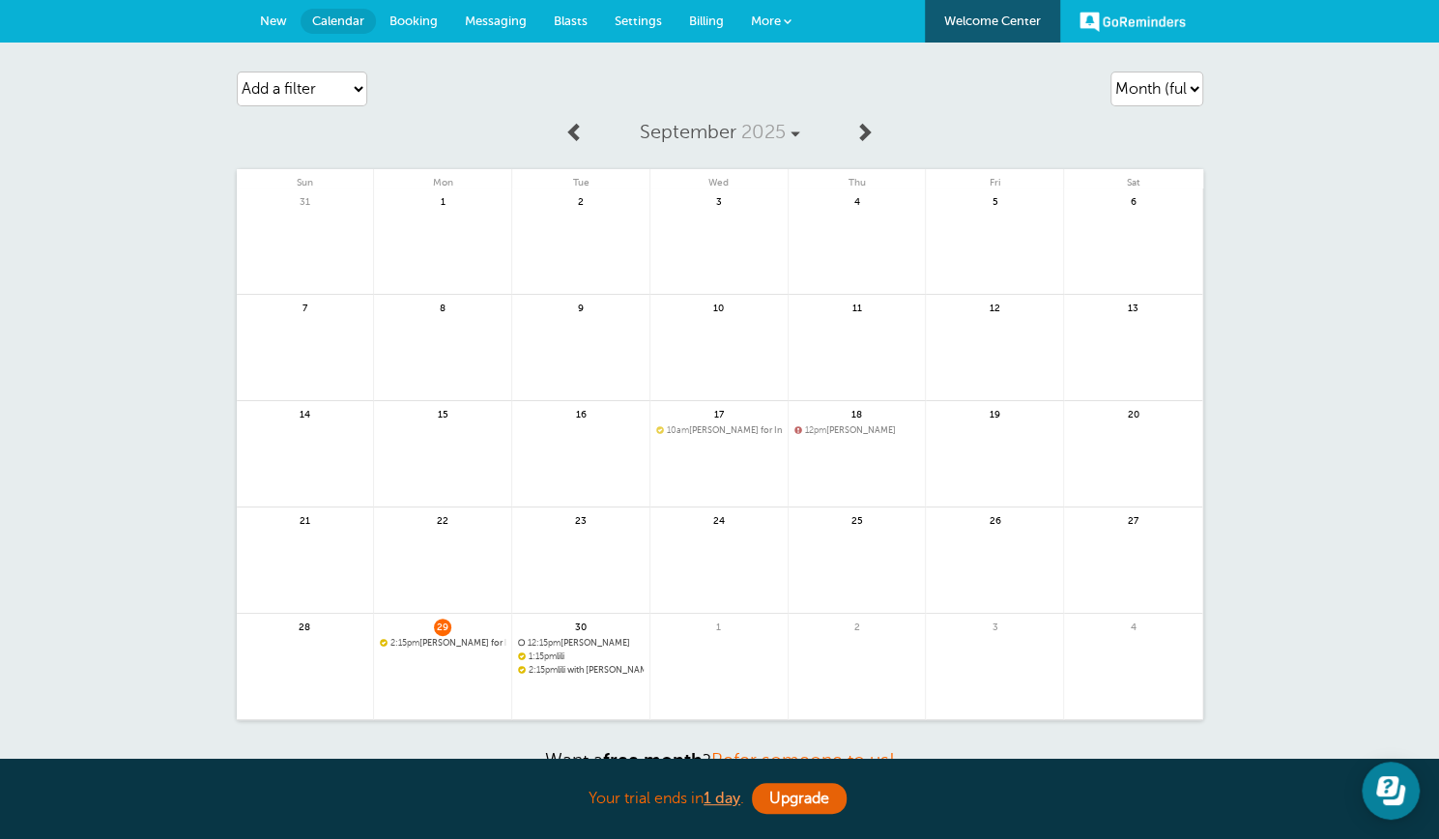
click at [261, 30] on link "New" at bounding box center [274, 21] width 54 height 43
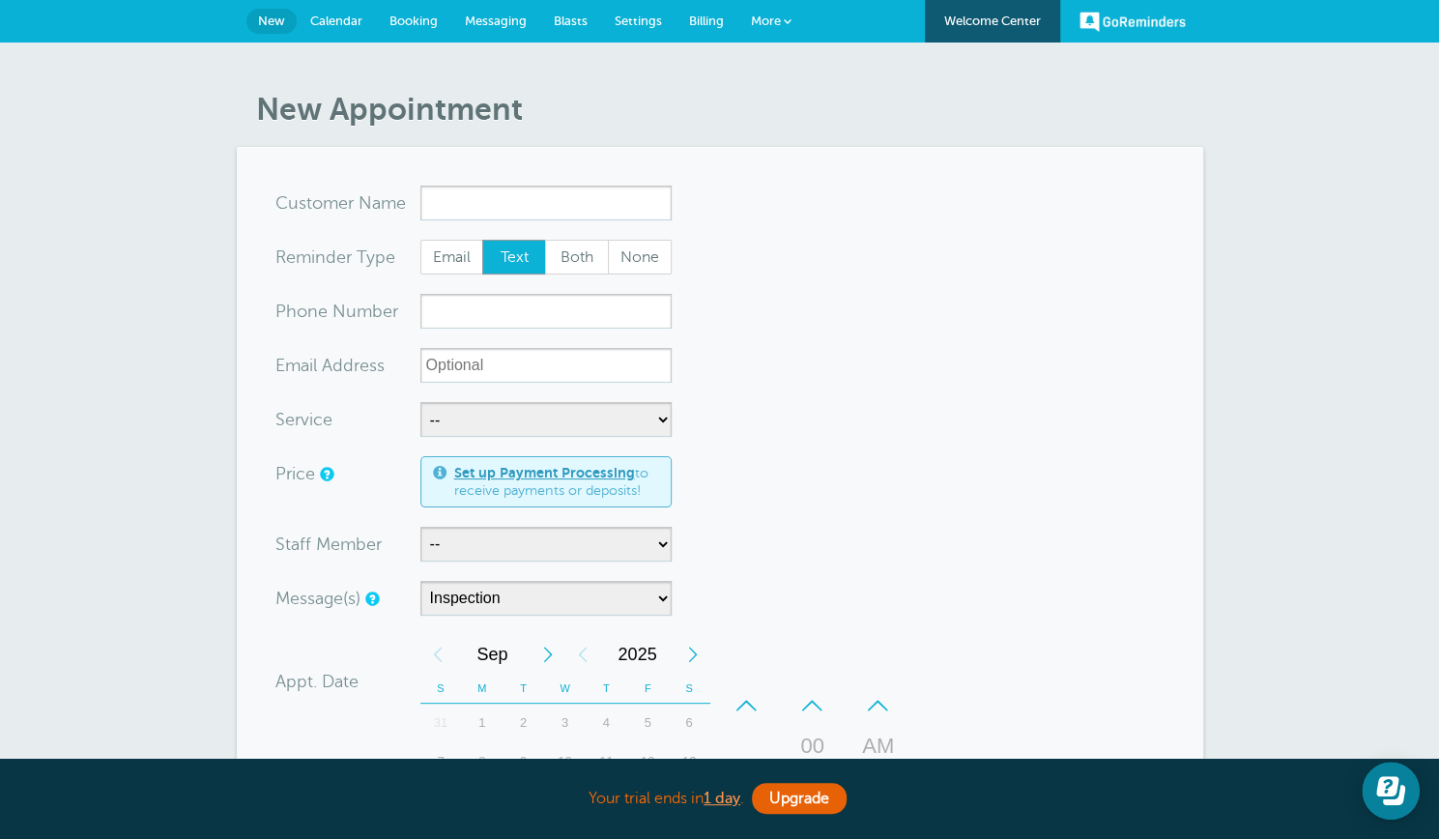
click at [771, 20] on span "More" at bounding box center [766, 21] width 30 height 15
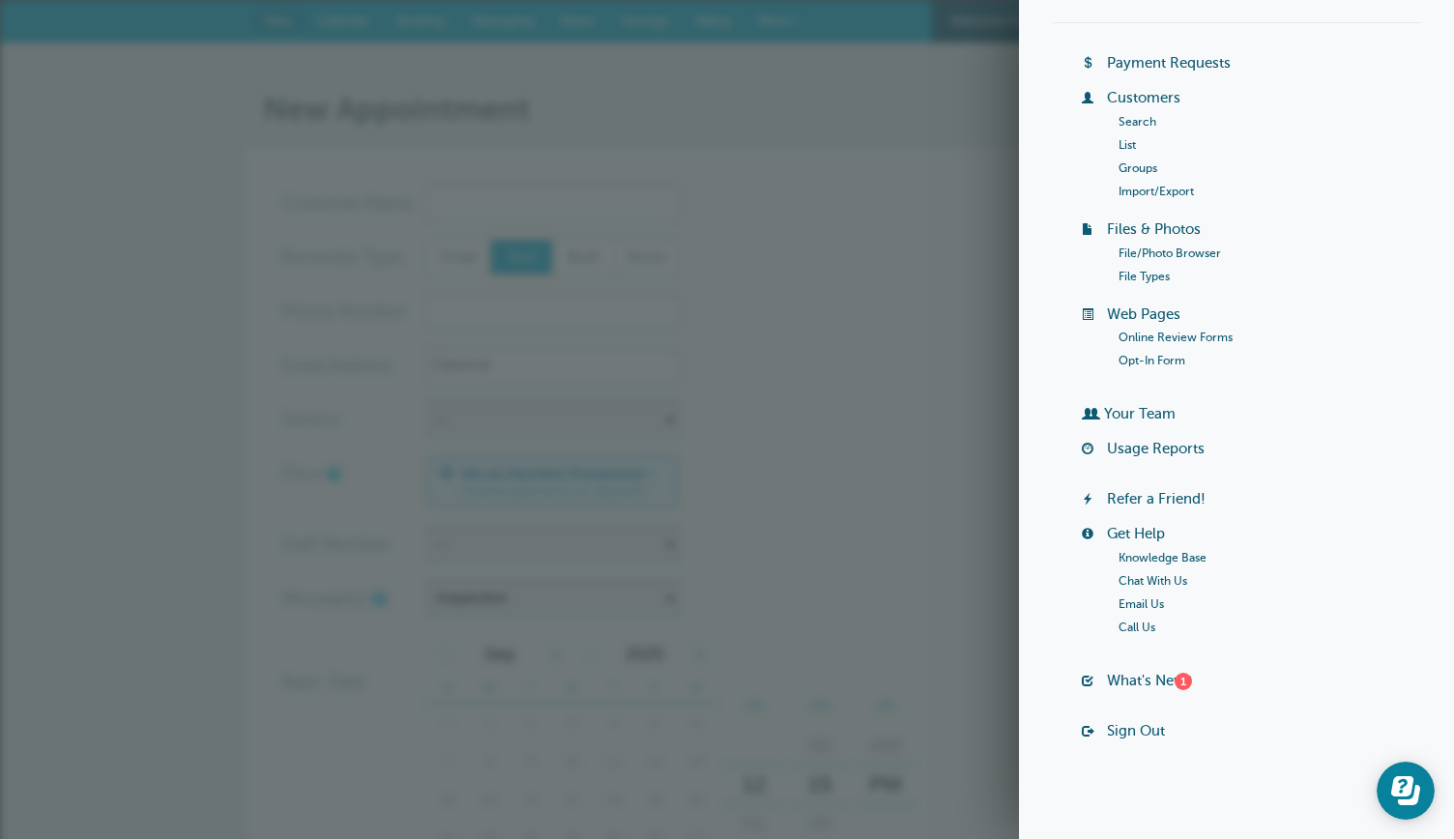
scroll to position [95, 0]
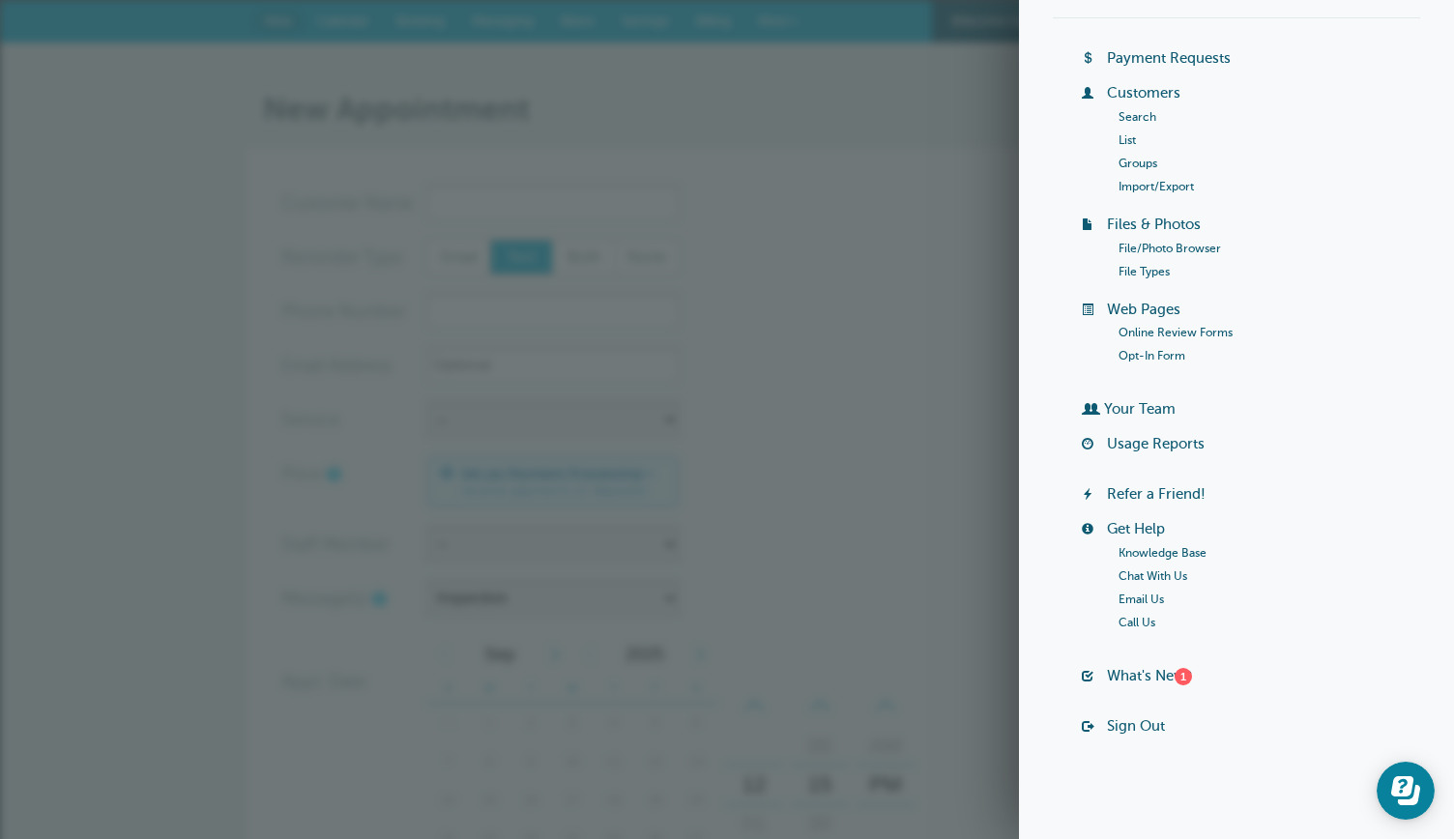
click at [1123, 723] on link "Sign Out" at bounding box center [1136, 725] width 58 height 15
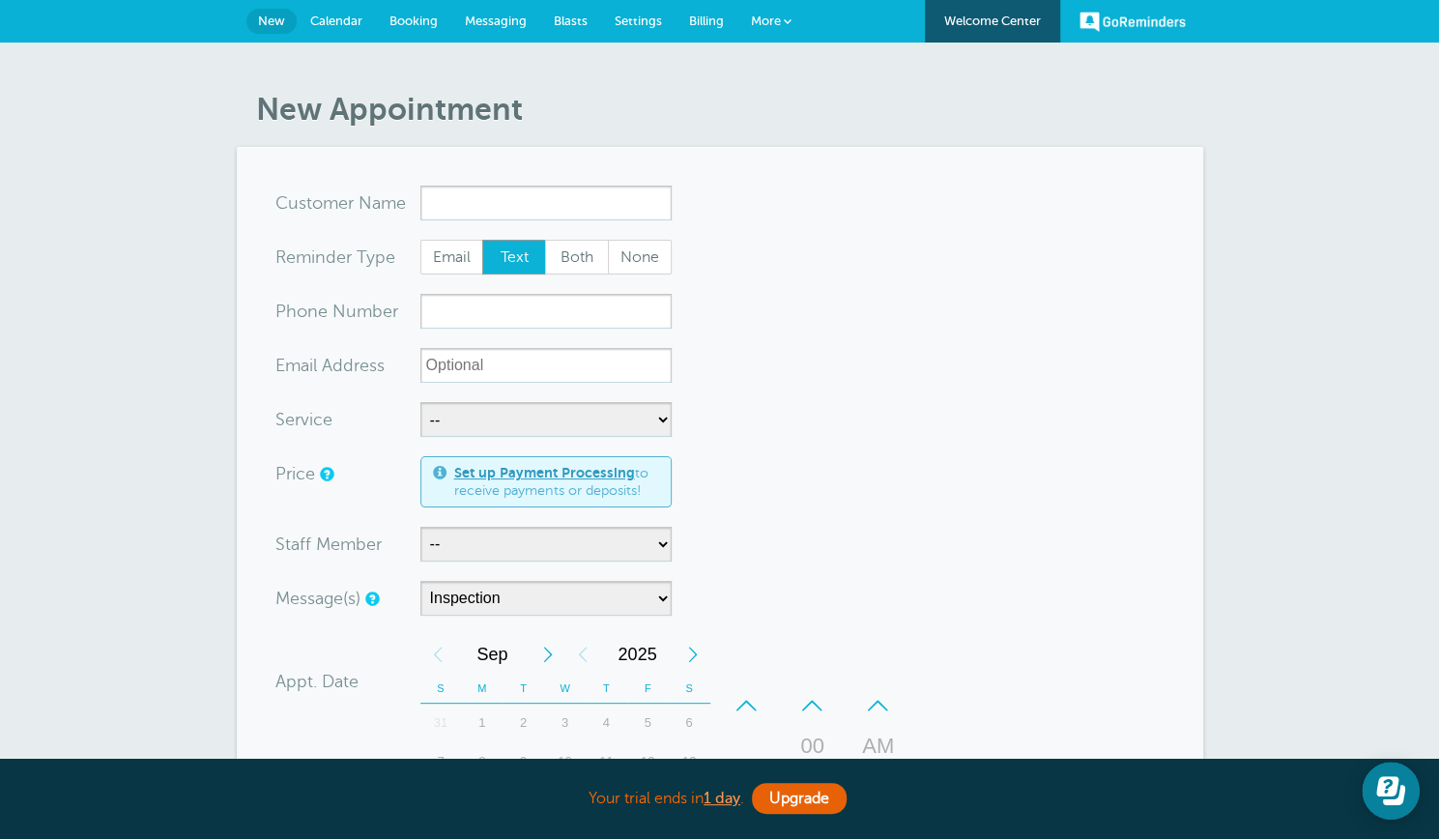
click at [982, 20] on link "Welcome Center" at bounding box center [992, 21] width 135 height 43
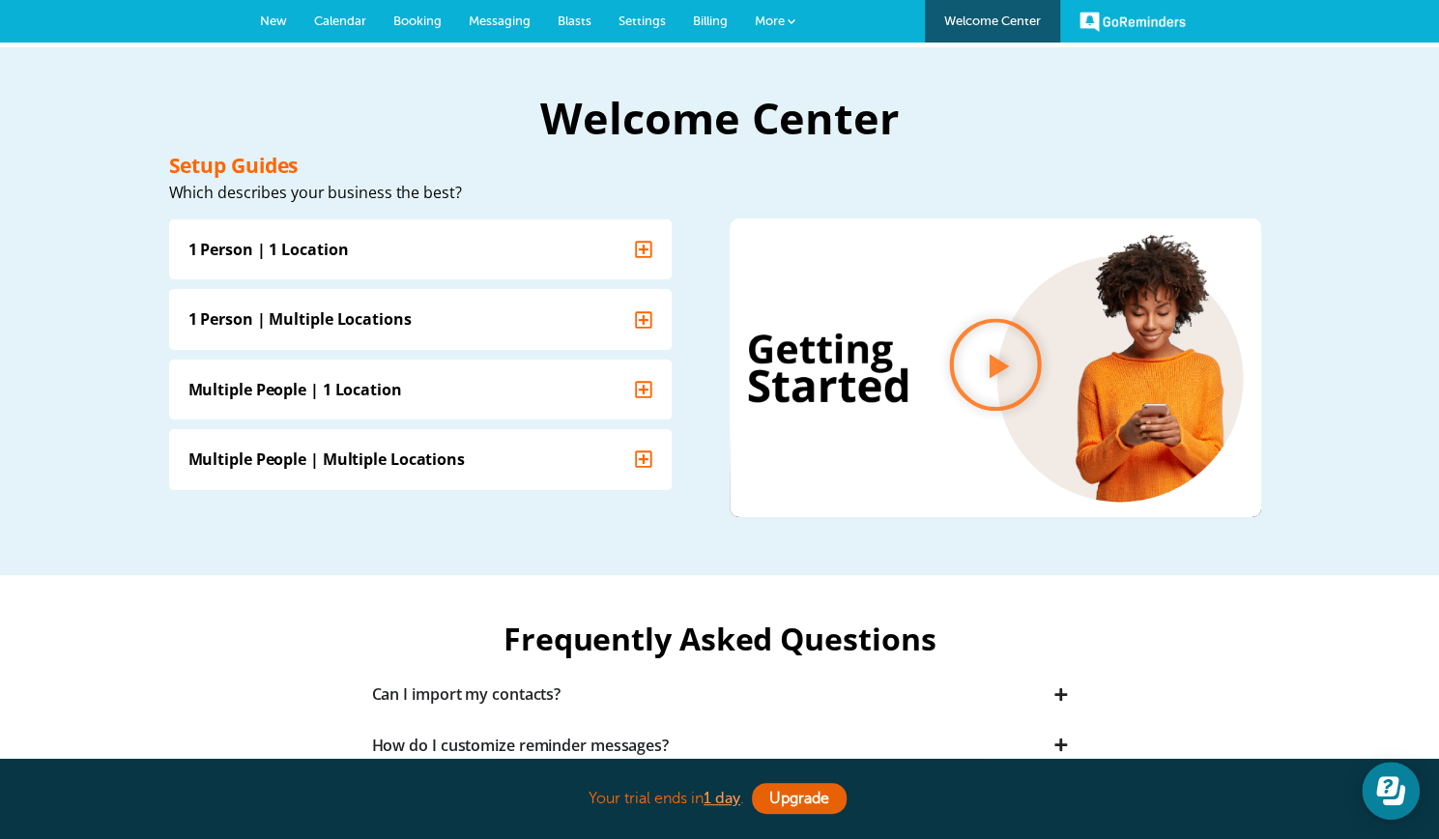
click at [276, 24] on span "New" at bounding box center [273, 21] width 27 height 15
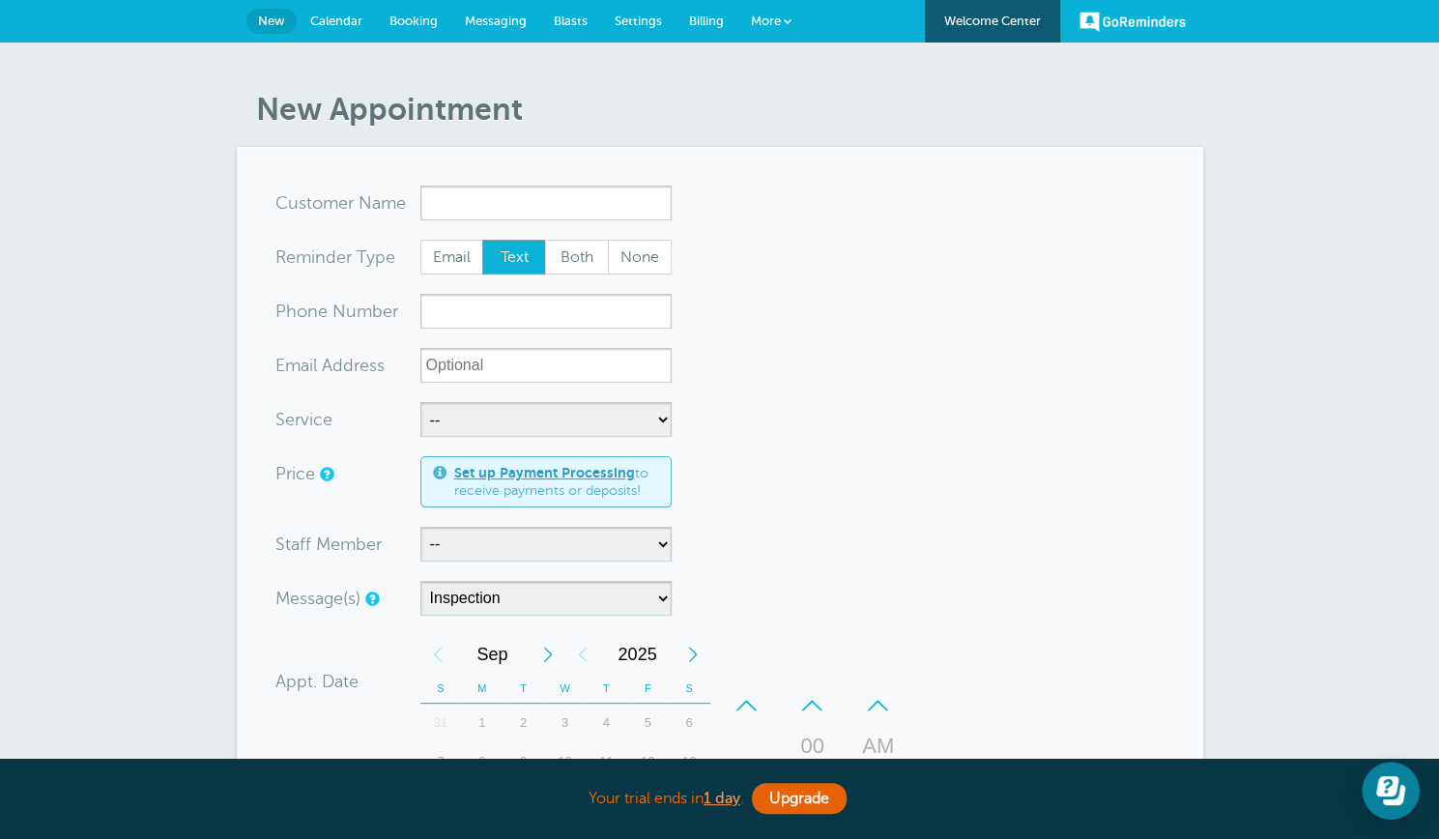
click at [704, 19] on span "Billing" at bounding box center [706, 21] width 35 height 15
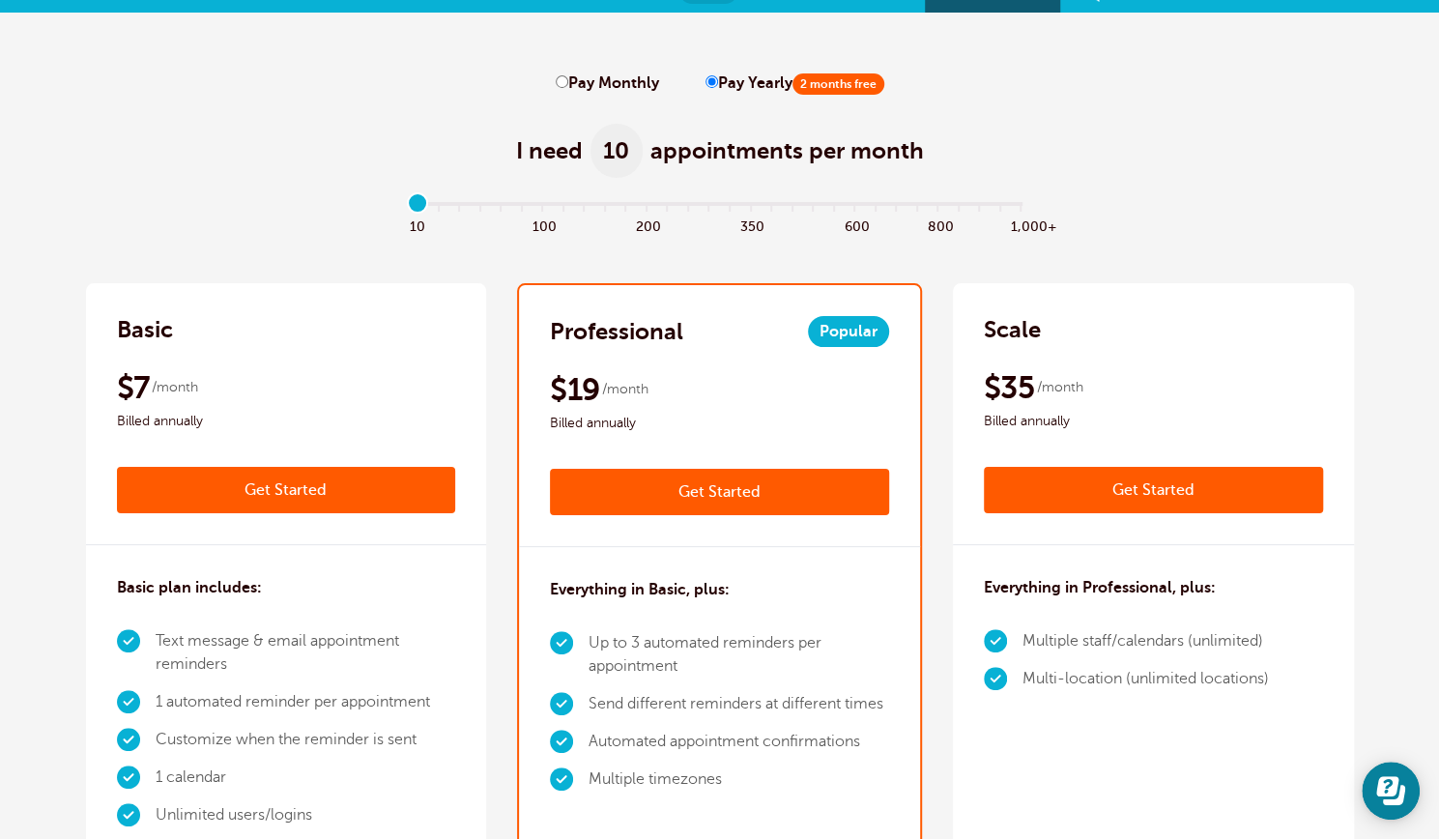
scroll to position [28, 0]
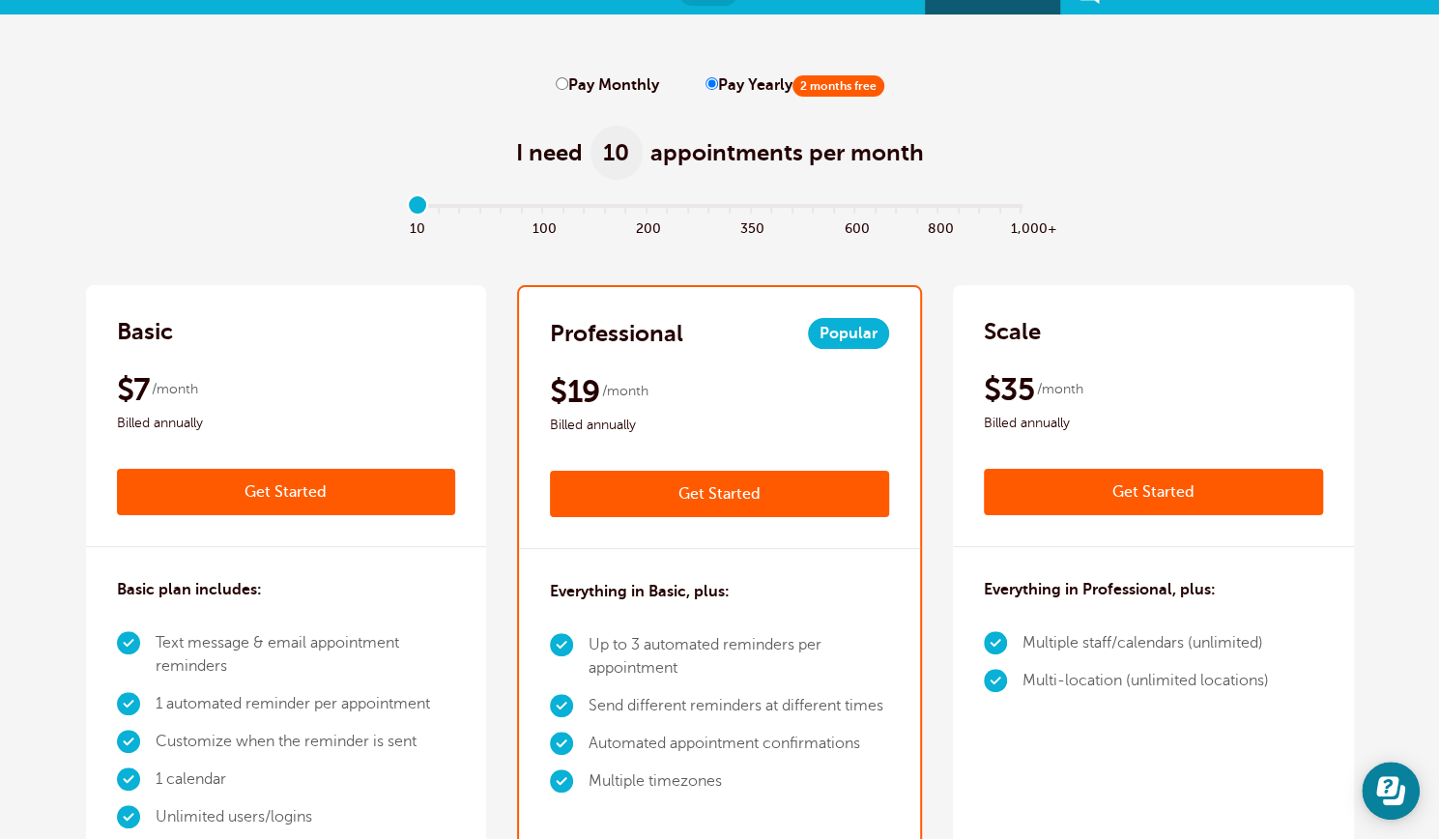
click at [570, 82] on label "Pay Monthly" at bounding box center [607, 85] width 103 height 18
click at [568, 82] on input "Pay Monthly" at bounding box center [562, 83] width 13 height 13
radio input "true"
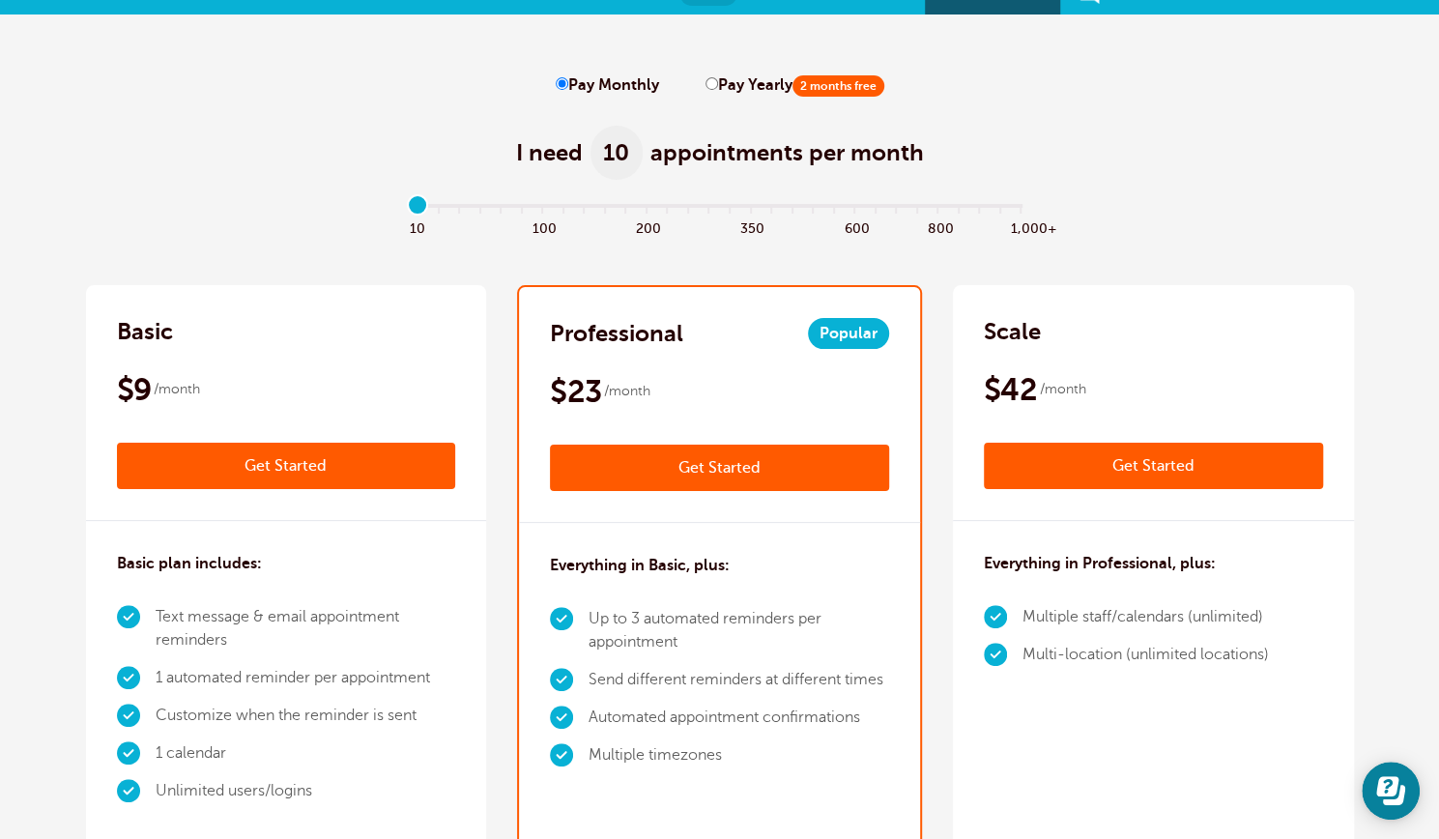
click at [706, 80] on input "Pay Yearly 2 months free" at bounding box center [712, 83] width 13 height 13
radio input "true"
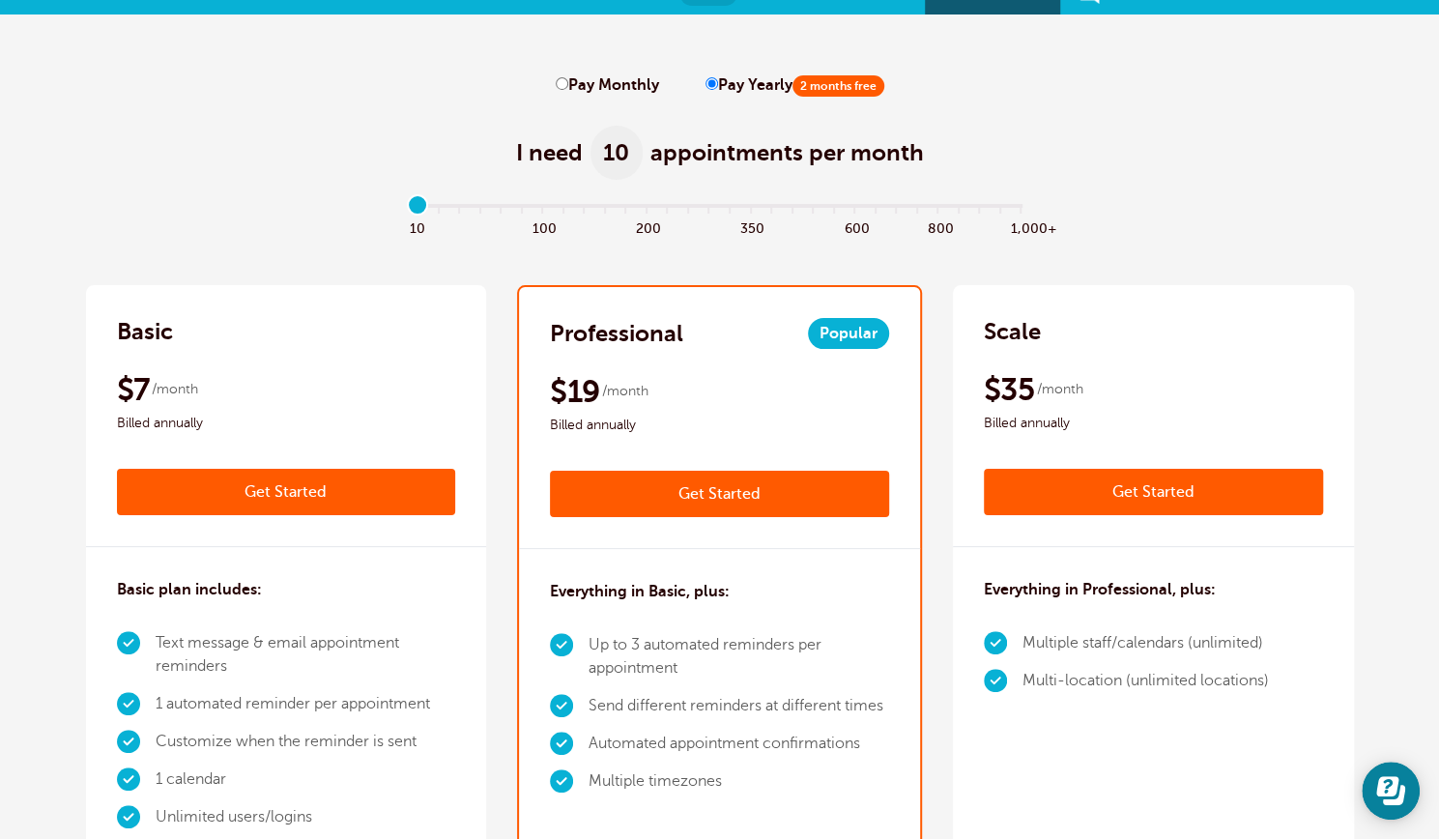
click at [563, 83] on input "Pay Monthly" at bounding box center [562, 83] width 13 height 13
radio input "true"
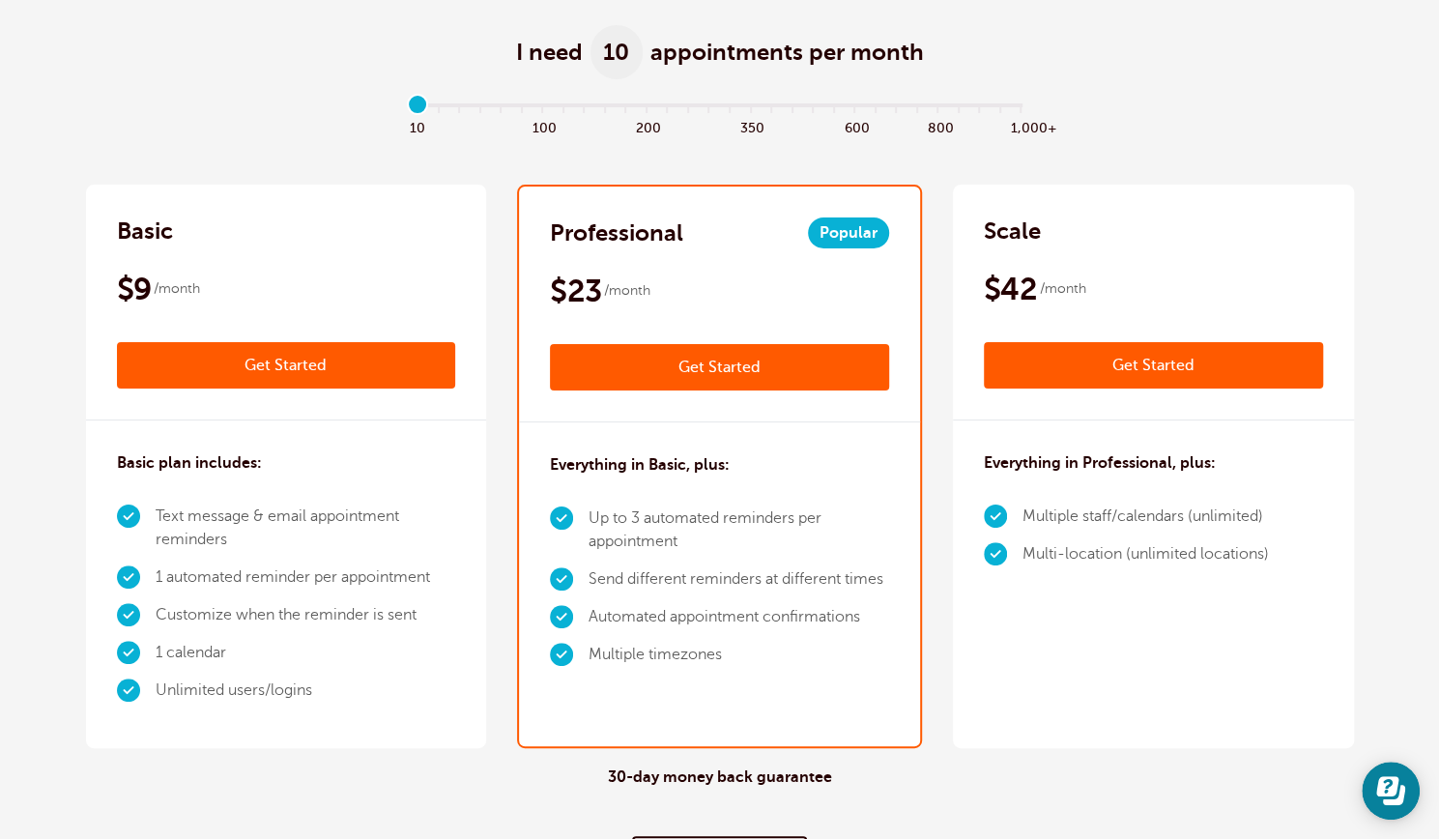
scroll to position [0, 0]
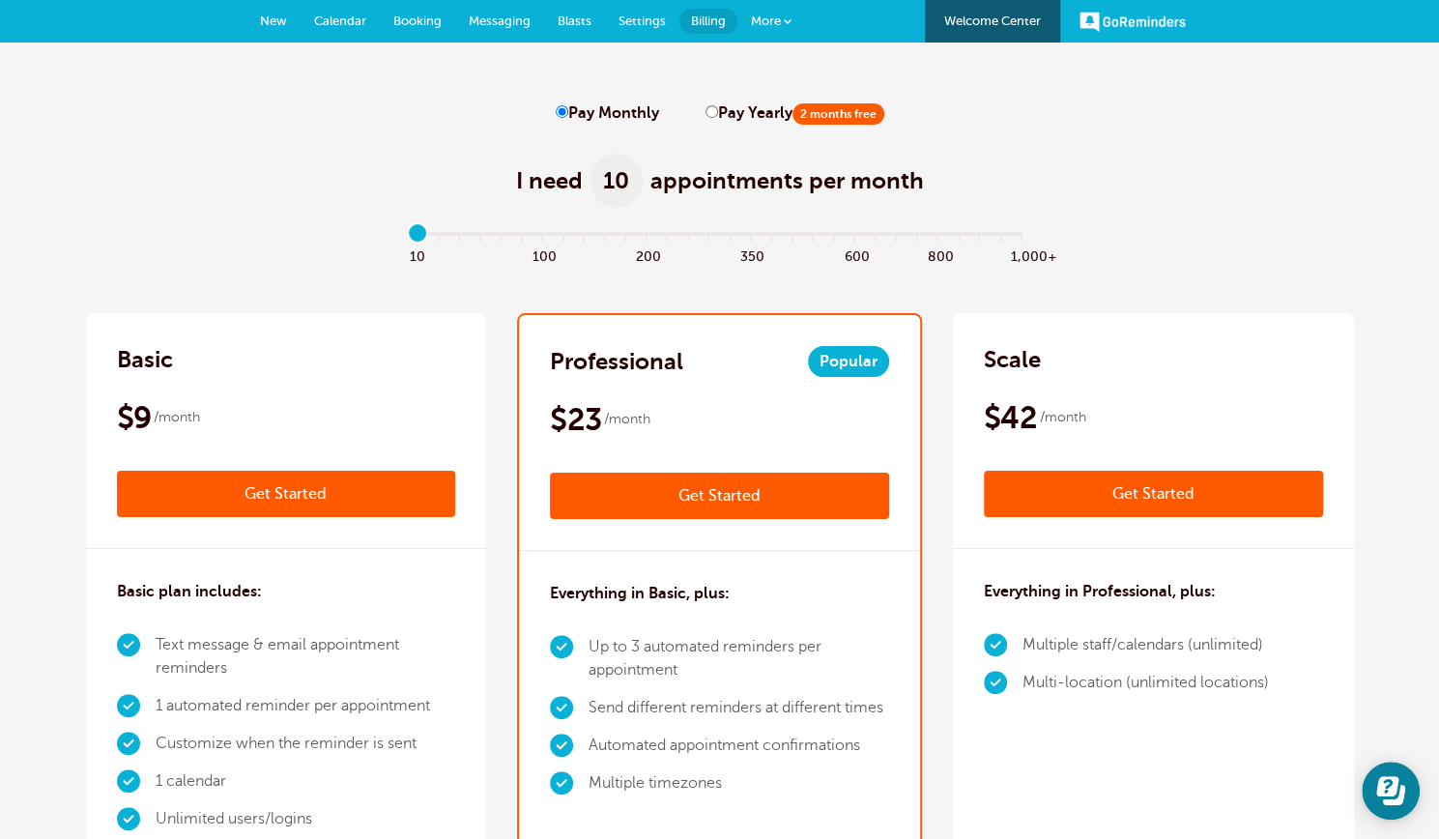
click at [715, 110] on label "Pay Yearly 2 months free" at bounding box center [795, 113] width 179 height 18
click at [715, 110] on input "Pay Yearly 2 months free" at bounding box center [712, 111] width 13 height 13
radio input "true"
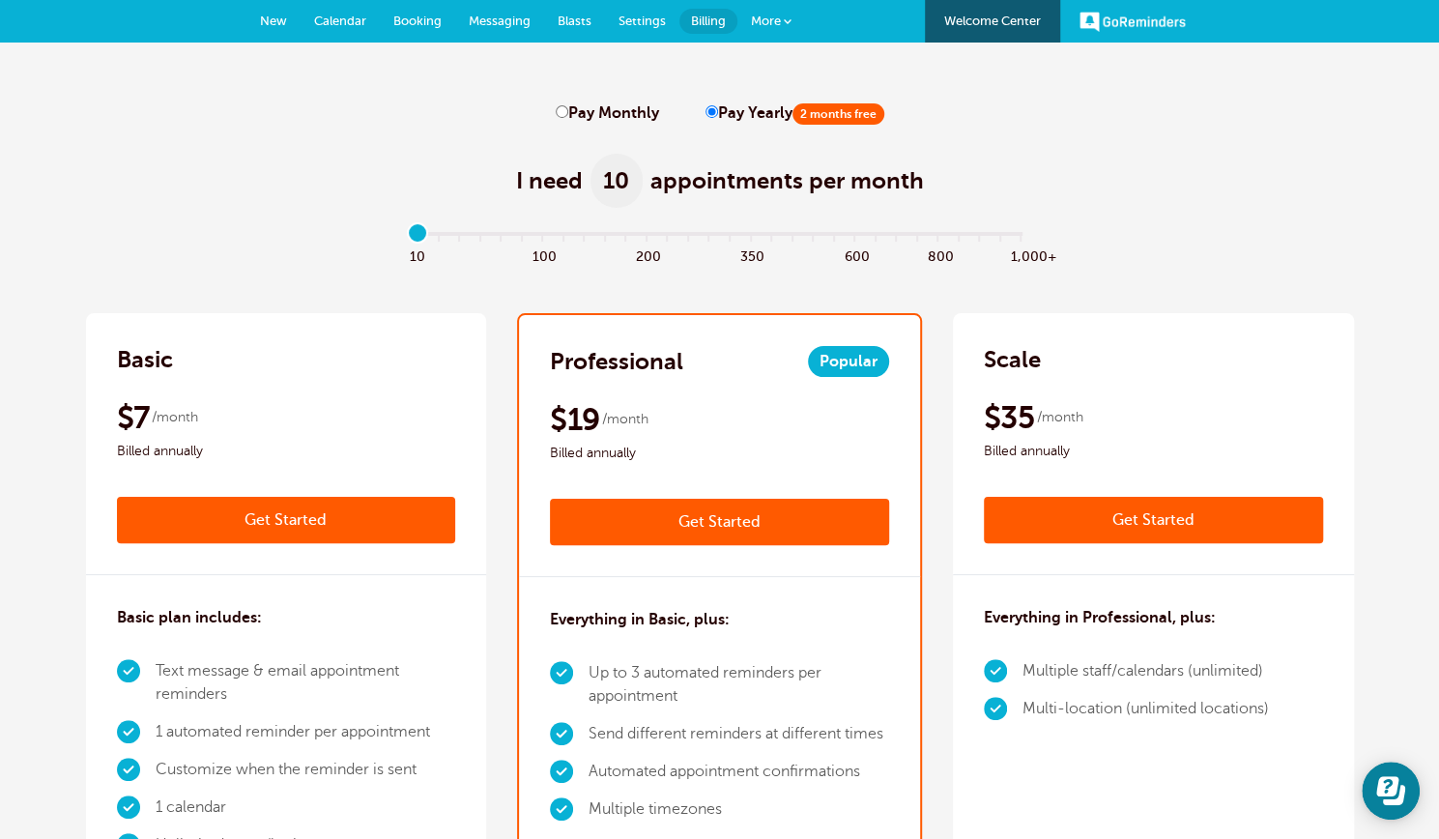
click at [712, 530] on link "Get Started" at bounding box center [719, 522] width 339 height 46
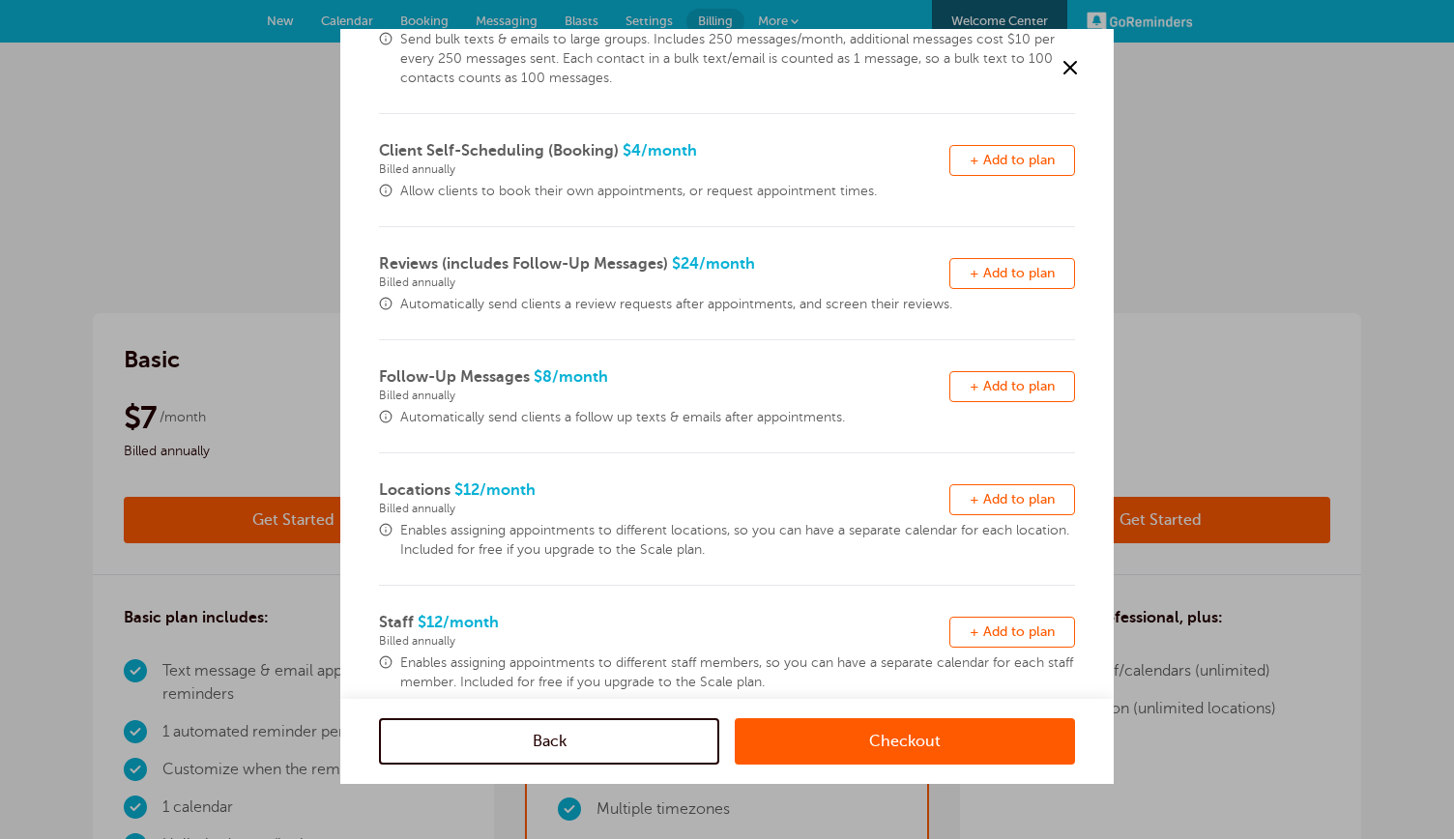
scroll to position [409, 0]
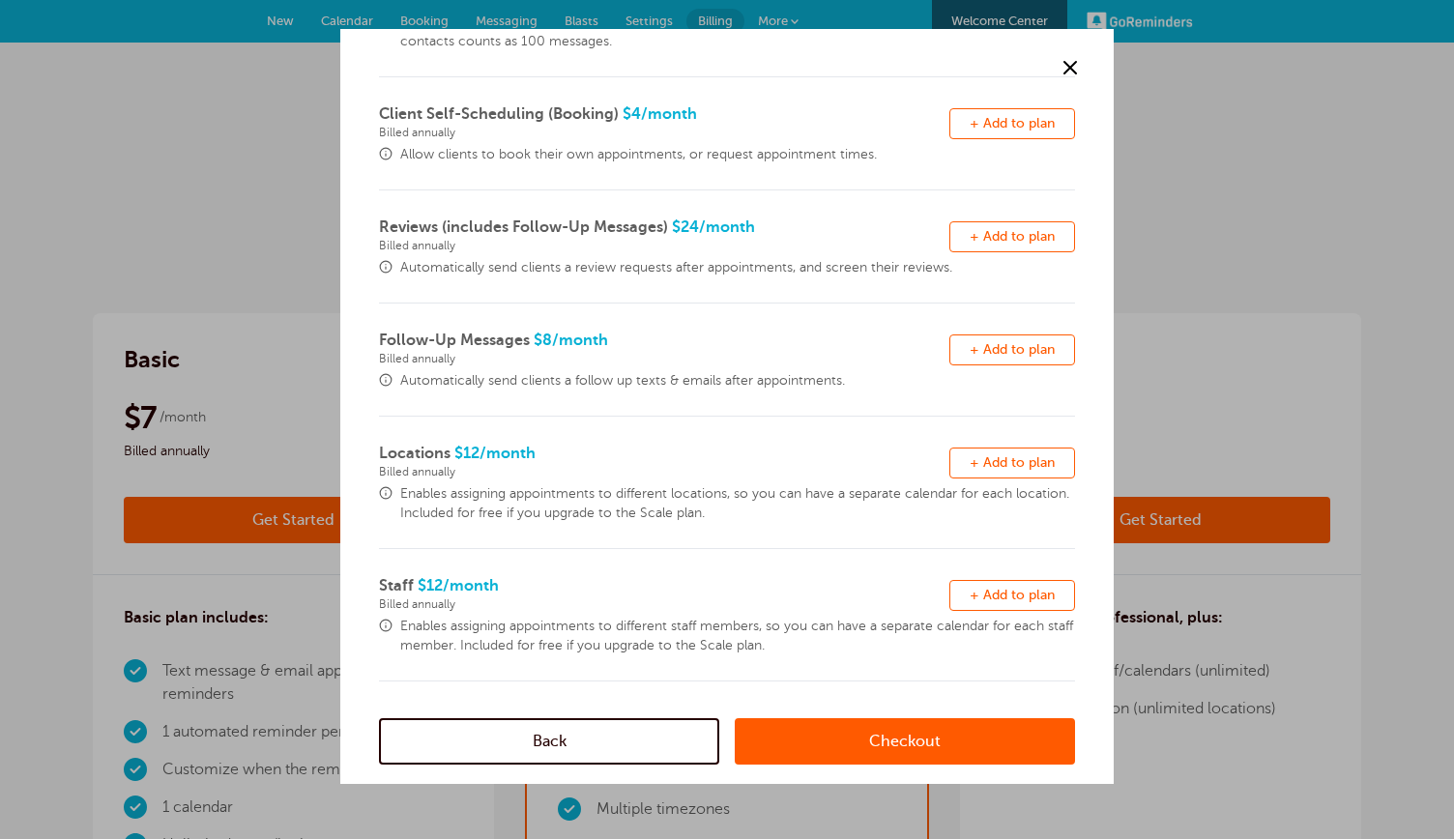
click at [840, 732] on link "Checkout" at bounding box center [905, 741] width 340 height 46
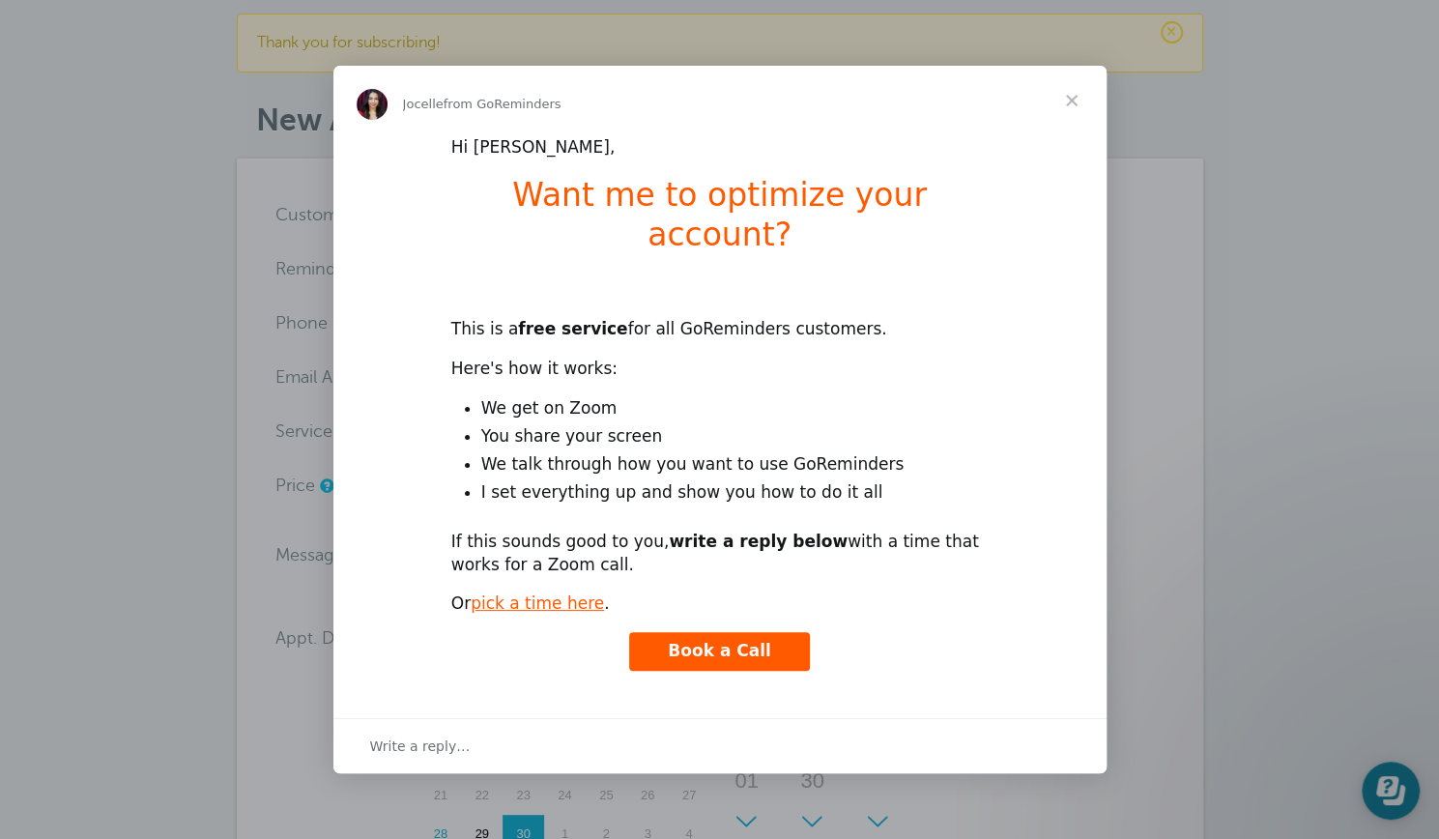
scroll to position [50, 0]
click at [541, 594] on link "pick a time here" at bounding box center [537, 603] width 133 height 19
click at [429, 734] on span "Write a reply…" at bounding box center [420, 746] width 101 height 25
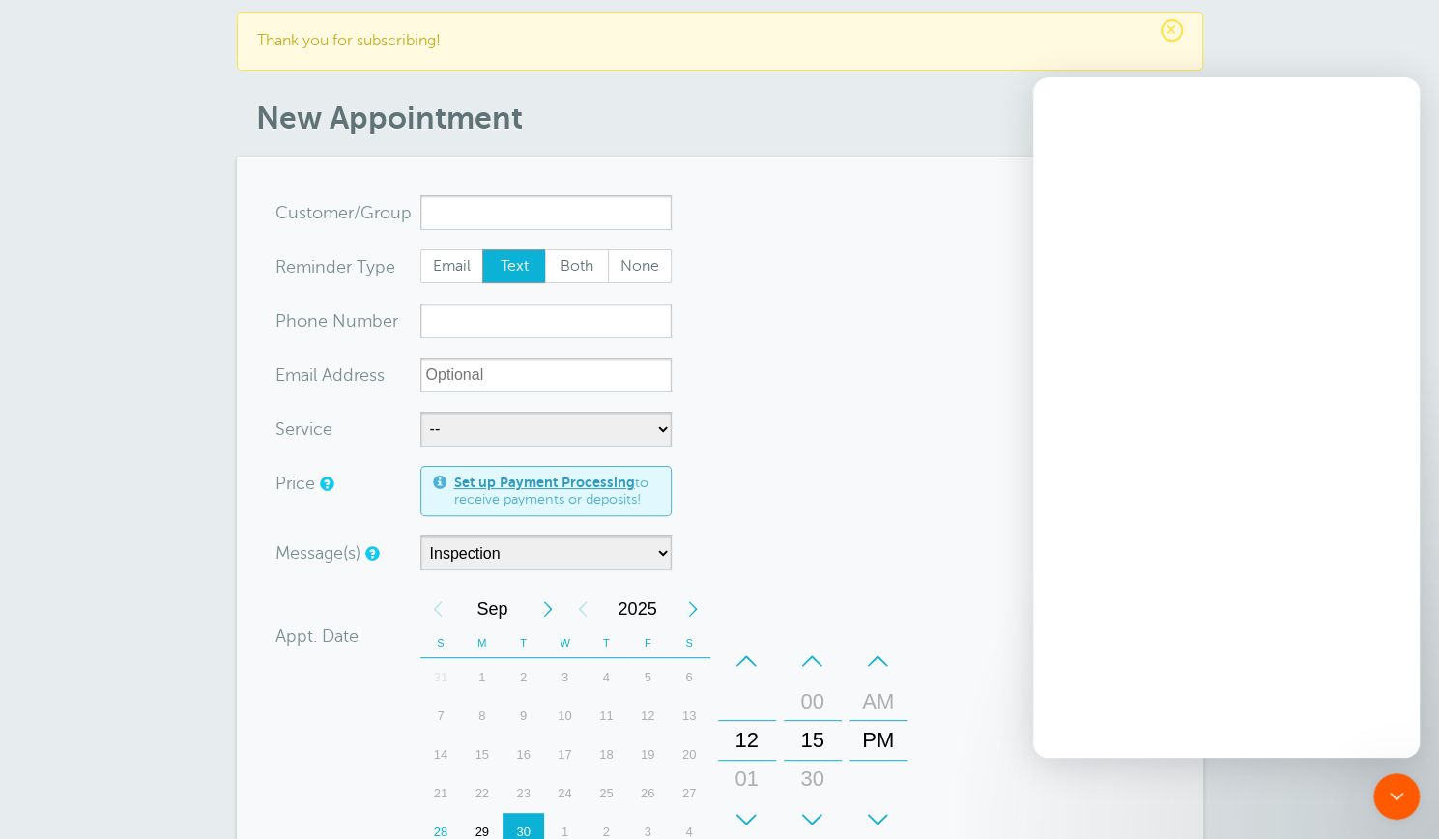
scroll to position [0, 0]
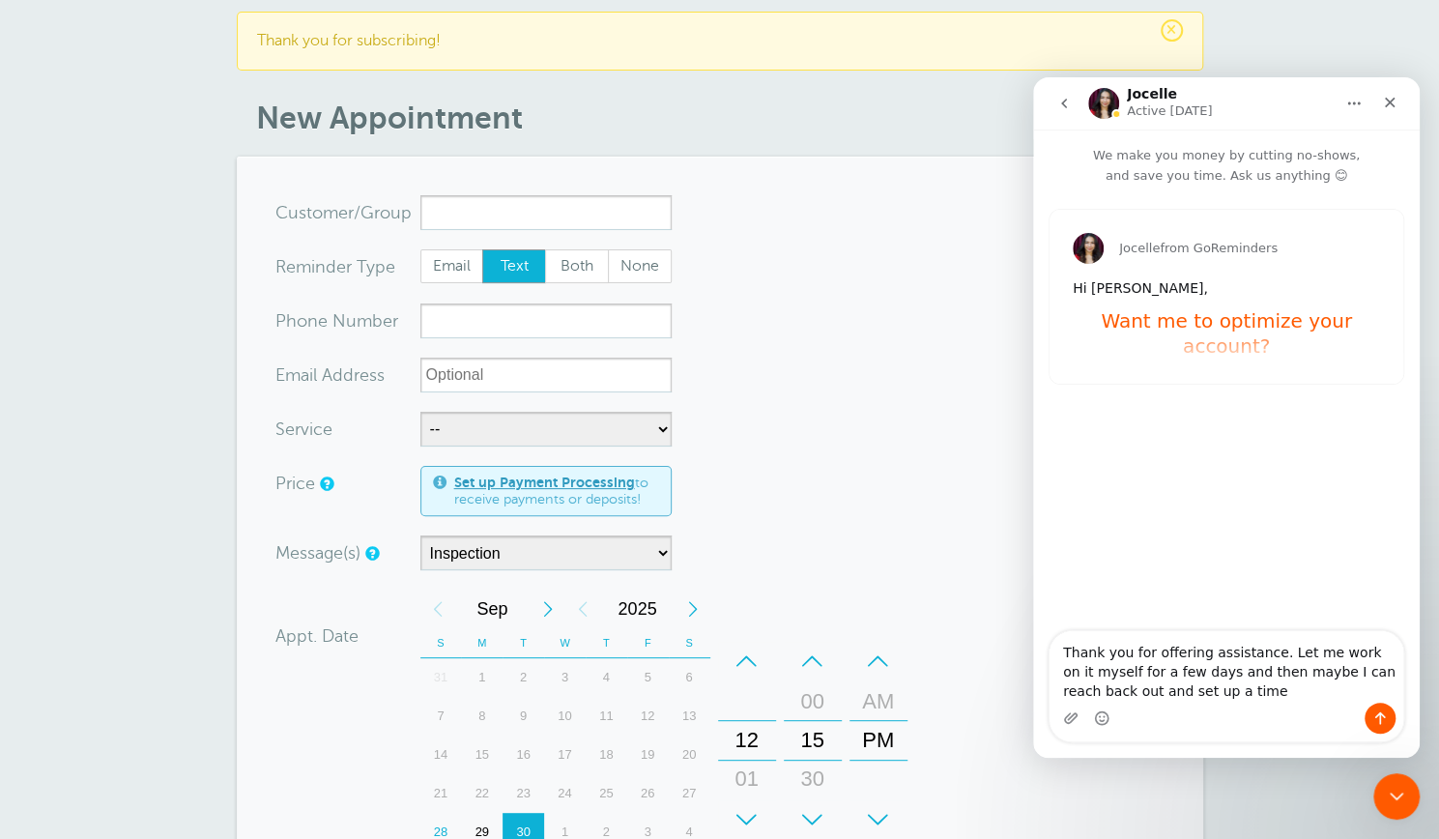
type textarea "Thank you for offering assistance. Let me work on it myself for a few days and …"
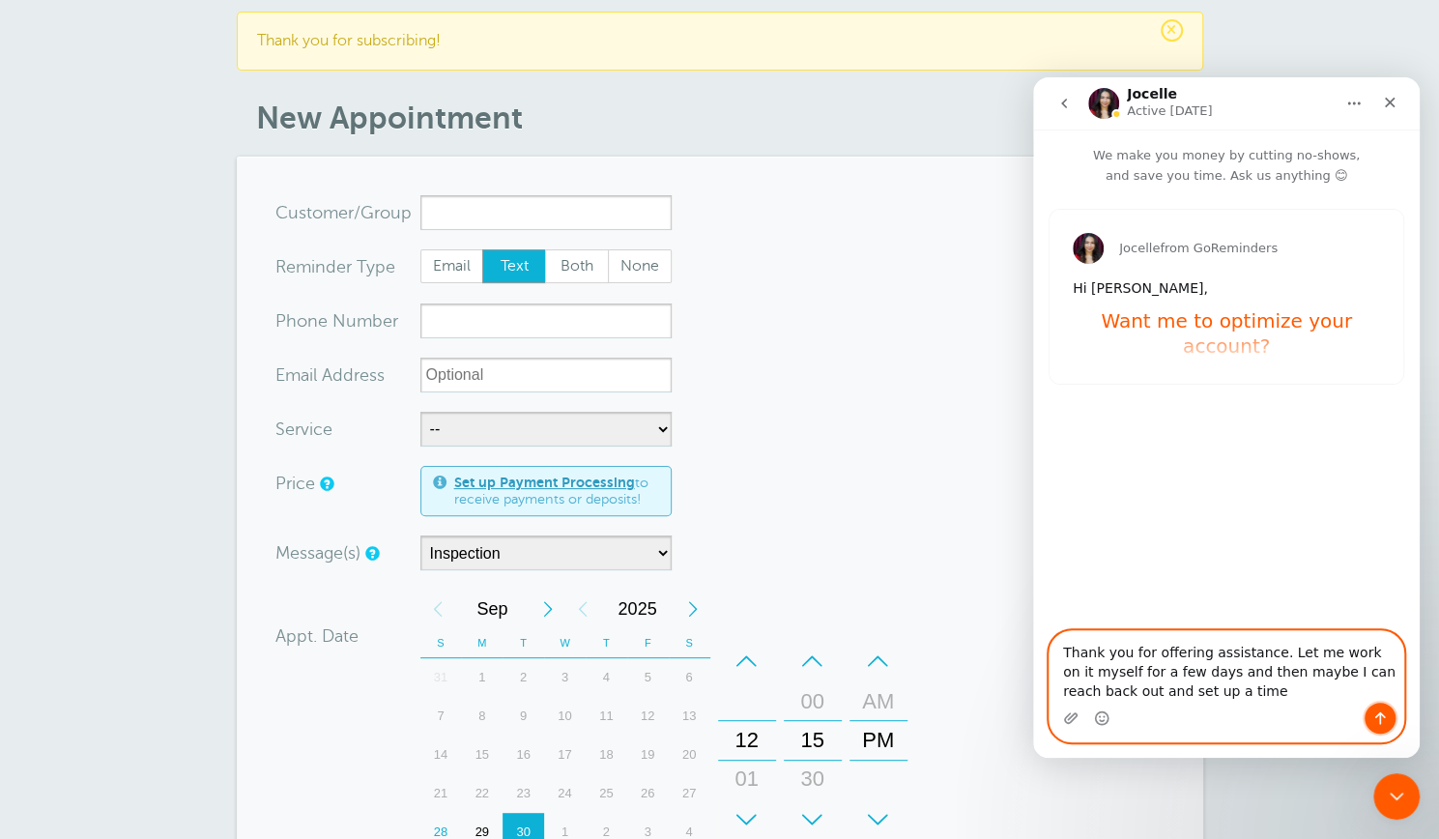
click at [1381, 722] on icon "Send a message…" at bounding box center [1380, 718] width 15 height 15
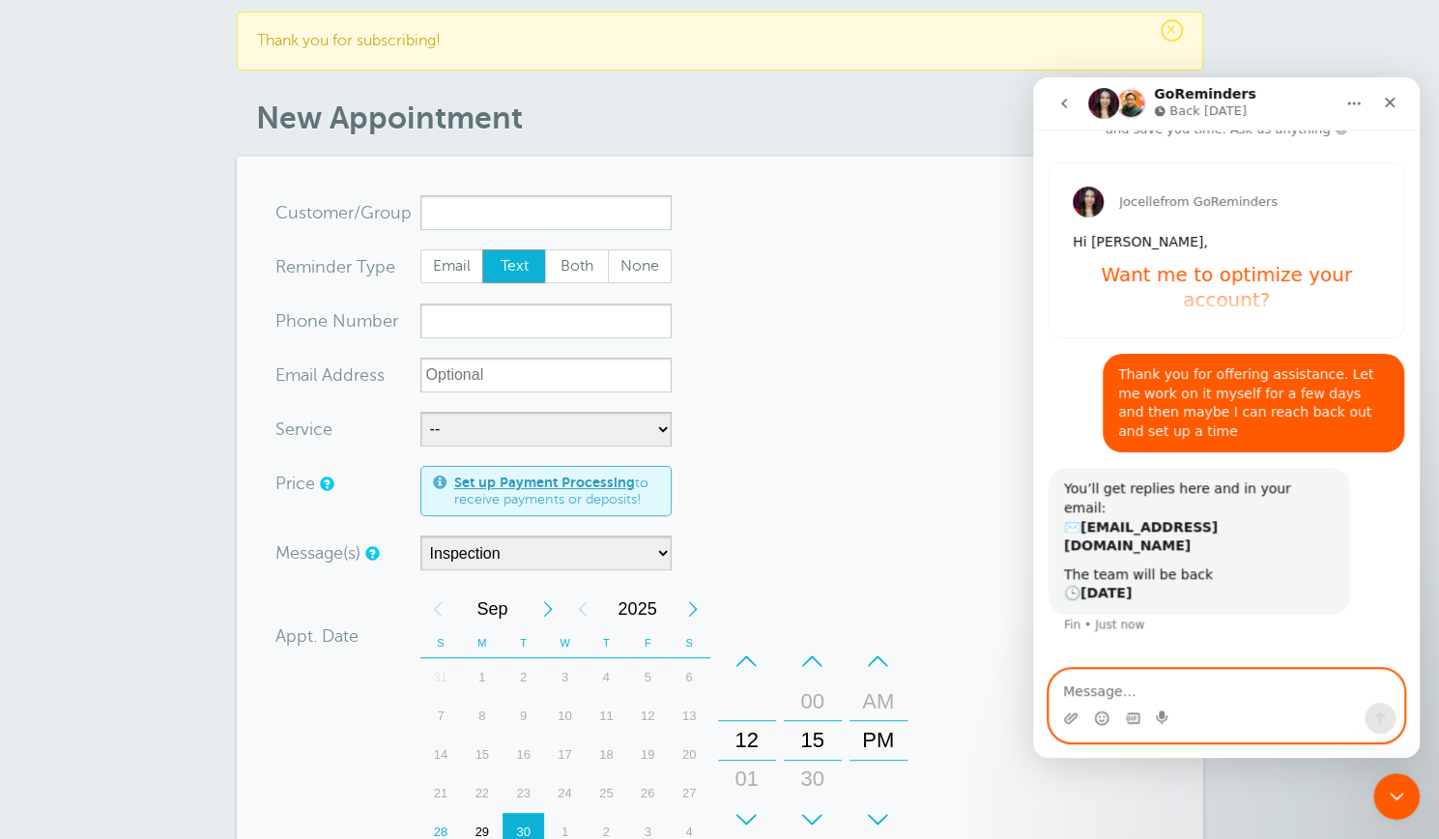
scroll to position [46, 0]
click at [1389, 103] on icon "Close" at bounding box center [1390, 103] width 11 height 11
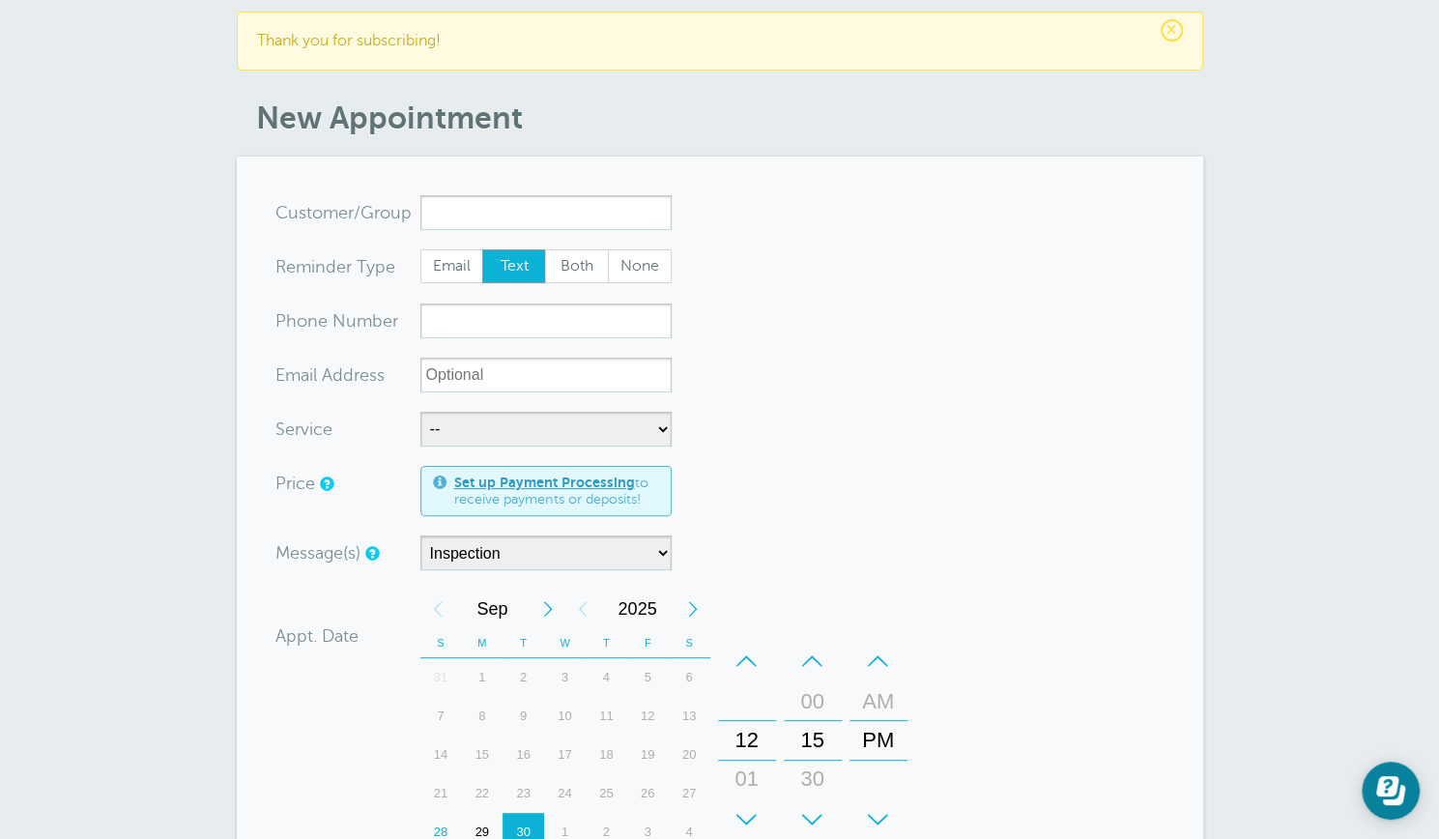
scroll to position [0, 0]
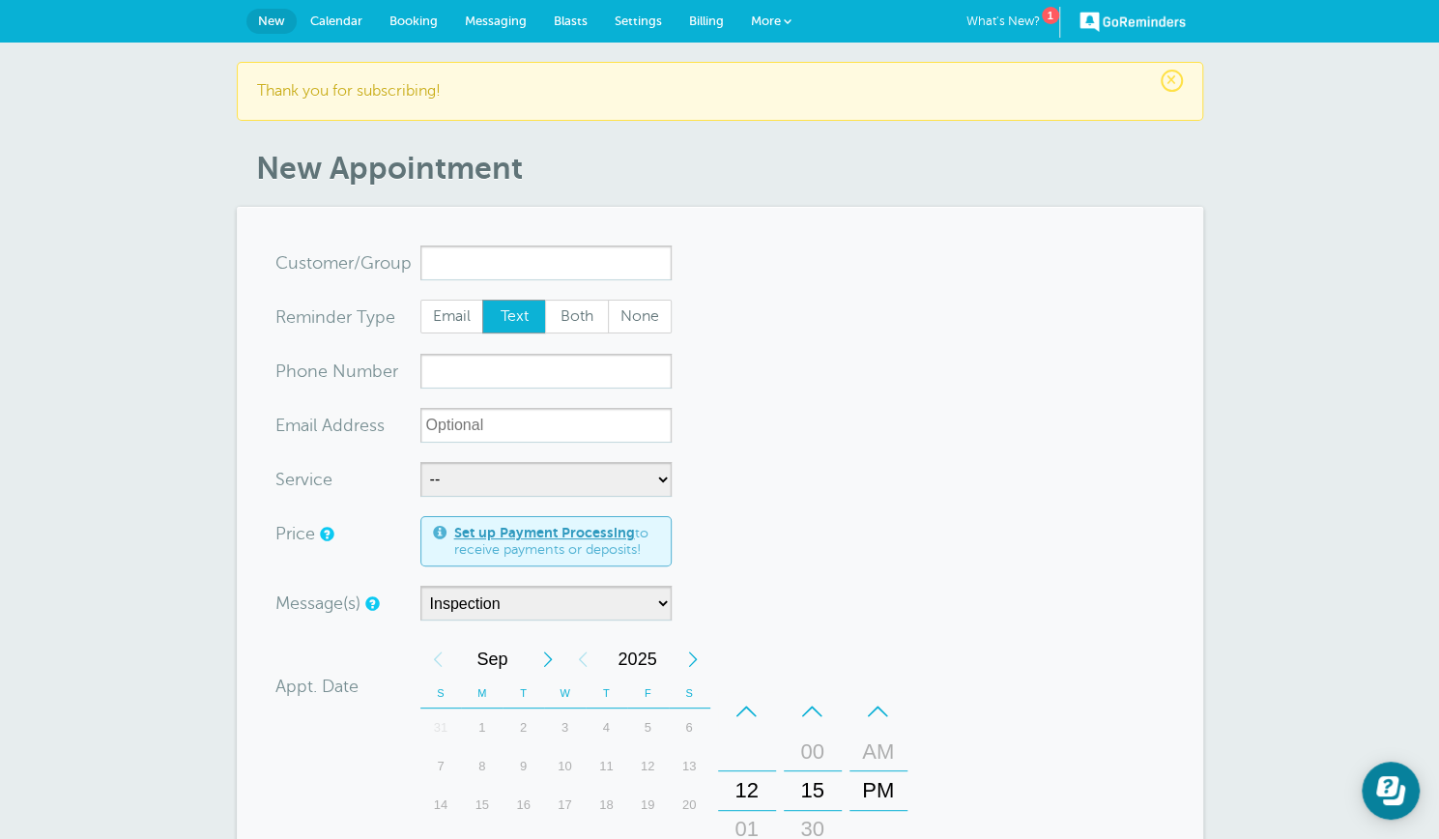
click at [628, 16] on span "Settings" at bounding box center [638, 21] width 47 height 15
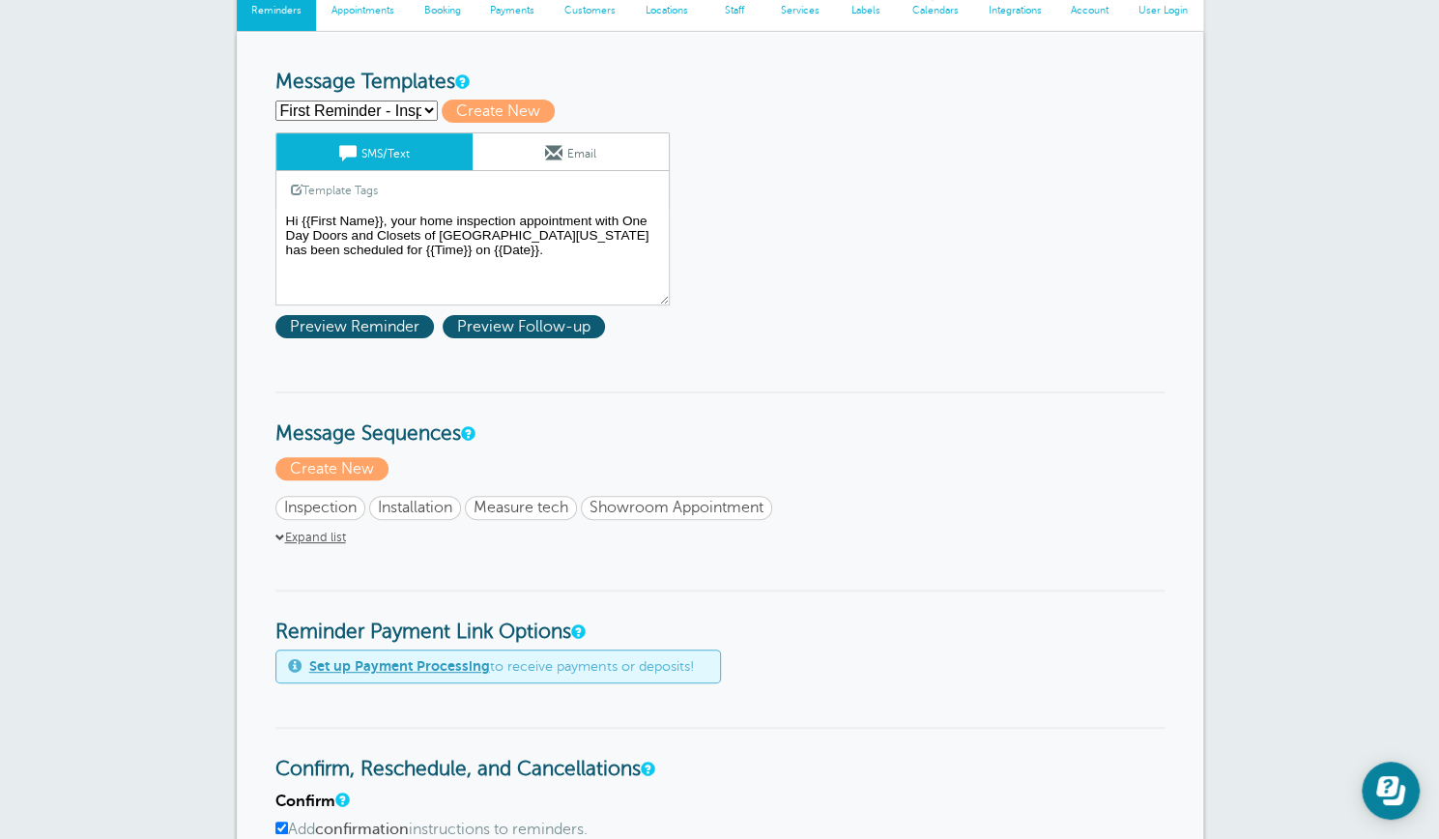
scroll to position [180, 0]
click at [431, 107] on select "First Reminder - Inspection First Reminder - Installation First Reminder - Meas…" at bounding box center [357, 112] width 162 height 20
select select "162787"
click at [276, 102] on select "First Reminder - Inspection First Reminder - Installation First Reminder - Meas…" at bounding box center [357, 112] width 162 height 20
type input "First Reminder - Showroom"
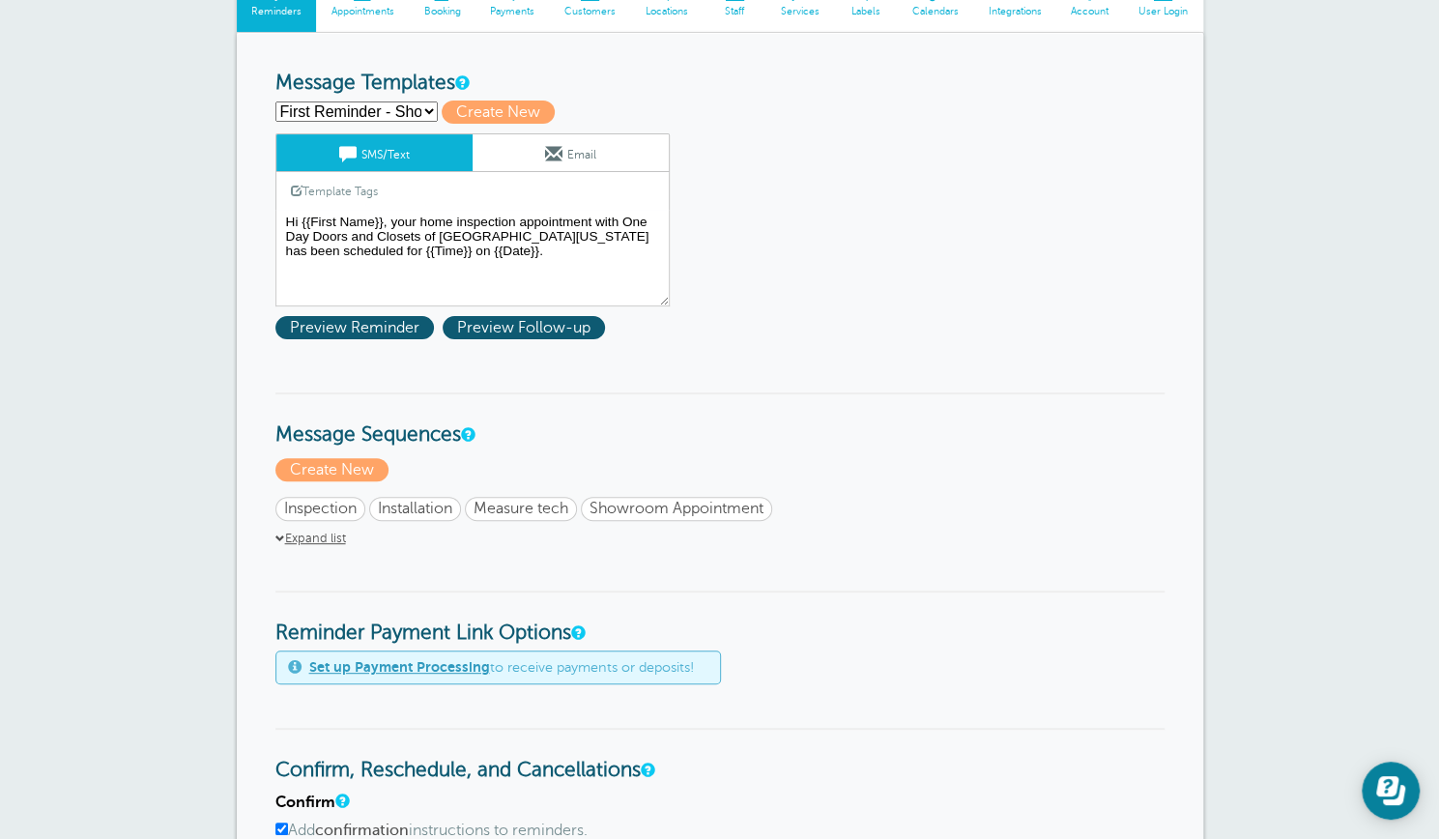
type textarea "Hi {{First Name}}, your showroom appointment with One Day Doors and Closets of …"
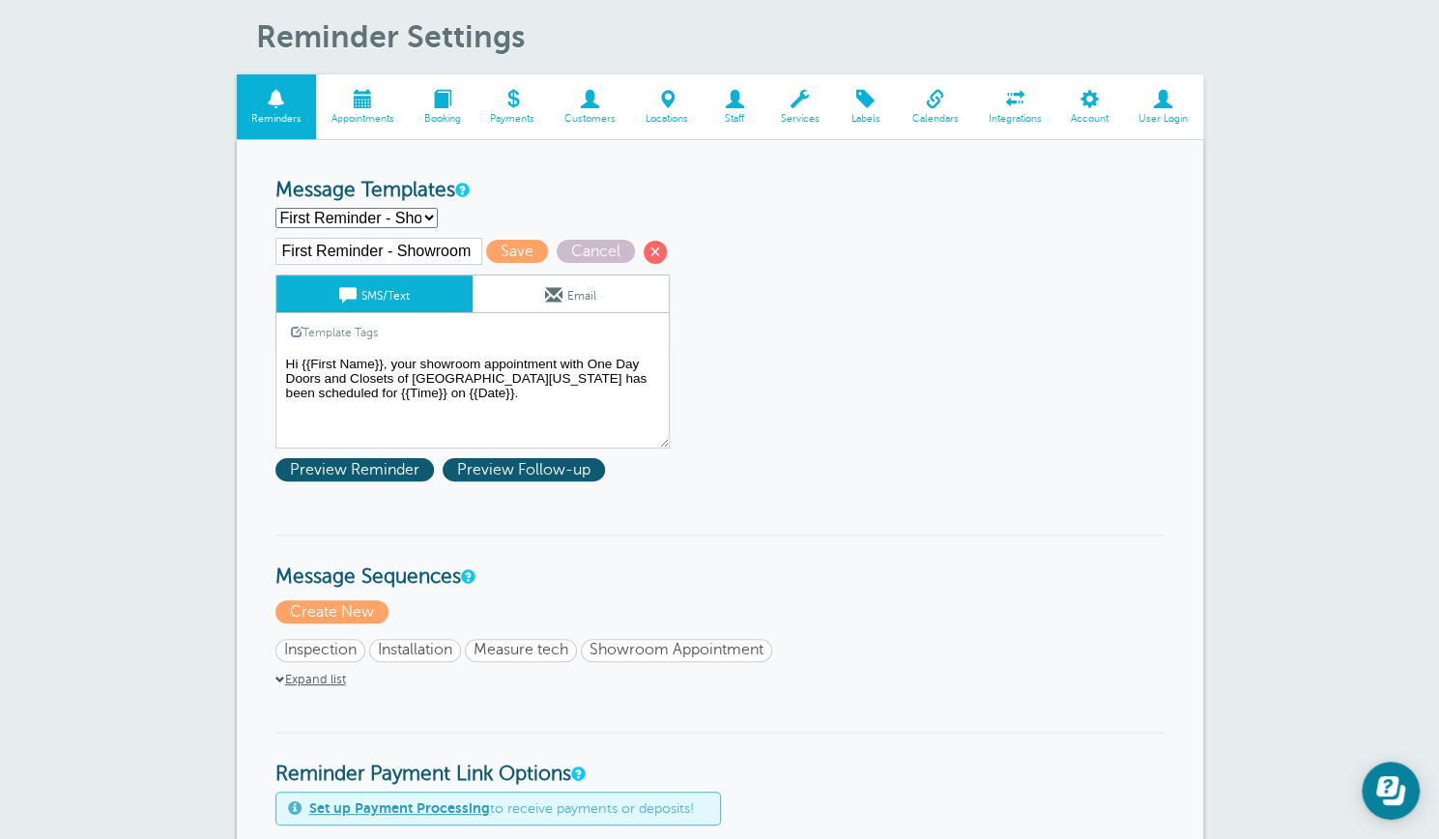
scroll to position [72, 0]
click at [427, 217] on select "First Reminder - Inspection First Reminder - Installation First Reminder - Meas…" at bounding box center [357, 219] width 162 height 20
select select "162812"
click at [276, 209] on select "First Reminder - Inspection First Reminder - Installation First Reminder - Meas…" at bounding box center [357, 219] width 162 height 20
type input "First Reminder - Installation"
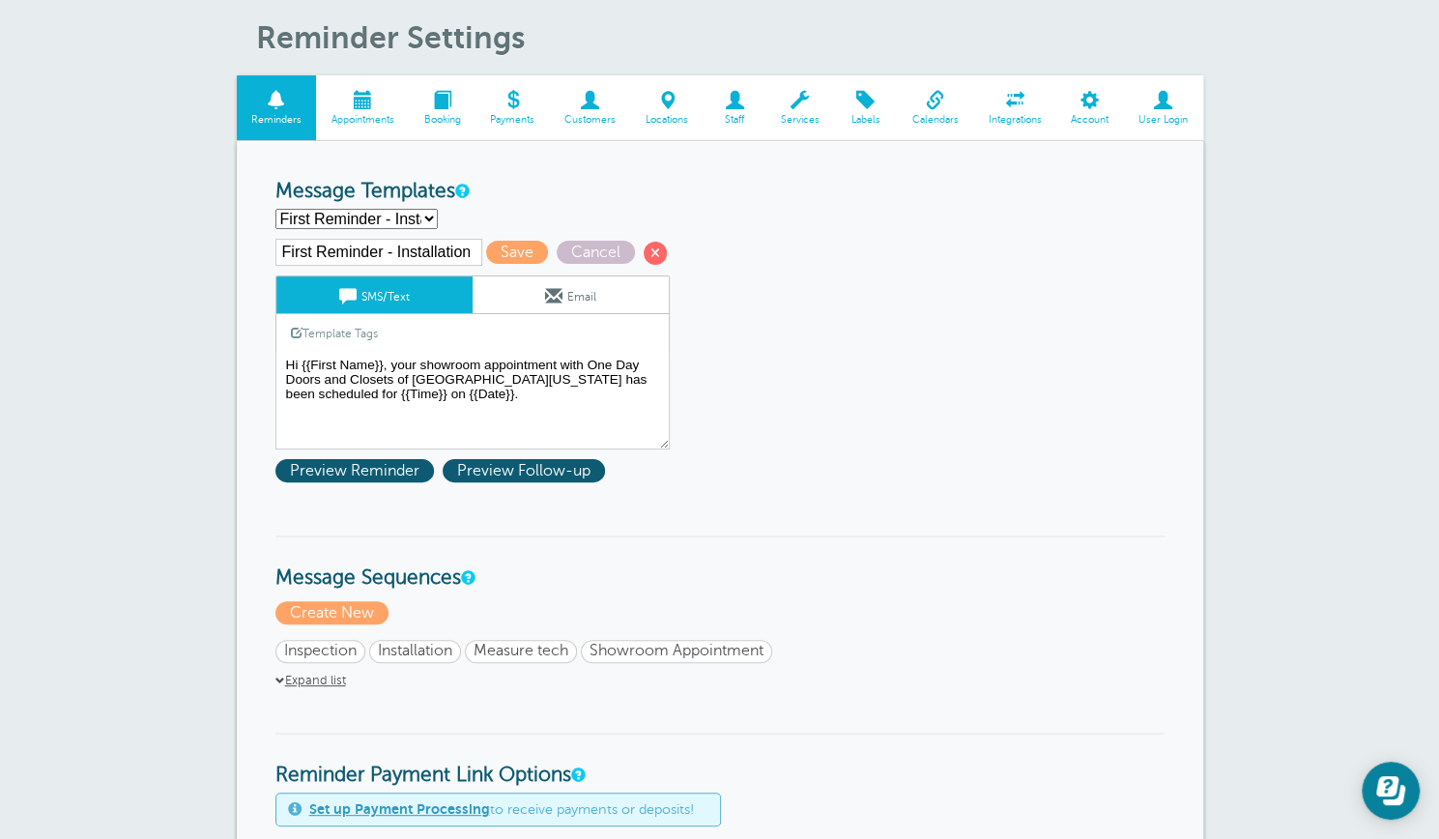
type textarea "Hi {{First Name}}, your installation appointment with One Day Doors and Closets…"
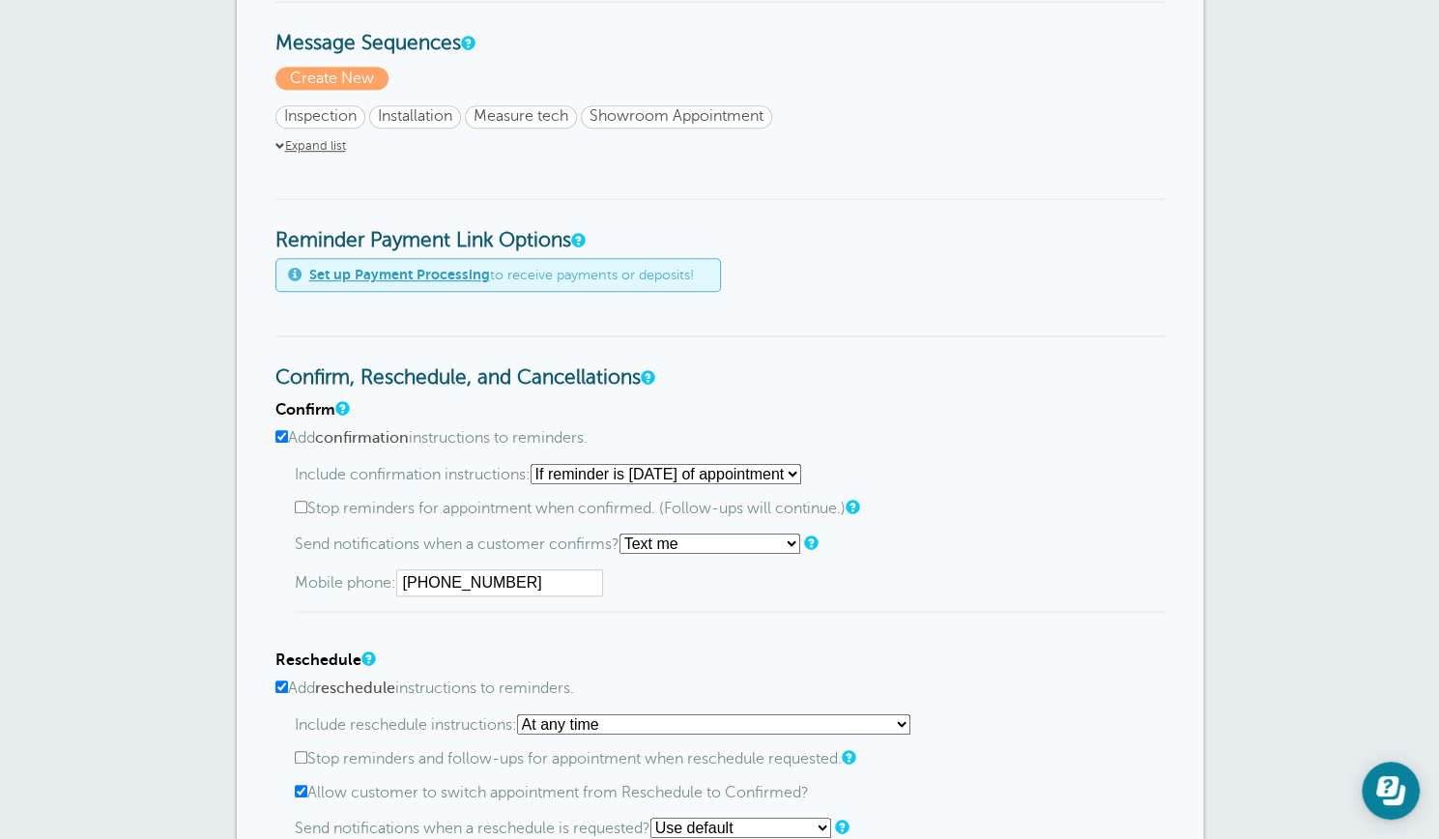
scroll to position [612, 0]
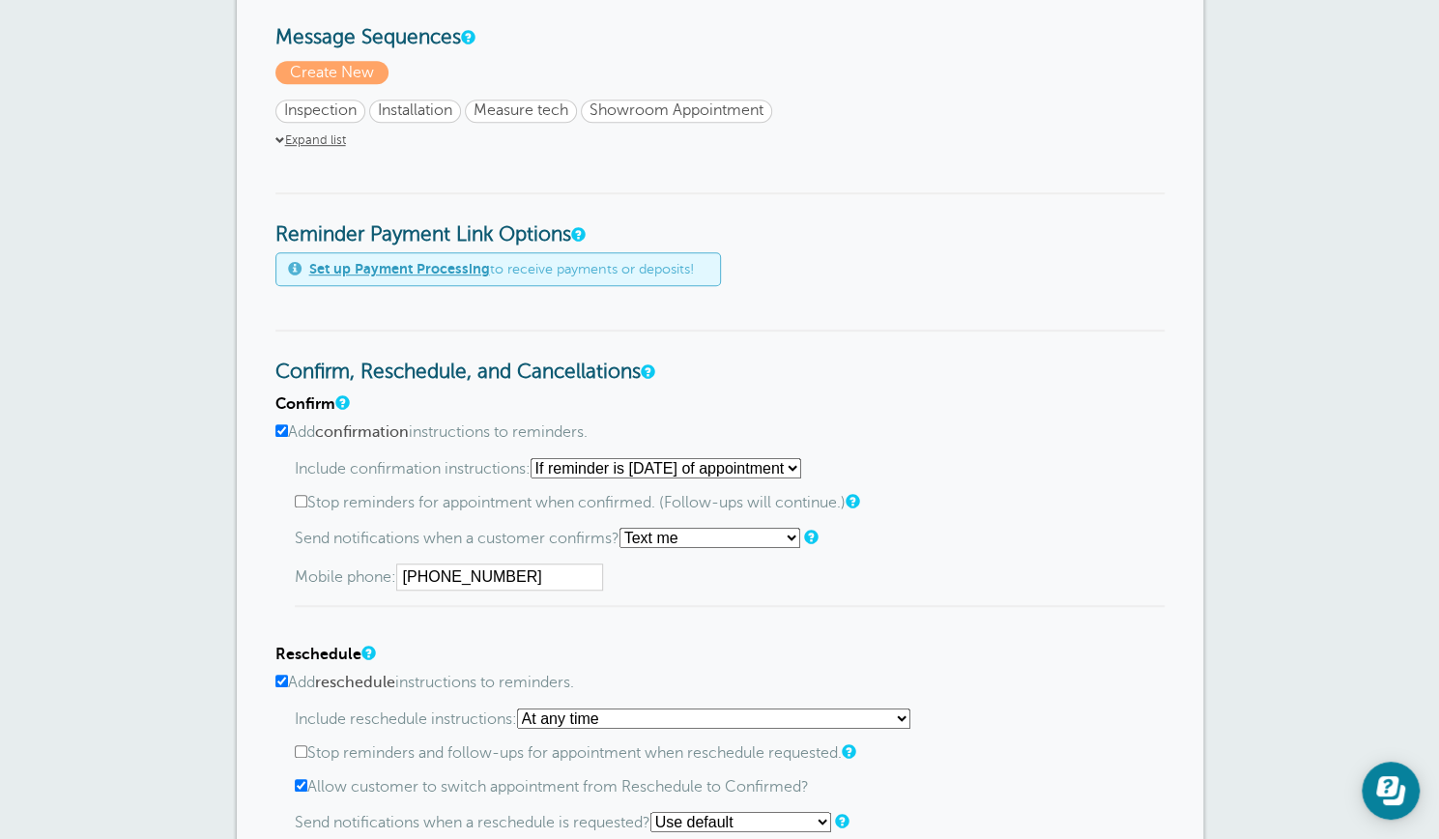
click at [524, 576] on input "[PHONE_NUMBER]" at bounding box center [499, 577] width 207 height 27
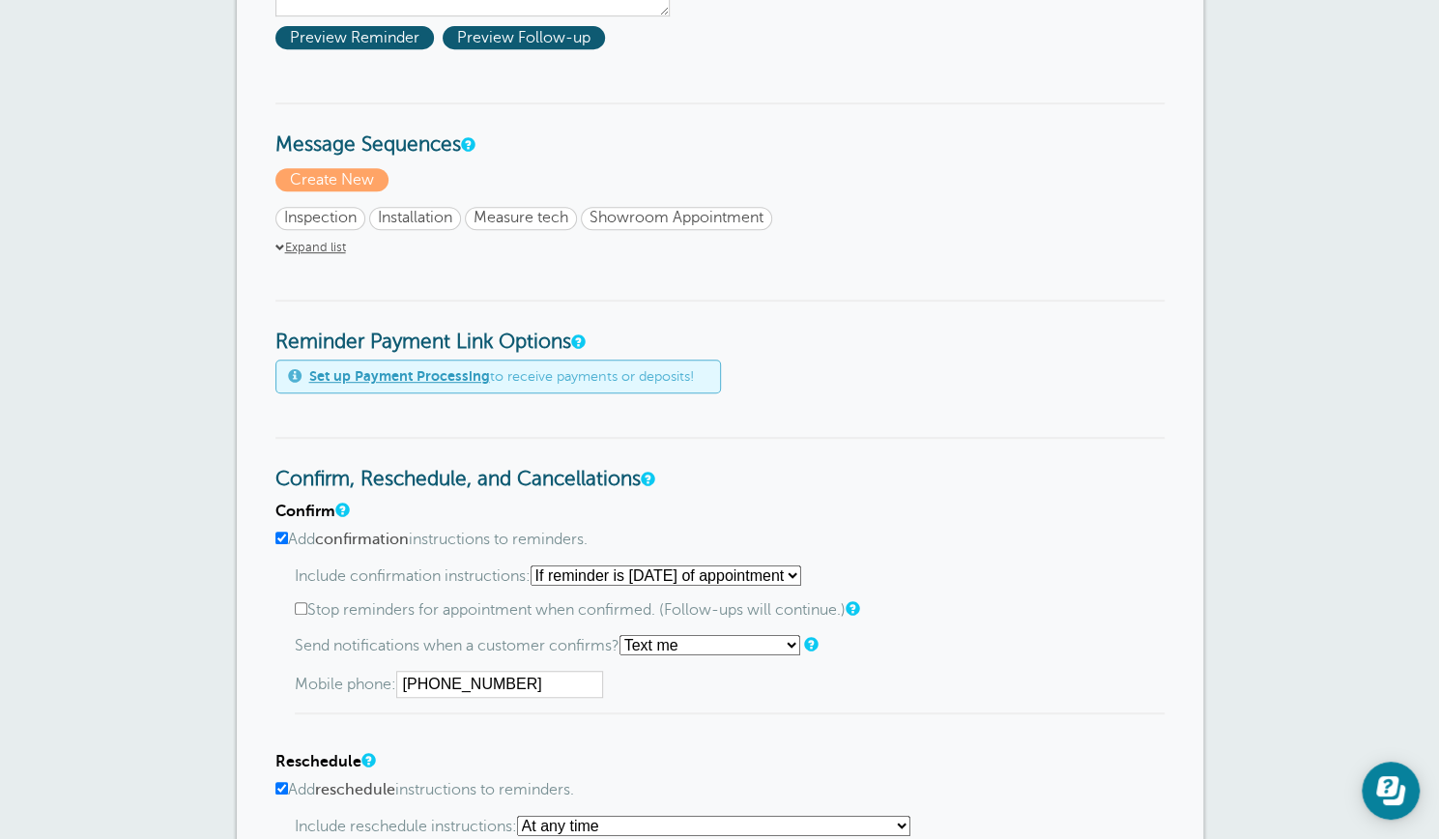
scroll to position [592, 0]
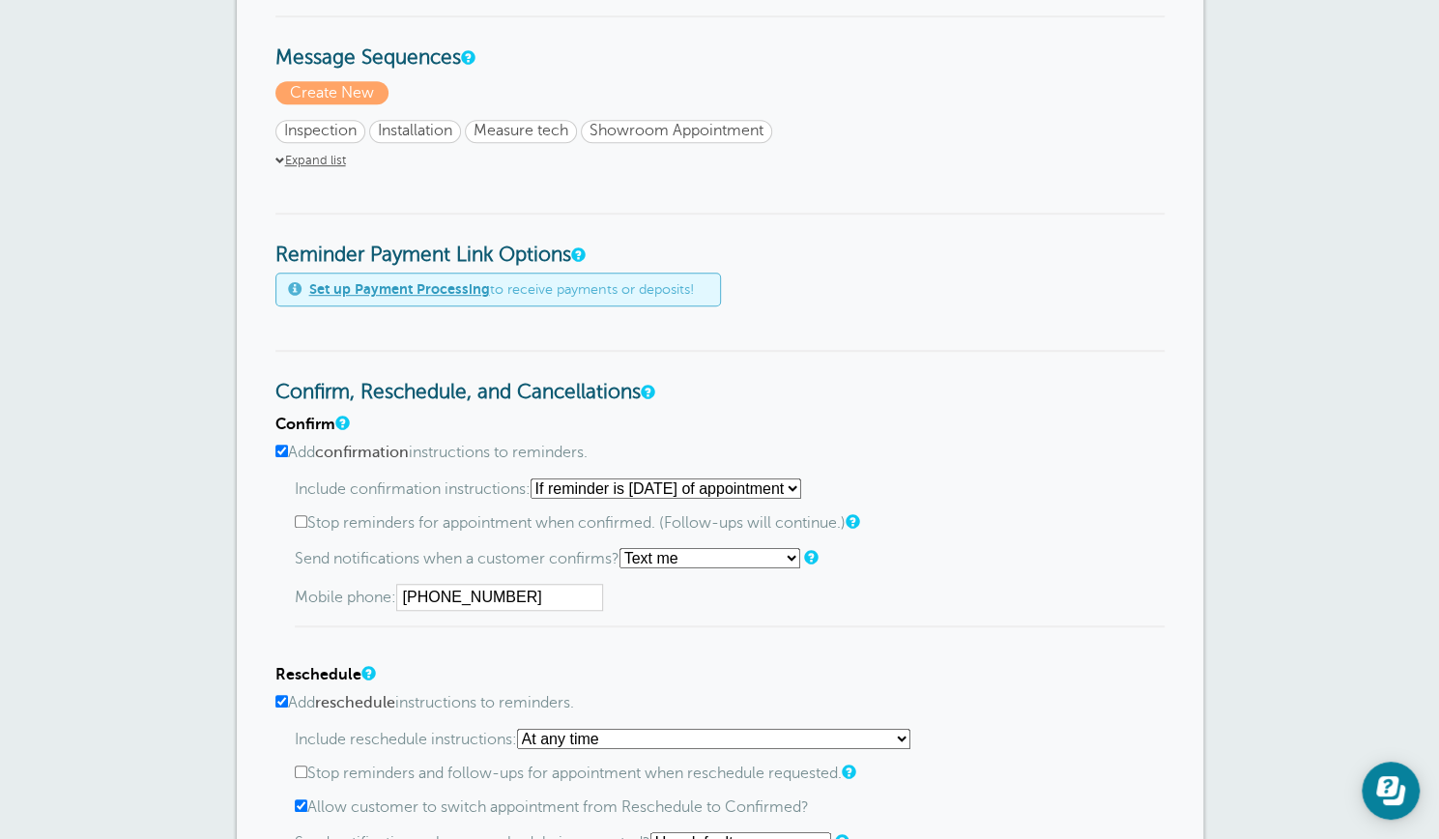
click at [523, 592] on input "[PHONE_NUMBER]" at bounding box center [499, 597] width 207 height 27
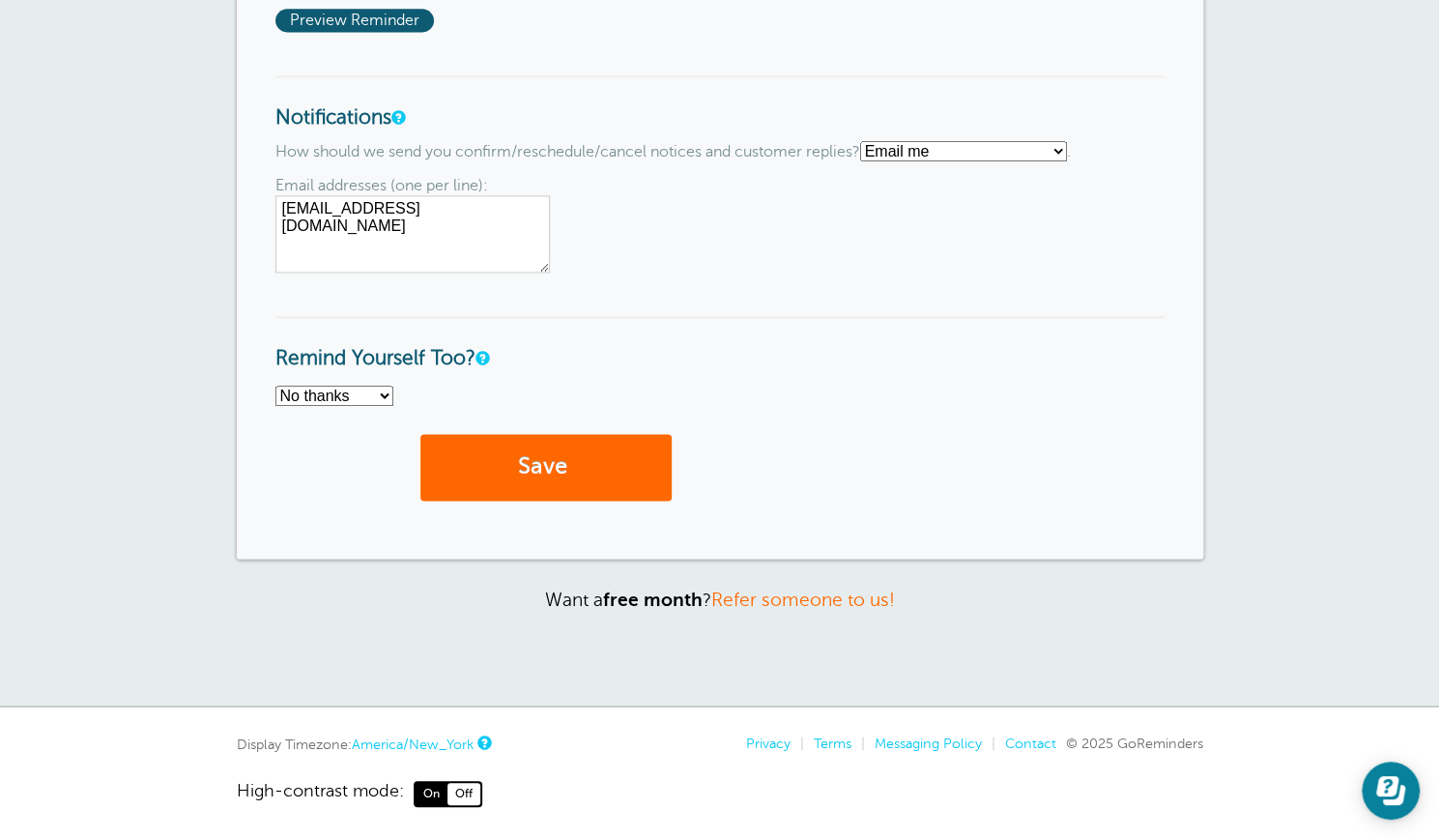
scroll to position [1593, 0]
type input "(205) 966-2040"
click at [553, 463] on button "Save" at bounding box center [546, 466] width 251 height 67
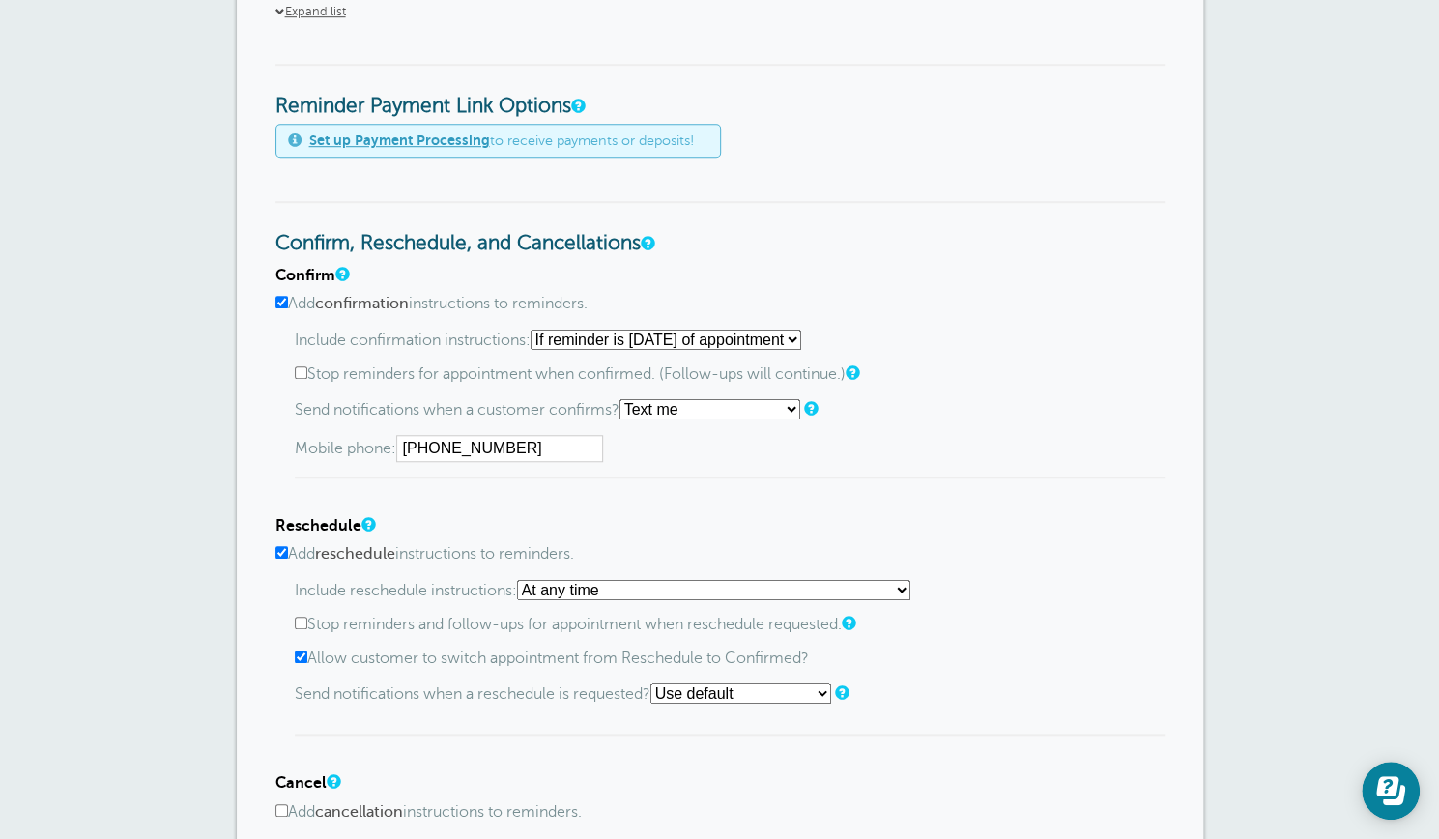
scroll to position [695, 0]
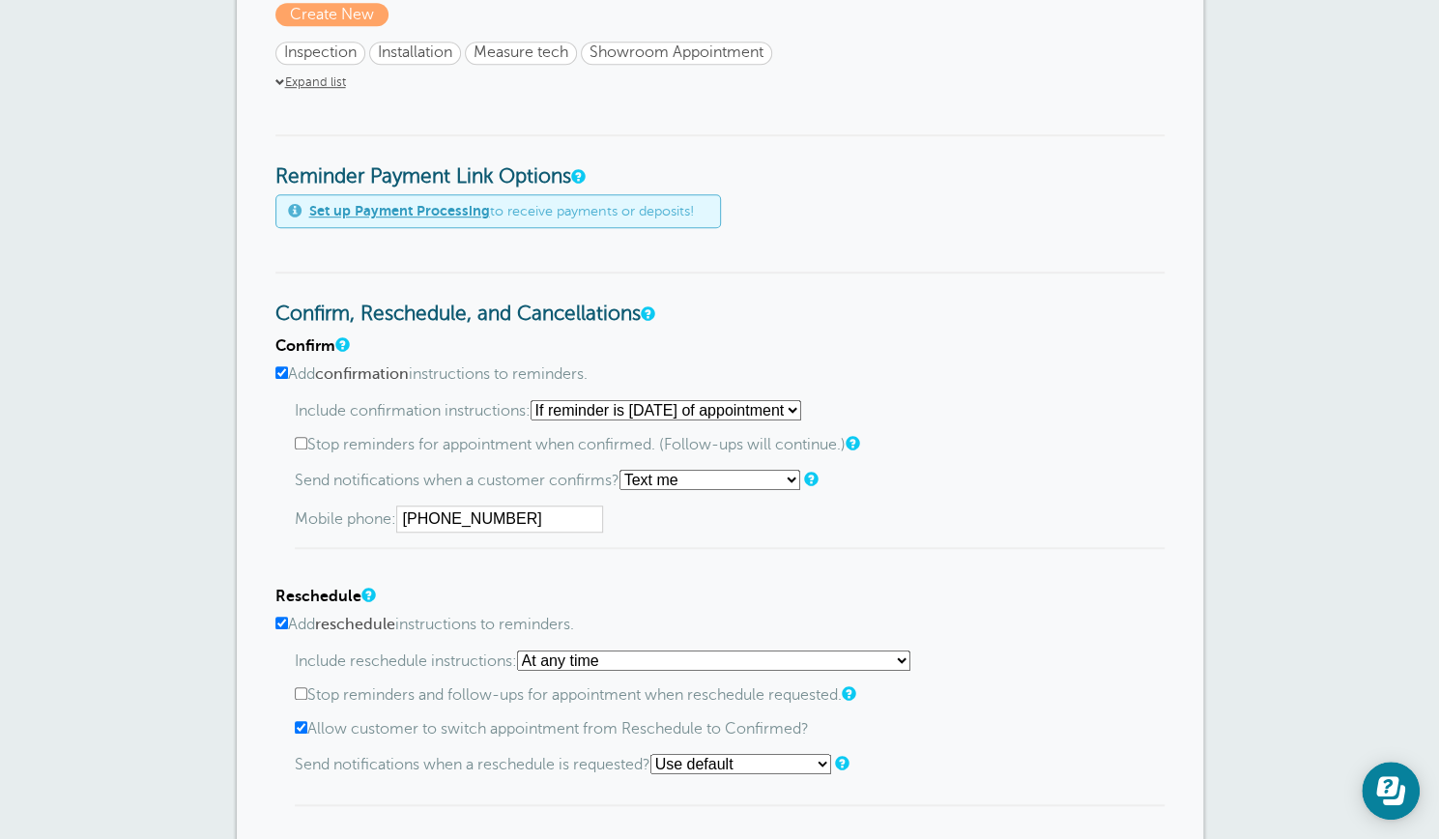
click at [521, 512] on input "[PHONE_NUMBER]" at bounding box center [499, 519] width 207 height 27
type input "[PHONE_NUMBER]"
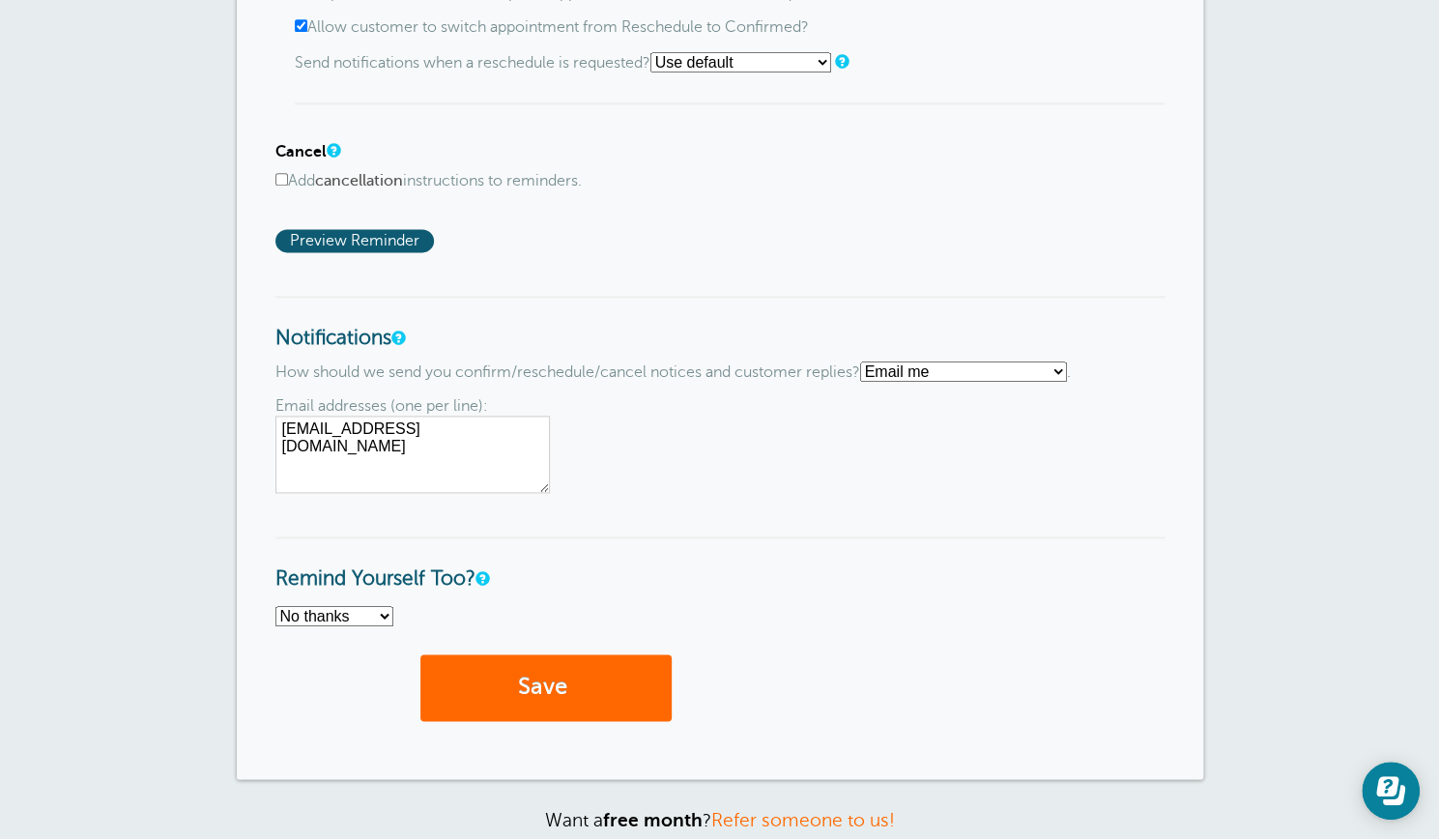
scroll to position [1413, 0]
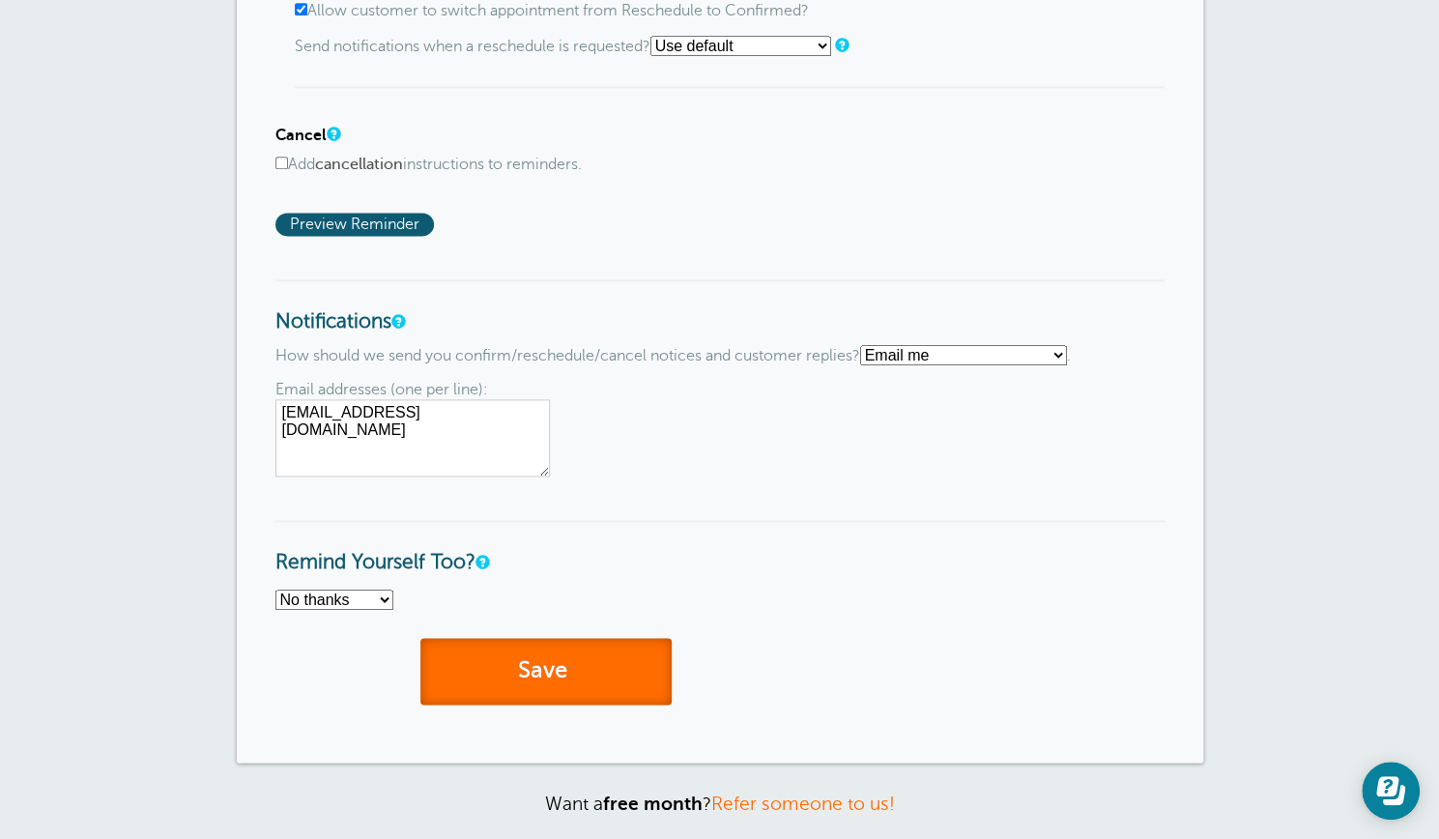
click at [551, 662] on button "Save" at bounding box center [546, 671] width 251 height 67
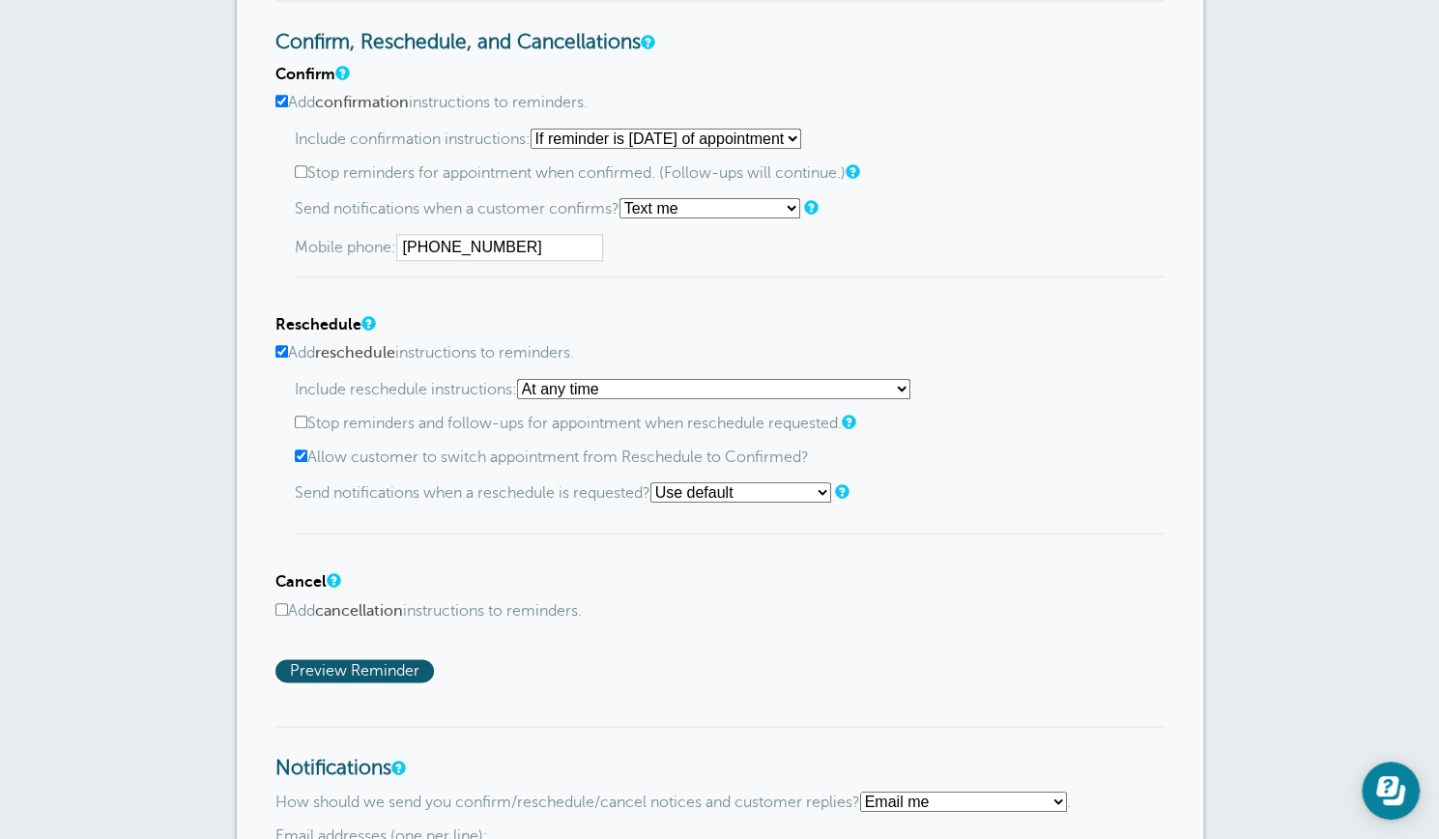
scroll to position [978, 0]
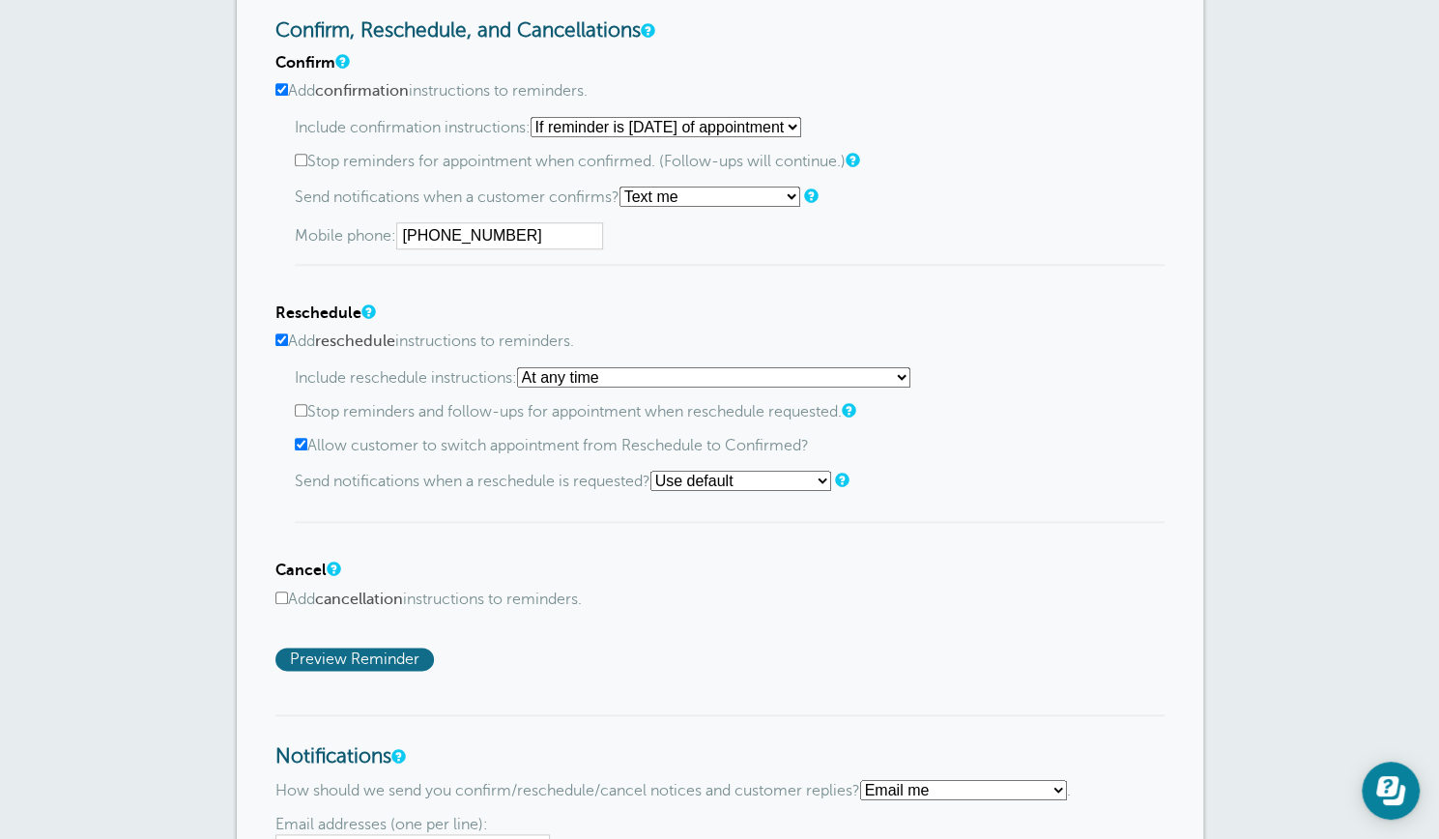
click at [349, 654] on span "Preview Reminder" at bounding box center [355, 659] width 159 height 23
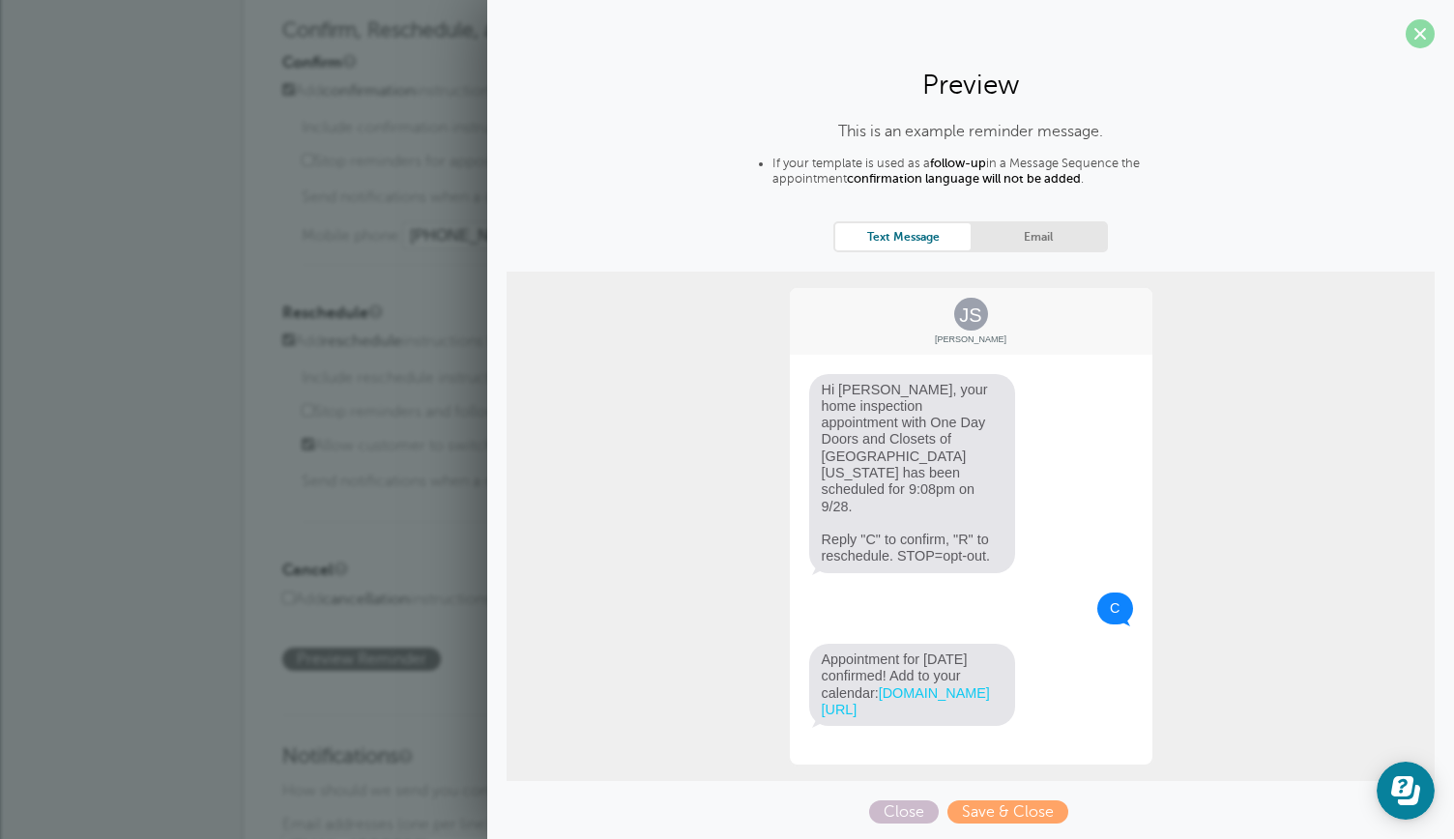
click at [1422, 36] on span at bounding box center [1420, 33] width 29 height 29
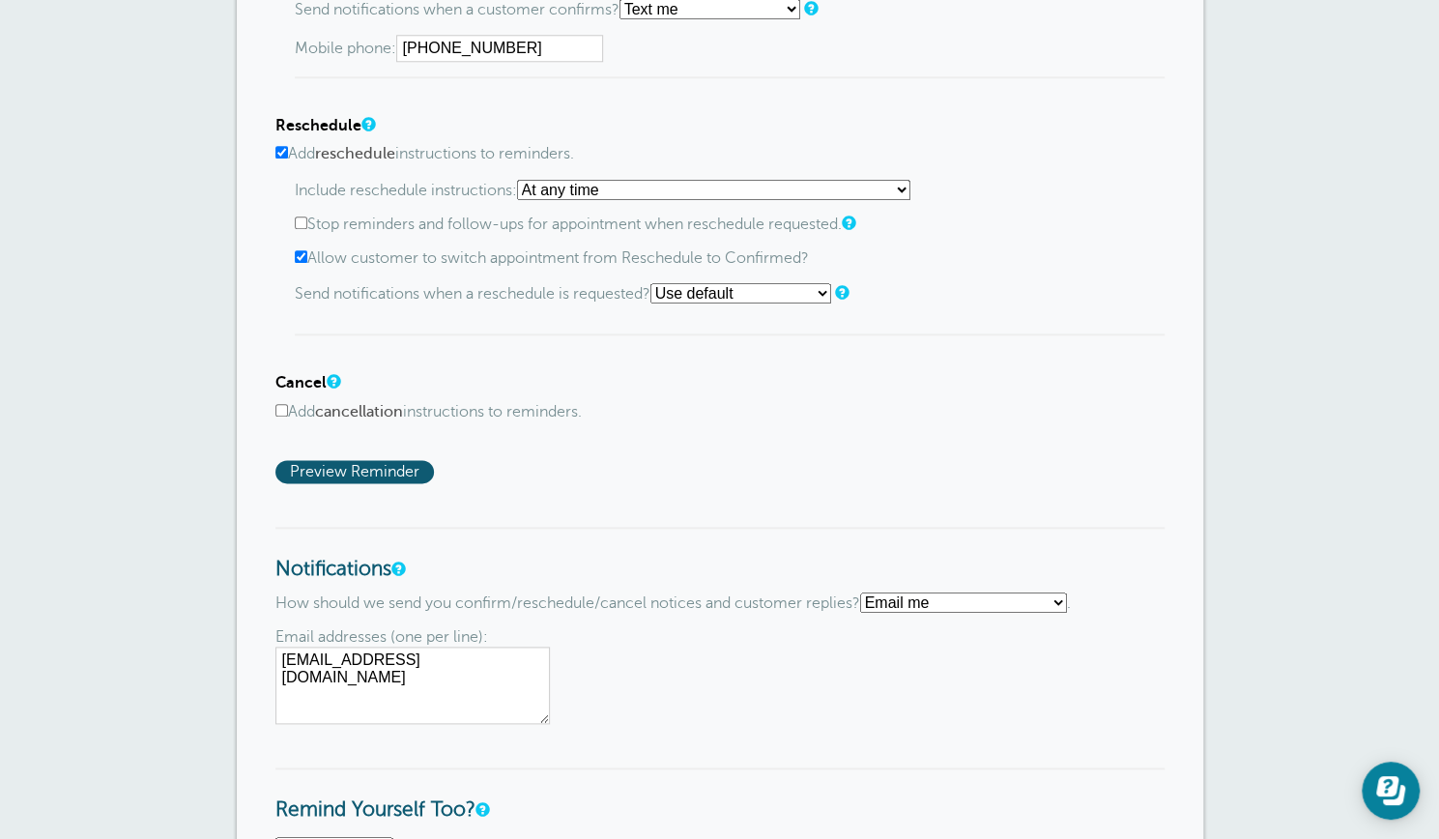
scroll to position [1170, 0]
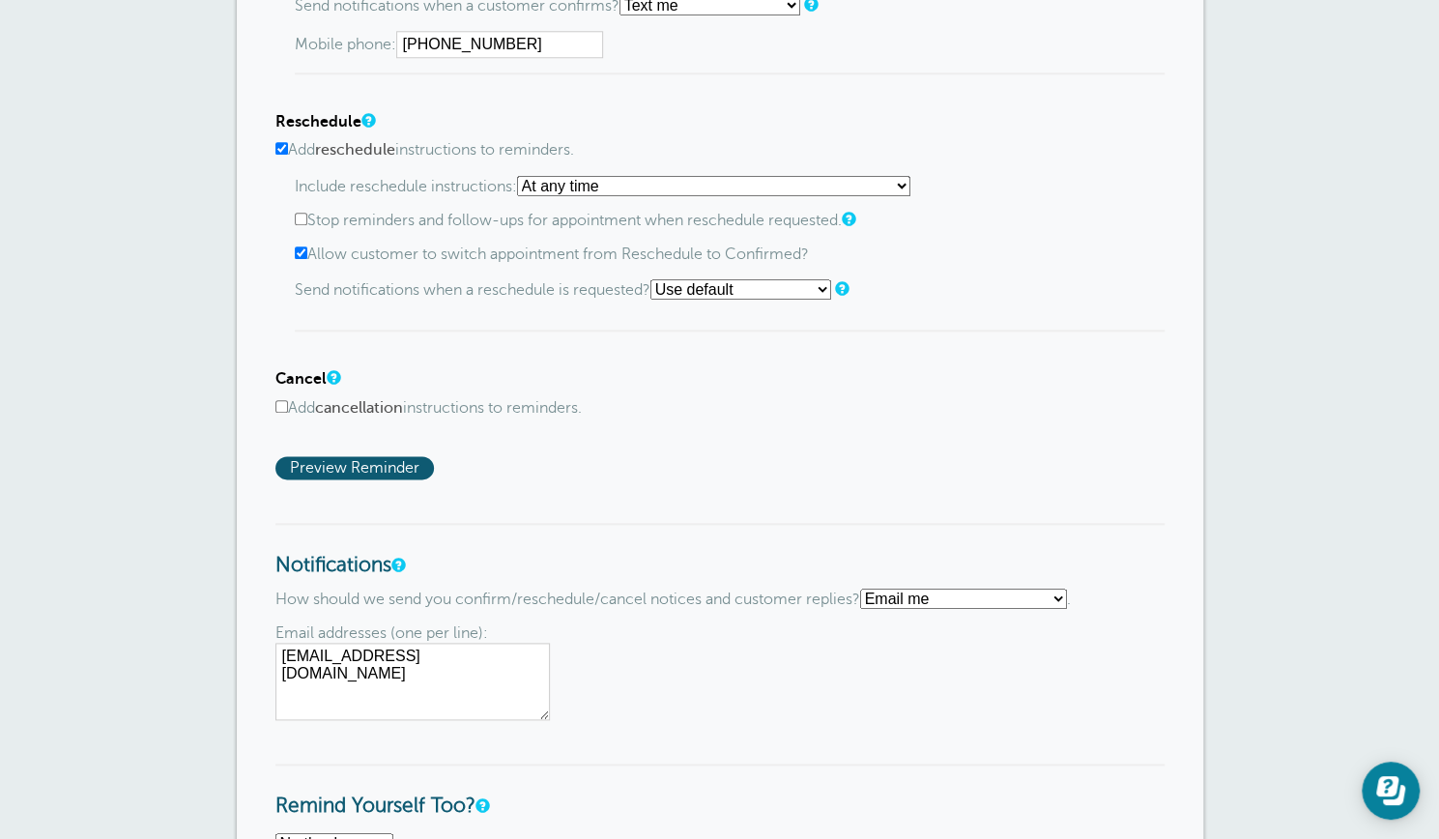
click at [1065, 593] on select "Text me Email me Don't send me notifications" at bounding box center [963, 599] width 207 height 20
click at [868, 589] on select "Text me Email me Don't send me notifications" at bounding box center [963, 599] width 207 height 20
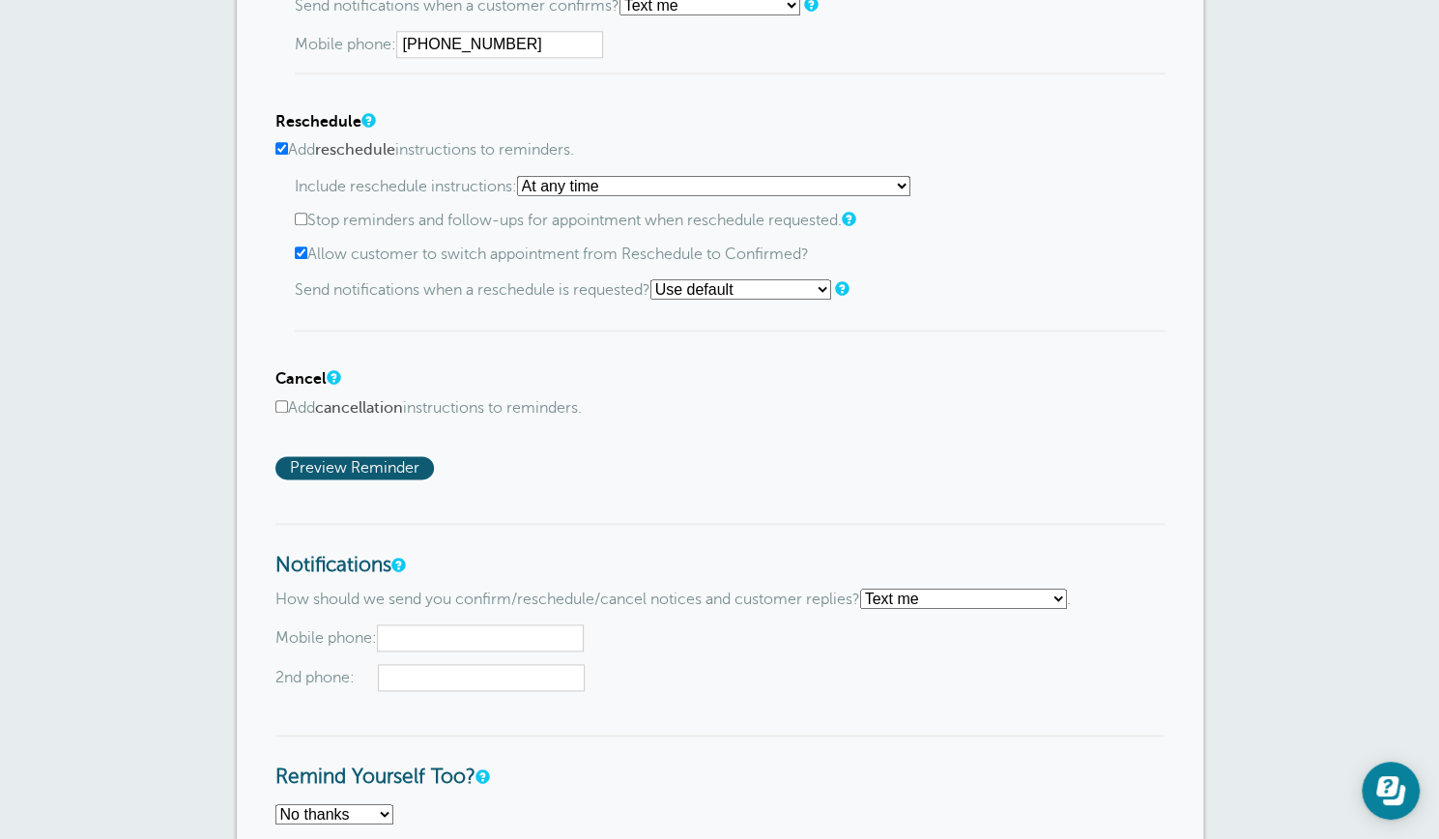
click at [1066, 596] on select "Text me Email me Don't send me notifications" at bounding box center [963, 599] width 207 height 20
select select "3"
click at [868, 589] on select "Text me Email me Don't send me notifications" at bounding box center [963, 599] width 207 height 20
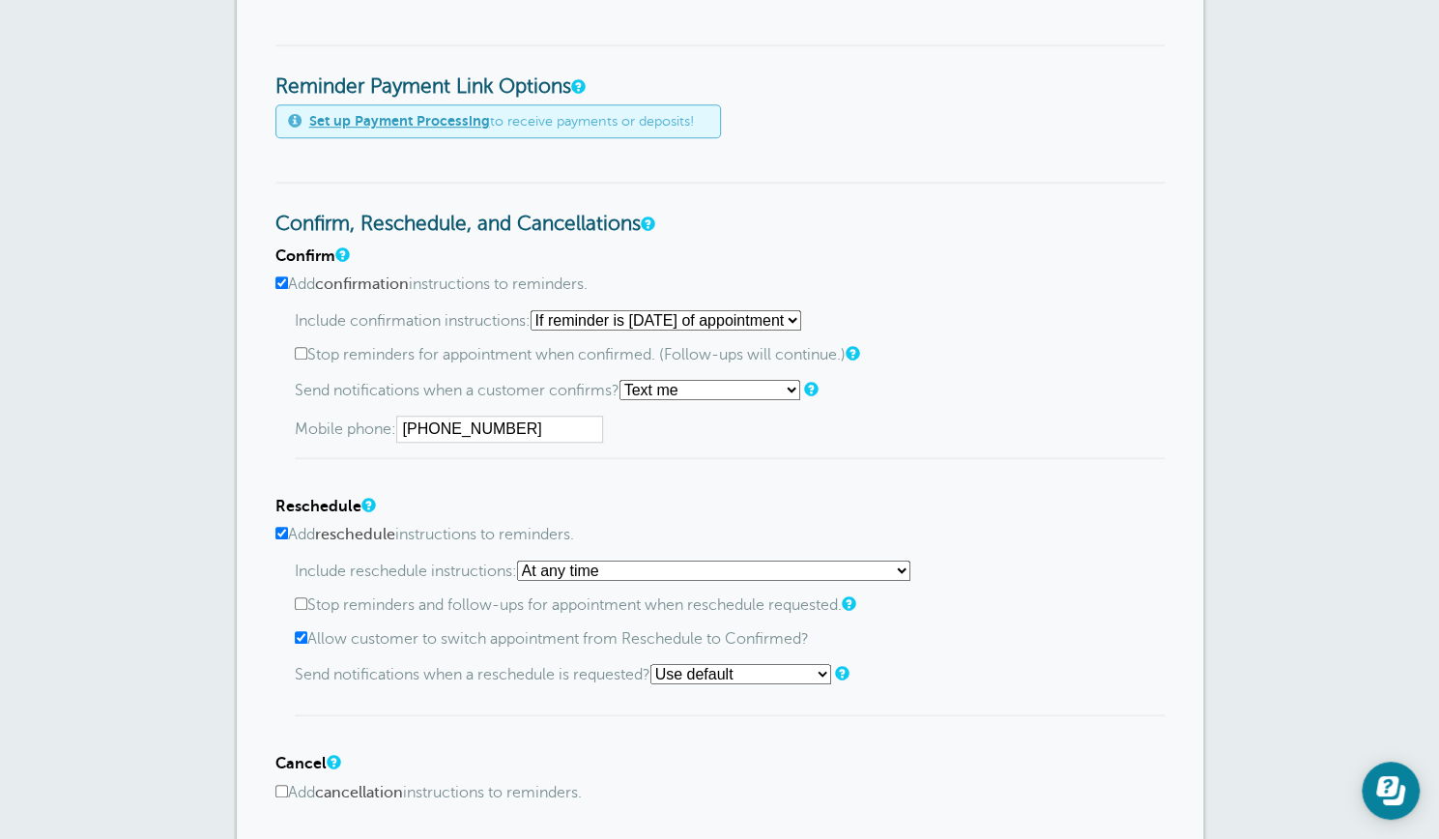
scroll to position [780, 0]
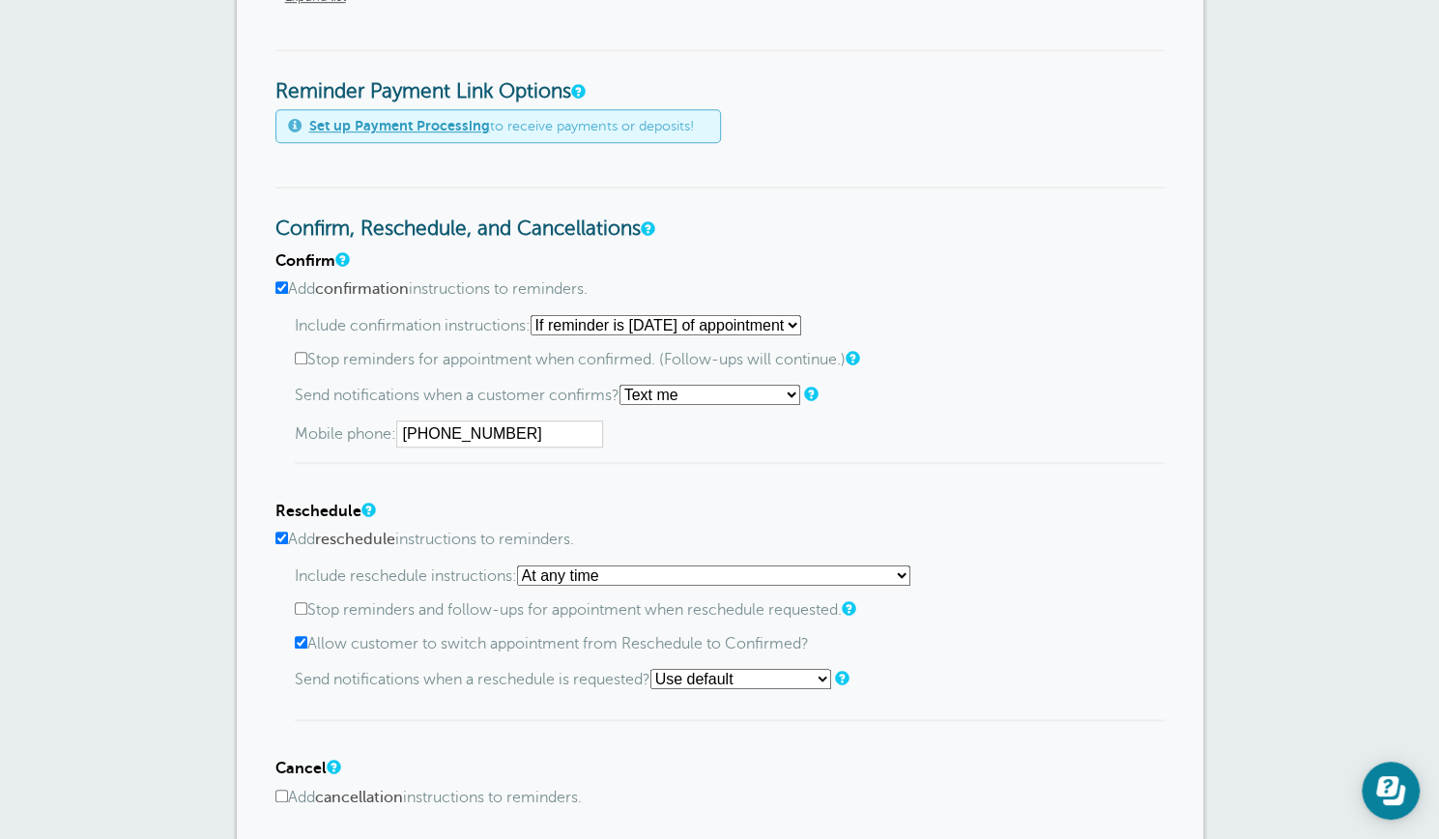
click at [906, 568] on select "At any time If reminder more than 1 day away from appointment If reminder more …" at bounding box center [713, 576] width 393 height 20
click at [958, 652] on div "Include reschedule instructions: At any time If reminder more than 1 day away f…" at bounding box center [730, 644] width 870 height 157
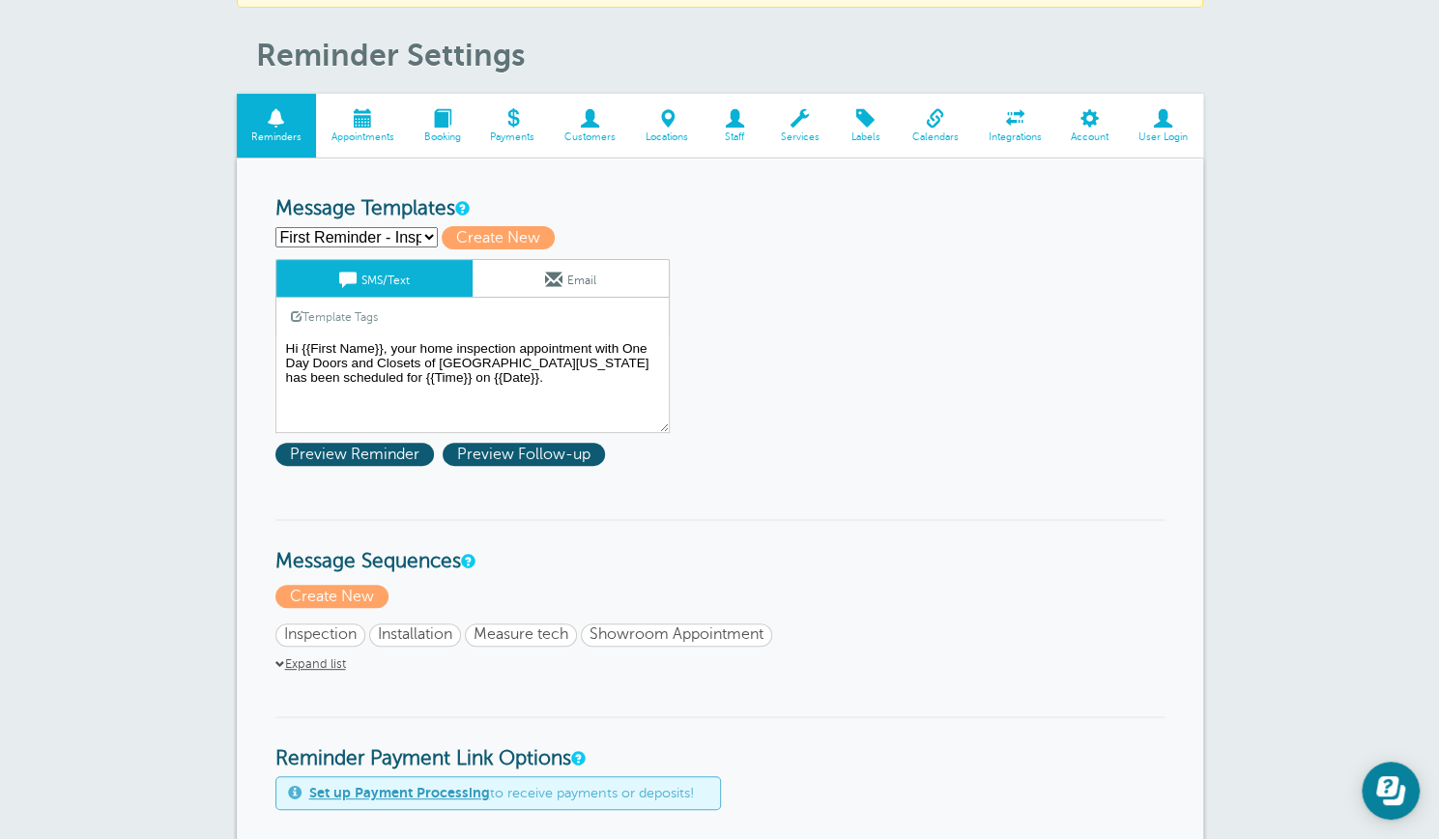
scroll to position [8, 0]
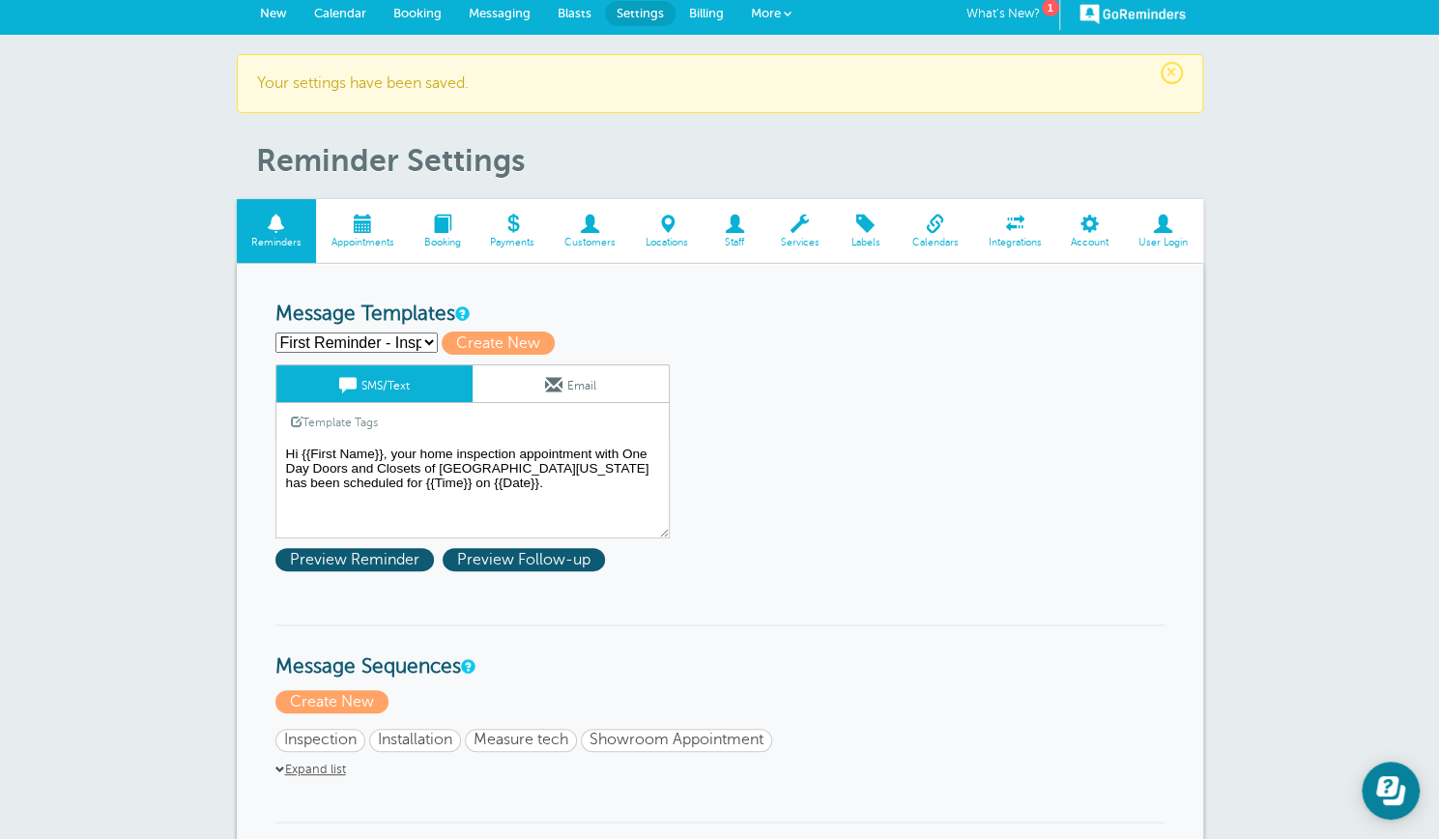
click at [428, 345] on select "First Reminder - Inspection First Reminder - Installation First Reminder - Meas…" at bounding box center [357, 343] width 162 height 20
select select "162812"
click at [276, 333] on select "First Reminder - Inspection First Reminder - Installation First Reminder - Meas…" at bounding box center [357, 343] width 162 height 20
type input "First Reminder - Installation"
type textarea "Hi {{First Name}}, your installation appointment with One Day Doors and Closets…"
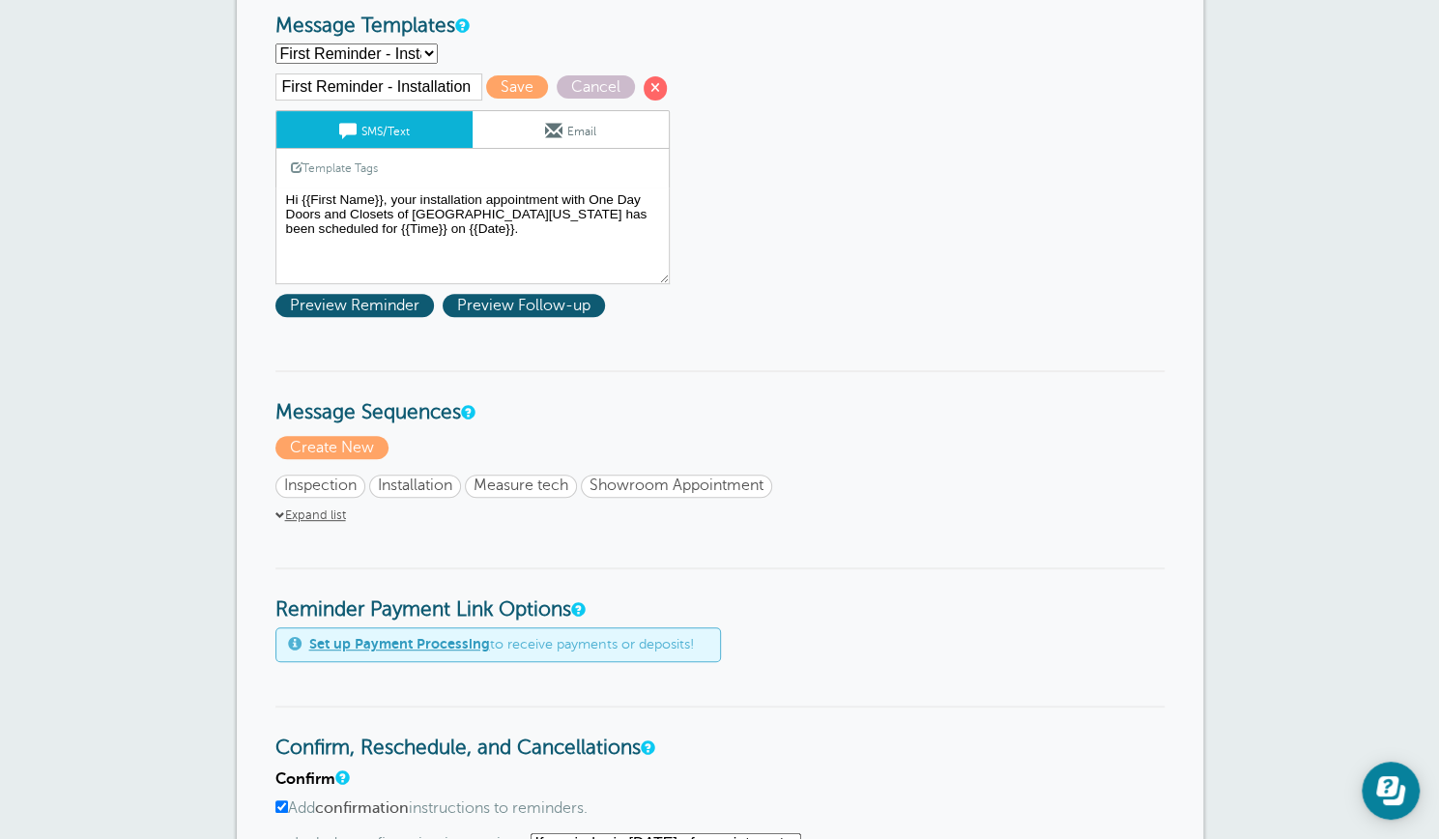
scroll to position [295, 0]
click at [451, 89] on input "First Reminder - Installation" at bounding box center [379, 87] width 207 height 27
click at [427, 51] on select "First Reminder - Inspection First Reminder - Installation First Reminder - Meas…" at bounding box center [357, 54] width 162 height 20
select select "162790"
click at [276, 44] on select "First Reminder - Inspection First Reminder - Installation First Reminder - Meas…" at bounding box center [357, 54] width 162 height 20
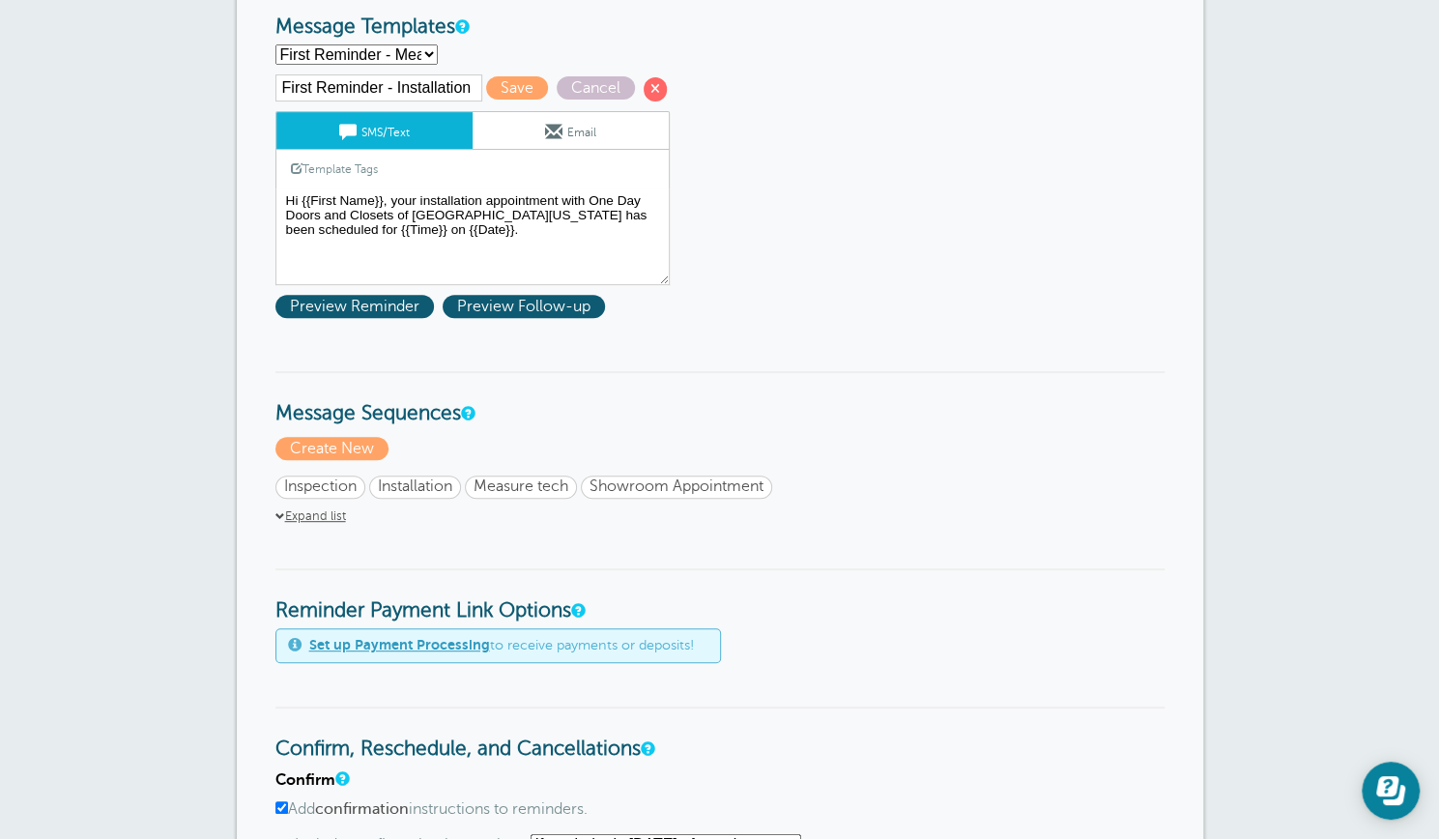
type input "First Reminder - Measuring"
type textarea "Hi {{First Name}}, your measure tech home appointment with One Day Doors and Cl…"
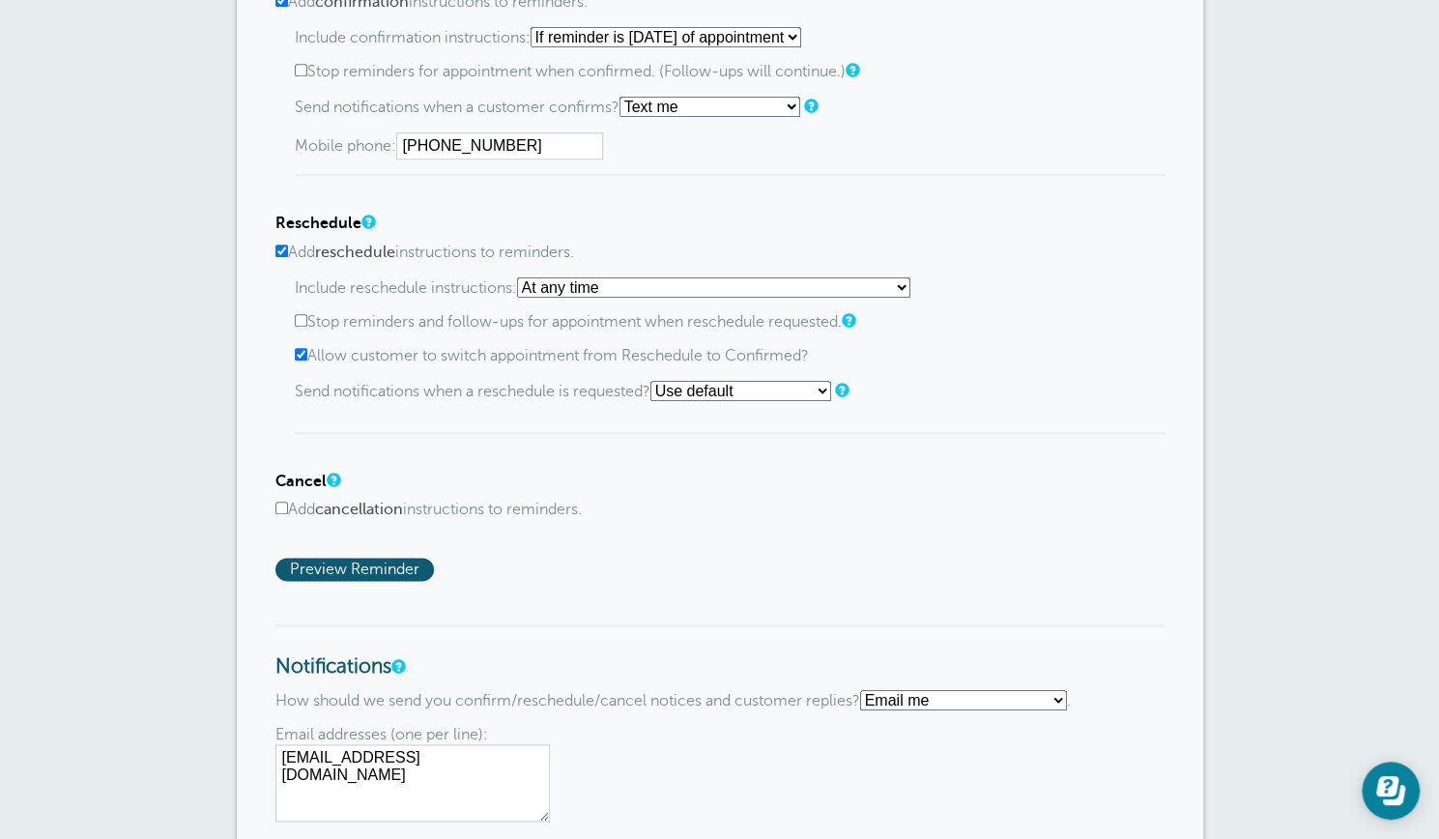
scroll to position [1110, 0]
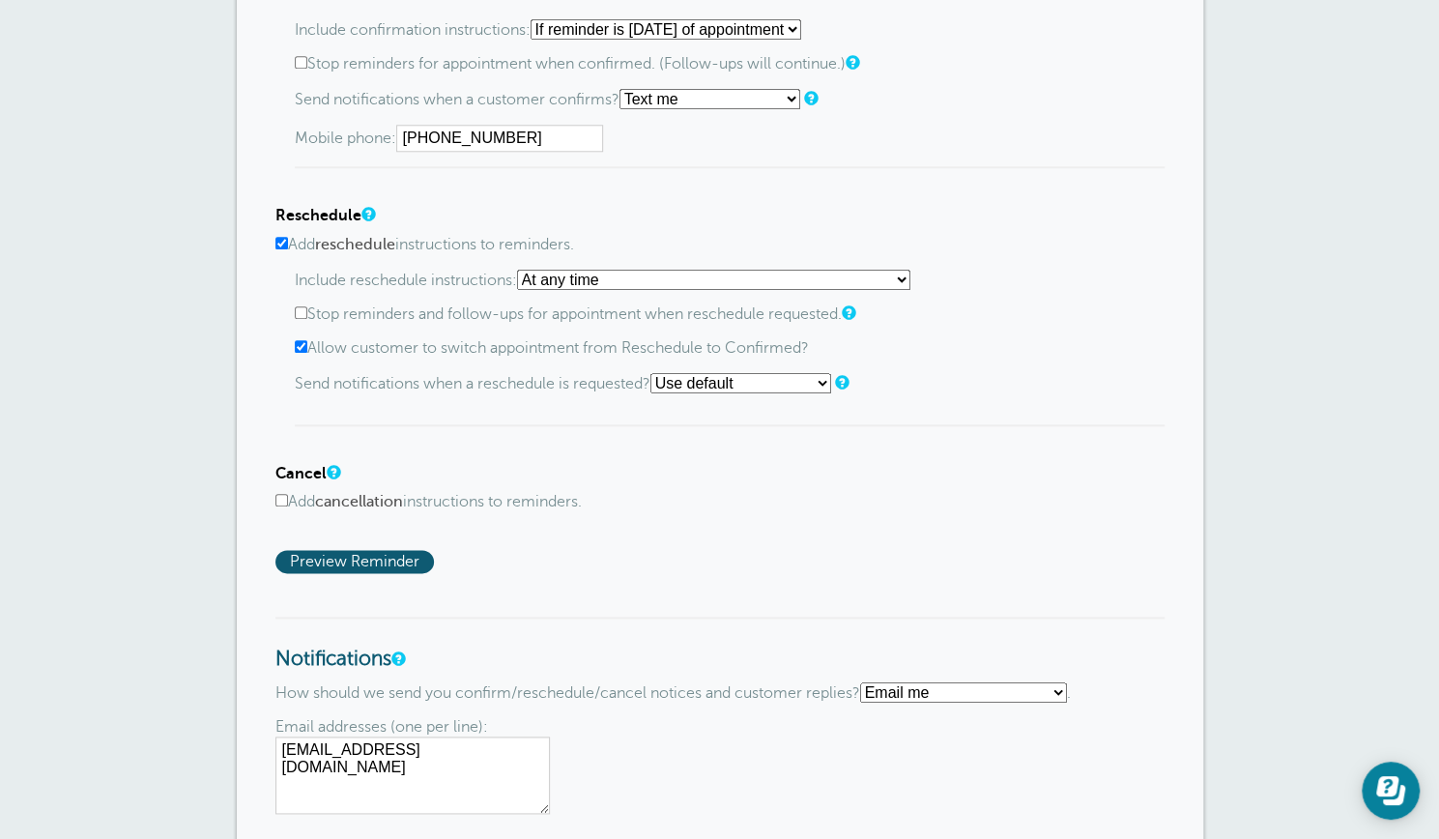
click at [283, 496] on input "Add cancellation instructions to reminders." at bounding box center [282, 500] width 13 height 13
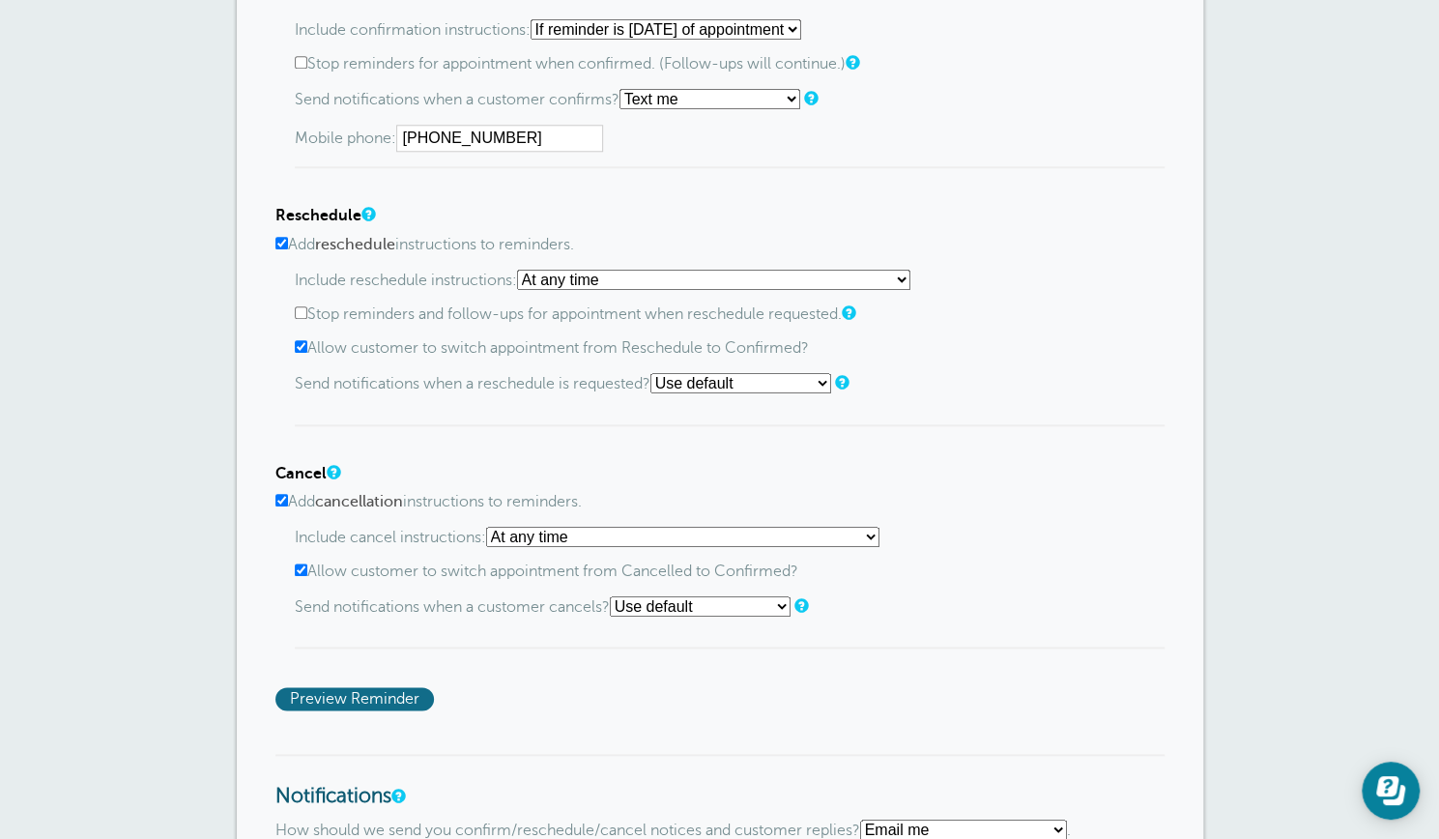
click at [344, 696] on span "Preview Reminder" at bounding box center [355, 698] width 159 height 23
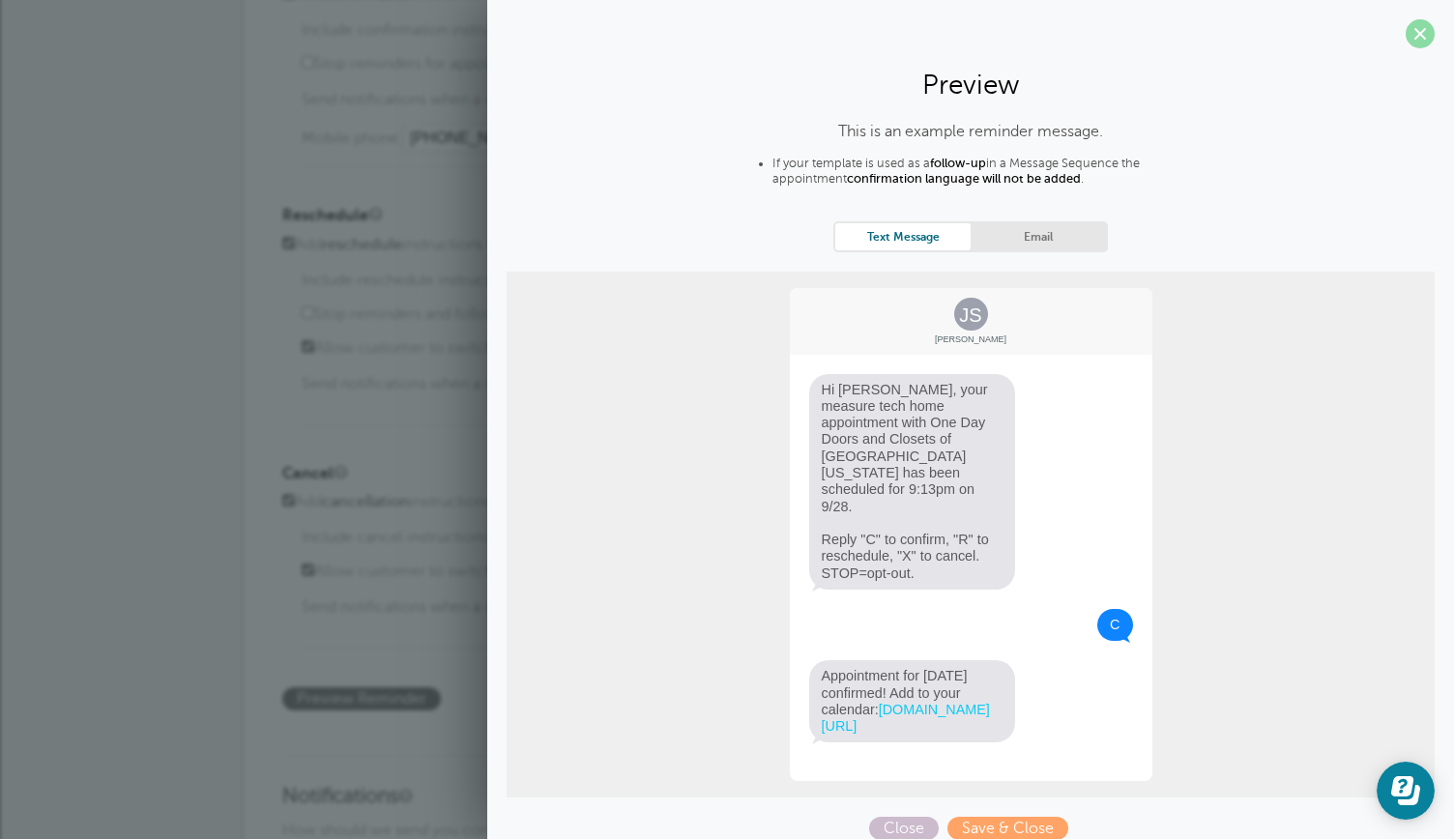
click at [1419, 30] on span at bounding box center [1420, 33] width 29 height 29
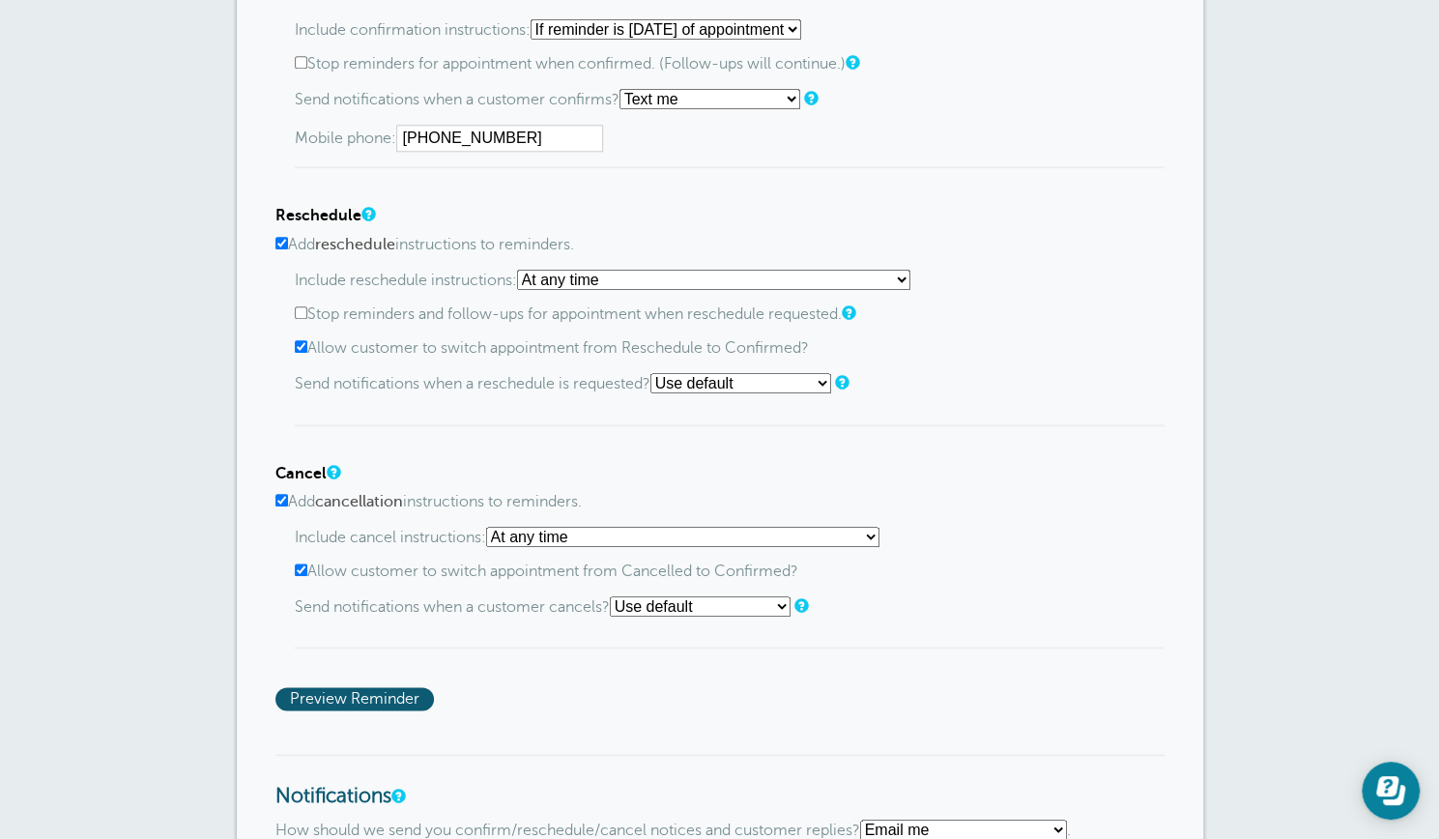
click at [283, 497] on input "Add cancellation instructions to reminders." at bounding box center [282, 500] width 13 height 13
checkbox input "false"
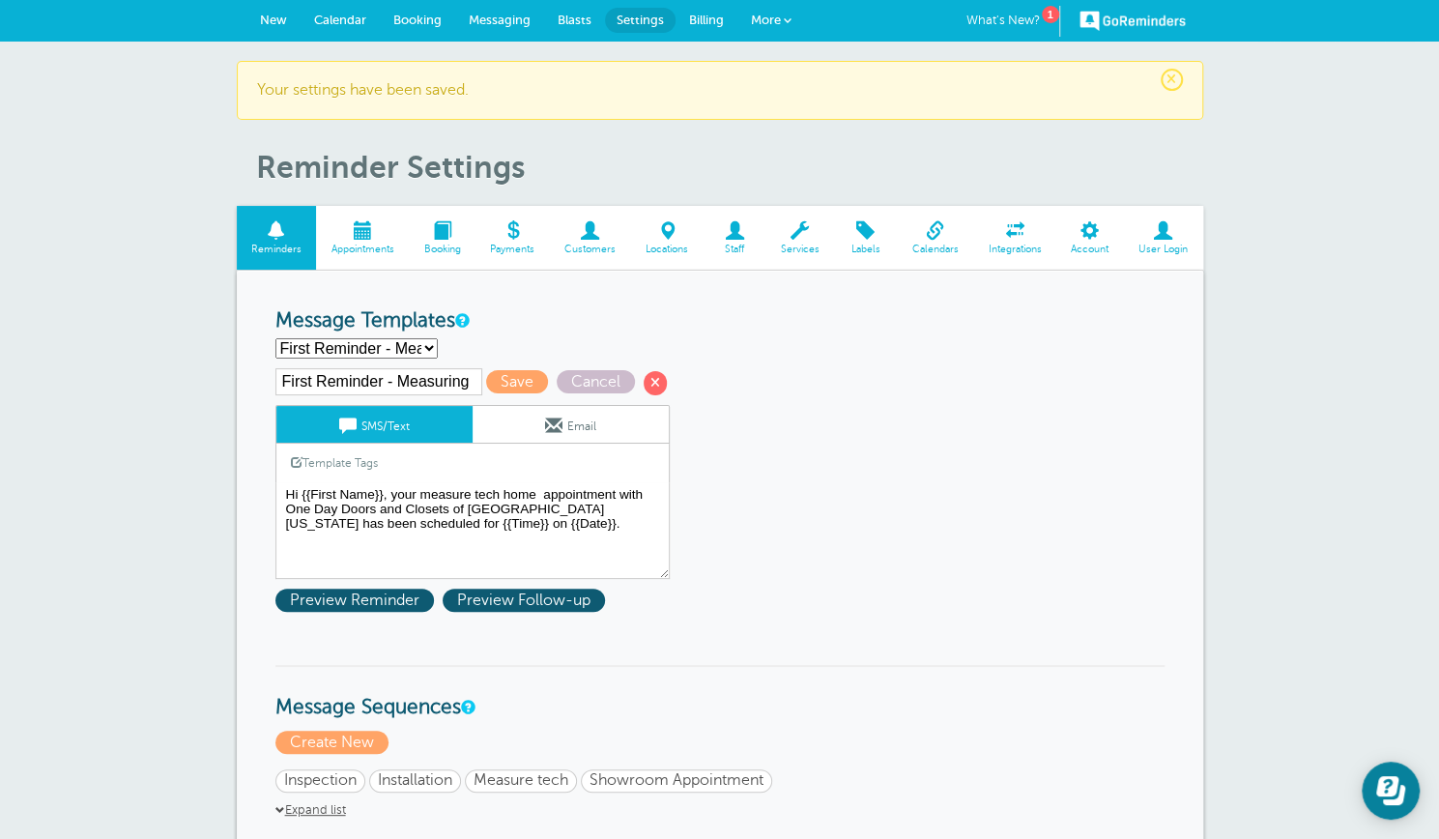
scroll to position [0, 0]
click at [595, 245] on span "Customers" at bounding box center [591, 251] width 62 height 12
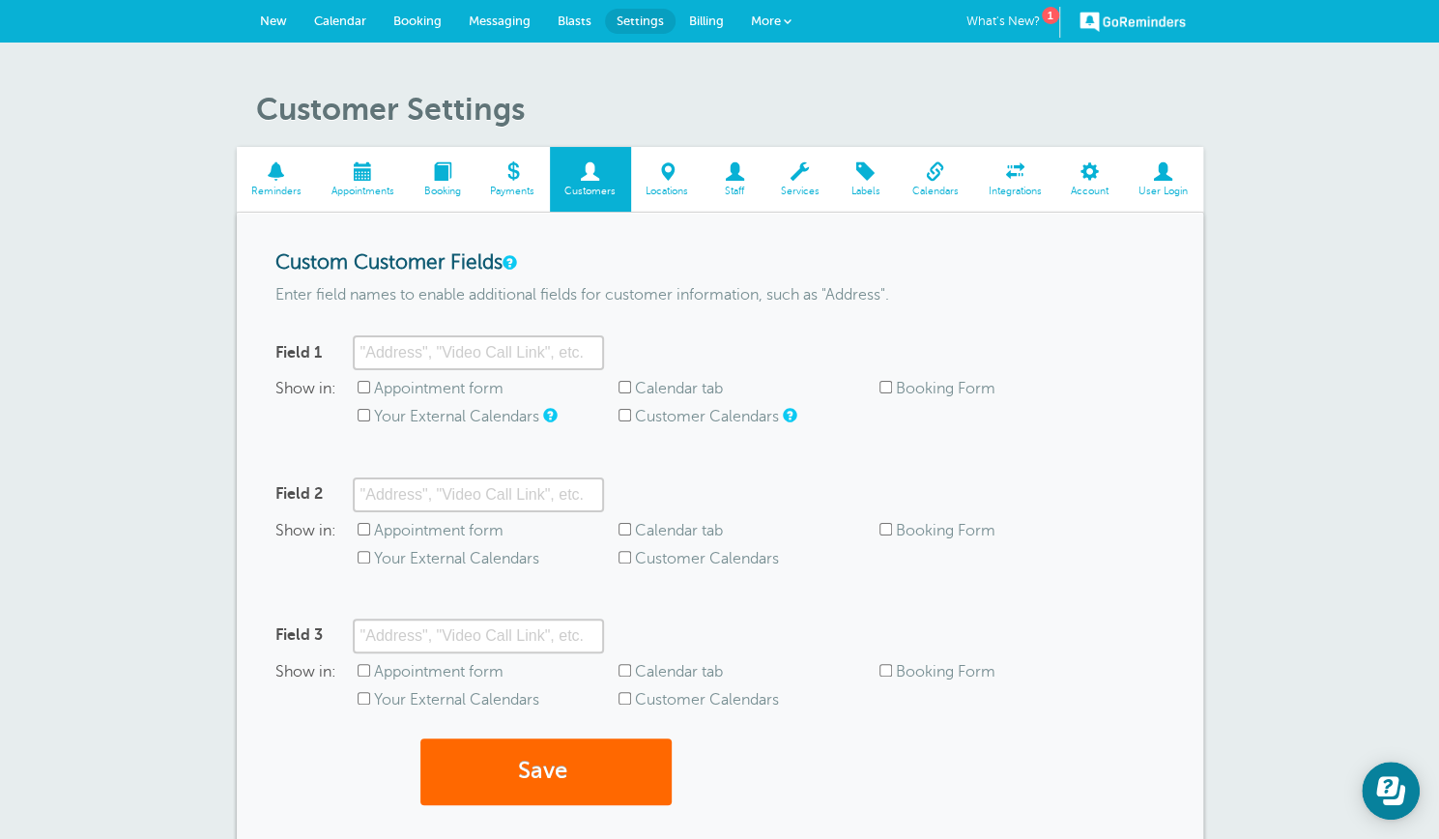
click at [742, 175] on span at bounding box center [734, 171] width 63 height 18
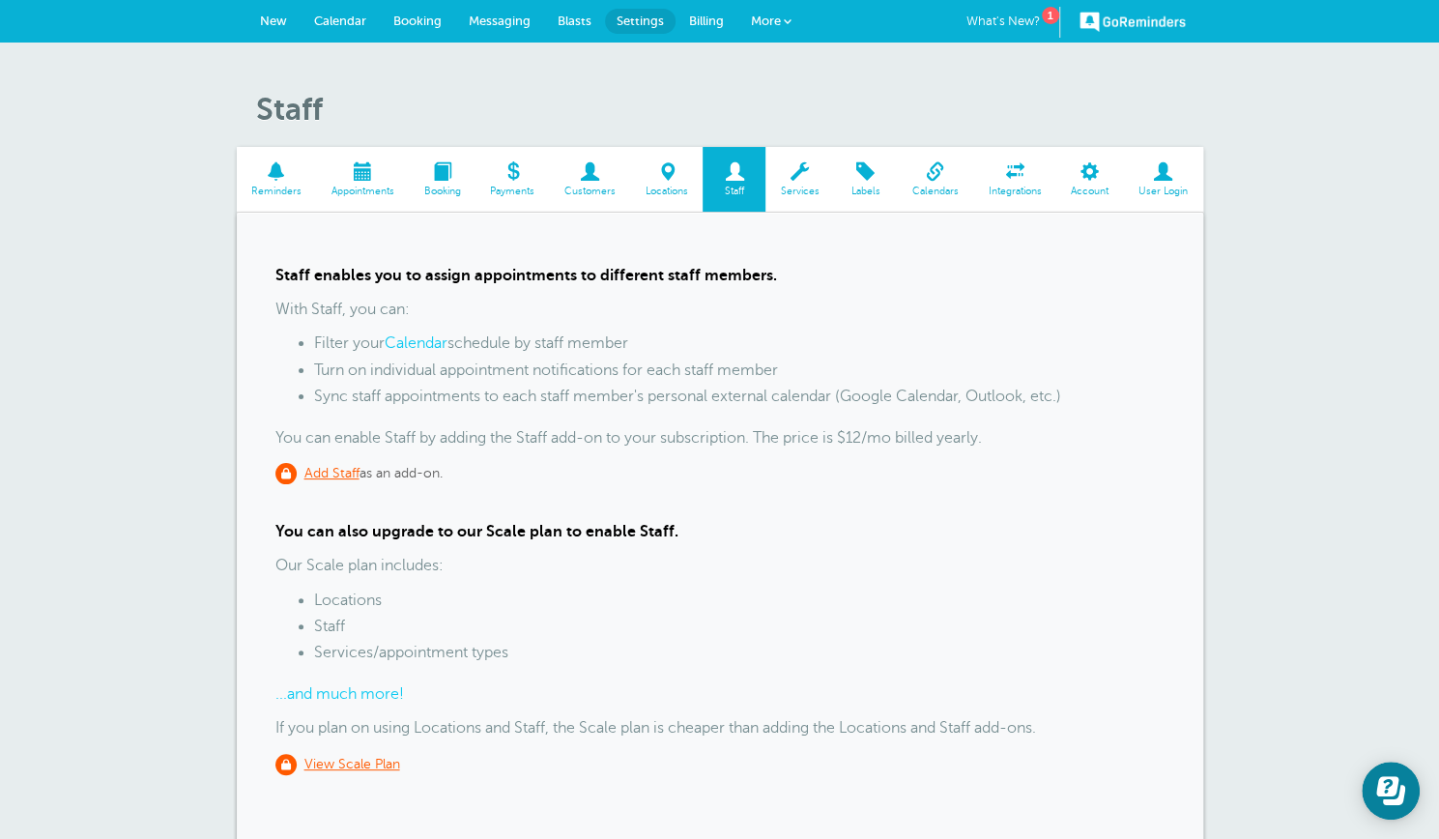
click at [937, 181] on span at bounding box center [935, 171] width 76 height 18
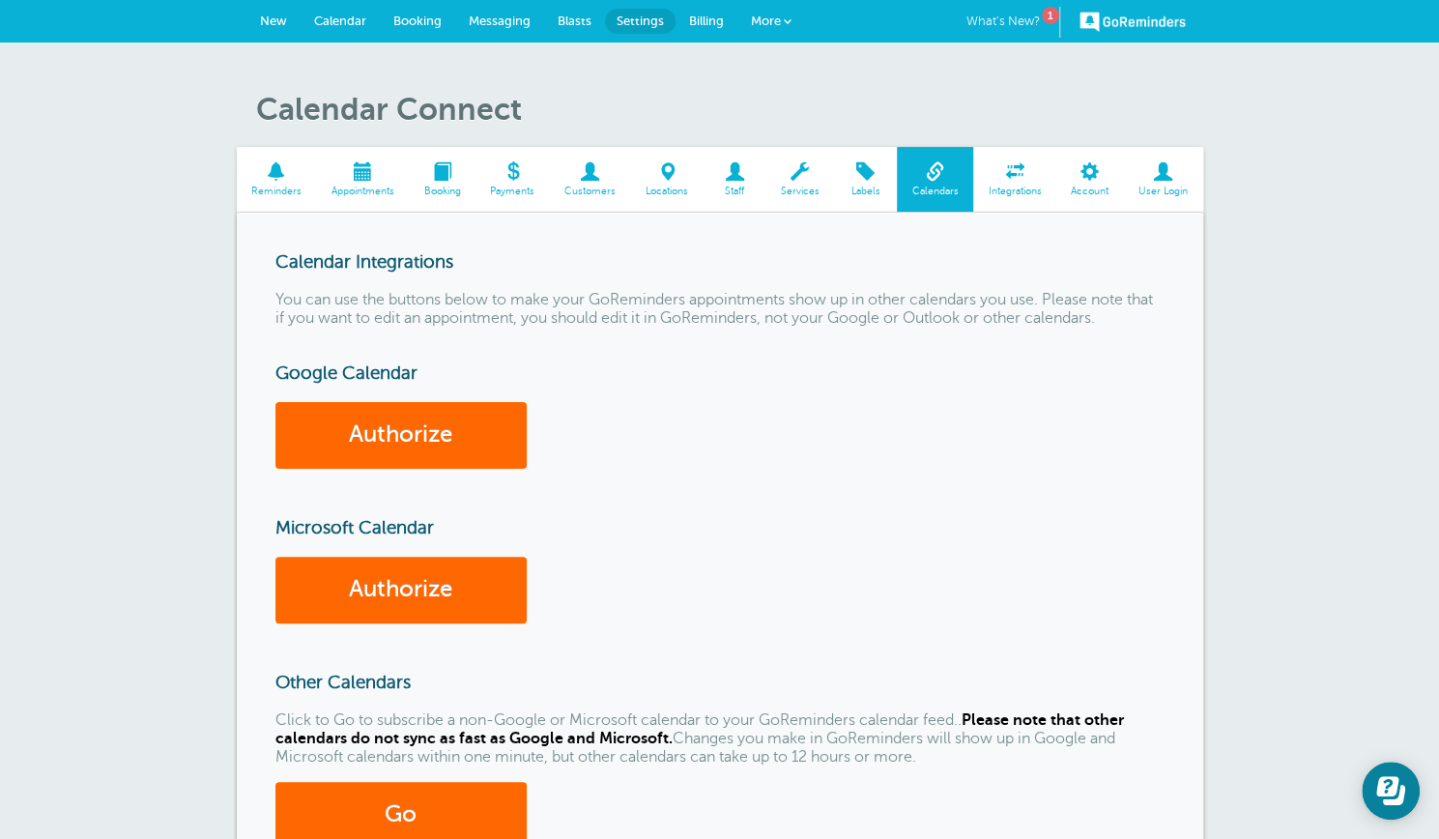
click at [1033, 13] on link "What's New? 1" at bounding box center [1014, 22] width 94 height 31
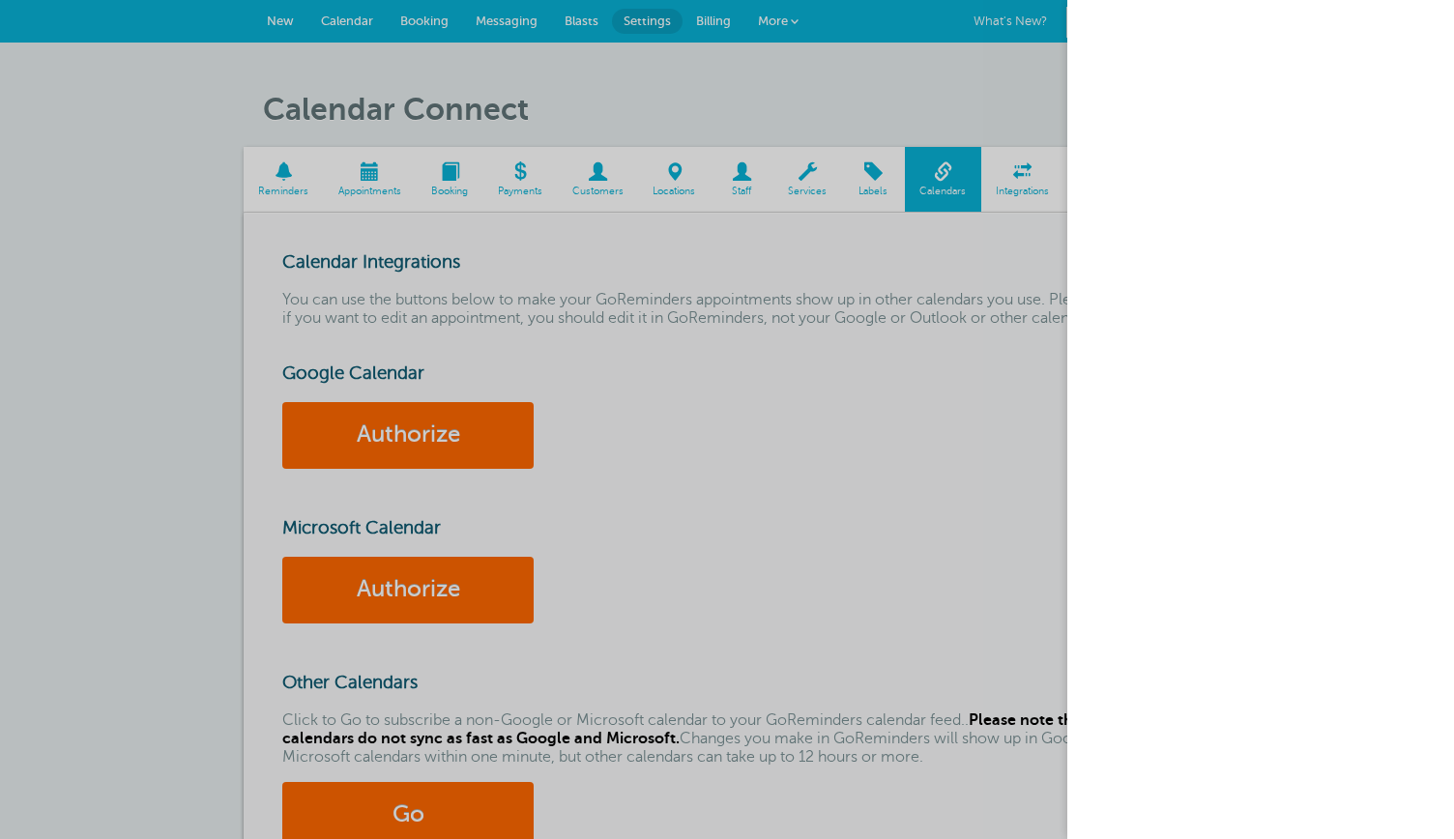
click at [287, 170] on div at bounding box center [727, 419] width 1454 height 839
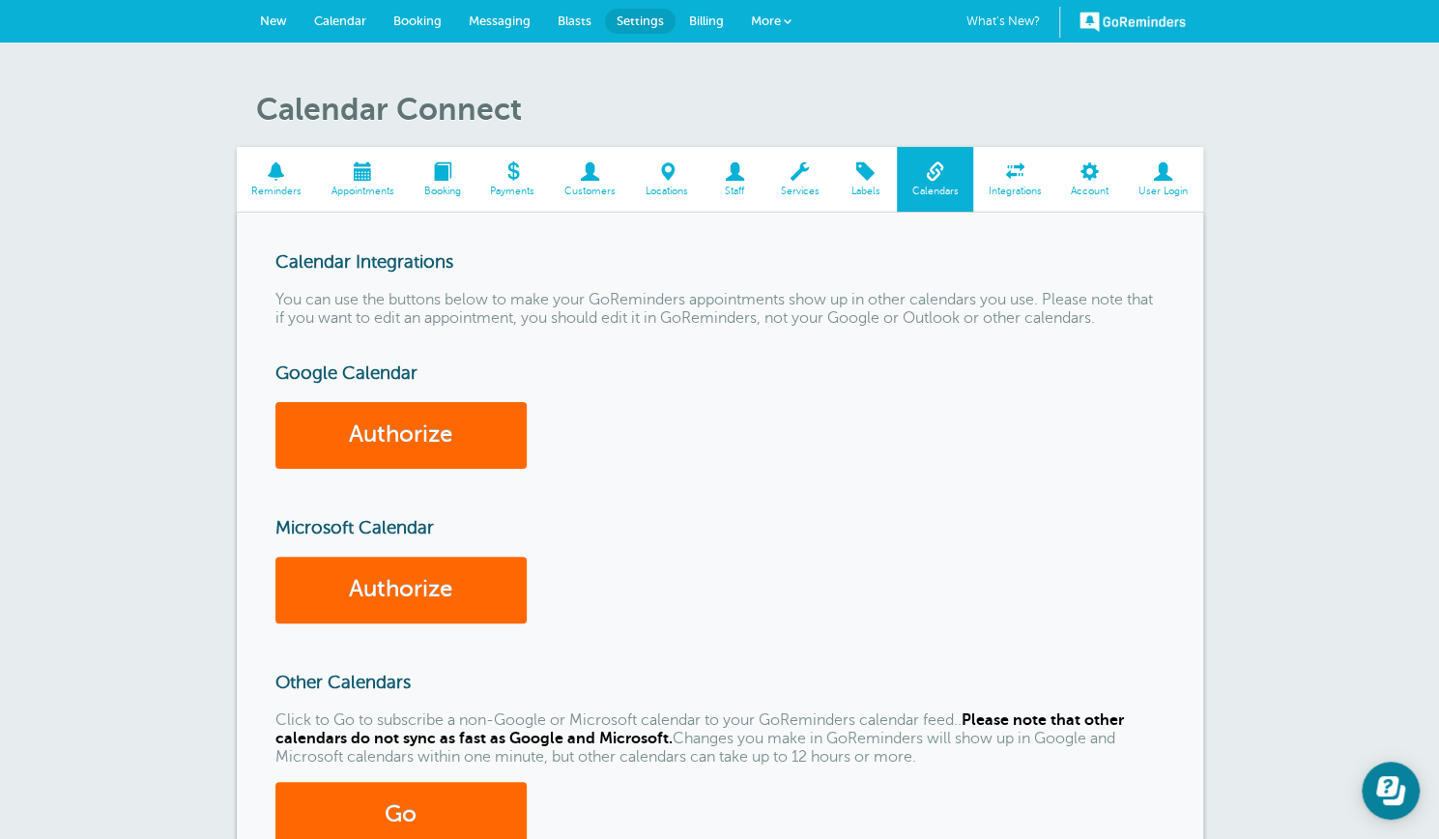
click at [278, 168] on span at bounding box center [277, 171] width 80 height 18
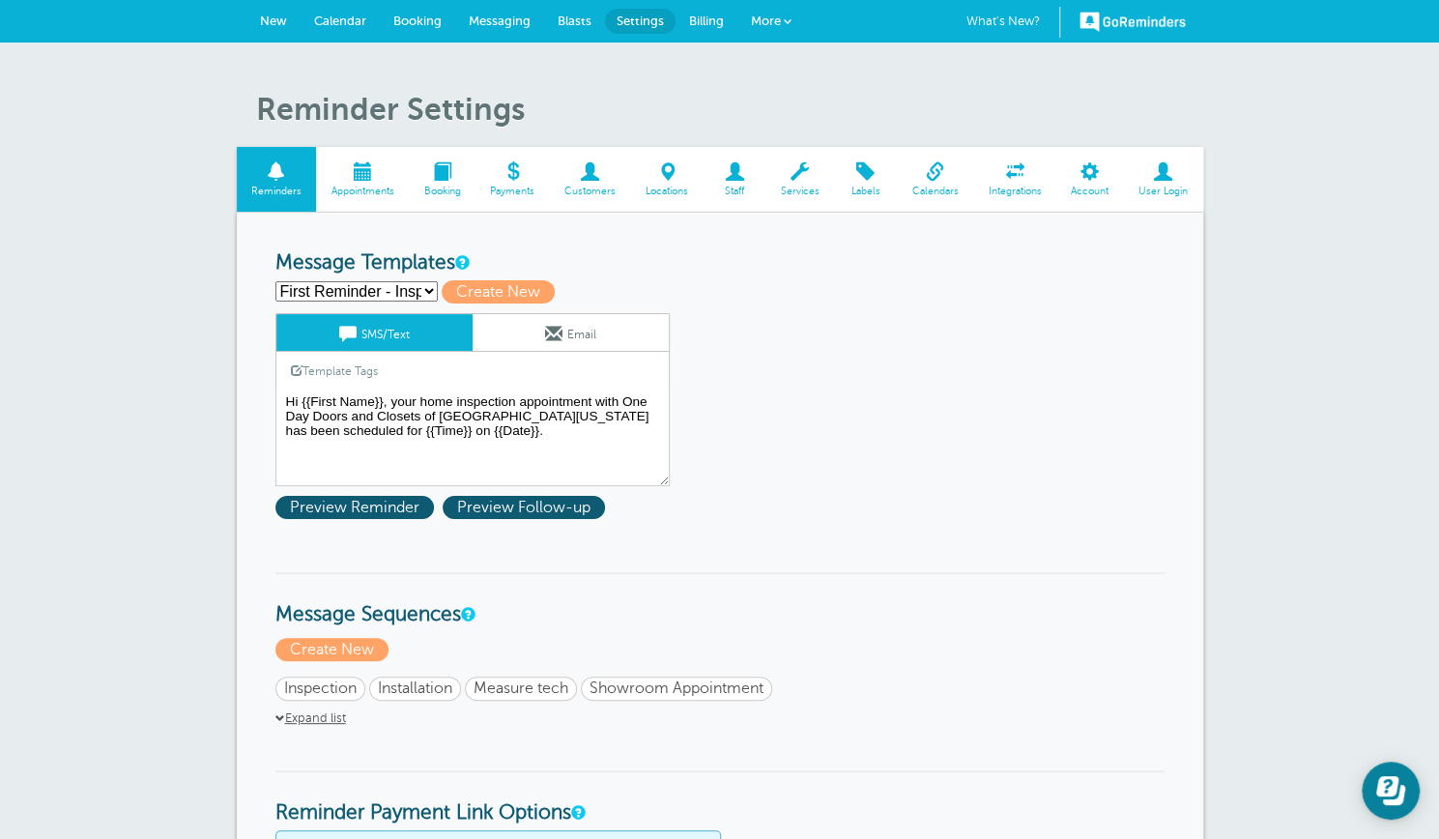
click at [342, 683] on span "Inspection" at bounding box center [320, 689] width 73 height 18
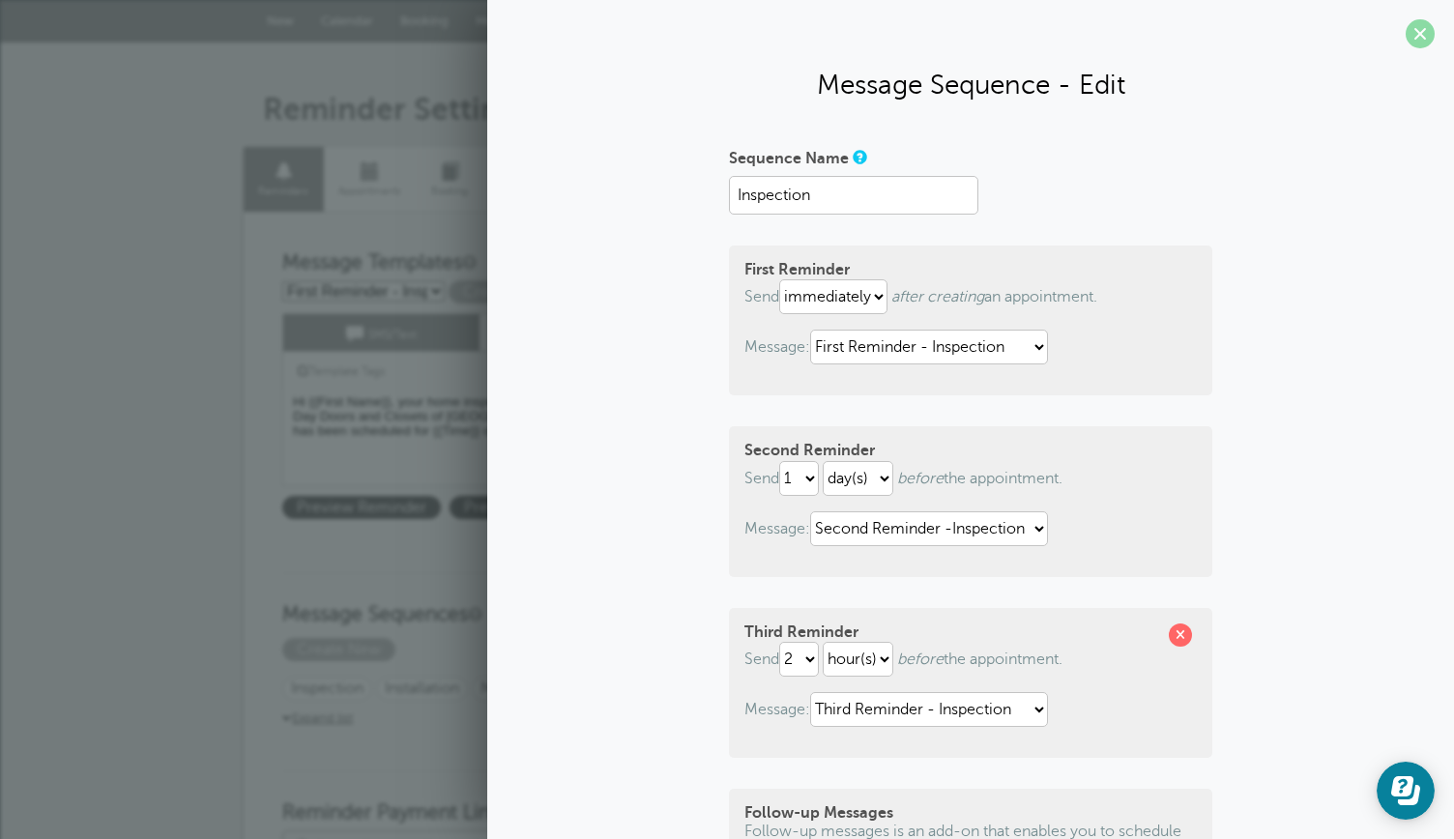
click at [1406, 28] on span at bounding box center [1420, 33] width 29 height 29
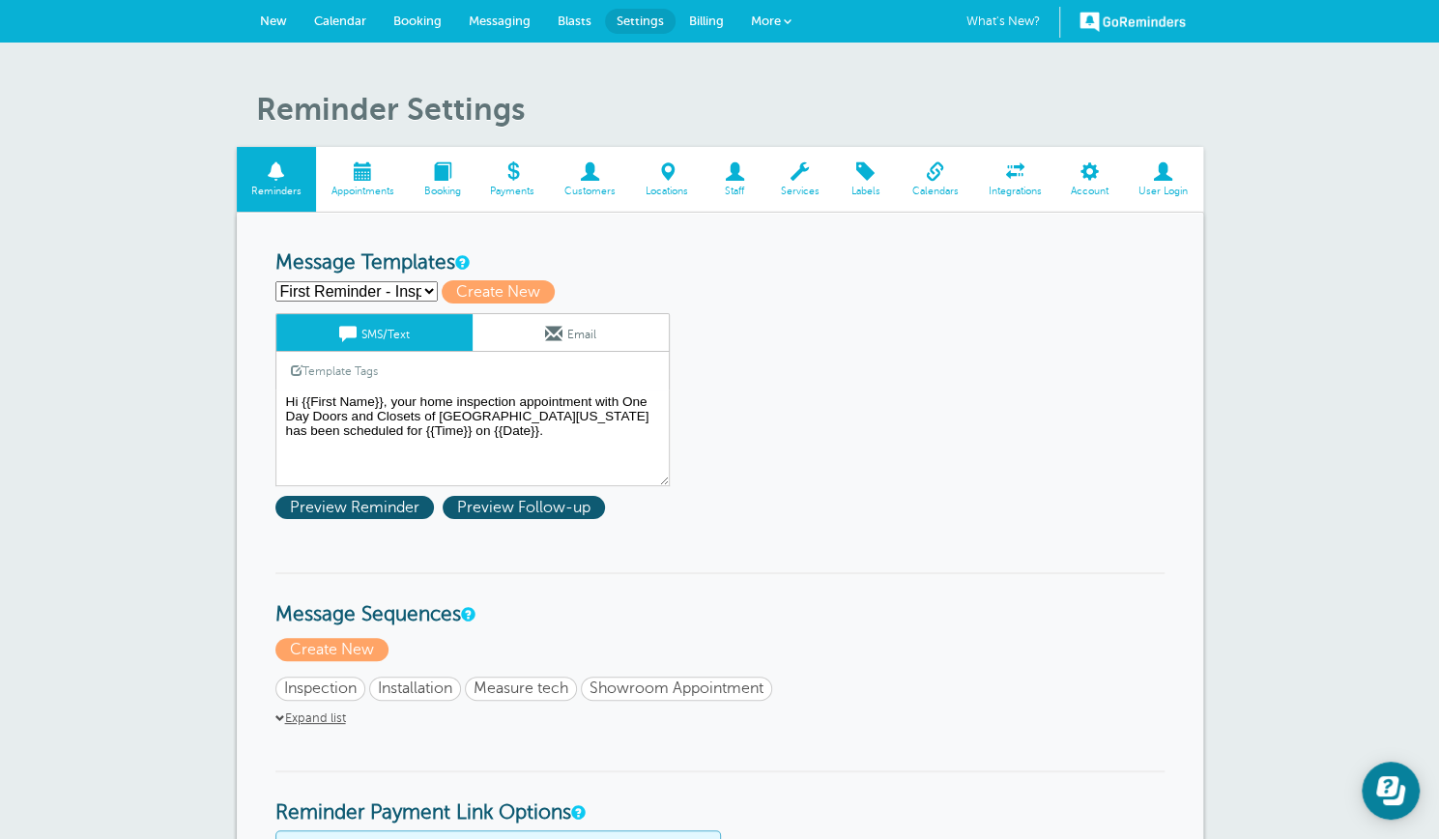
click at [305, 714] on link "Expand list" at bounding box center [311, 719] width 71 height 14
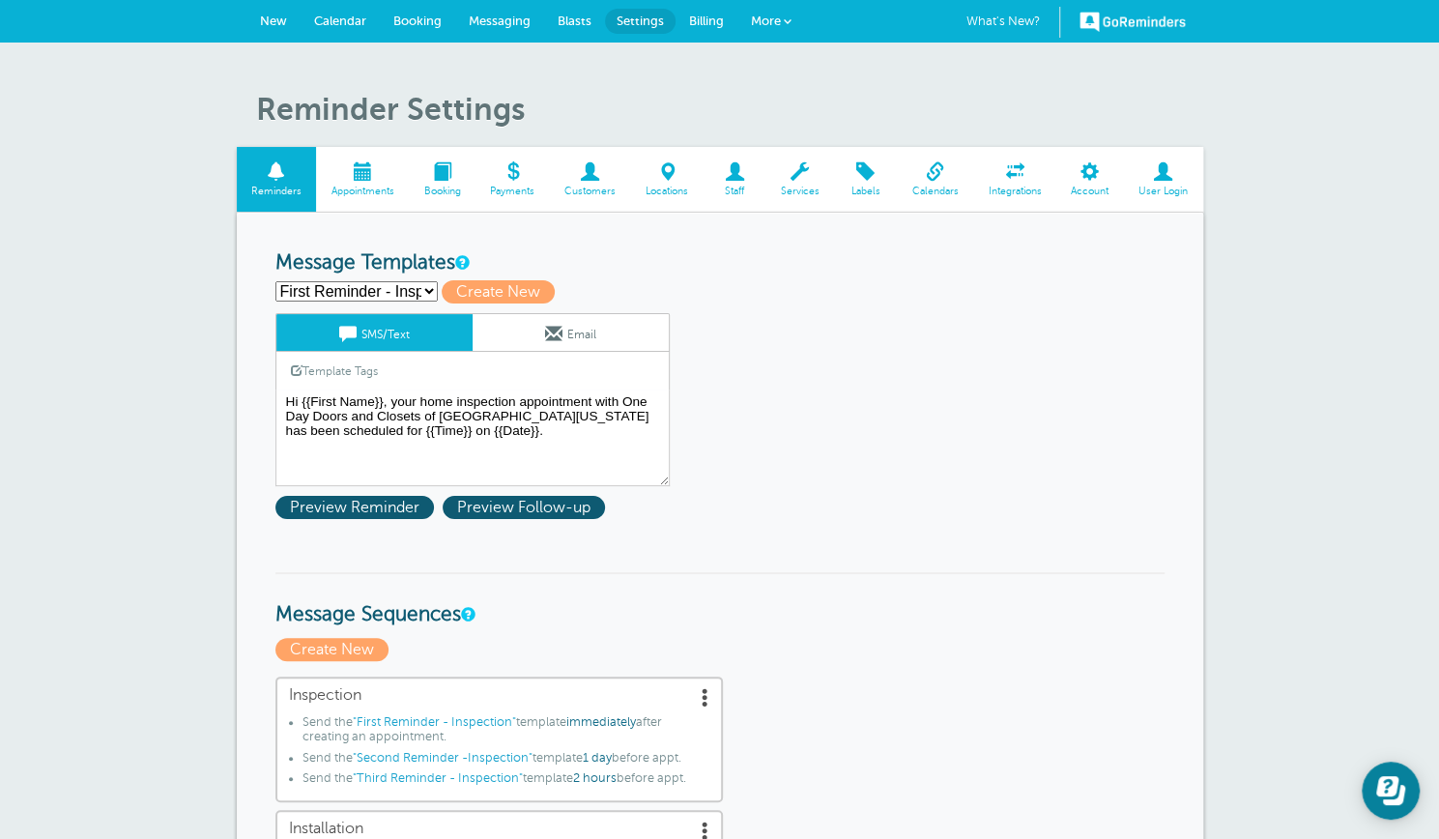
click at [365, 181] on span at bounding box center [362, 171] width 93 height 18
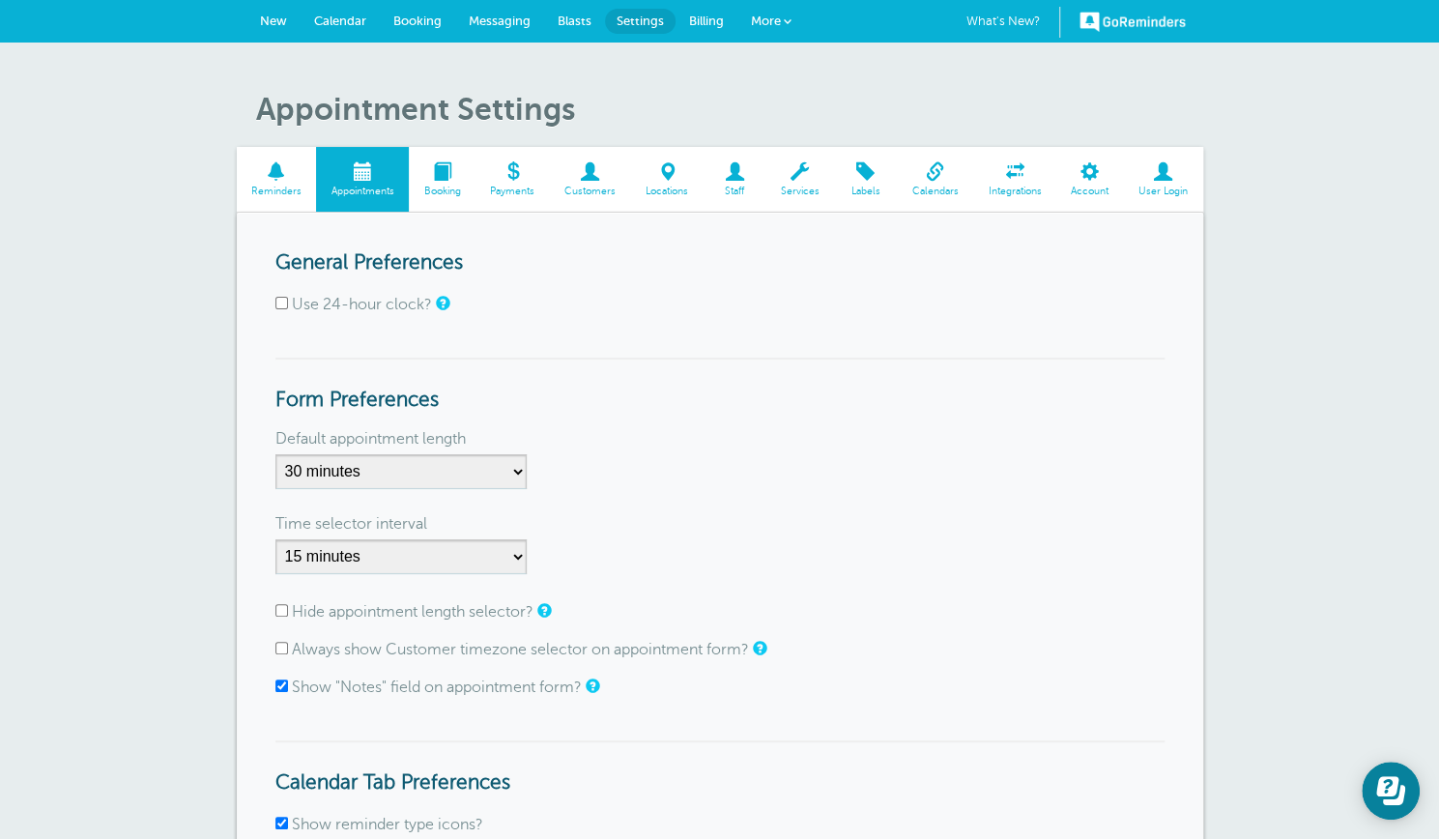
click at [345, 16] on span "Calendar" at bounding box center [340, 21] width 52 height 15
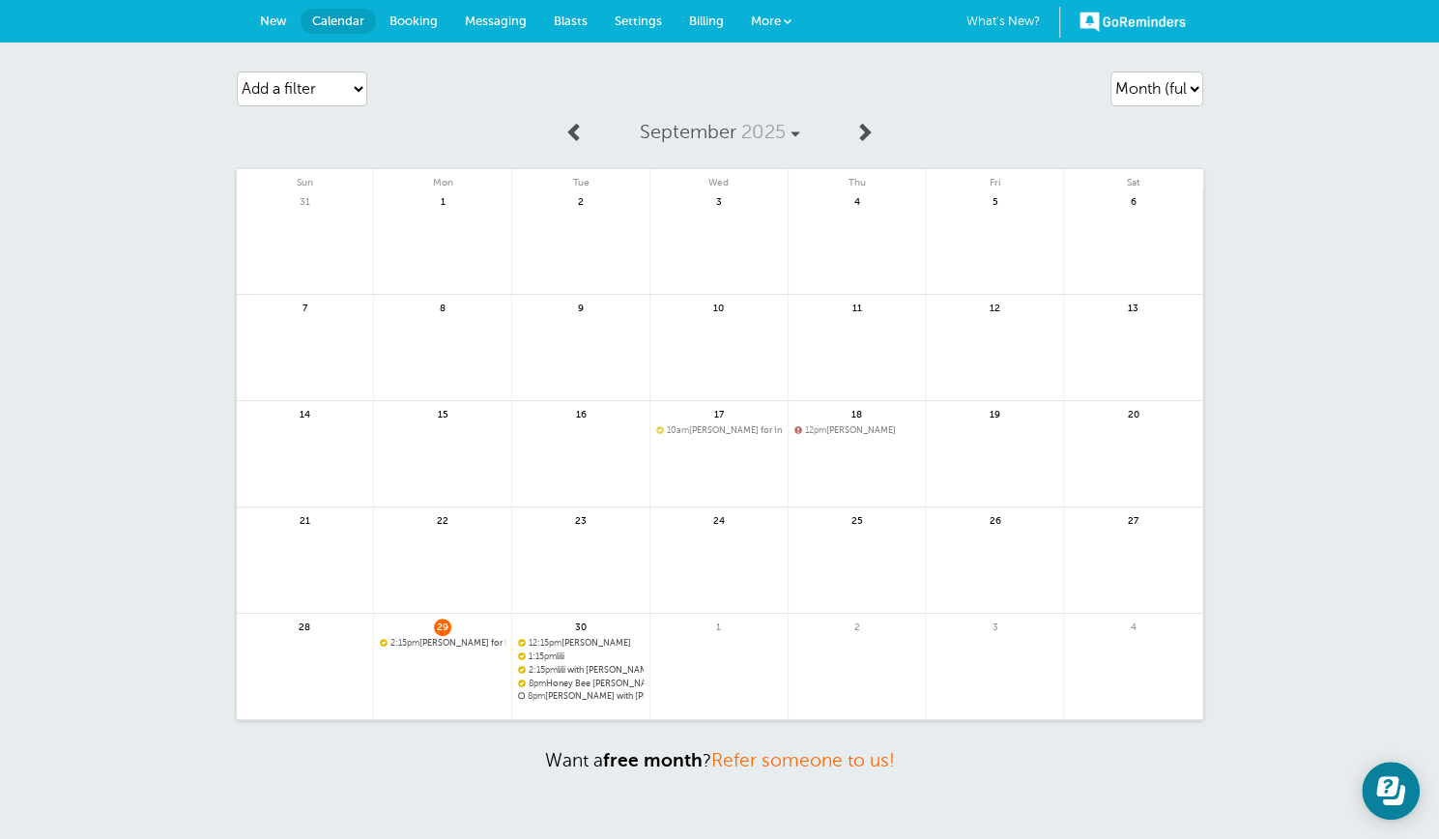
click at [550, 642] on span "12:15pm" at bounding box center [545, 643] width 33 height 10
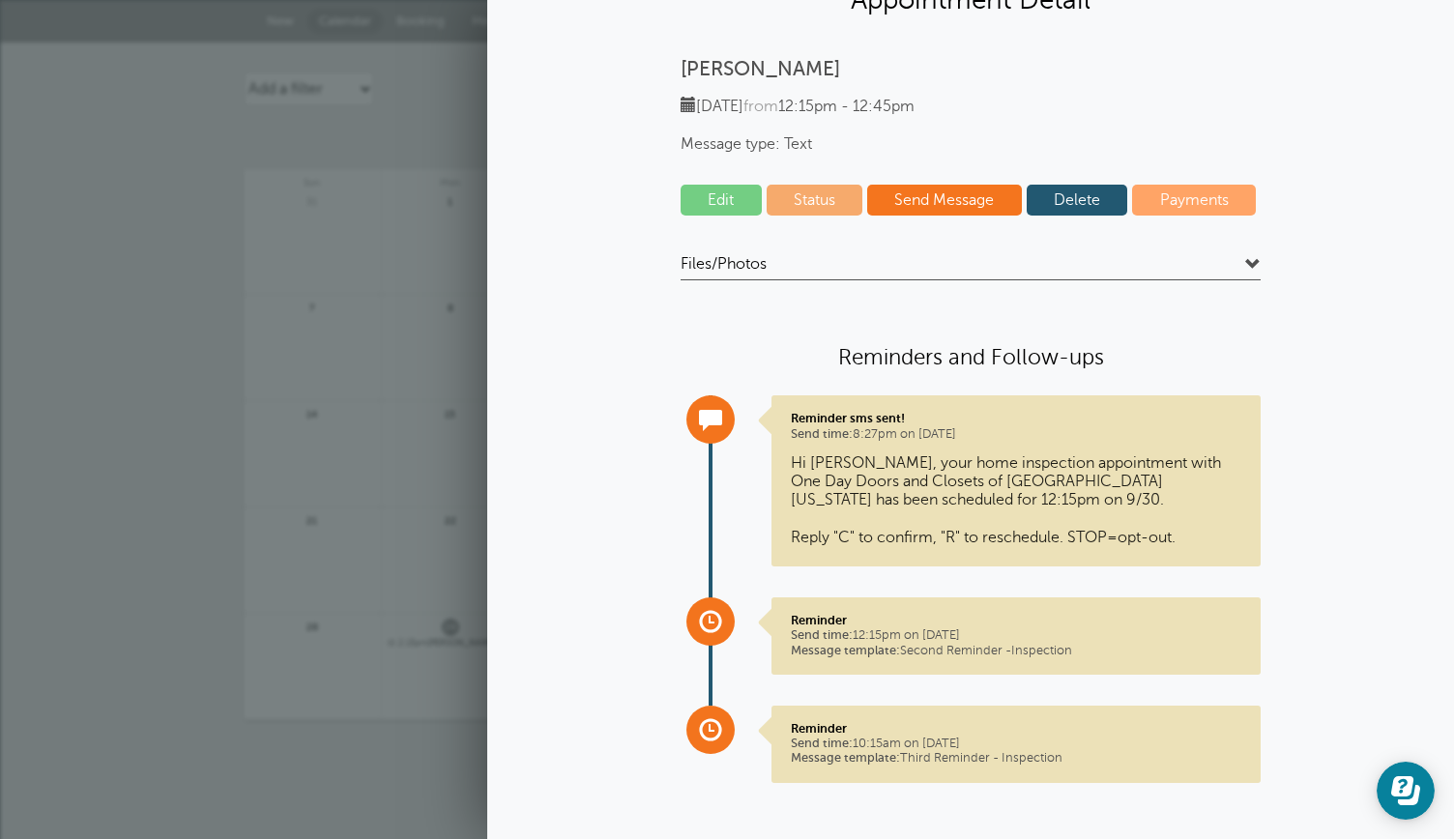
scroll to position [90, 0]
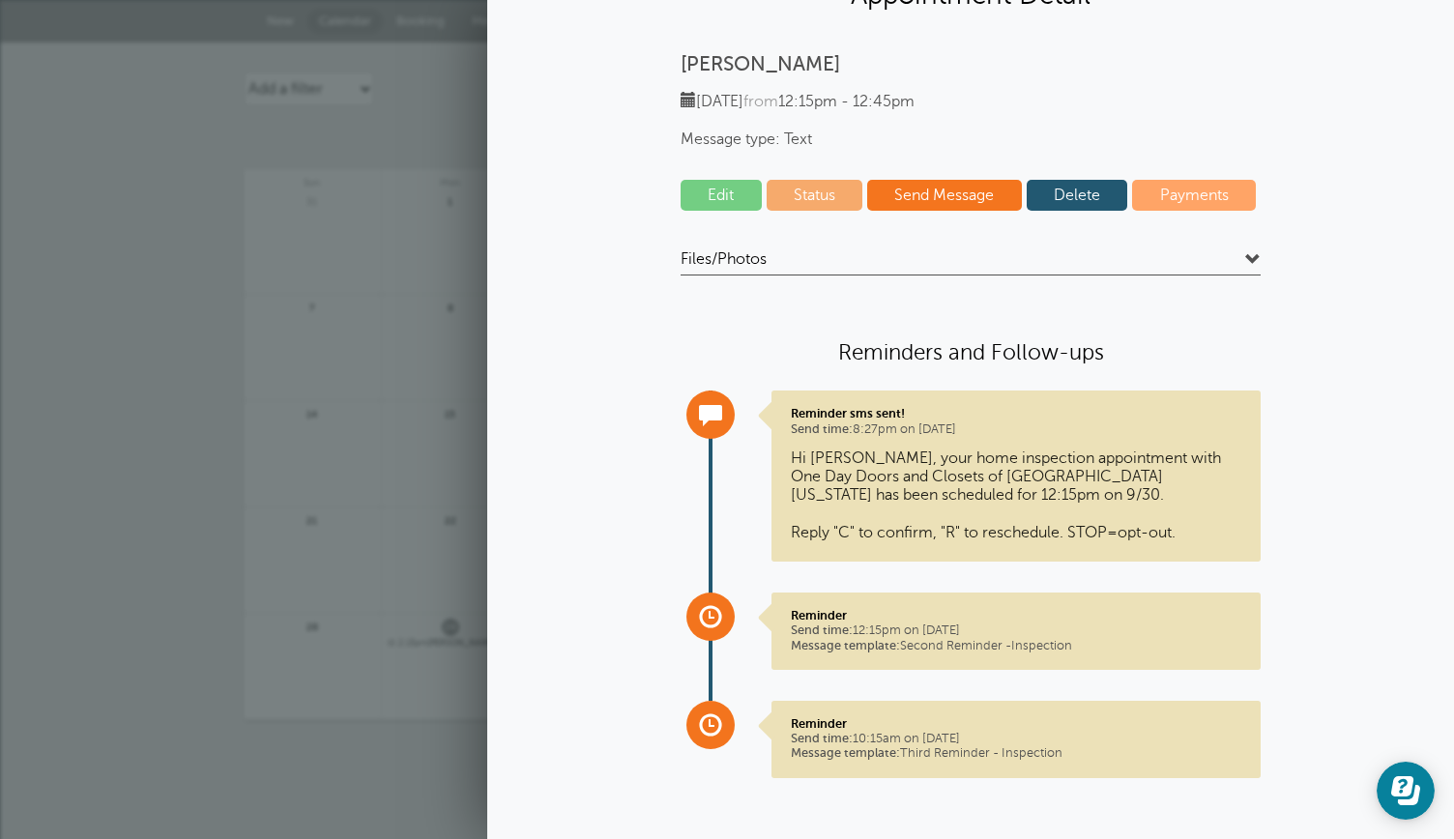
click at [706, 202] on link "Edit" at bounding box center [721, 195] width 81 height 31
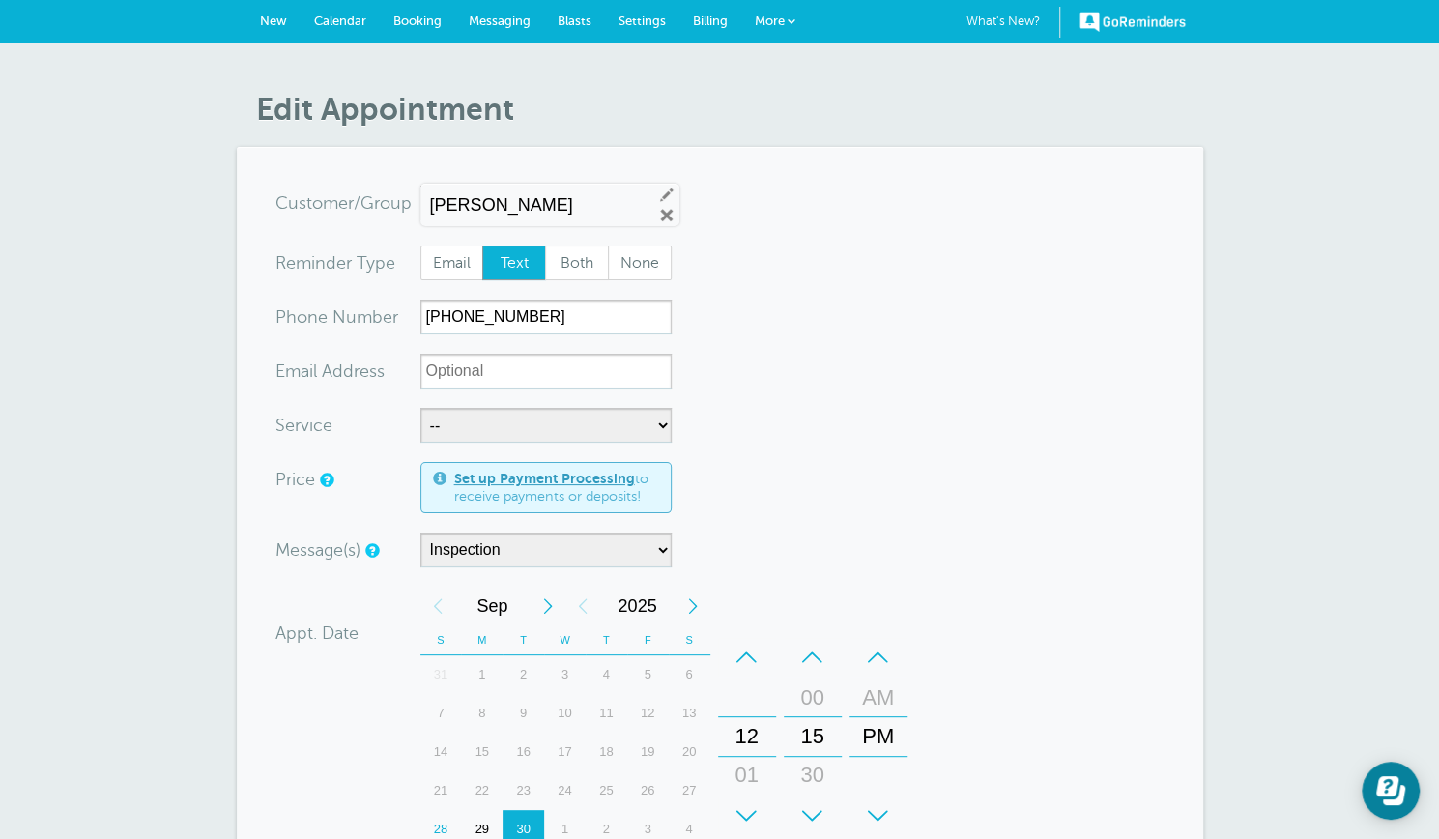
click at [810, 768] on div "30" at bounding box center [813, 775] width 46 height 39
drag, startPoint x: 810, startPoint y: 768, endPoint x: 805, endPoint y: 733, distance: 35.1
click at [805, 733] on div "30" at bounding box center [813, 740] width 46 height 39
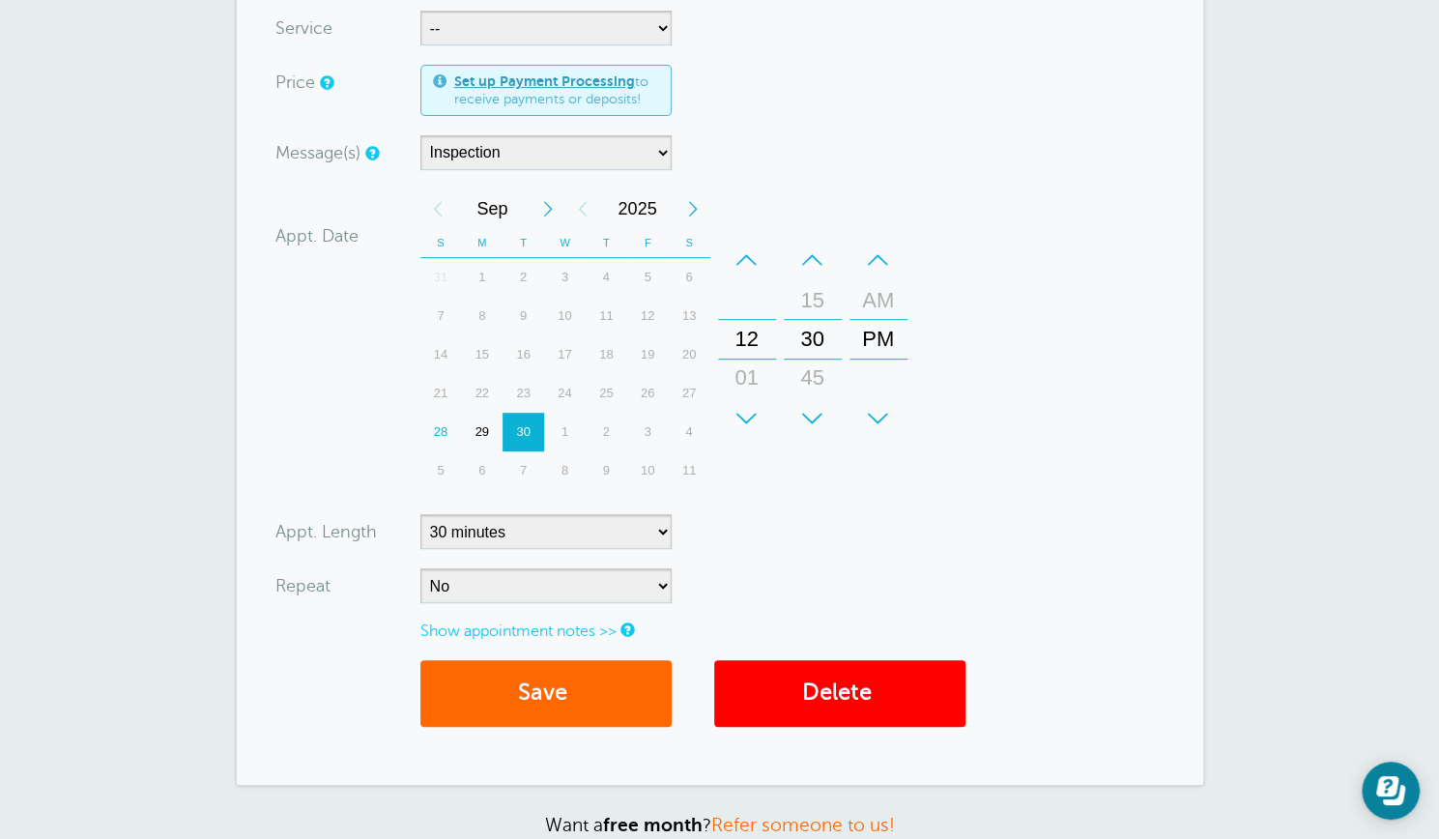
scroll to position [400, 0]
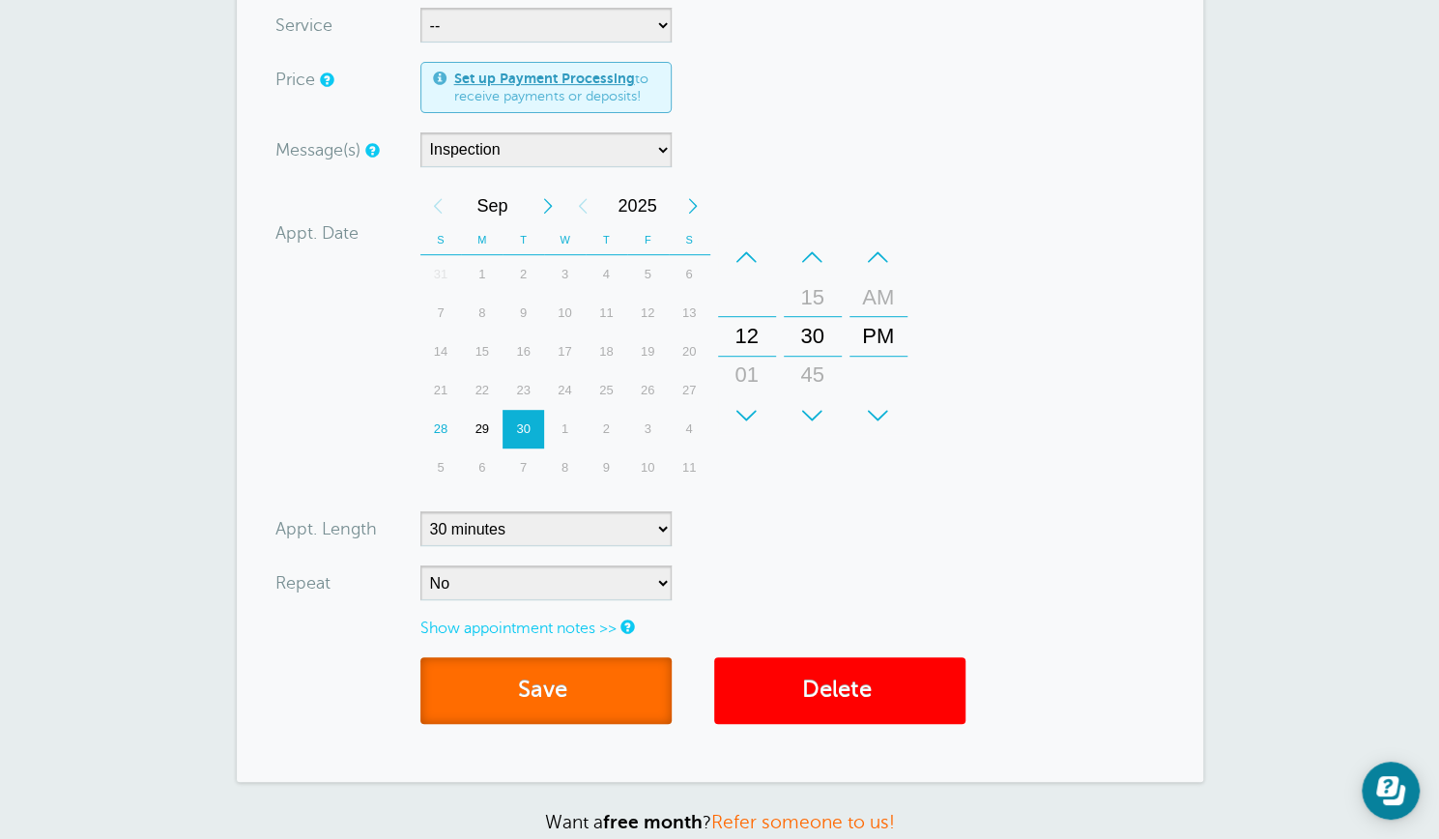
click at [560, 686] on button "Save" at bounding box center [546, 690] width 251 height 67
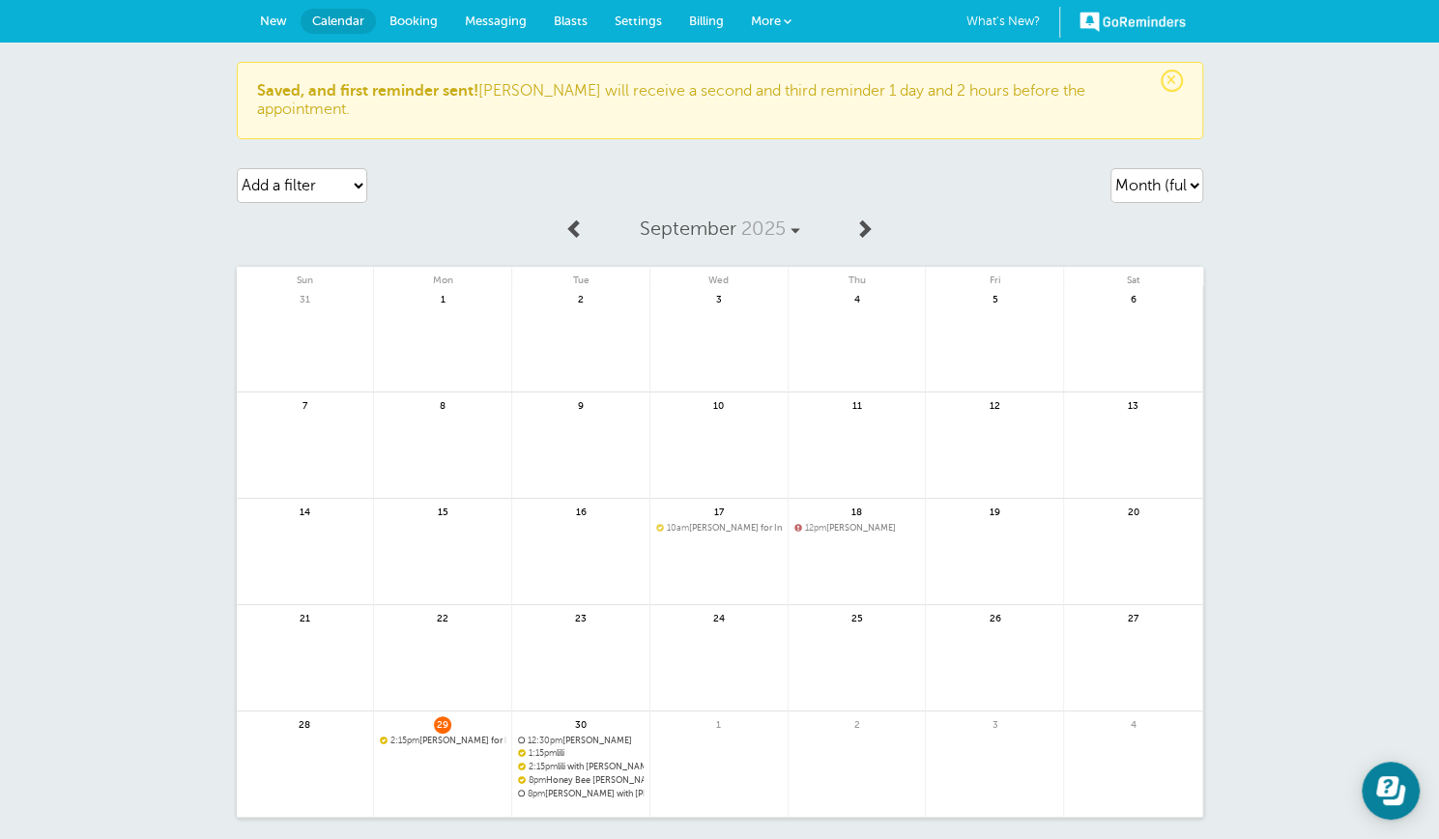
click at [278, 26] on span "New" at bounding box center [273, 21] width 27 height 15
